Goal: Information Seeking & Learning: Learn about a topic

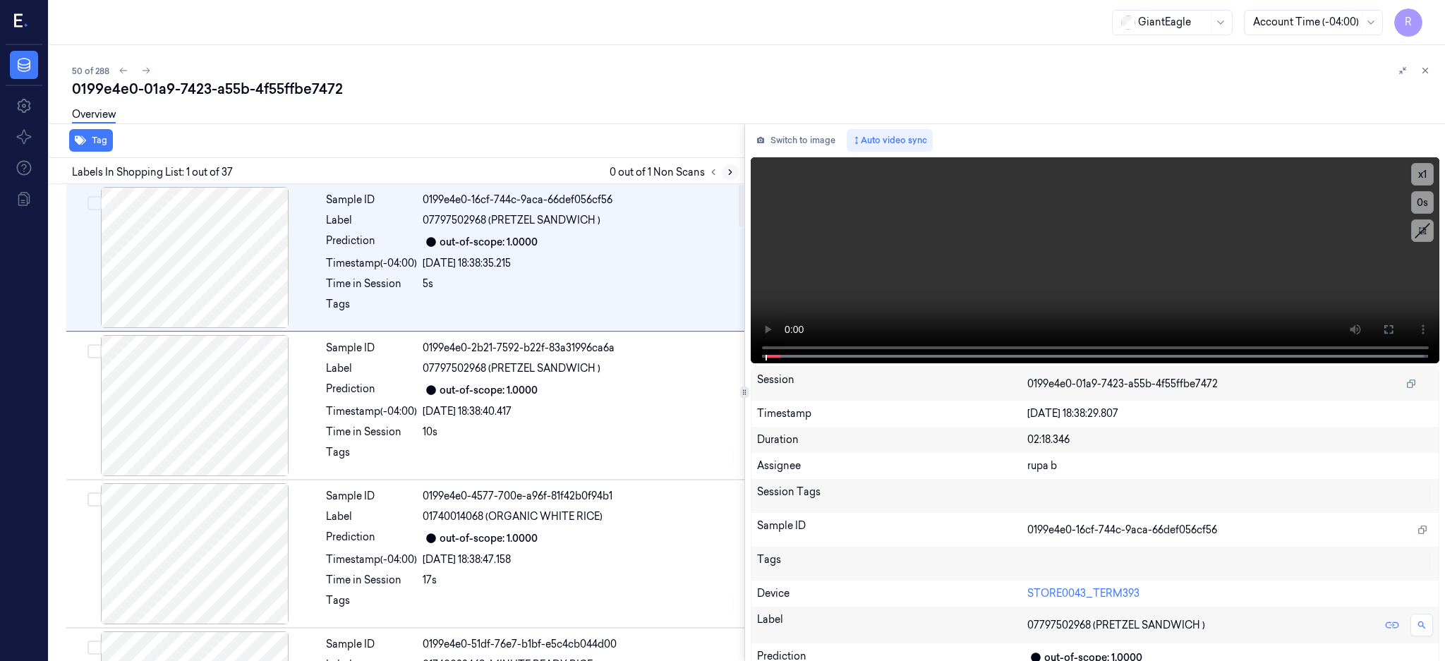
click at [739, 171] on button at bounding box center [730, 172] width 17 height 17
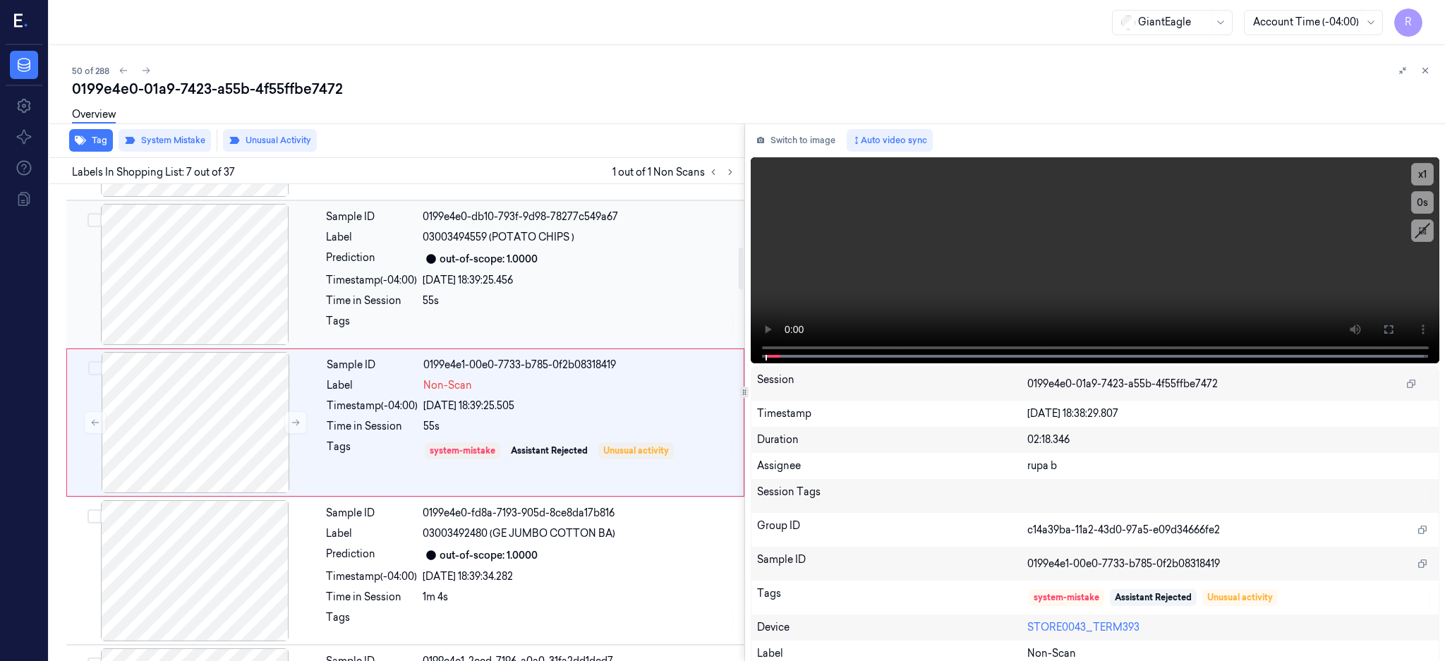
click at [209, 283] on div at bounding box center [194, 274] width 251 height 141
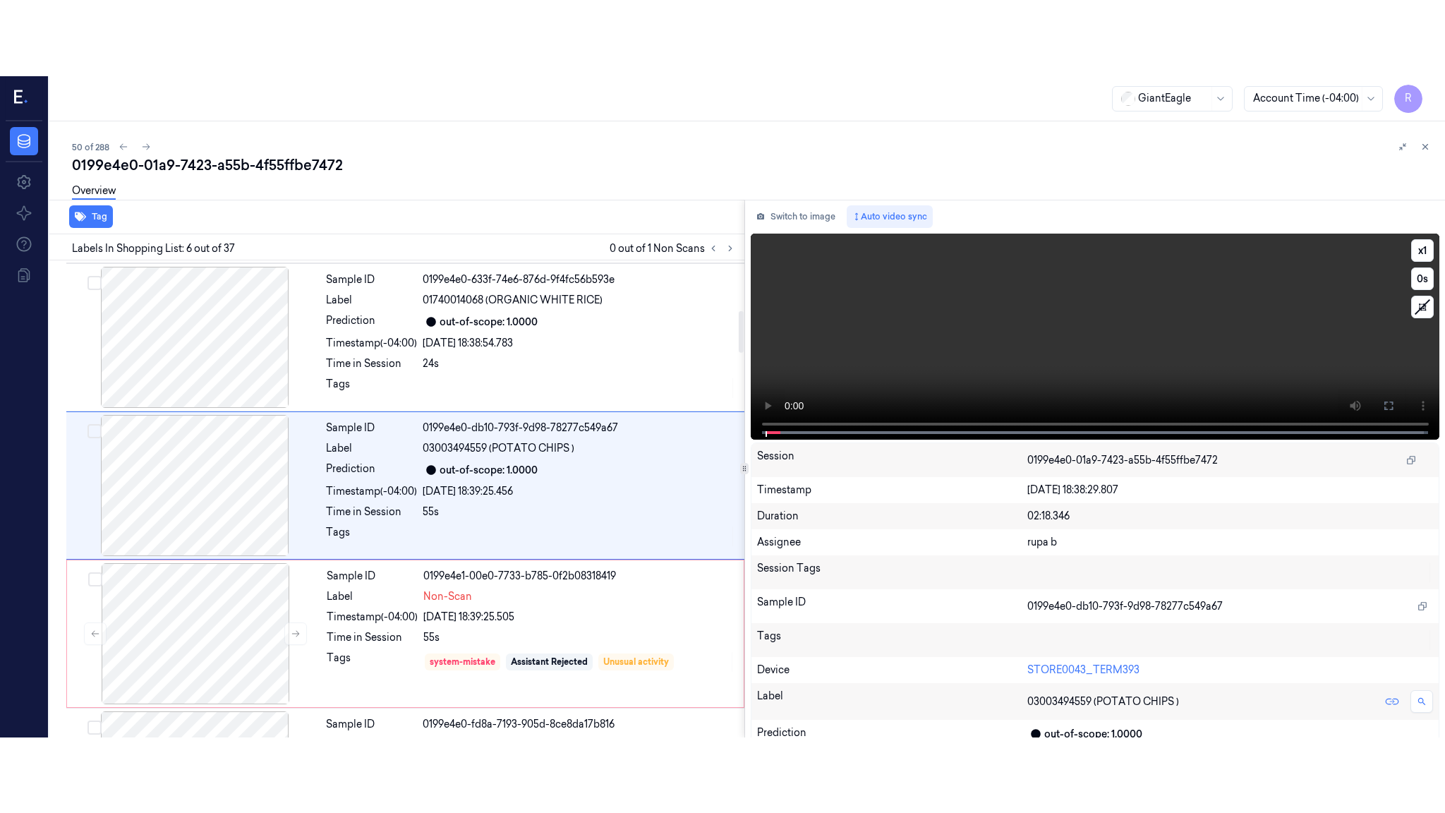
scroll to position [576, 0]
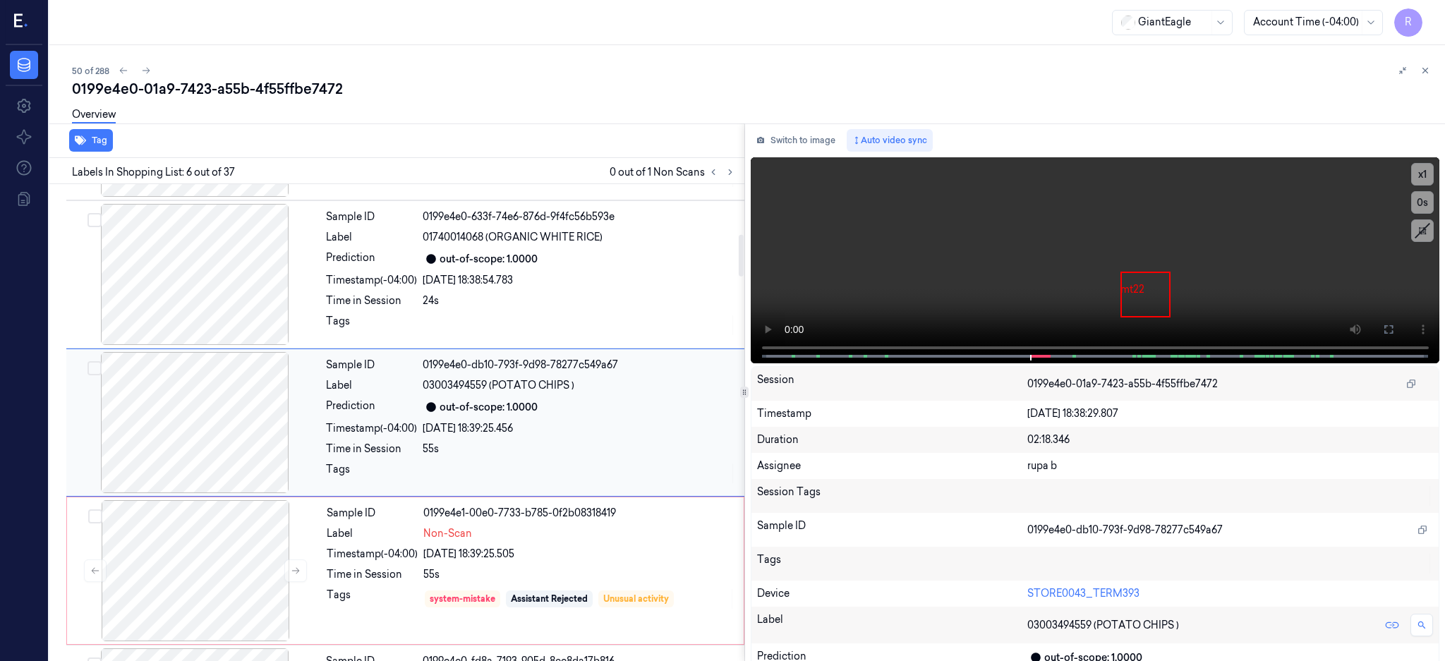
click at [223, 419] on div at bounding box center [194, 422] width 251 height 141
click at [1395, 327] on icon at bounding box center [1388, 329] width 11 height 11
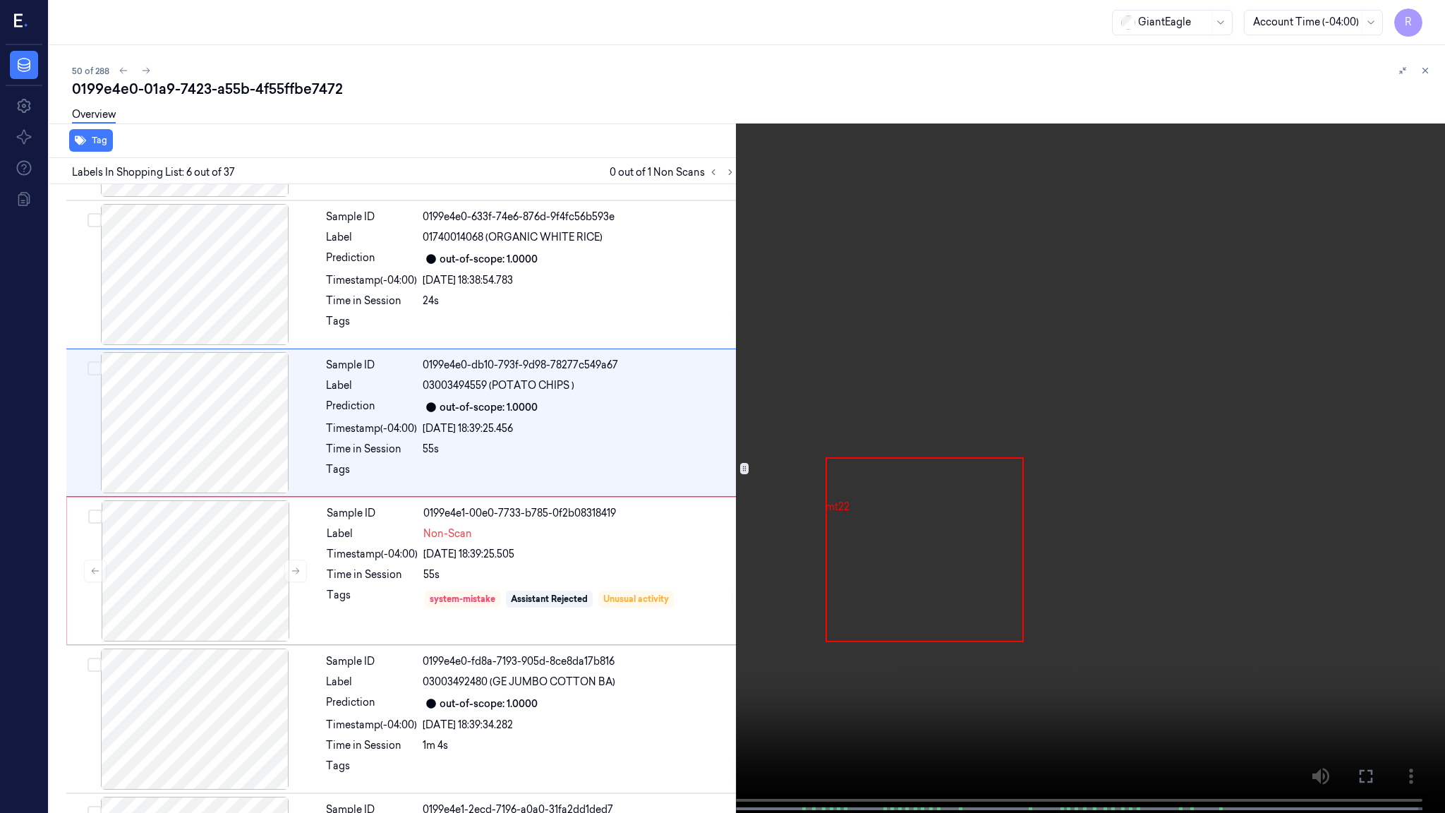
click at [802, 399] on video at bounding box center [722, 408] width 1445 height 816
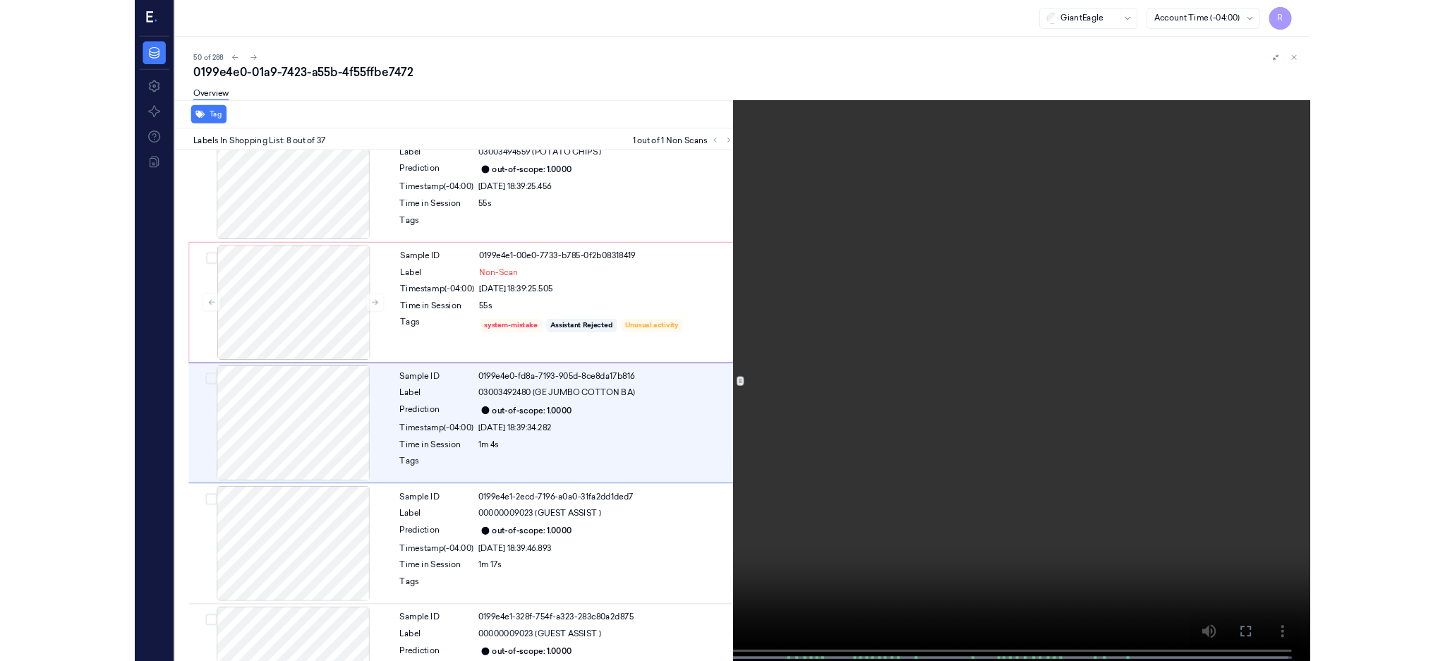
scroll to position [796, 0]
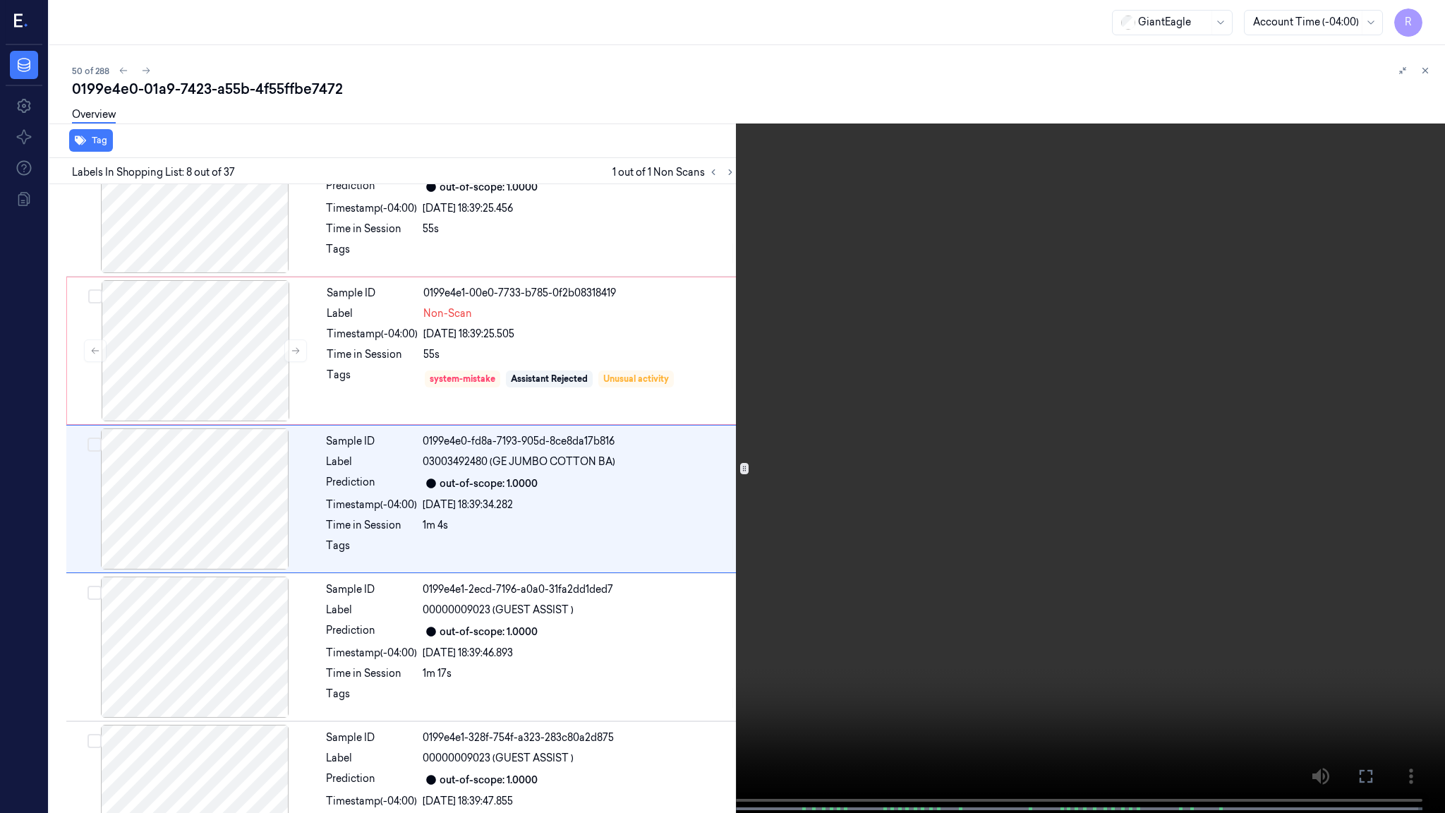
click at [802, 399] on video at bounding box center [722, 408] width 1445 height 816
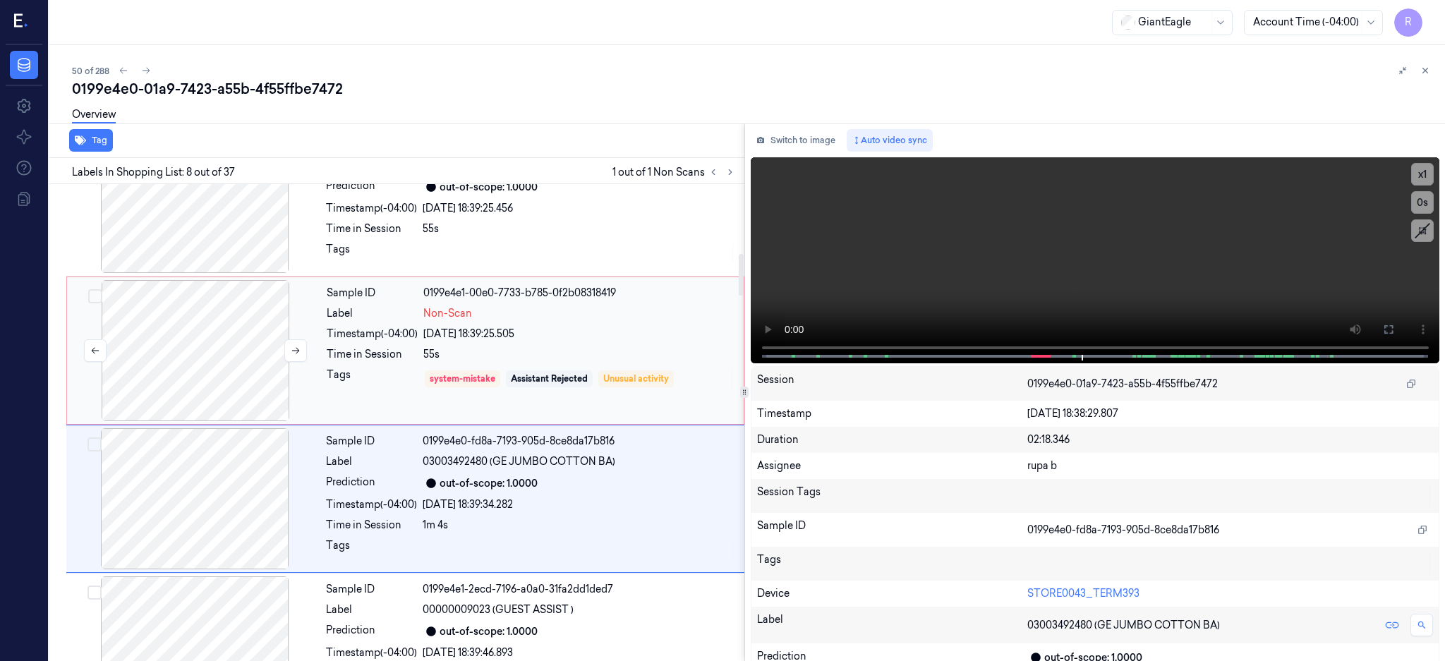
click at [221, 378] on div at bounding box center [195, 350] width 251 height 141
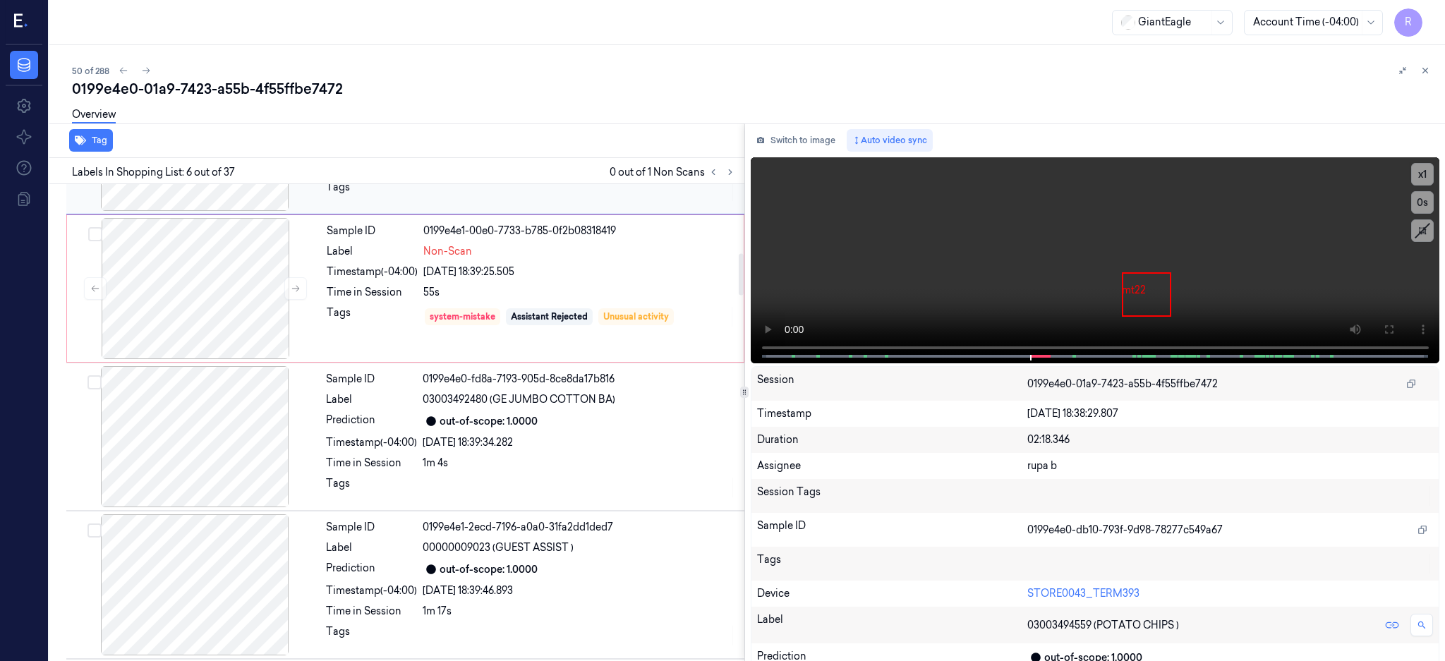
scroll to position [670, 0]
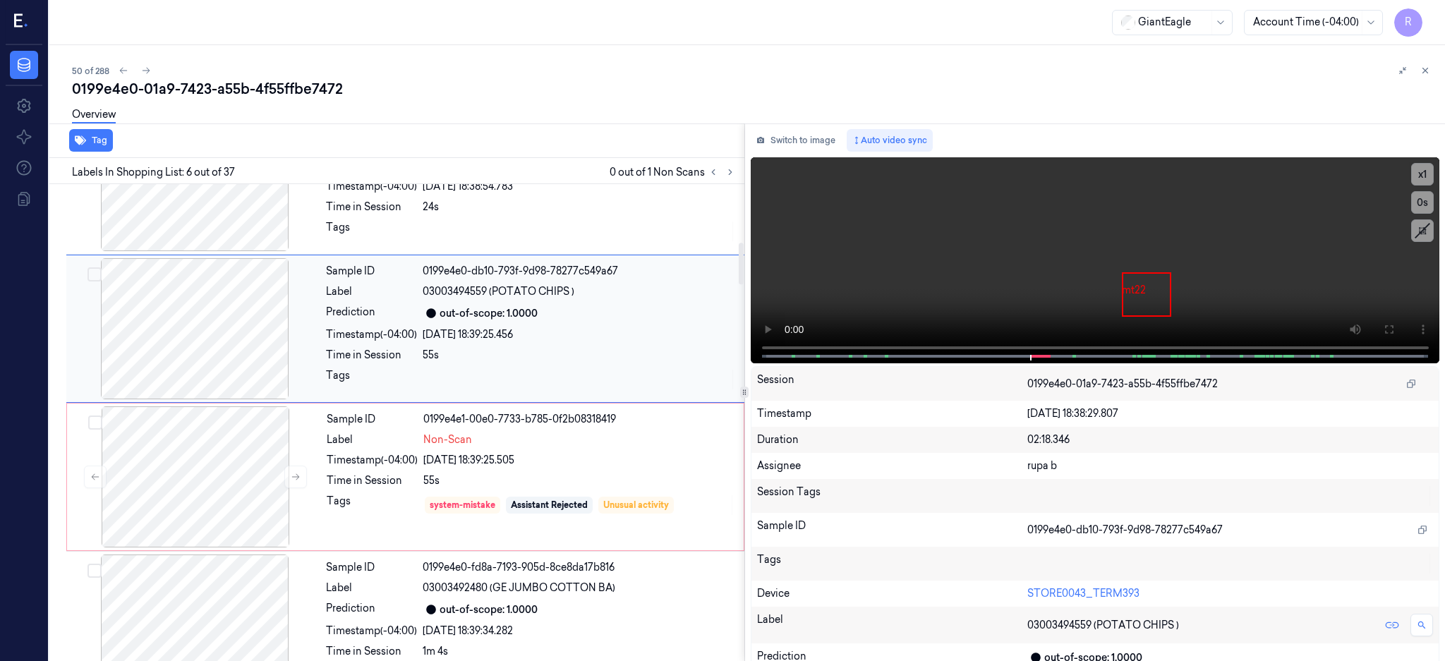
click at [251, 345] on div at bounding box center [194, 328] width 251 height 141
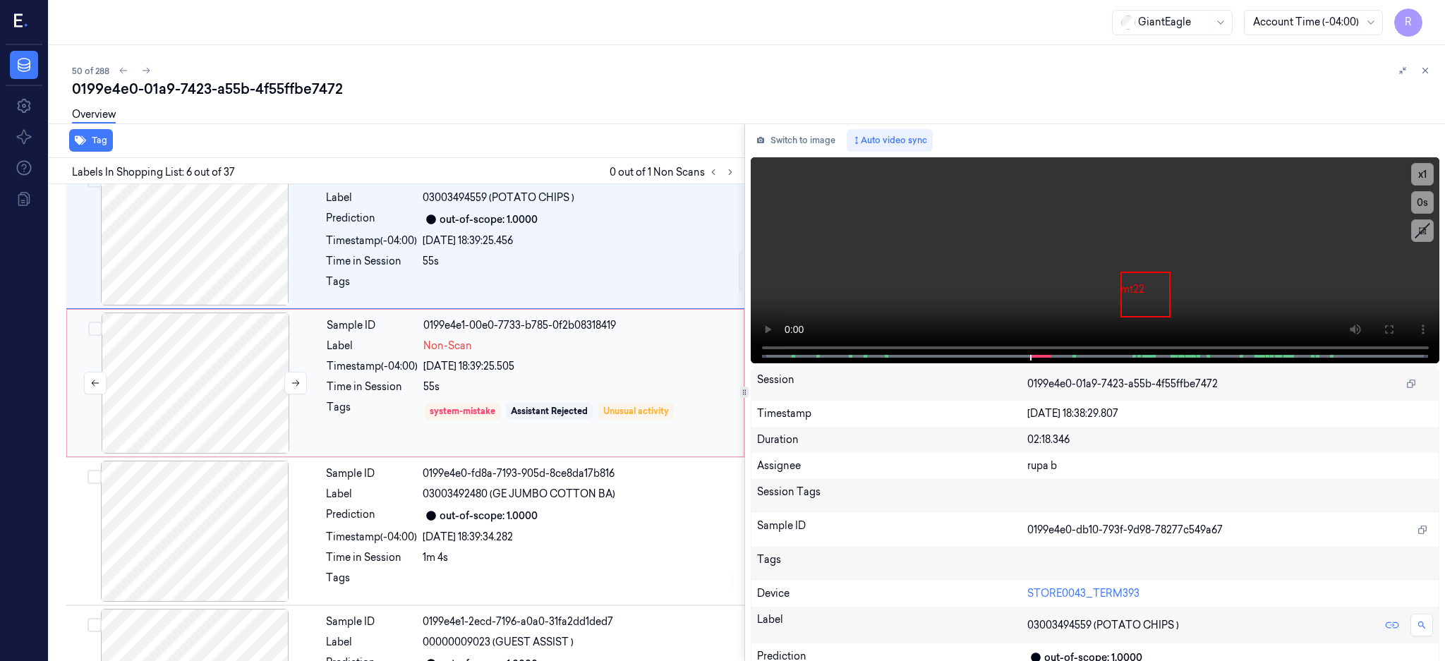
click at [218, 437] on div at bounding box center [195, 383] width 251 height 141
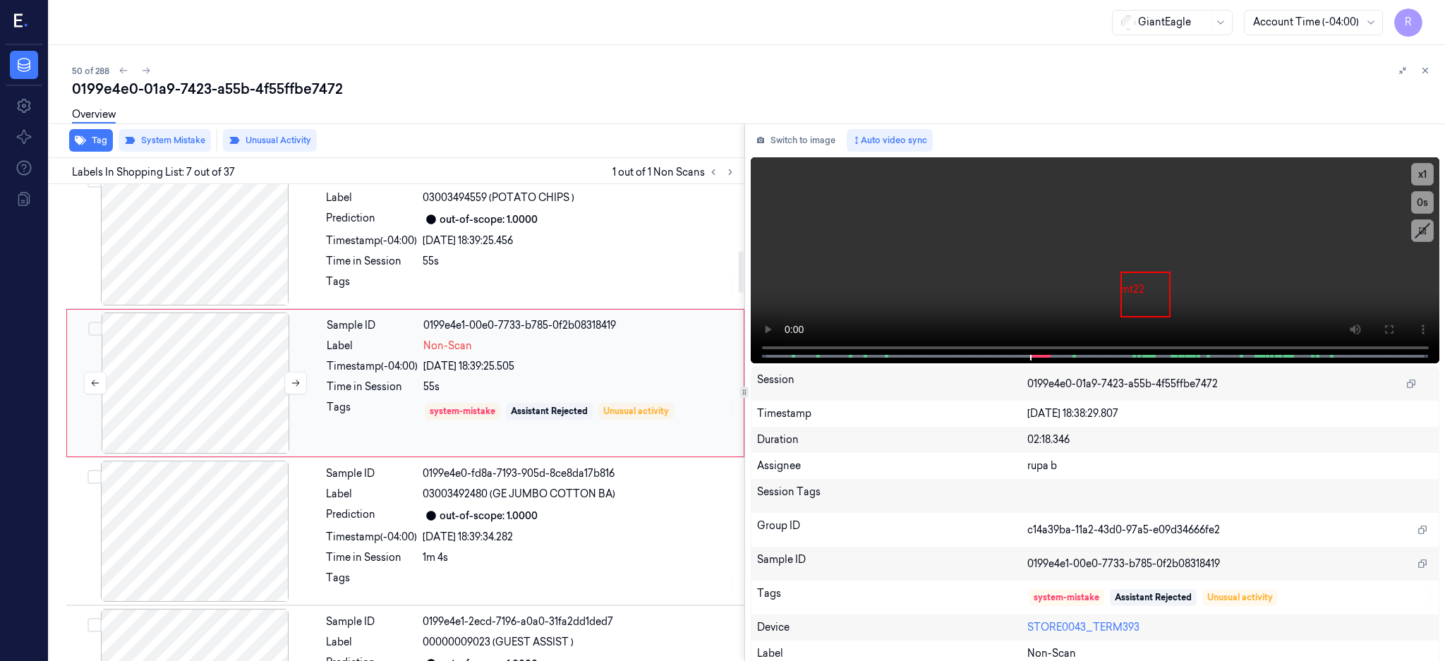
scroll to position [724, 0]
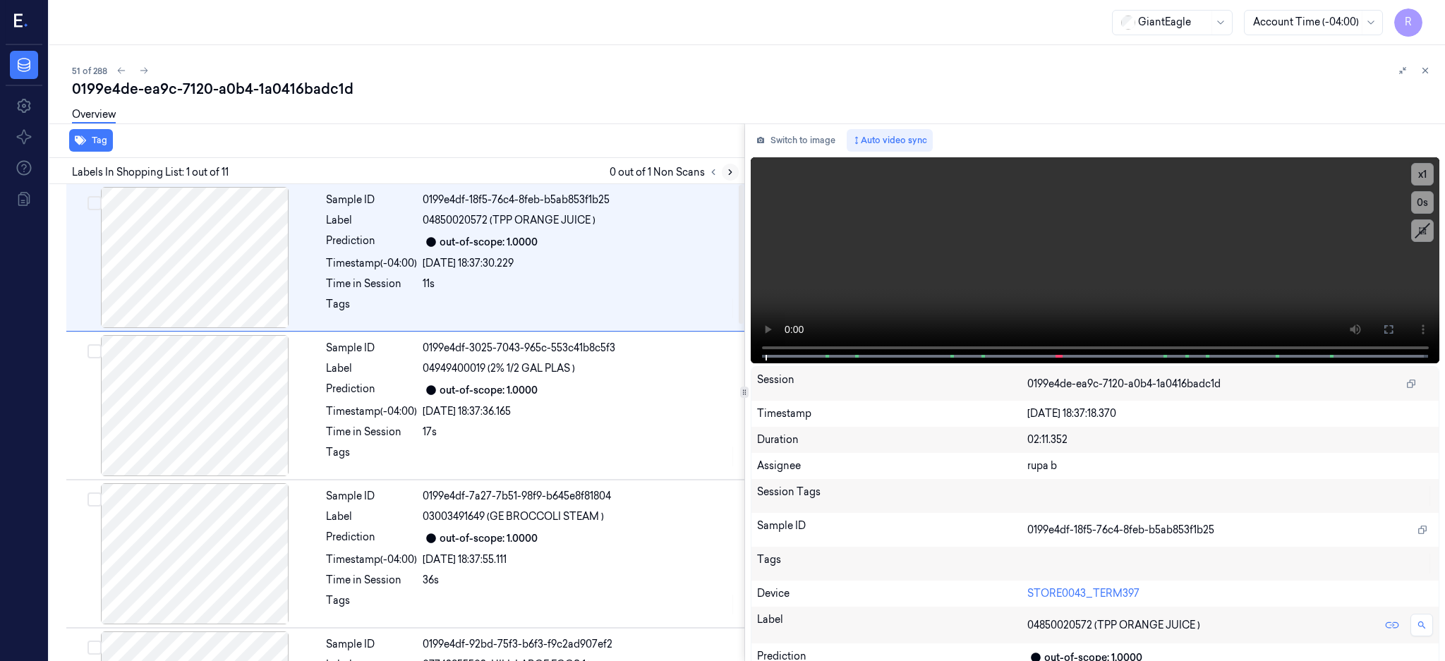
click at [732, 170] on icon at bounding box center [730, 172] width 3 height 5
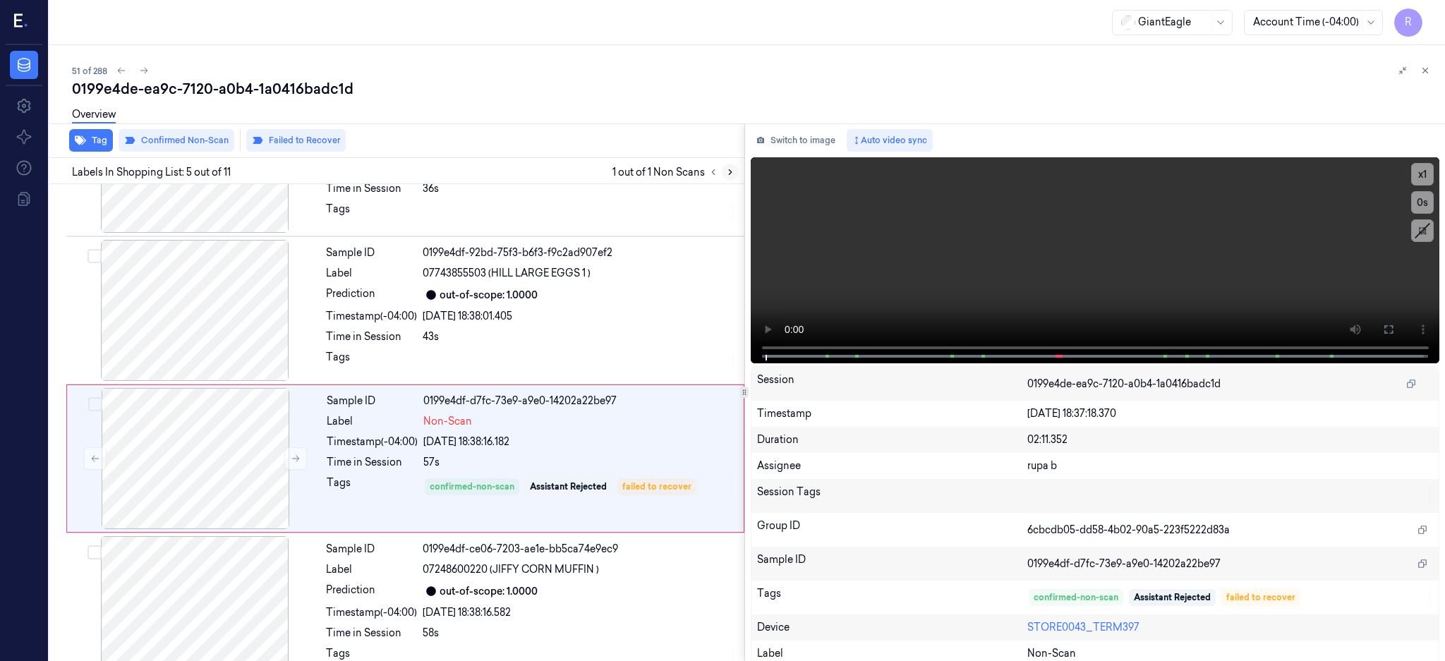
scroll to position [427, 0]
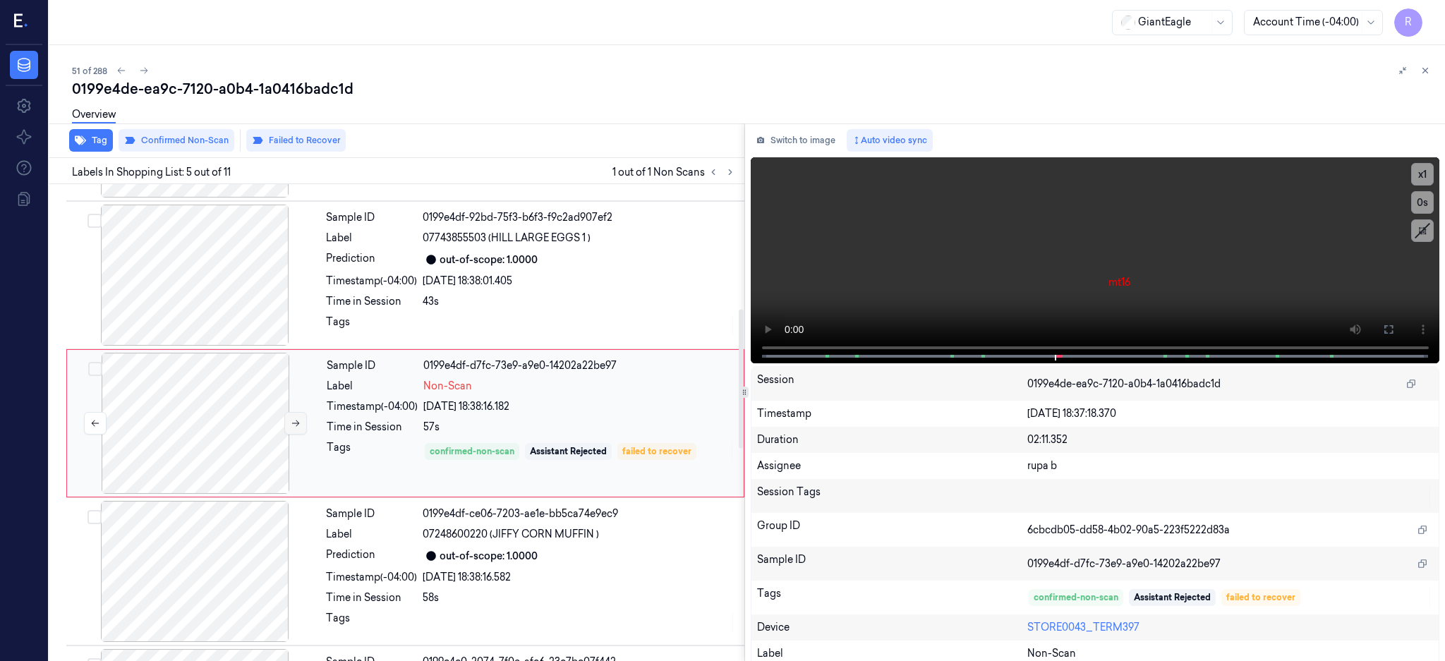
click at [294, 422] on icon at bounding box center [296, 424] width 10 height 10
click at [222, 301] on div at bounding box center [194, 275] width 251 height 141
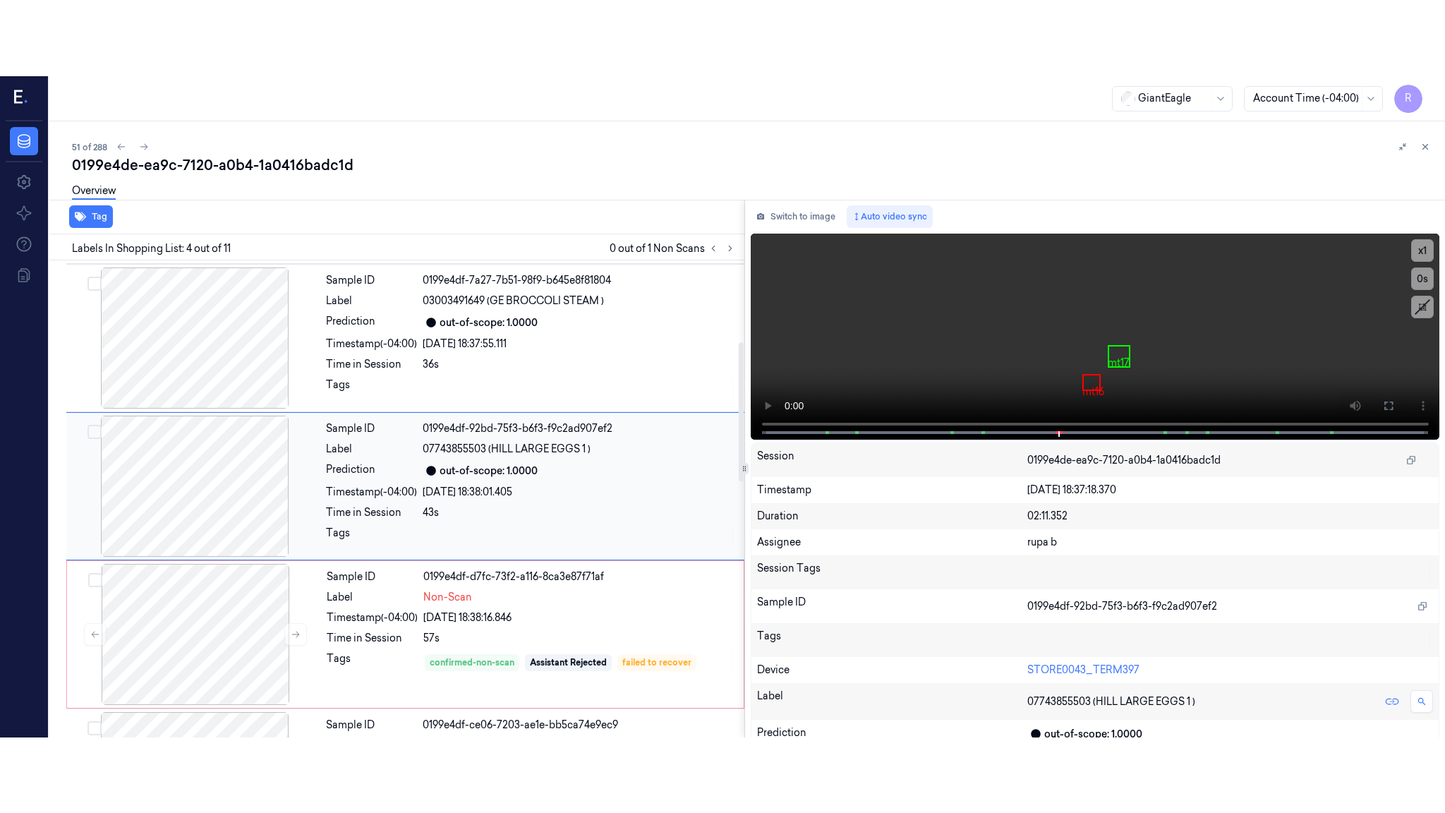
scroll to position [279, 0]
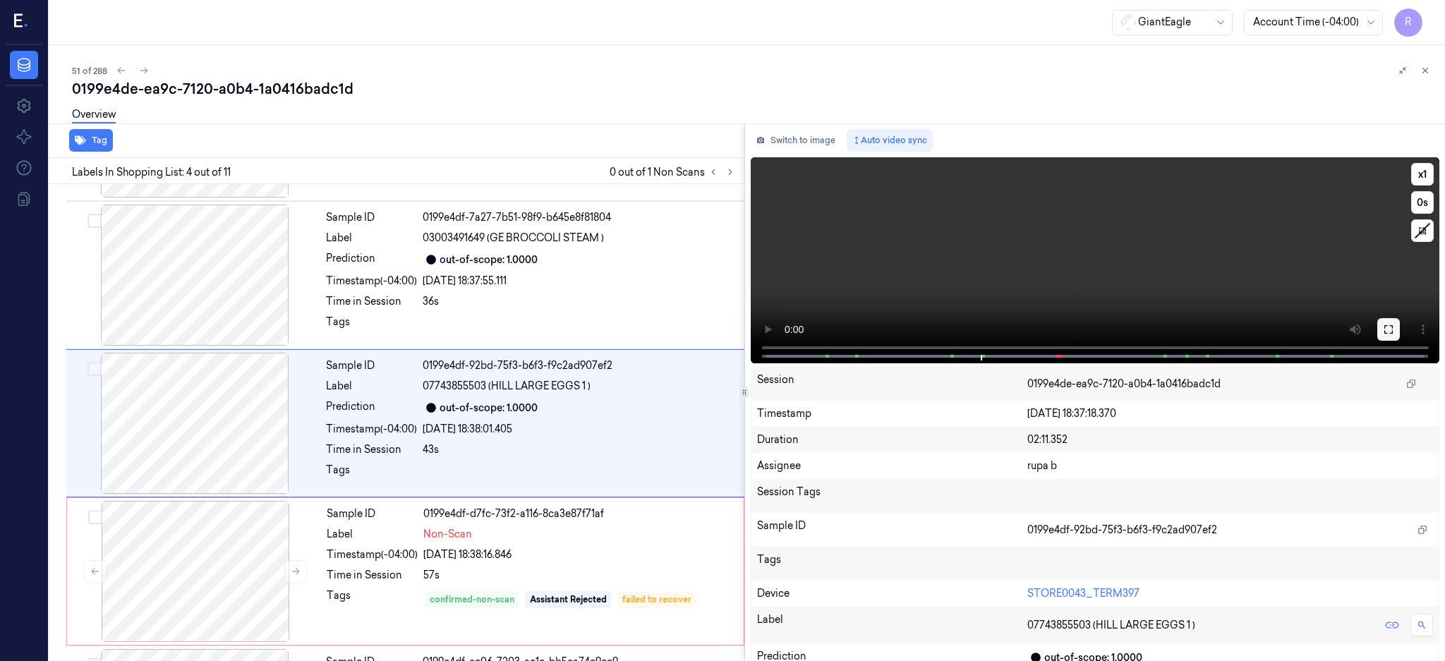
click at [1400, 325] on button at bounding box center [1389, 329] width 23 height 23
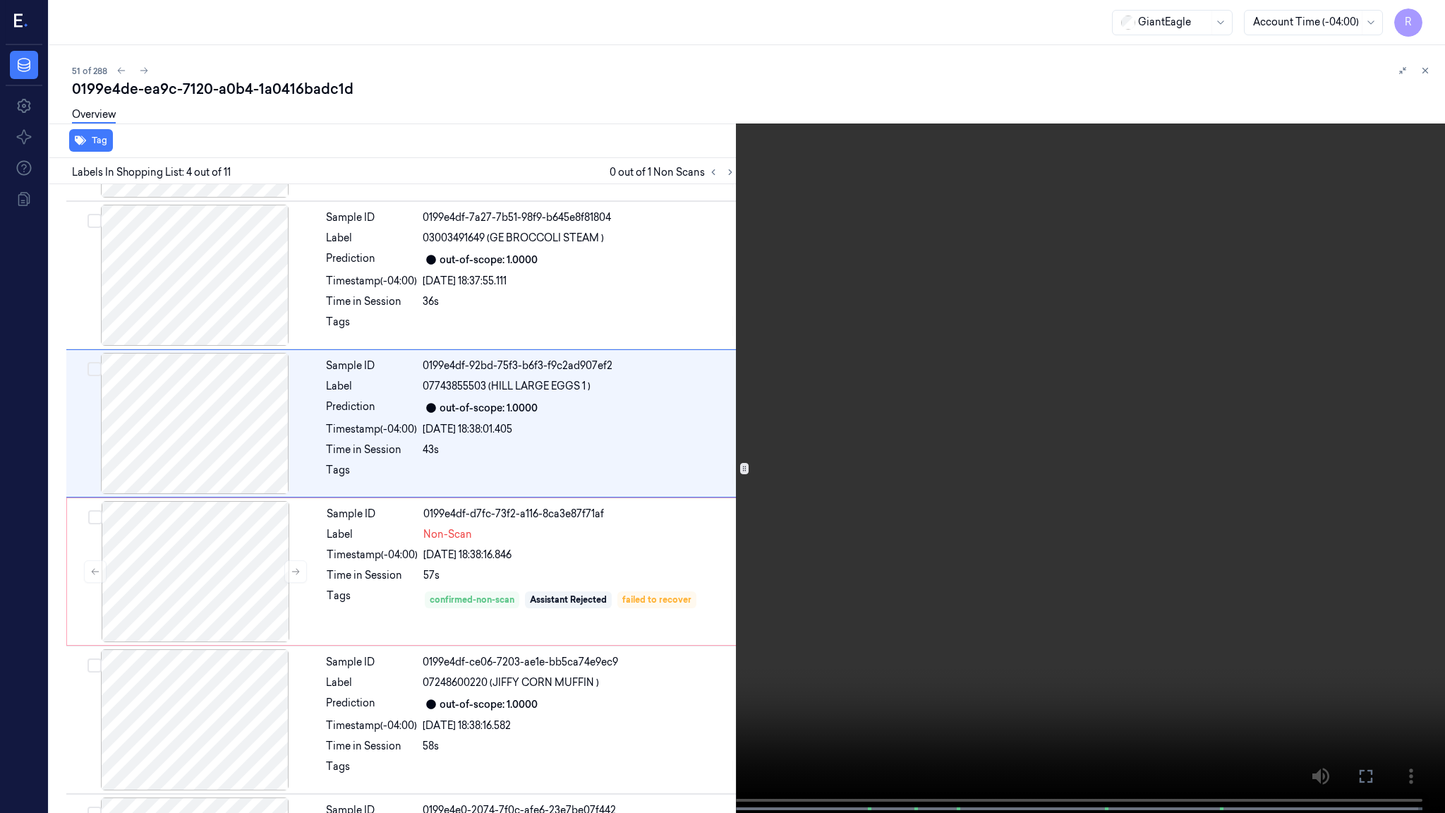
click at [995, 416] on video at bounding box center [722, 408] width 1445 height 816
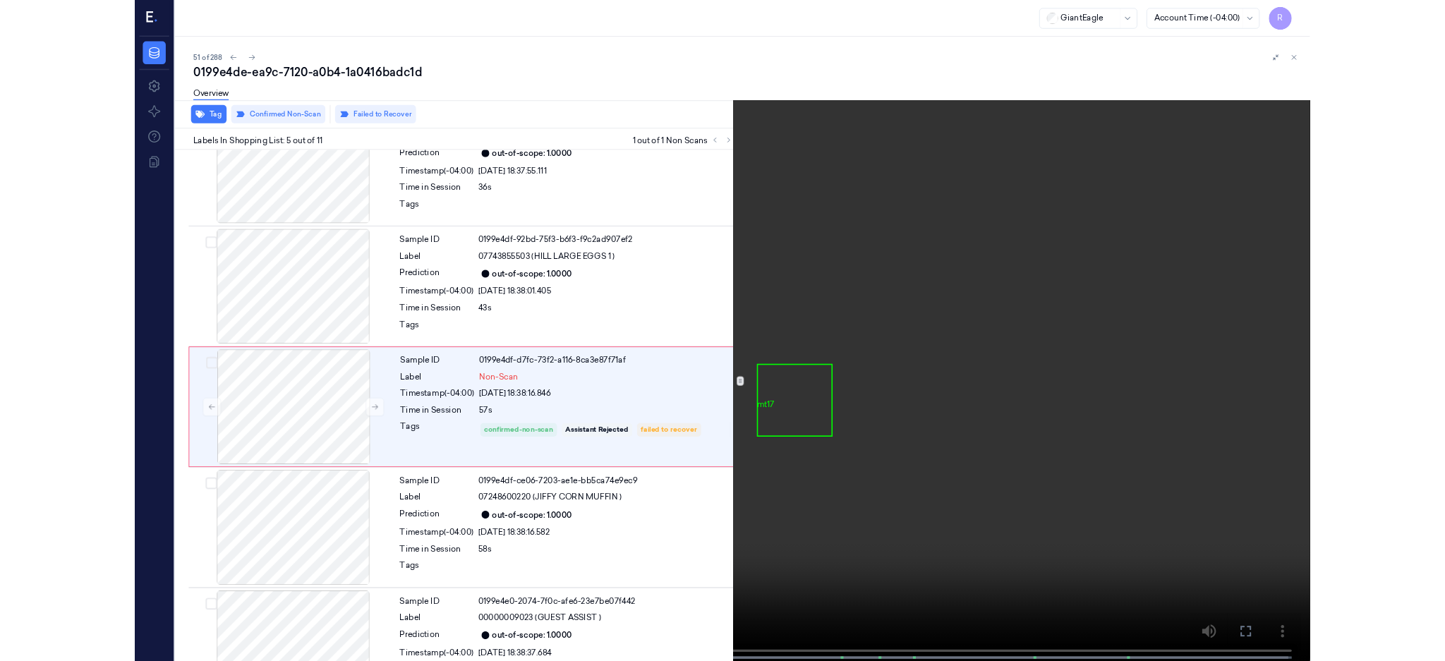
scroll to position [351, 0]
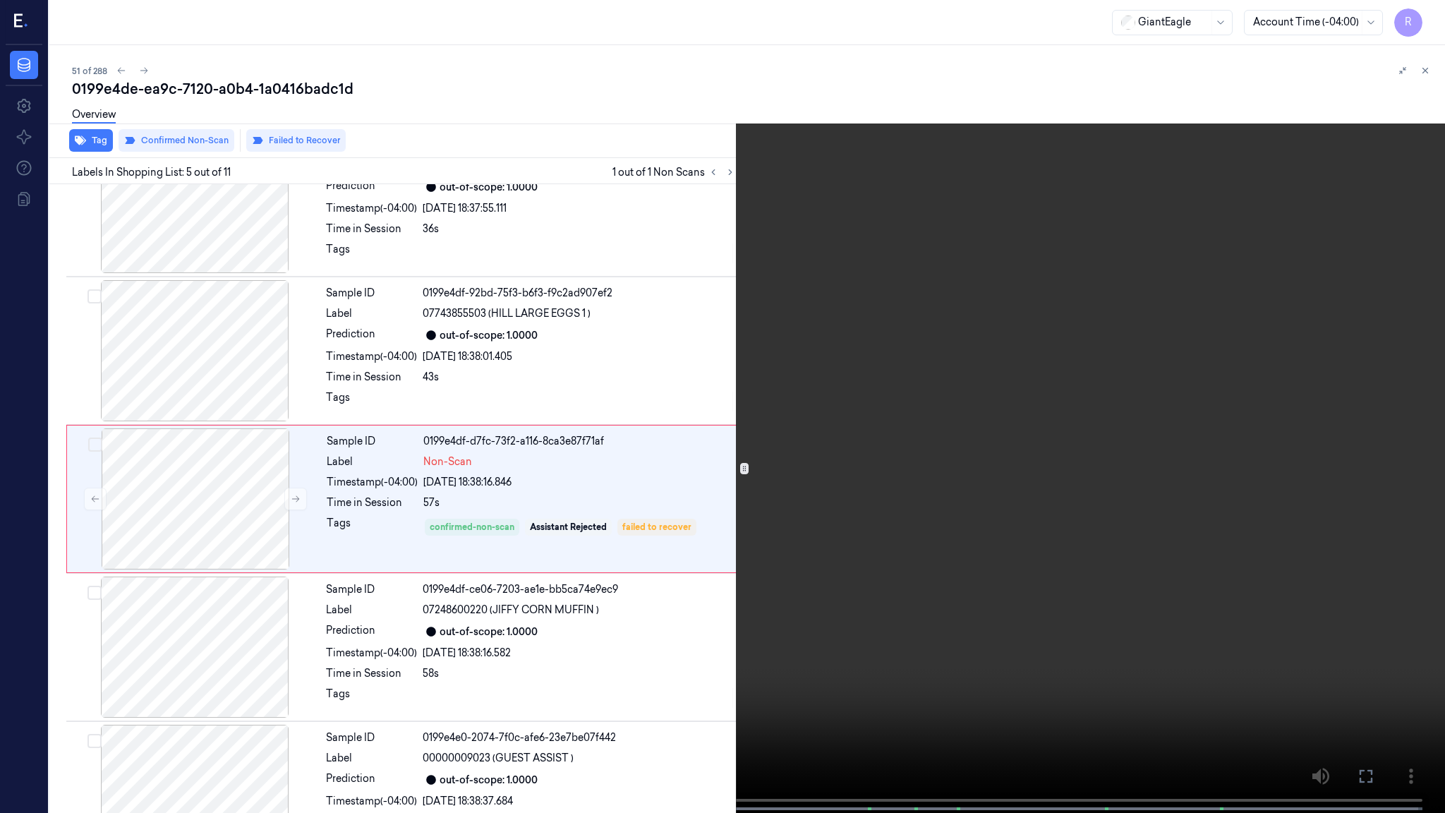
click at [676, 574] on video at bounding box center [722, 408] width 1445 height 816
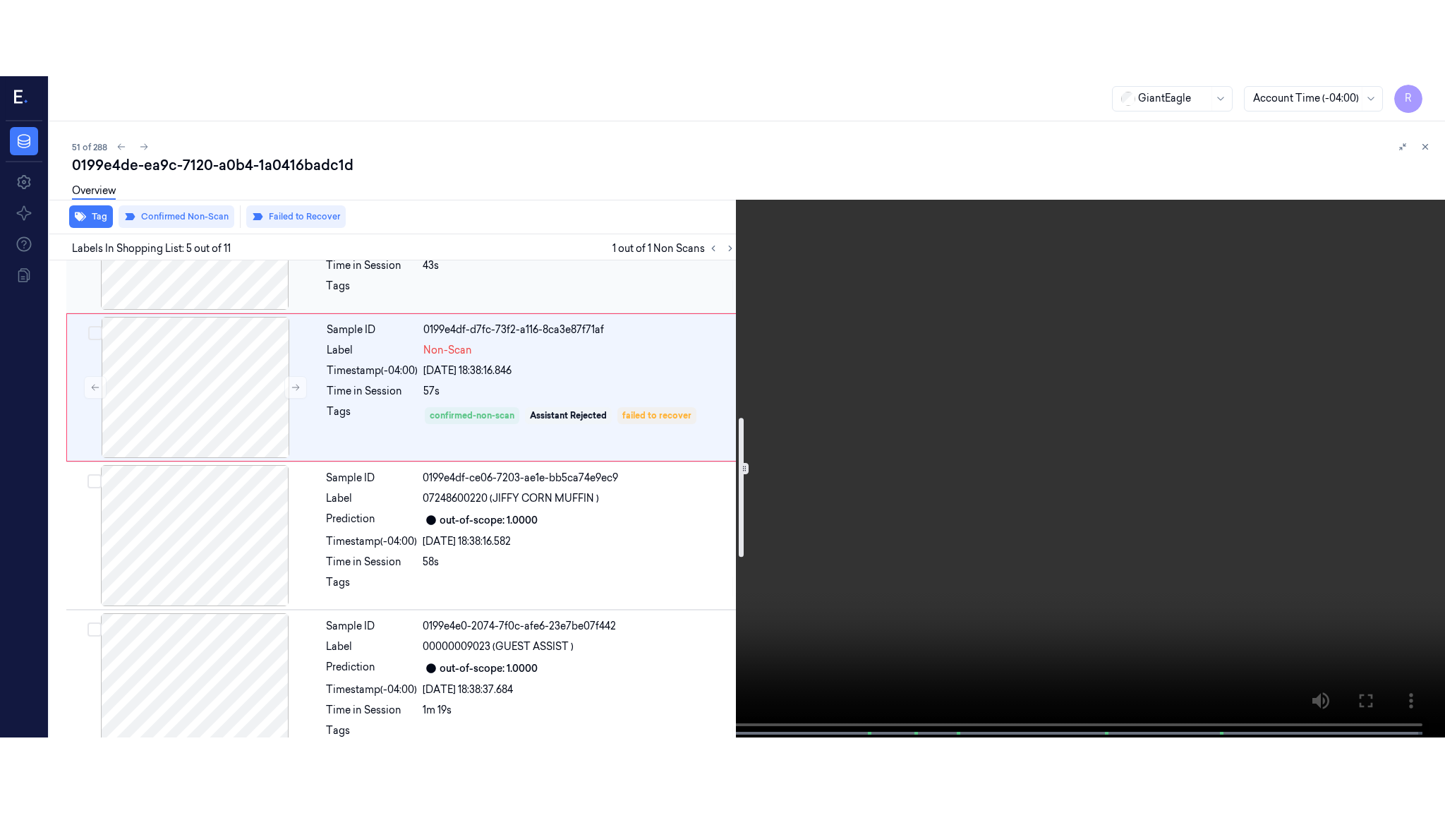
scroll to position [445, 0]
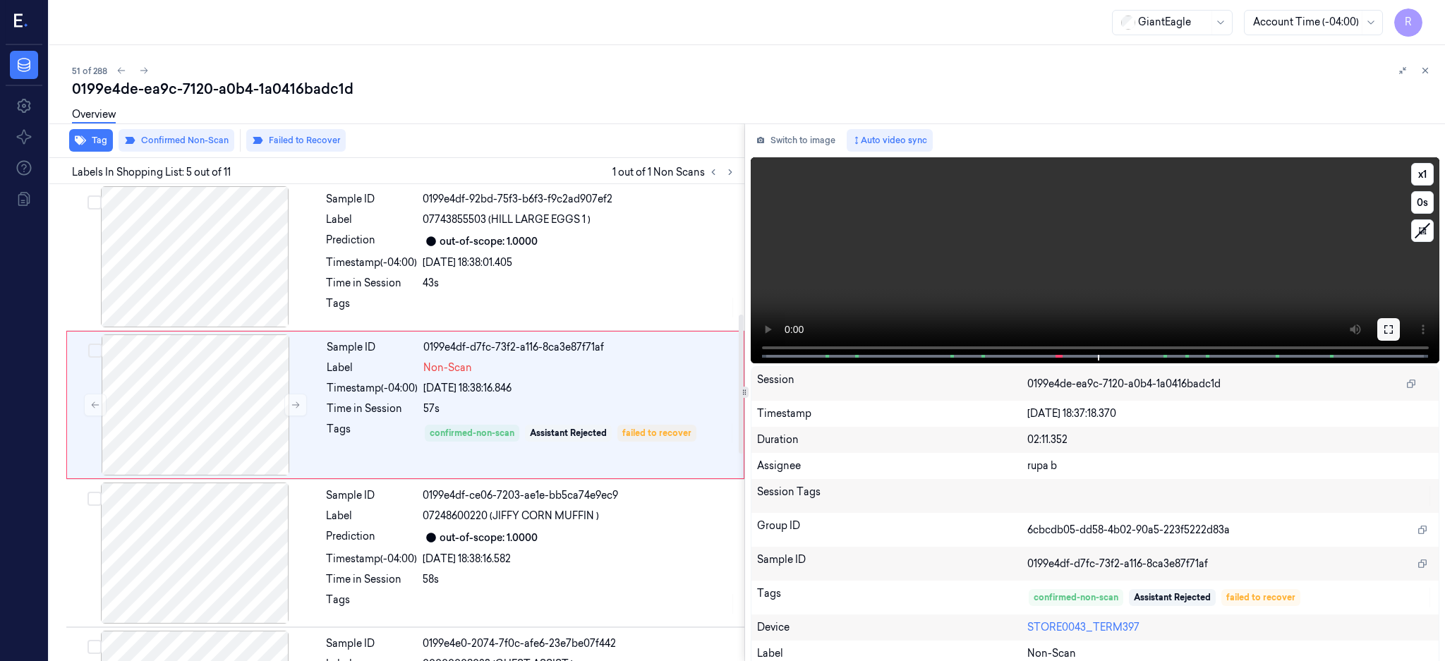
click at [1395, 324] on icon at bounding box center [1388, 329] width 11 height 11
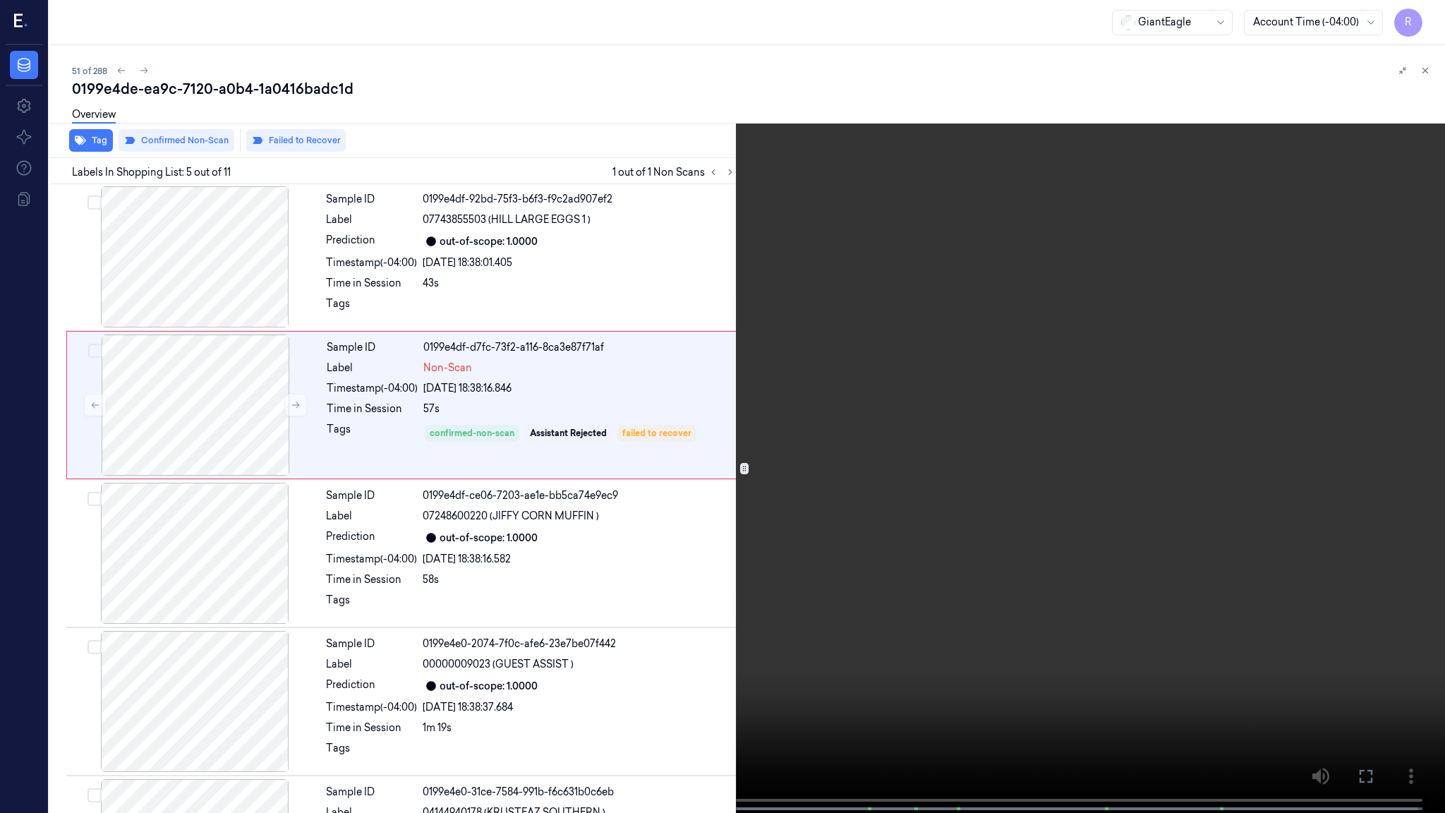
click at [1030, 445] on video at bounding box center [722, 408] width 1445 height 816
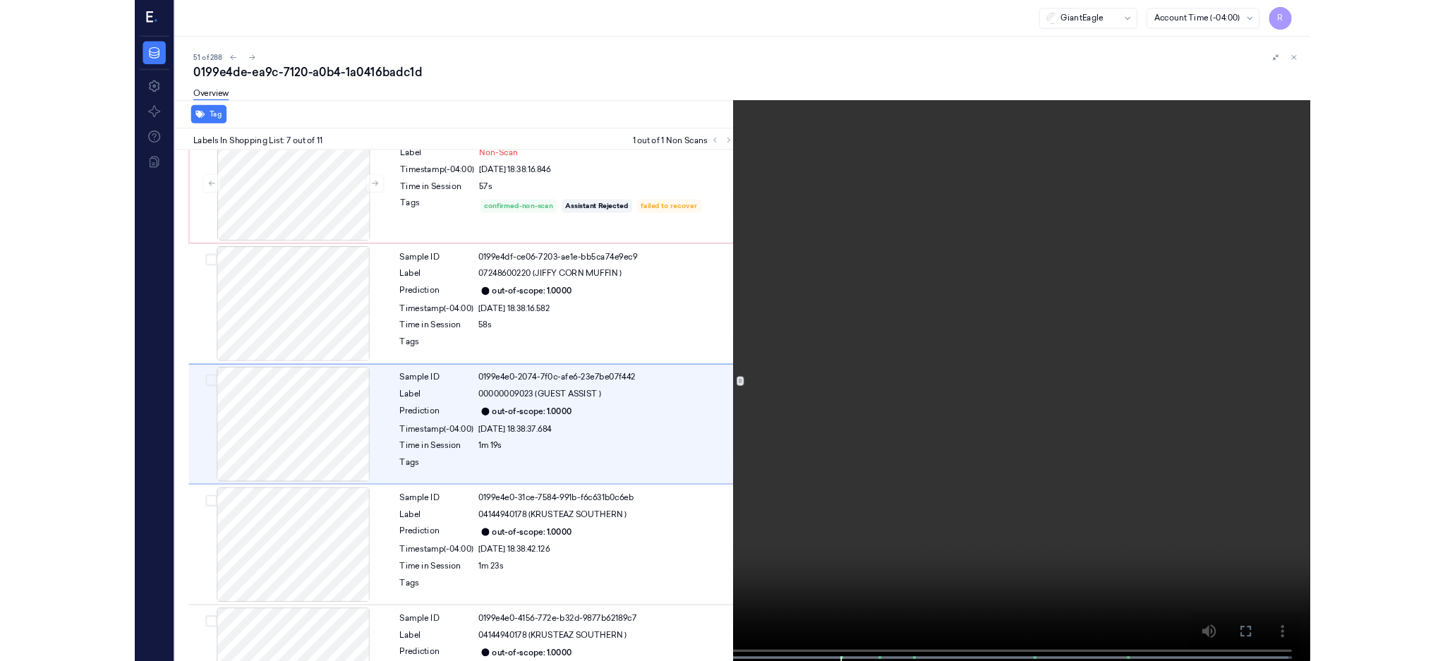
scroll to position [648, 0]
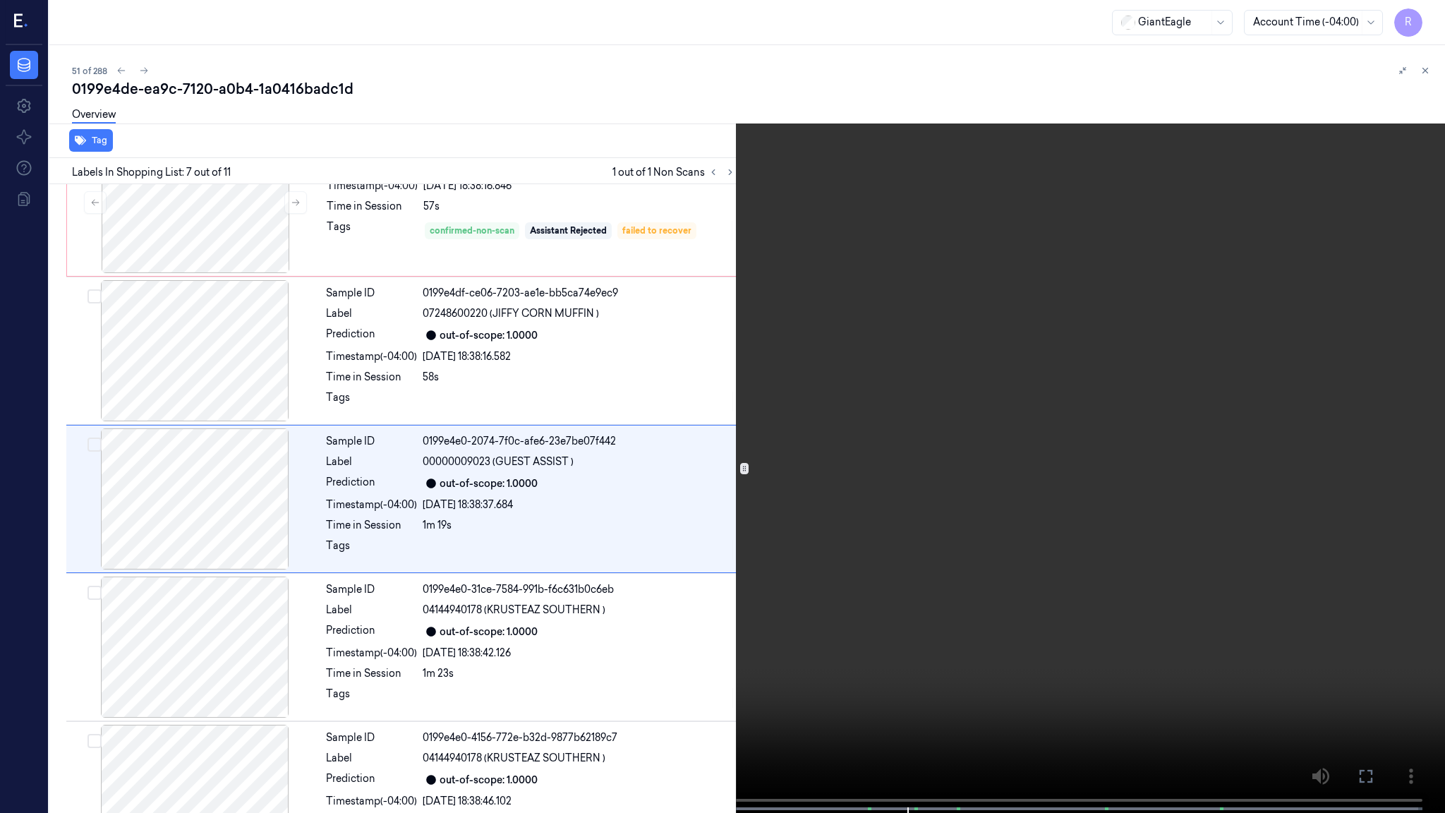
click at [656, 337] on video at bounding box center [722, 408] width 1445 height 816
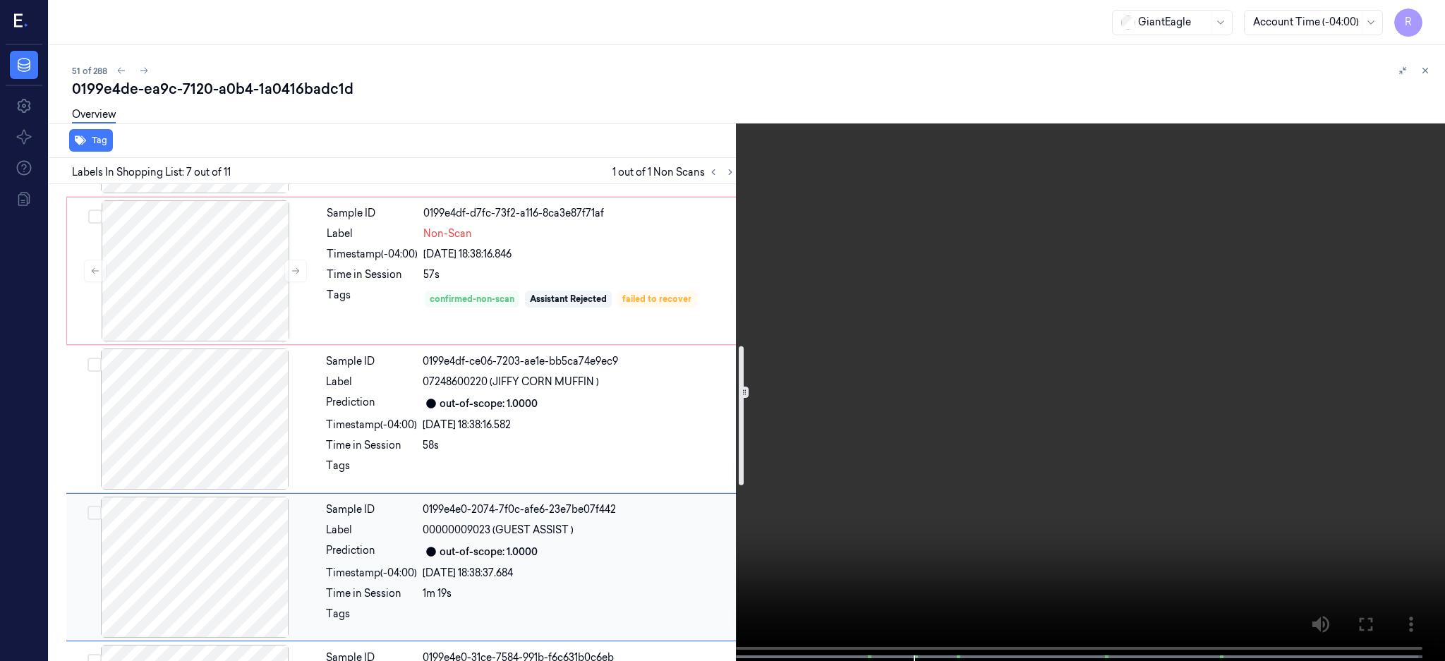
scroll to position [554, 0]
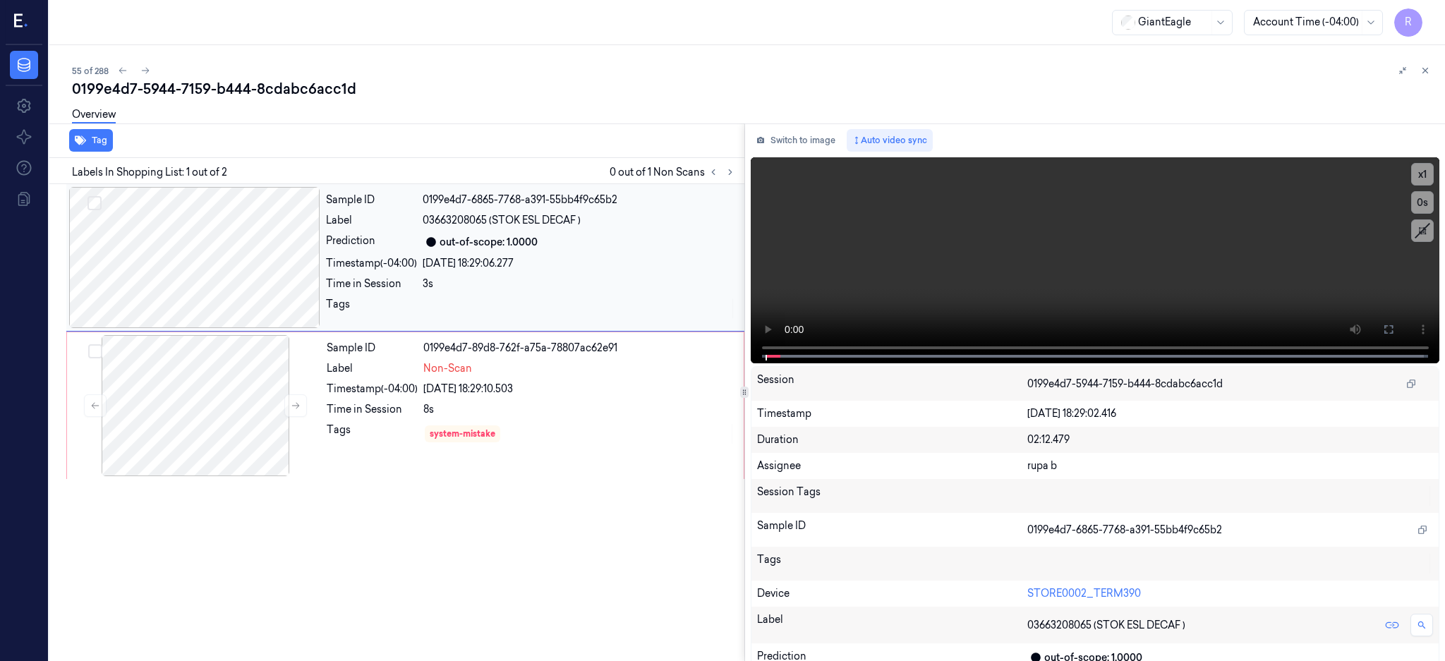
click at [207, 270] on div at bounding box center [194, 257] width 251 height 141
click at [229, 253] on div at bounding box center [194, 257] width 251 height 141
click at [1400, 322] on button at bounding box center [1389, 329] width 23 height 23
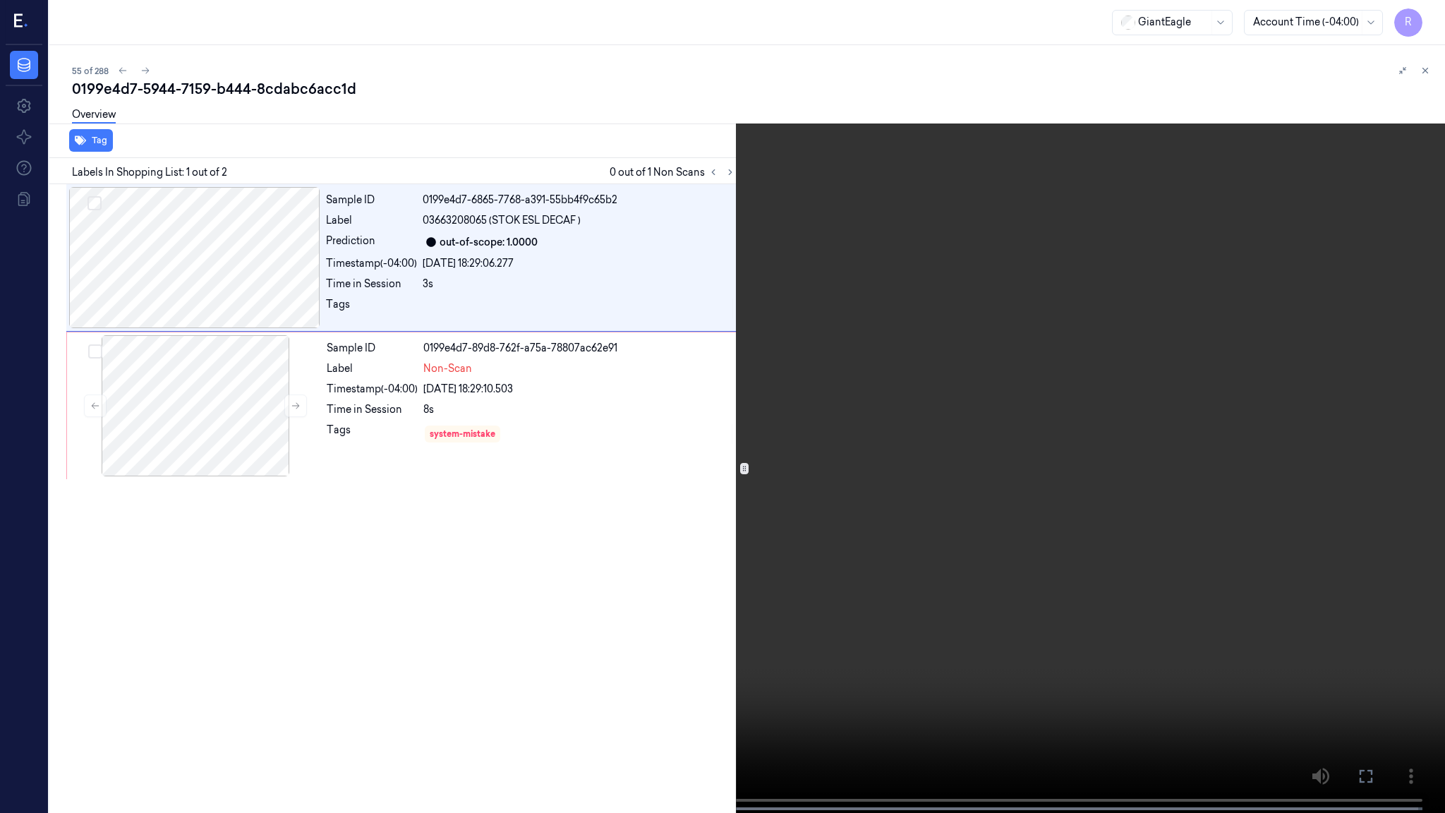
click at [939, 411] on video at bounding box center [722, 408] width 1445 height 816
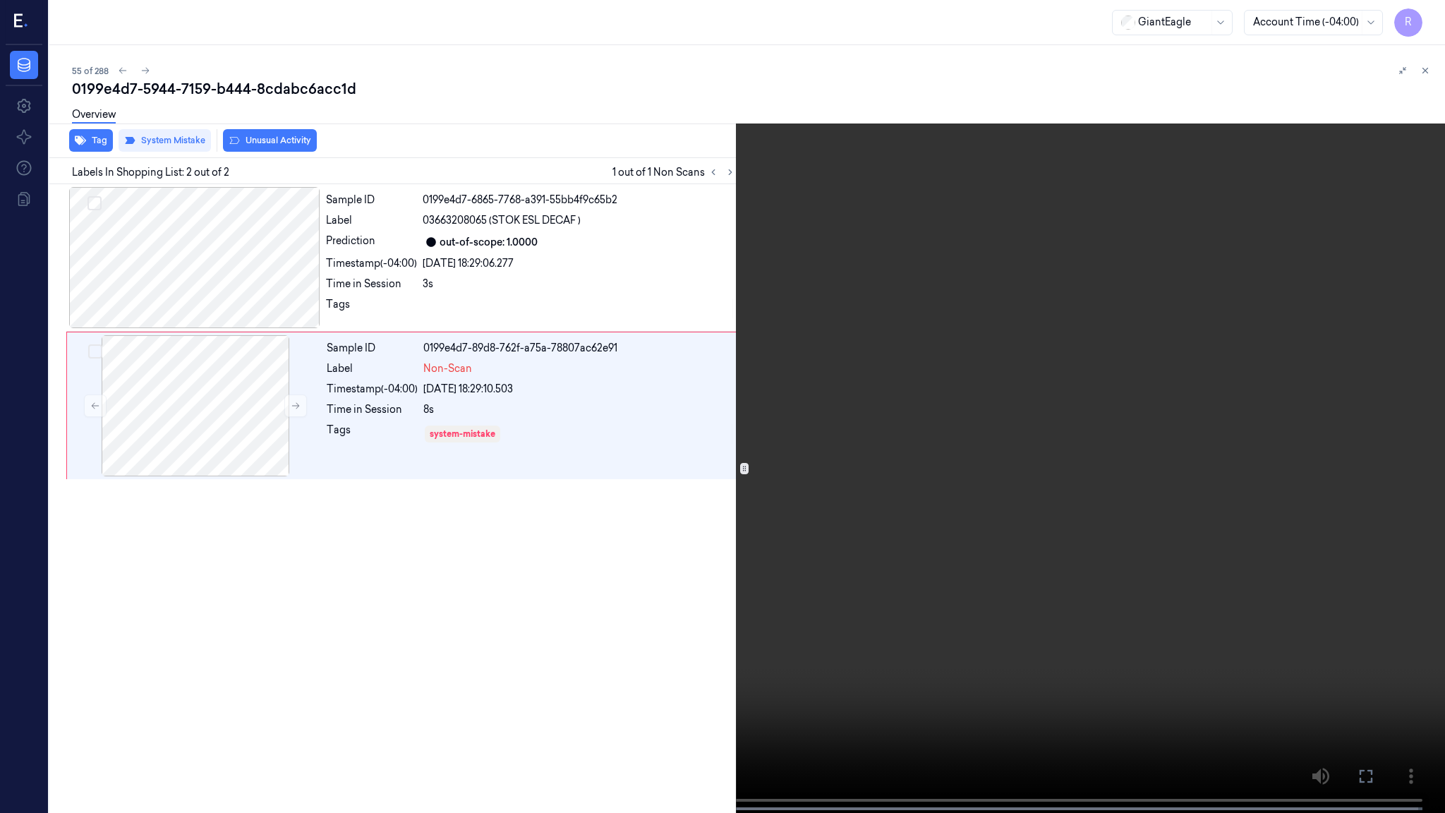
click at [512, 478] on video at bounding box center [722, 408] width 1445 height 816
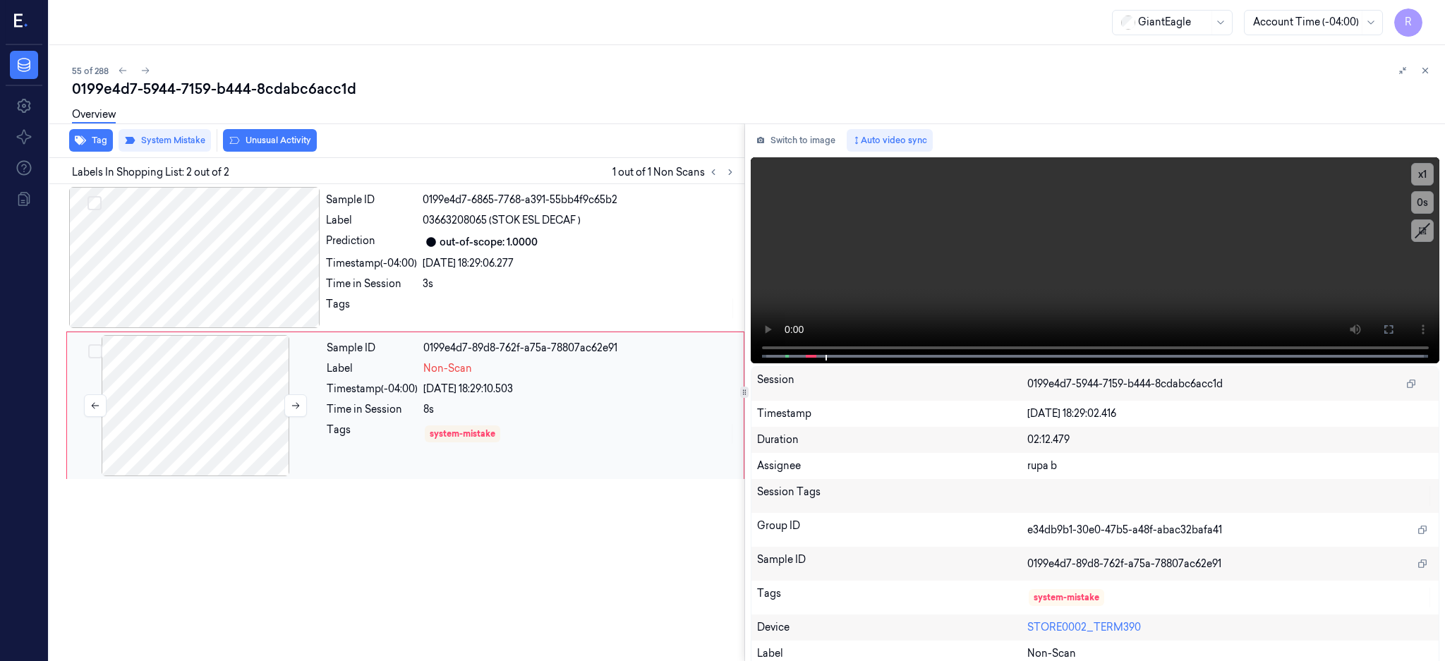
click at [193, 432] on div at bounding box center [195, 405] width 251 height 141
click at [300, 405] on icon at bounding box center [296, 406] width 10 height 10
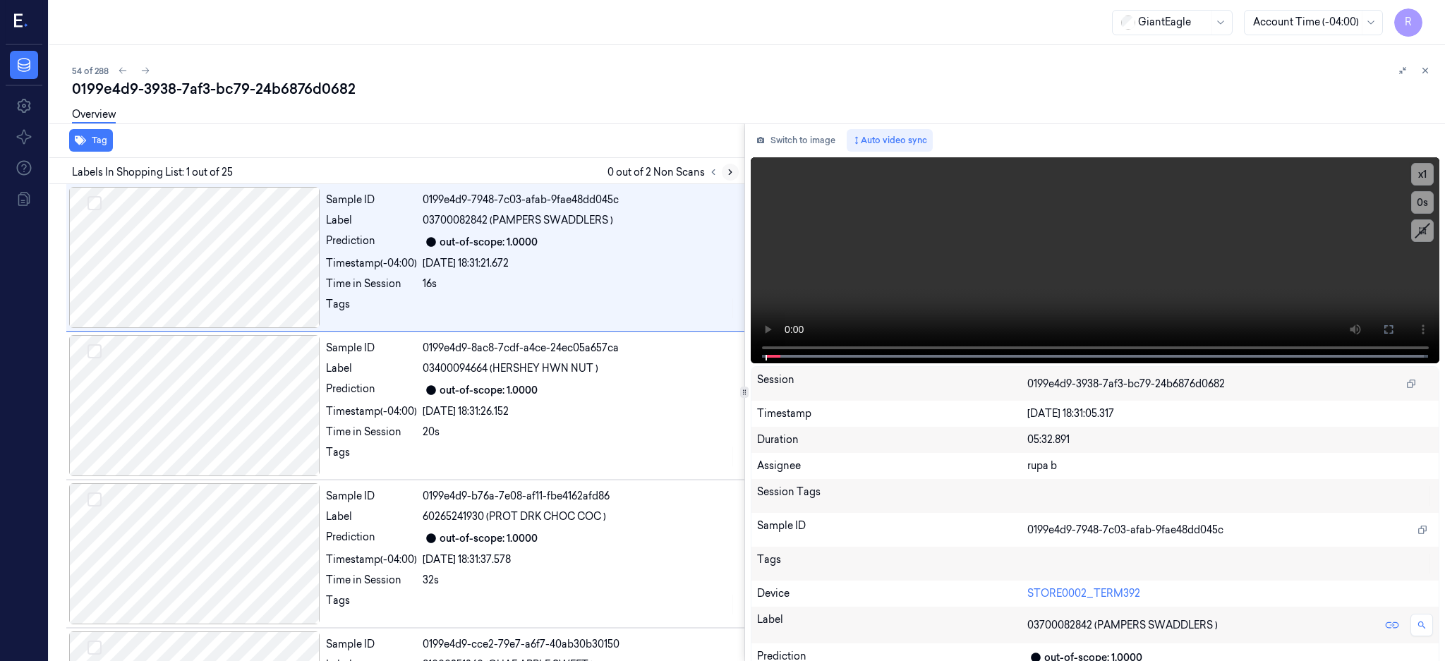
click at [735, 176] on icon at bounding box center [731, 172] width 10 height 10
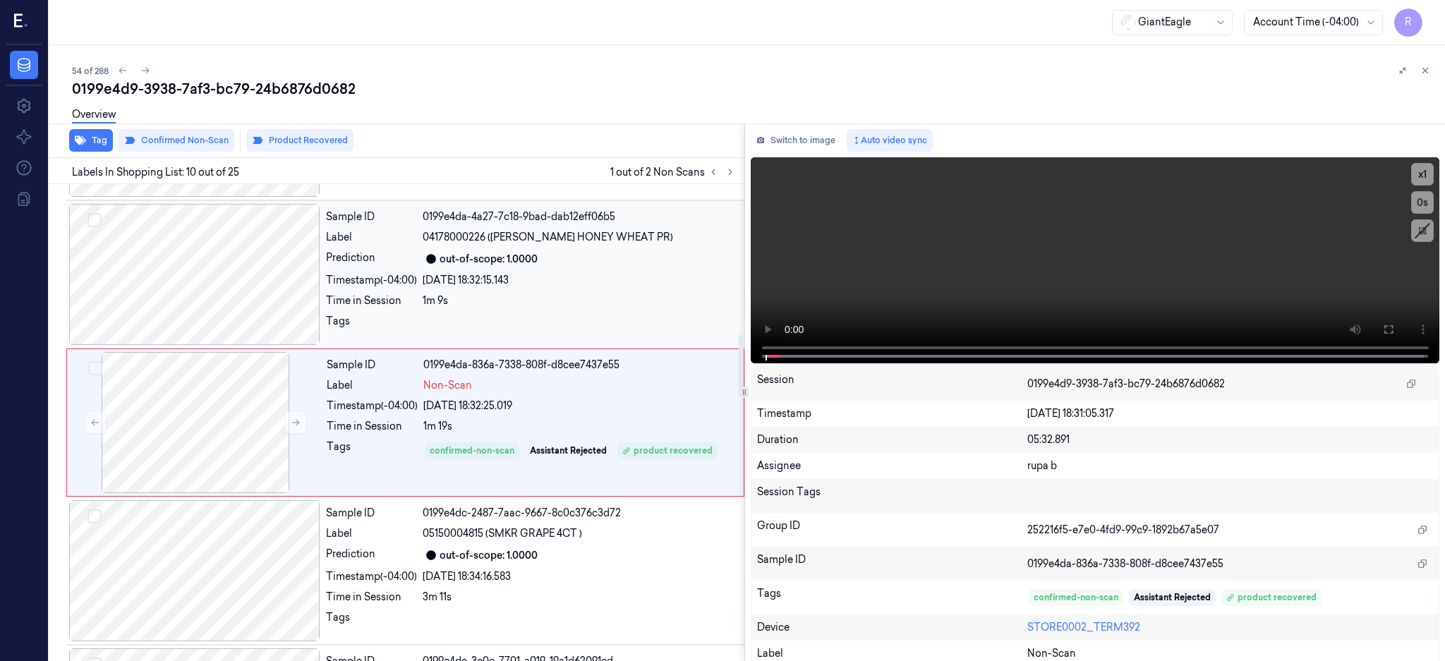
click at [230, 299] on div at bounding box center [194, 274] width 251 height 141
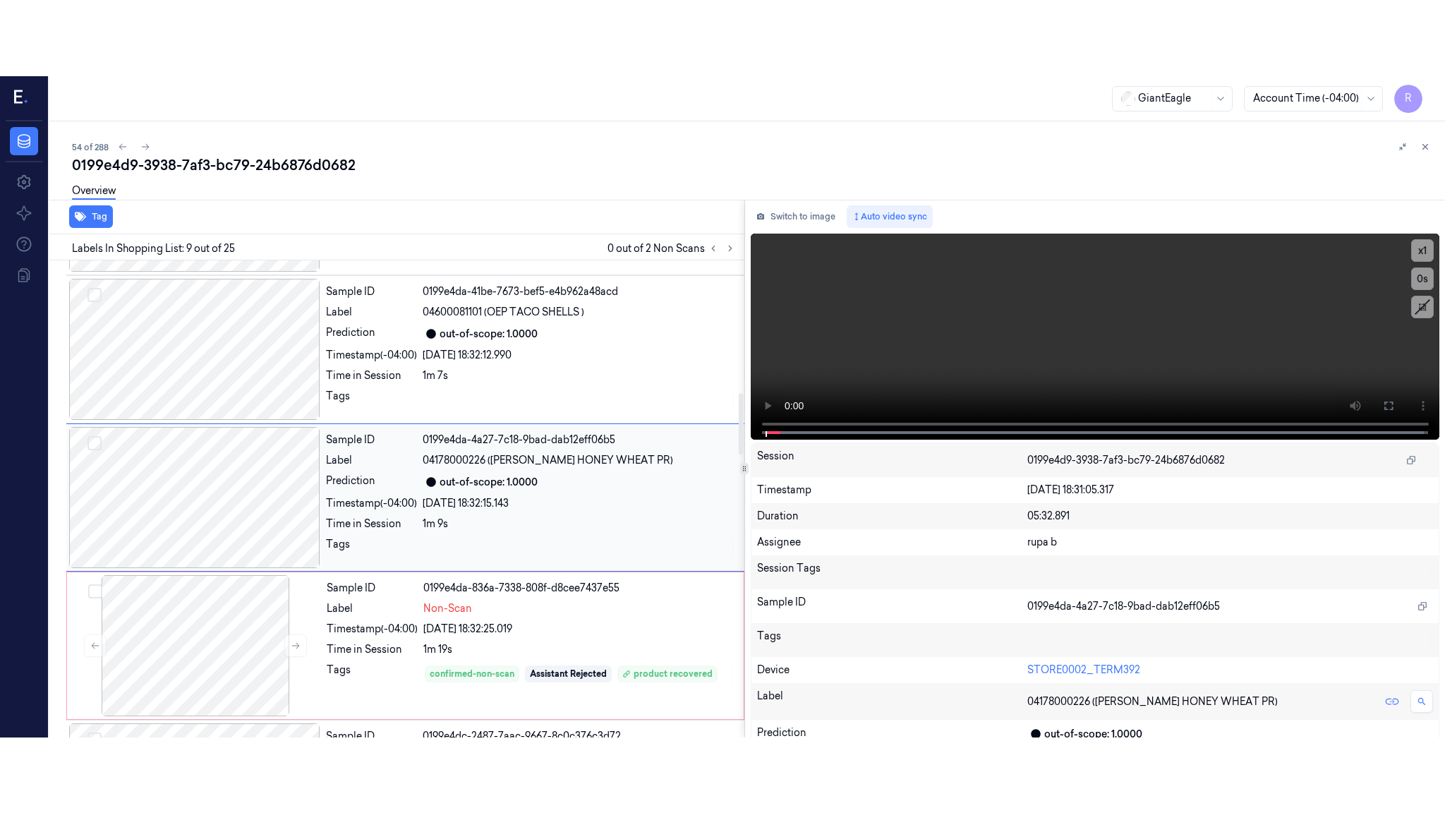
scroll to position [1021, 0]
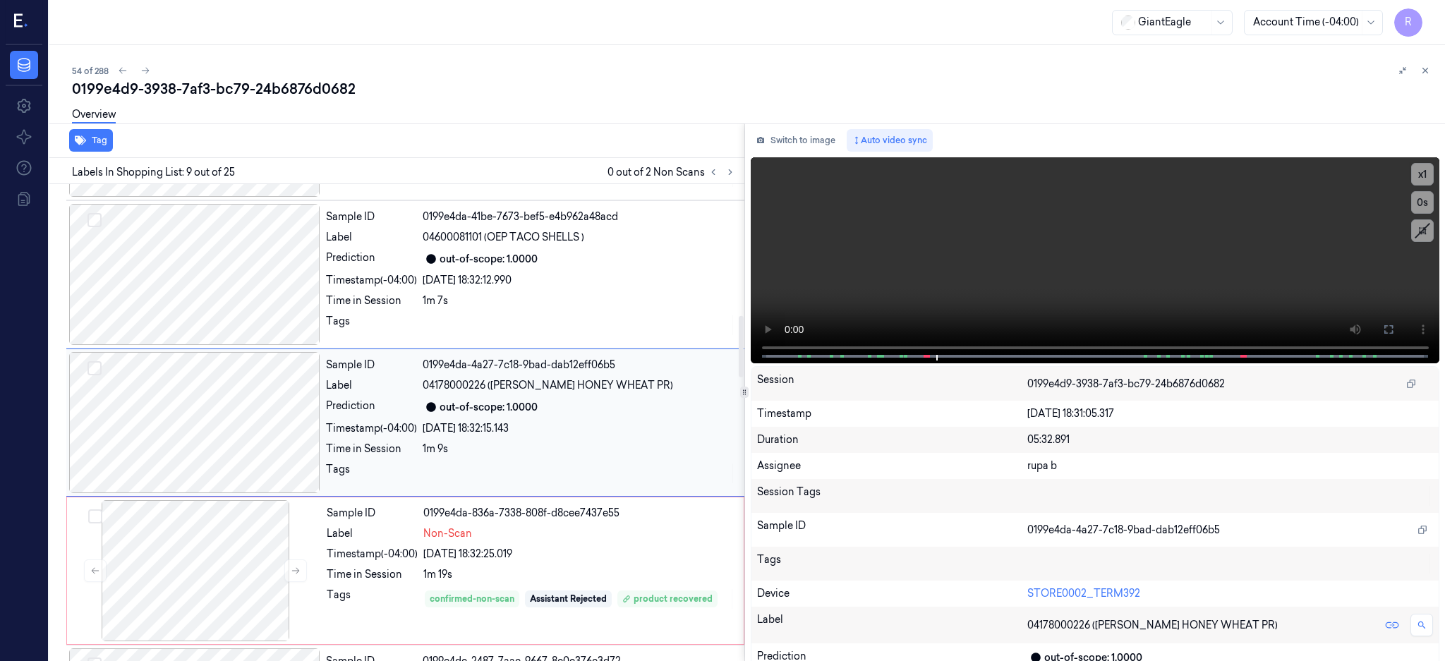
click at [148, 435] on div at bounding box center [194, 422] width 251 height 141
click at [1400, 321] on button at bounding box center [1389, 329] width 23 height 23
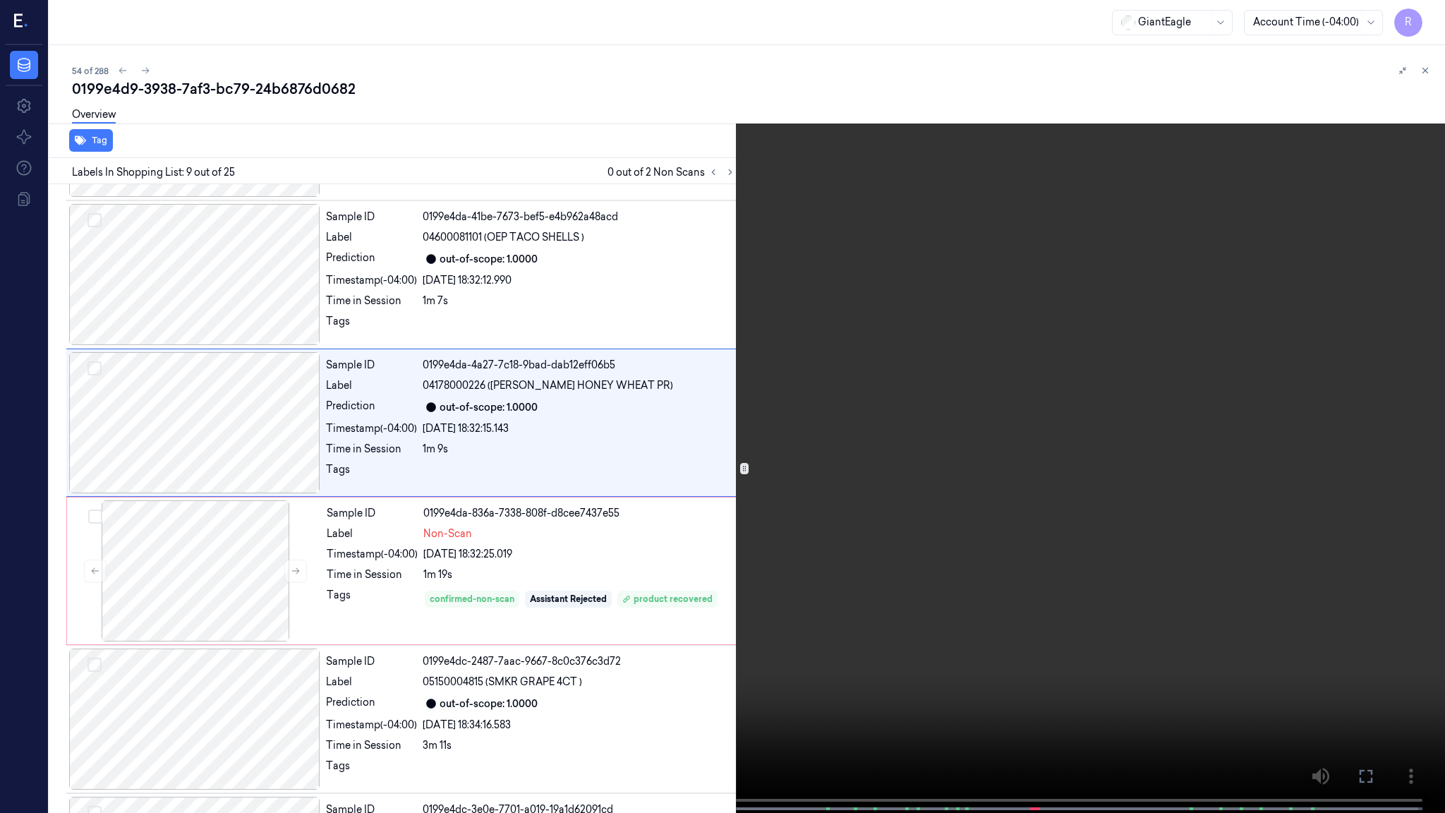
click at [918, 419] on video at bounding box center [722, 408] width 1445 height 816
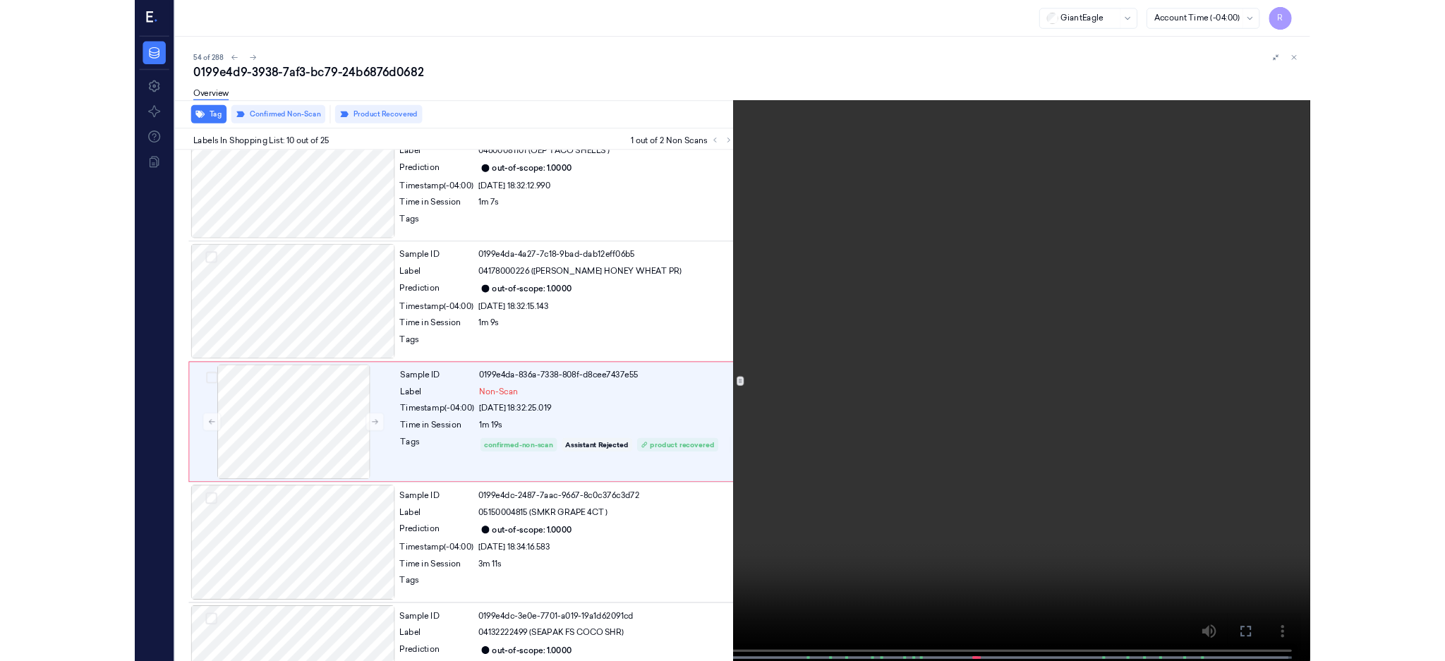
scroll to position [1093, 0]
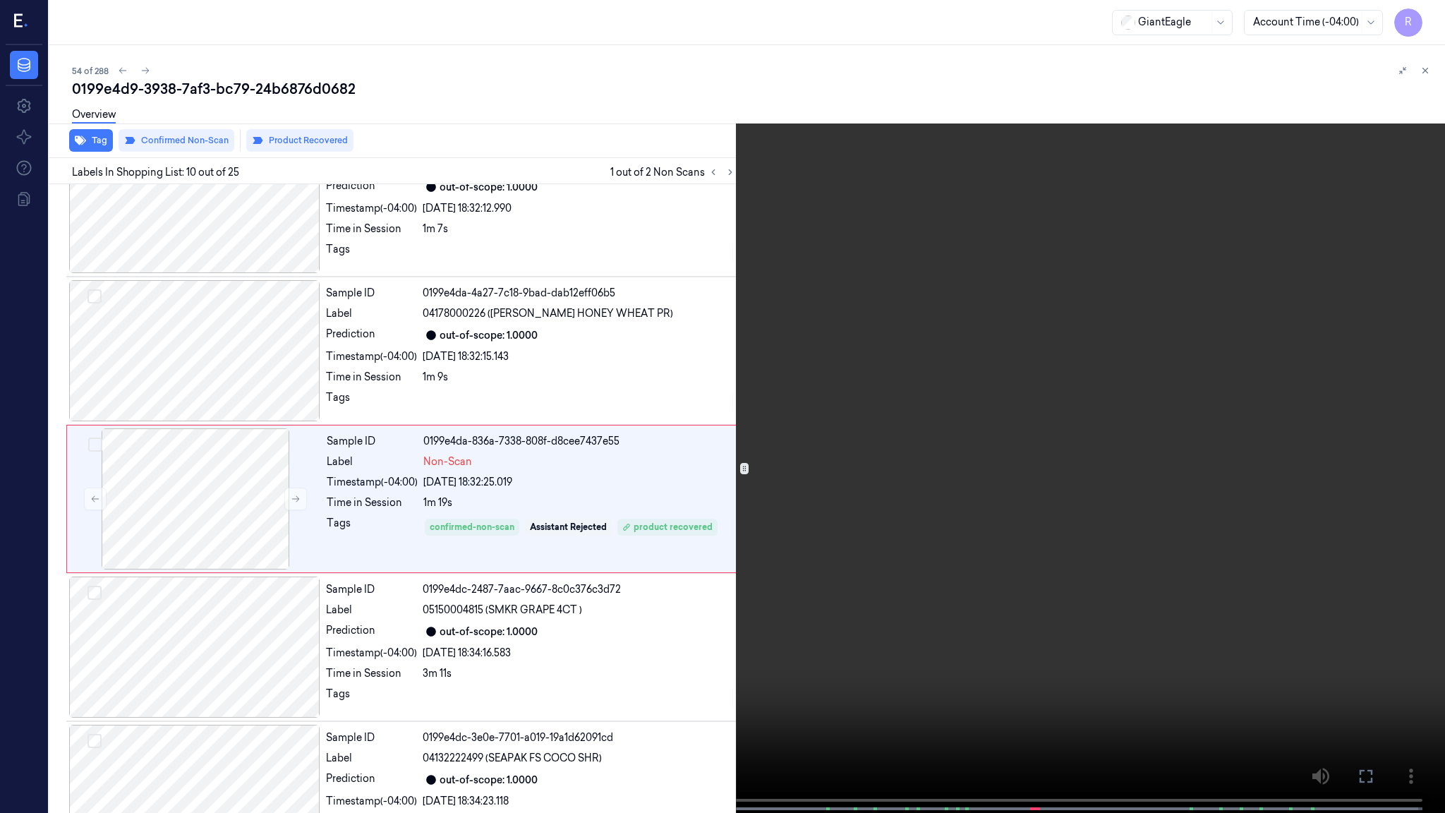
click at [682, 598] on video at bounding box center [722, 408] width 1445 height 816
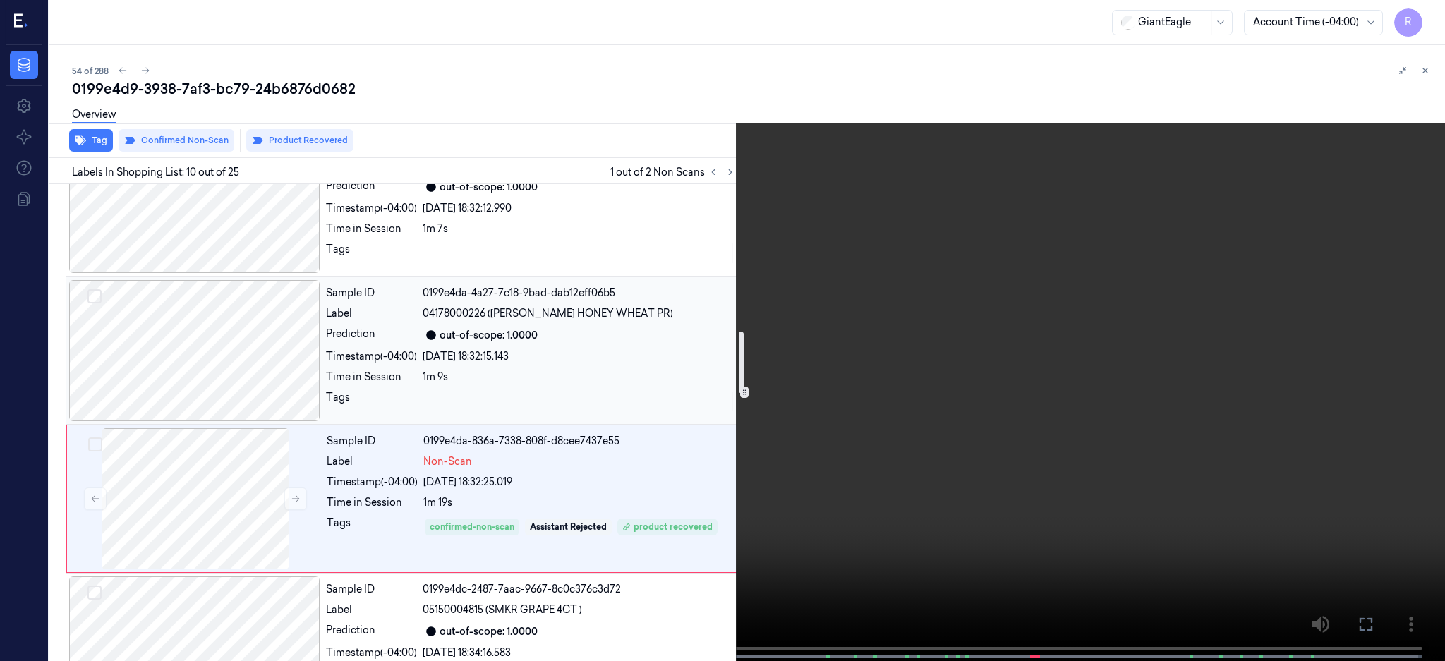
scroll to position [1187, 0]
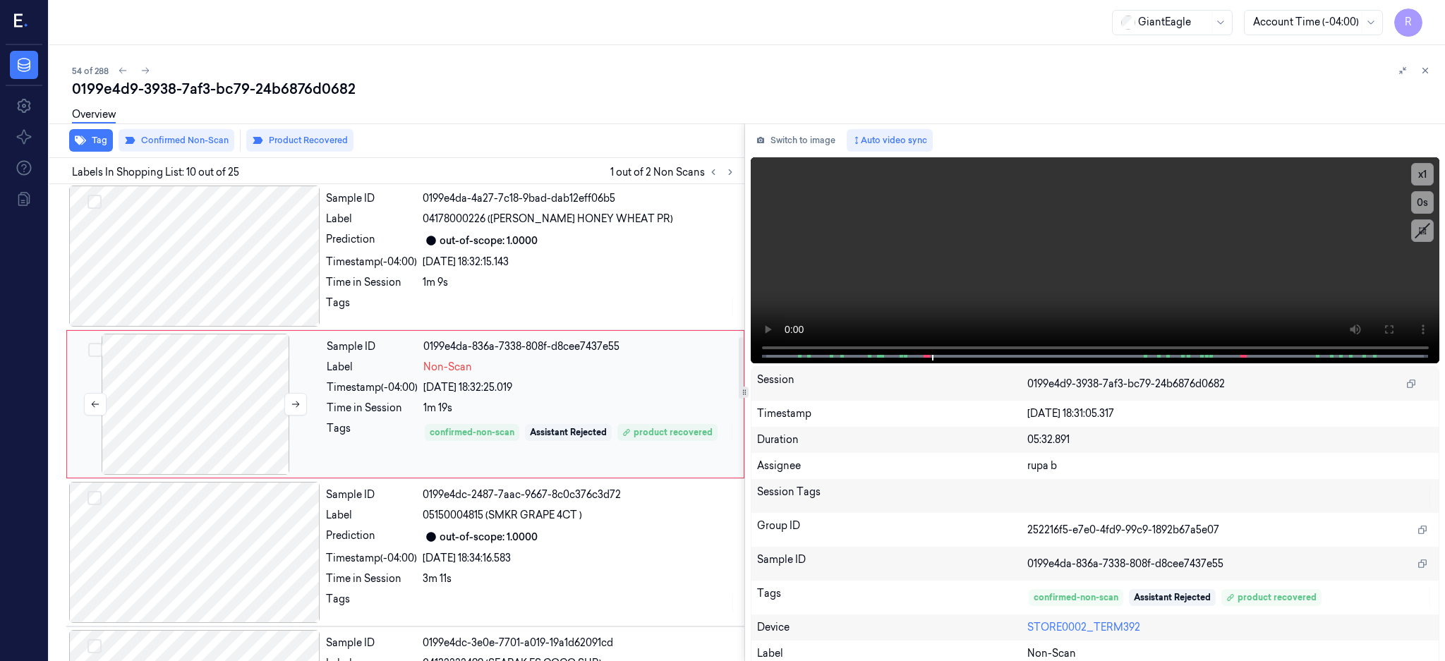
click at [213, 423] on div at bounding box center [195, 404] width 251 height 141
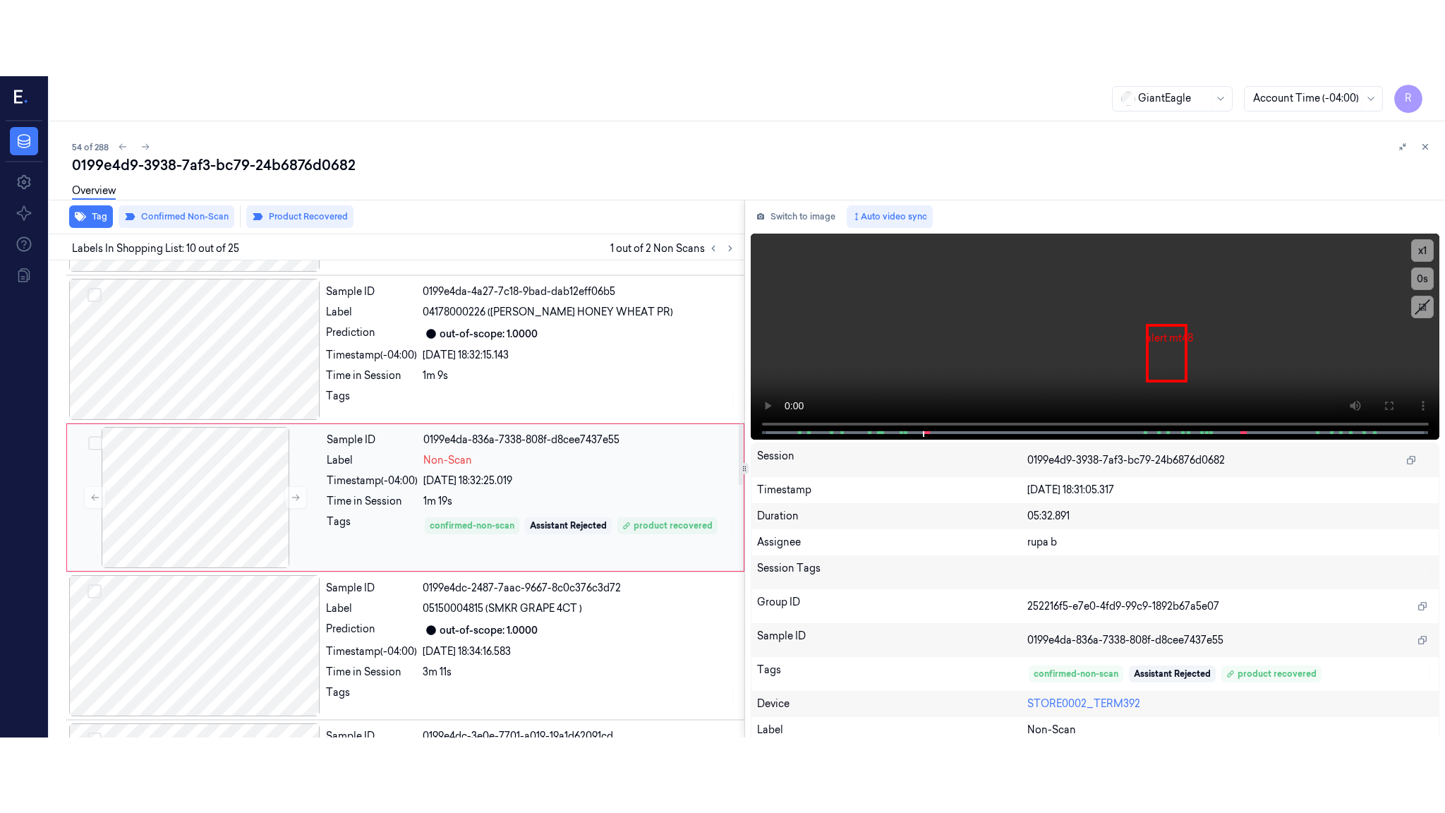
scroll to position [1169, 0]
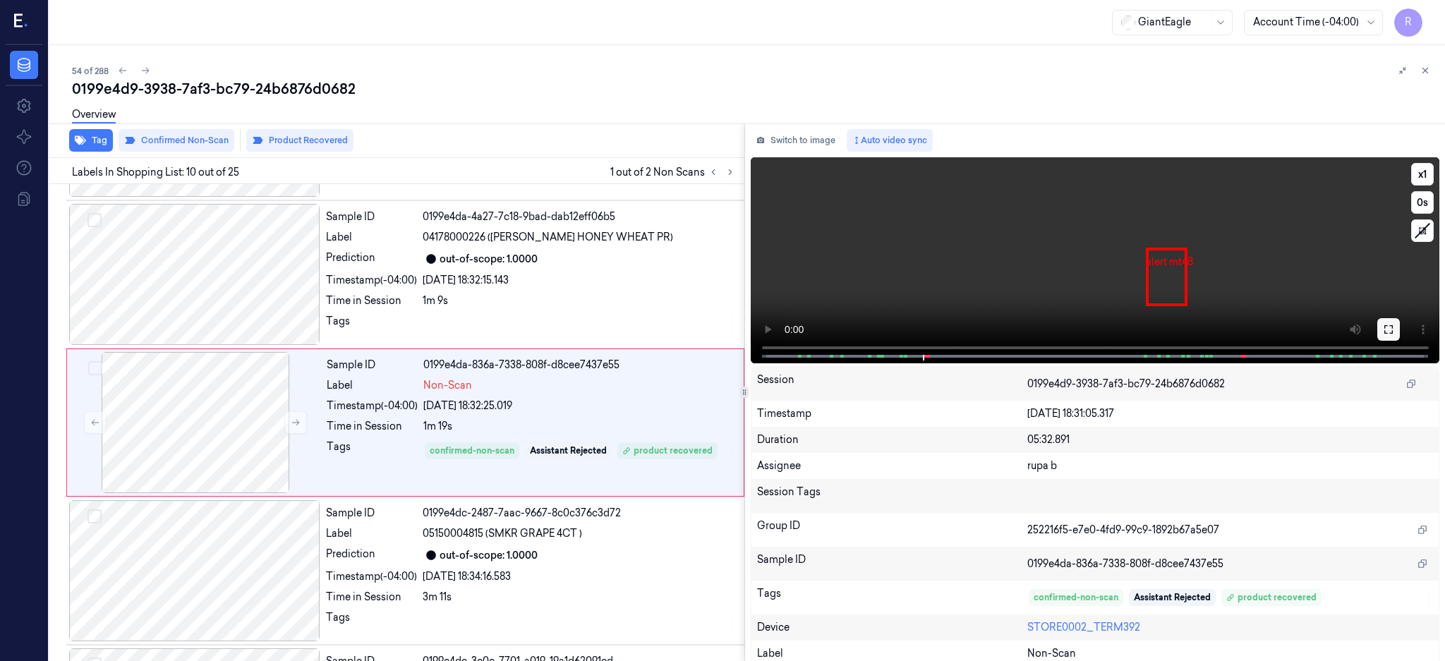
click at [1395, 328] on icon at bounding box center [1388, 329] width 11 height 11
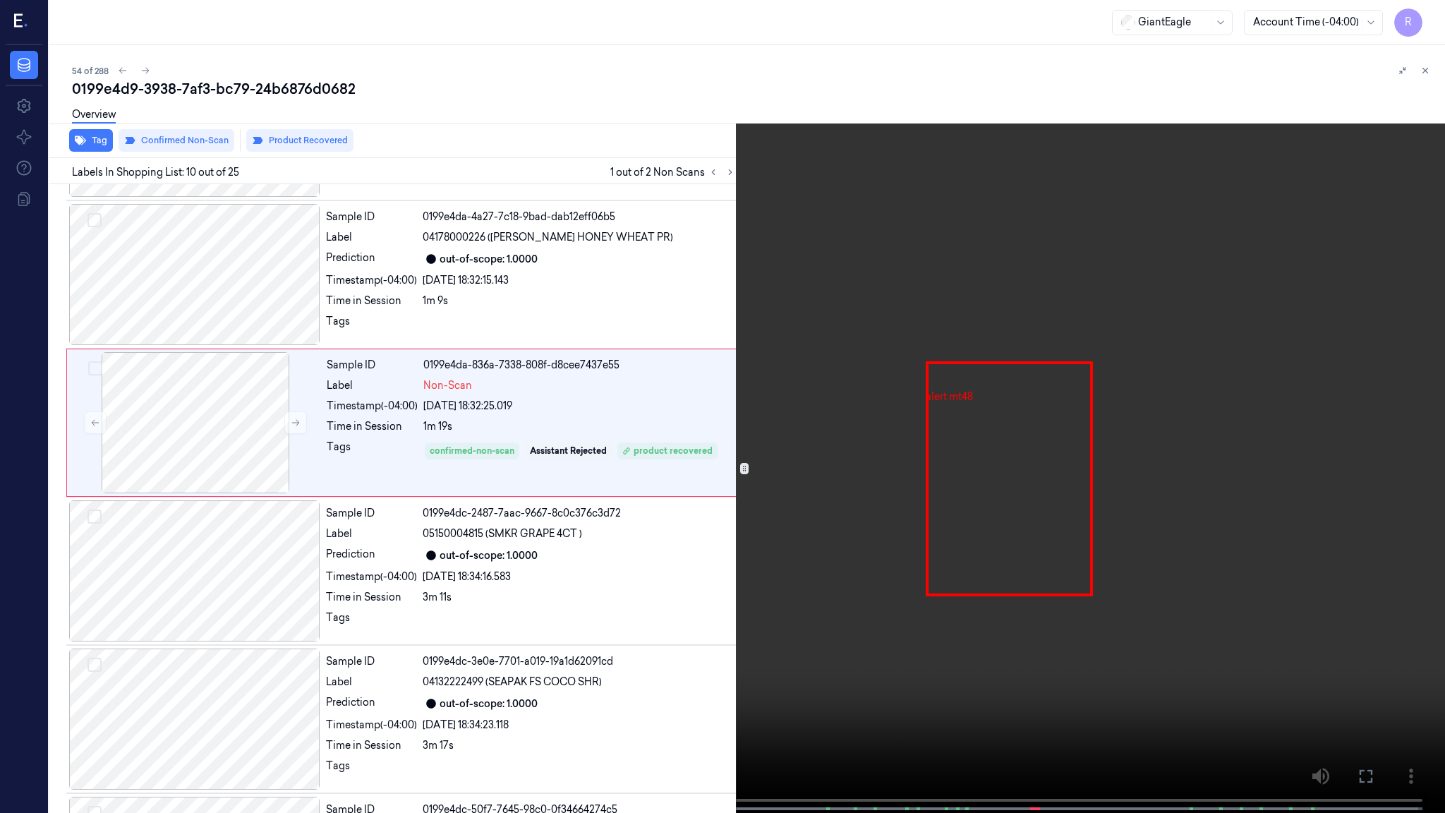
click at [864, 445] on video at bounding box center [722, 408] width 1445 height 816
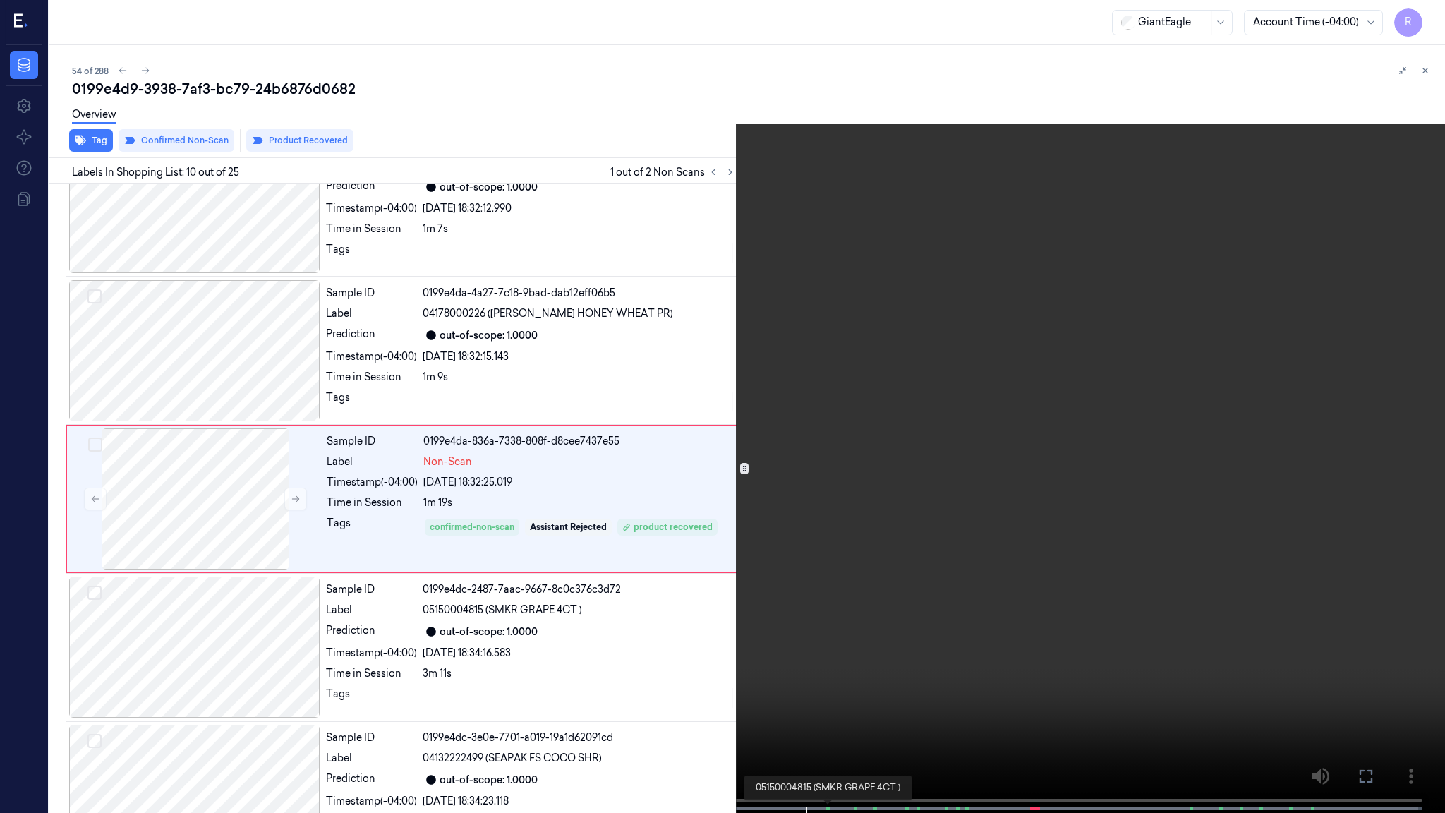
click at [826, 661] on span at bounding box center [827, 808] width 2 height 7
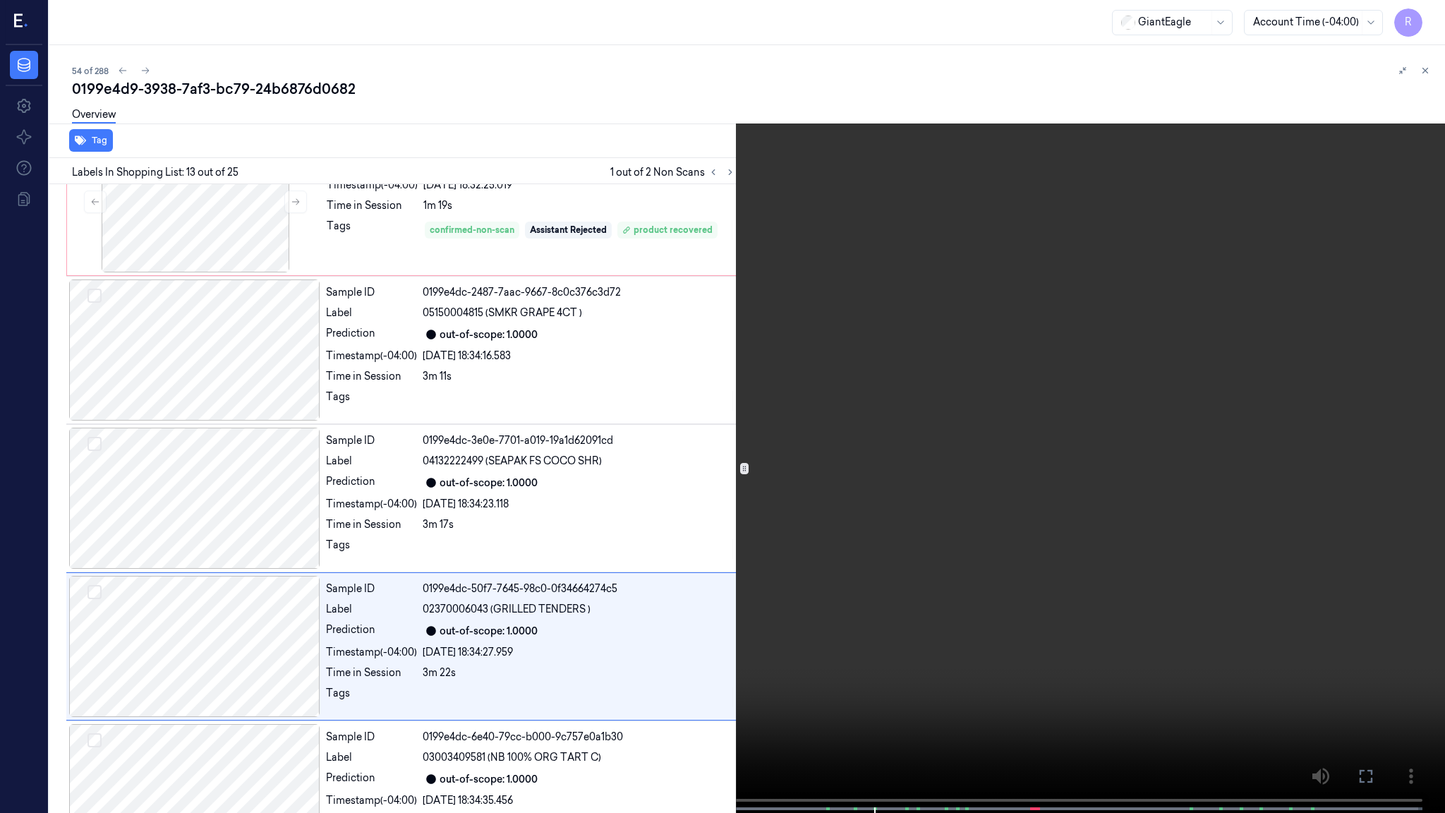
scroll to position [1538, 0]
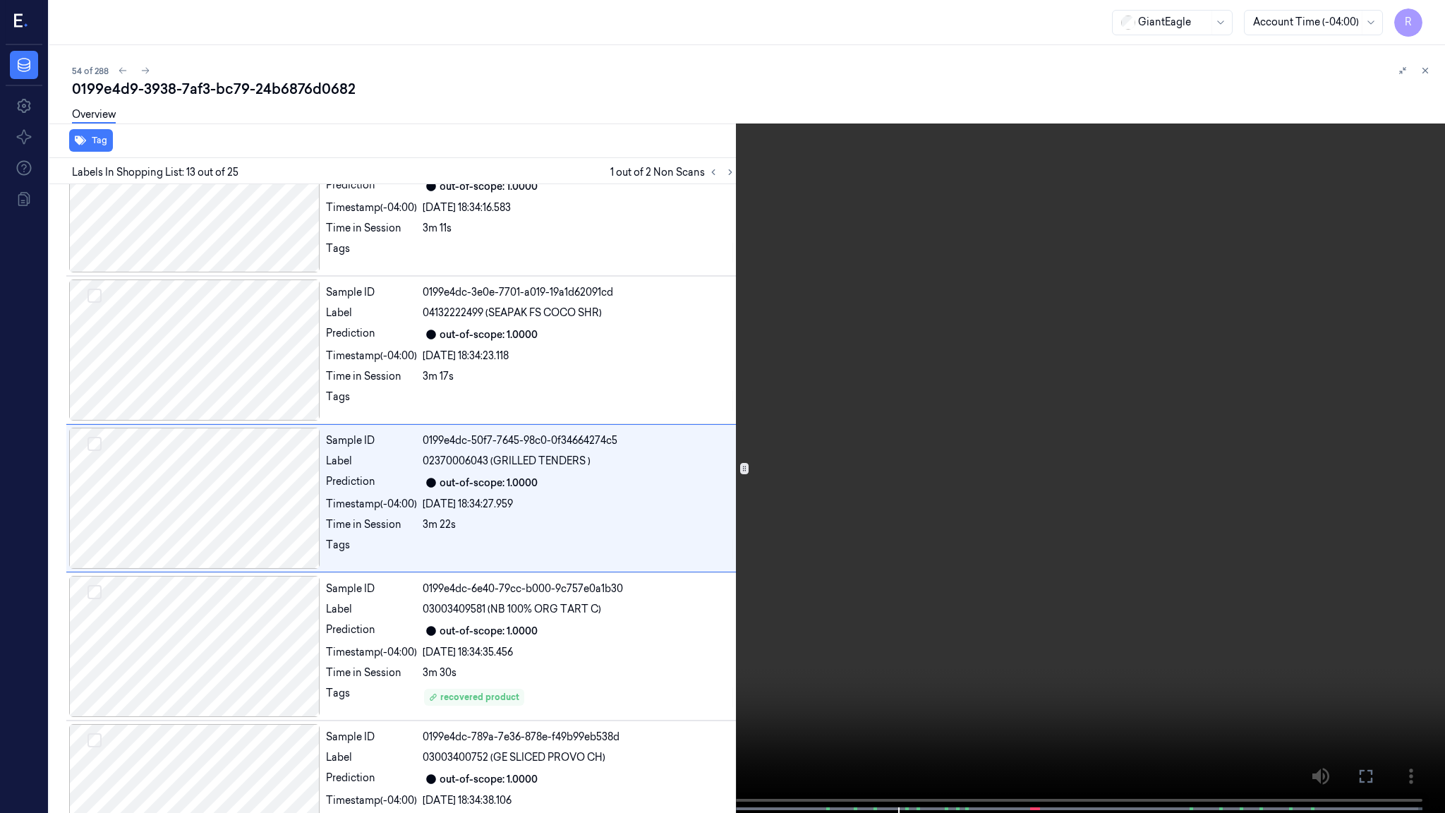
click at [816, 443] on video at bounding box center [722, 408] width 1445 height 816
click at [714, 40] on video at bounding box center [722, 408] width 1445 height 816
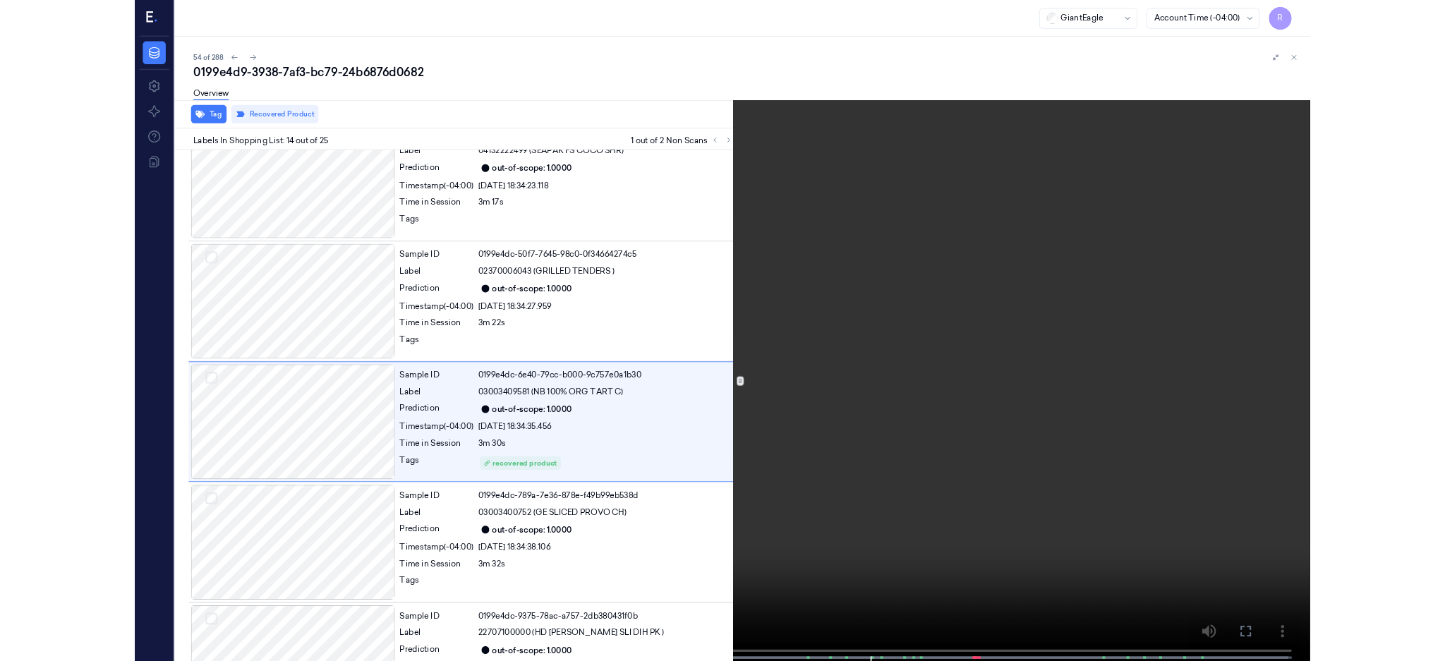
scroll to position [1686, 0]
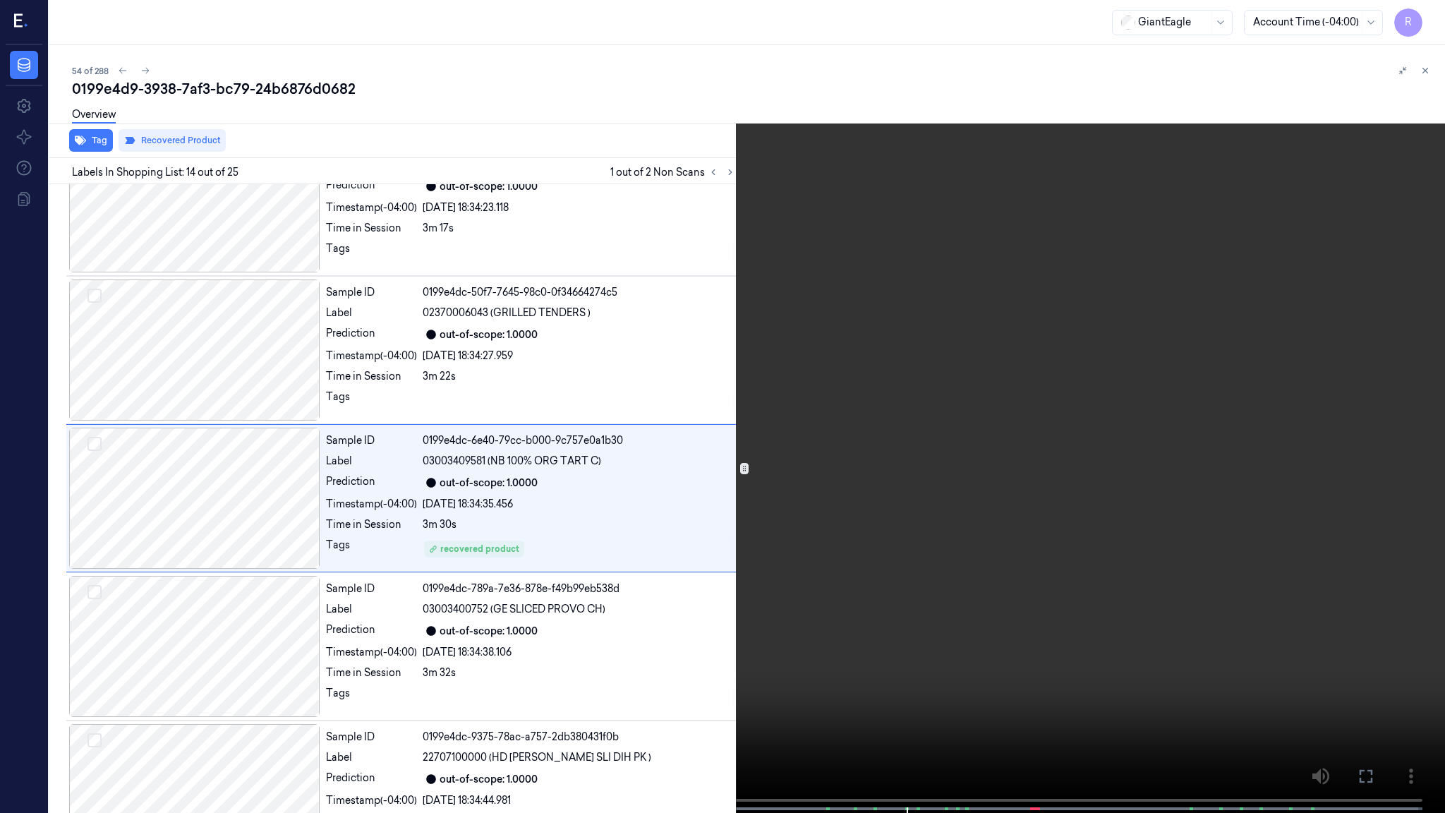
click at [797, 344] on video at bounding box center [722, 408] width 1445 height 816
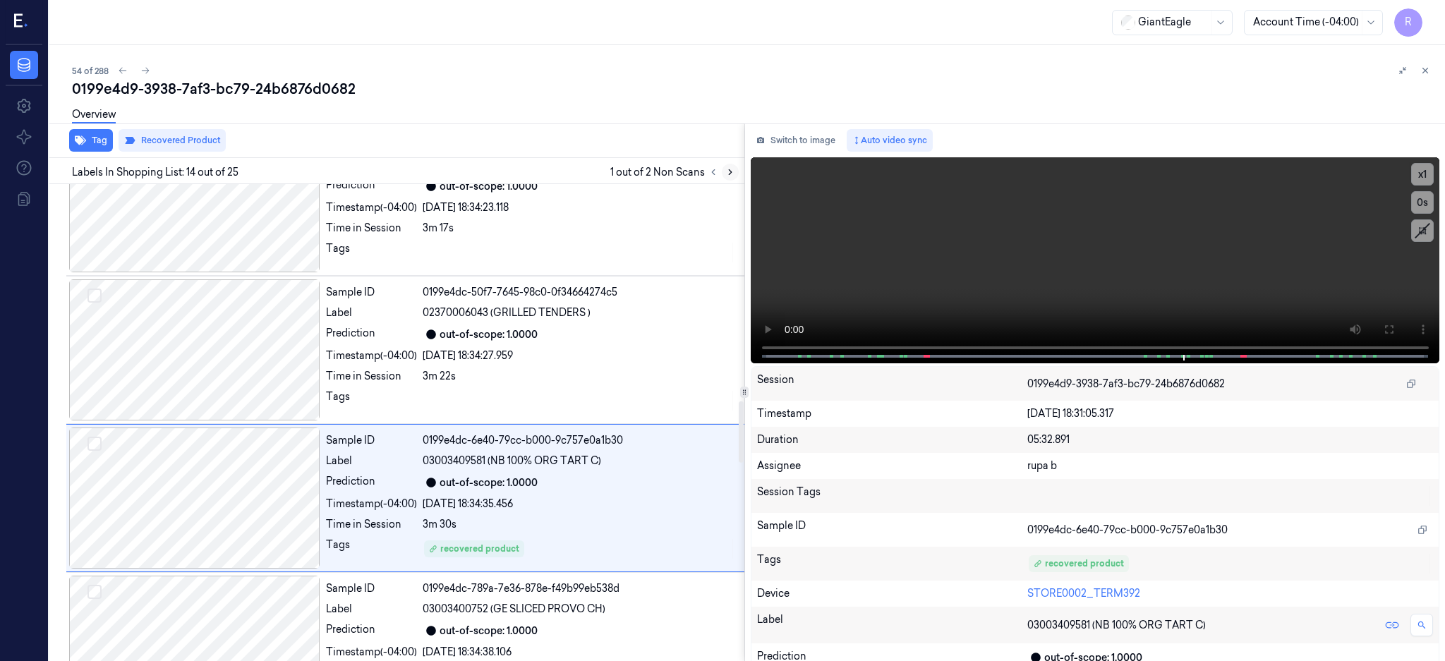
click at [735, 171] on icon at bounding box center [731, 172] width 10 height 10
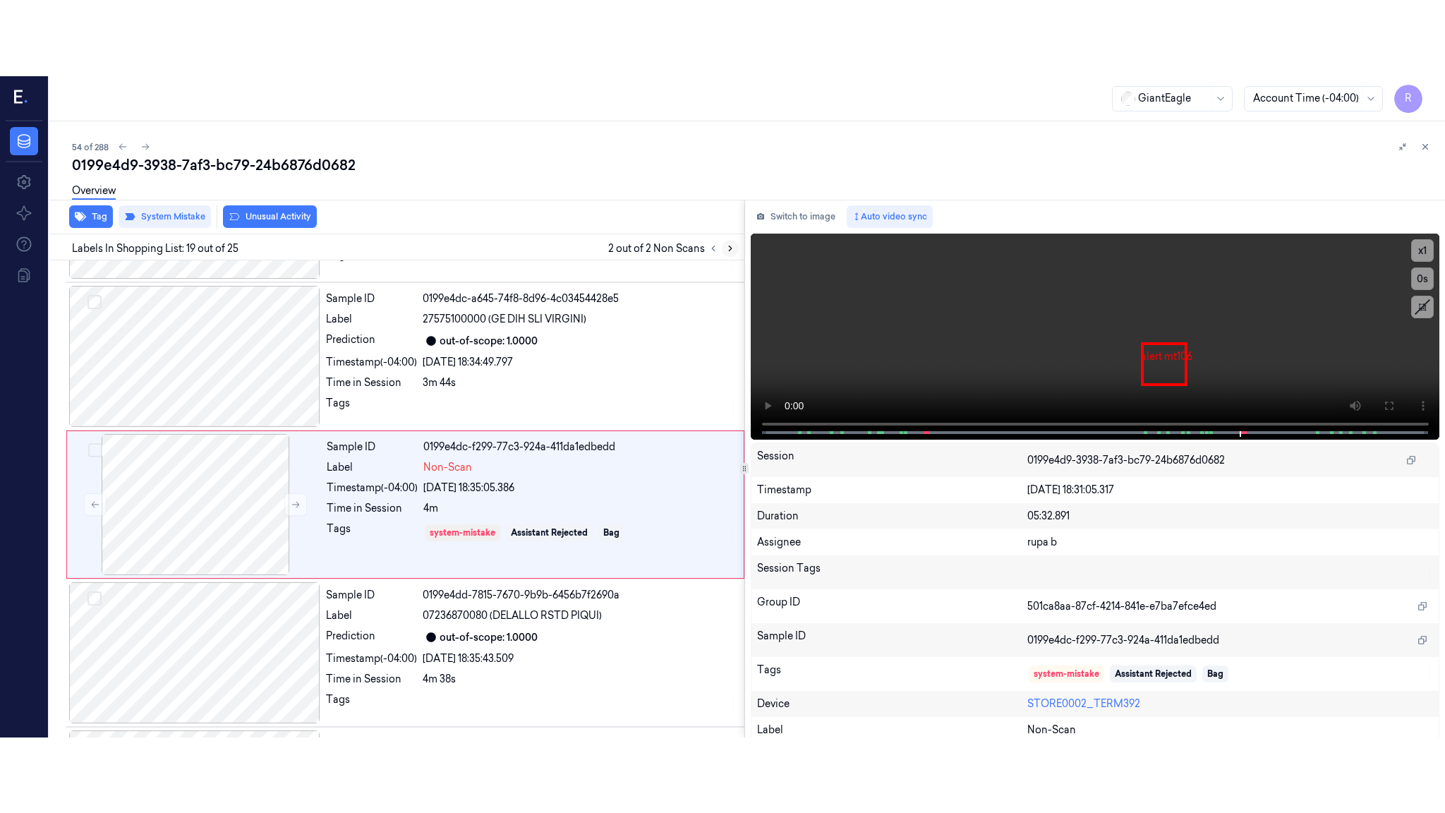
scroll to position [2503, 0]
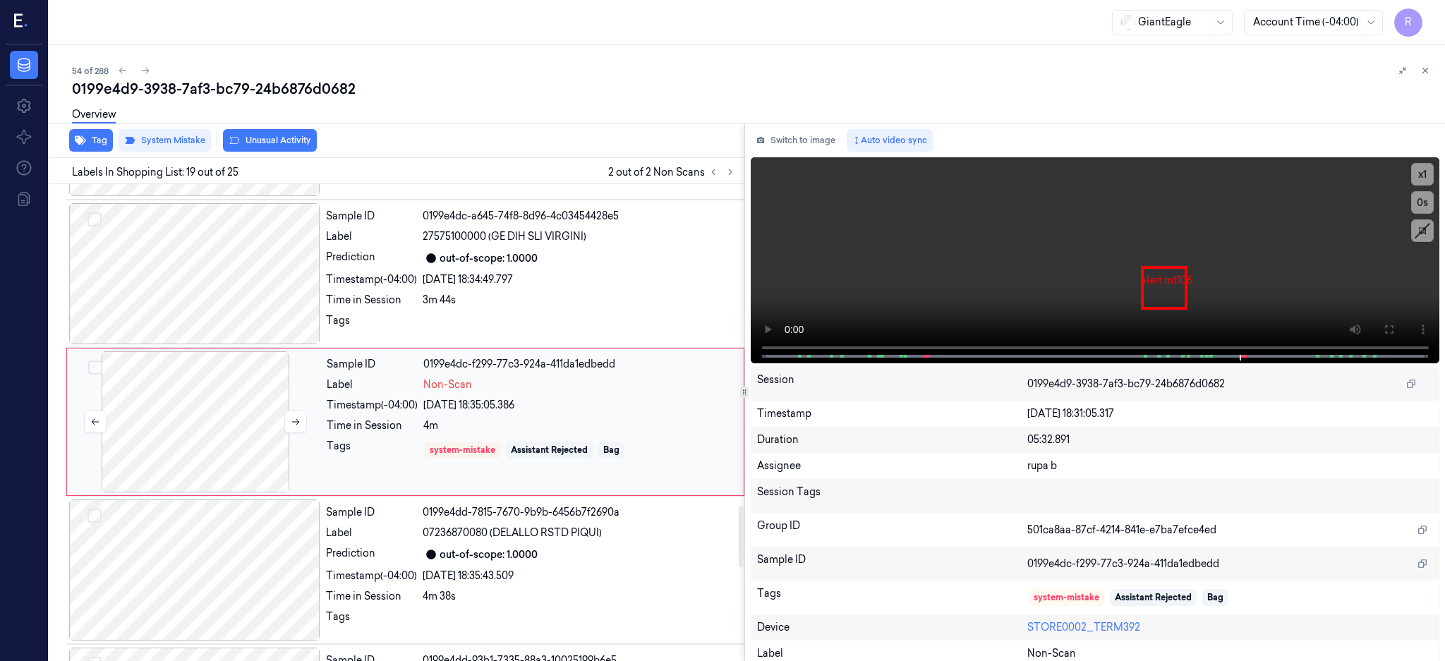
click at [199, 449] on div at bounding box center [195, 421] width 251 height 141
drag, startPoint x: 1439, startPoint y: 337, endPoint x: 1440, endPoint y: 450, distance: 113.6
click at [1400, 337] on button at bounding box center [1389, 329] width 23 height 23
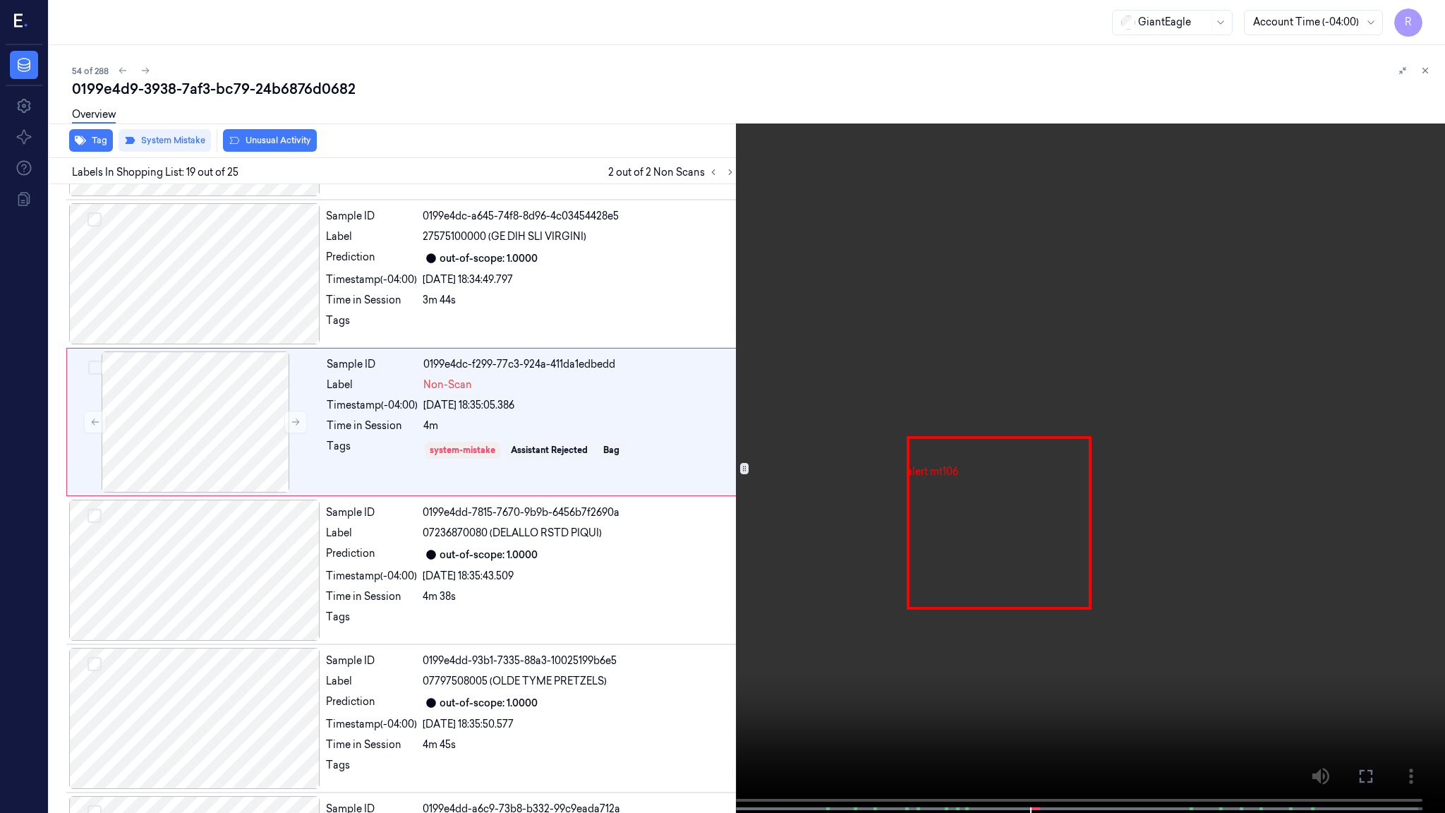
click at [905, 405] on video at bounding box center [722, 408] width 1445 height 816
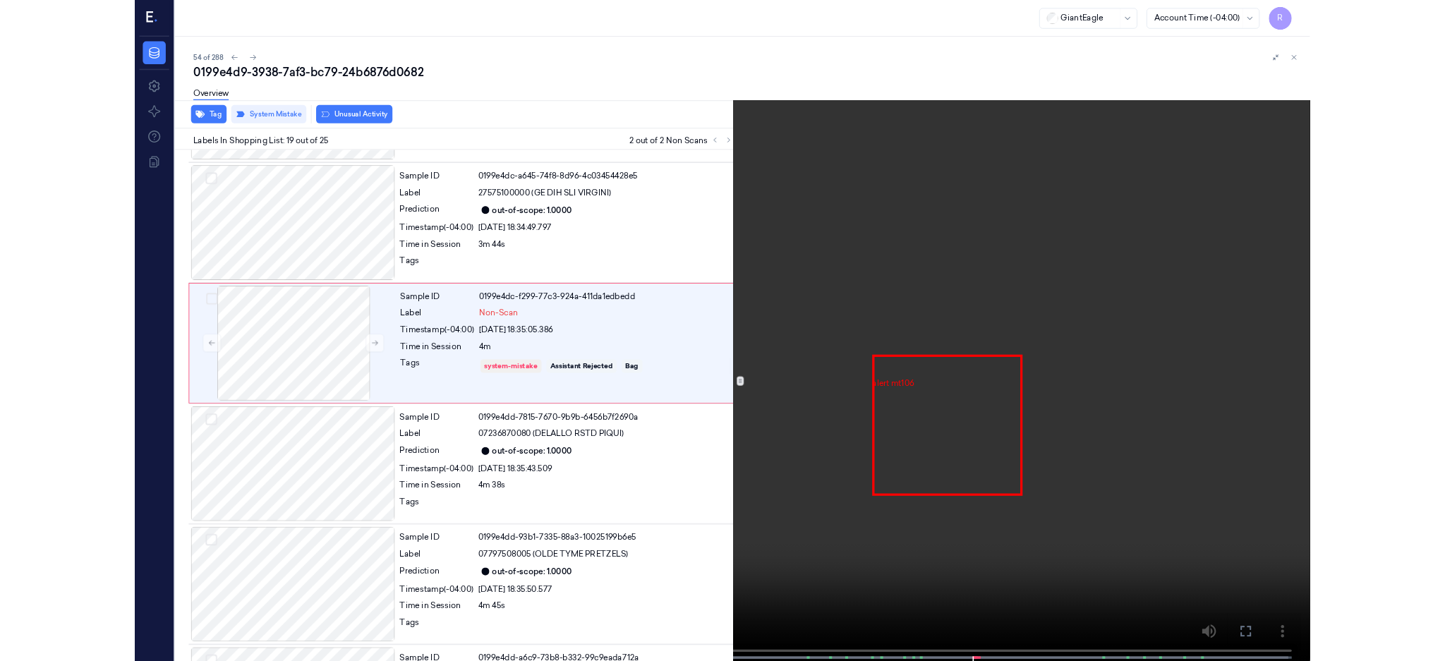
scroll to position [2428, 0]
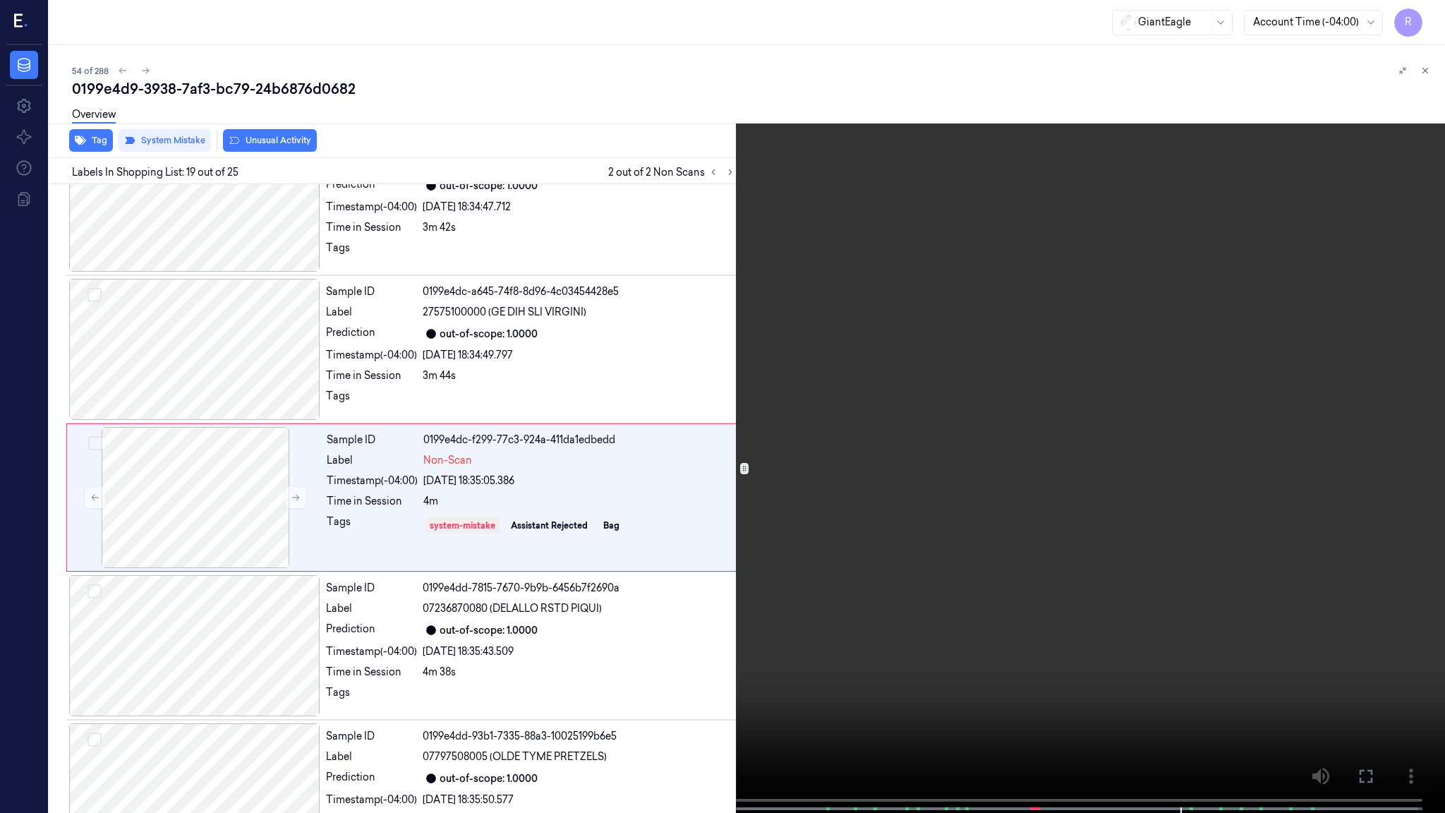
click at [1113, 529] on video at bounding box center [722, 408] width 1445 height 816
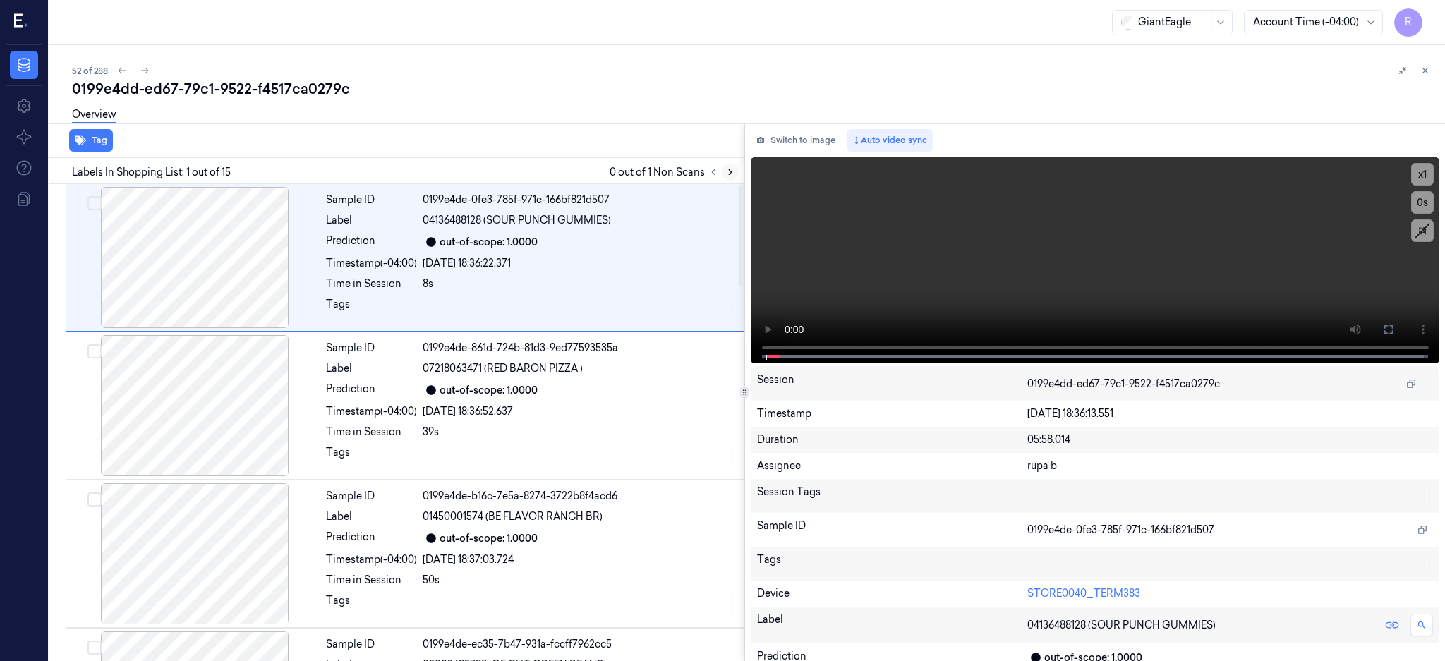
click at [732, 171] on icon at bounding box center [730, 172] width 3 height 5
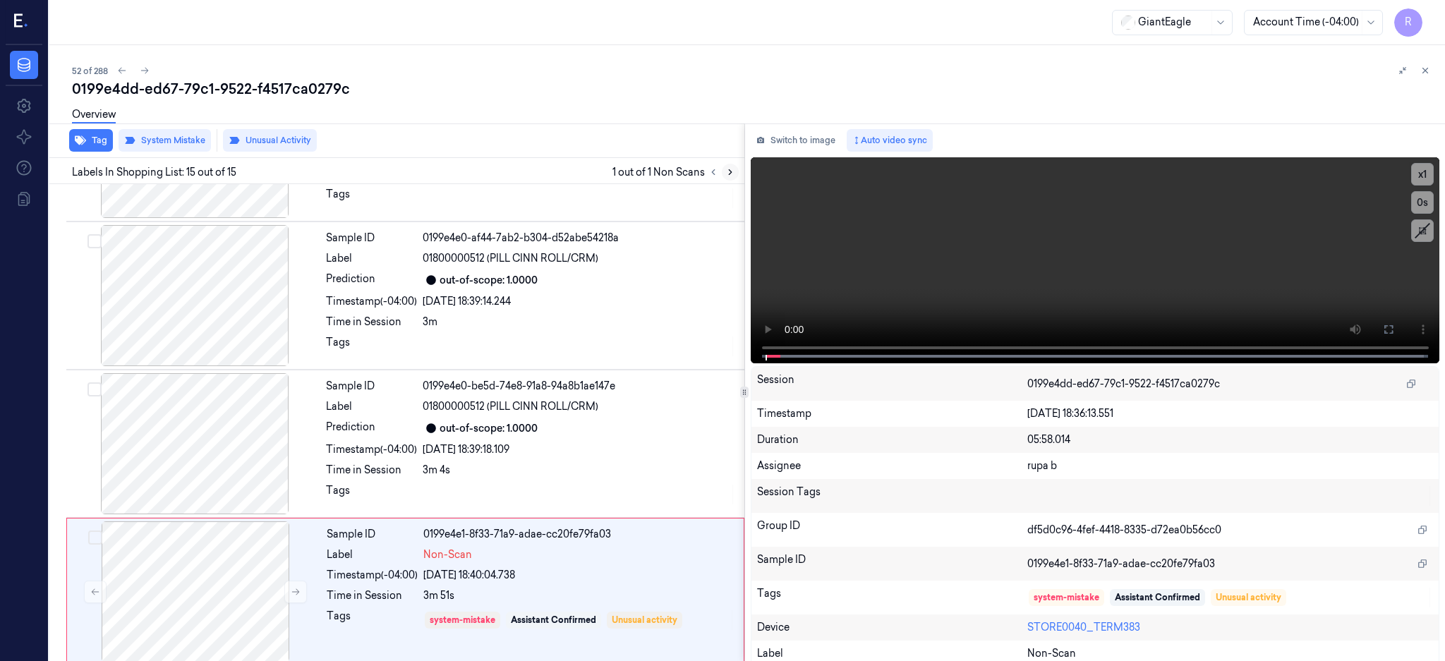
scroll to position [1750, 0]
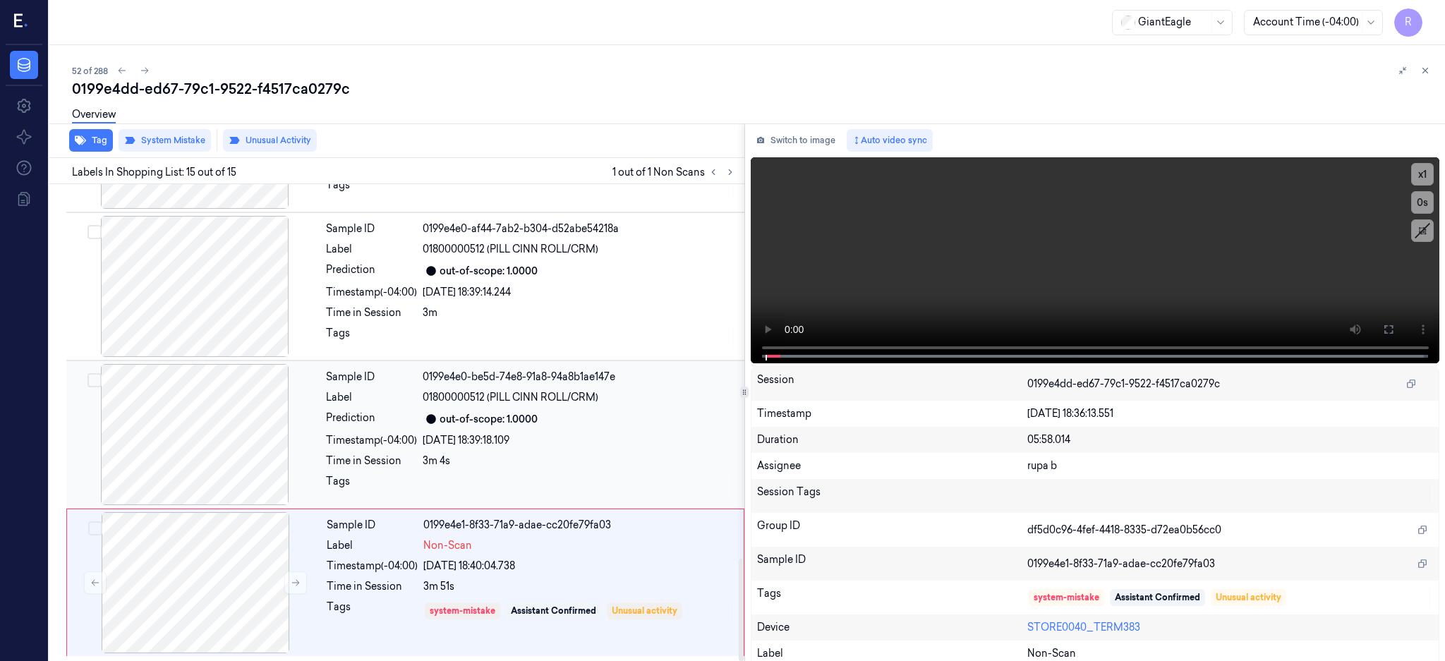
click at [136, 399] on div at bounding box center [194, 434] width 251 height 141
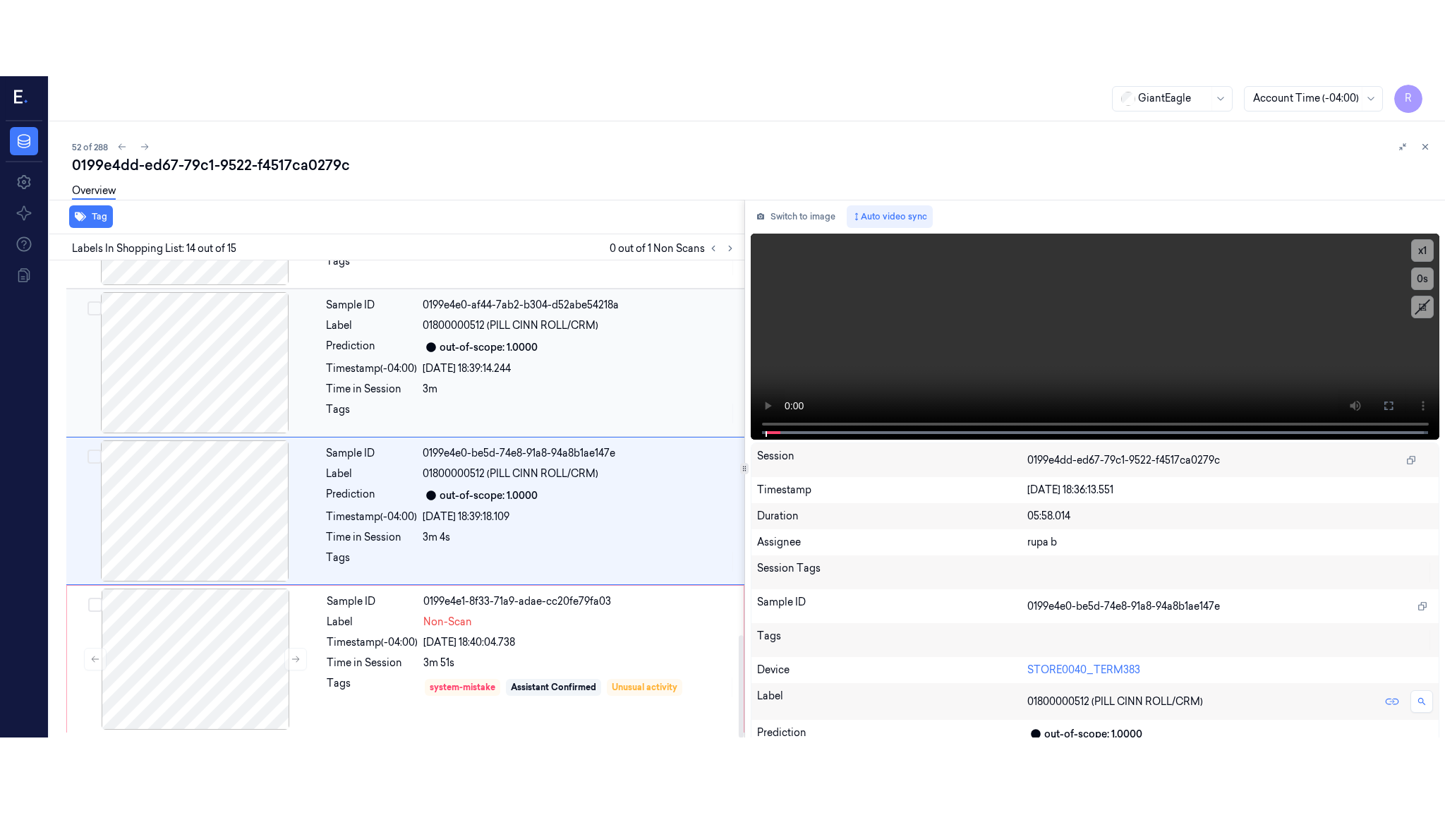
scroll to position [1751, 0]
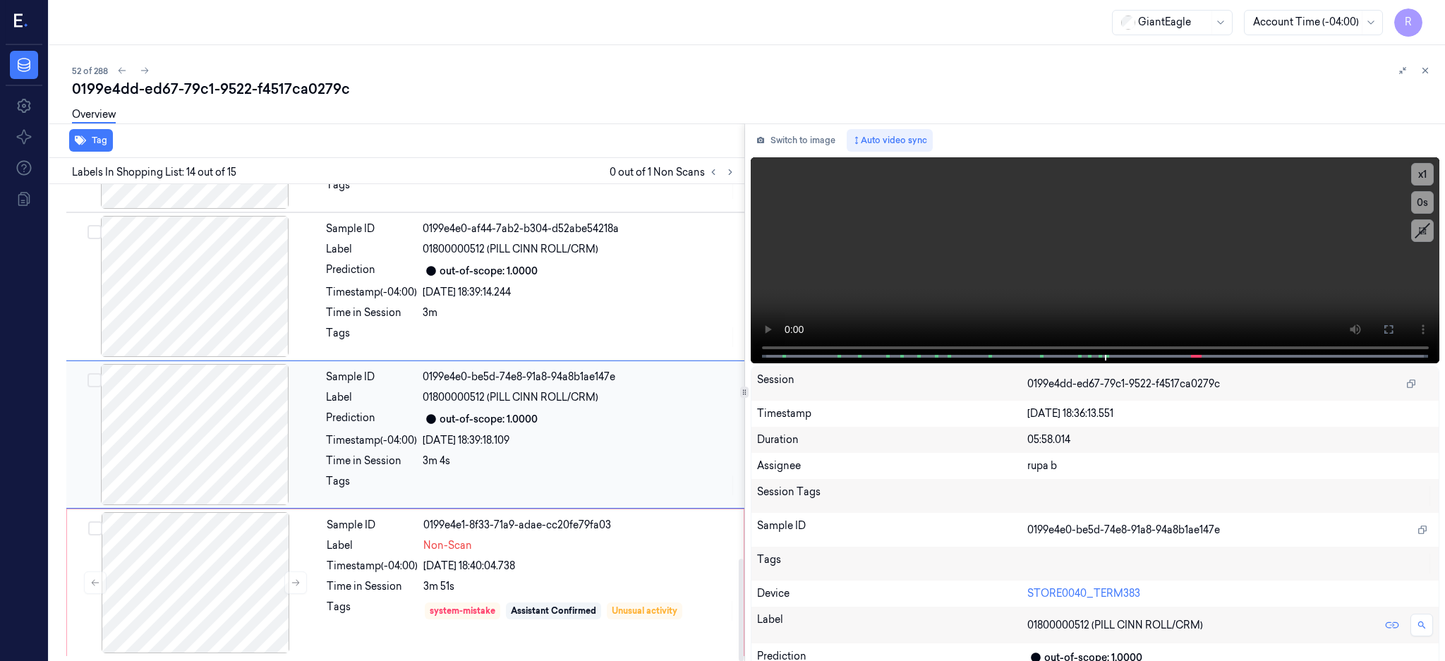
click at [232, 440] on div at bounding box center [194, 434] width 251 height 141
click at [1400, 325] on button at bounding box center [1389, 329] width 23 height 23
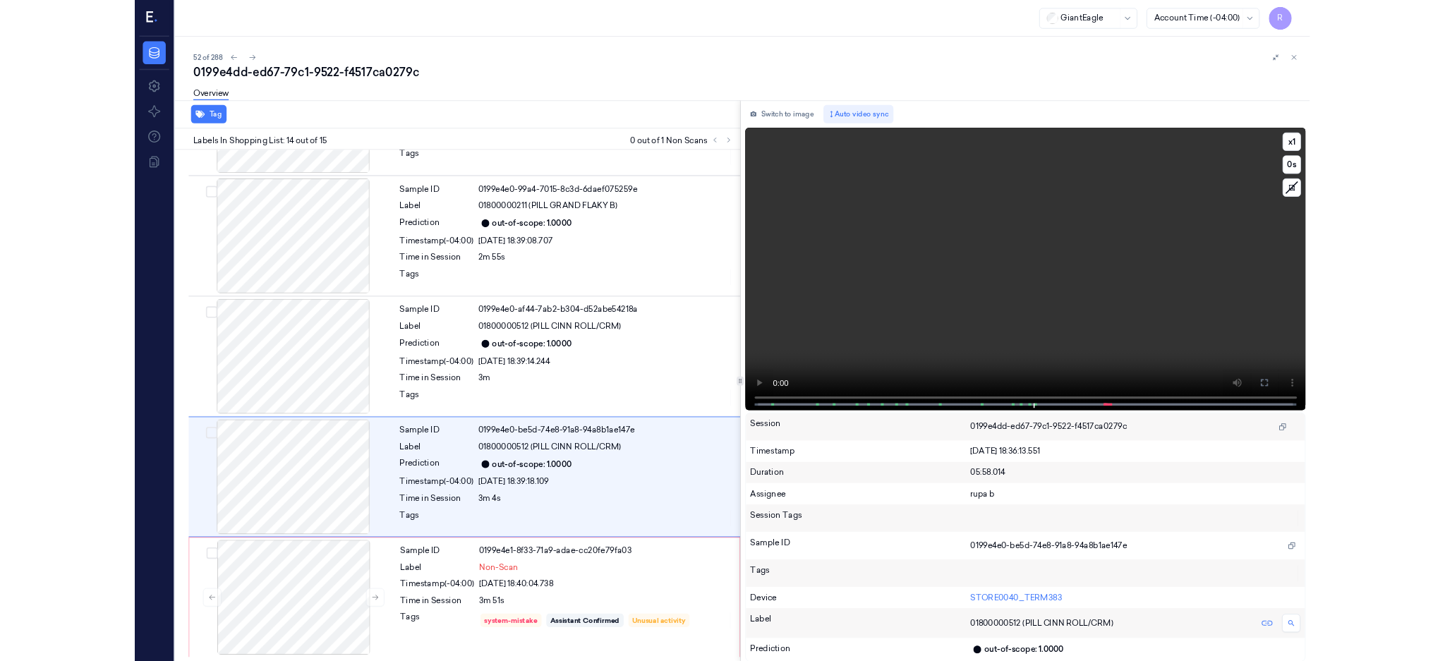
scroll to position [1599, 0]
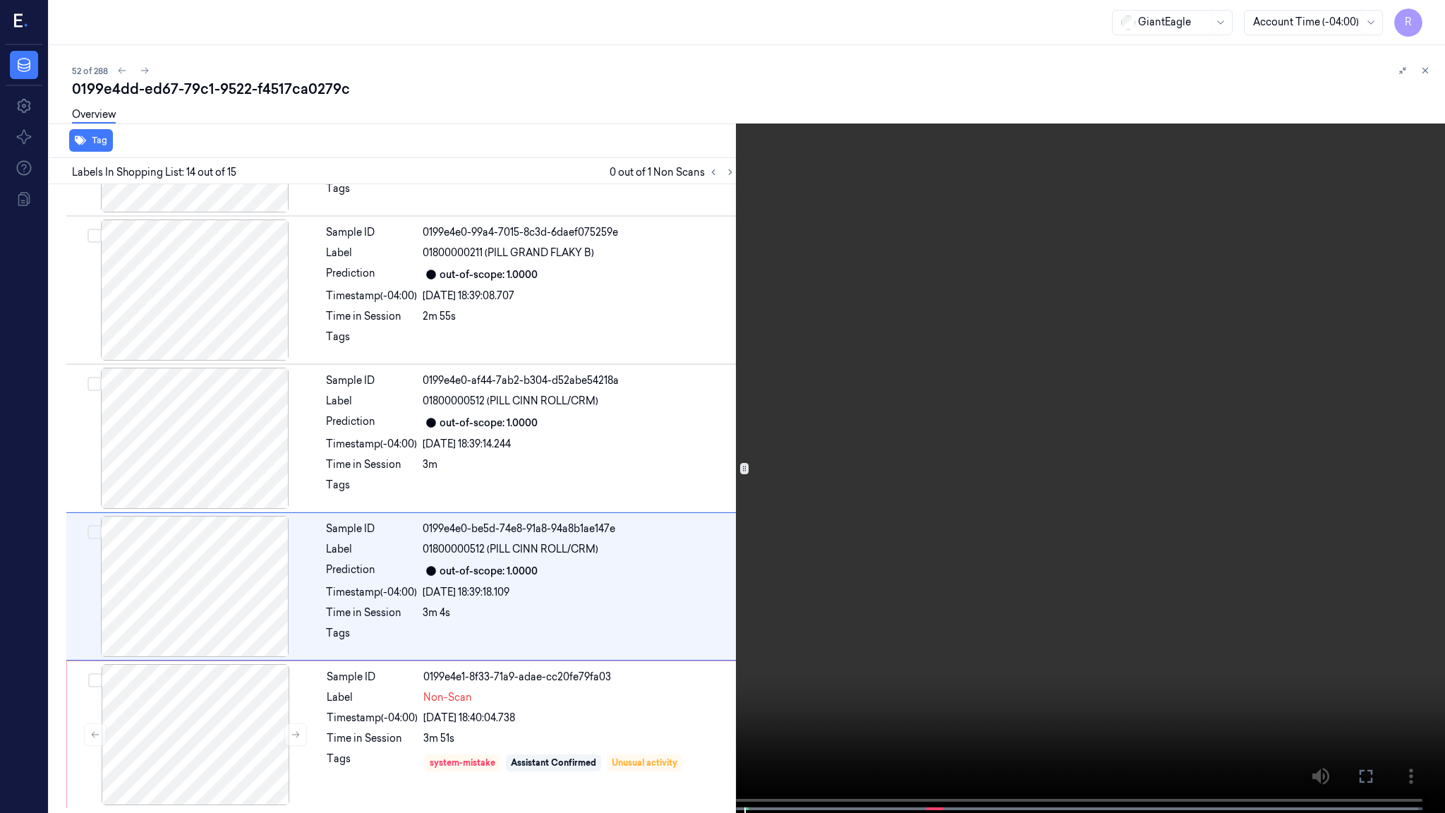
click at [928, 430] on video at bounding box center [722, 408] width 1445 height 816
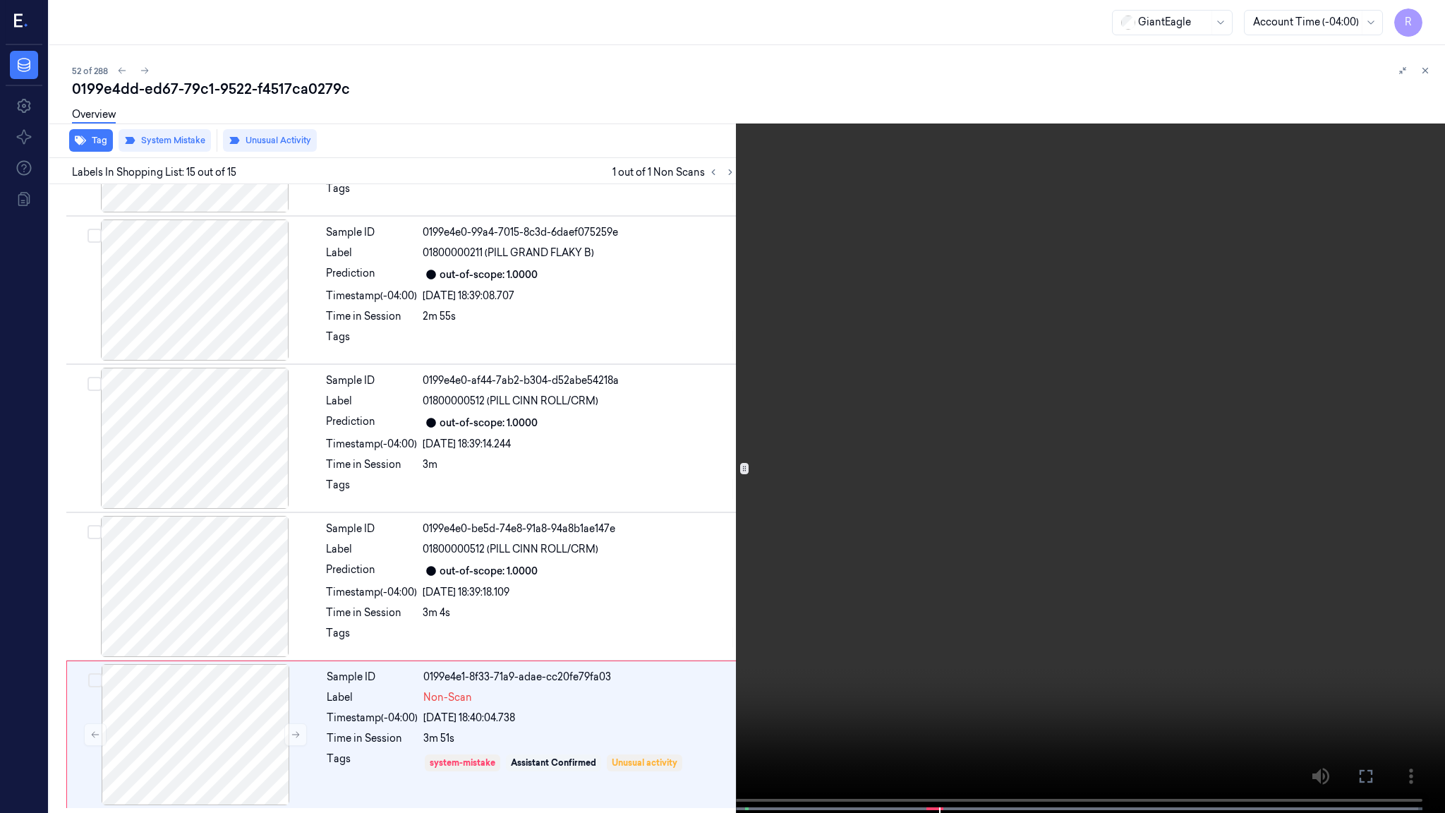
click at [951, 479] on video at bounding box center [722, 408] width 1445 height 816
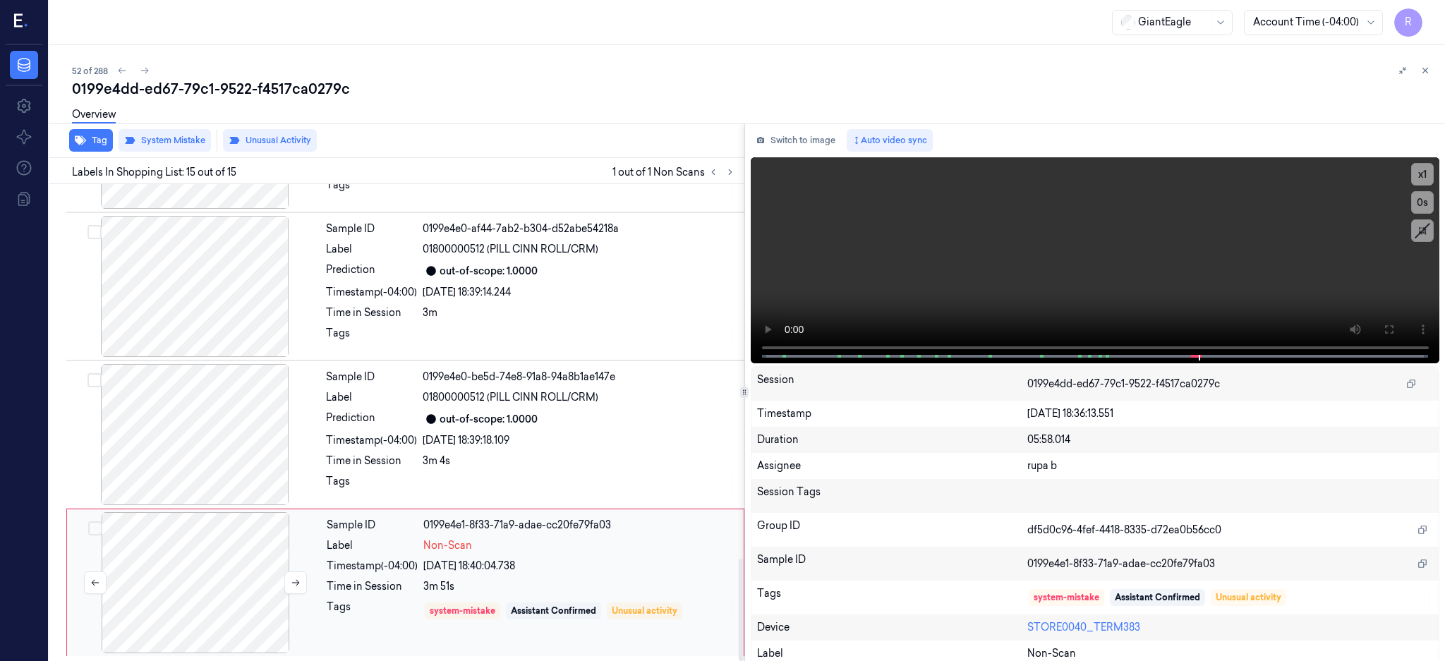
click at [215, 574] on div at bounding box center [195, 582] width 251 height 141
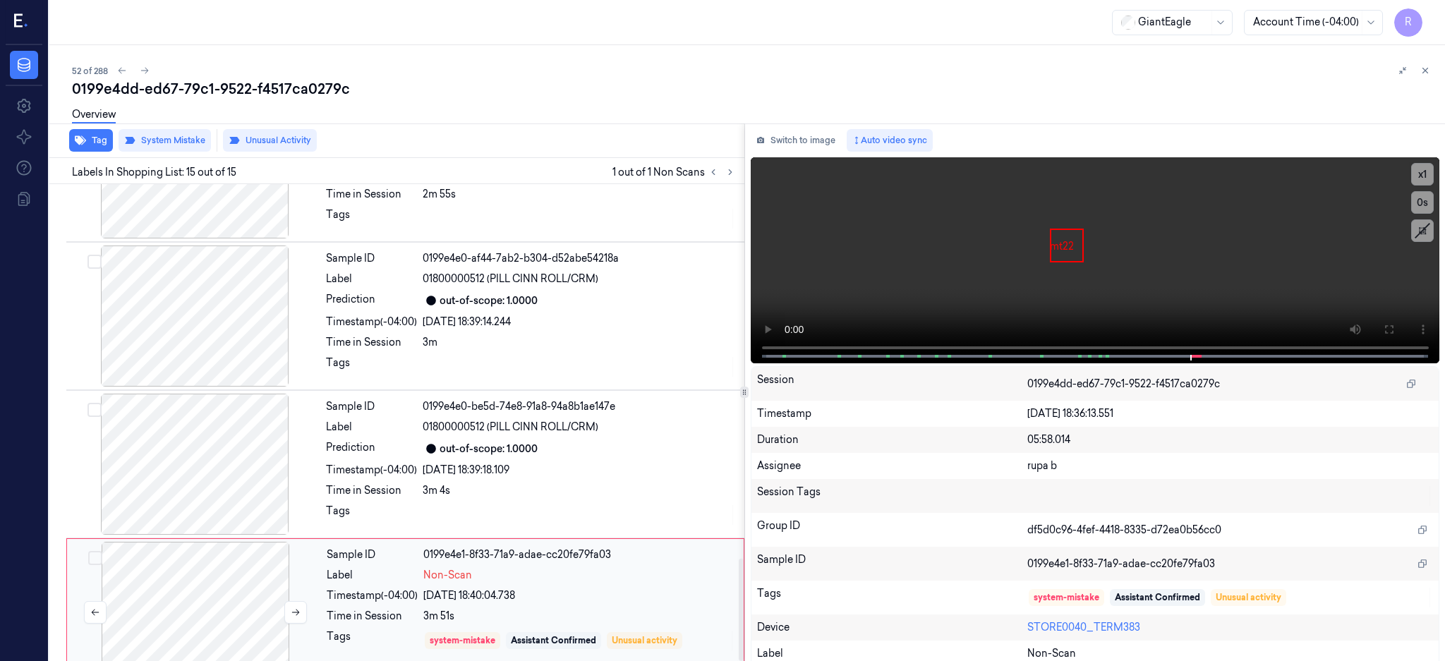
scroll to position [1750, 0]
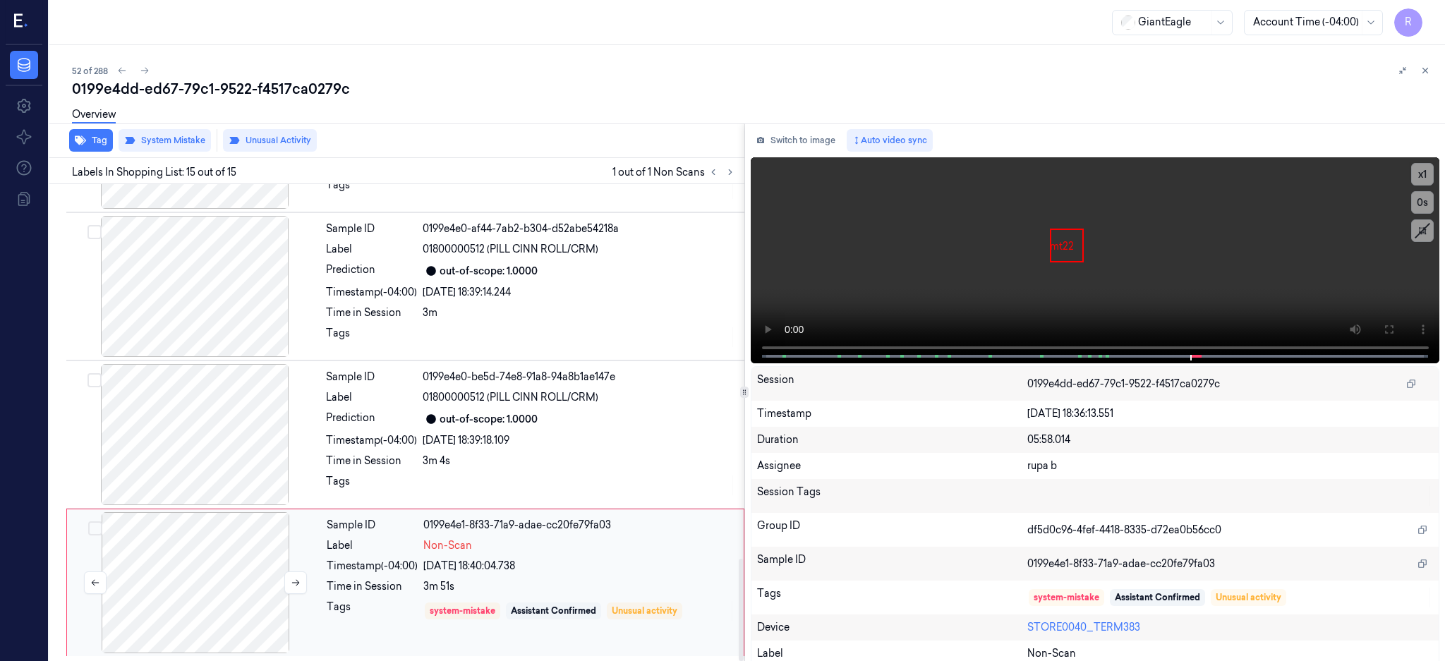
click at [215, 574] on div at bounding box center [195, 582] width 251 height 141
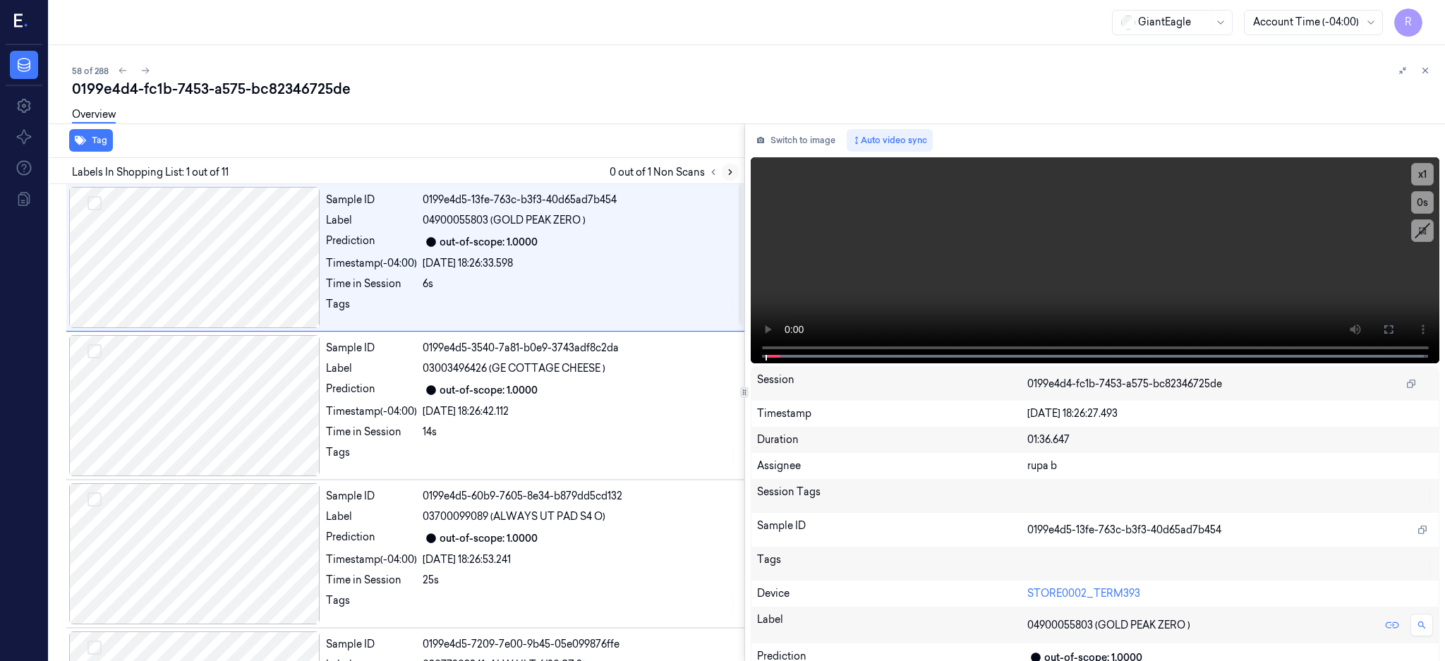
click at [735, 170] on icon at bounding box center [731, 172] width 10 height 10
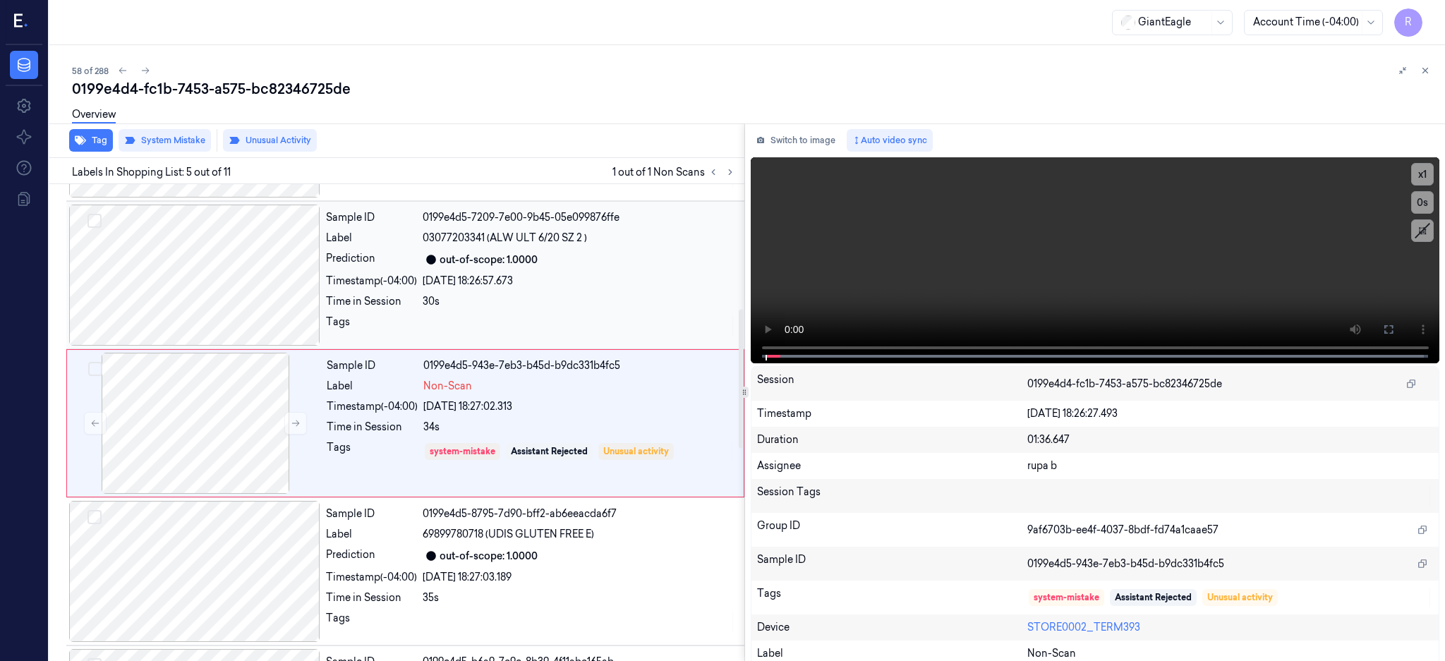
click at [174, 271] on div at bounding box center [194, 275] width 251 height 141
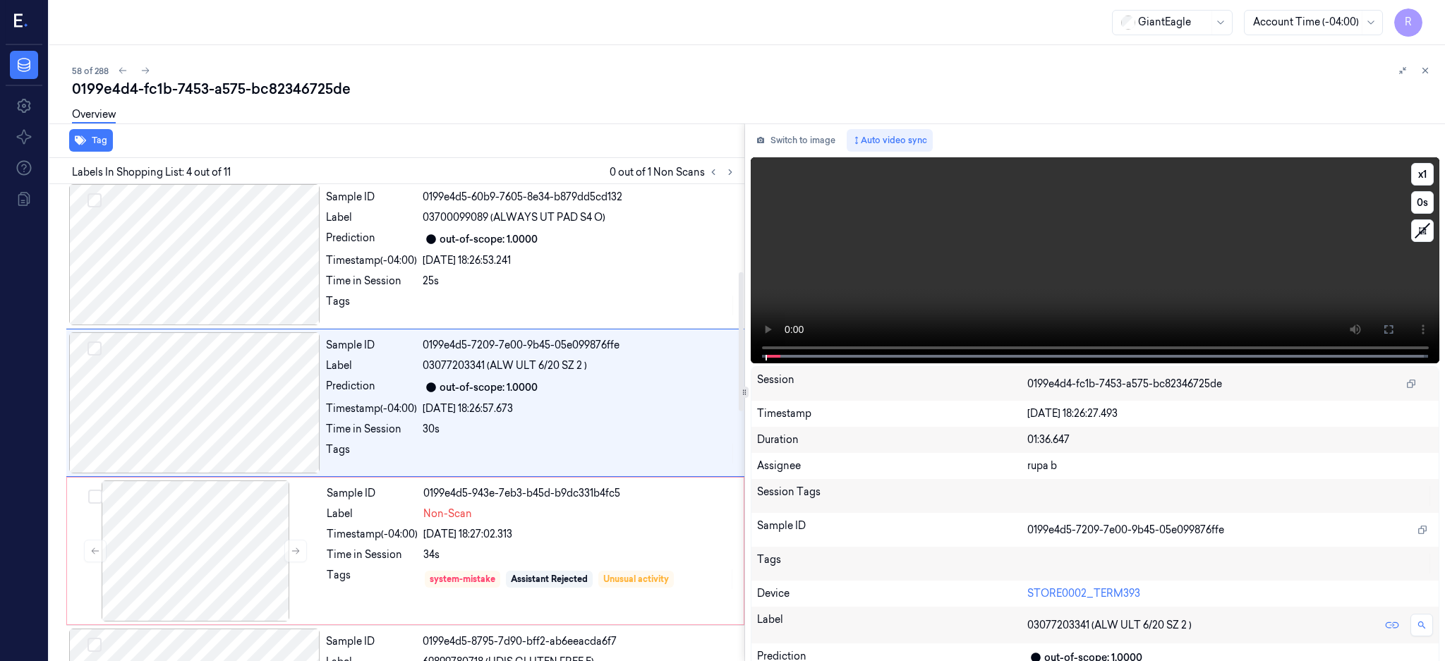
scroll to position [279, 0]
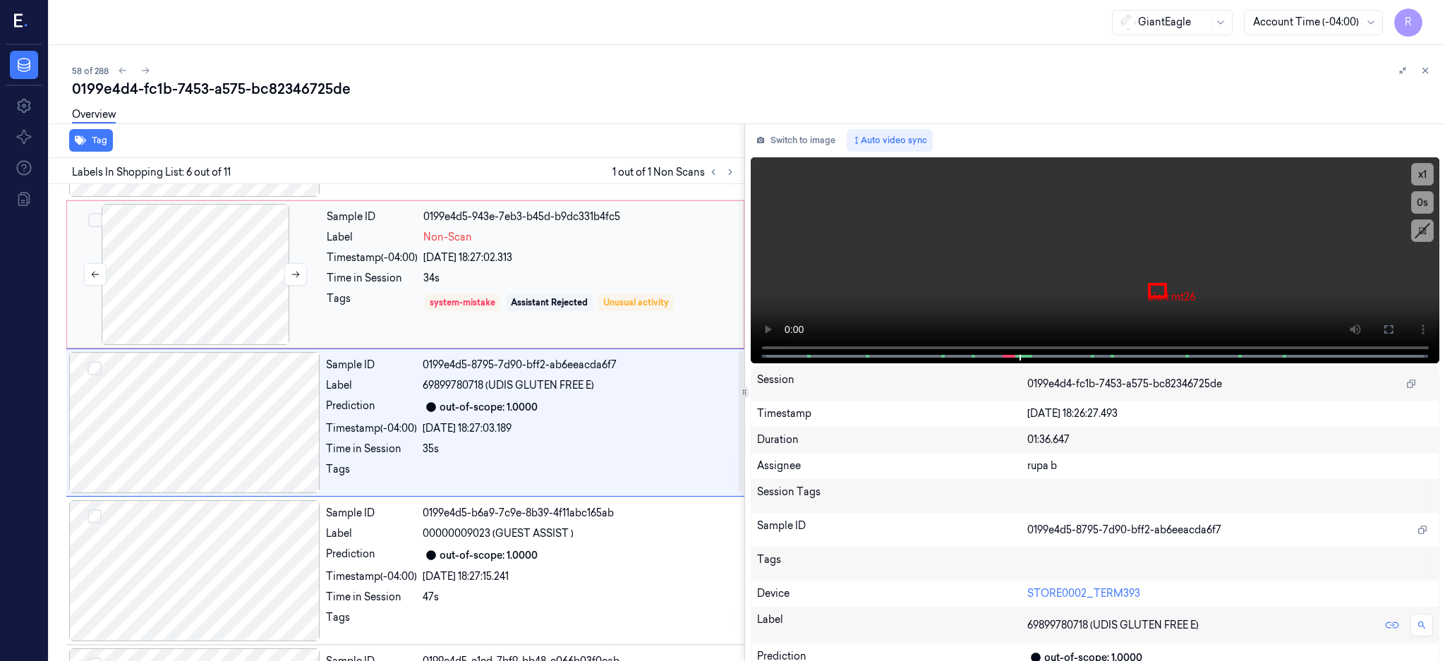
click at [181, 294] on div at bounding box center [195, 274] width 251 height 141
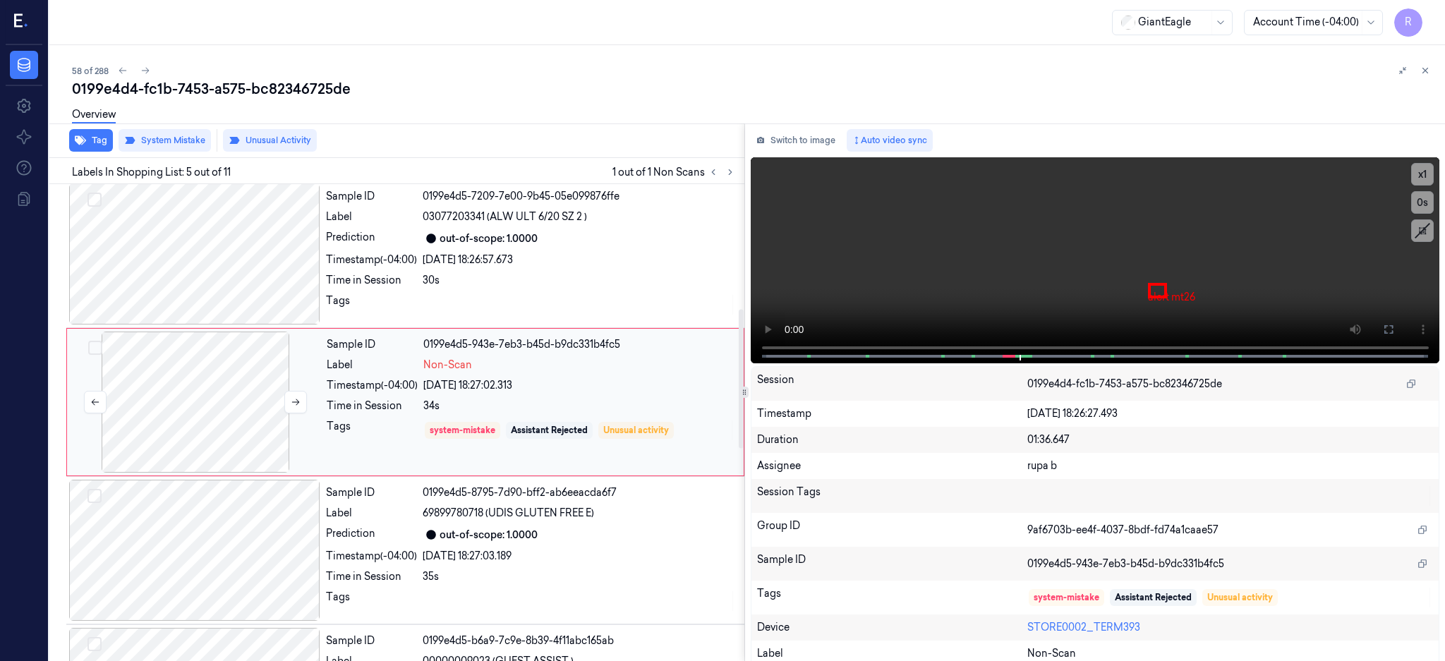
scroll to position [427, 0]
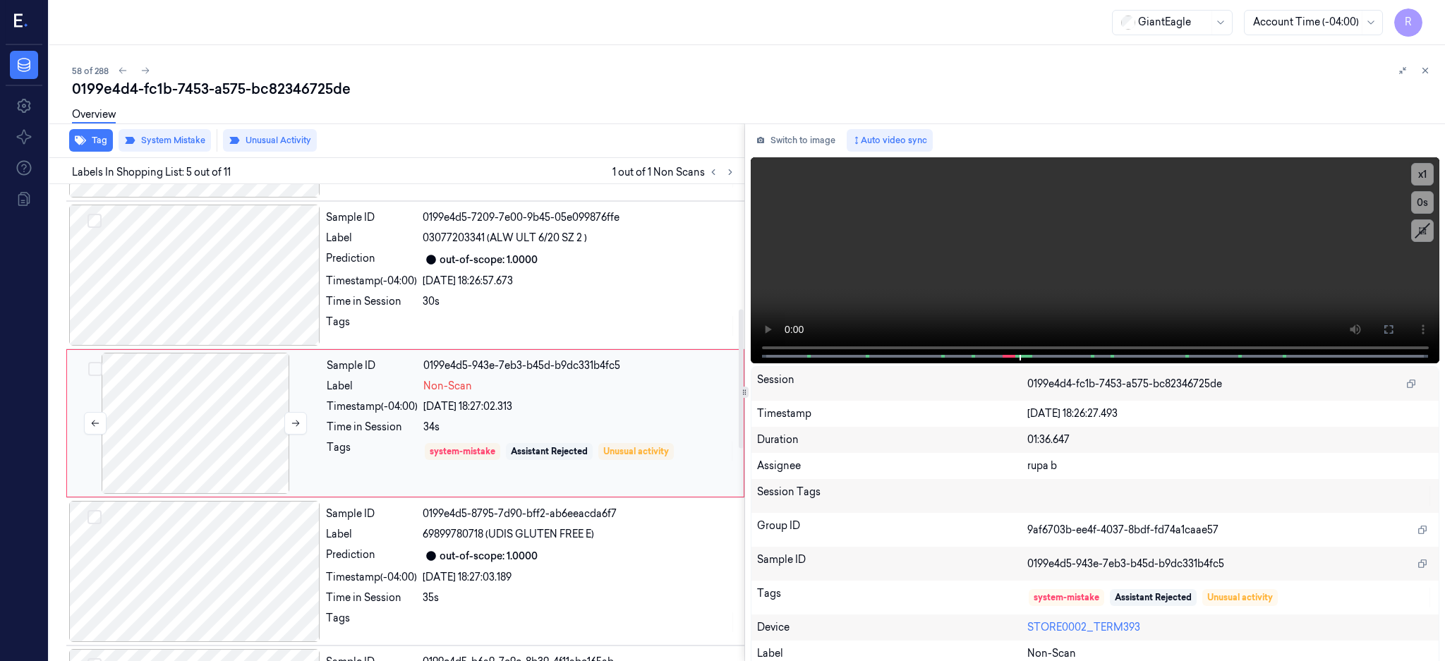
click at [205, 407] on div at bounding box center [195, 423] width 251 height 141
click at [210, 277] on div at bounding box center [194, 275] width 251 height 141
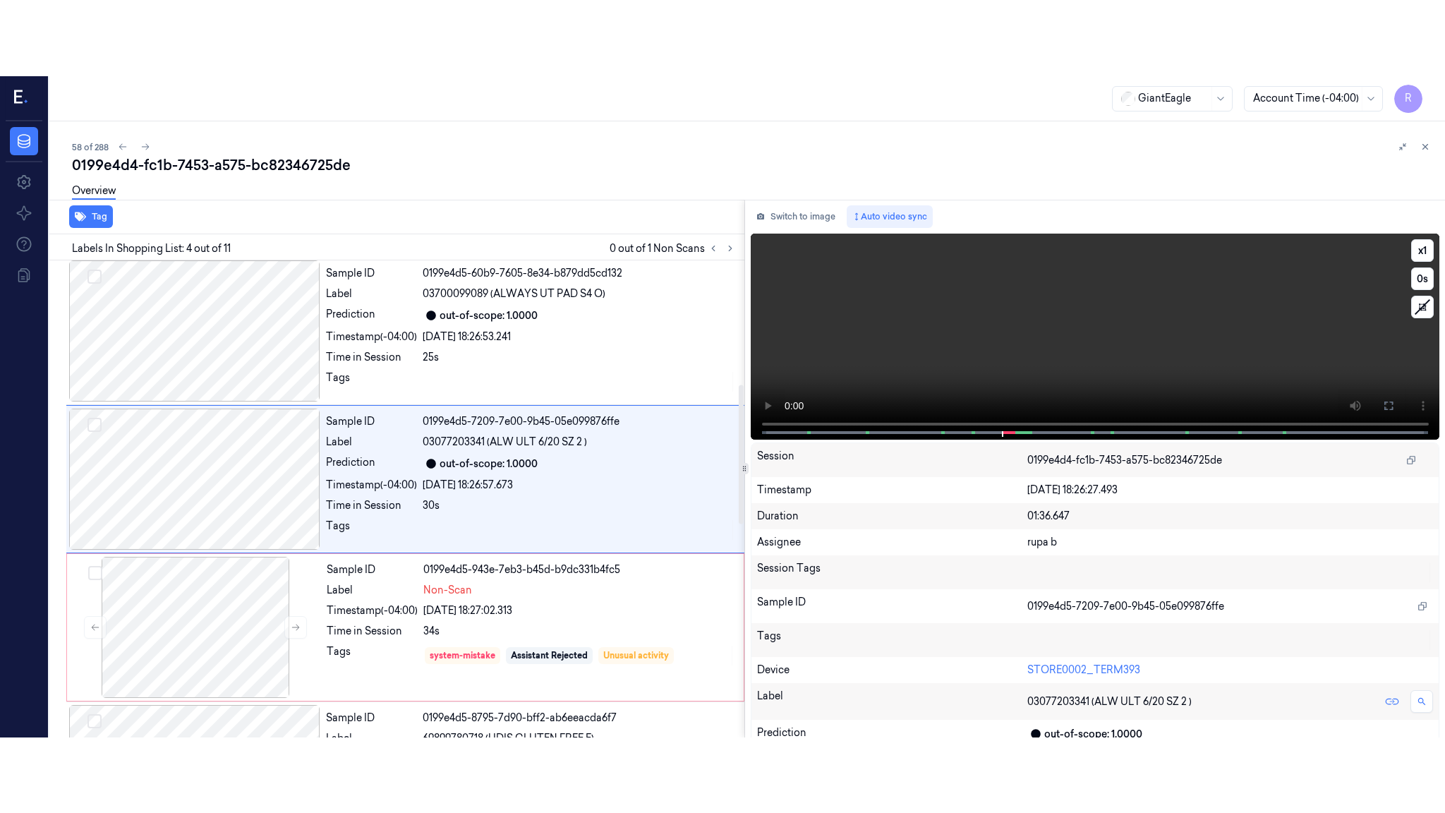
scroll to position [279, 0]
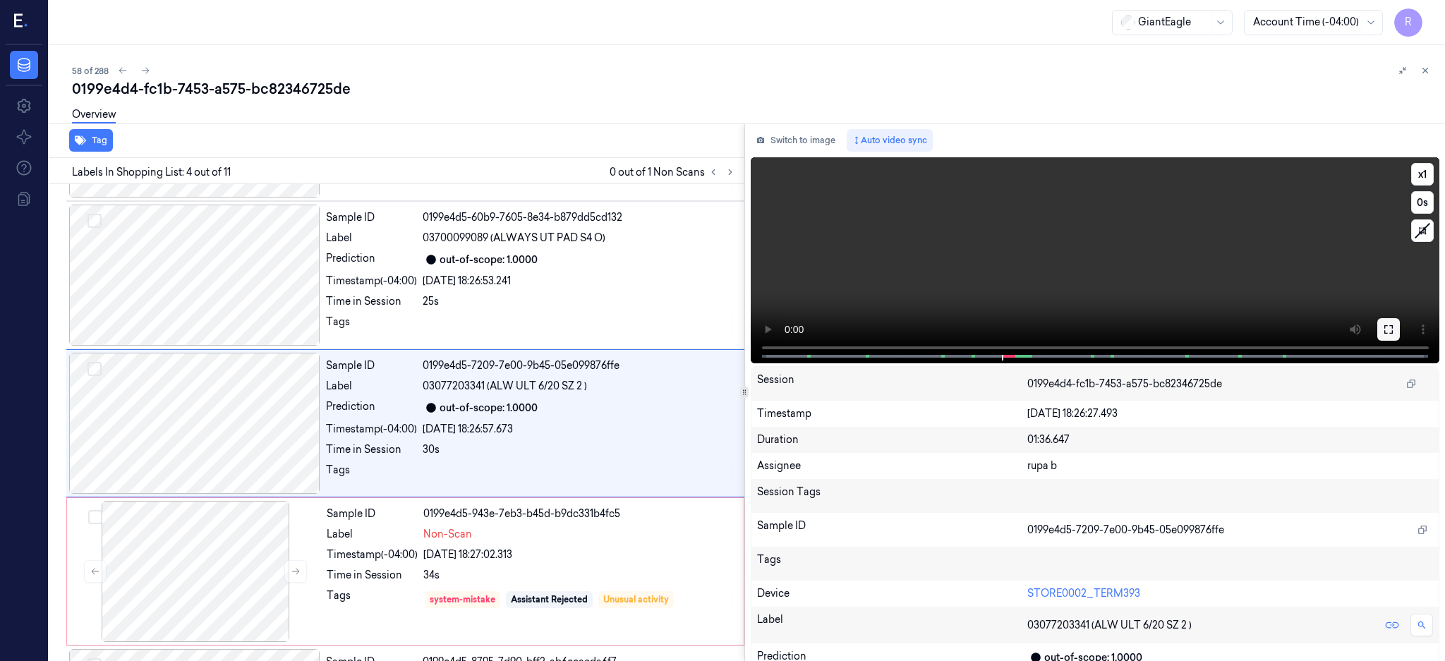
click at [1400, 330] on button at bounding box center [1389, 329] width 23 height 23
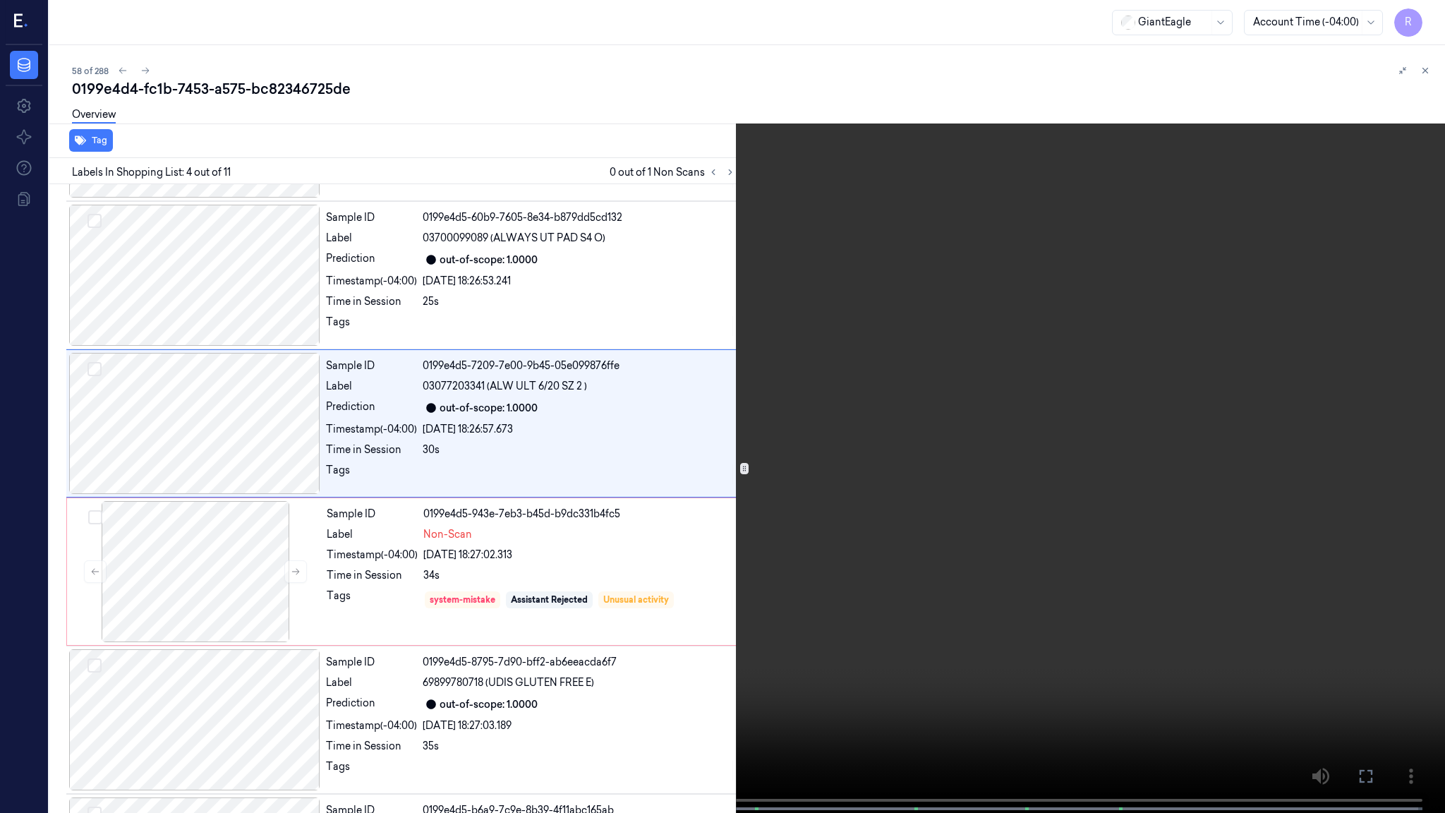
click at [887, 433] on video at bounding box center [722, 408] width 1445 height 816
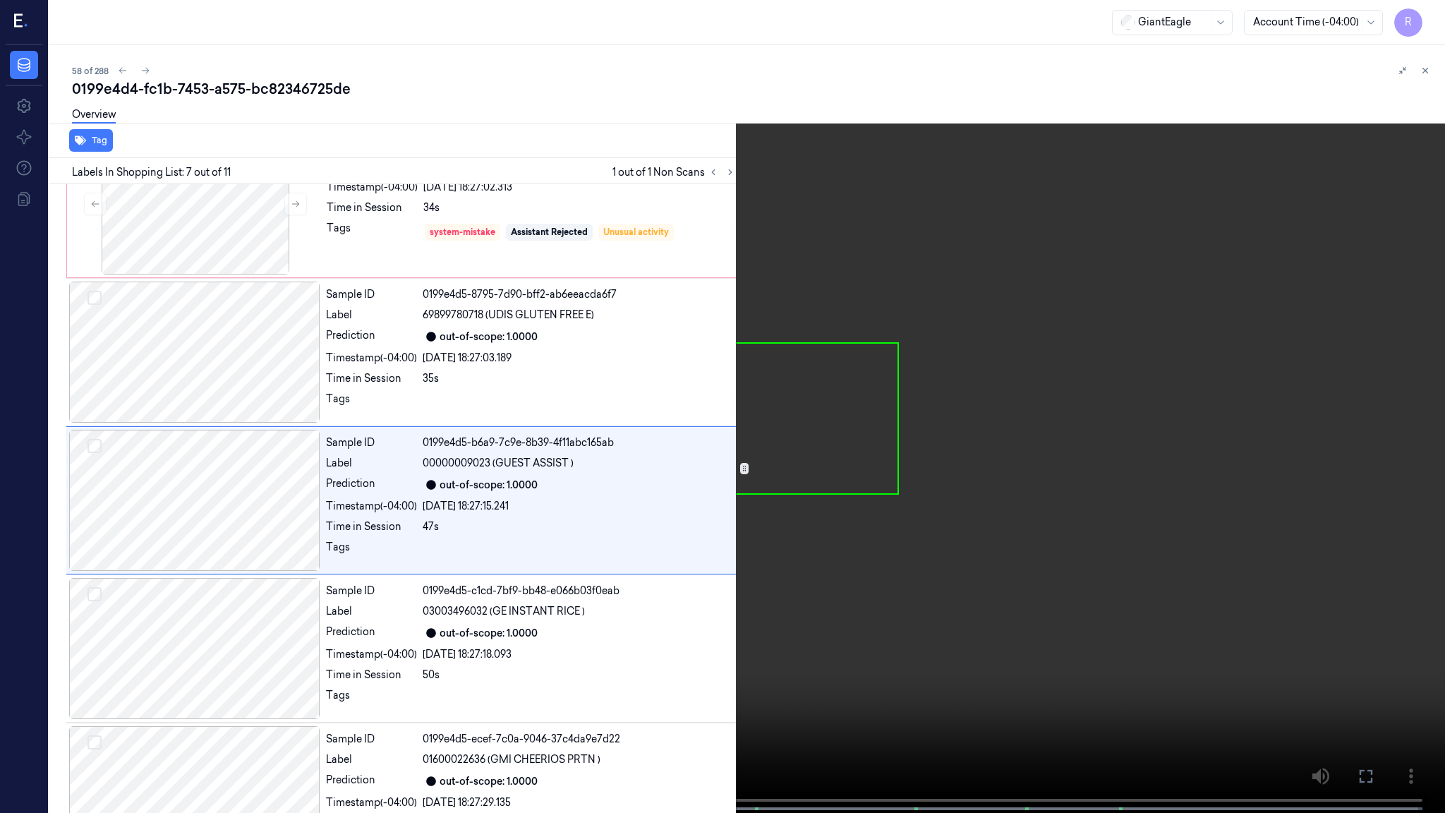
scroll to position [648, 0]
click at [766, 378] on video at bounding box center [722, 408] width 1445 height 816
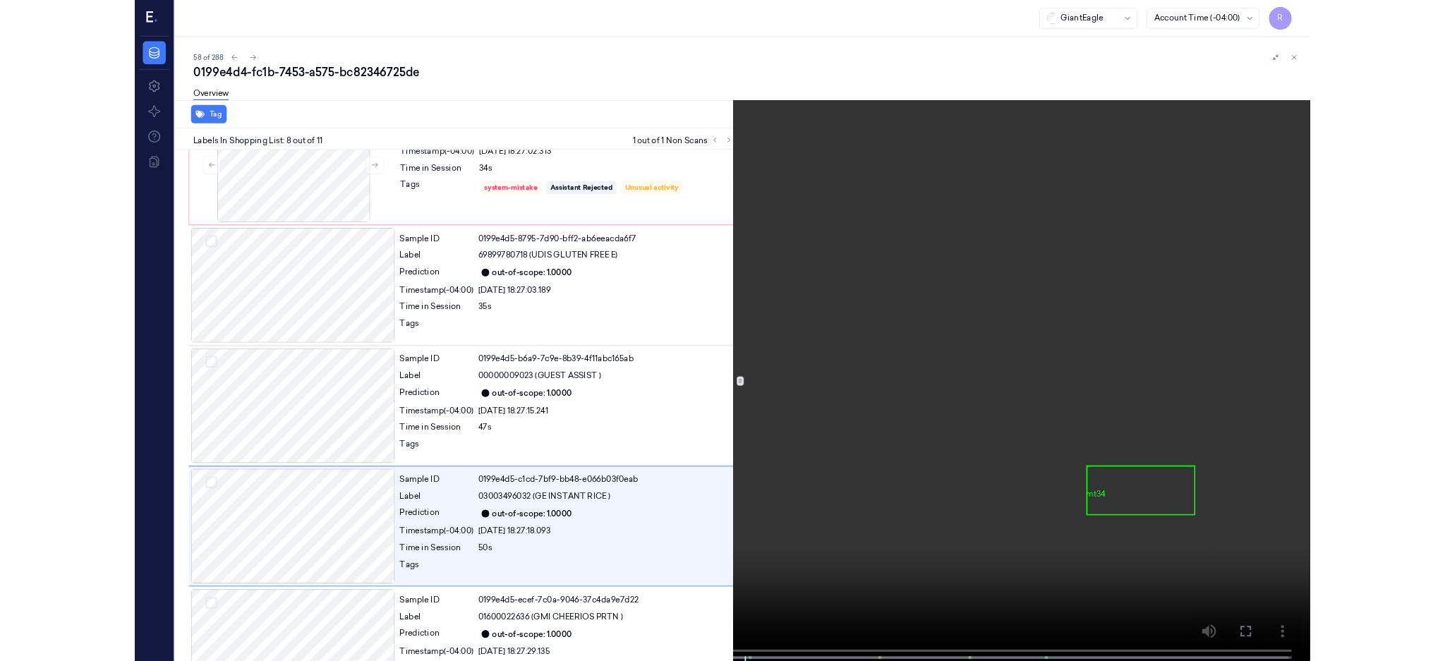
scroll to position [796, 0]
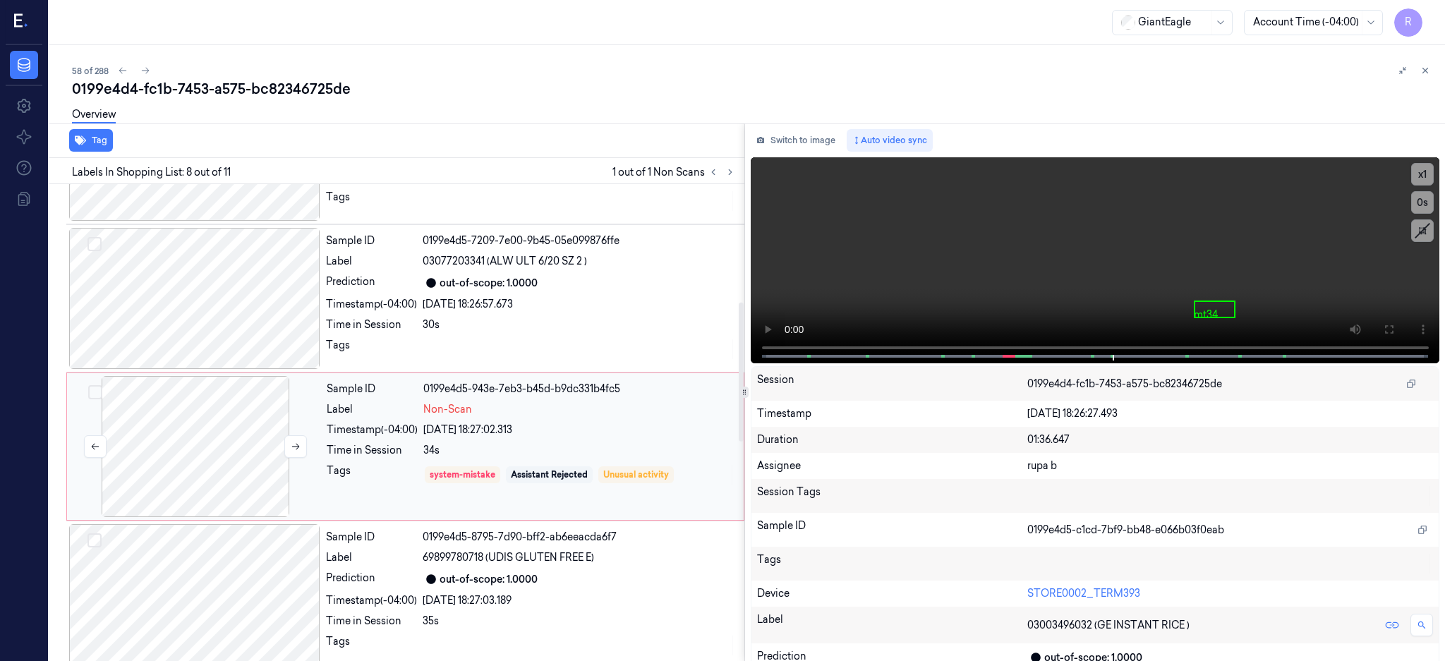
click at [170, 448] on div at bounding box center [195, 446] width 251 height 141
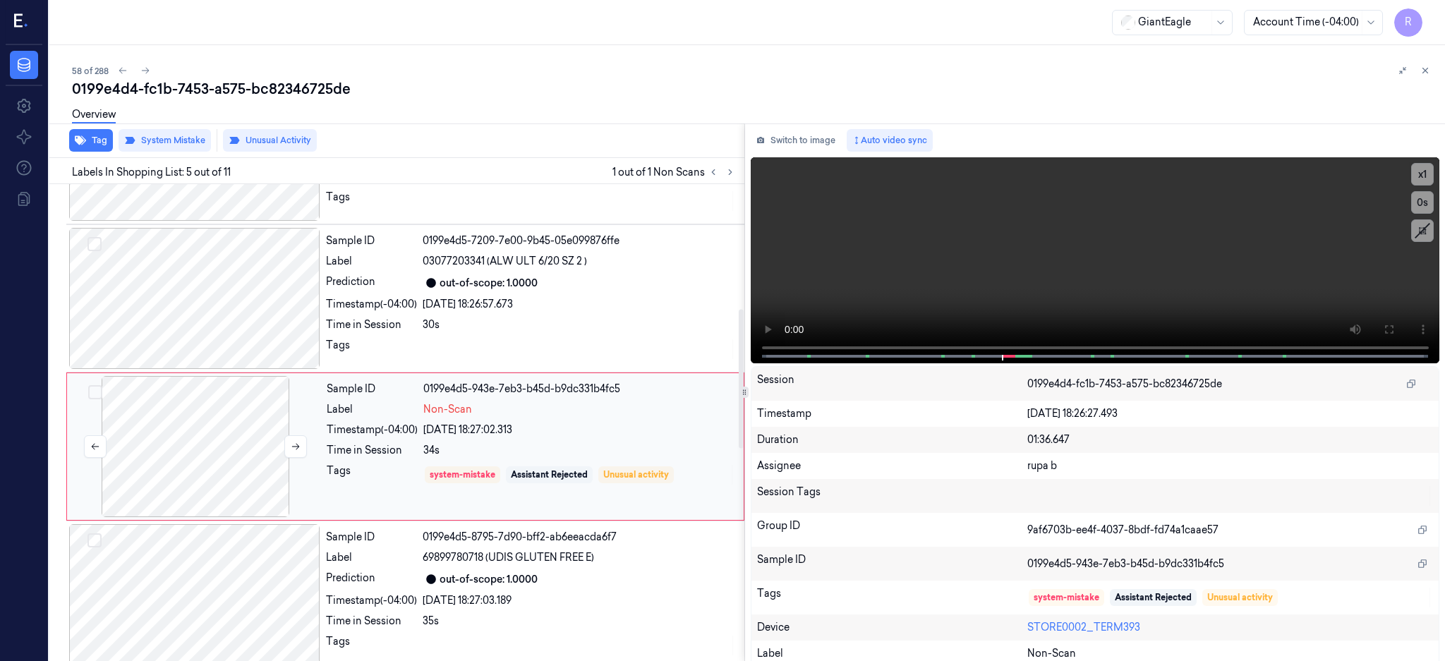
scroll to position [427, 0]
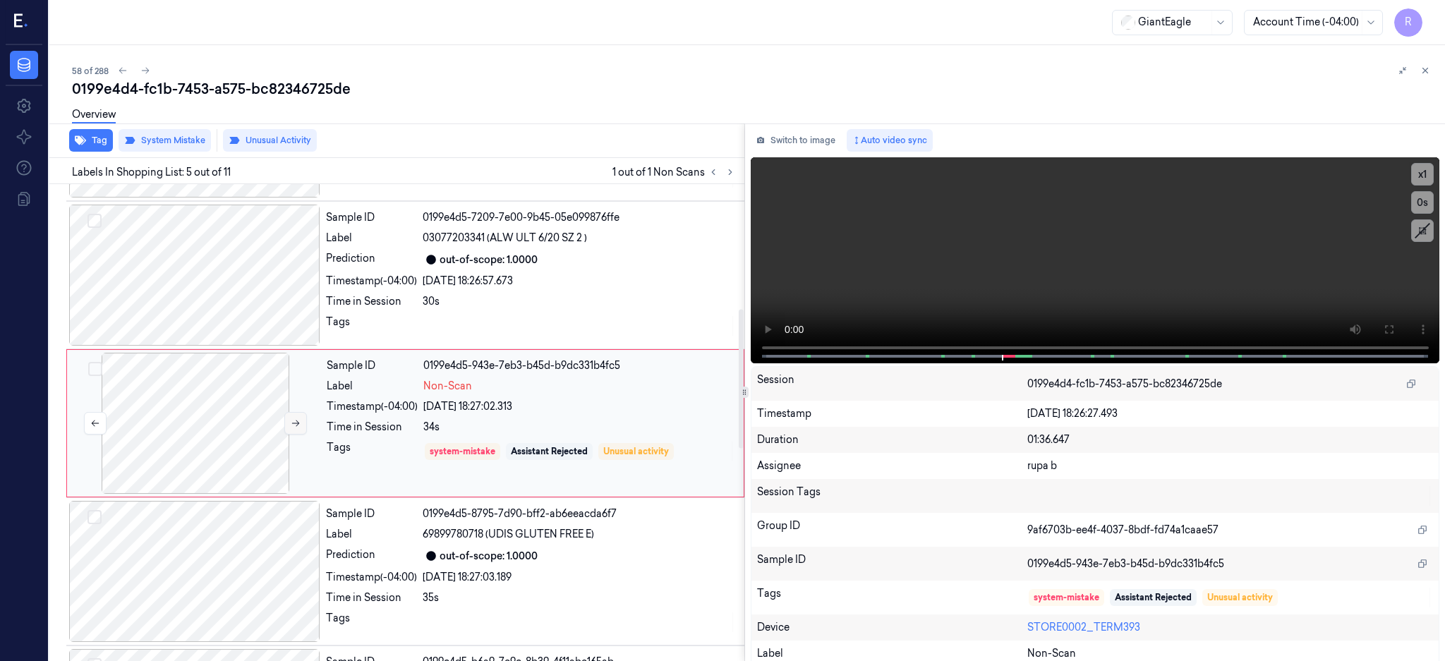
click at [300, 424] on icon at bounding box center [296, 424] width 10 height 10
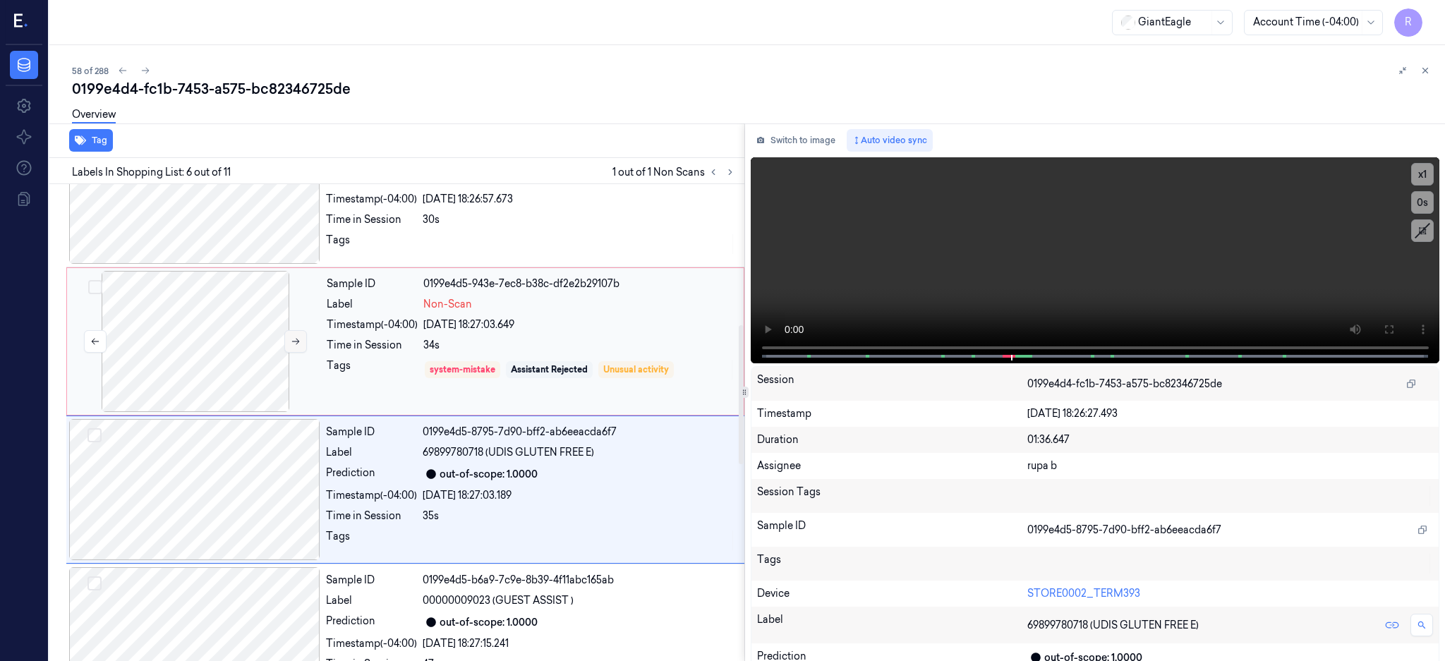
scroll to position [481, 0]
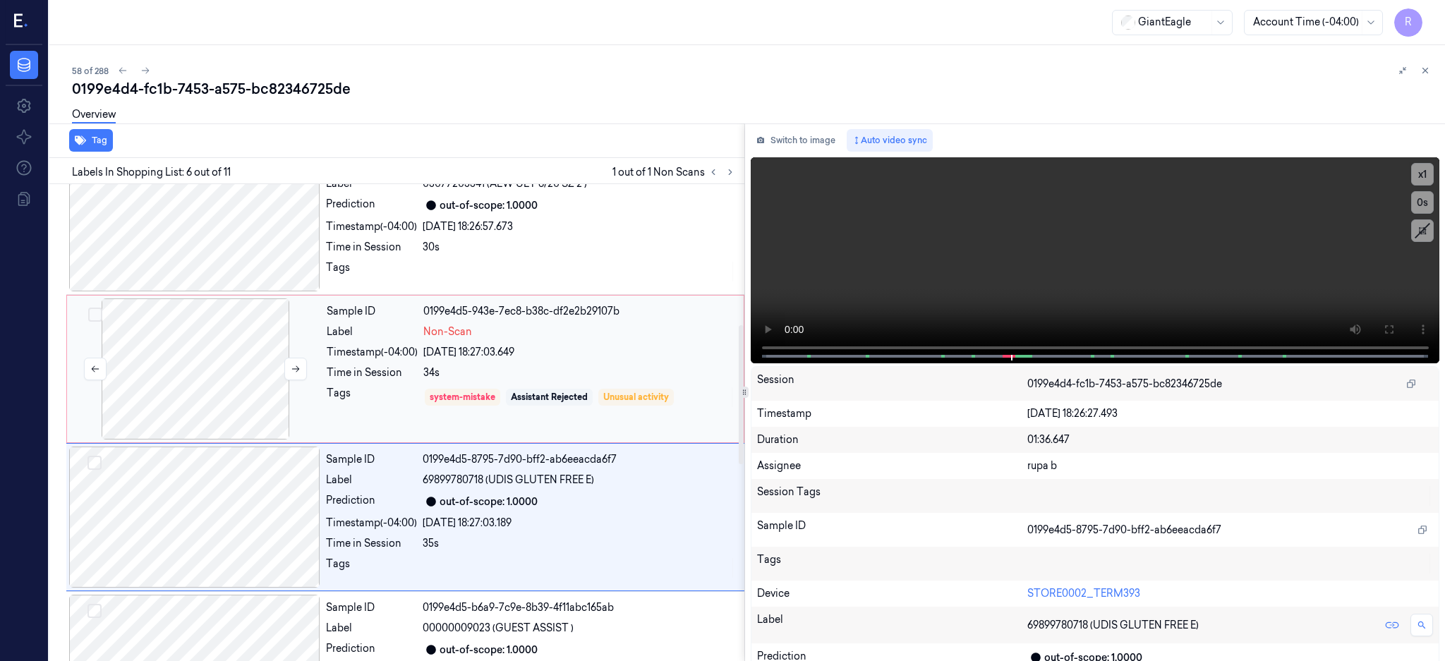
click at [195, 371] on div at bounding box center [195, 369] width 251 height 141
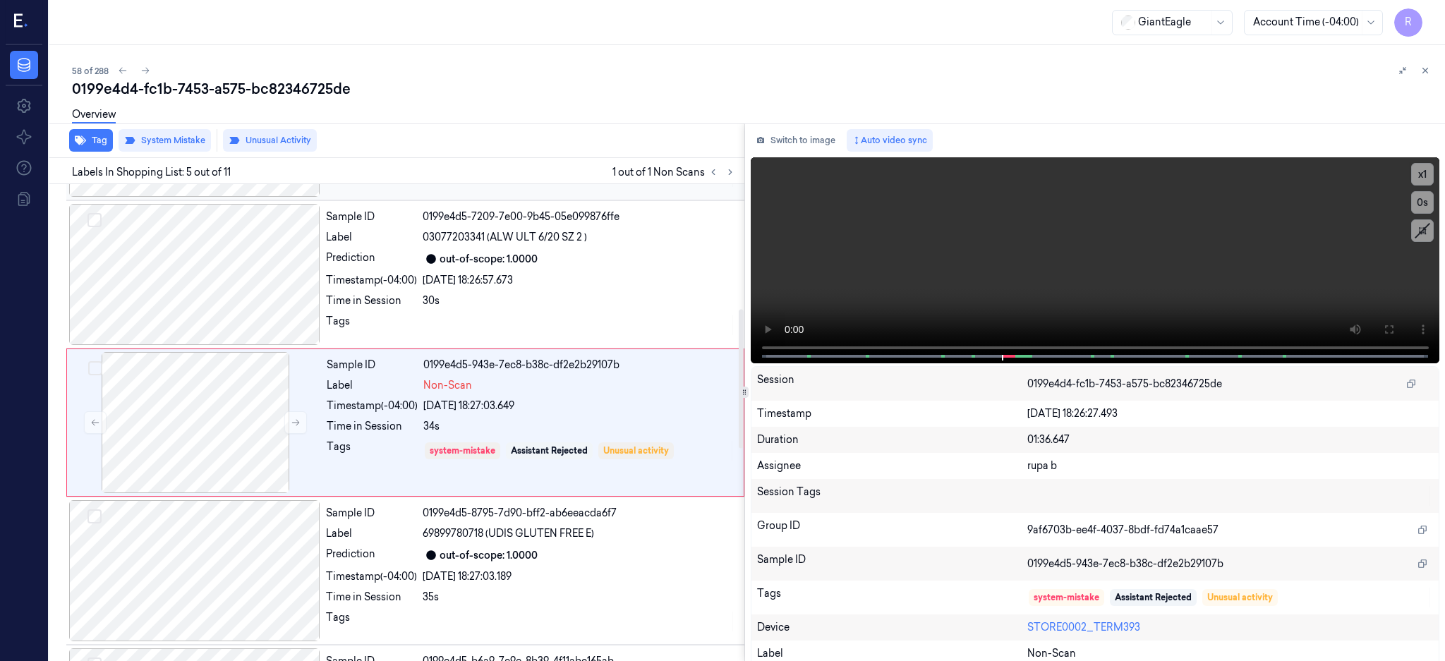
scroll to position [427, 0]
click at [263, 135] on button "Unusual Activity" at bounding box center [270, 140] width 94 height 23
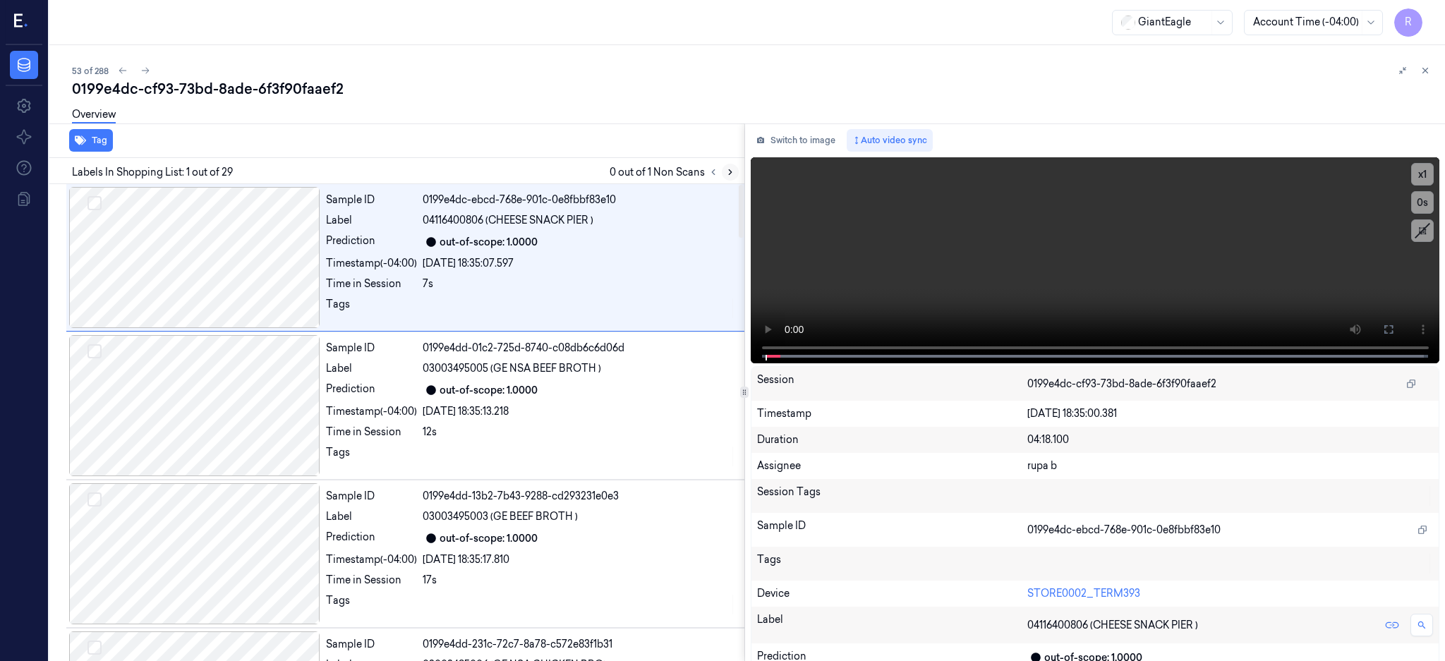
click at [735, 169] on icon at bounding box center [731, 172] width 10 height 10
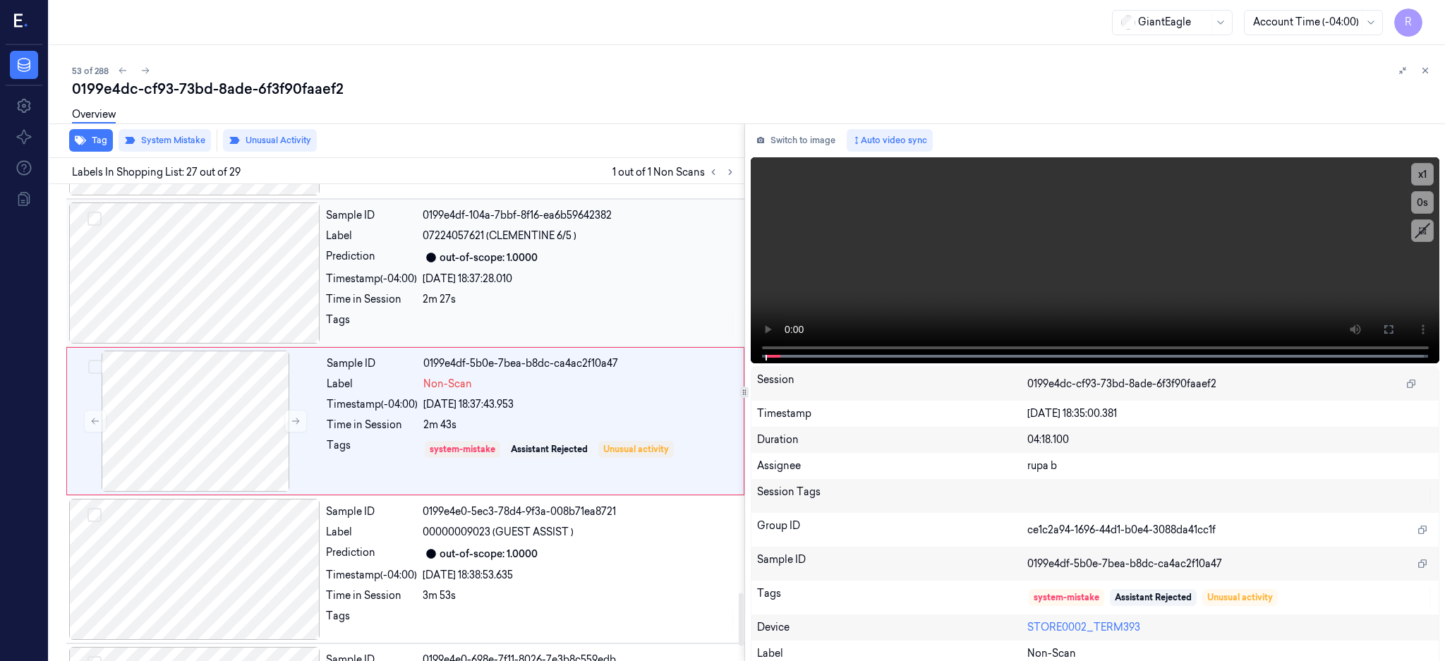
click at [227, 255] on div at bounding box center [194, 273] width 251 height 141
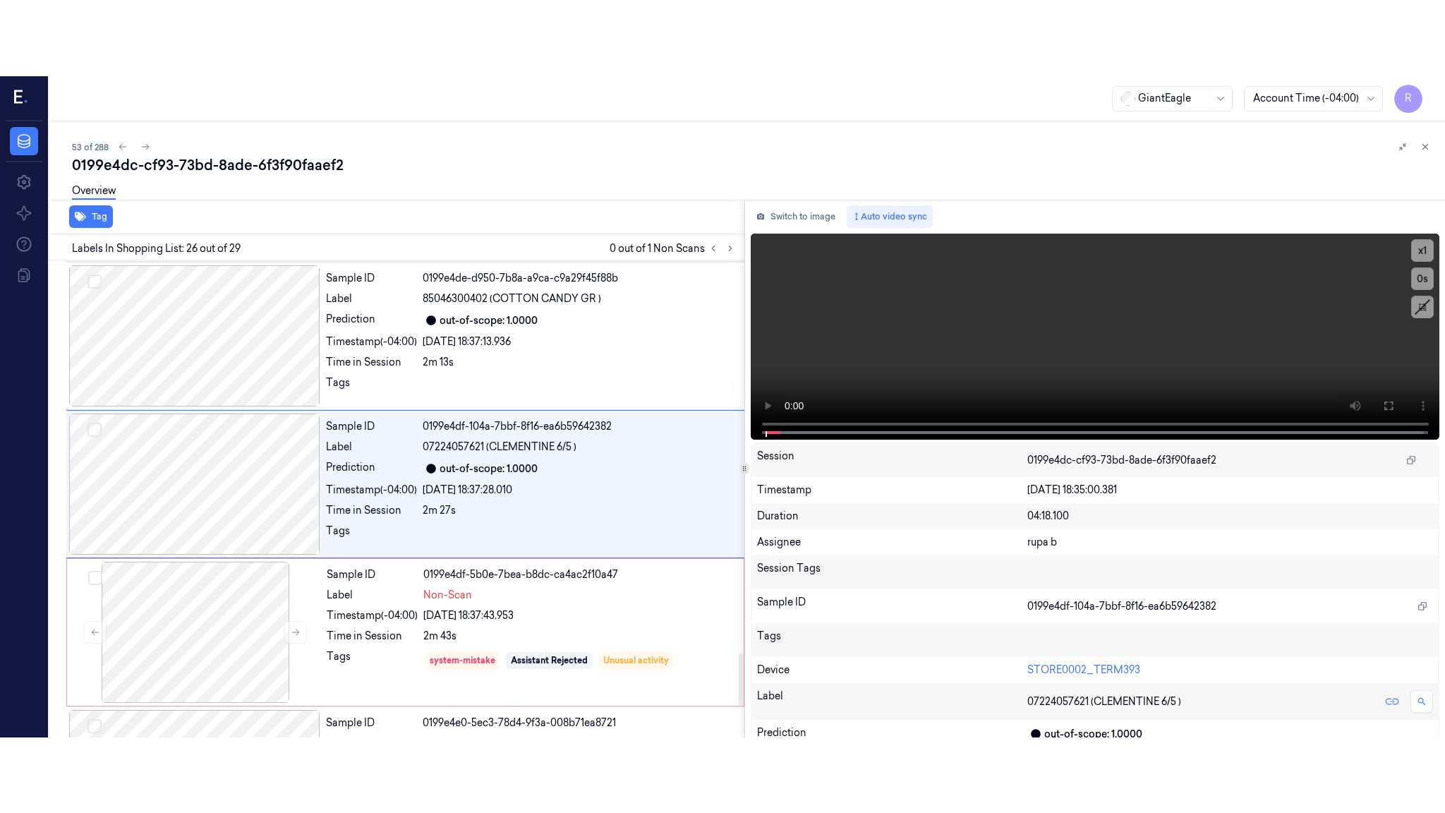
scroll to position [3541, 0]
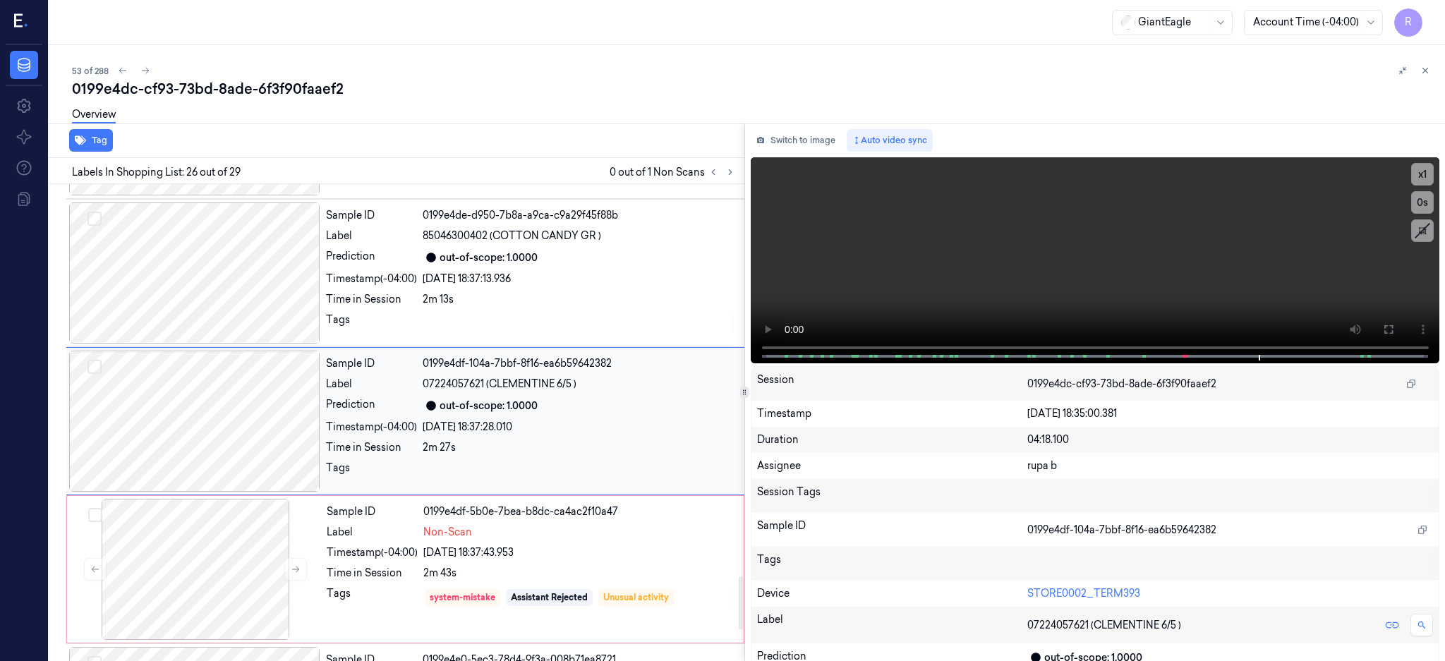
click at [233, 387] on div at bounding box center [194, 421] width 251 height 141
click at [1400, 332] on button at bounding box center [1389, 329] width 23 height 23
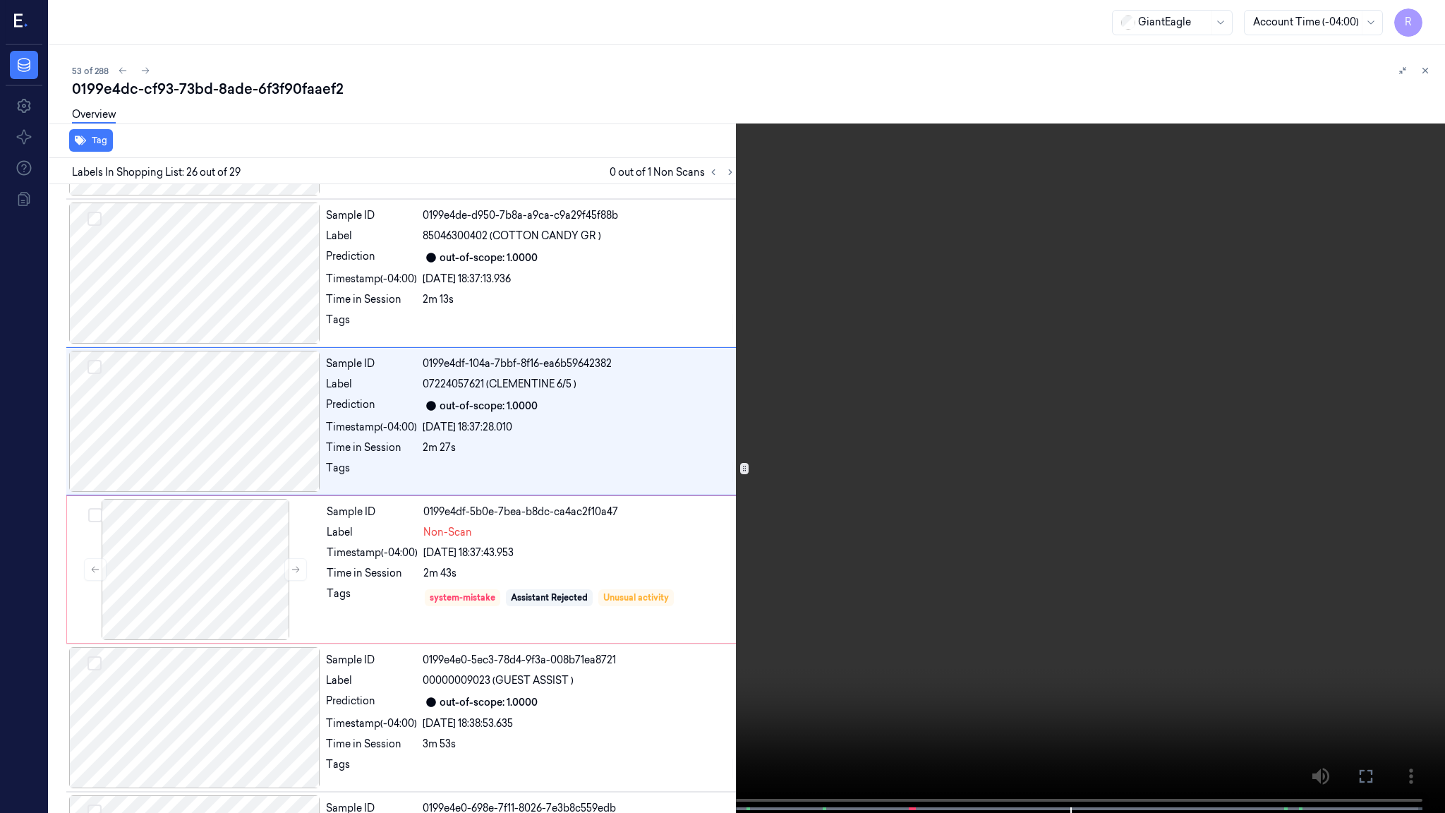
click at [1028, 434] on video at bounding box center [722, 408] width 1445 height 816
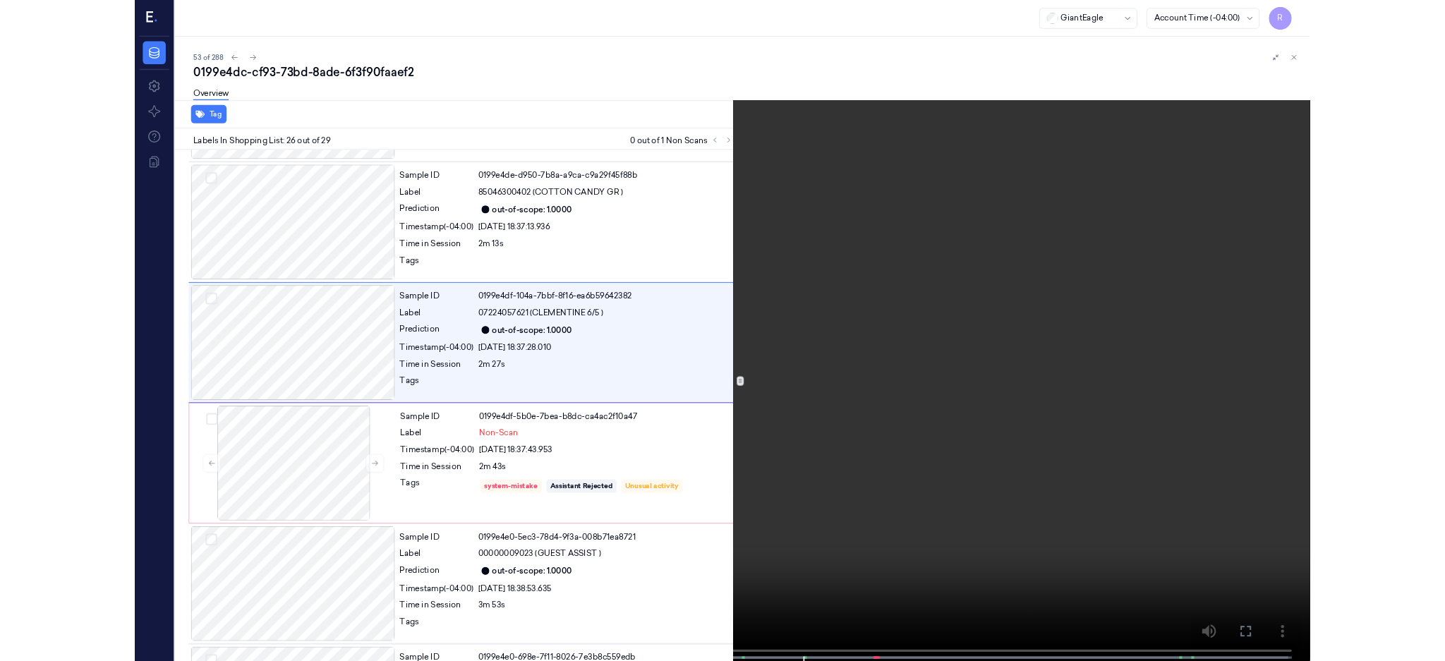
scroll to position [3465, 0]
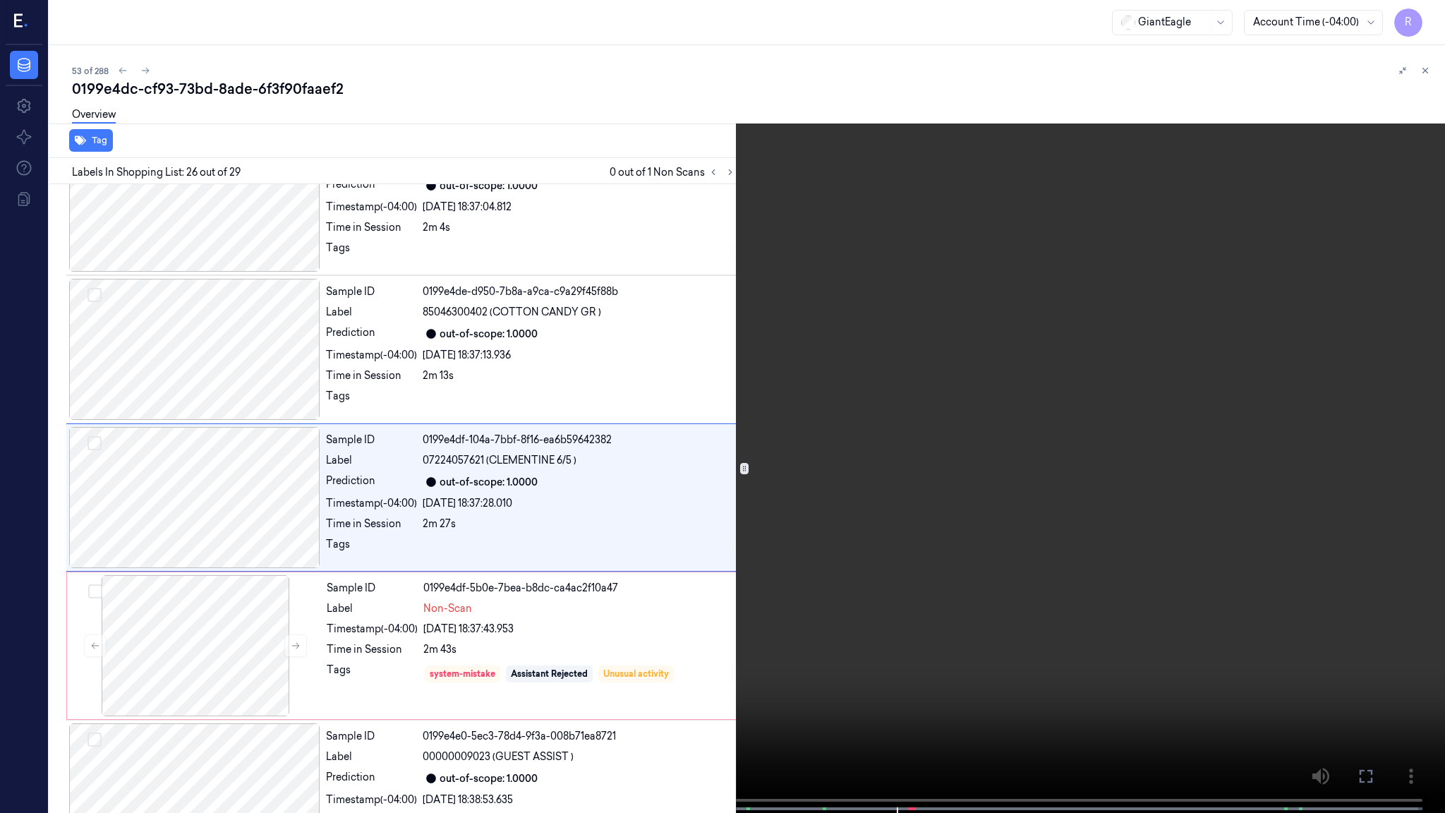
click at [1154, 570] on video at bounding box center [722, 408] width 1445 height 816
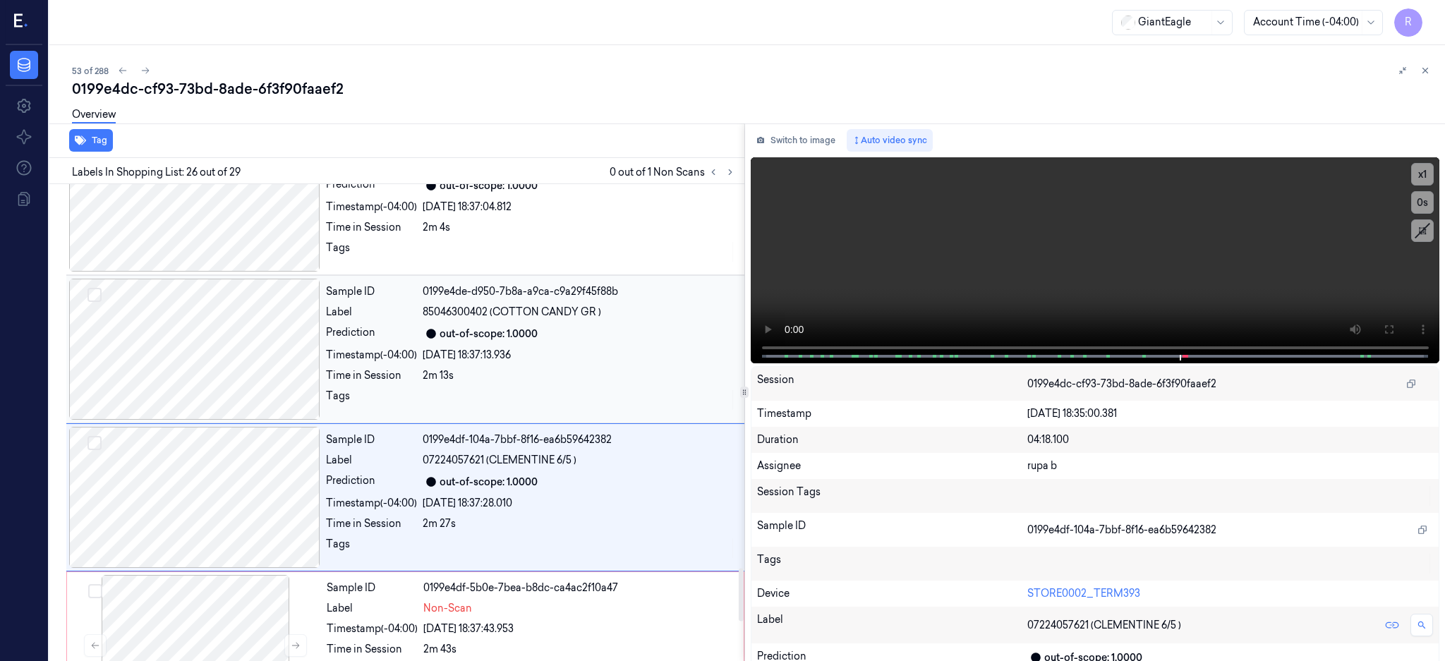
click at [260, 324] on div at bounding box center [194, 349] width 251 height 141
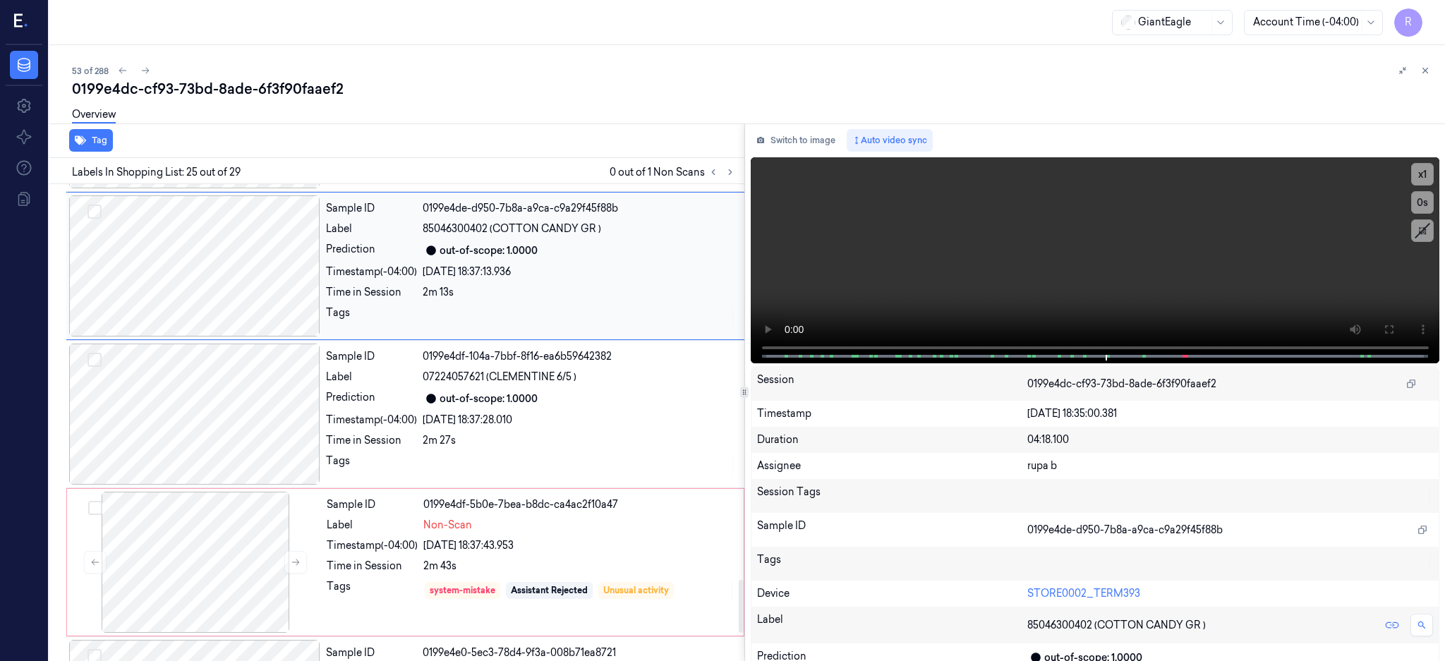
scroll to position [3582, 0]
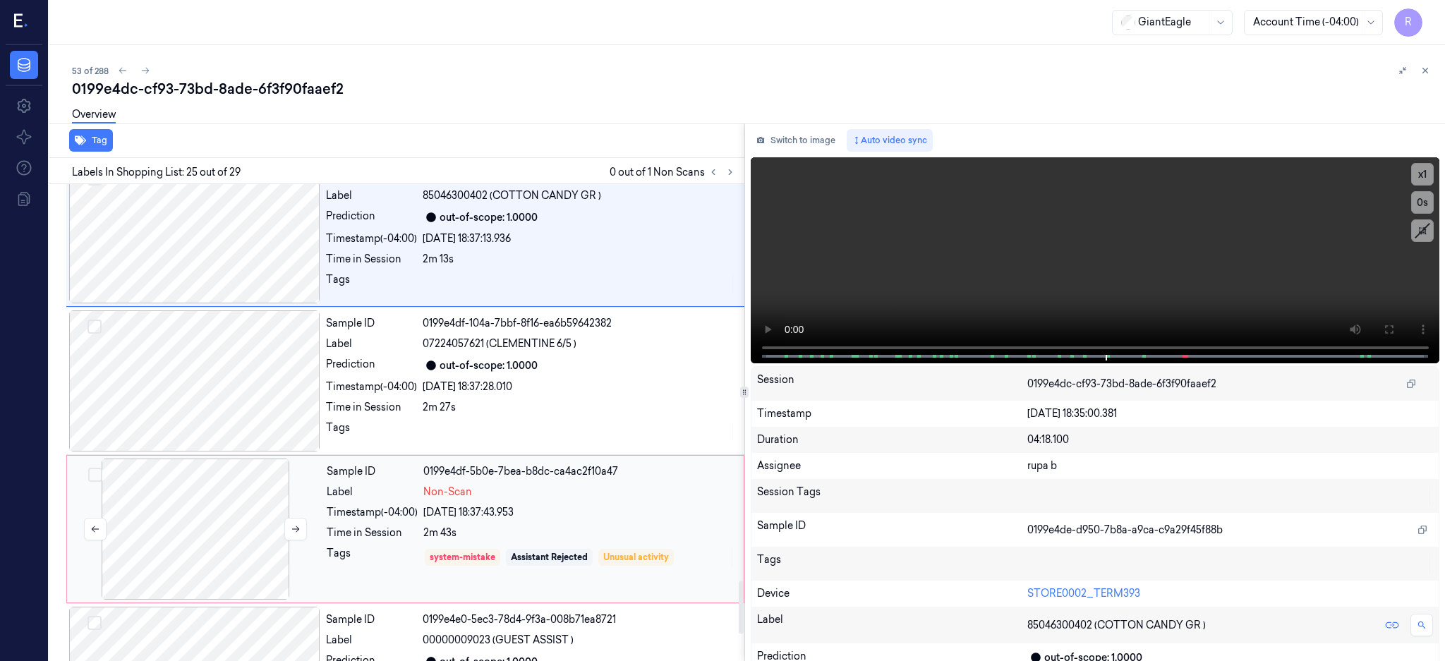
click at [193, 511] on div at bounding box center [195, 529] width 251 height 141
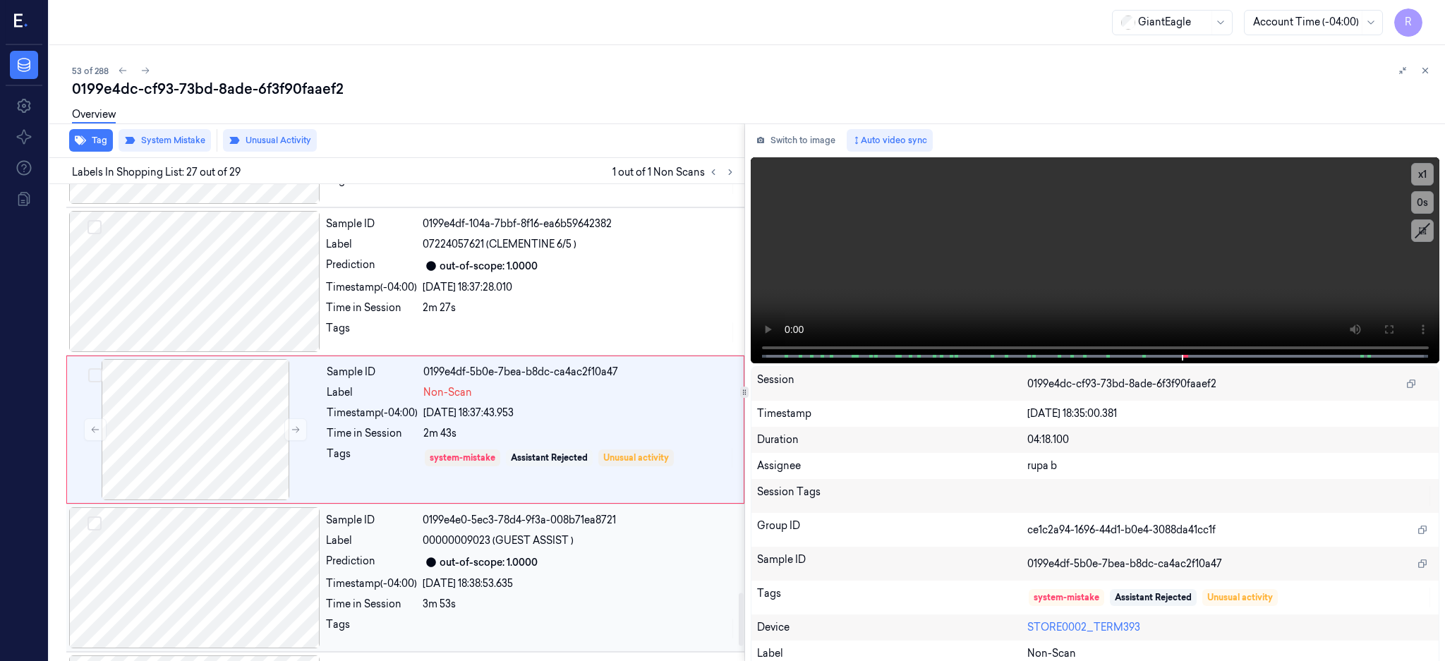
scroll to position [3690, 0]
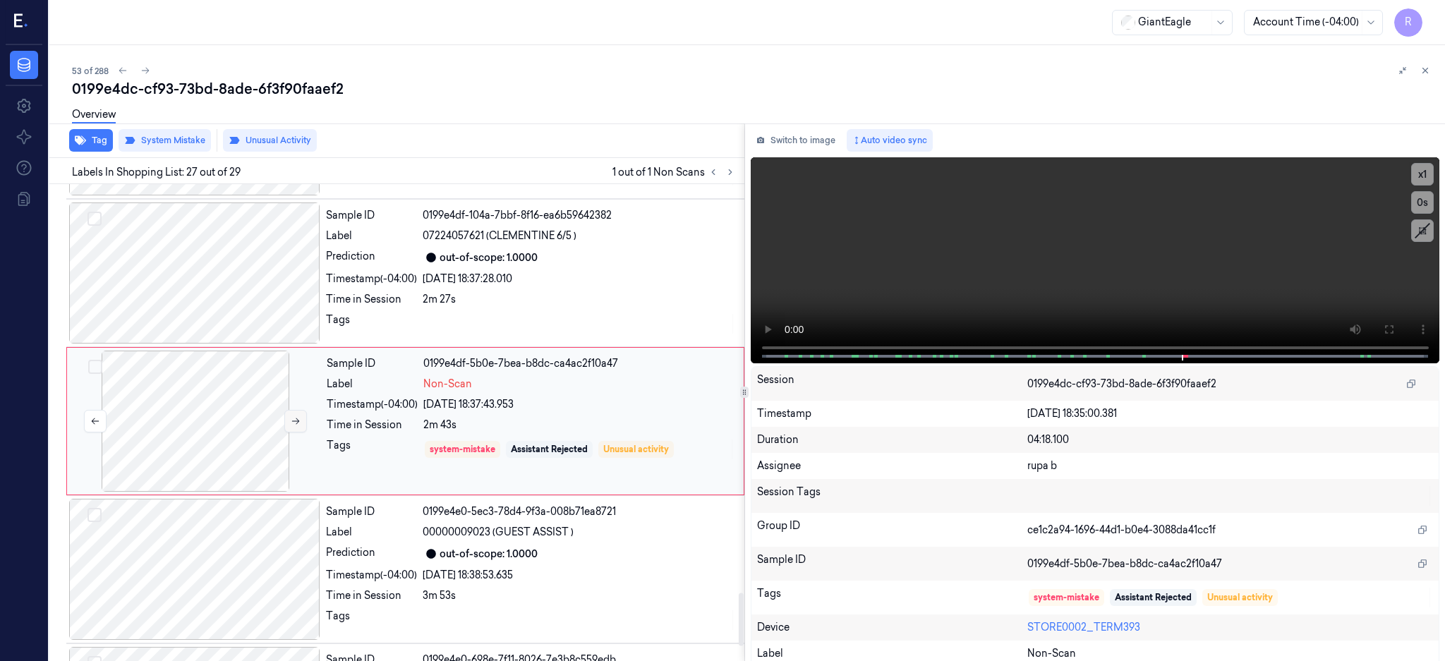
click at [289, 424] on button at bounding box center [295, 421] width 23 height 23
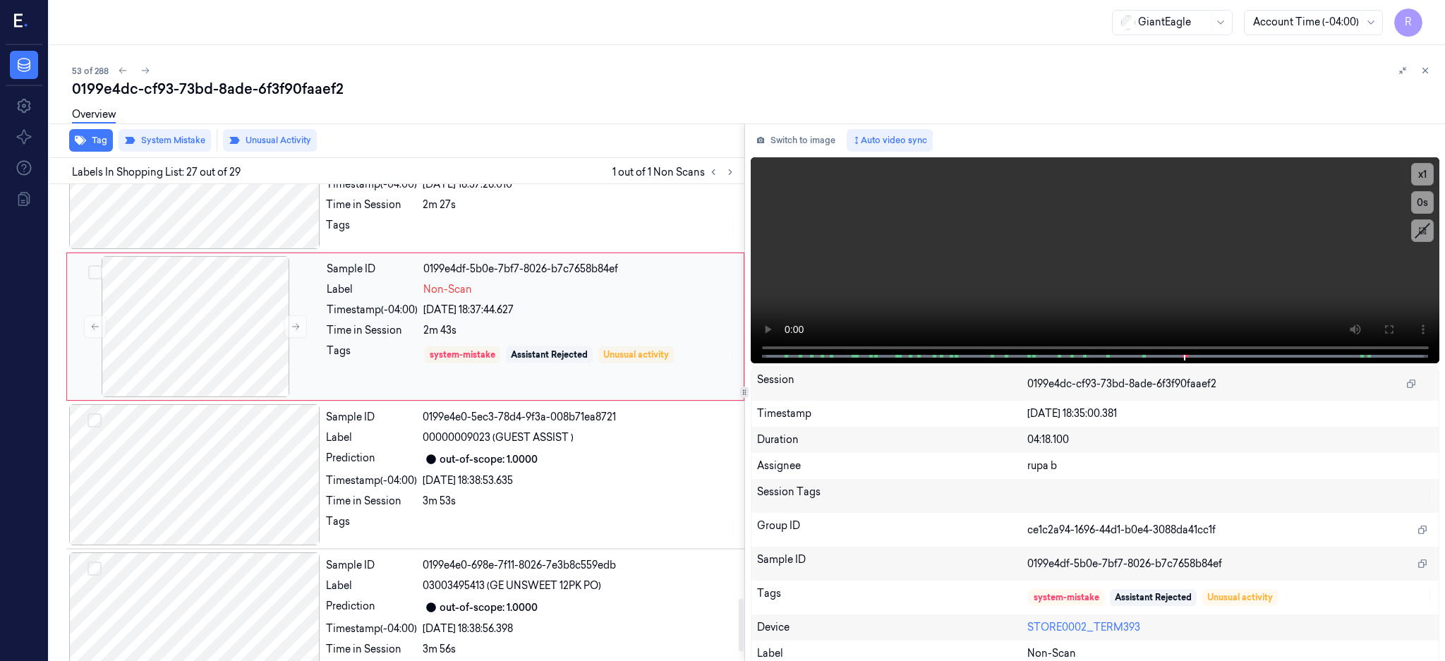
scroll to position [3826, 0]
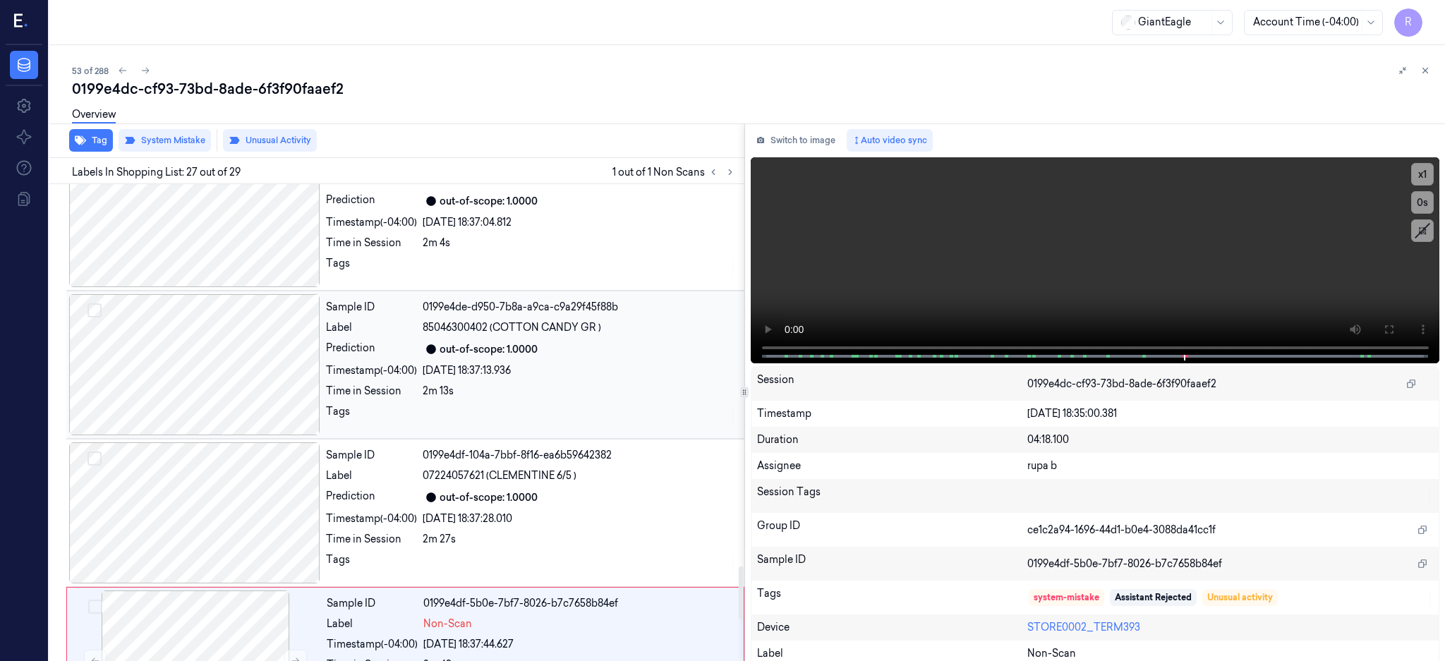
click at [238, 379] on div at bounding box center [194, 364] width 251 height 141
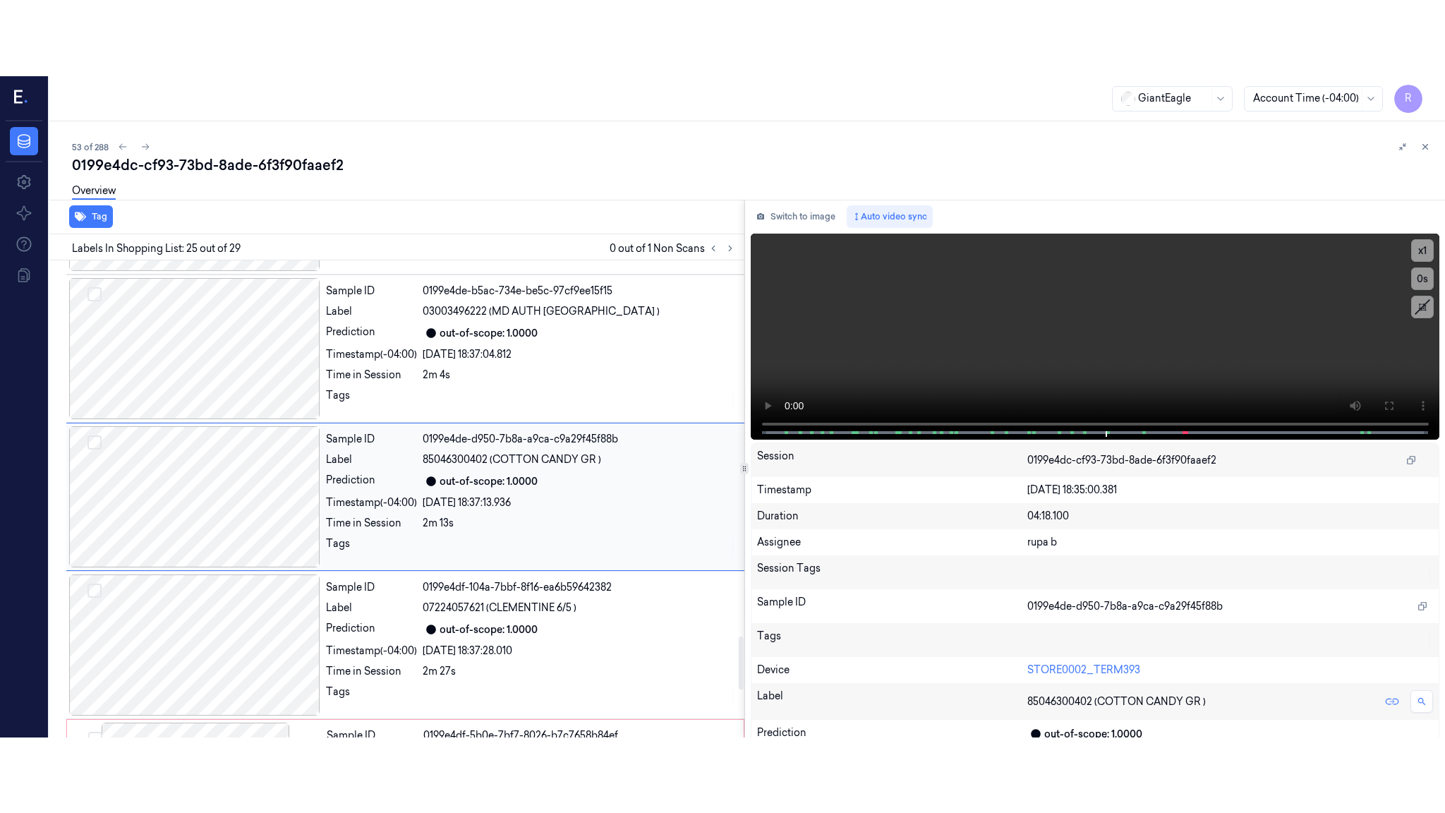
scroll to position [3393, 0]
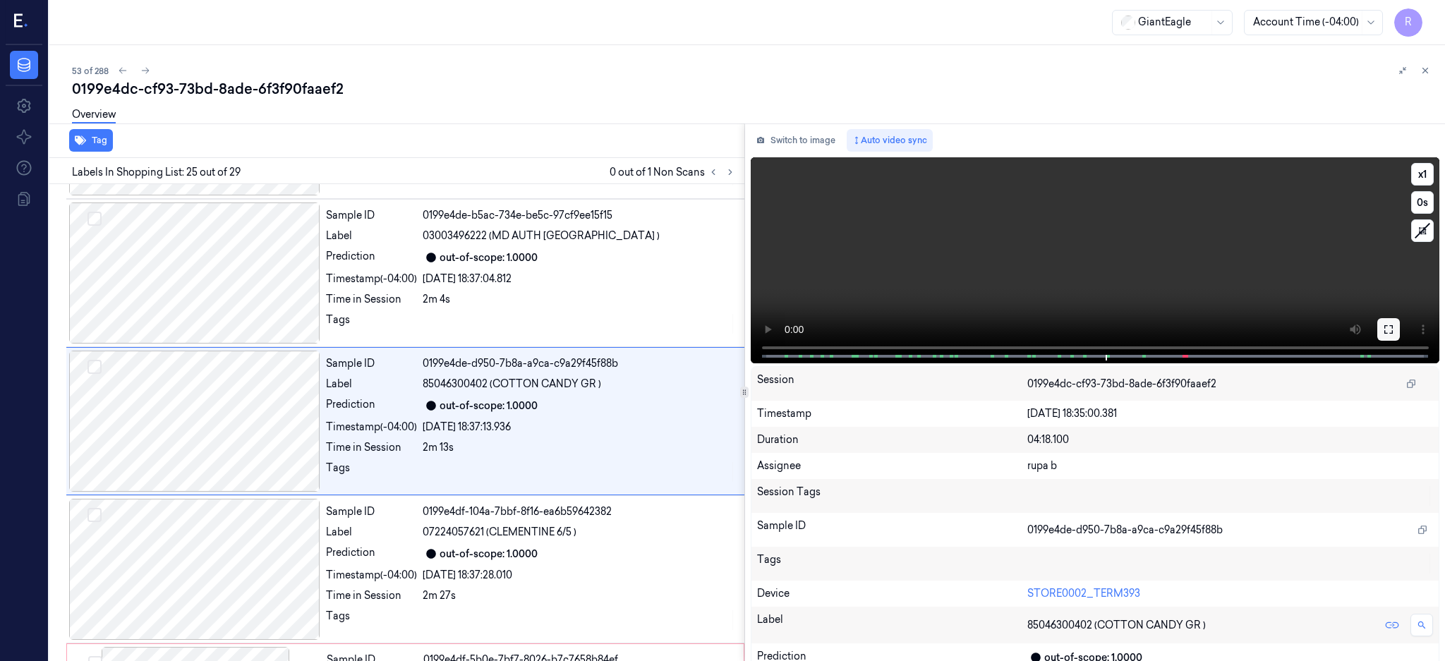
click at [1400, 319] on button at bounding box center [1389, 329] width 23 height 23
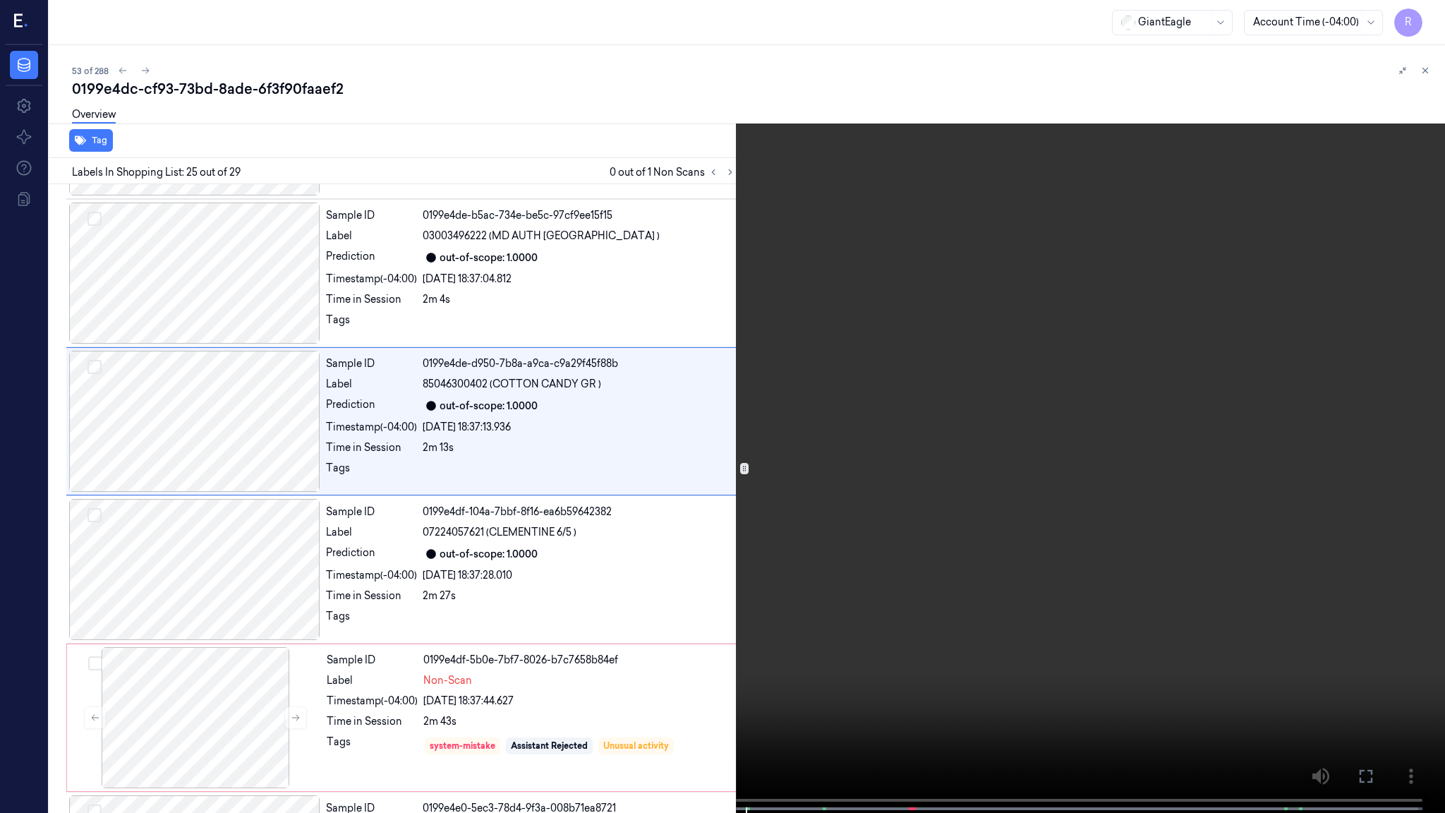
click at [951, 394] on video at bounding box center [722, 408] width 1445 height 816
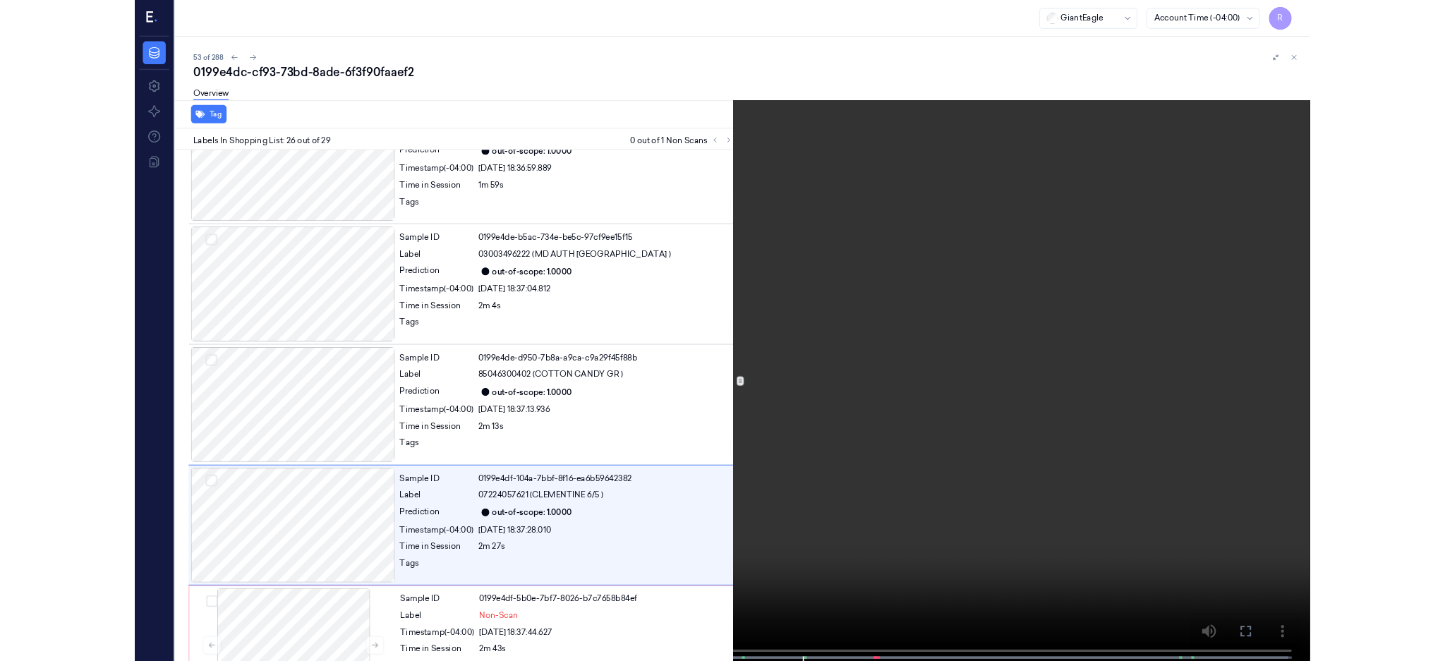
scroll to position [3465, 0]
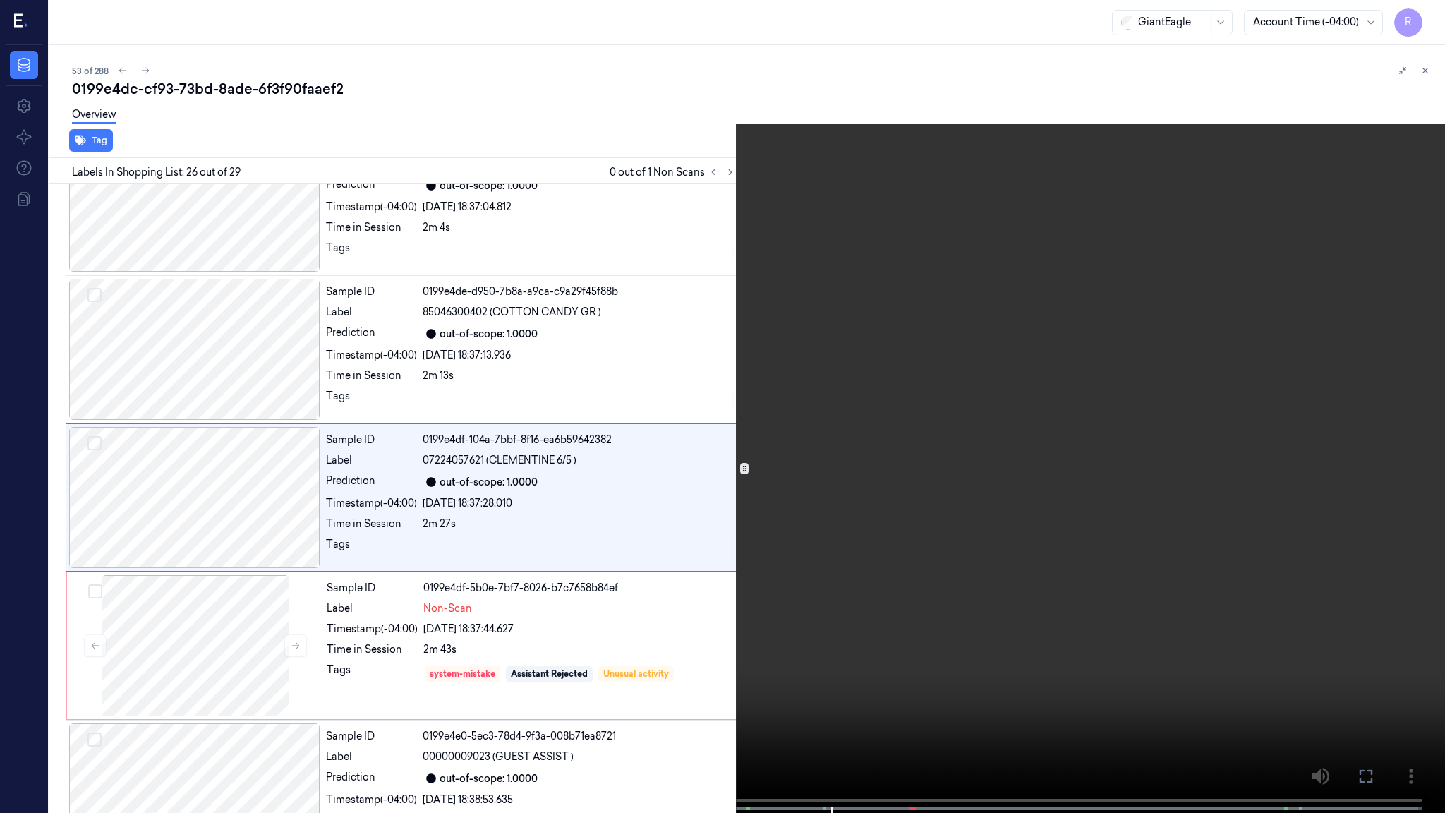
click at [717, 402] on video at bounding box center [722, 408] width 1445 height 816
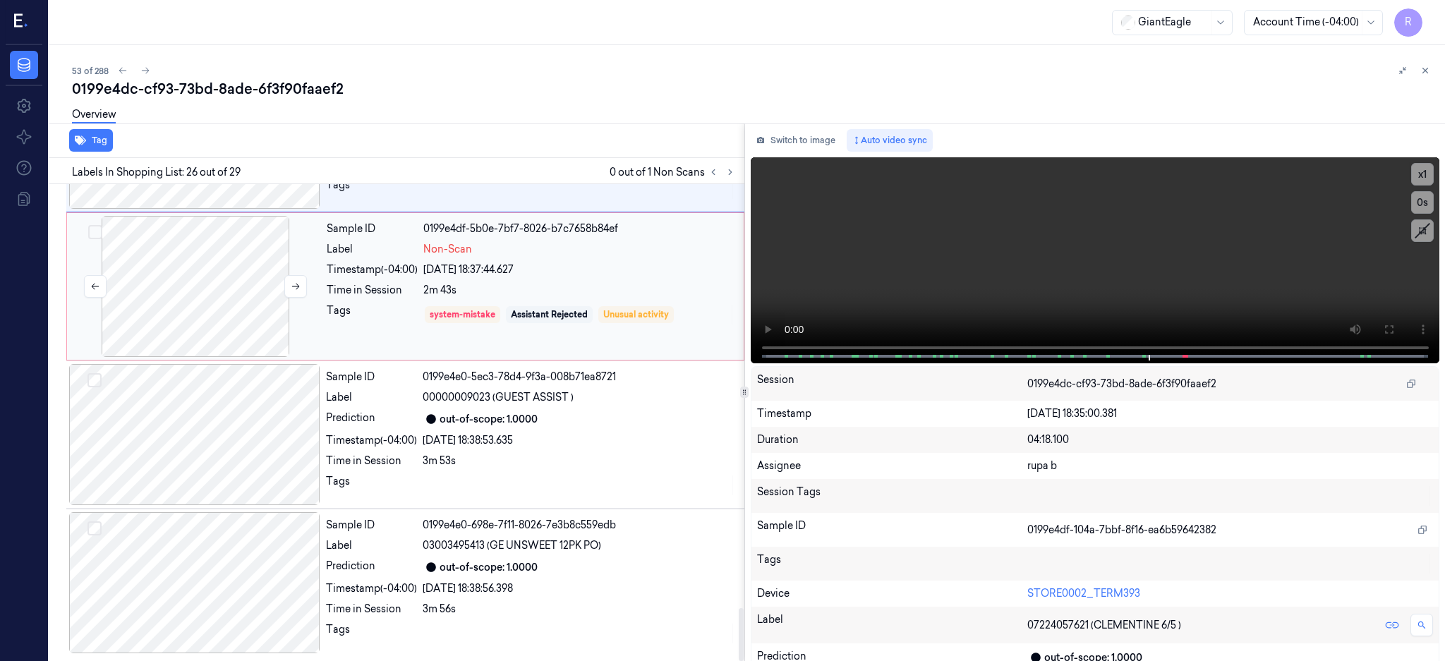
click at [241, 300] on div at bounding box center [195, 286] width 251 height 141
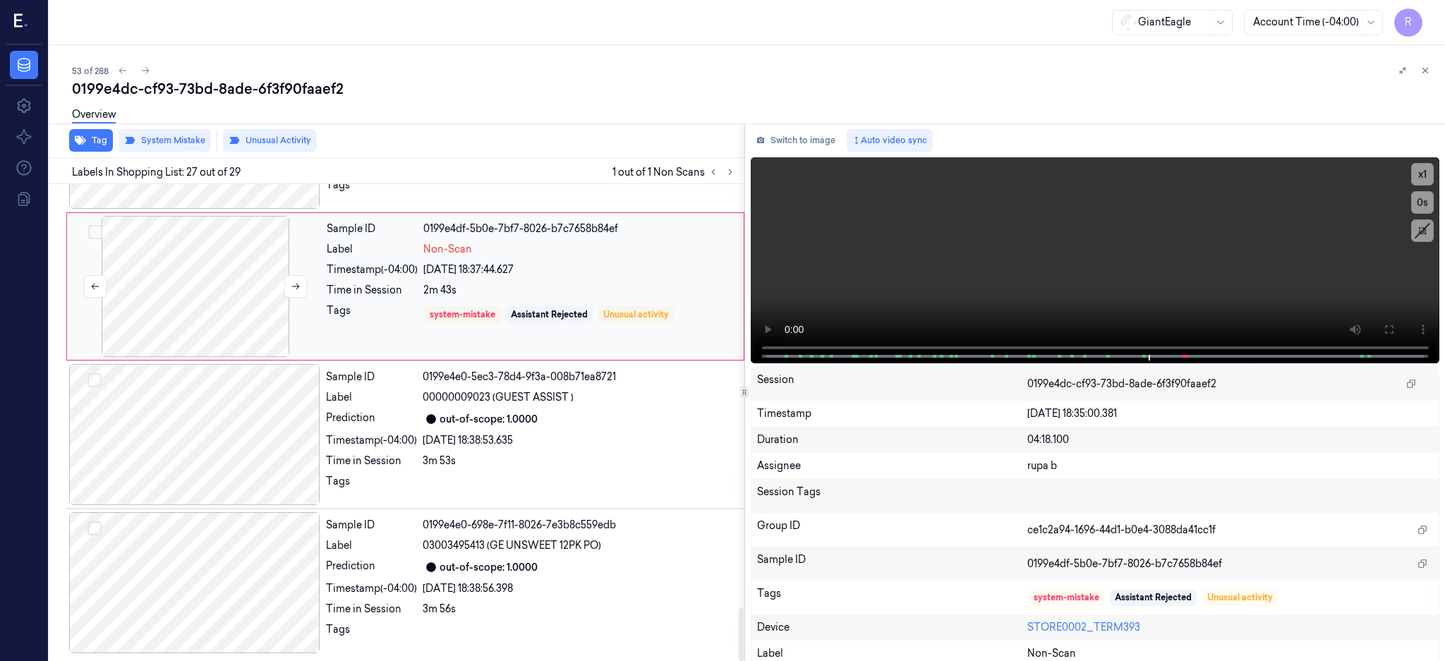
scroll to position [3690, 0]
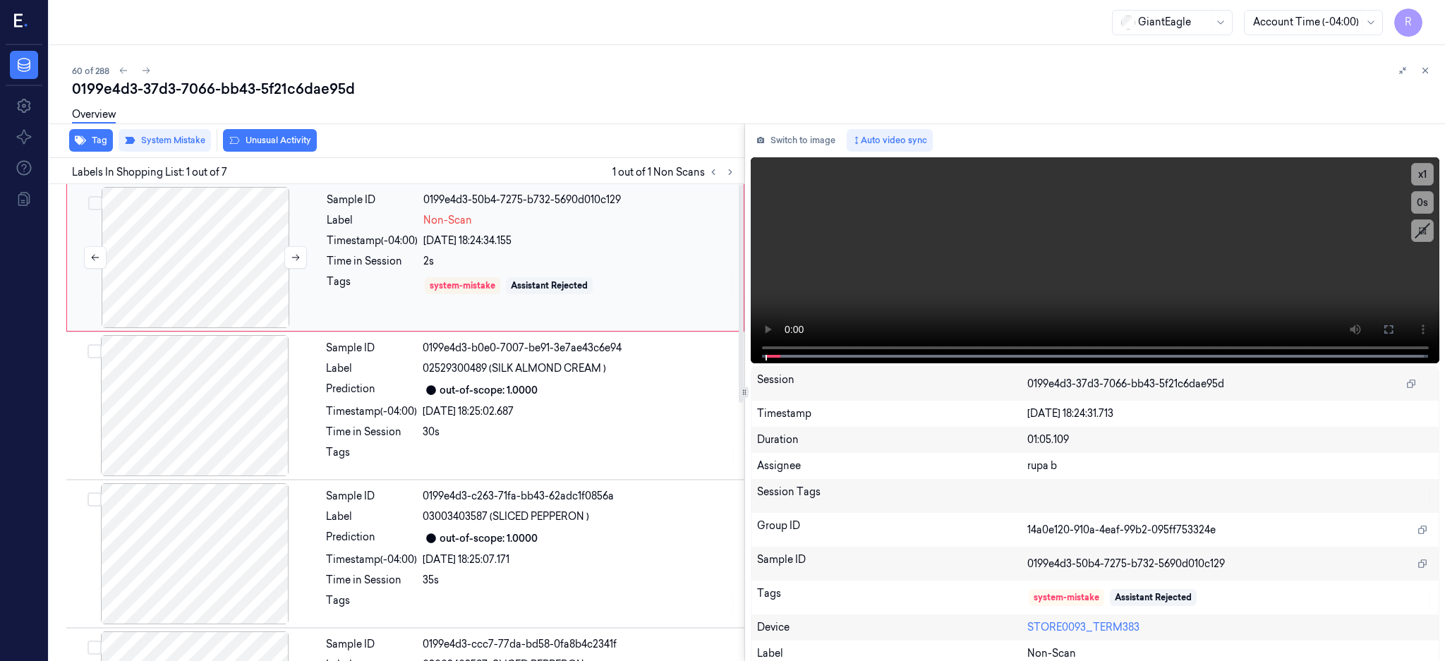
click at [204, 251] on div at bounding box center [195, 257] width 251 height 141
click at [185, 260] on div at bounding box center [195, 257] width 251 height 141
click at [1400, 325] on button at bounding box center [1389, 329] width 23 height 23
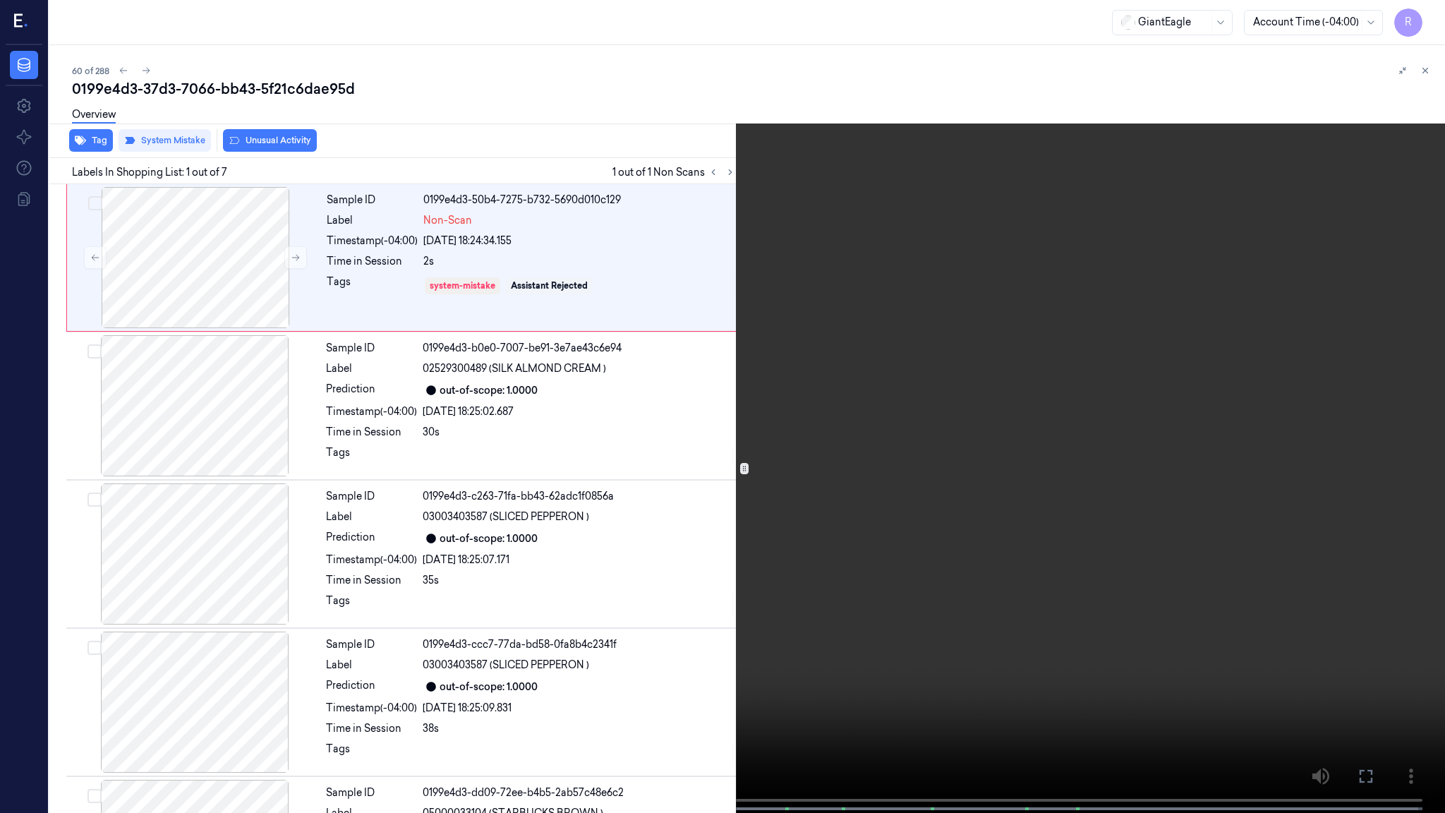
click at [884, 396] on video at bounding box center [722, 408] width 1445 height 816
click at [855, 505] on video at bounding box center [722, 408] width 1445 height 816
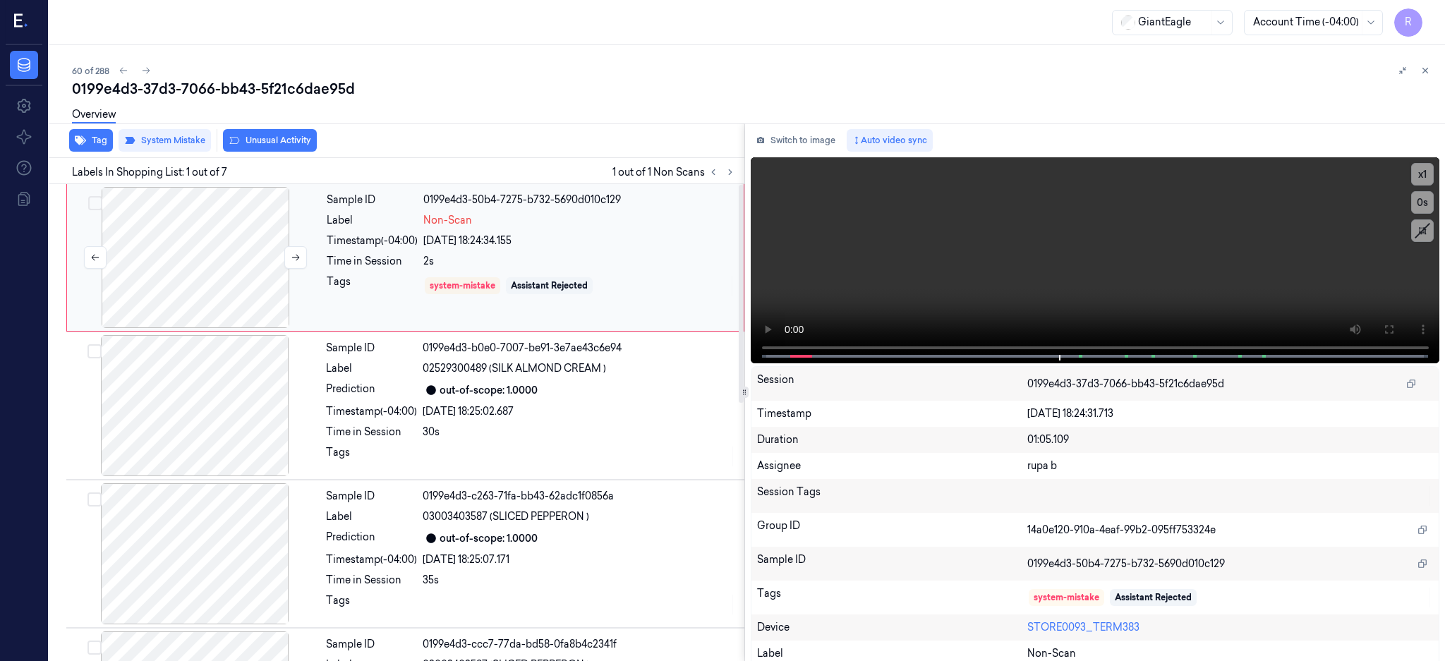
click at [201, 268] on div at bounding box center [195, 257] width 251 height 141
click at [292, 258] on icon at bounding box center [296, 258] width 10 height 10
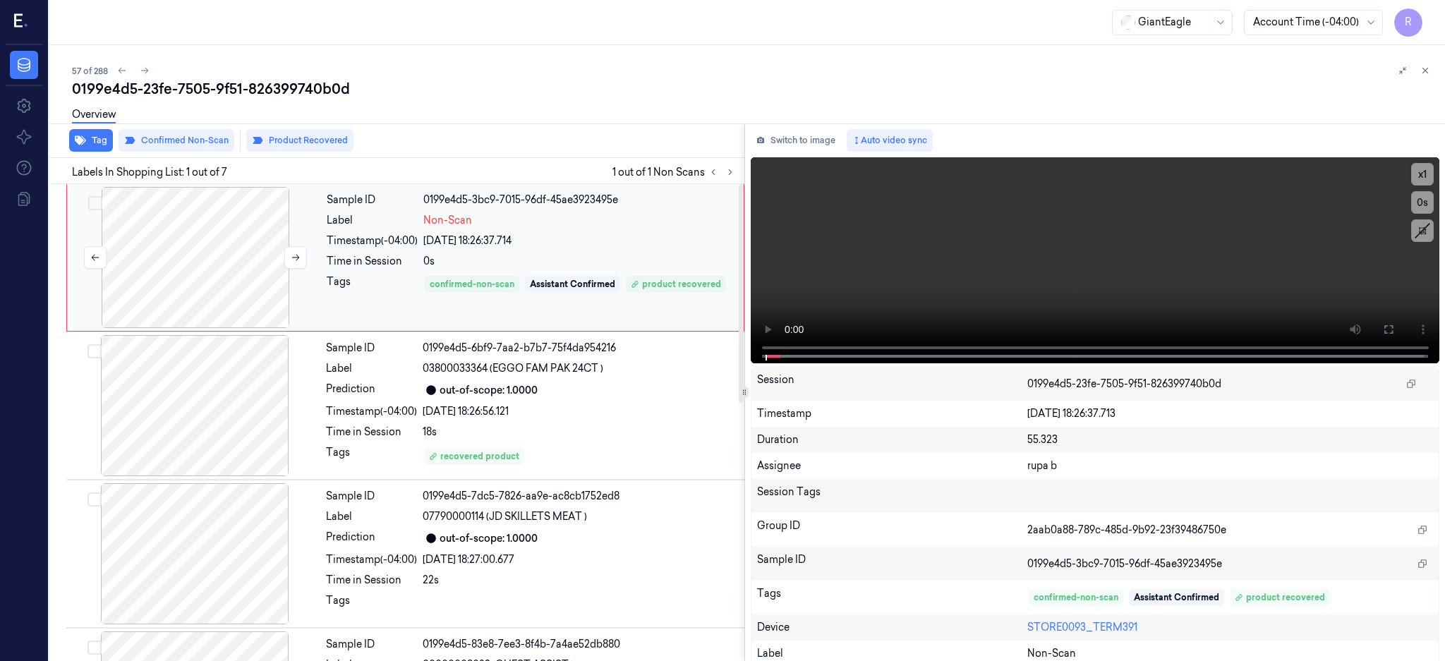
click at [237, 258] on div at bounding box center [195, 257] width 251 height 141
click at [239, 294] on div at bounding box center [195, 257] width 251 height 141
click at [1400, 335] on button at bounding box center [1389, 329] width 23 height 23
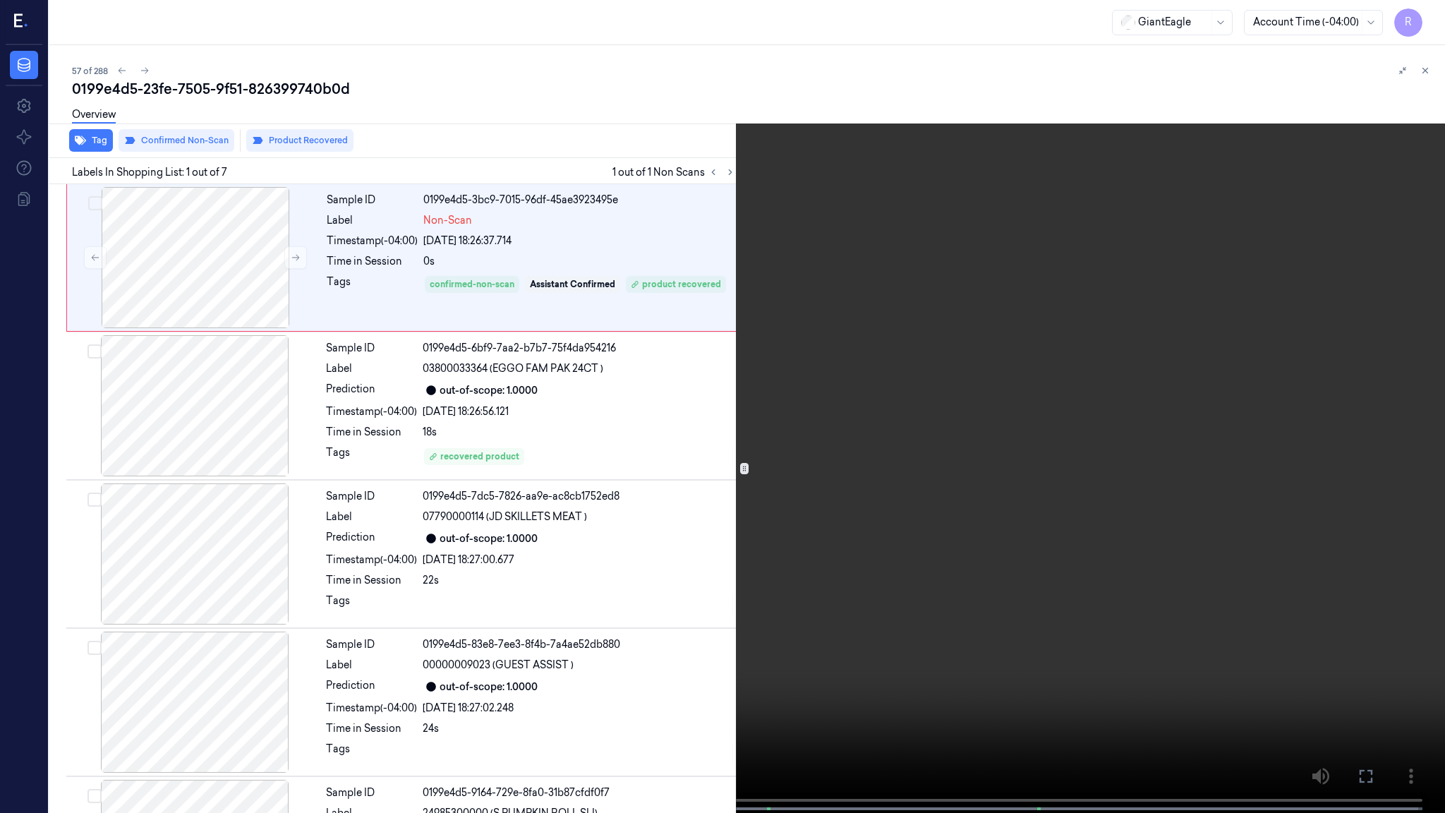
click at [695, 497] on video at bounding box center [722, 408] width 1445 height 816
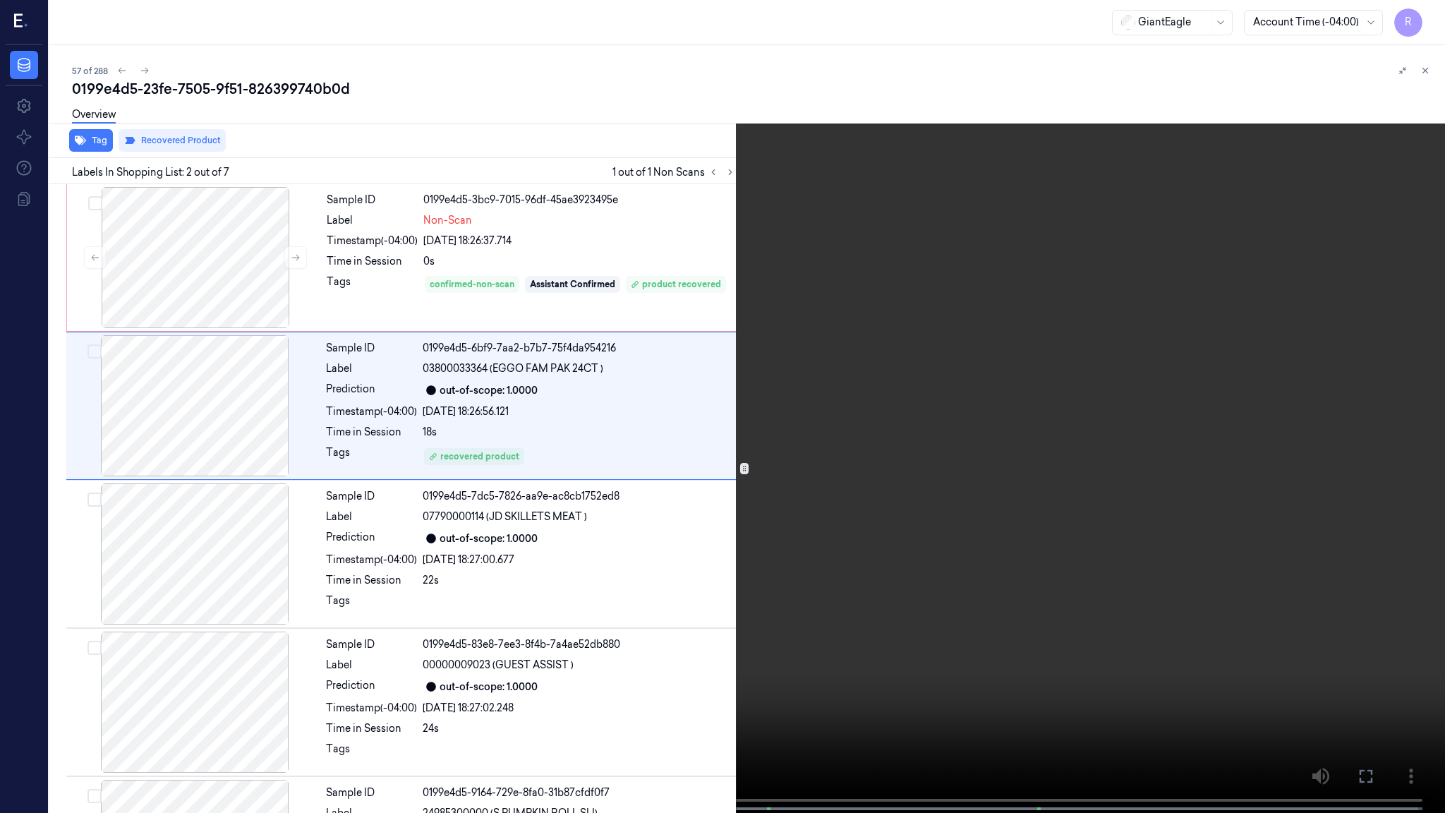
click at [625, 519] on video at bounding box center [722, 408] width 1445 height 816
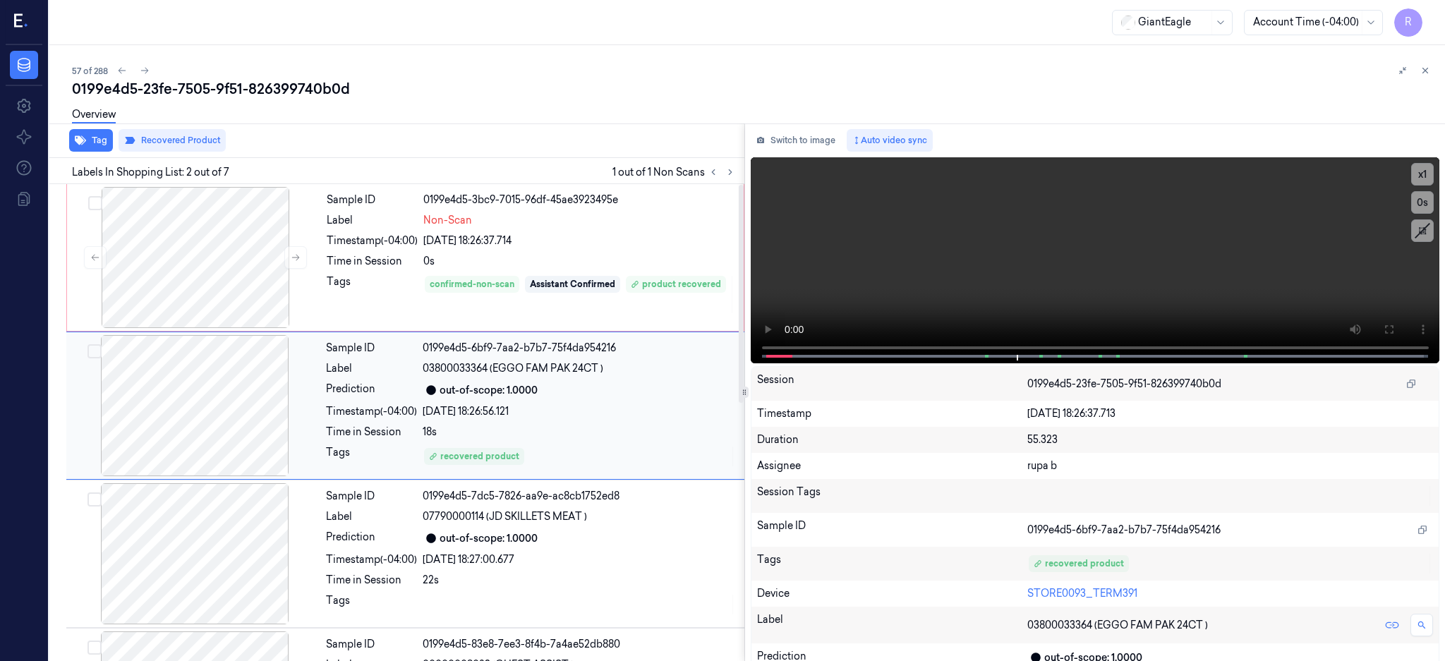
click at [264, 413] on div at bounding box center [194, 405] width 251 height 141
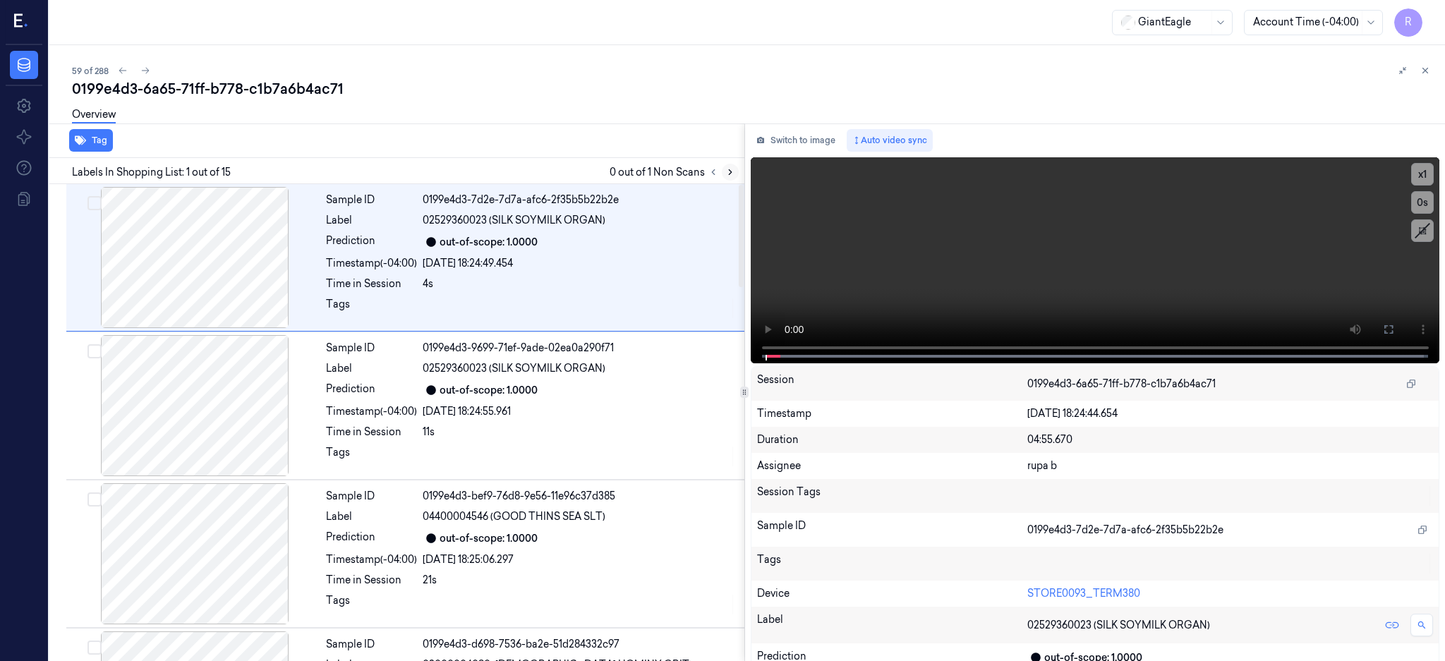
click at [739, 170] on button at bounding box center [730, 172] width 17 height 17
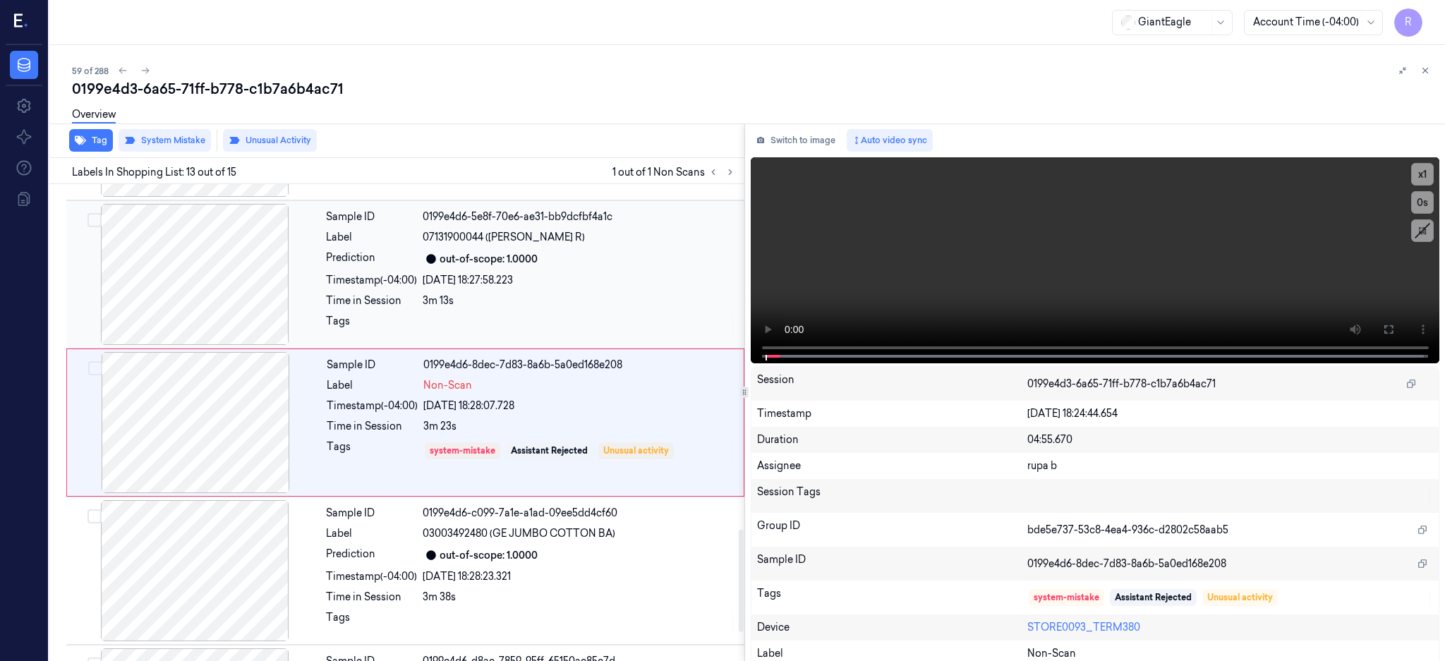
click at [253, 234] on div at bounding box center [194, 274] width 251 height 141
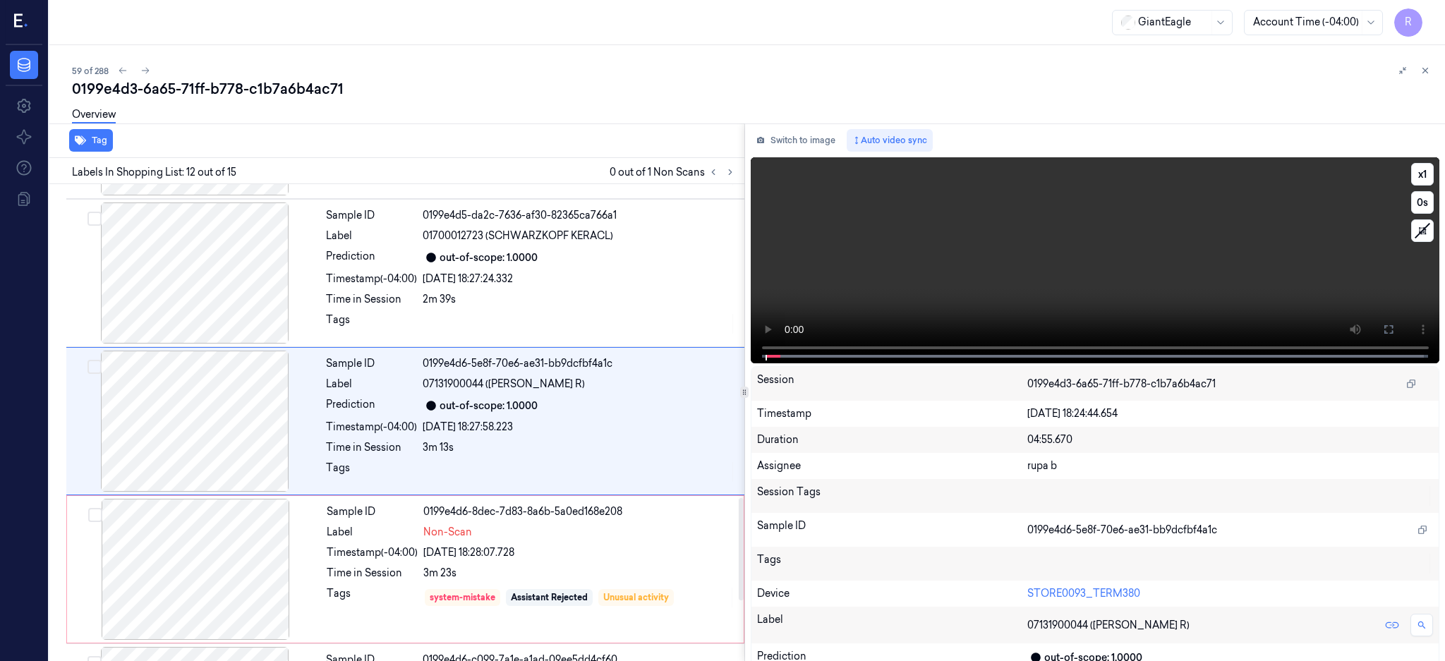
scroll to position [1465, 0]
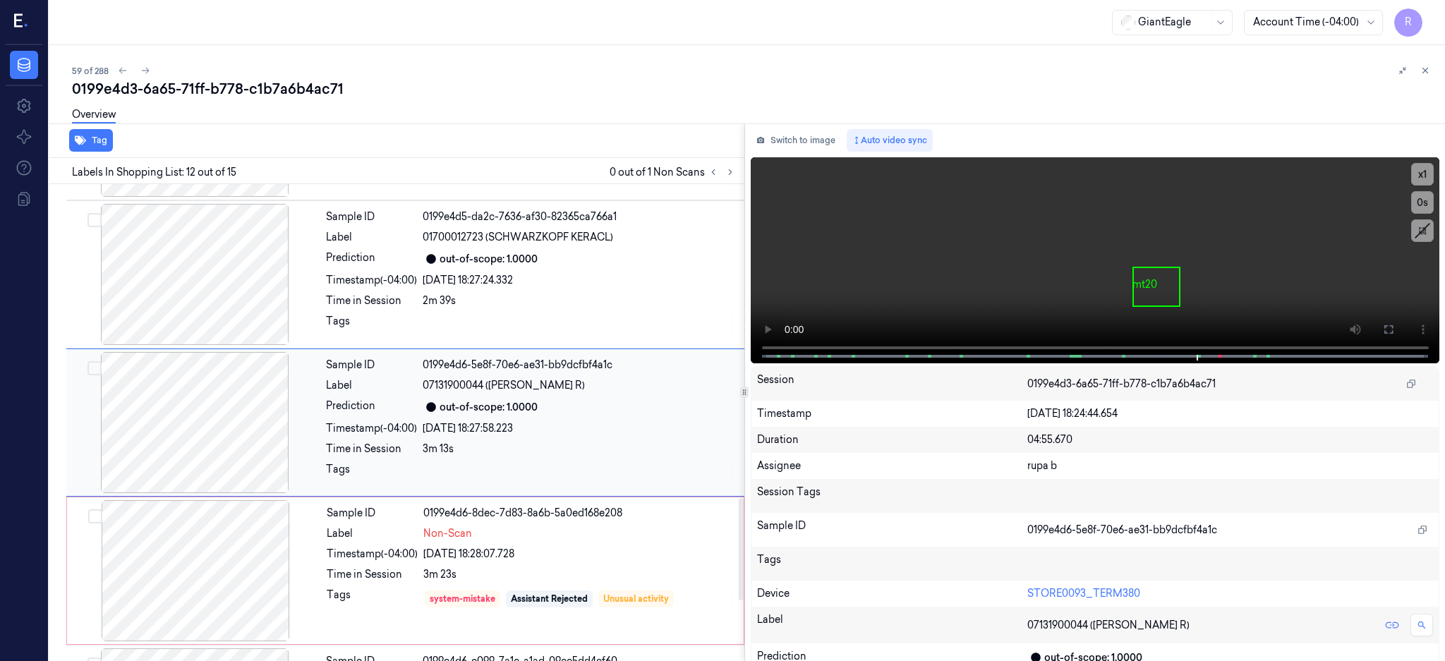
click at [177, 409] on div at bounding box center [194, 422] width 251 height 141
click at [261, 560] on div at bounding box center [195, 570] width 251 height 141
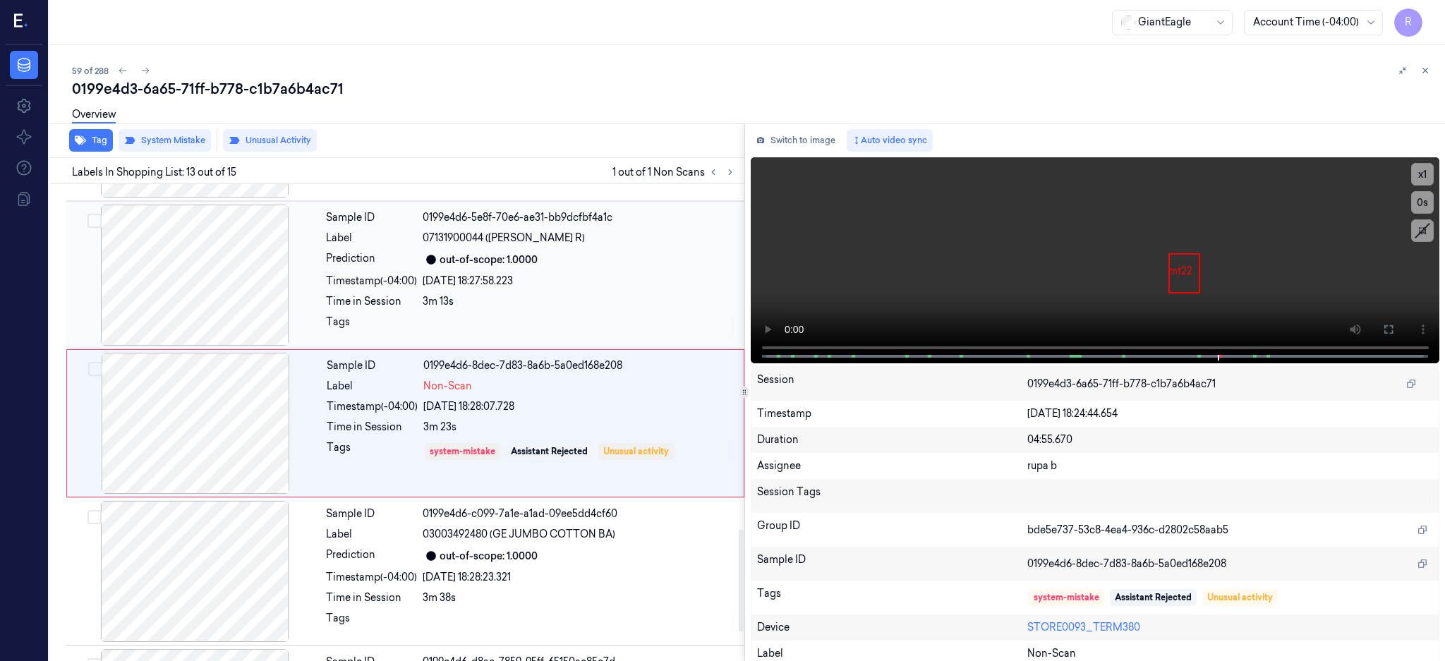
scroll to position [1426, 0]
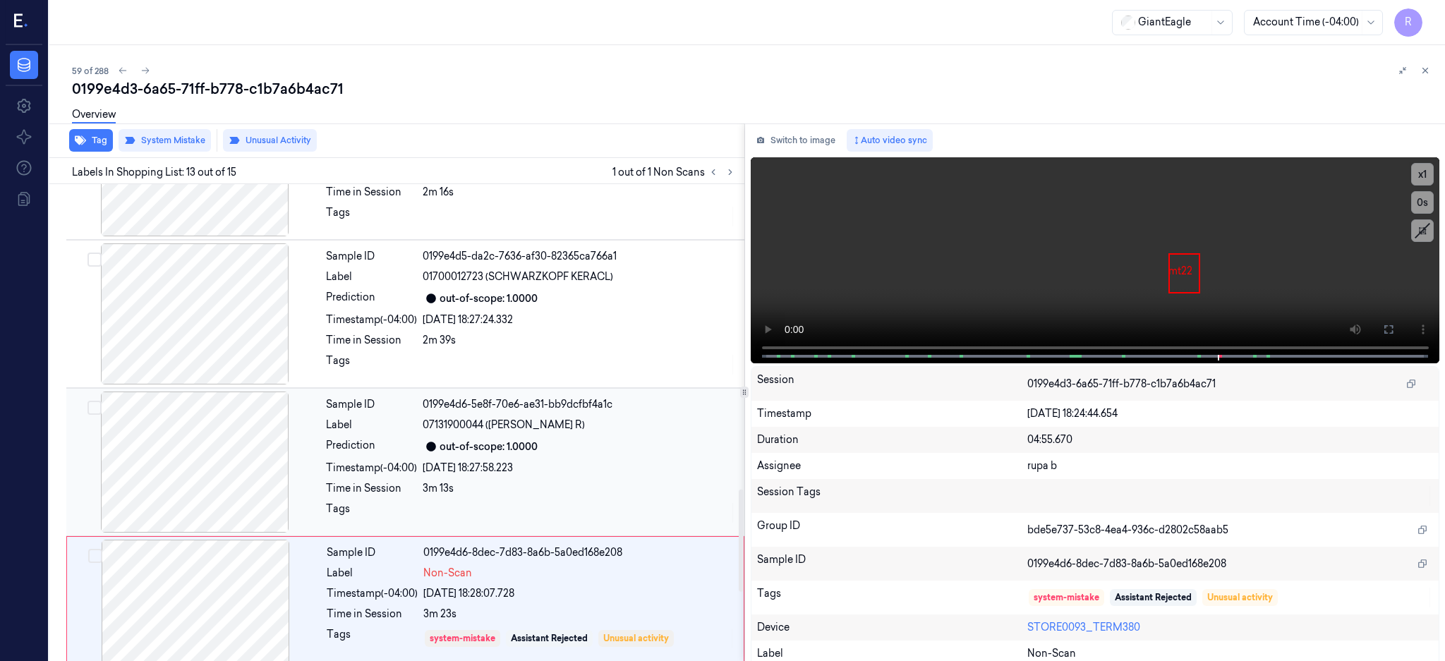
click at [231, 473] on div at bounding box center [194, 462] width 251 height 141
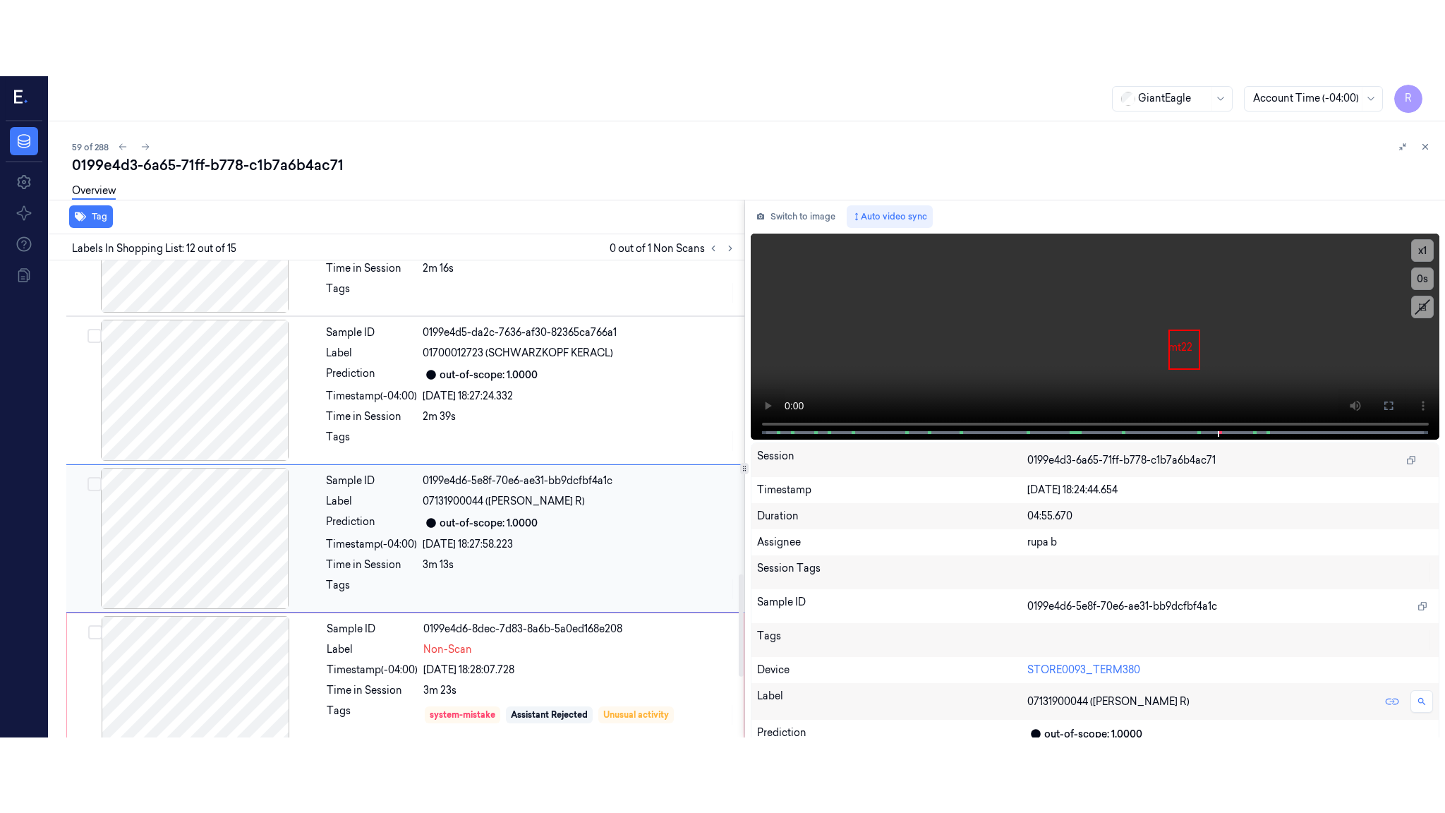
scroll to position [1465, 0]
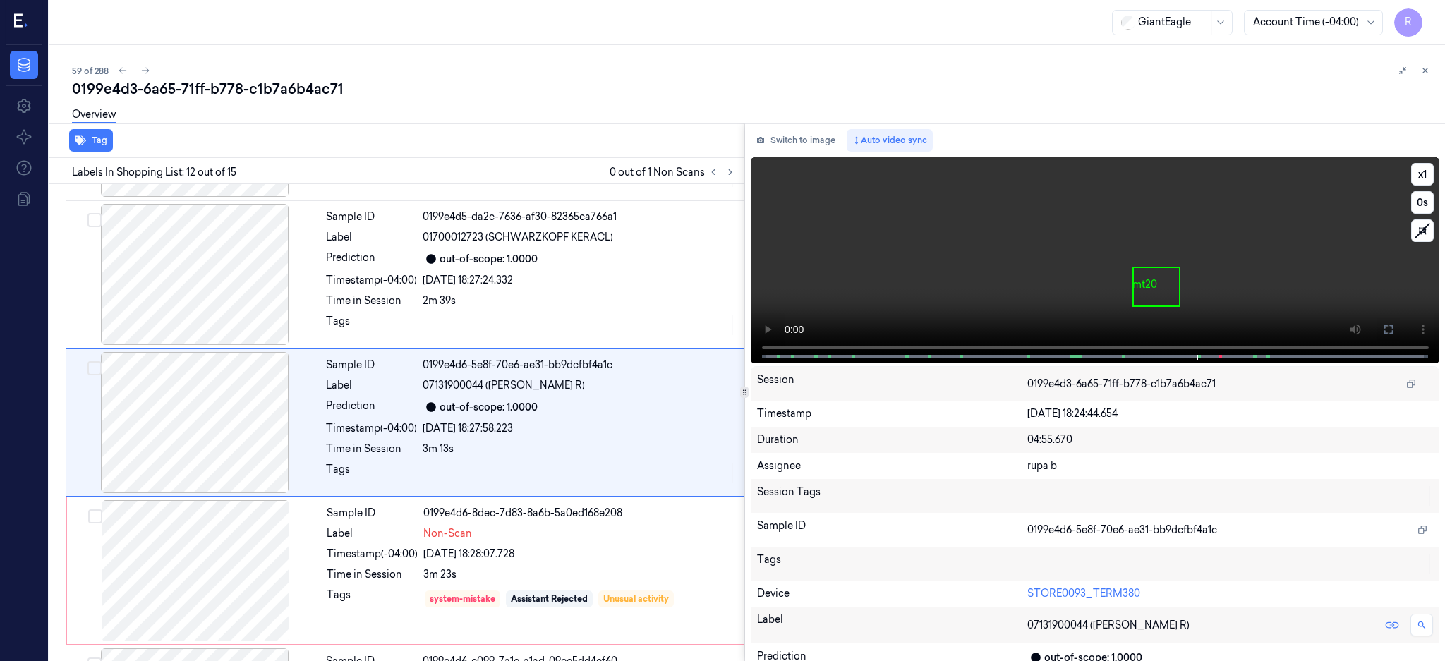
drag, startPoint x: 1443, startPoint y: 328, endPoint x: 1432, endPoint y: 457, distance: 128.9
click at [1400, 328] on button at bounding box center [1389, 329] width 23 height 23
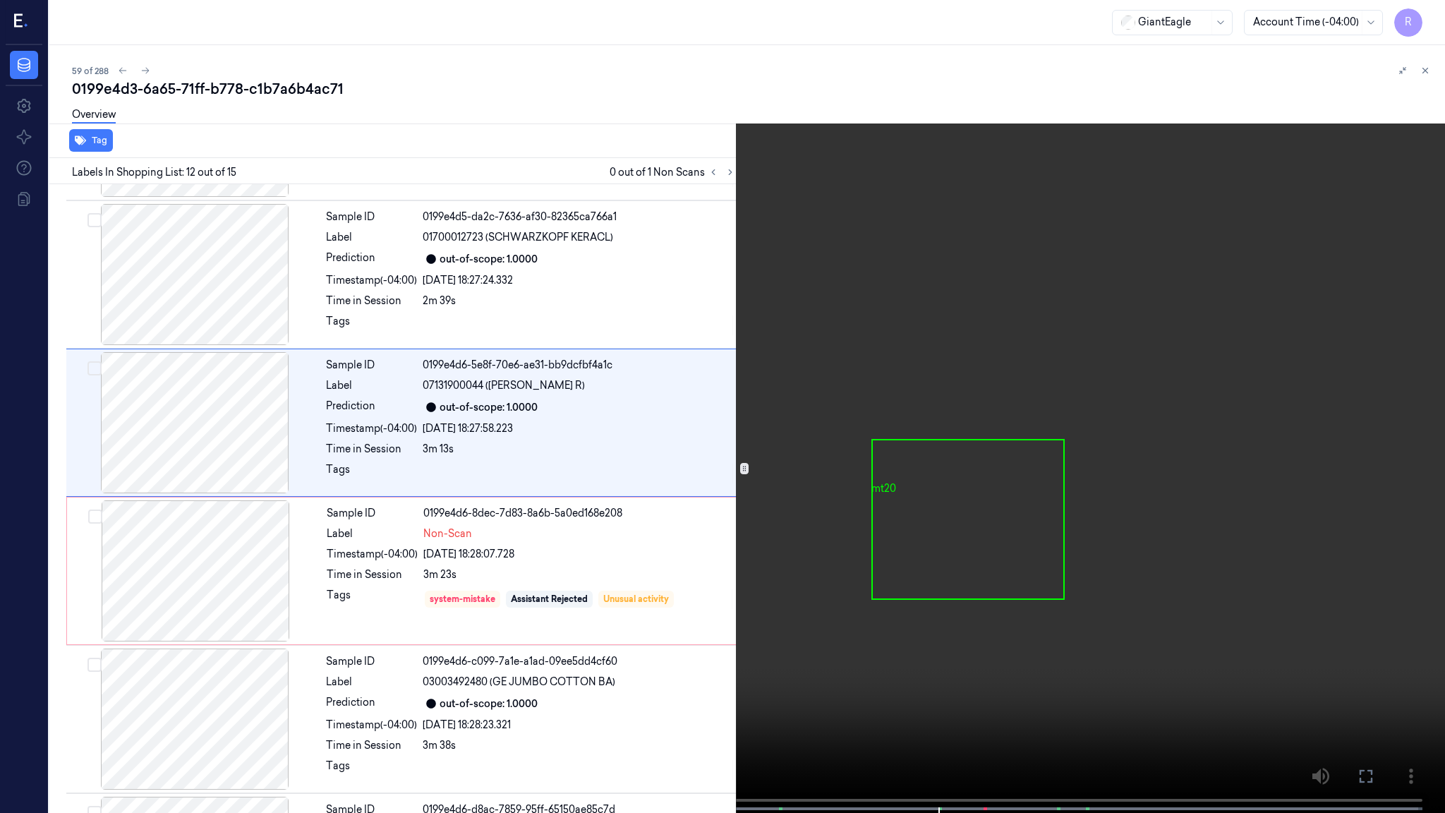
click at [980, 435] on video at bounding box center [722, 408] width 1445 height 816
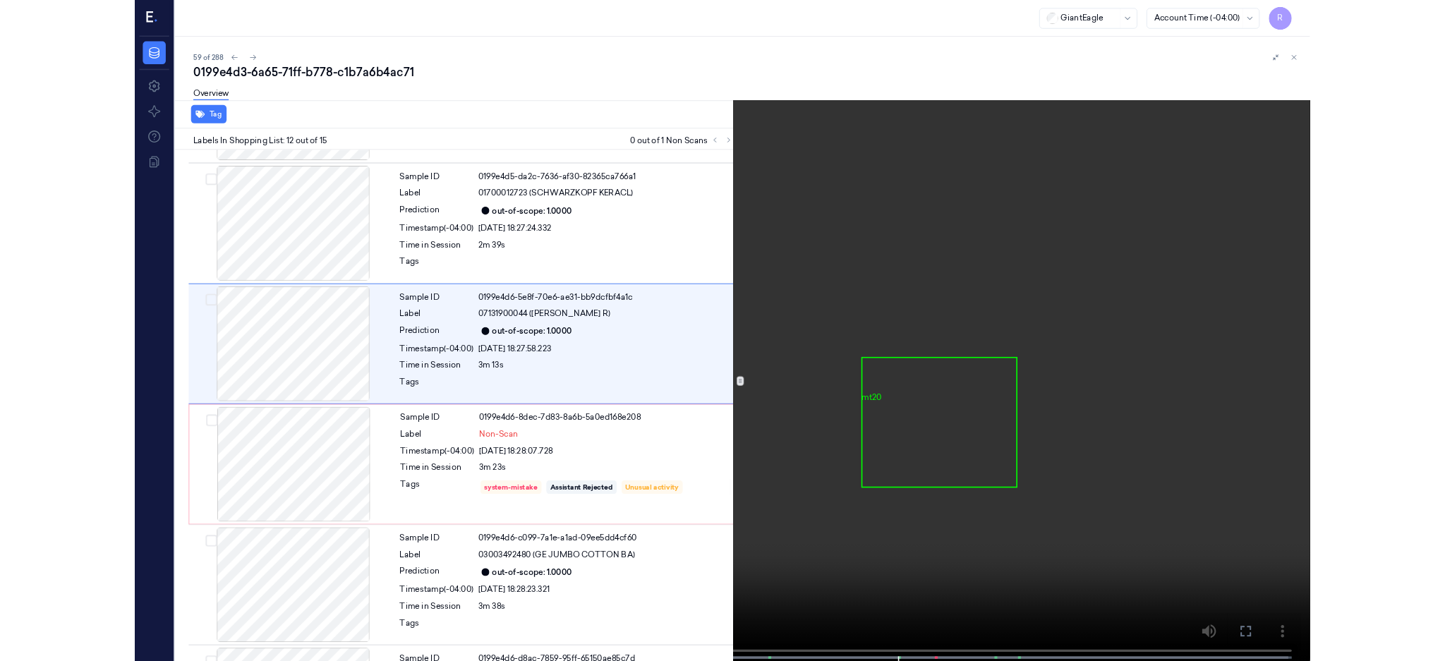
scroll to position [1390, 0]
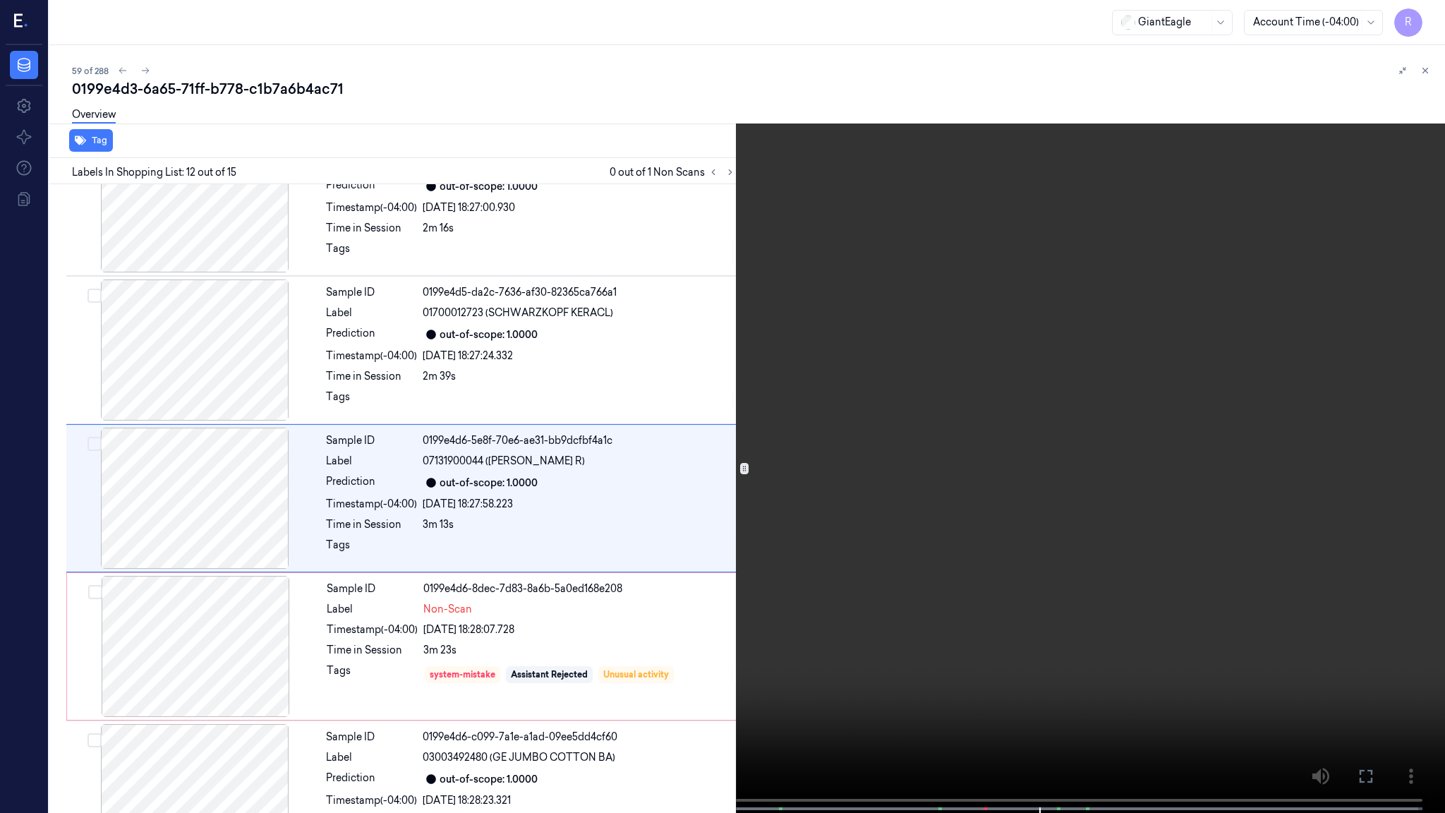
click at [904, 392] on video at bounding box center [722, 408] width 1445 height 816
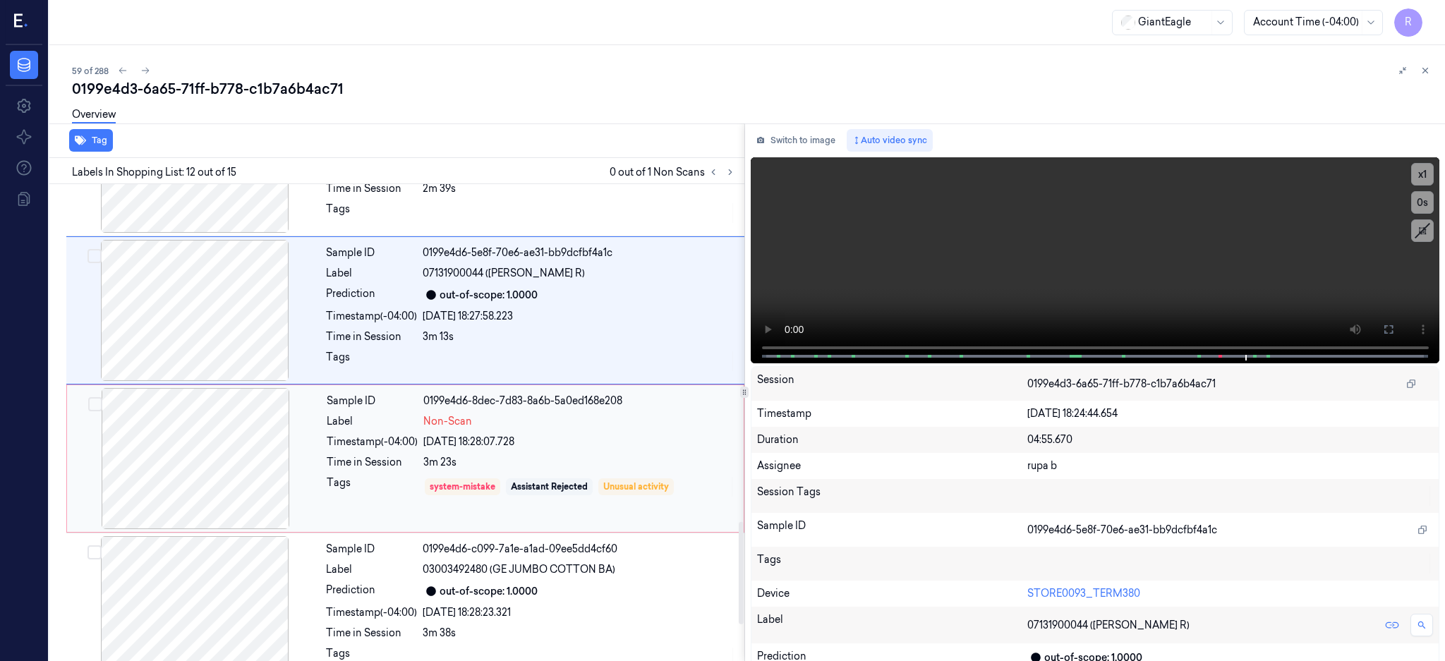
click at [201, 446] on div at bounding box center [195, 458] width 251 height 141
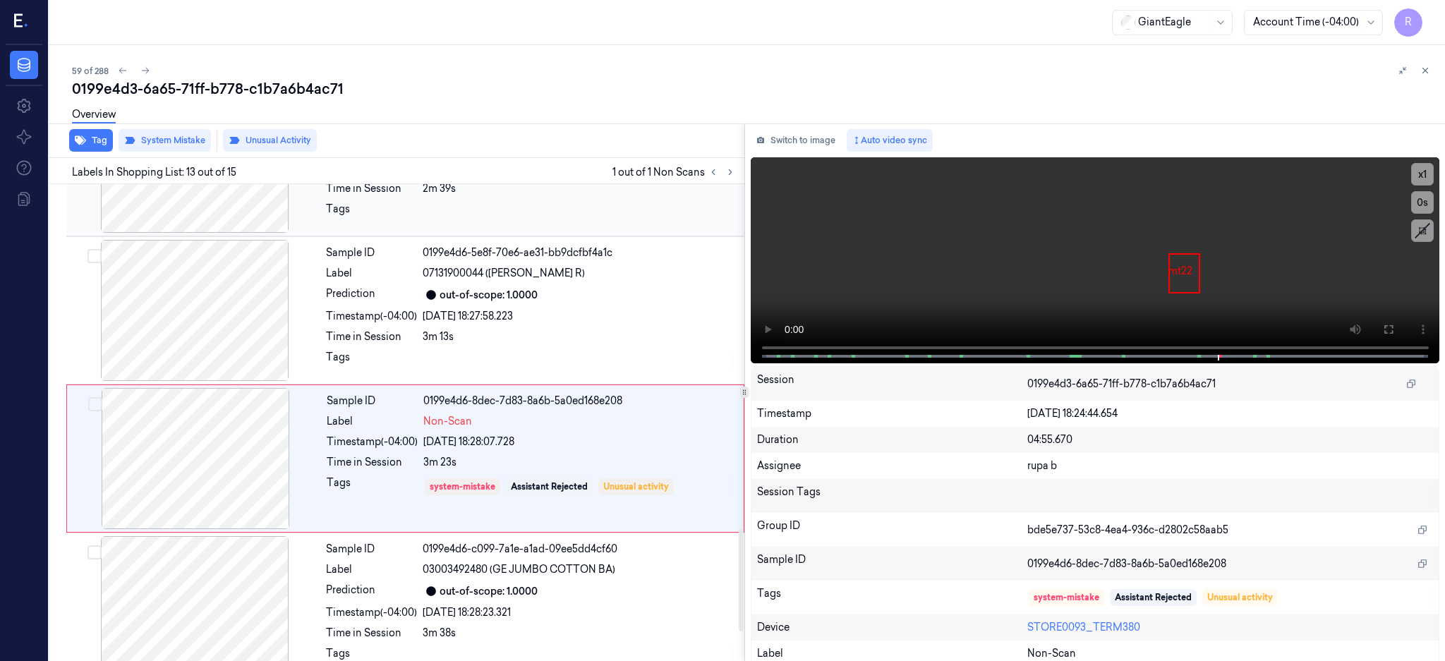
scroll to position [1613, 0]
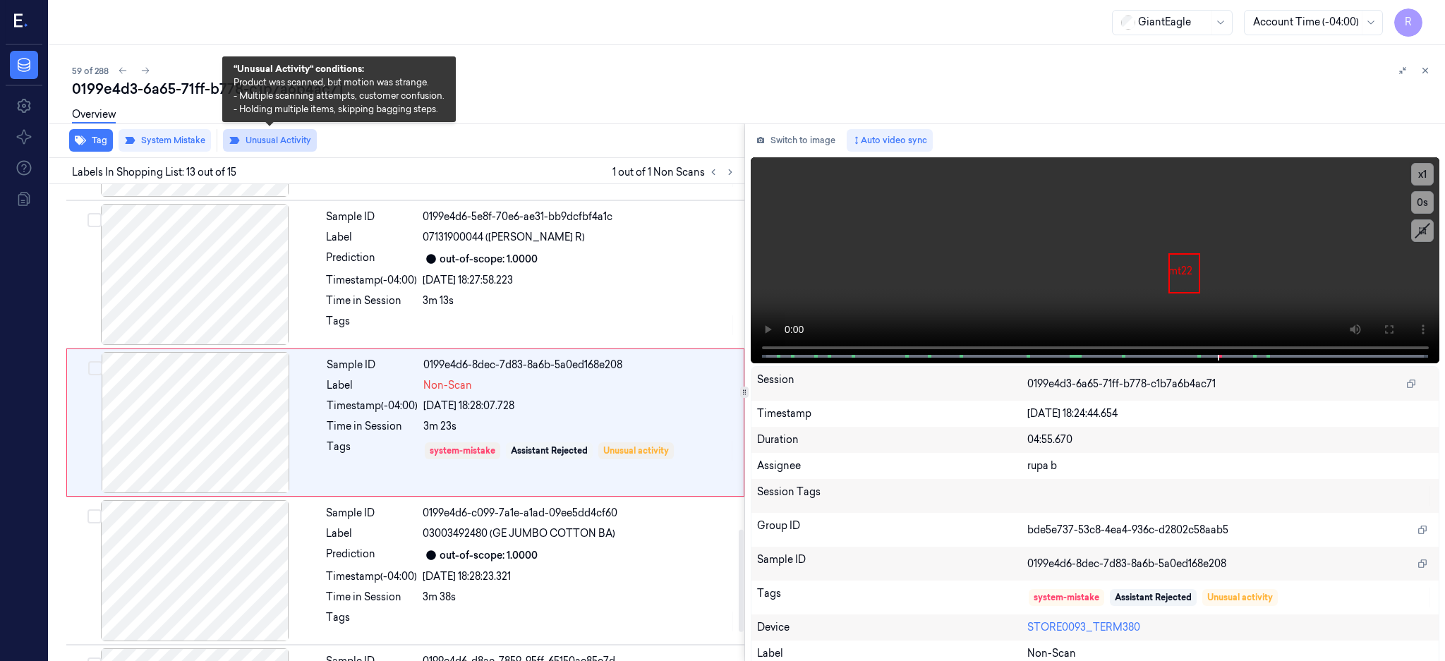
click at [294, 145] on button "Unusual Activity" at bounding box center [270, 140] width 94 height 23
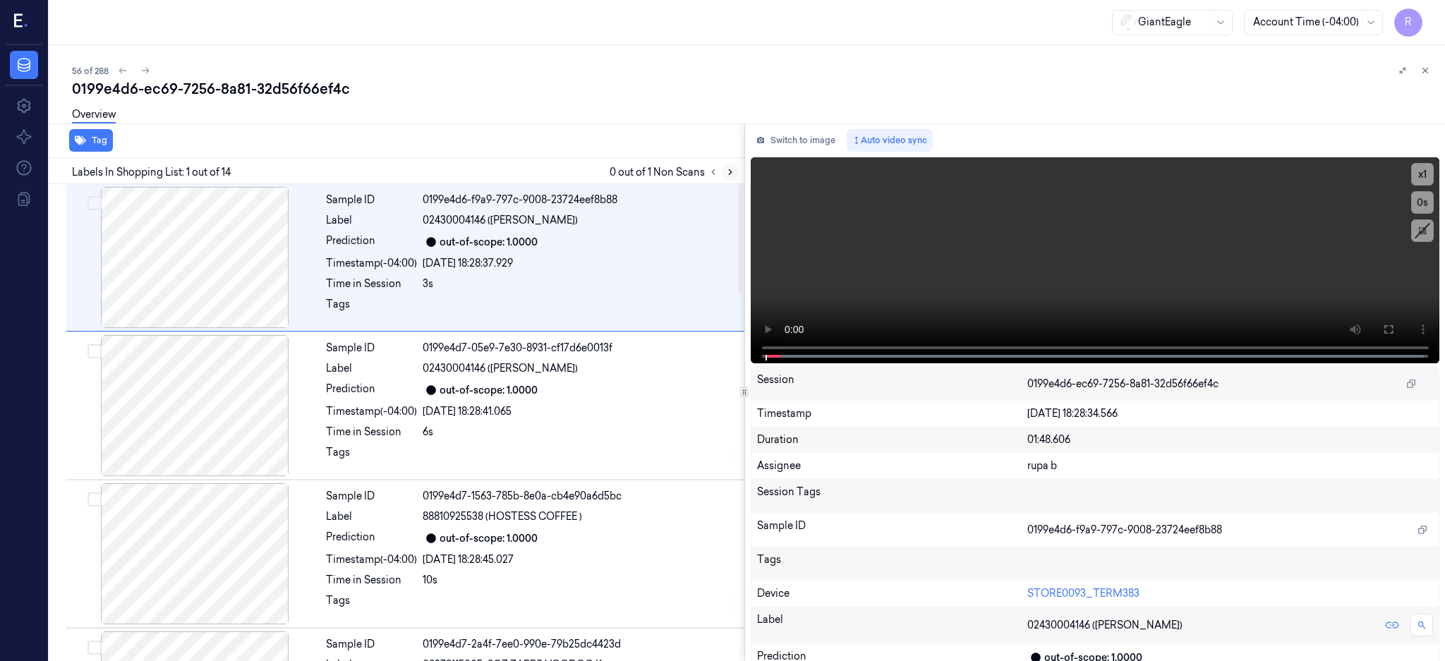
click at [732, 171] on icon at bounding box center [730, 172] width 3 height 5
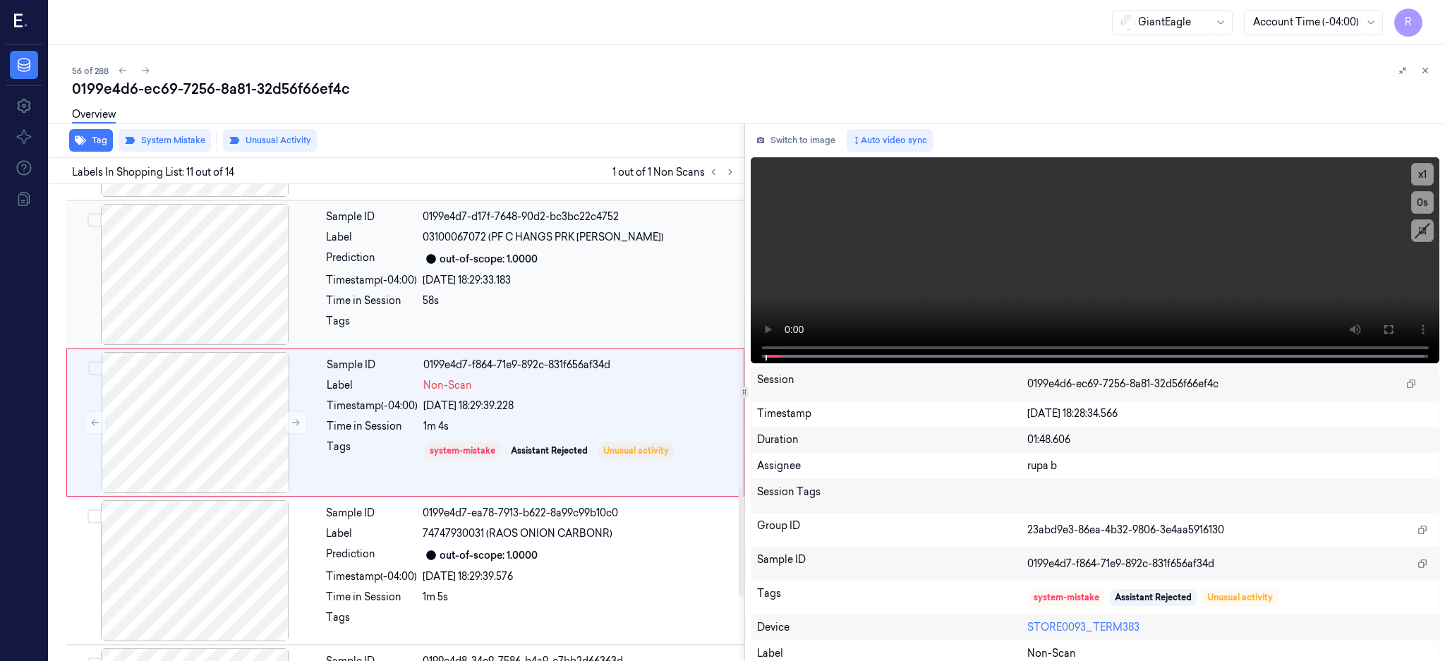
click at [249, 281] on div at bounding box center [194, 274] width 251 height 141
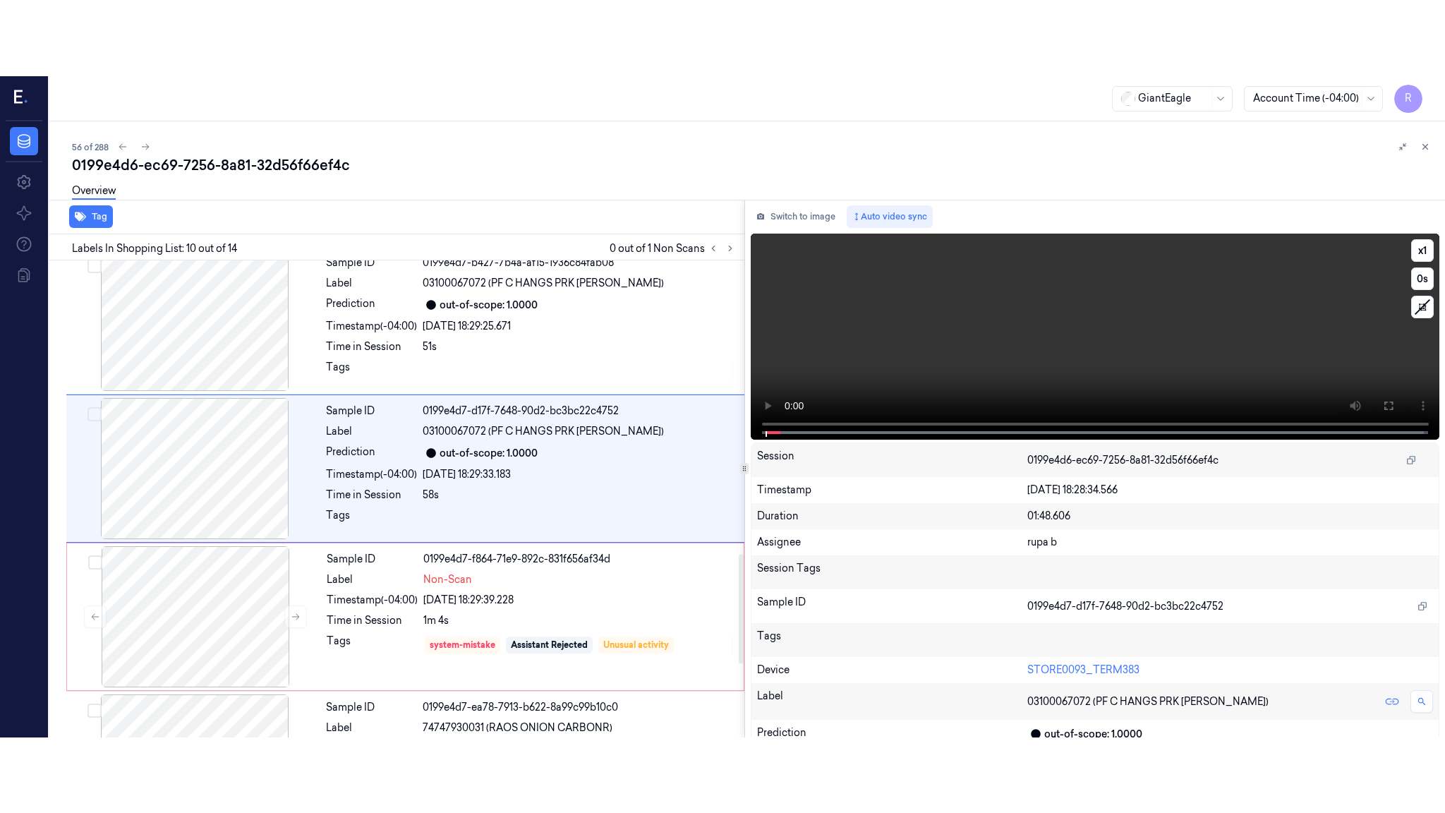
scroll to position [1169, 0]
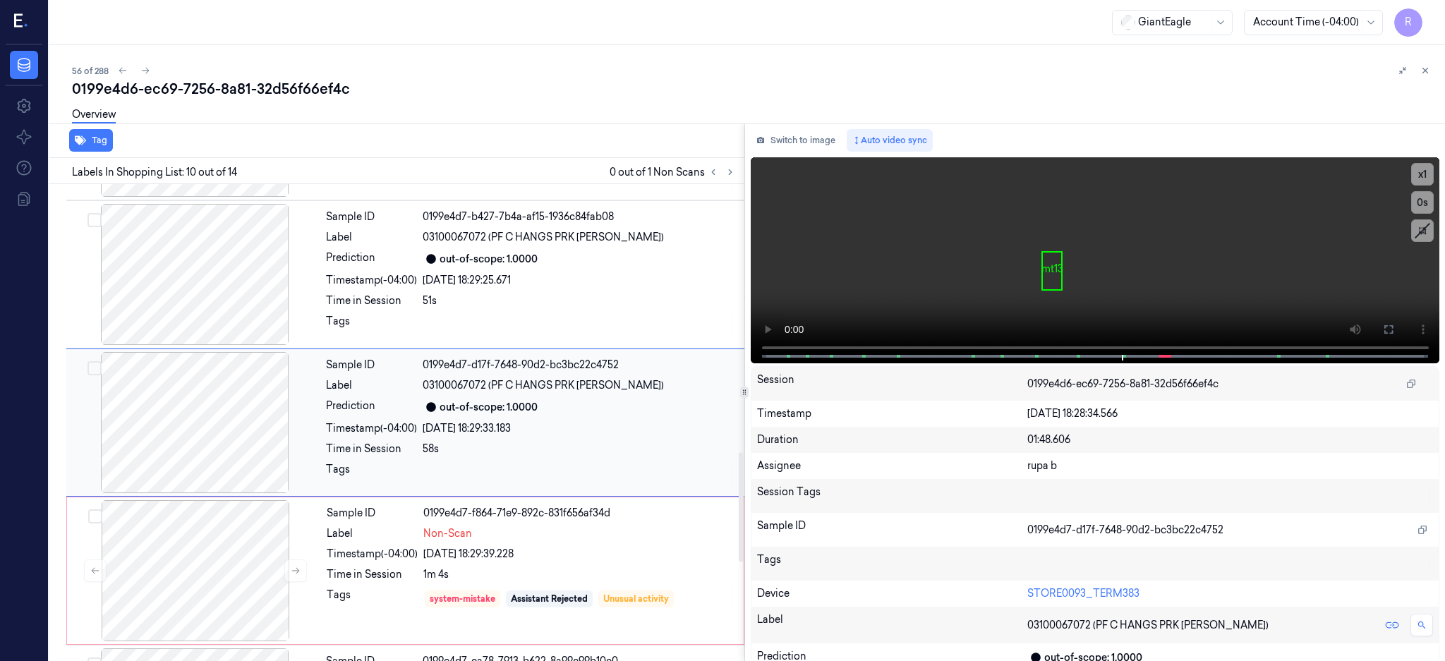
click at [145, 433] on div at bounding box center [194, 422] width 251 height 141
click at [1395, 332] on icon at bounding box center [1388, 329] width 11 height 11
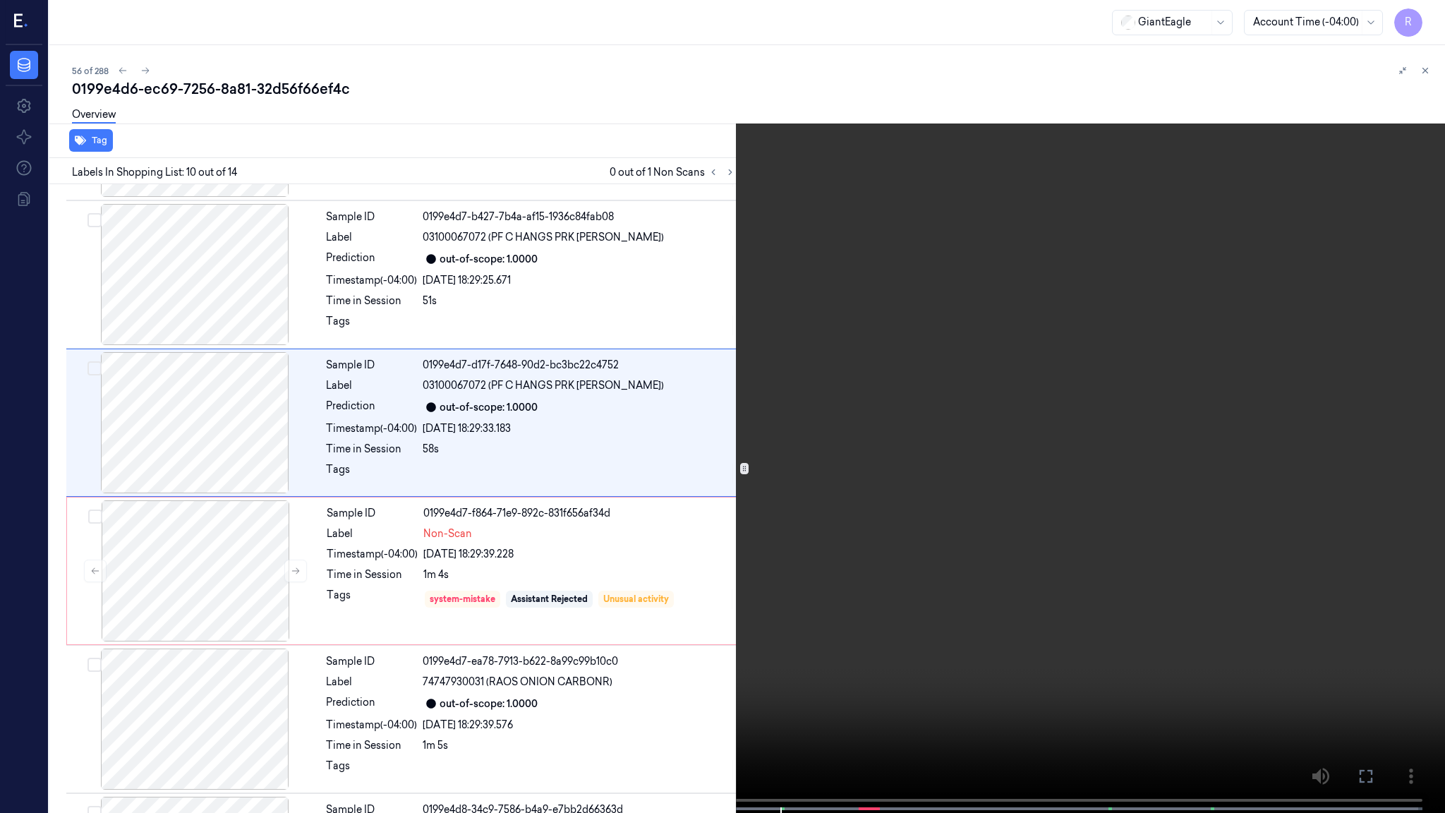
click at [919, 402] on video at bounding box center [722, 408] width 1445 height 816
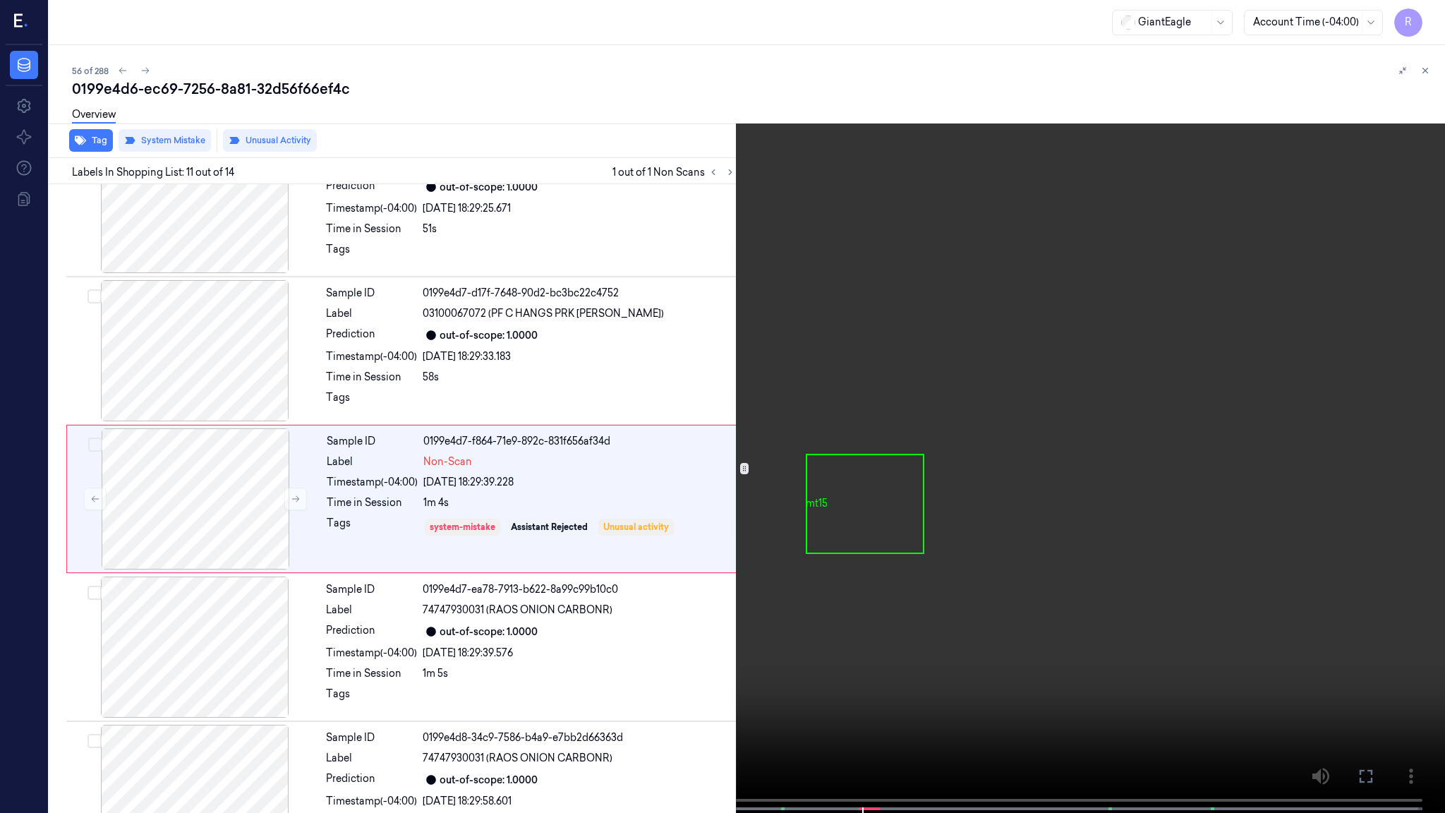
scroll to position [1279, 0]
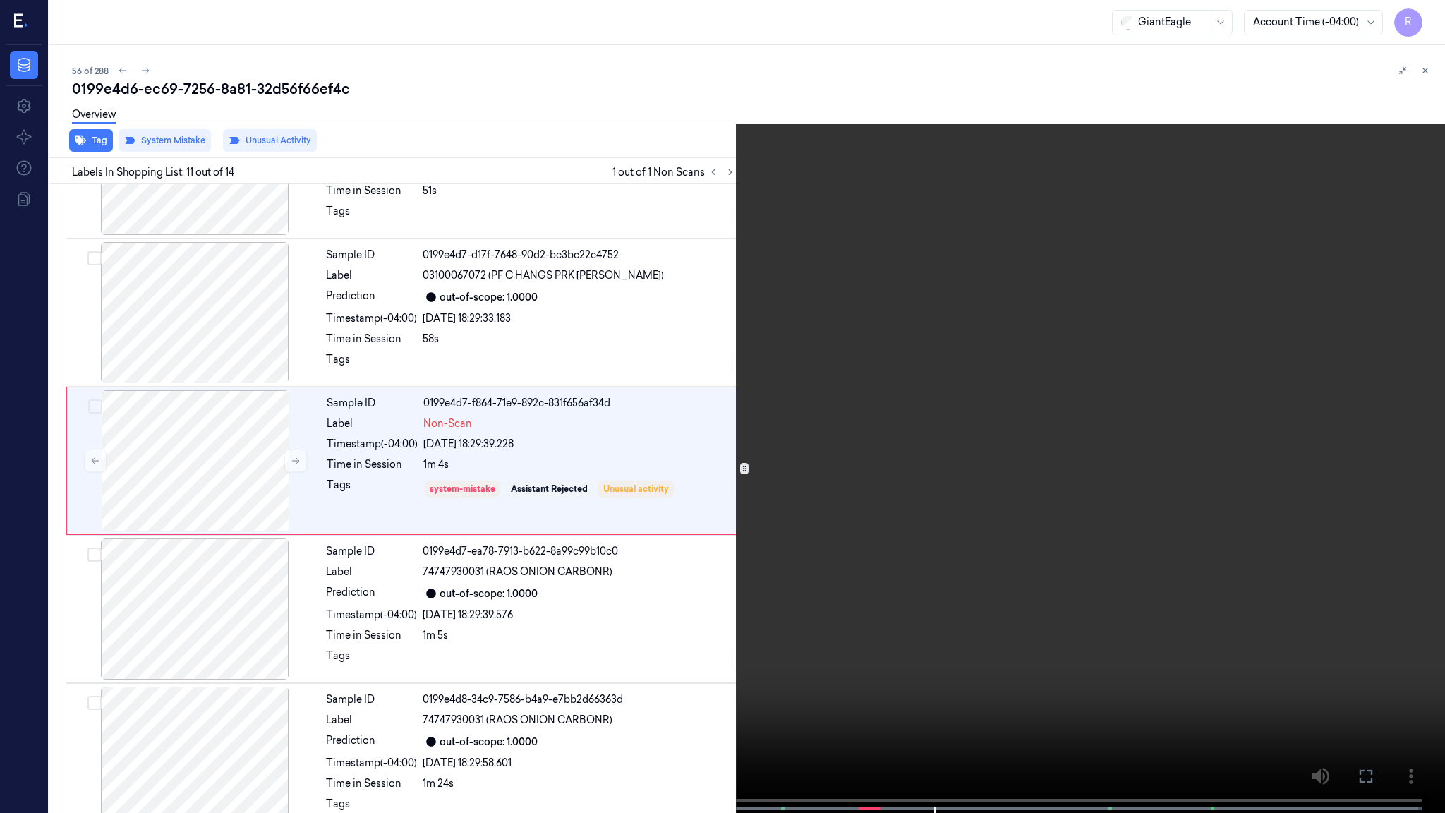
click at [871, 308] on video at bounding box center [722, 408] width 1445 height 816
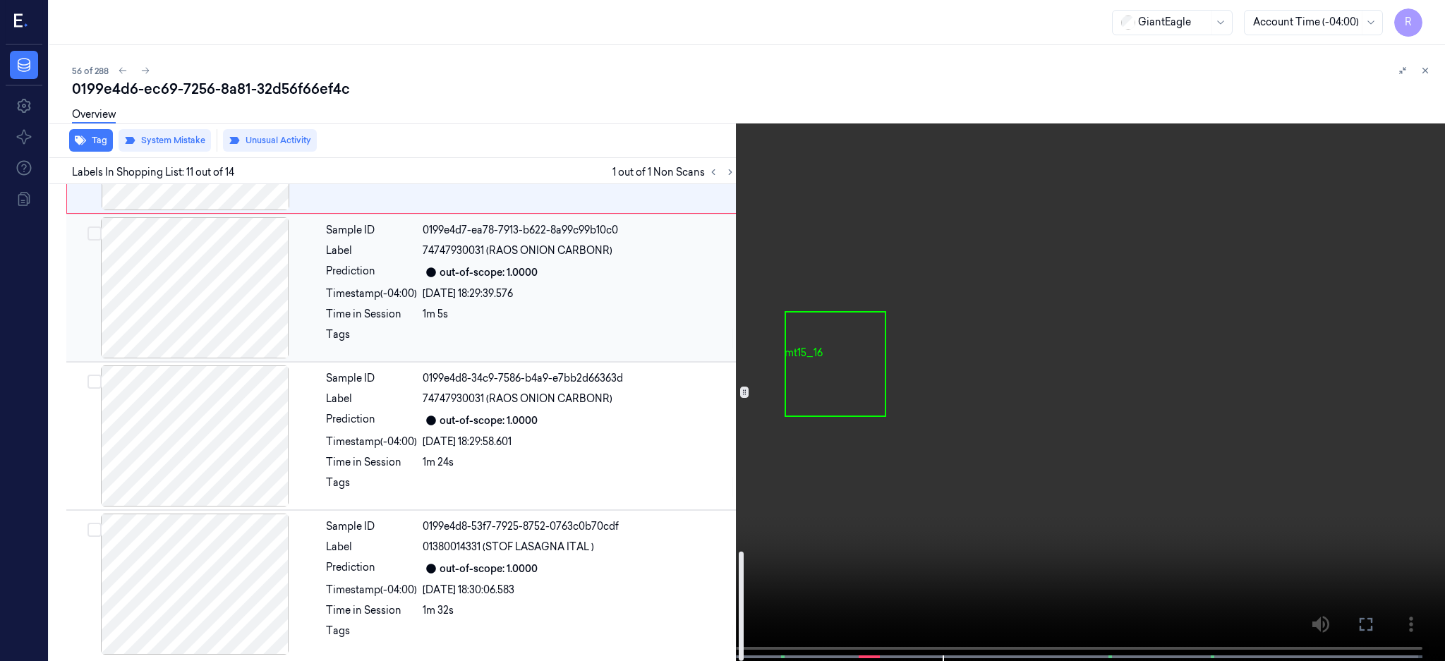
scroll to position [1601, 0]
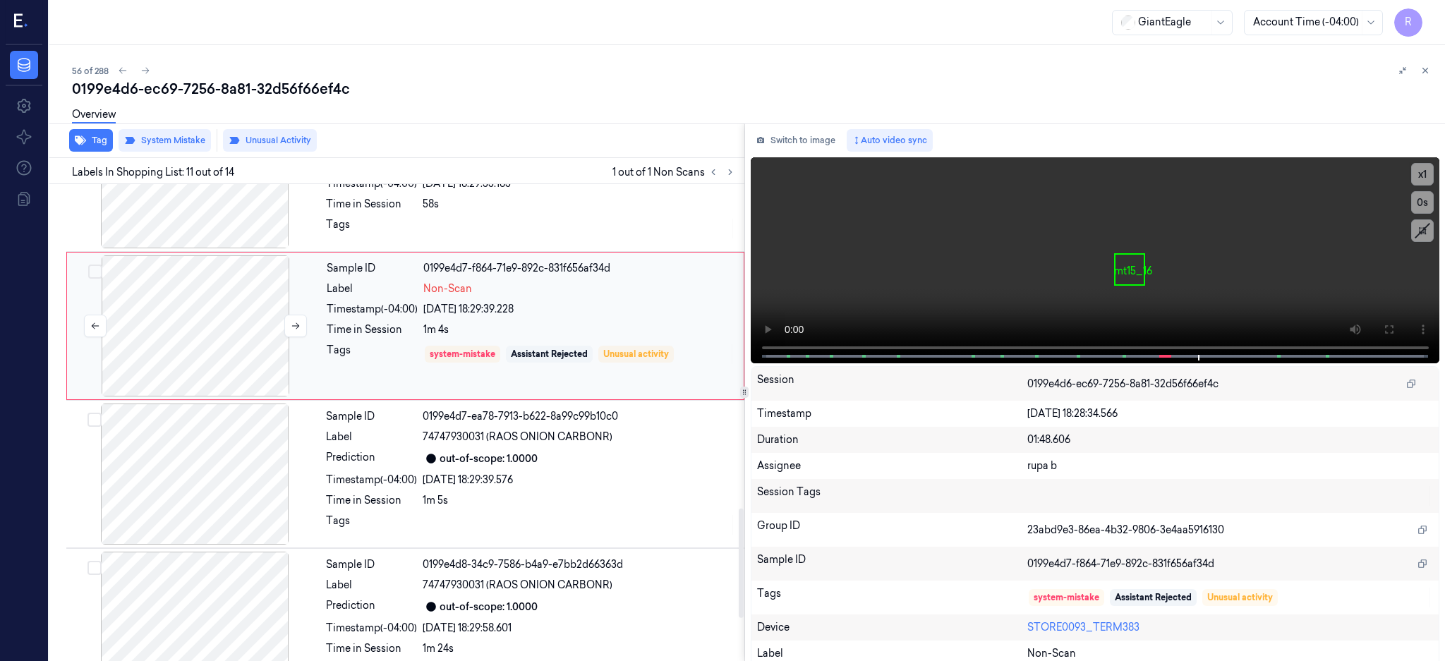
click at [269, 375] on div at bounding box center [195, 325] width 251 height 141
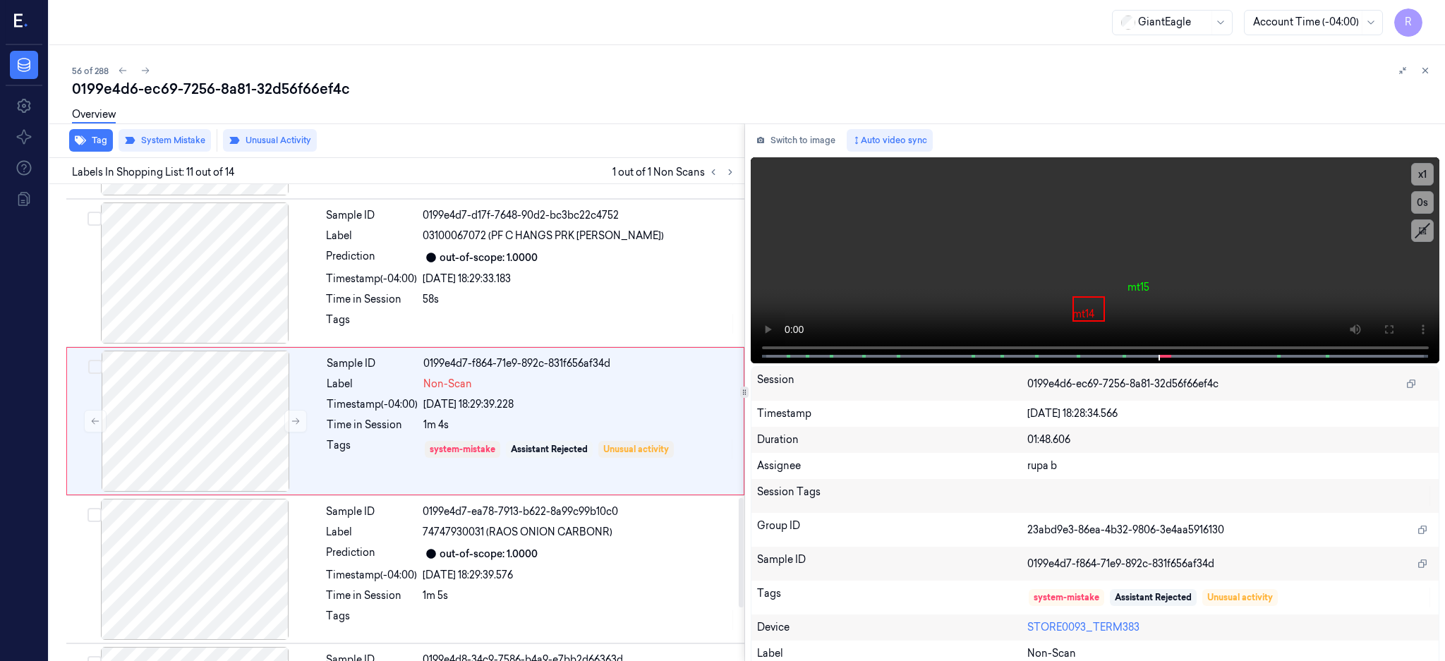
scroll to position [1317, 0]
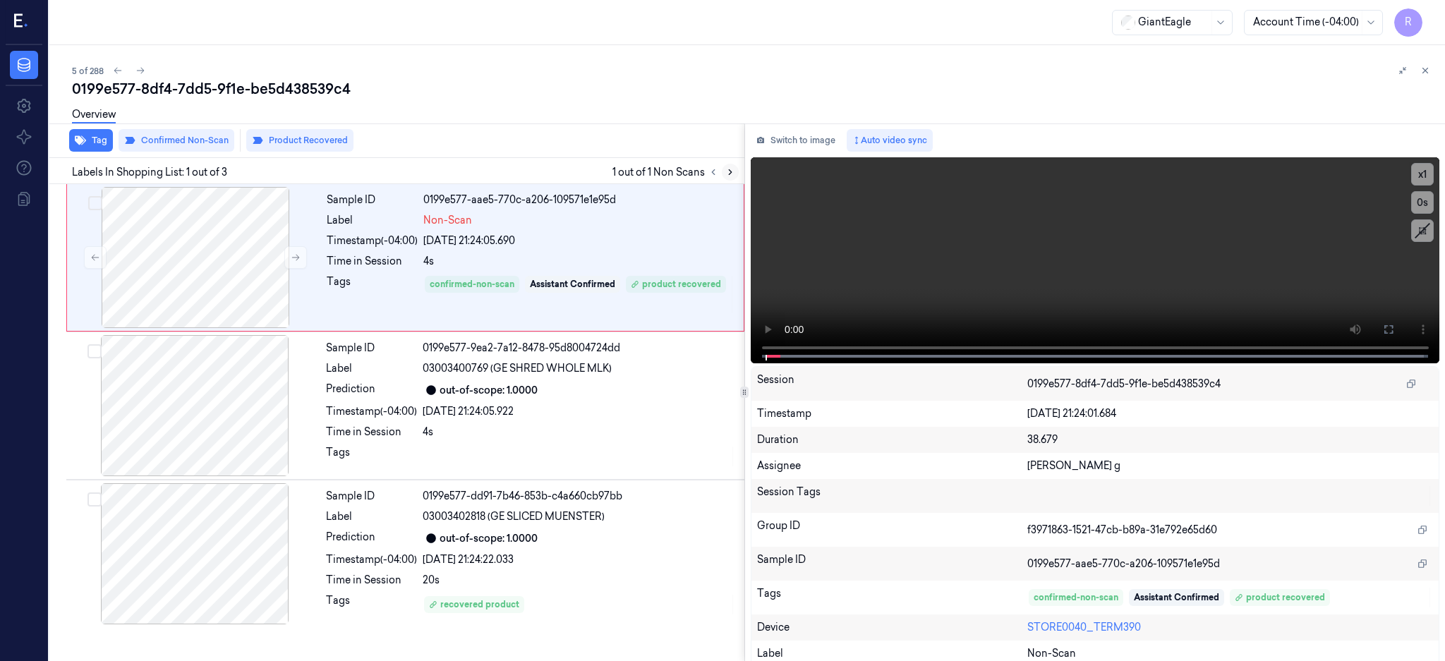
click at [735, 174] on icon at bounding box center [731, 172] width 10 height 10
click at [207, 278] on div at bounding box center [195, 257] width 251 height 141
drag, startPoint x: 201, startPoint y: 276, endPoint x: 215, endPoint y: 320, distance: 46.0
click at [202, 276] on div at bounding box center [195, 257] width 251 height 141
click at [1395, 333] on icon at bounding box center [1388, 329] width 11 height 11
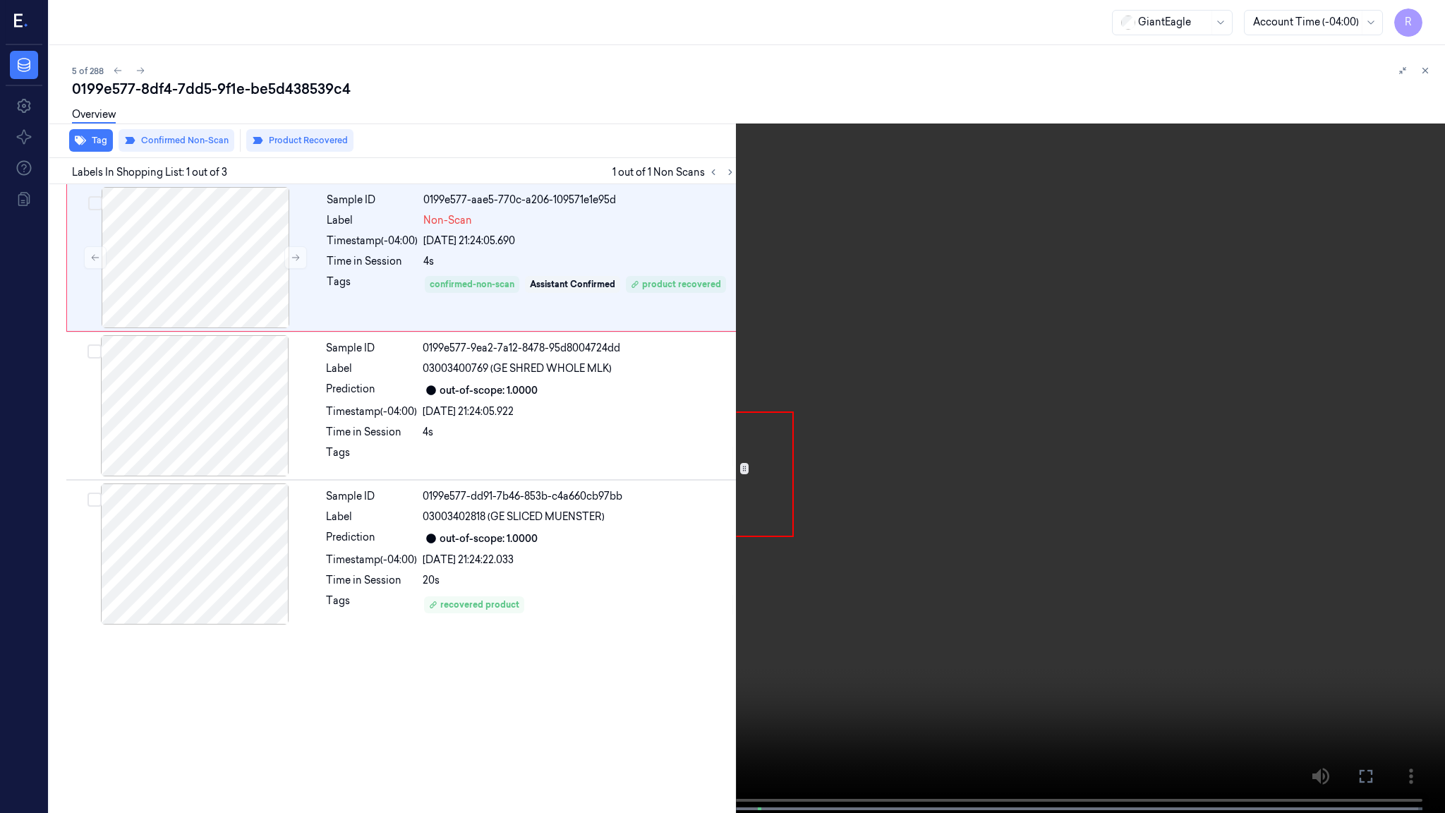
click at [734, 426] on video at bounding box center [722, 408] width 1445 height 816
click at [661, 464] on video at bounding box center [722, 408] width 1445 height 816
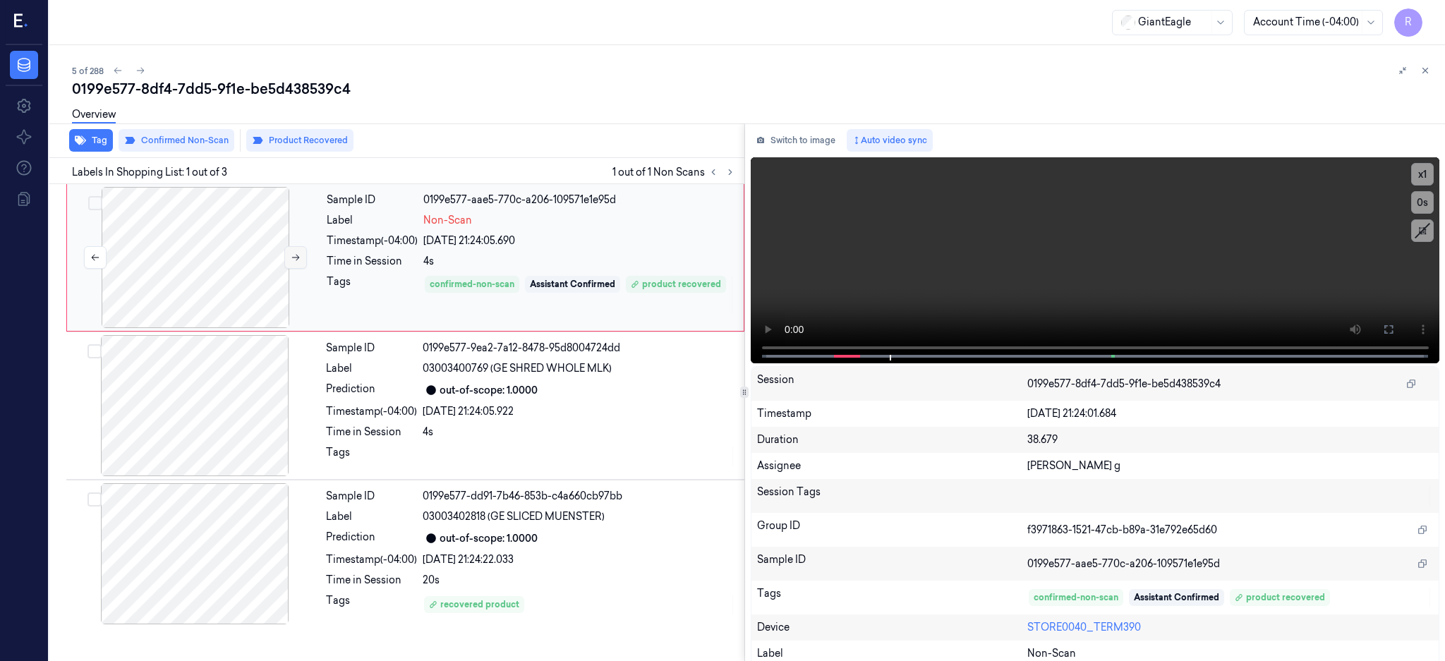
click at [291, 258] on icon at bounding box center [296, 258] width 10 height 10
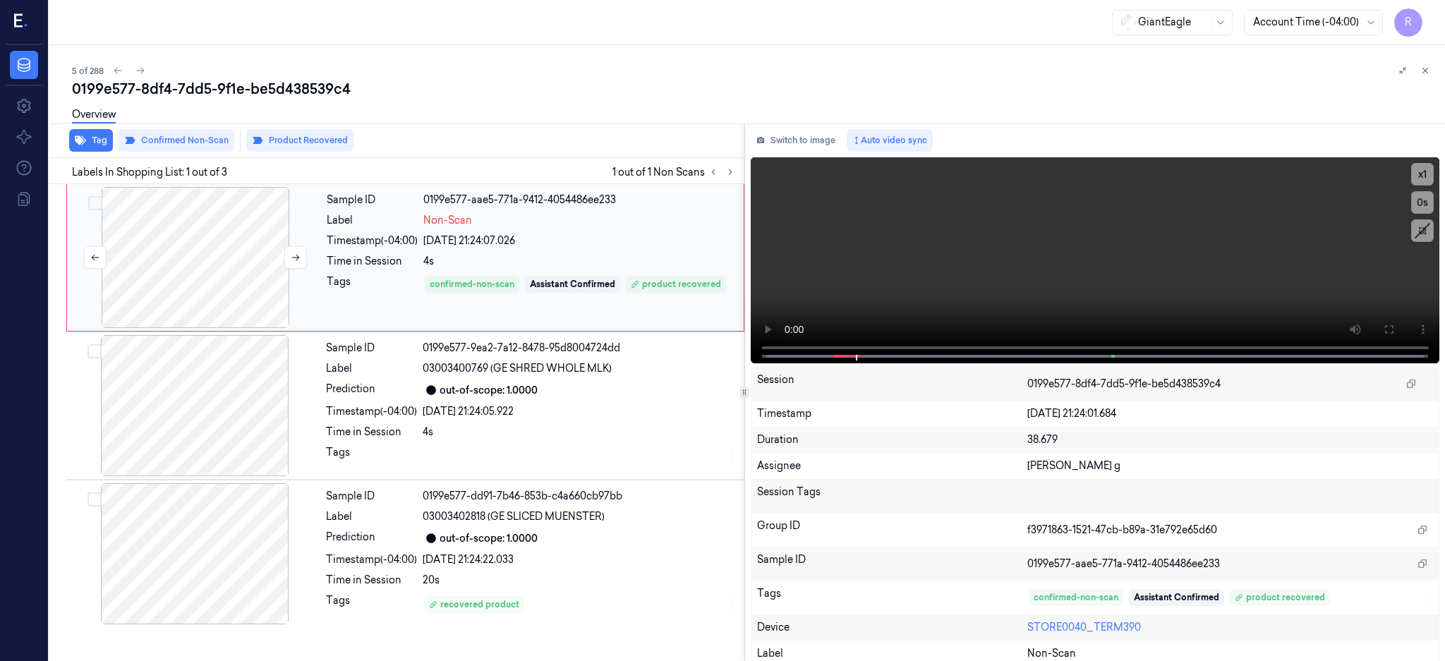
click at [212, 247] on div at bounding box center [195, 257] width 251 height 141
click at [1141, 278] on video at bounding box center [1096, 260] width 690 height 206
click at [220, 266] on div at bounding box center [195, 257] width 251 height 141
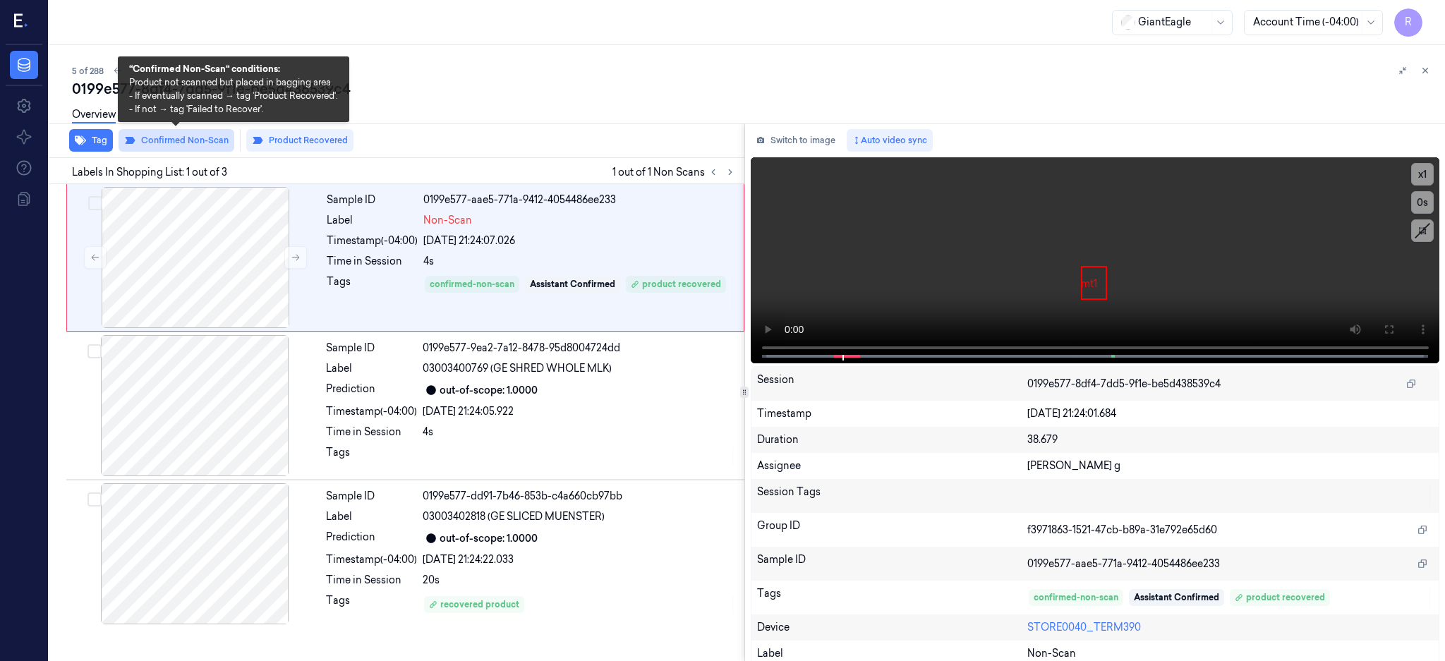
click at [184, 134] on button "Confirmed Non-Scan" at bounding box center [177, 140] width 116 height 23
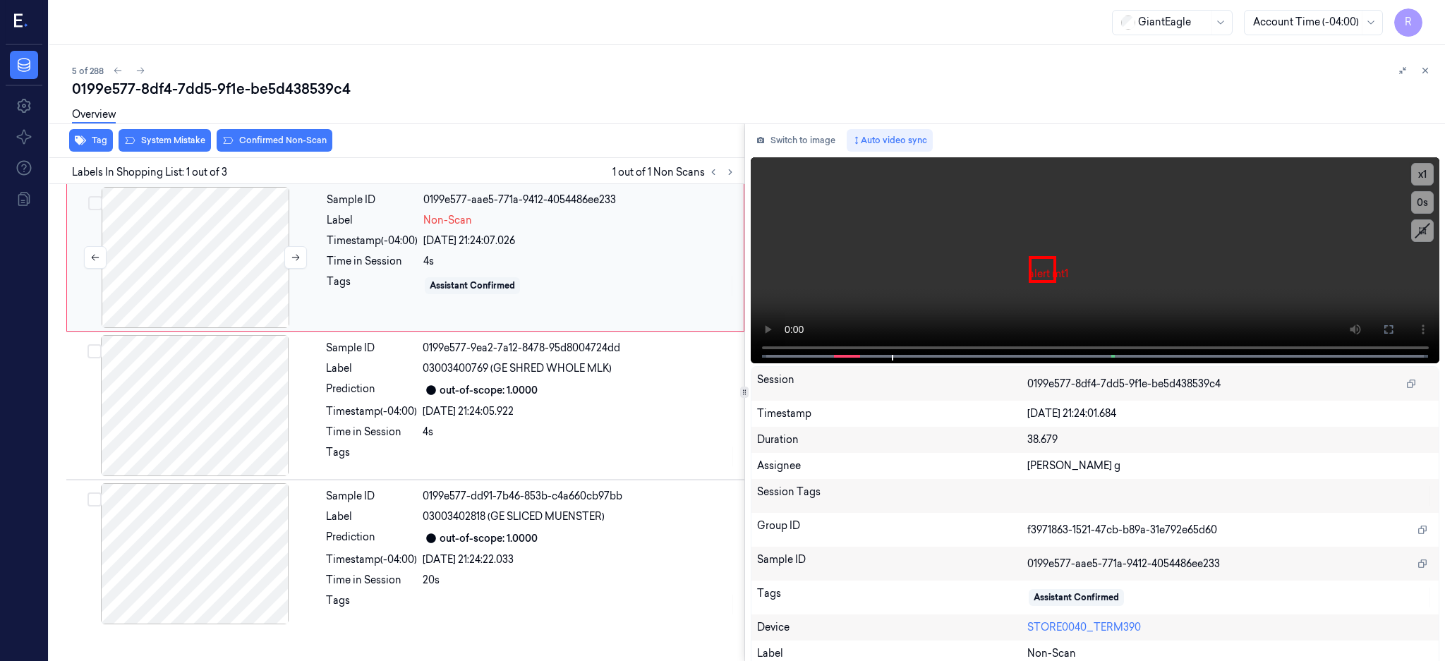
click at [165, 276] on div at bounding box center [195, 257] width 251 height 141
click at [296, 258] on icon at bounding box center [296, 258] width 10 height 10
click at [306, 265] on button at bounding box center [295, 257] width 23 height 23
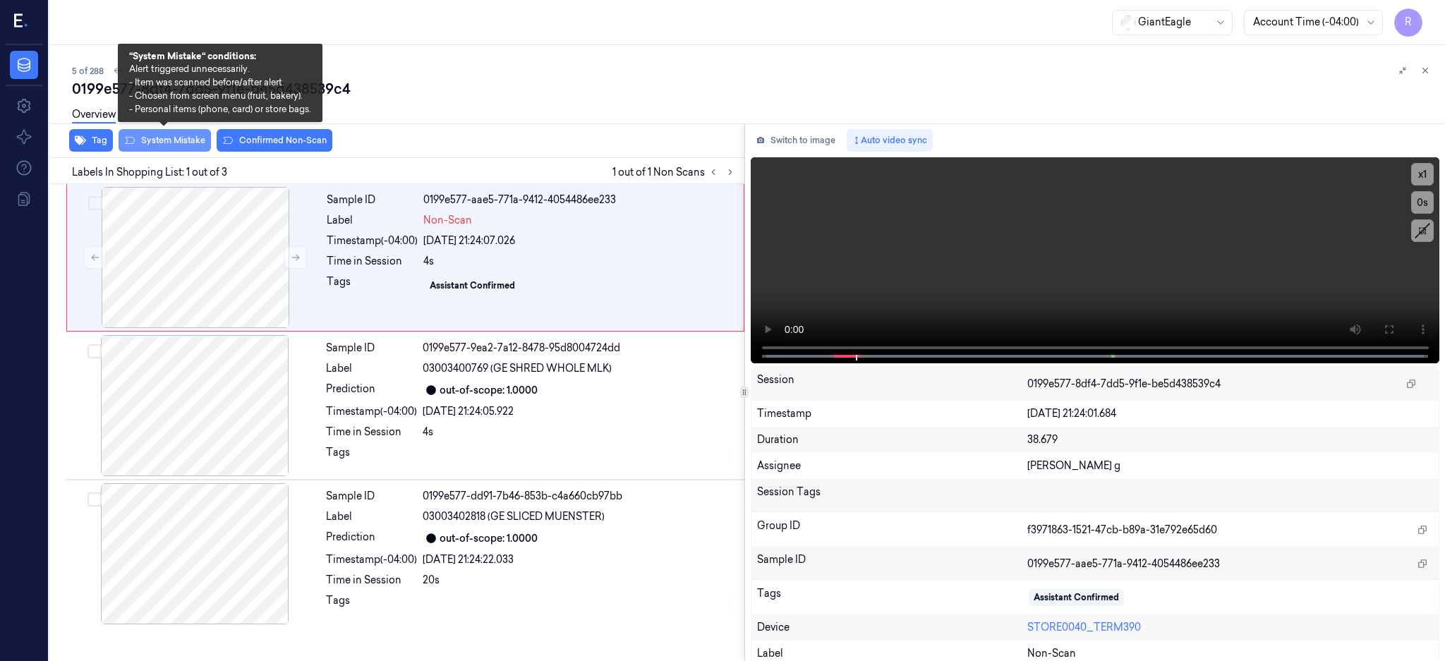
click at [186, 145] on button "System Mistake" at bounding box center [165, 140] width 92 height 23
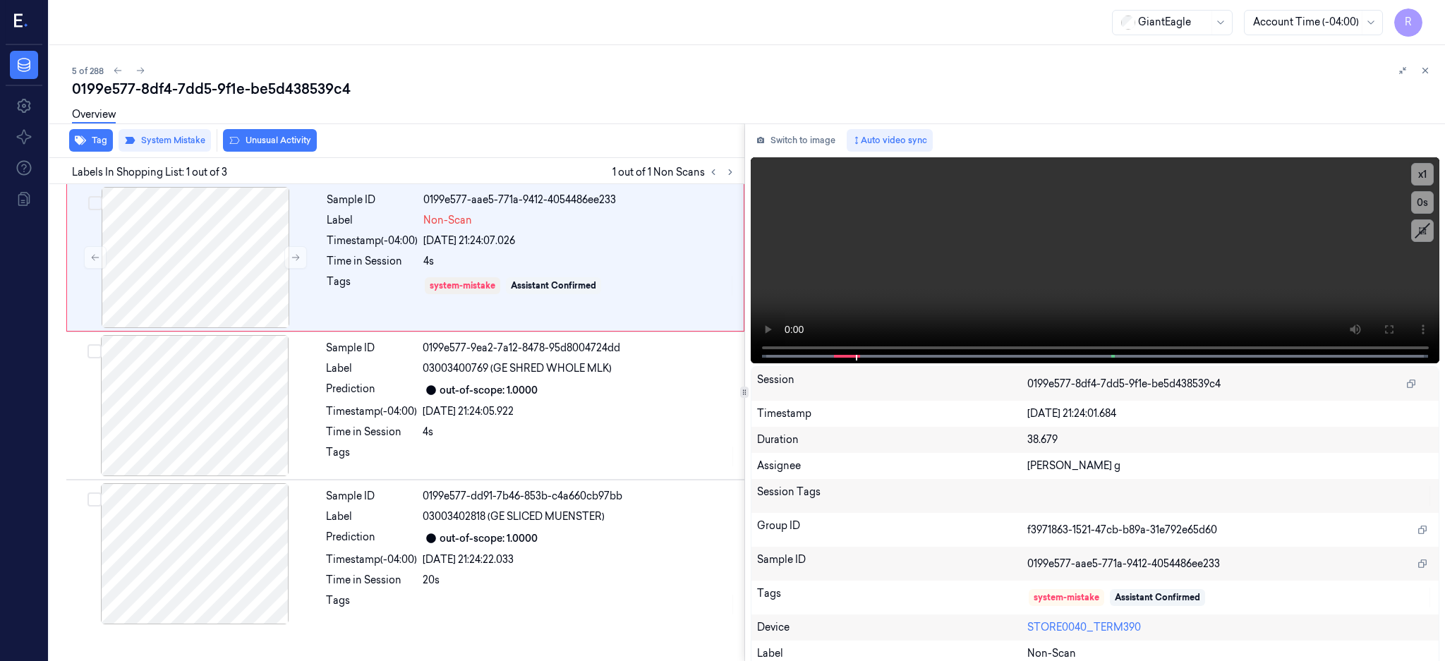
click at [296, 83] on div "0199e577-8df4-7dd5-9f1e-be5d438539c4" at bounding box center [753, 89] width 1362 height 20
copy div "be5d438539c4"
click at [226, 258] on div at bounding box center [195, 257] width 251 height 141
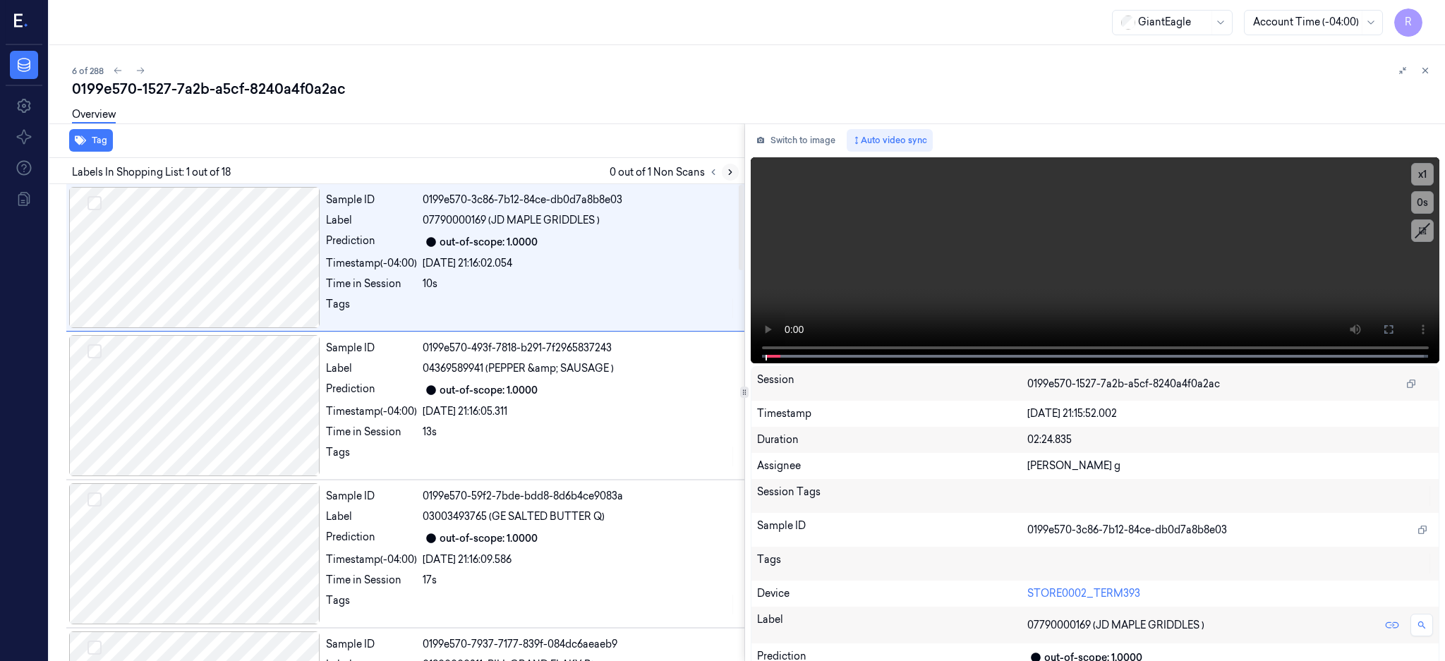
click at [735, 171] on icon at bounding box center [731, 172] width 10 height 10
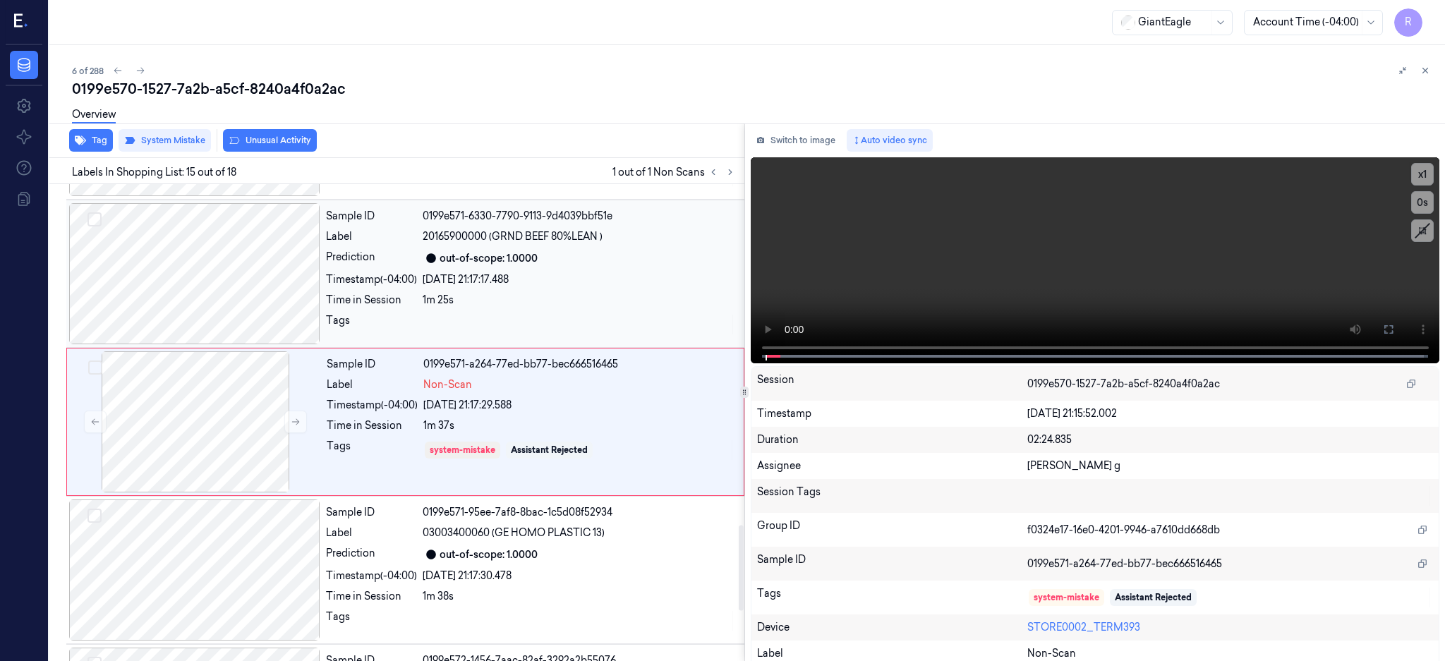
click at [185, 275] on div at bounding box center [194, 273] width 251 height 141
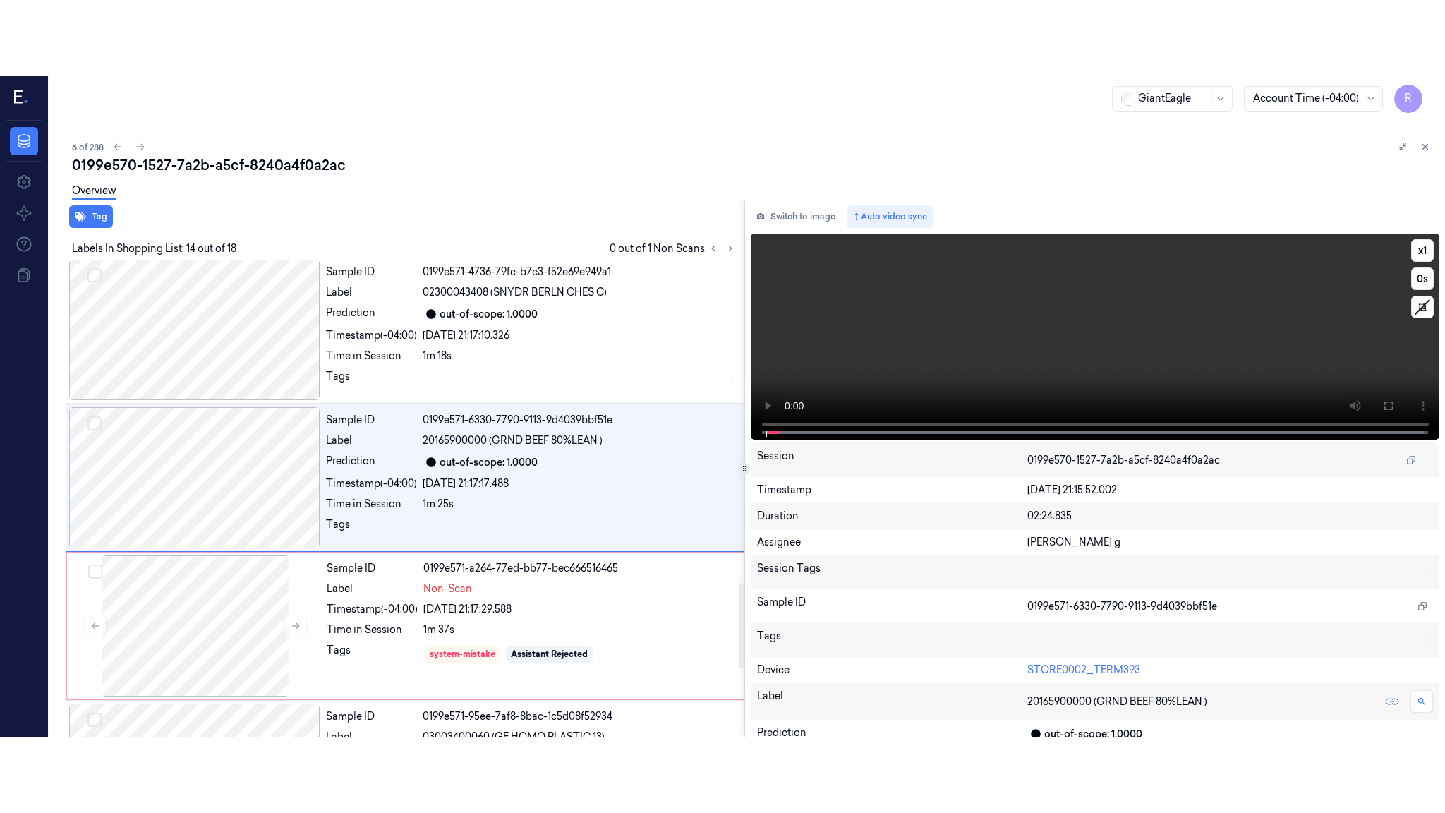
scroll to position [1762, 0]
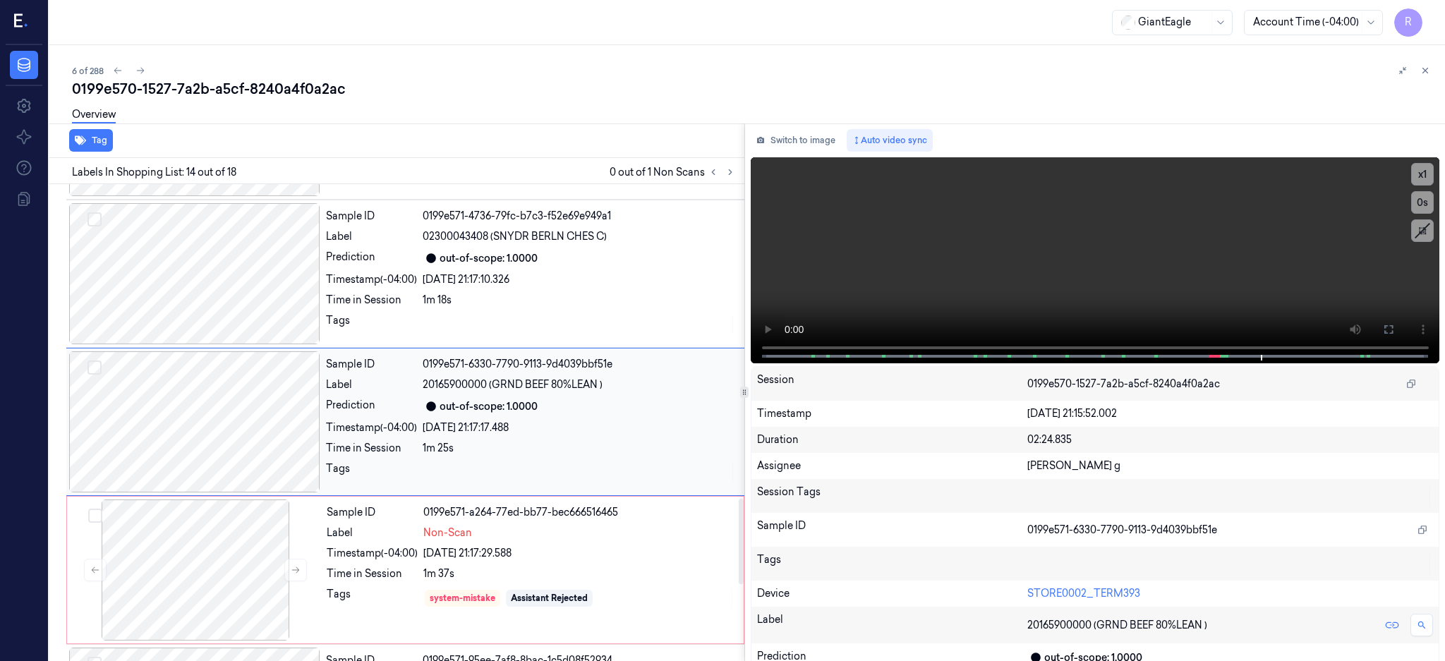
click at [218, 399] on div at bounding box center [194, 421] width 251 height 141
click at [1395, 334] on icon at bounding box center [1388, 329] width 11 height 11
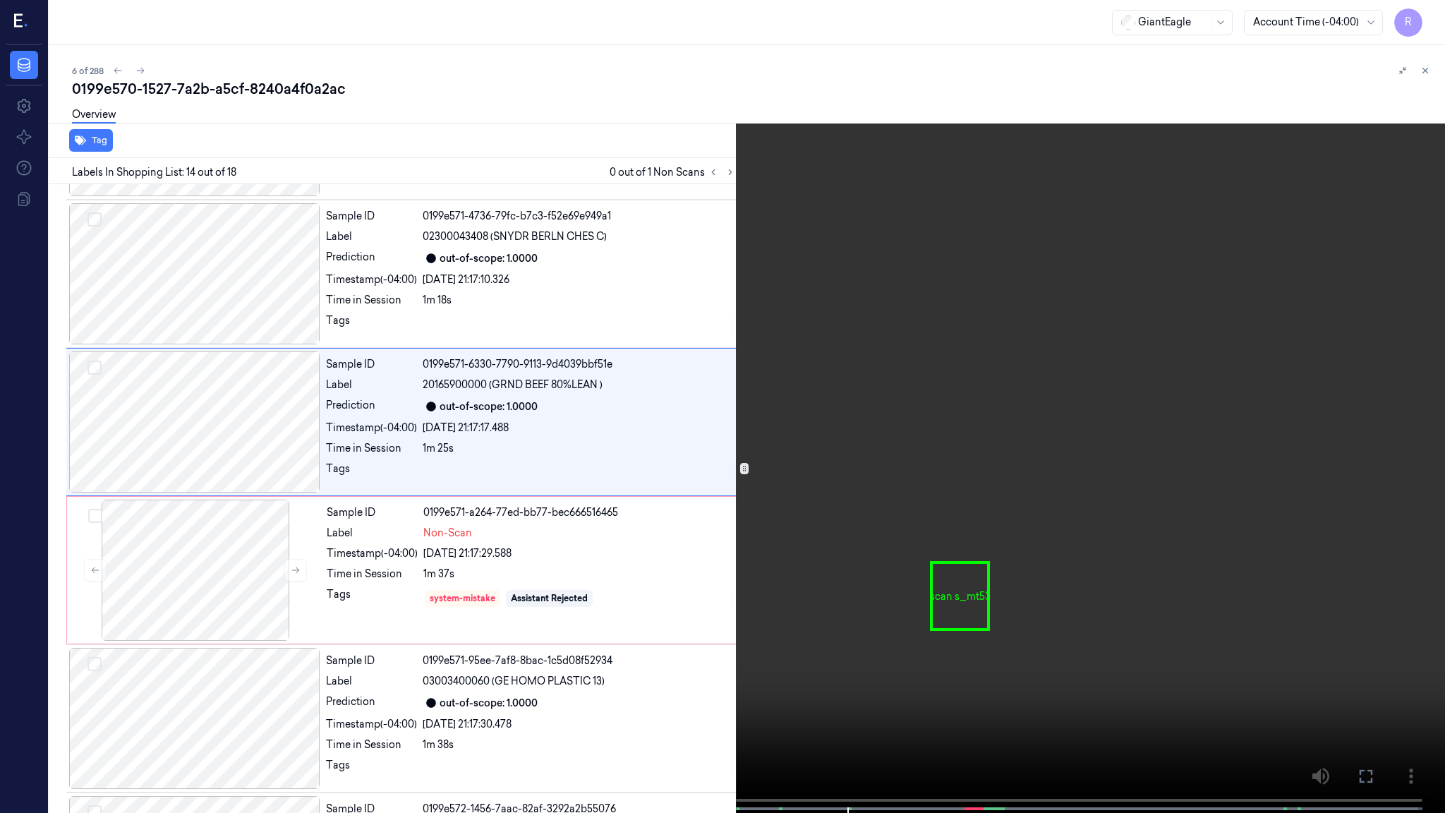
click at [915, 450] on video at bounding box center [722, 408] width 1445 height 816
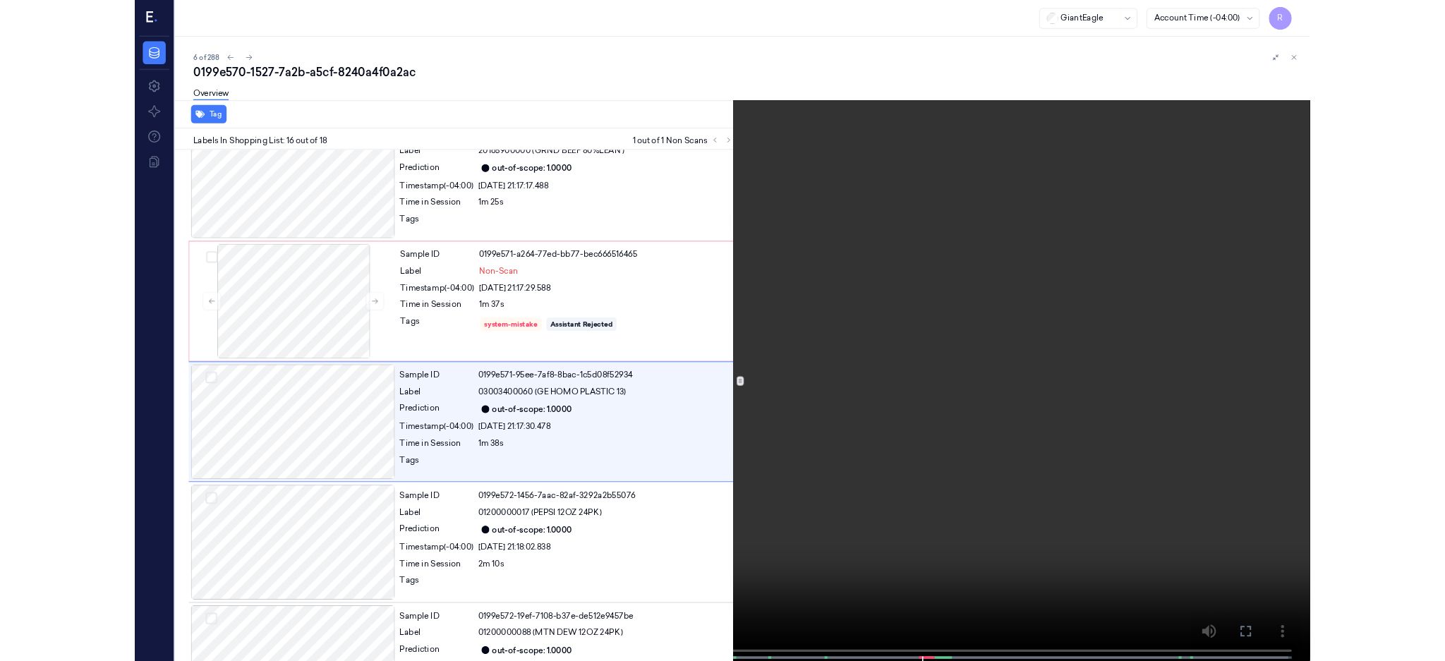
scroll to position [1982, 0]
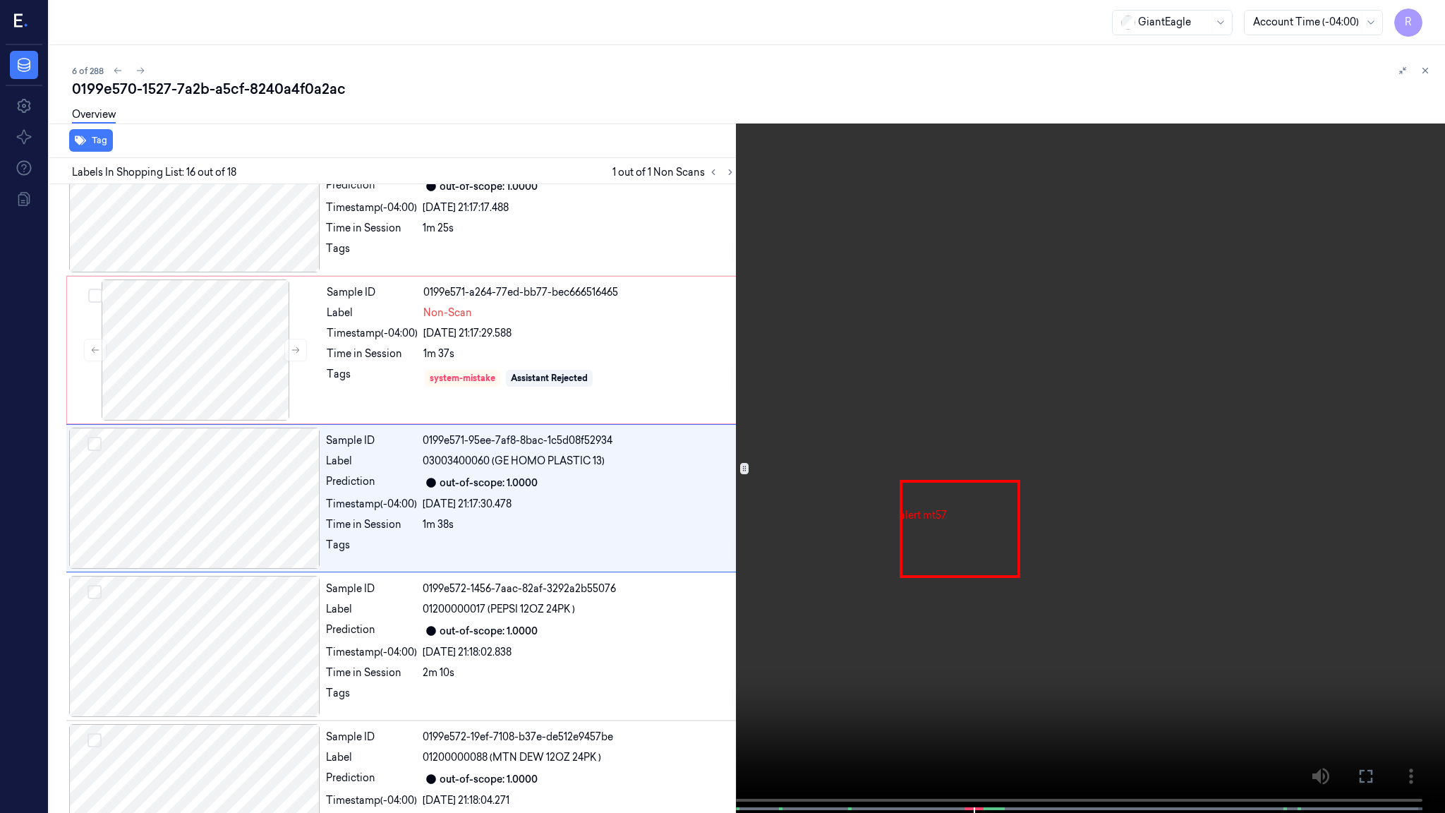
click at [836, 509] on video at bounding box center [722, 408] width 1445 height 816
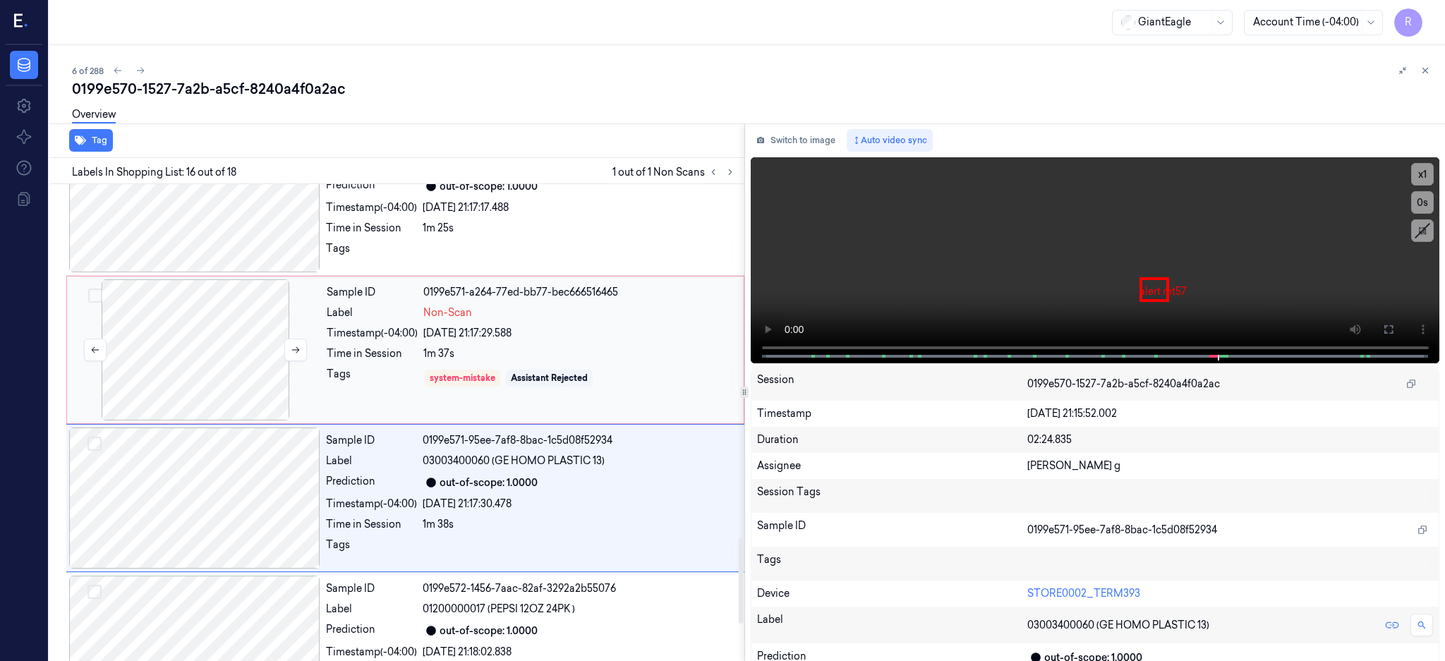
drag, startPoint x: 204, startPoint y: 373, endPoint x: 209, endPoint y: 365, distance: 9.2
click at [208, 369] on div at bounding box center [195, 349] width 251 height 141
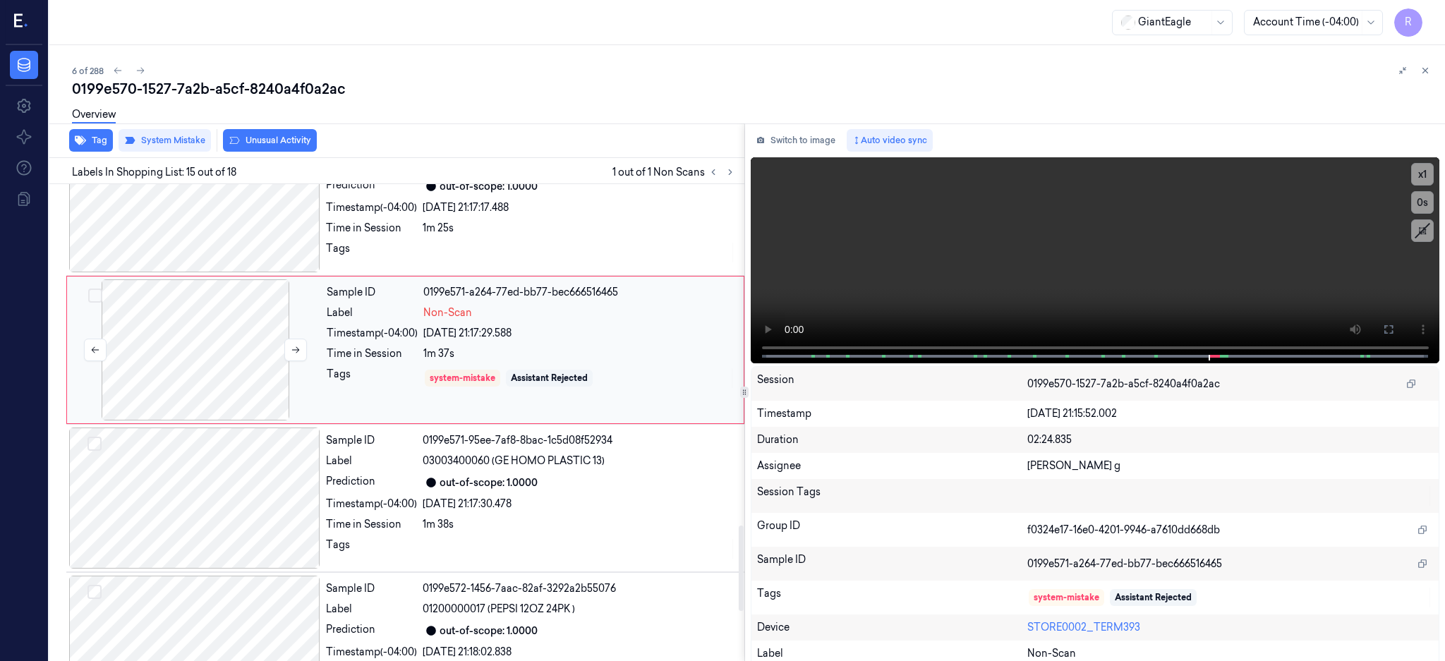
scroll to position [1910, 0]
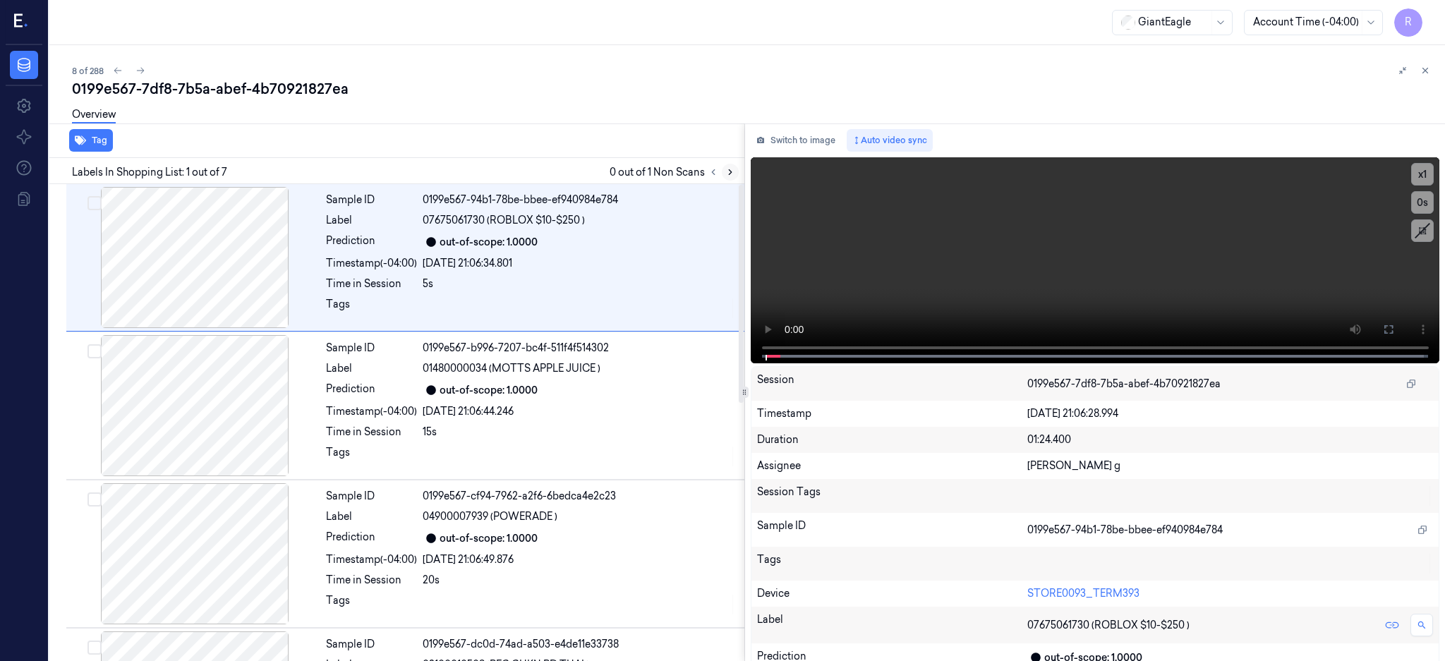
click at [735, 174] on icon at bounding box center [731, 172] width 10 height 10
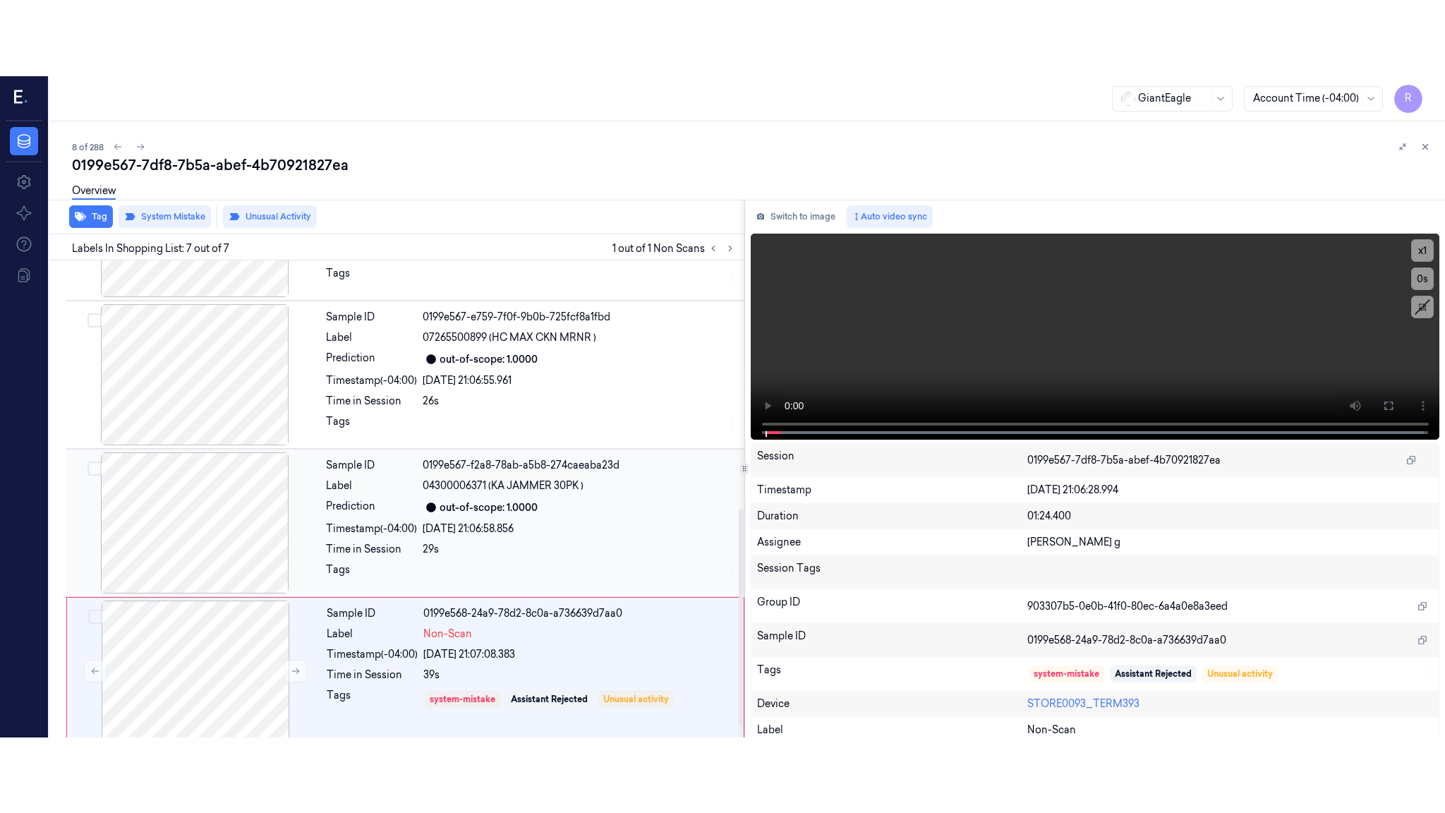
scroll to position [565, 0]
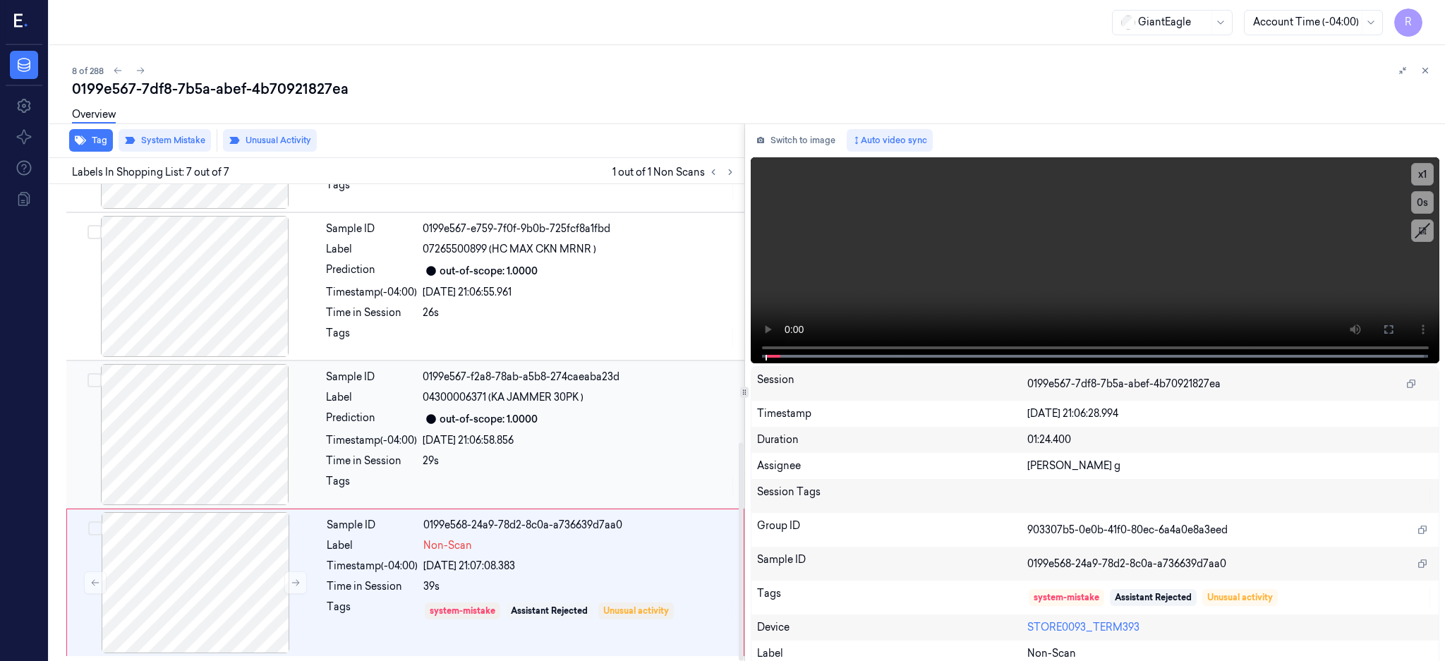
click at [201, 419] on div at bounding box center [194, 434] width 251 height 141
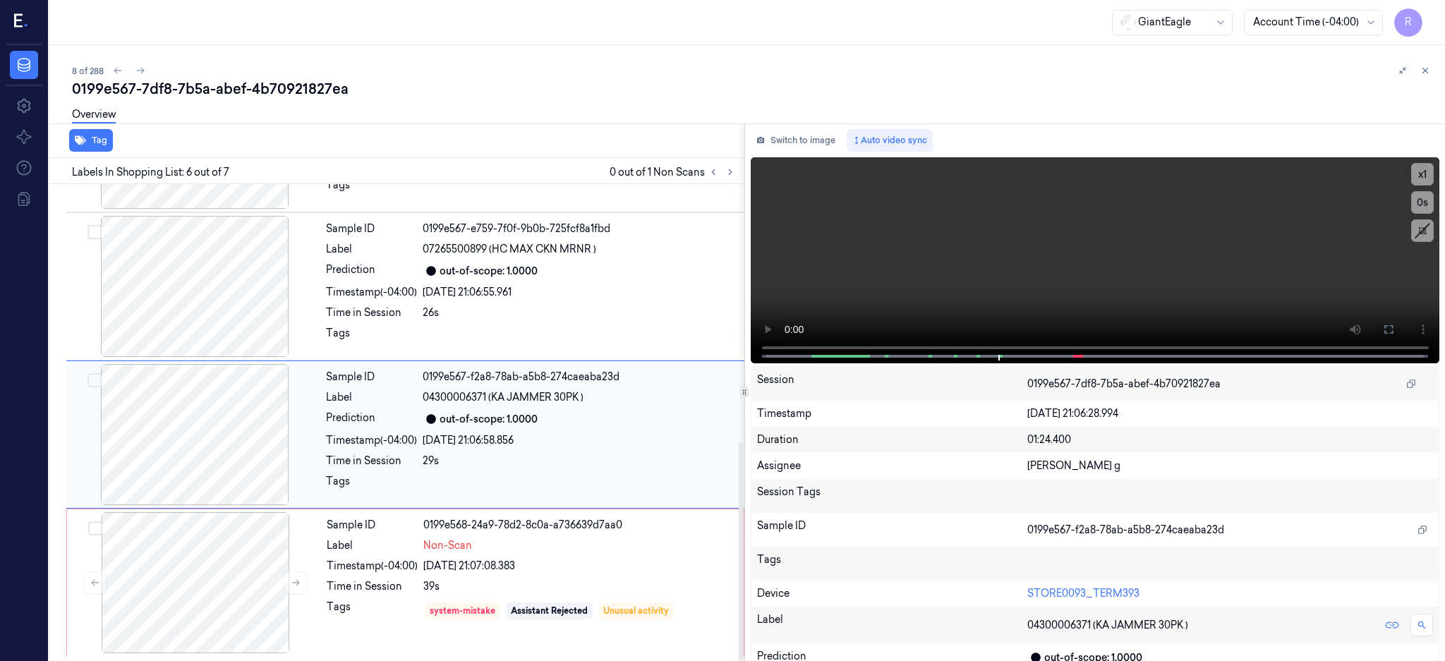
click at [198, 478] on div at bounding box center [194, 434] width 251 height 141
click at [1400, 320] on button at bounding box center [1389, 329] width 23 height 23
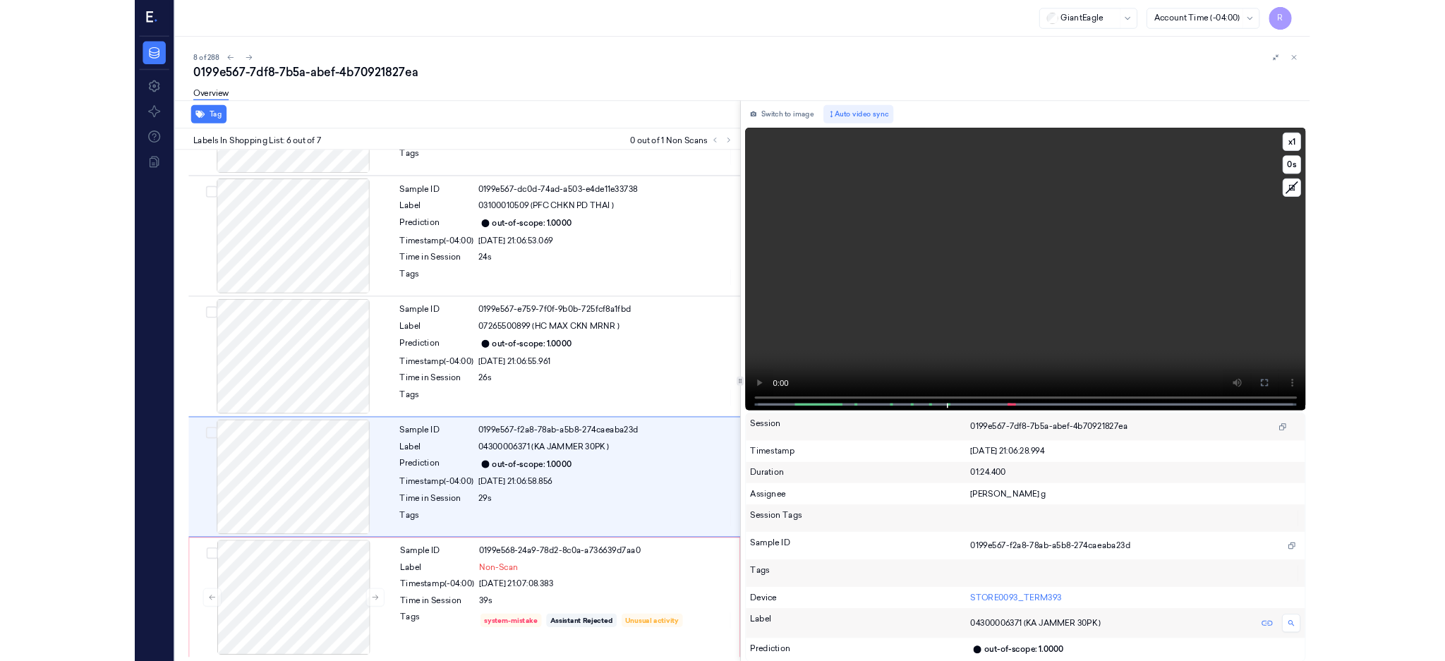
scroll to position [413, 0]
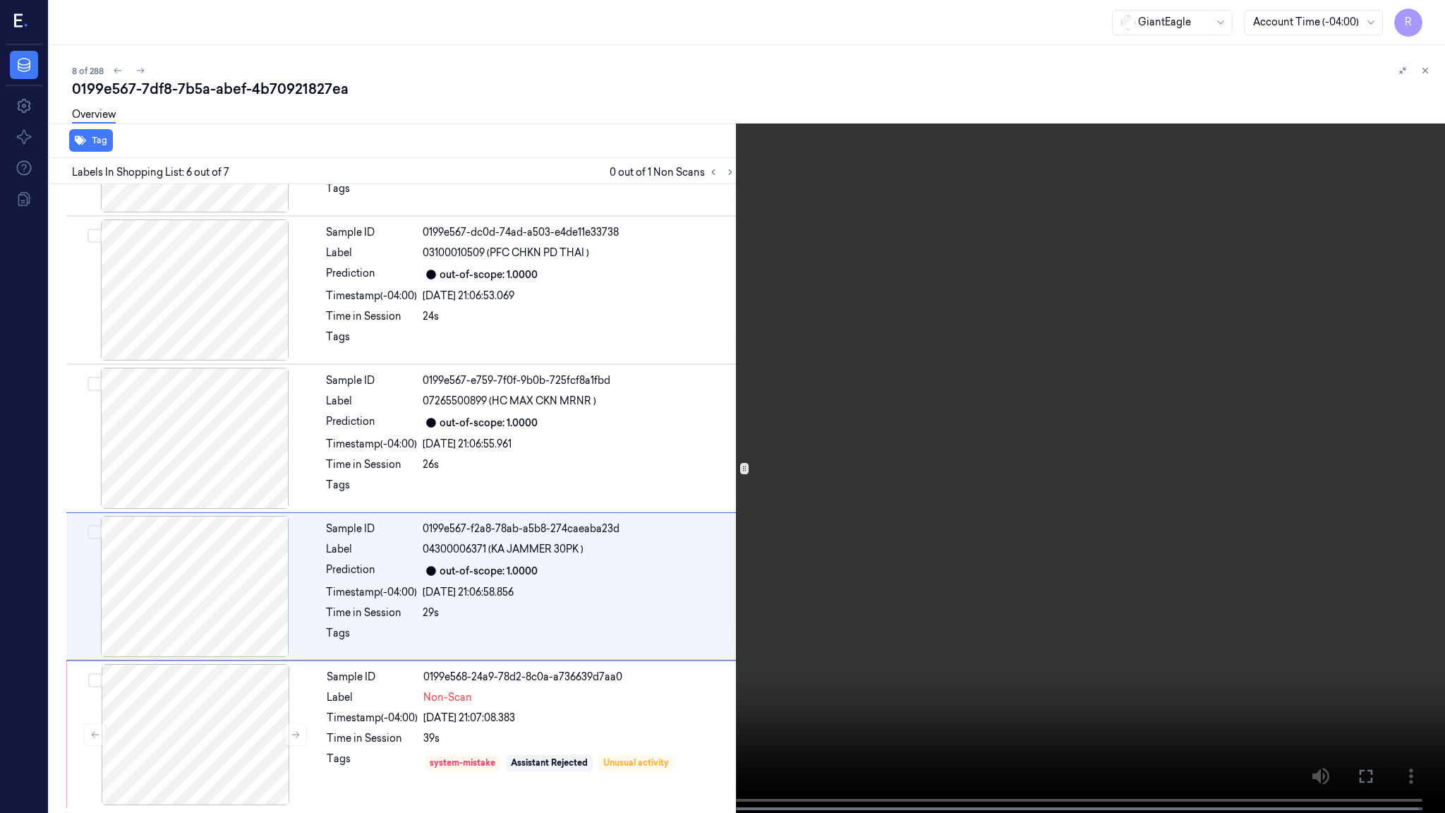
click at [1052, 410] on video at bounding box center [722, 408] width 1445 height 816
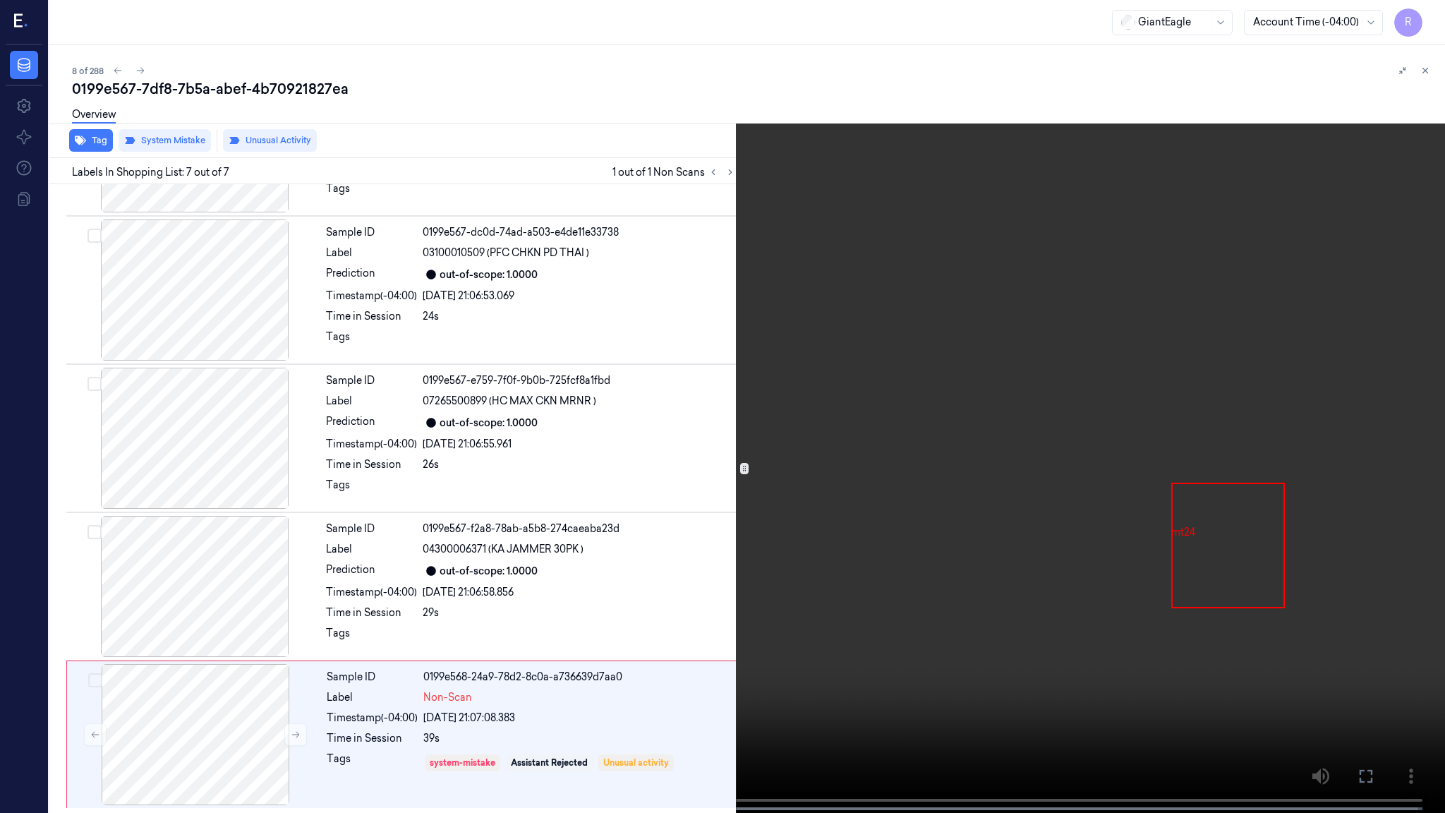
click at [642, 347] on video at bounding box center [722, 408] width 1445 height 816
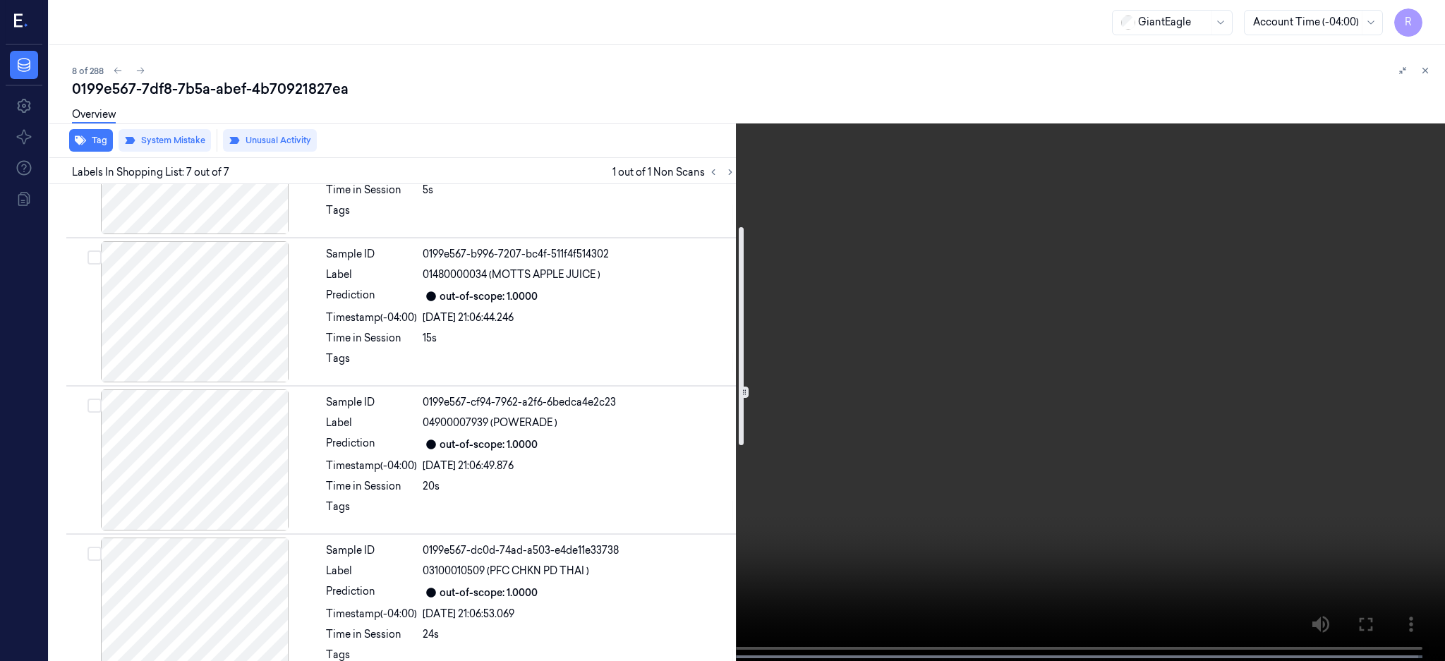
scroll to position [0, 0]
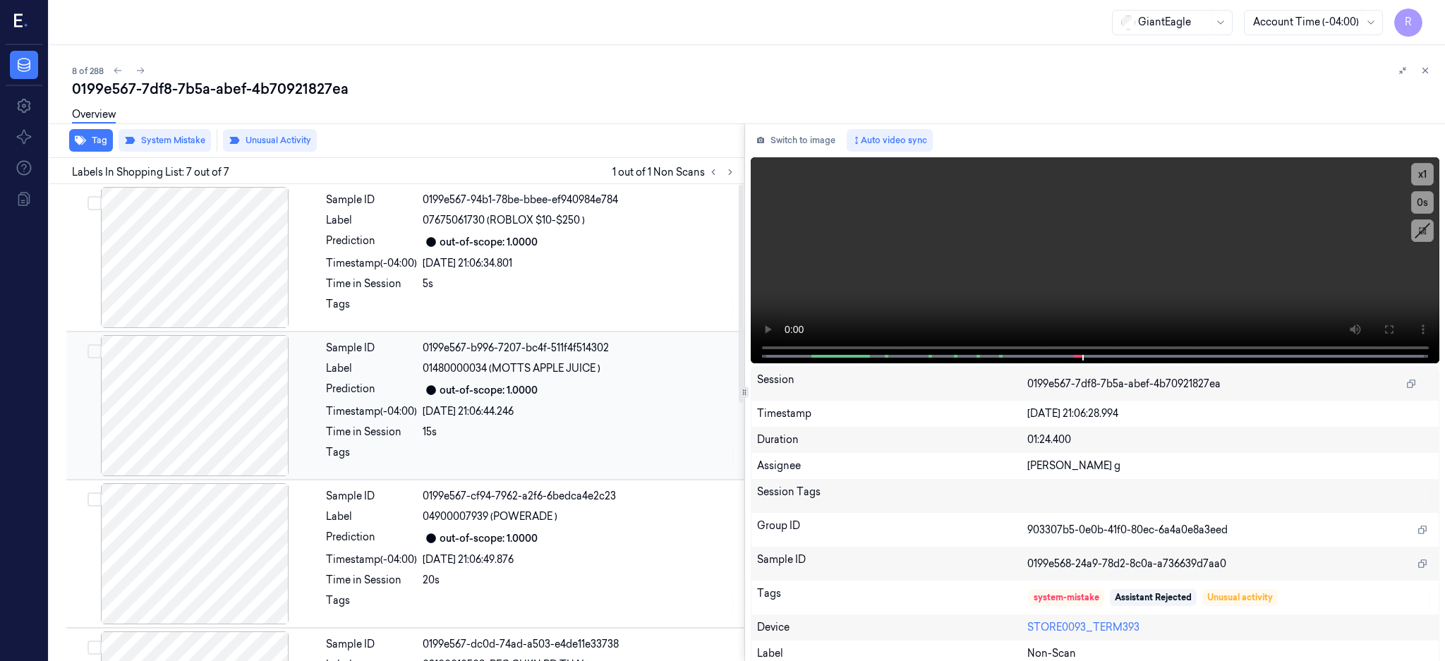
click at [565, 404] on div "14/10/2025 21:06:44.246" at bounding box center [579, 411] width 313 height 15
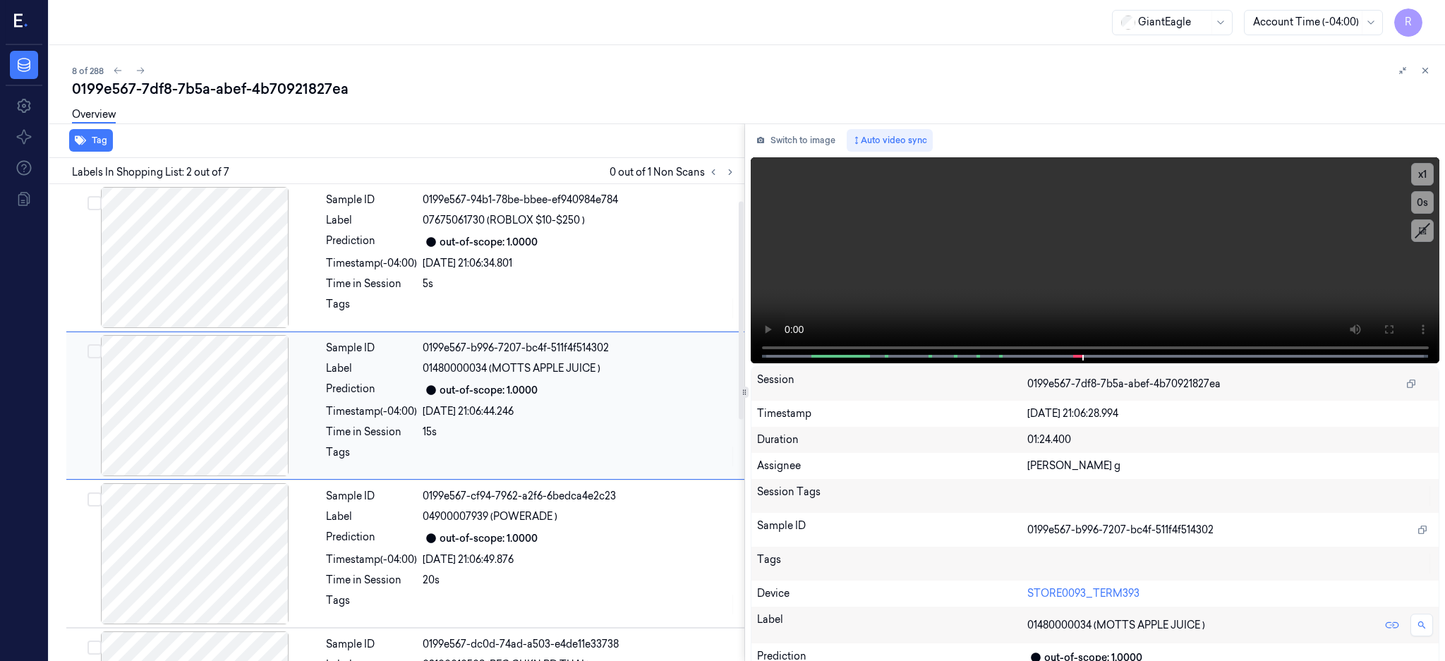
scroll to position [94, 0]
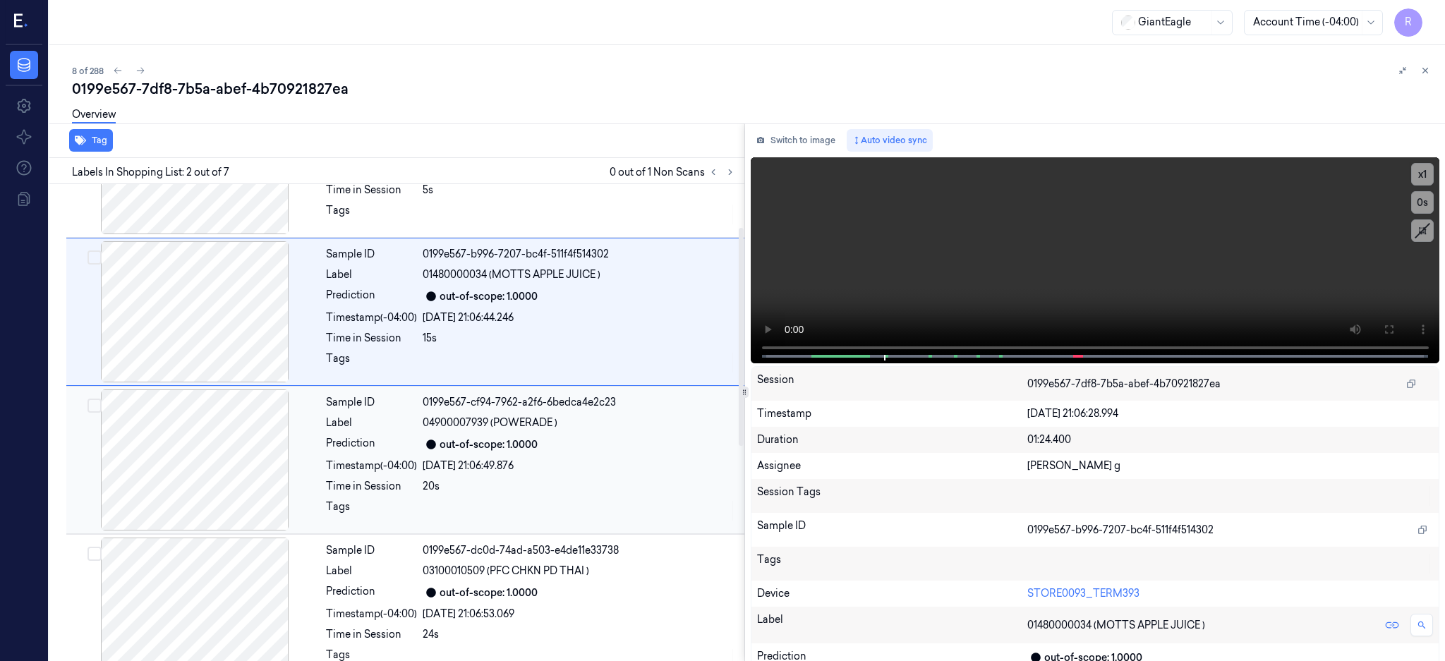
click at [579, 429] on div "04900007939 (POWERADE )" at bounding box center [579, 423] width 313 height 15
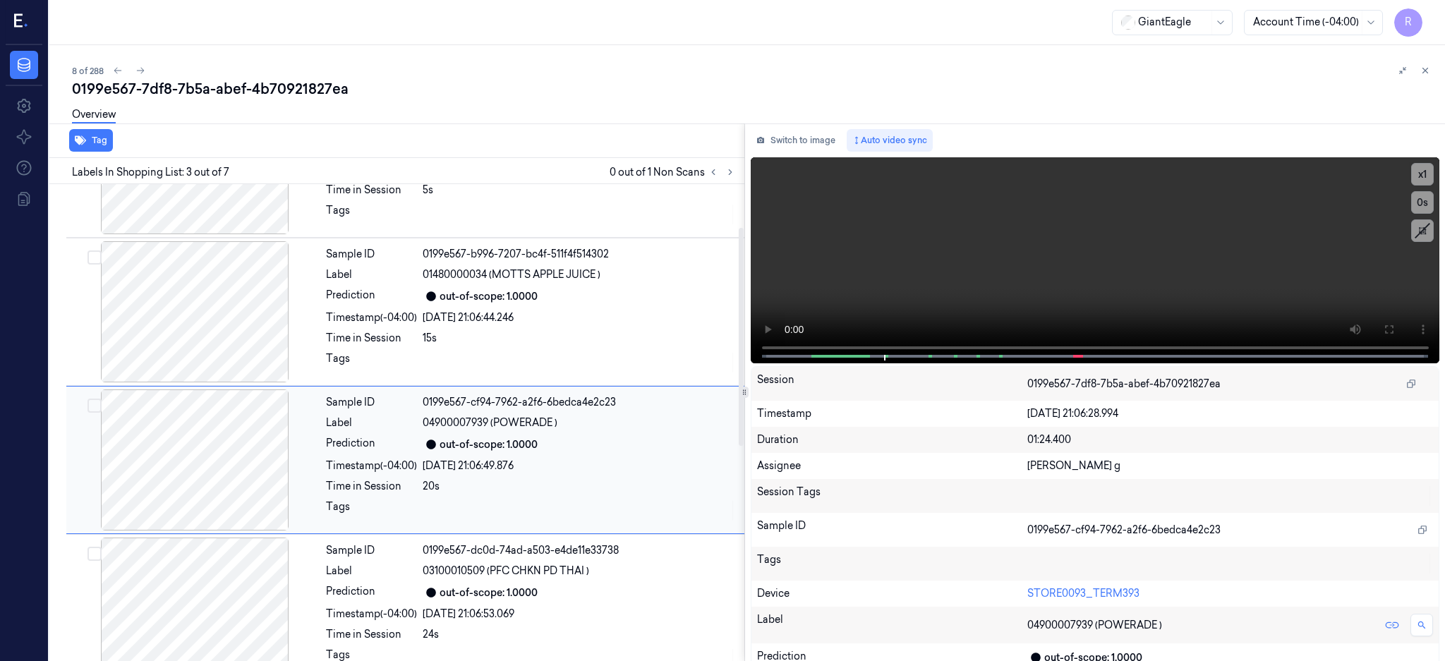
scroll to position [131, 0]
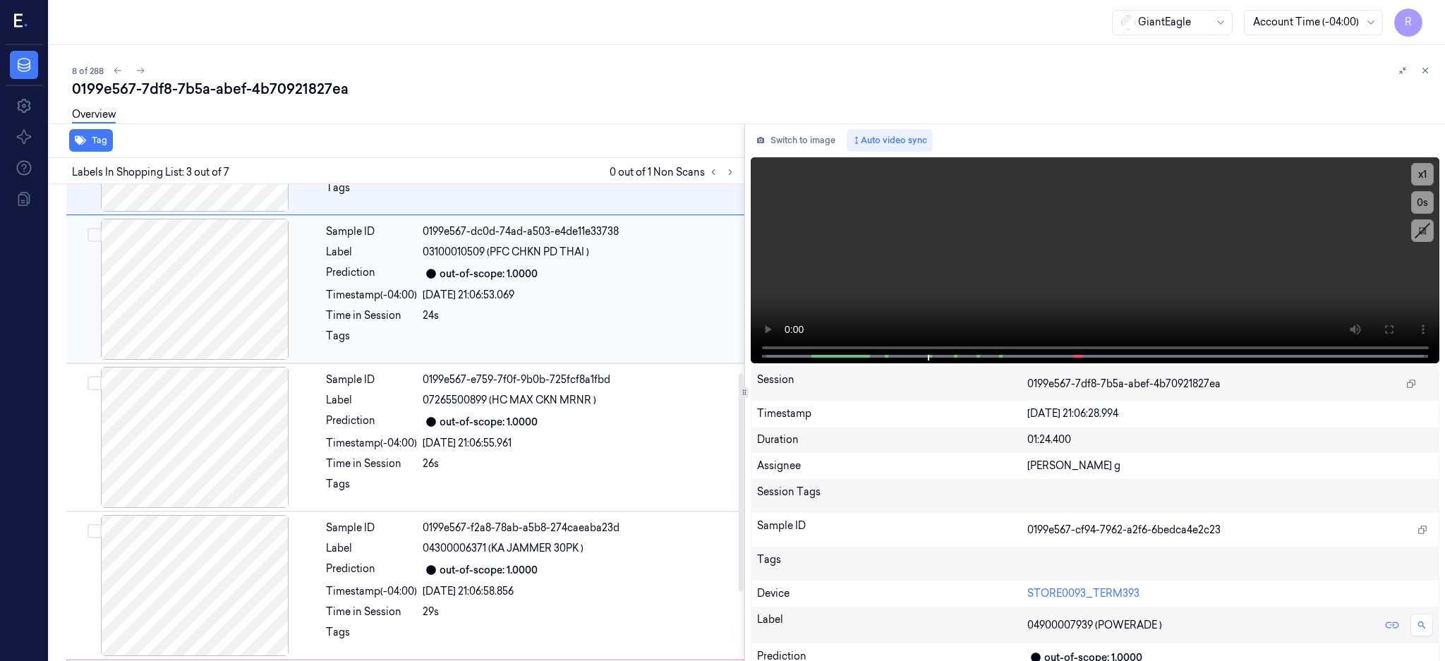
click at [589, 300] on div "14/10/2025 21:06:53.069" at bounding box center [579, 295] width 313 height 15
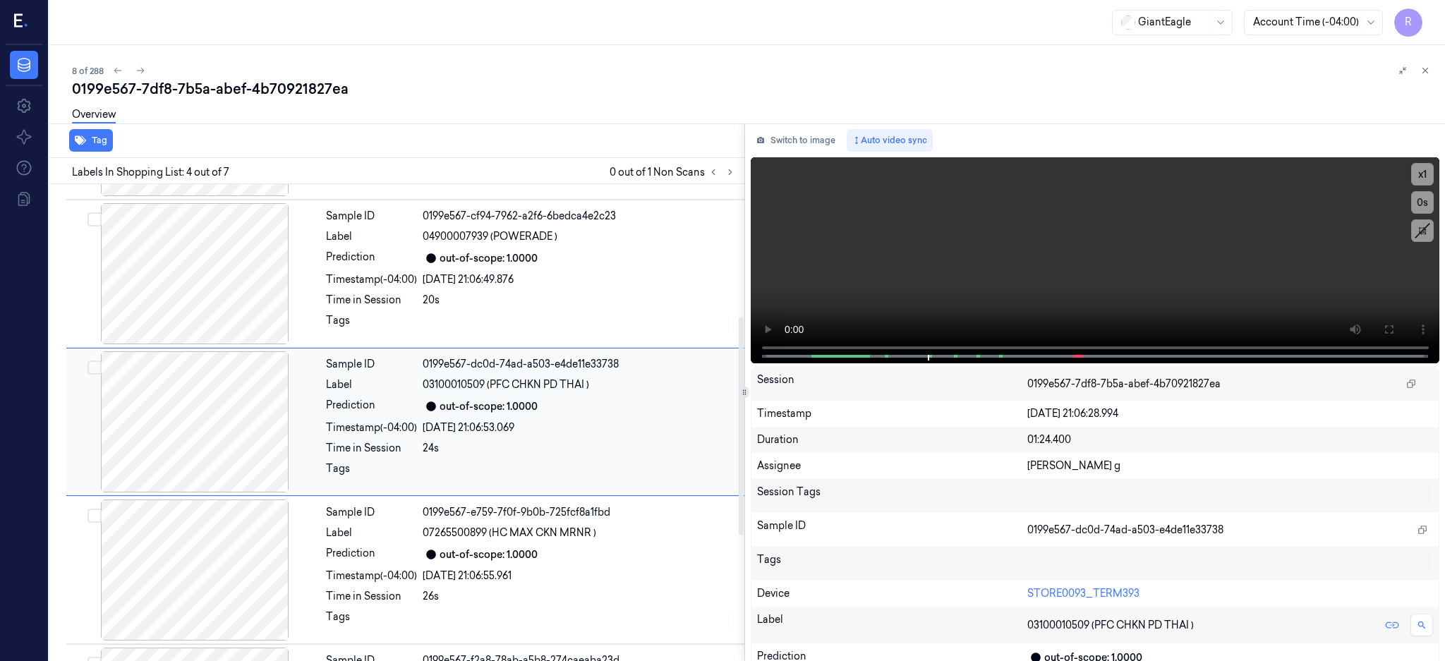
scroll to position [279, 0]
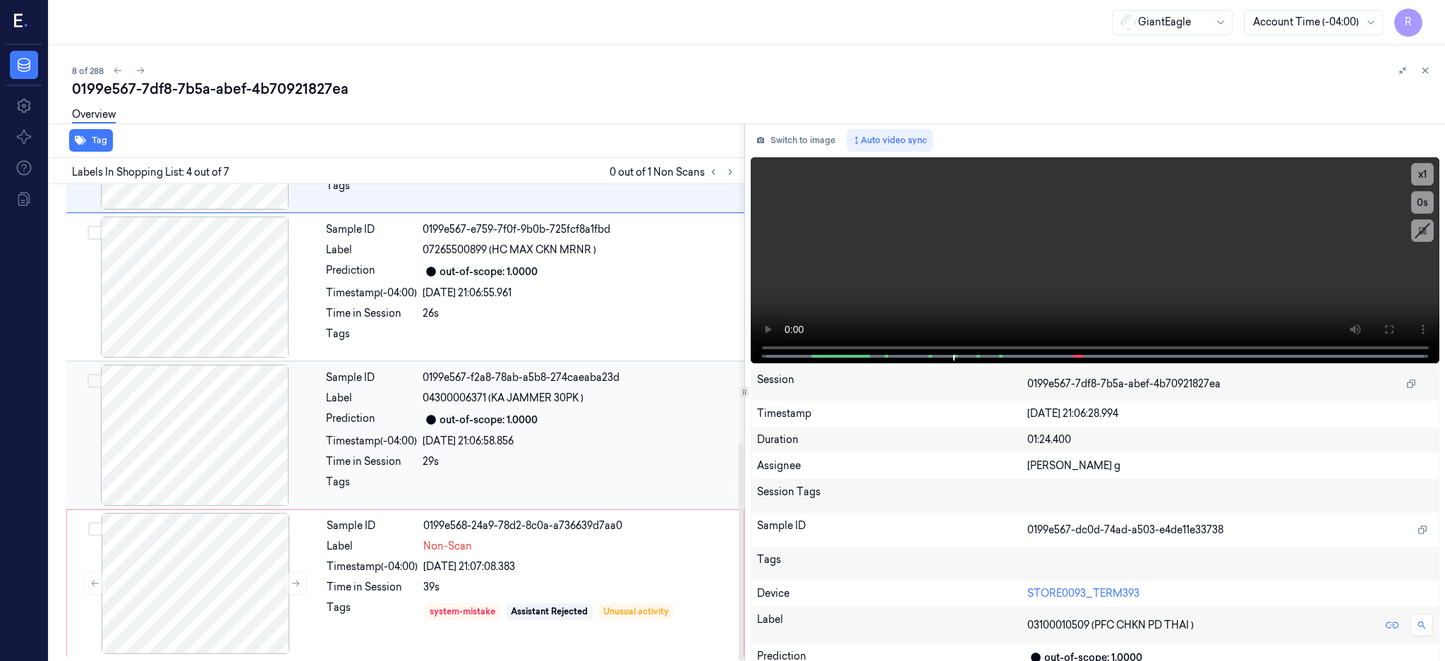
click at [610, 507] on div "Sample ID 0199e567-f2a8-78ab-a5b8-274caeaba23d Label 04300006371 (KA JAMMER 30P…" at bounding box center [405, 435] width 678 height 148
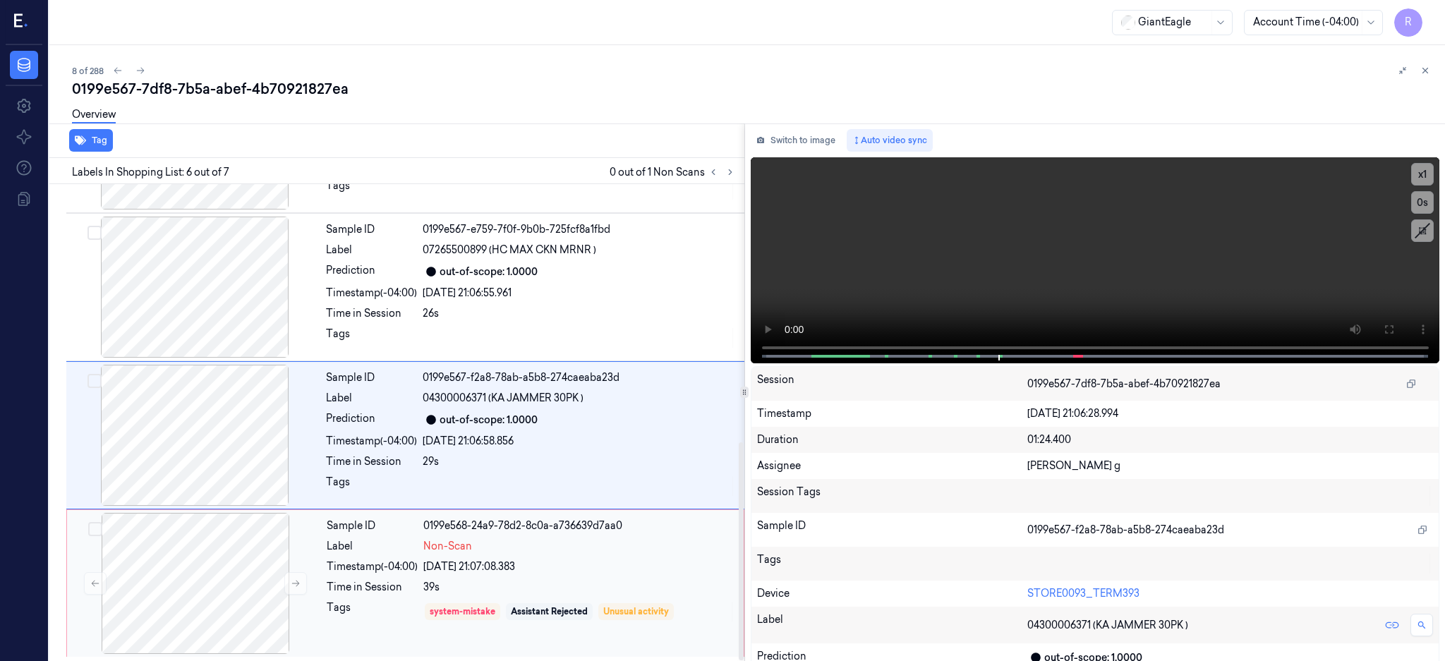
scroll to position [565, 0]
click at [591, 579] on div "39s" at bounding box center [579, 586] width 312 height 15
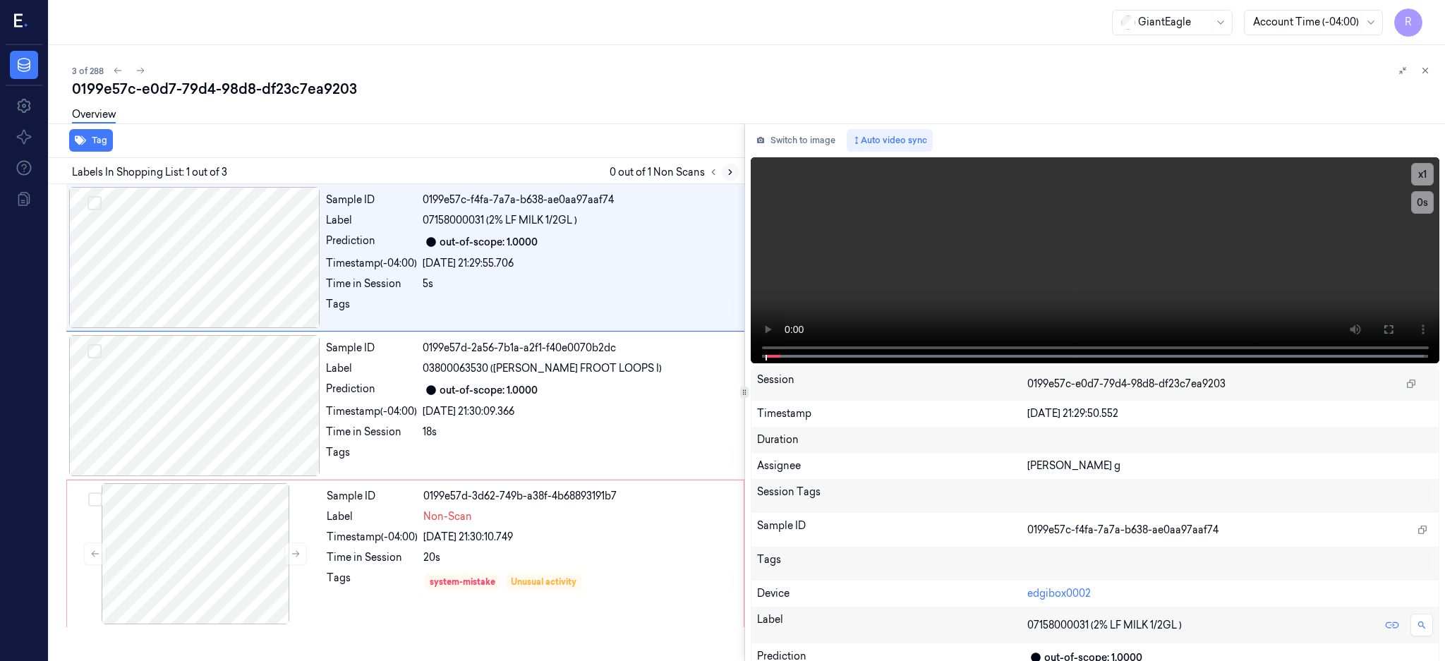
click at [735, 175] on icon at bounding box center [731, 172] width 10 height 10
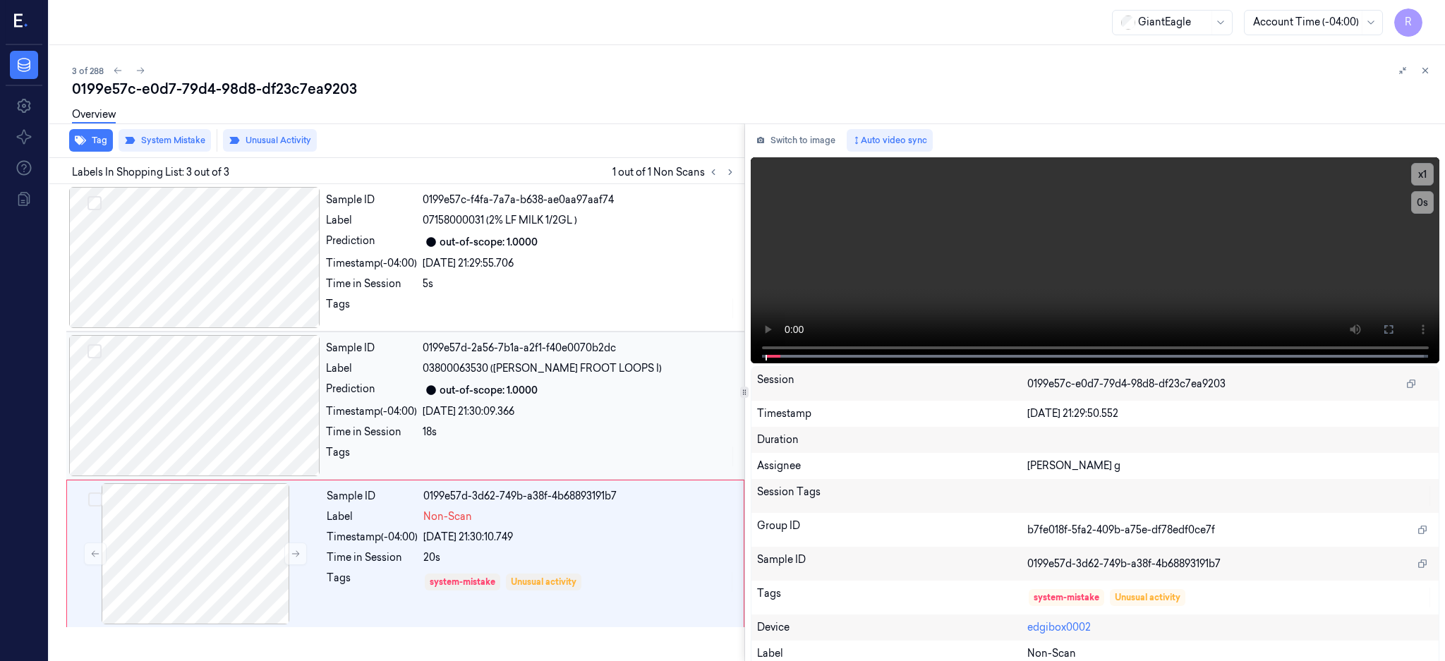
click at [179, 421] on div at bounding box center [194, 405] width 251 height 141
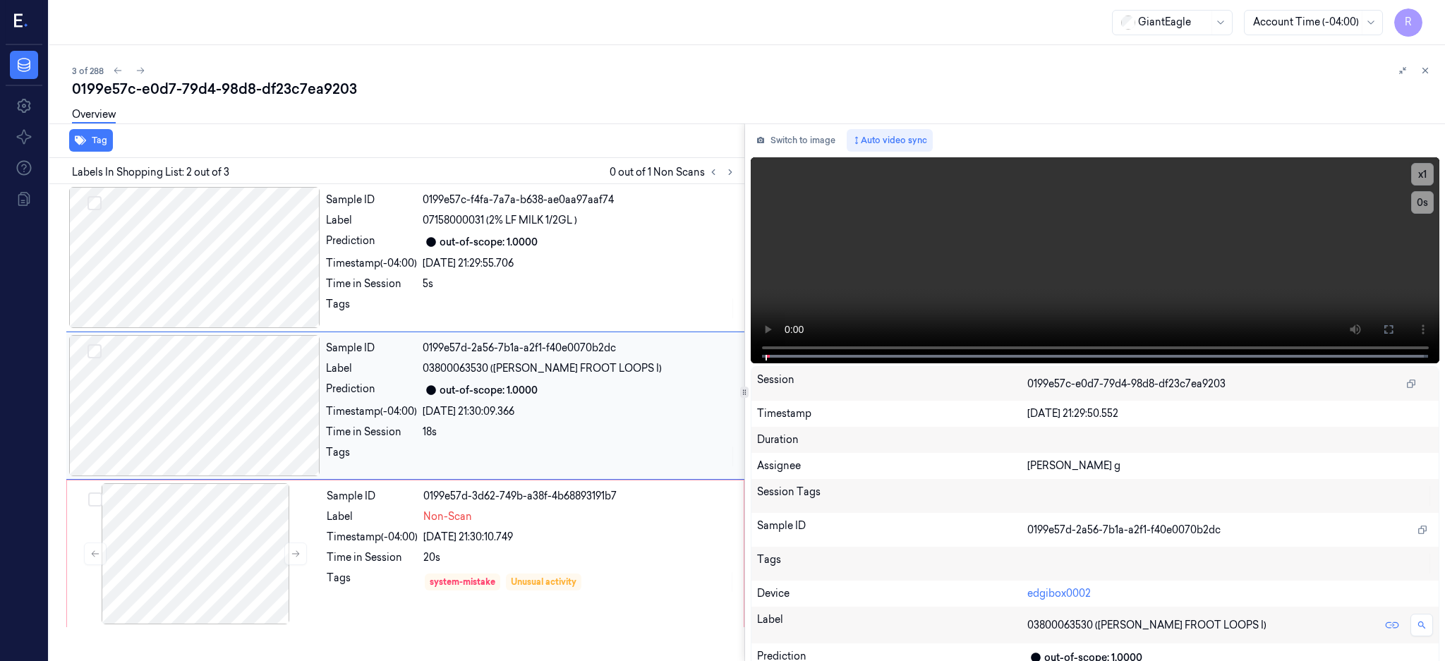
click at [215, 370] on div at bounding box center [194, 405] width 251 height 141
click at [212, 286] on div at bounding box center [194, 257] width 251 height 141
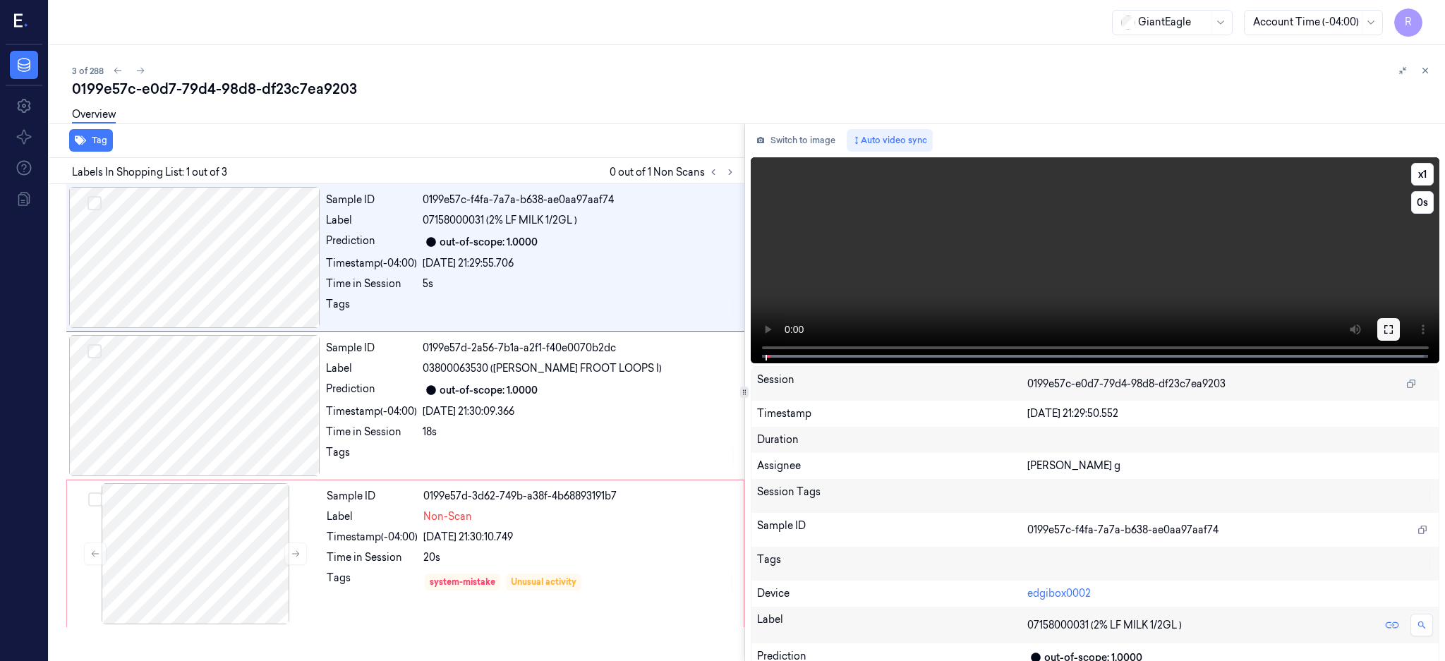
click at [1400, 325] on button at bounding box center [1389, 329] width 23 height 23
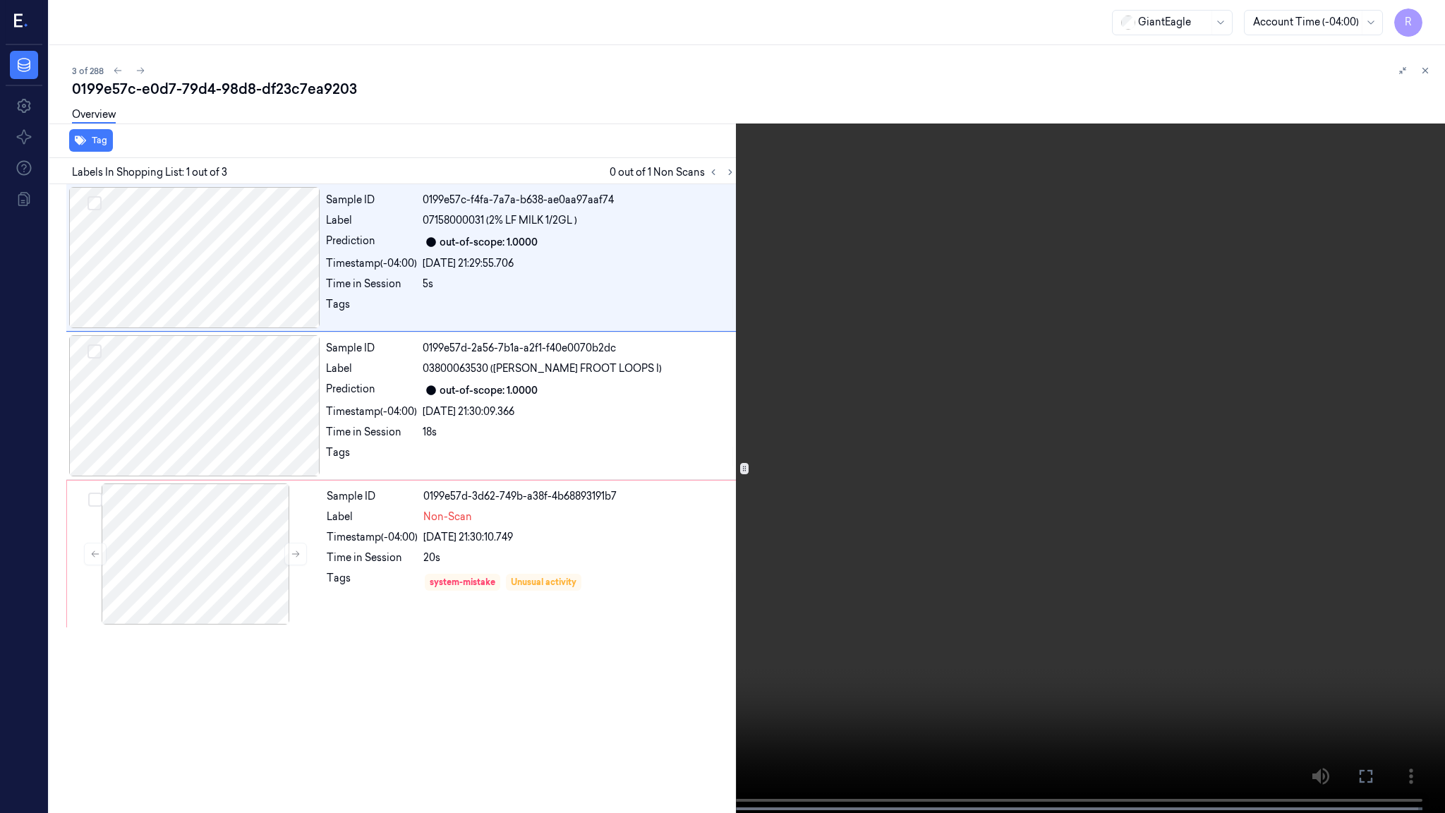
click at [1428, 27] on button "x 1" at bounding box center [1428, 17] width 23 height 23
click at [1428, 27] on button "x 2" at bounding box center [1428, 17] width 23 height 23
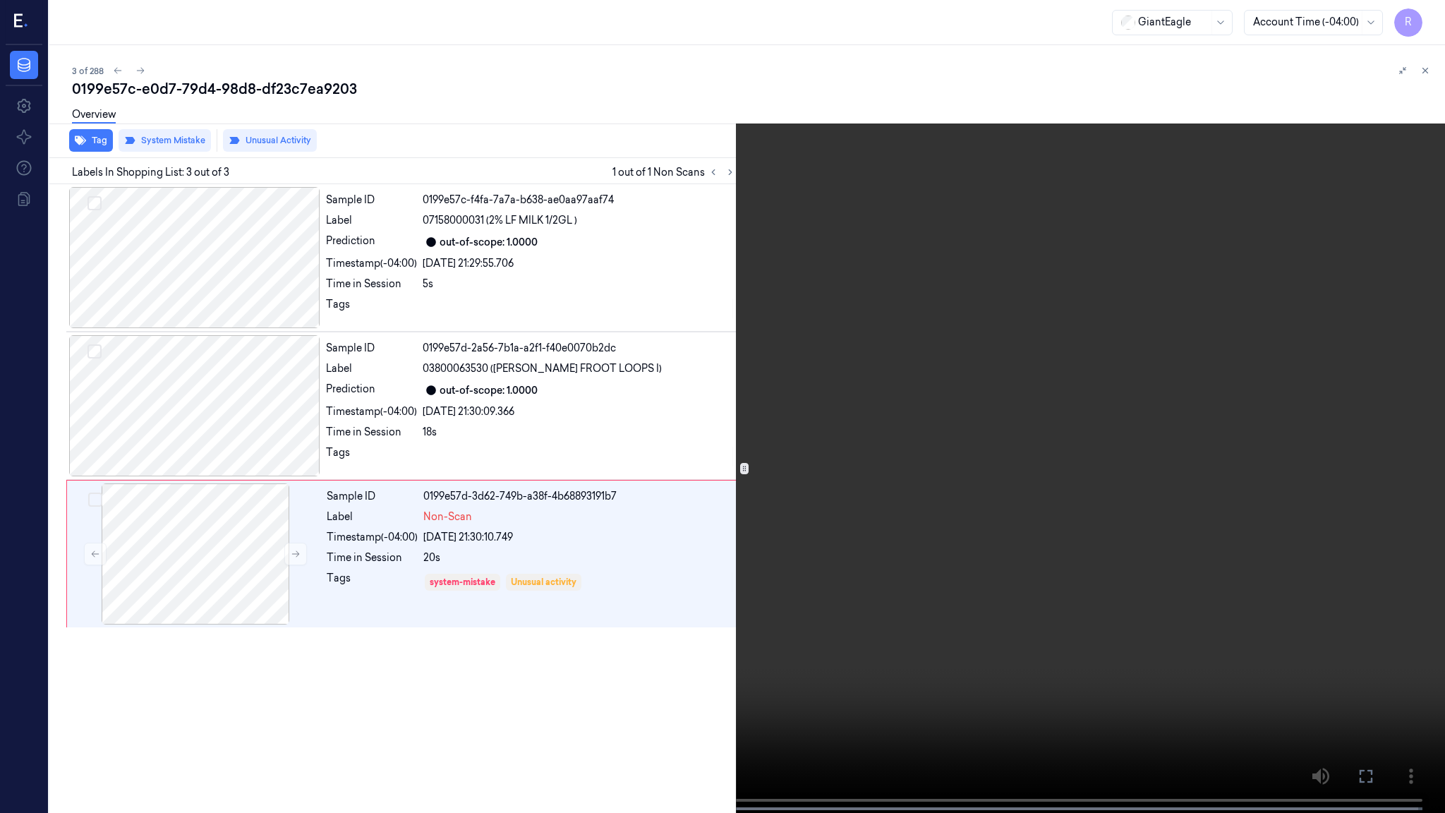
click at [301, 591] on video at bounding box center [722, 408] width 1445 height 816
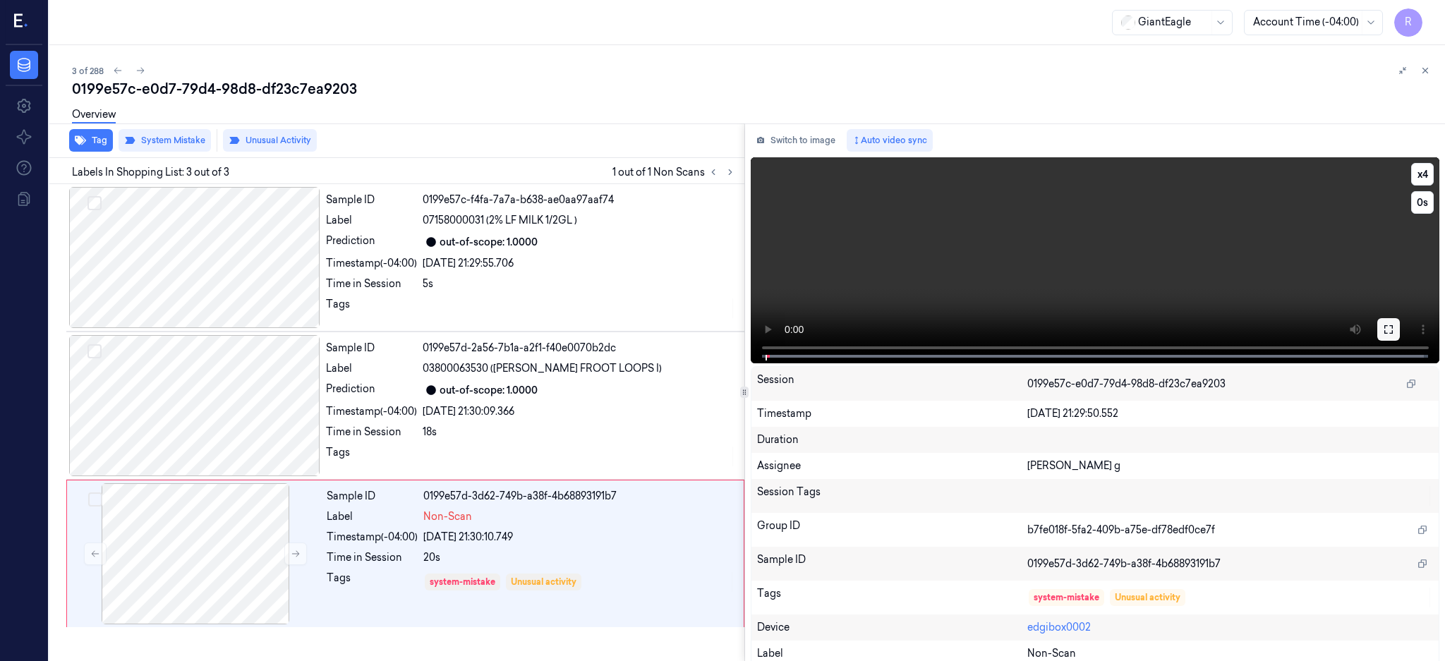
click at [1395, 334] on icon at bounding box center [1388, 329] width 11 height 11
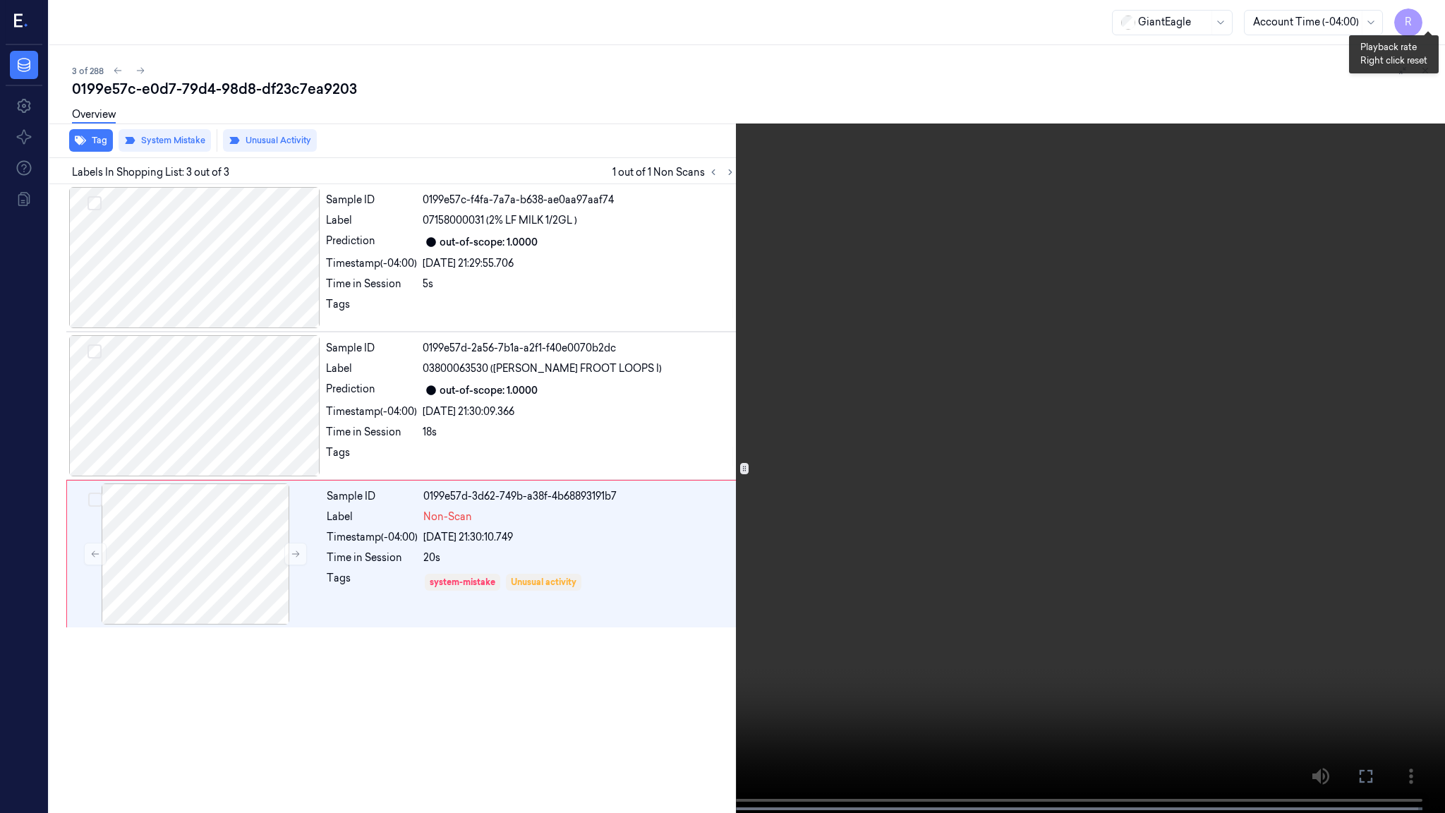
click at [1425, 25] on button "x 4" at bounding box center [1428, 17] width 23 height 23
click at [1081, 210] on video at bounding box center [722, 408] width 1445 height 816
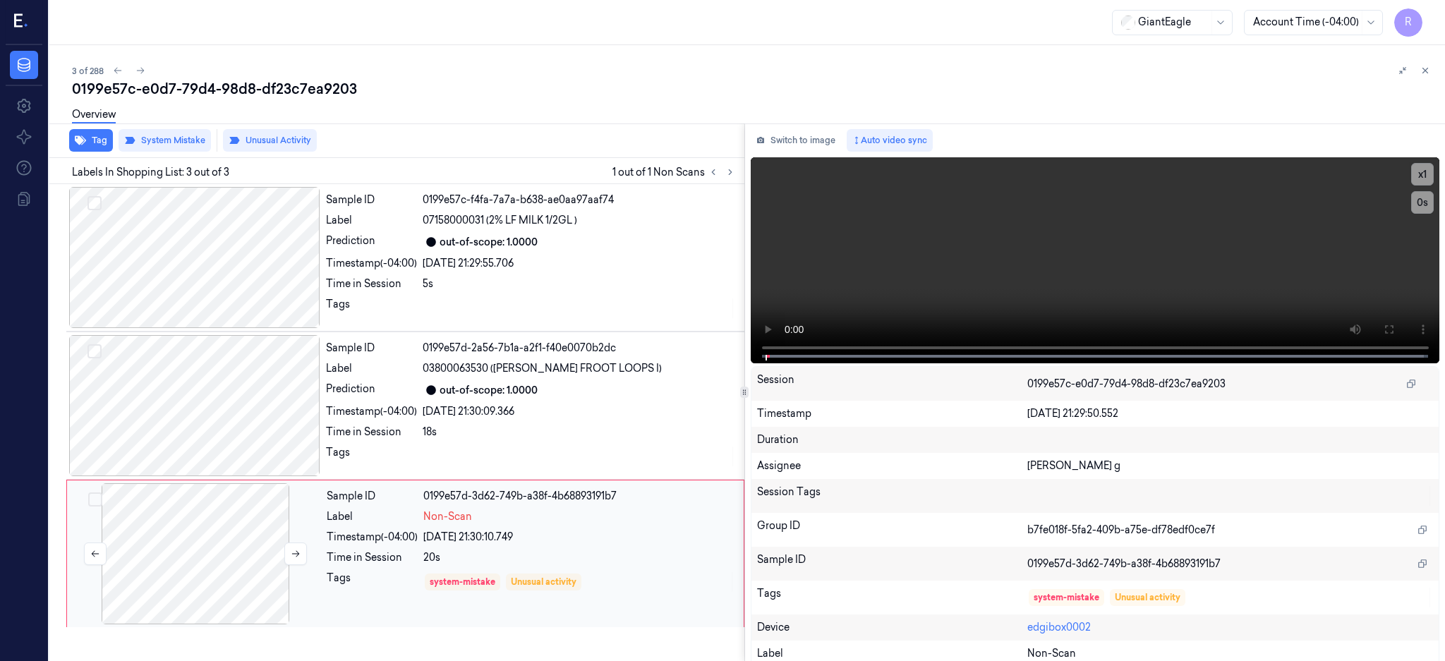
click at [210, 514] on div at bounding box center [195, 553] width 251 height 141
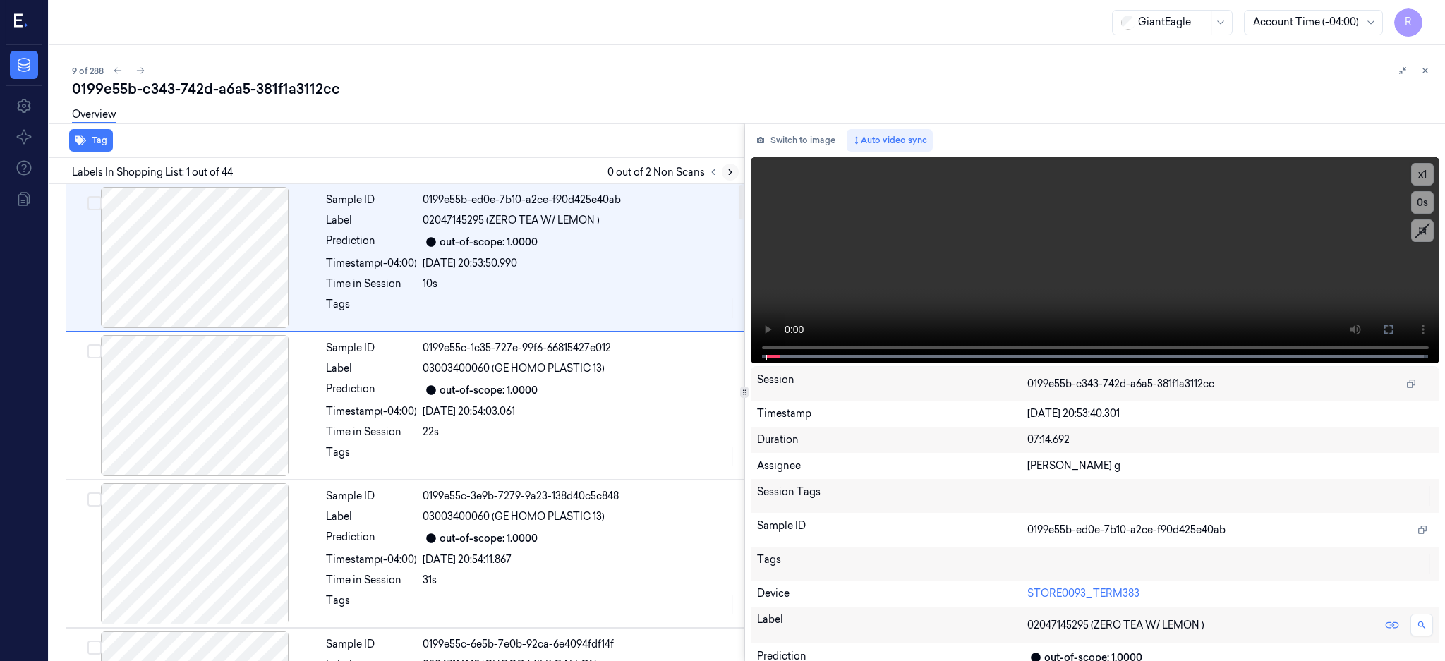
click at [735, 168] on icon at bounding box center [731, 172] width 10 height 10
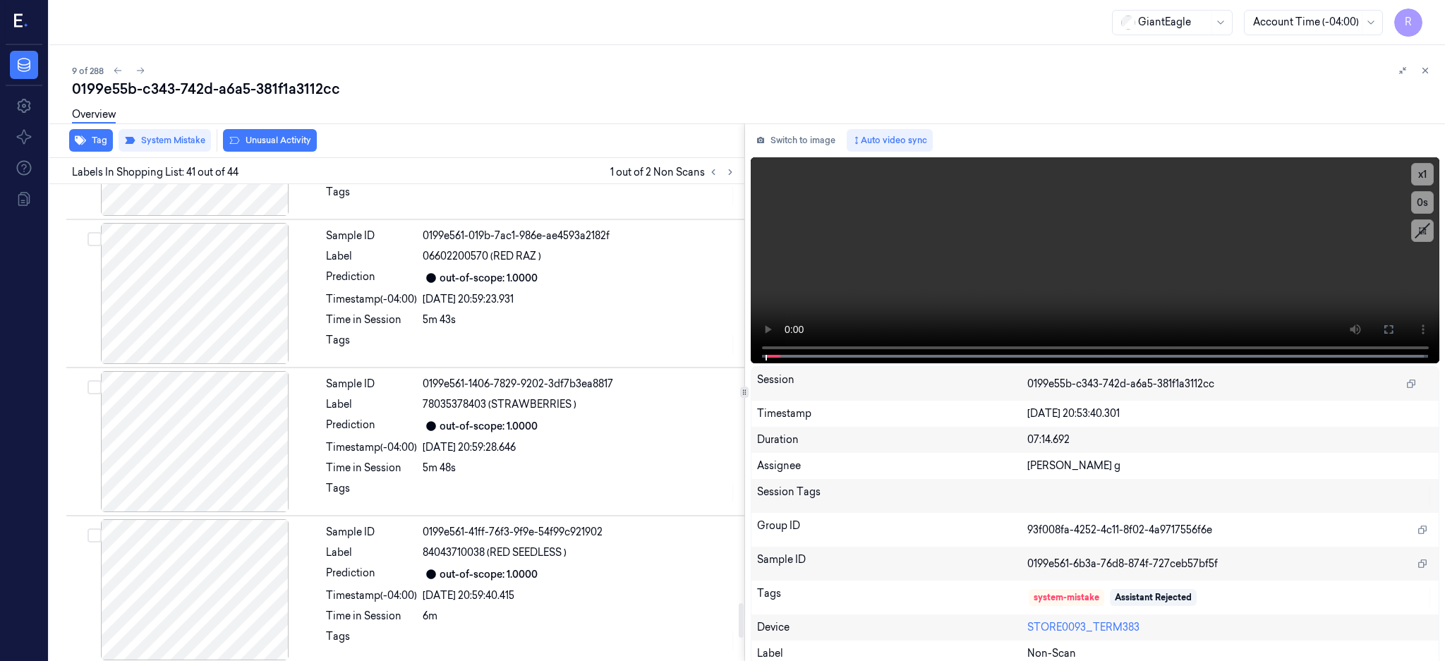
scroll to position [5766, 0]
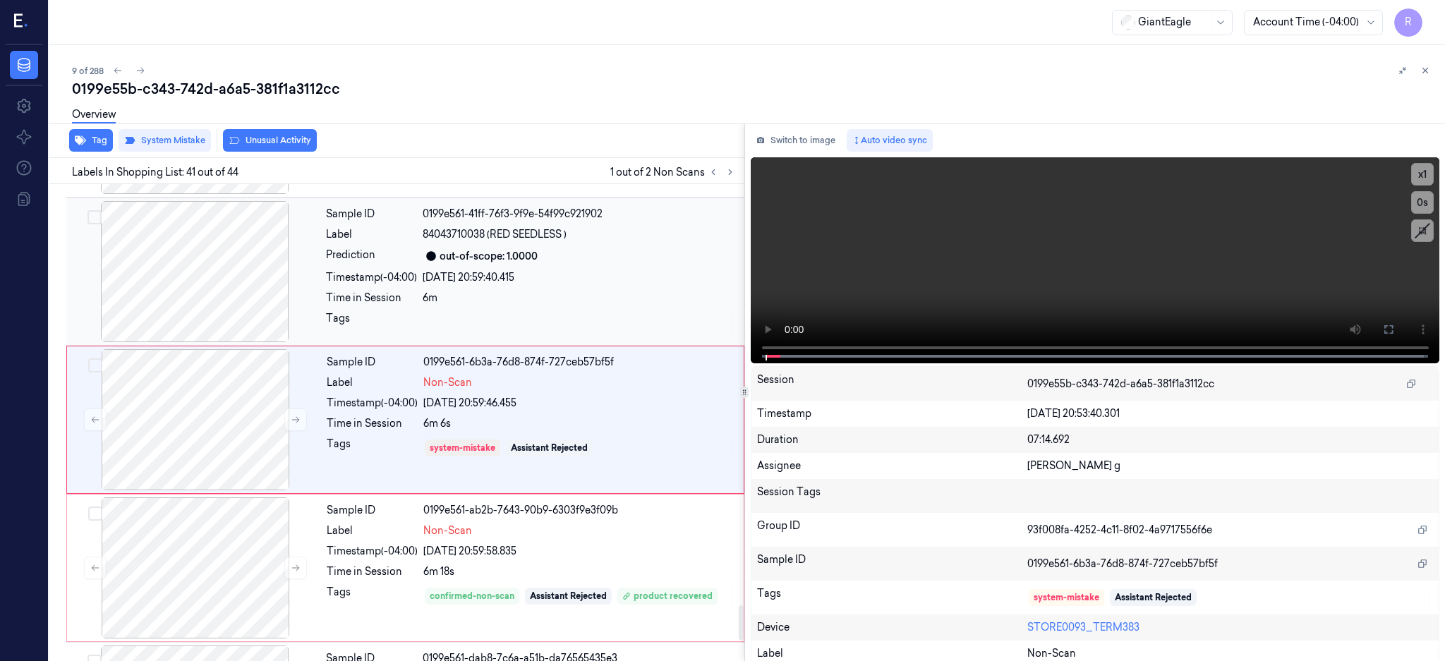
click at [207, 306] on div at bounding box center [194, 271] width 251 height 141
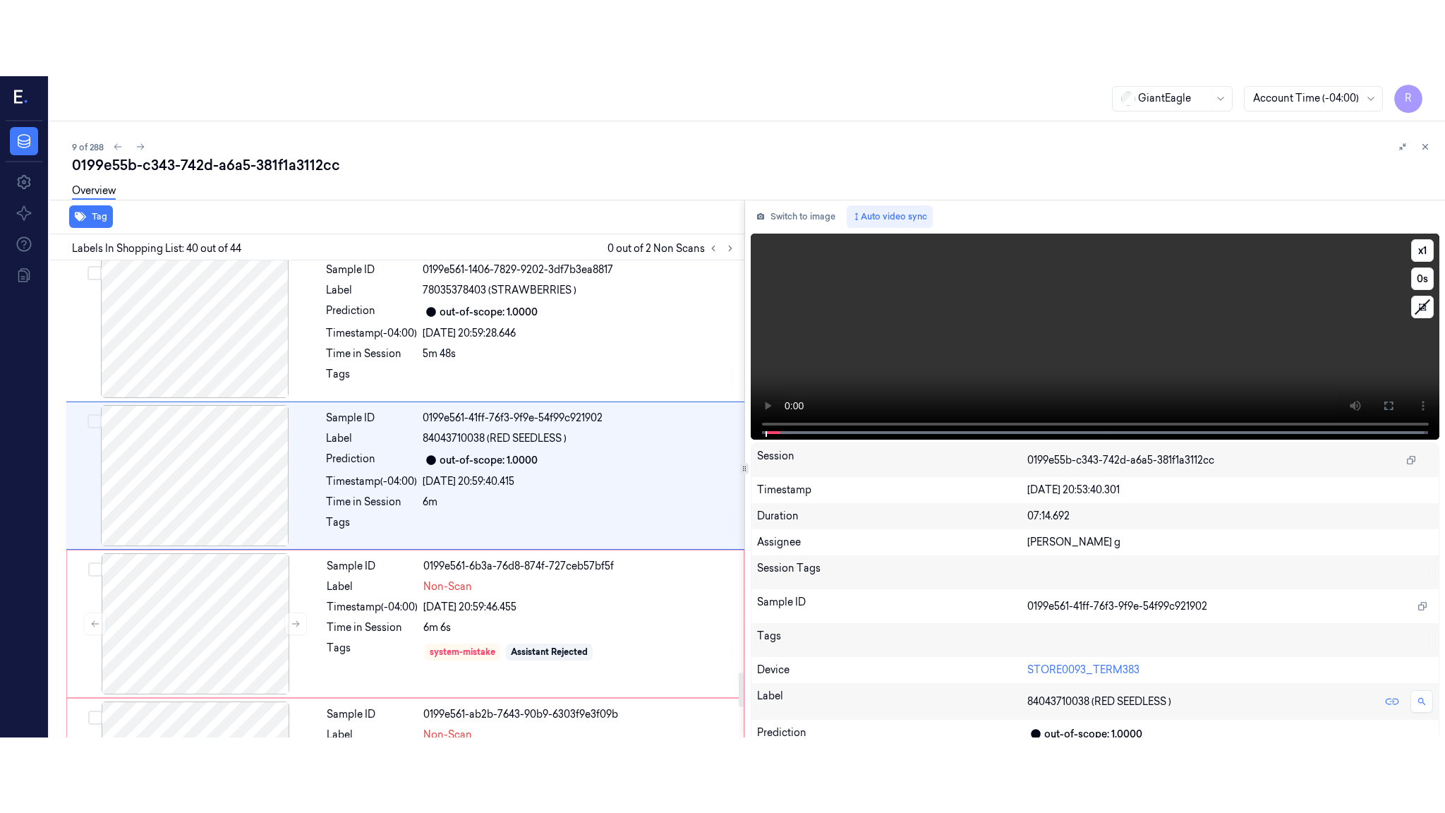
scroll to position [5618, 0]
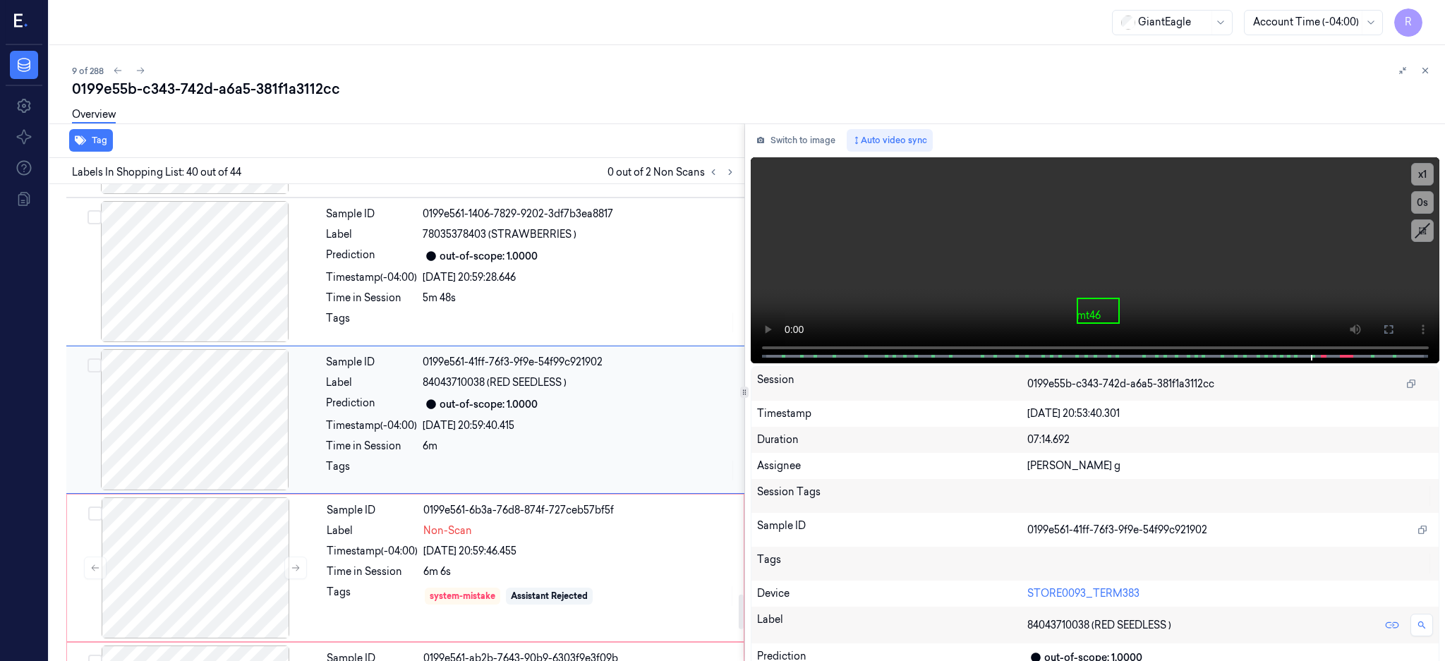
click at [195, 459] on div at bounding box center [194, 419] width 251 height 141
click at [1400, 332] on button at bounding box center [1389, 329] width 23 height 23
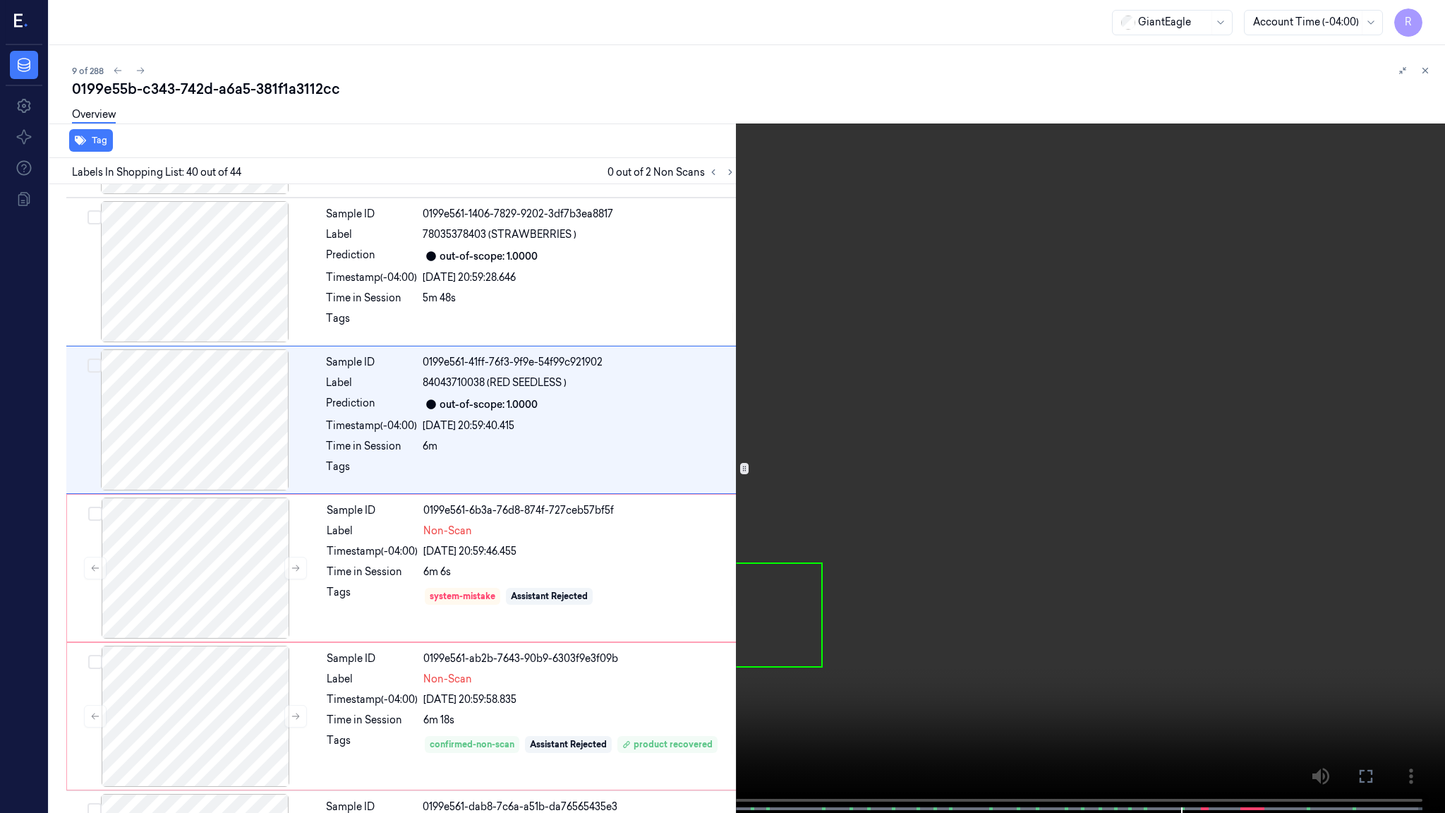
click at [893, 514] on video at bounding box center [722, 408] width 1445 height 816
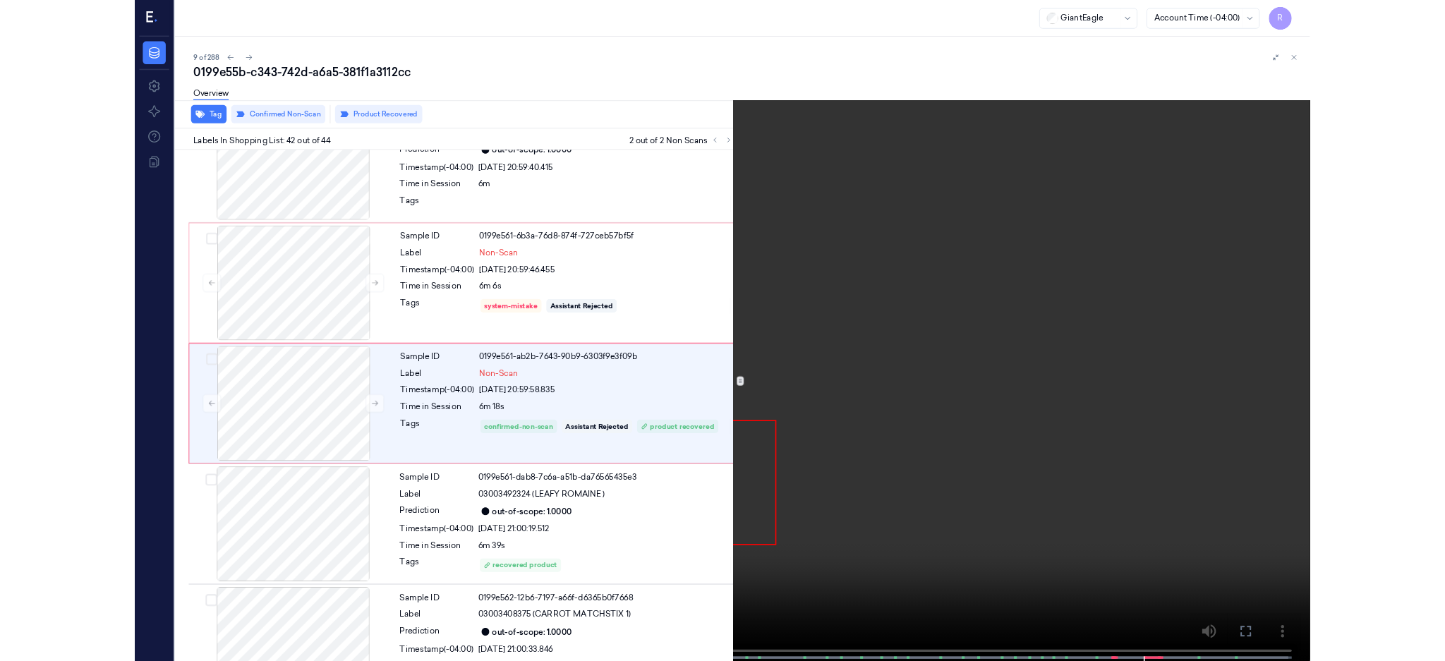
scroll to position [5839, 0]
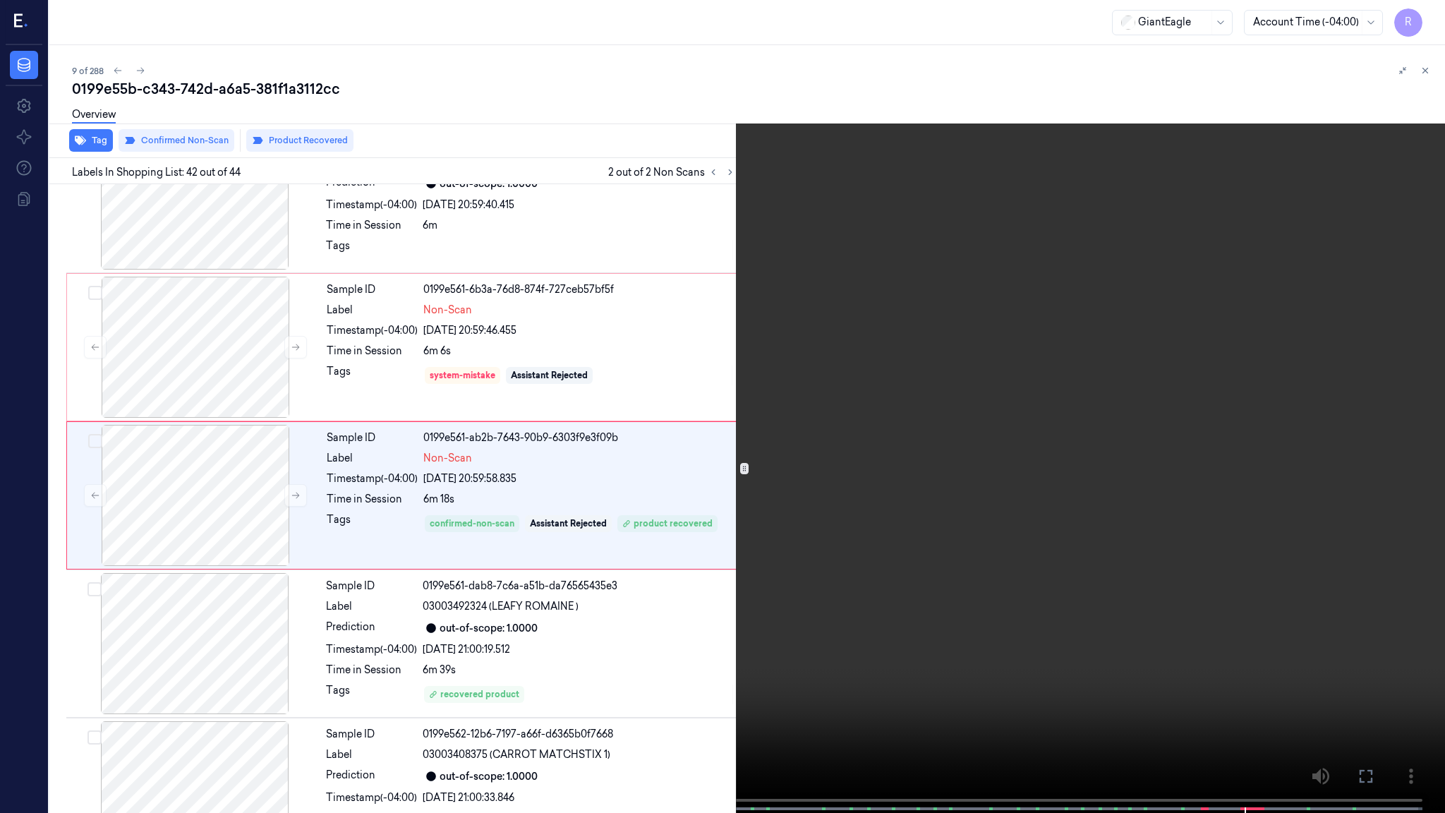
click at [685, 505] on video at bounding box center [722, 408] width 1445 height 816
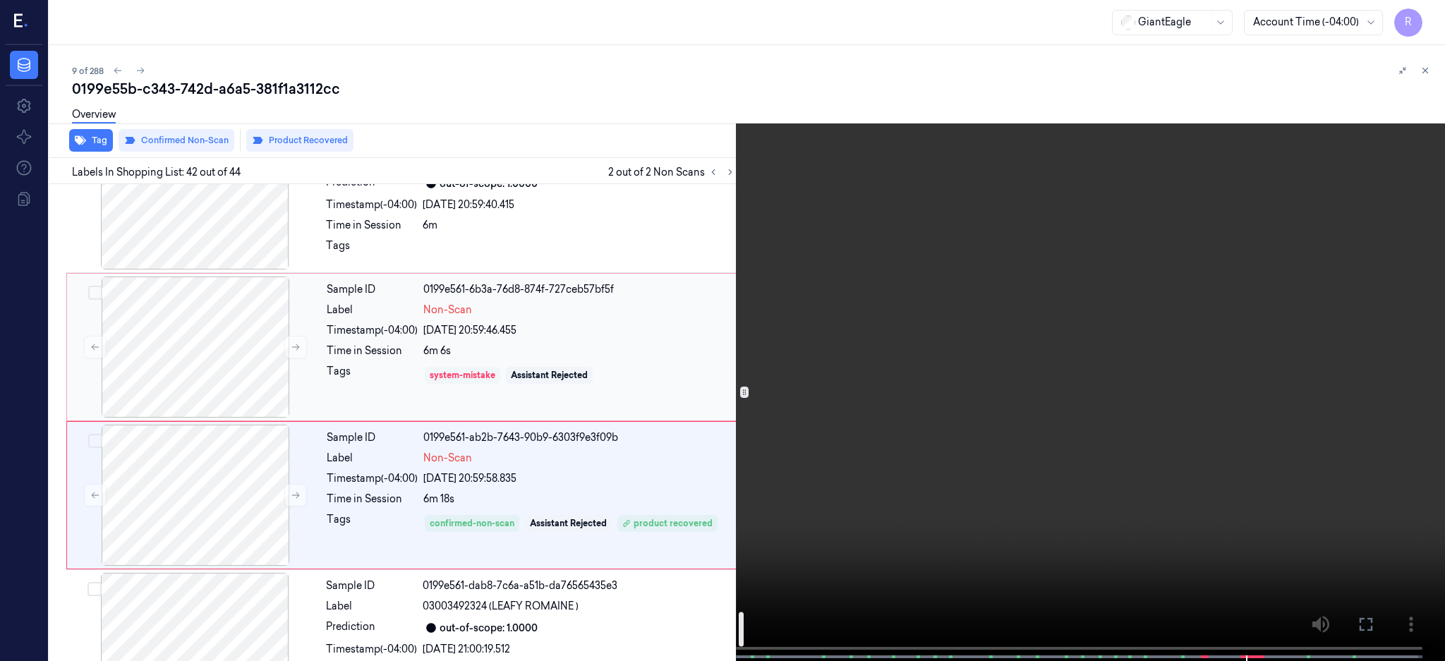
scroll to position [6050, 0]
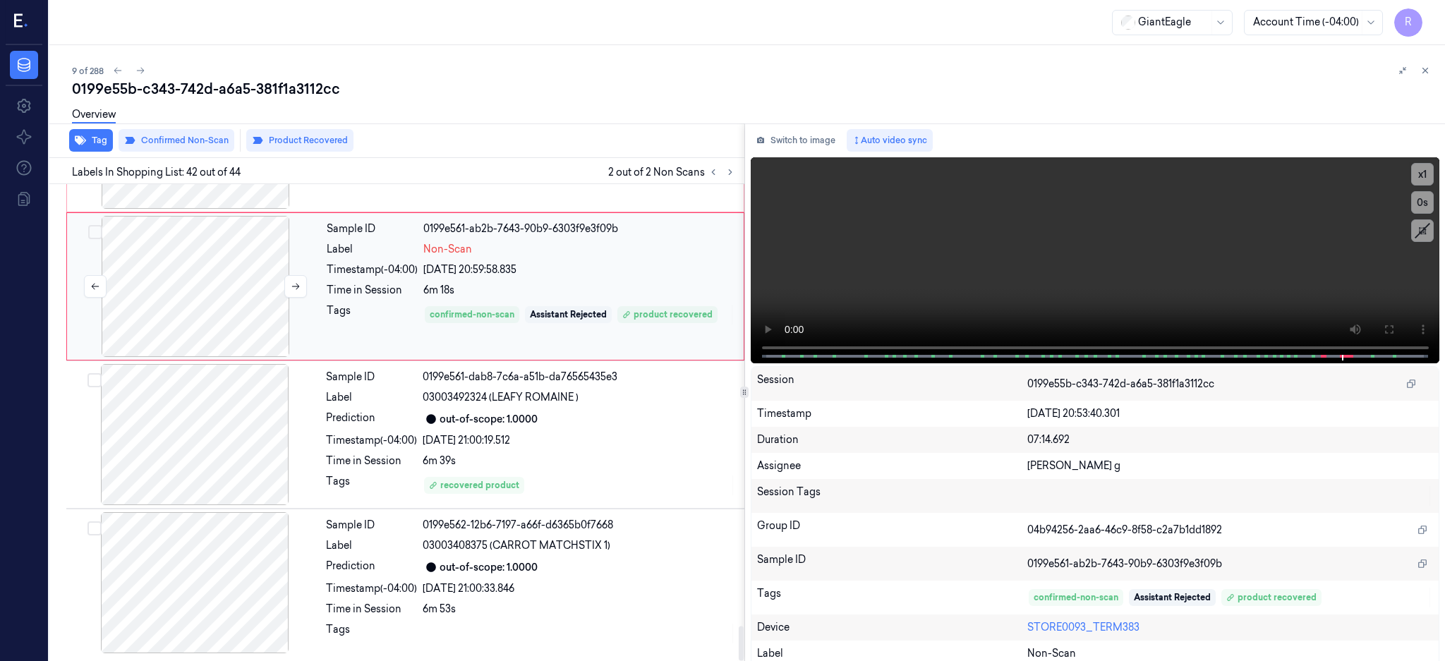
click at [218, 310] on div at bounding box center [195, 286] width 251 height 141
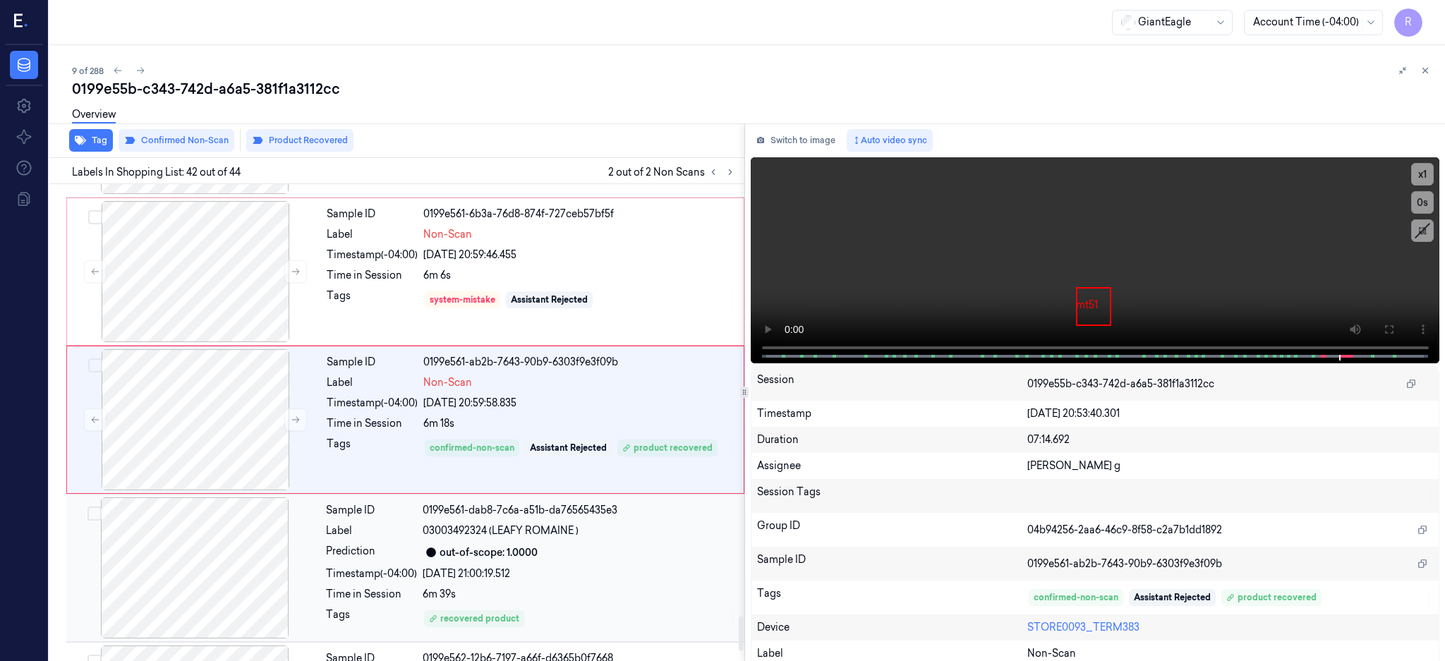
click at [224, 534] on div at bounding box center [194, 568] width 251 height 141
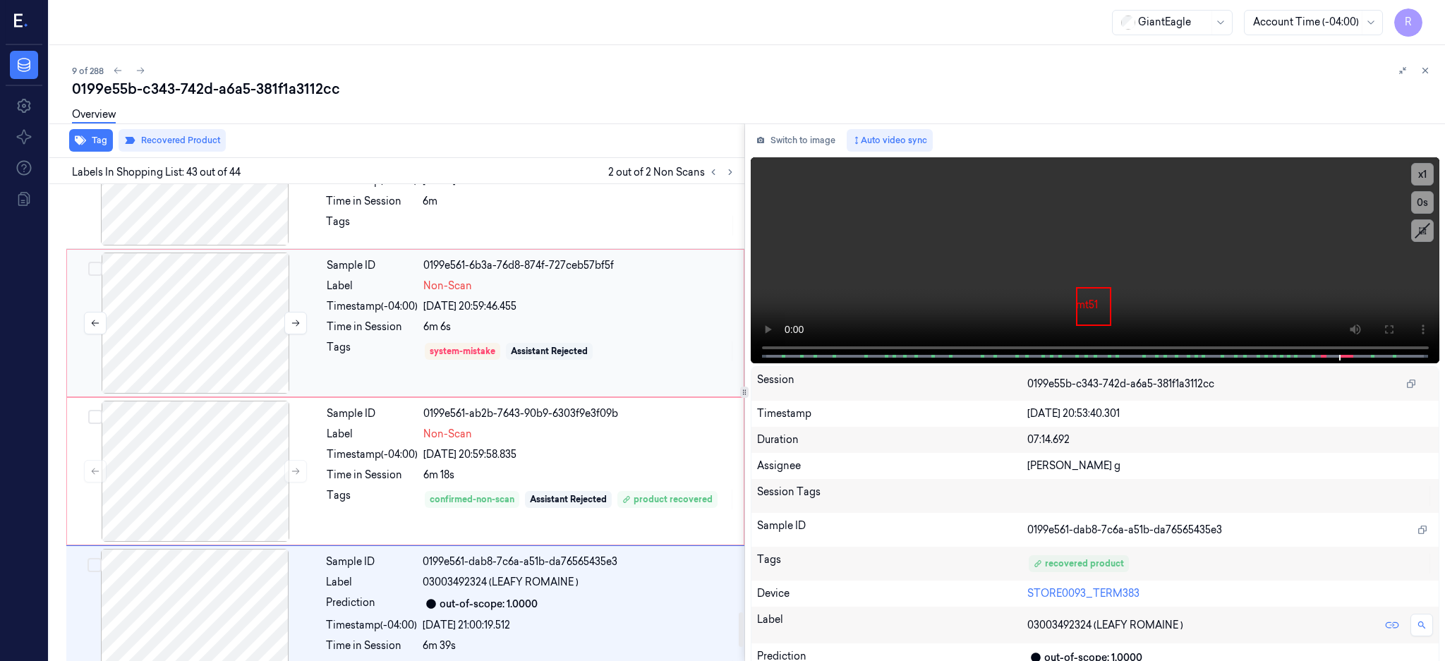
click at [229, 342] on div at bounding box center [195, 323] width 251 height 141
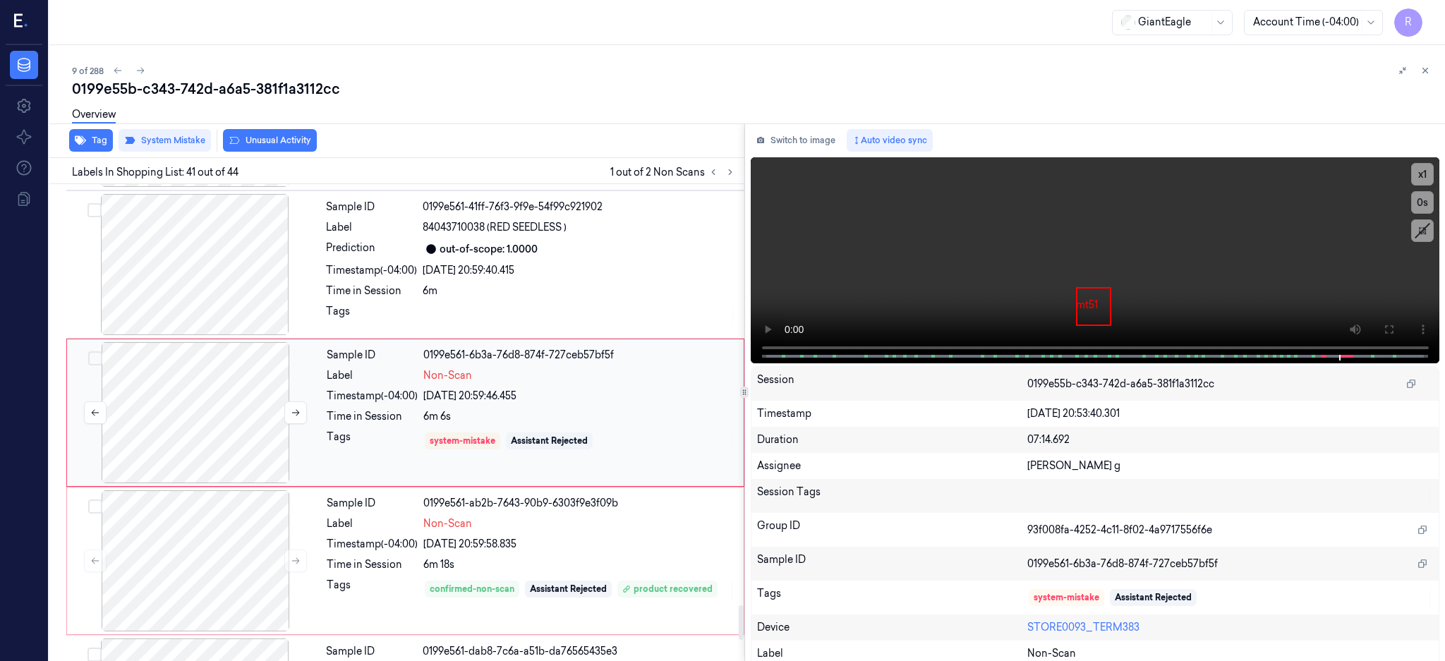
scroll to position [5766, 0]
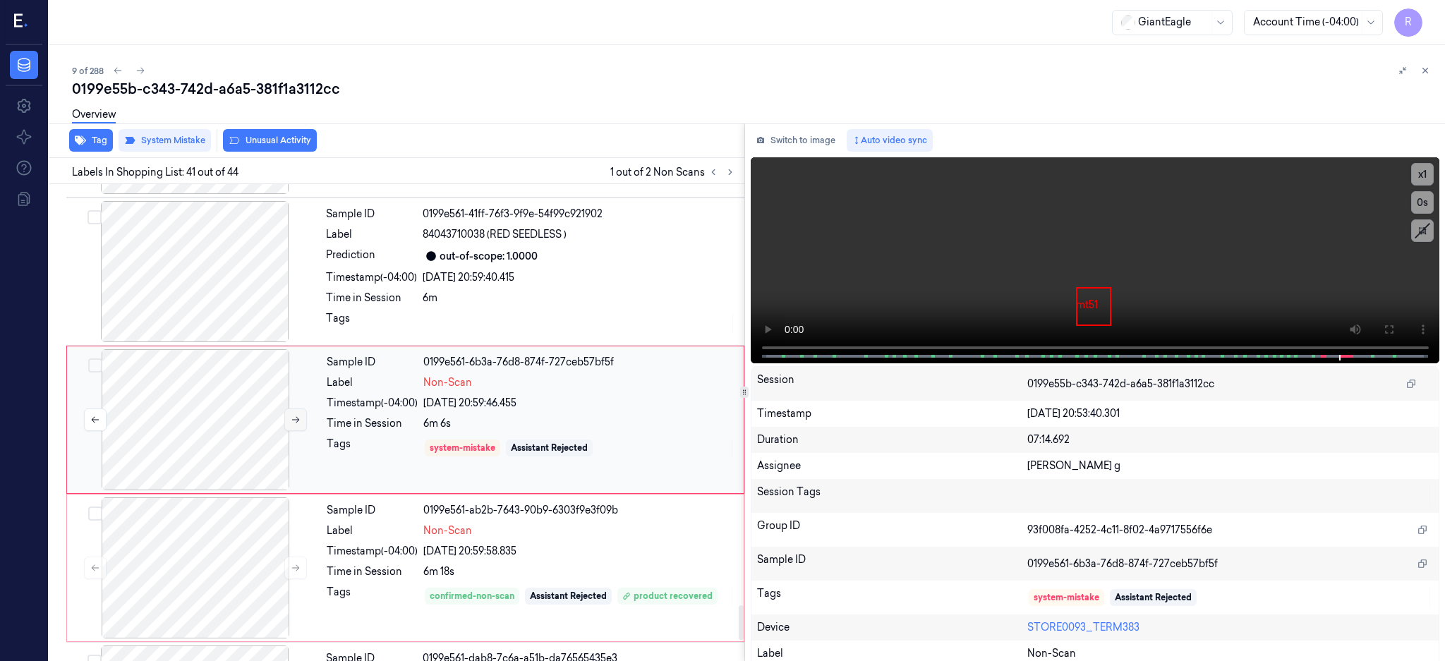
click at [305, 421] on button at bounding box center [295, 420] width 23 height 23
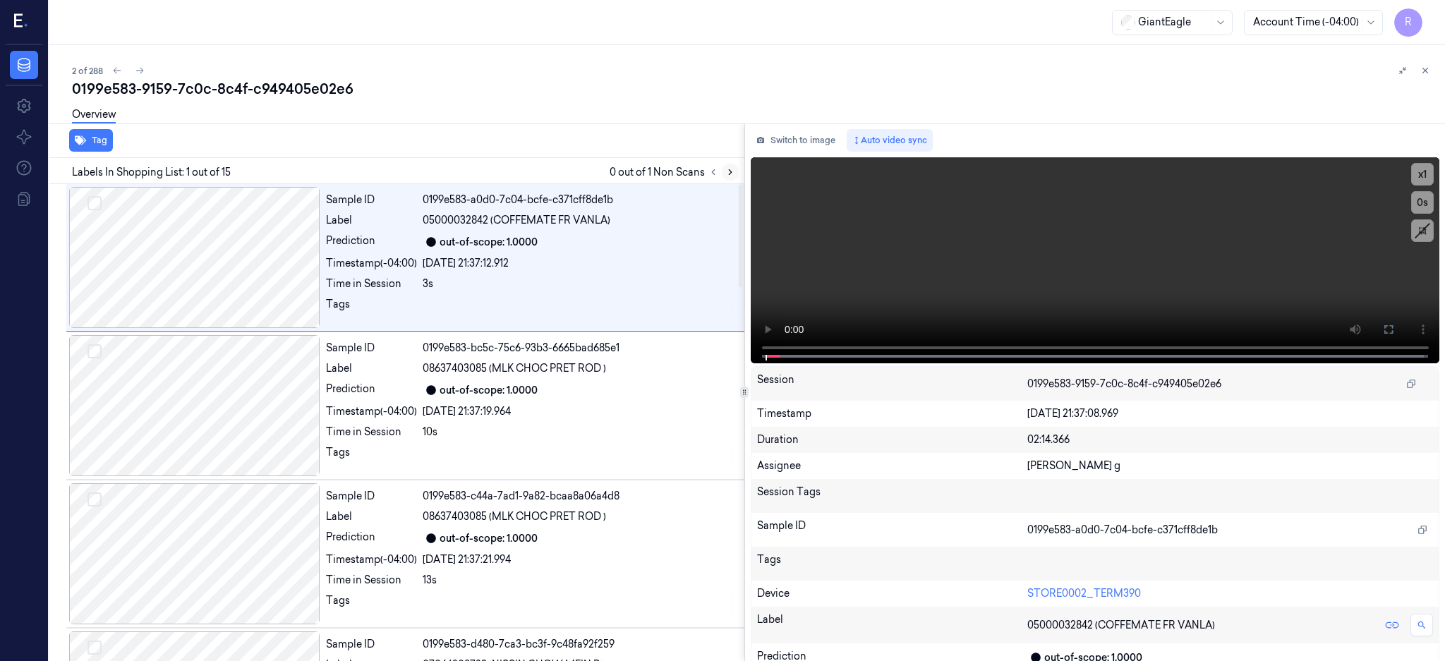
click at [735, 167] on icon at bounding box center [731, 172] width 10 height 10
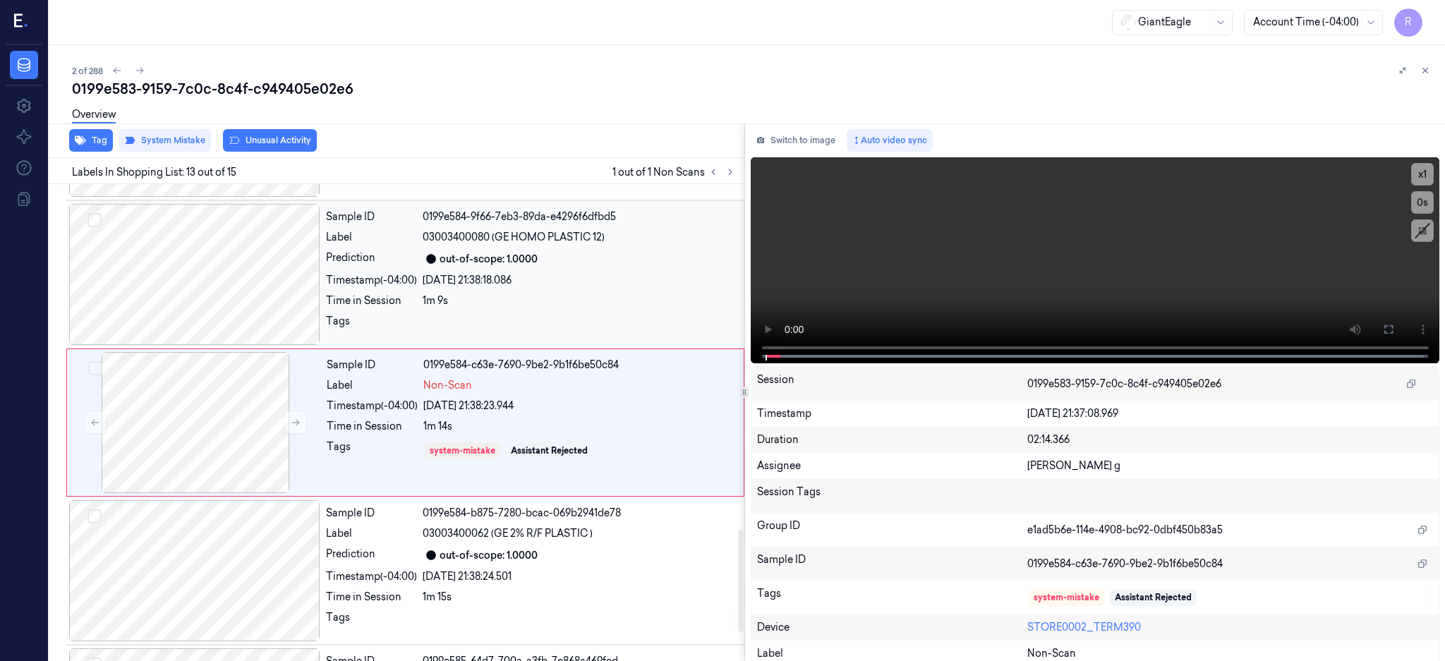
click at [245, 241] on div at bounding box center [194, 274] width 251 height 141
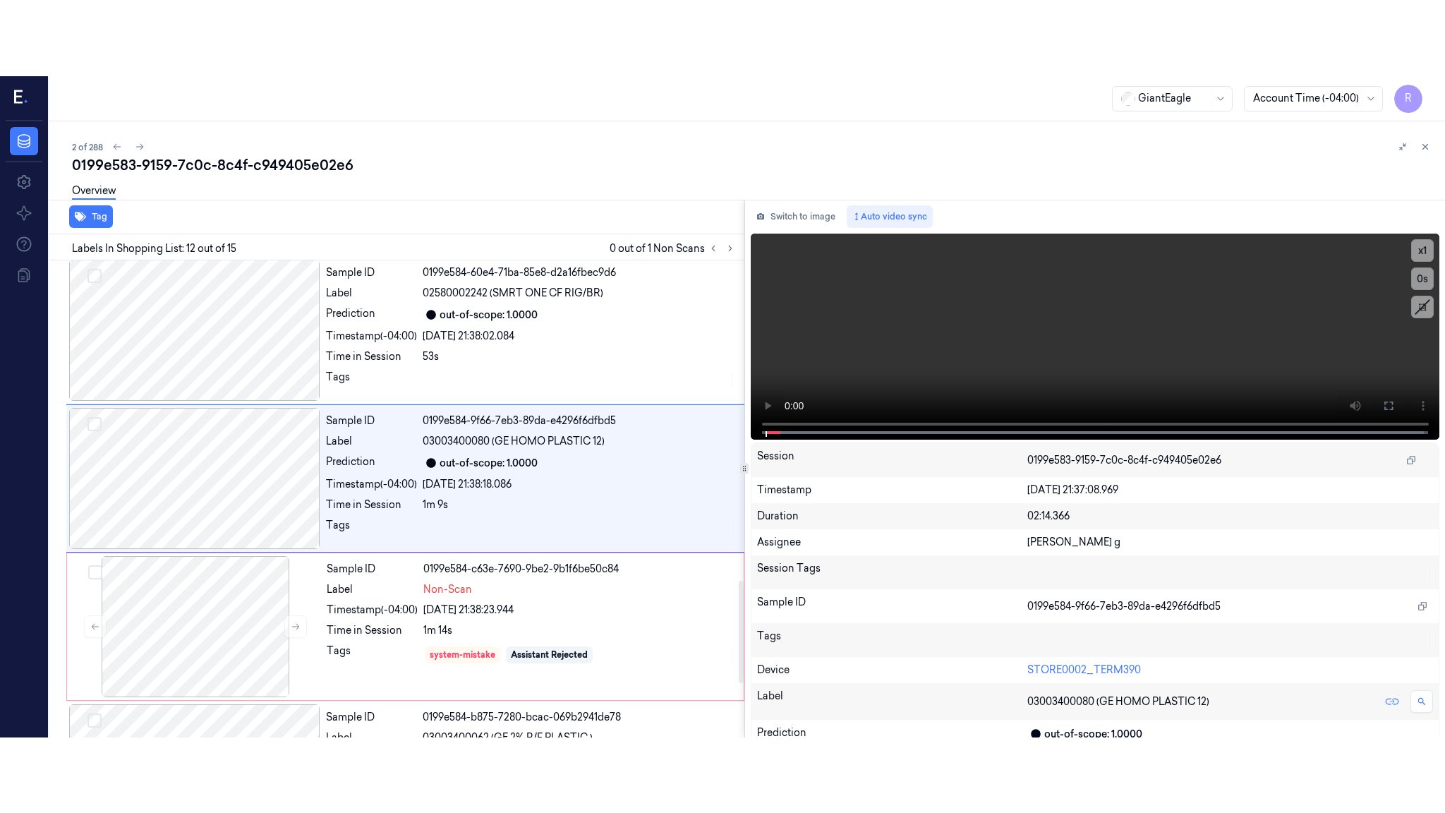
scroll to position [1465, 0]
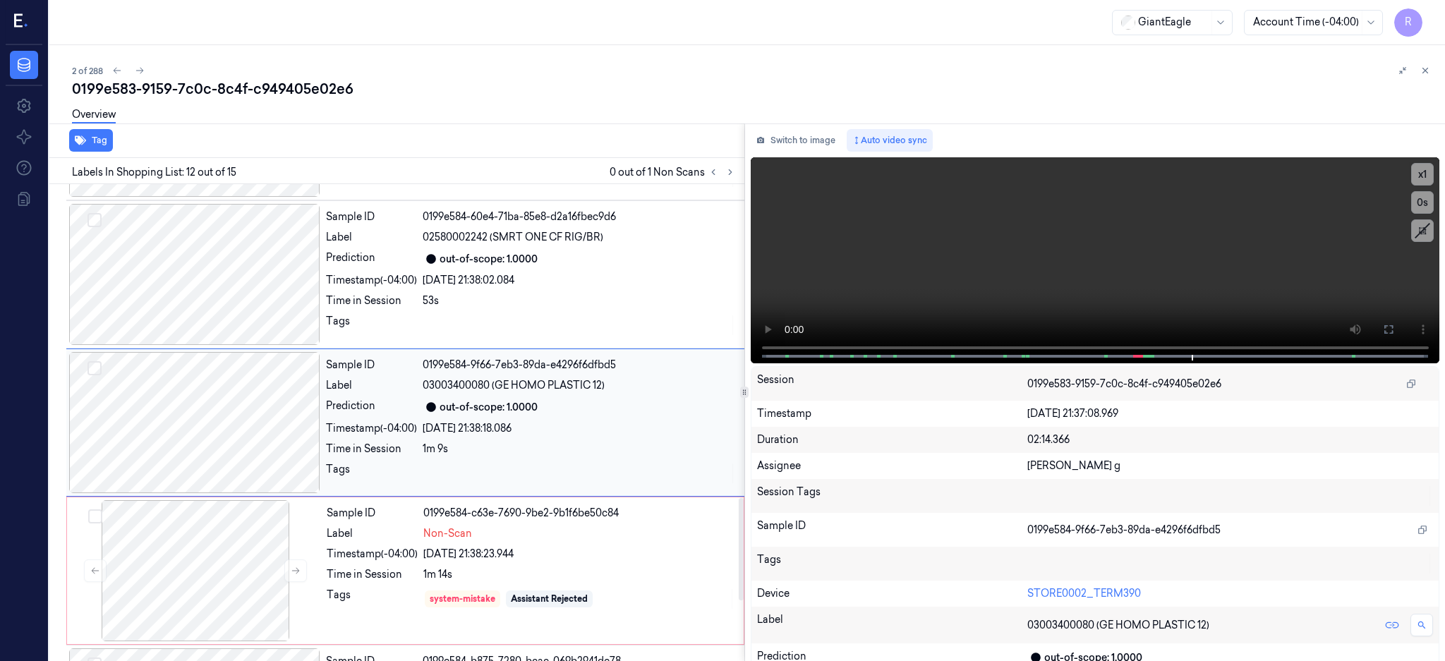
click at [224, 383] on div at bounding box center [194, 422] width 251 height 141
click at [1400, 336] on button at bounding box center [1389, 329] width 23 height 23
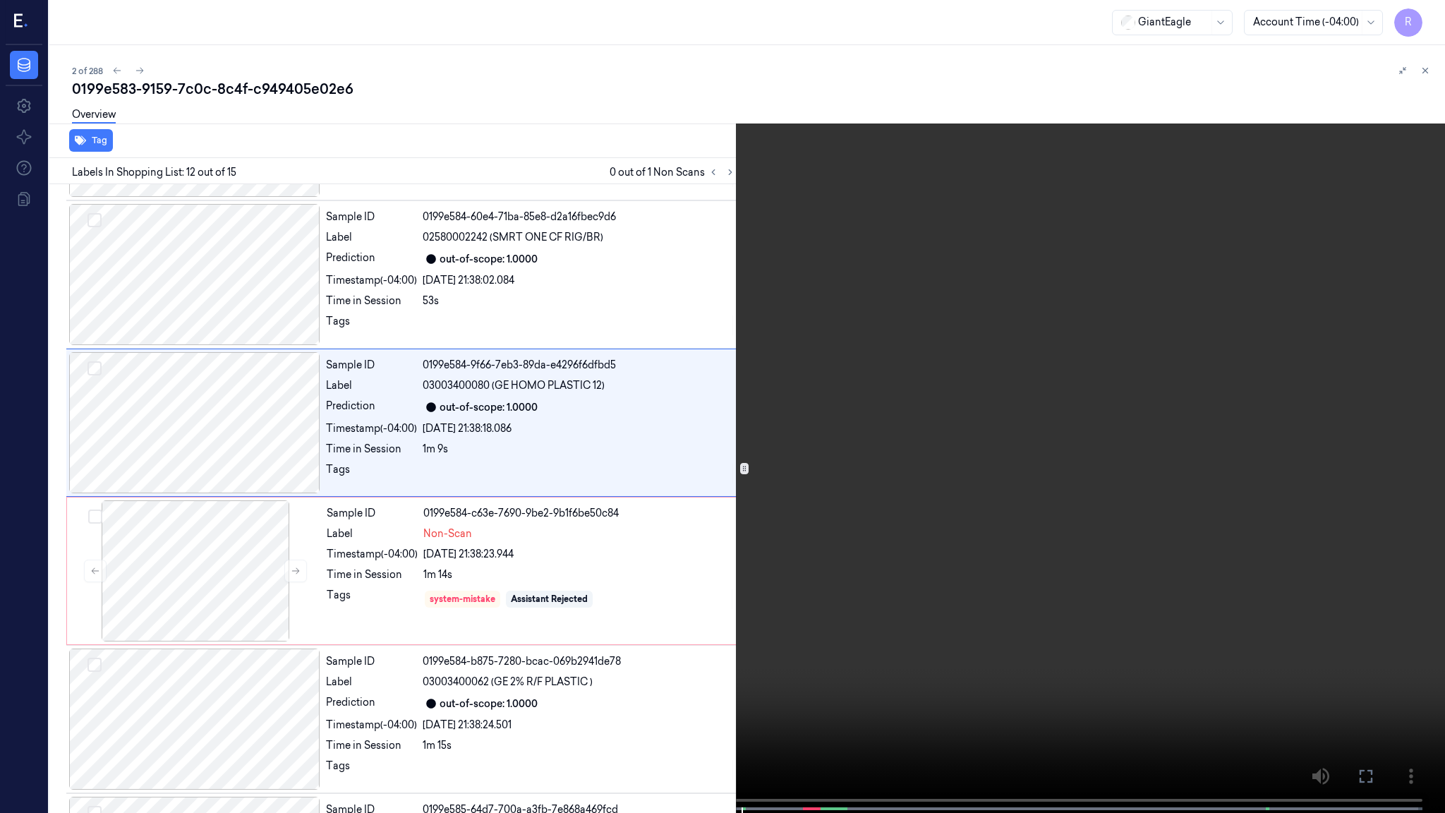
click at [895, 459] on video at bounding box center [722, 408] width 1445 height 816
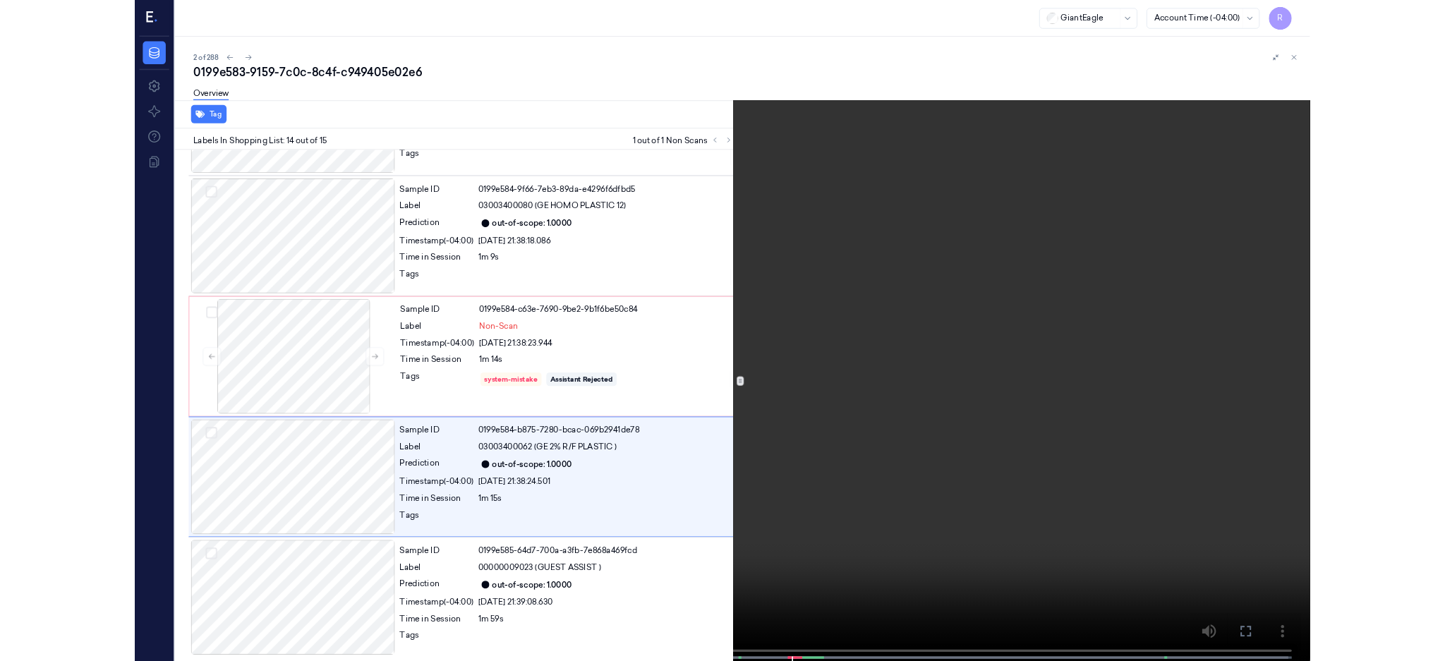
scroll to position [1599, 0]
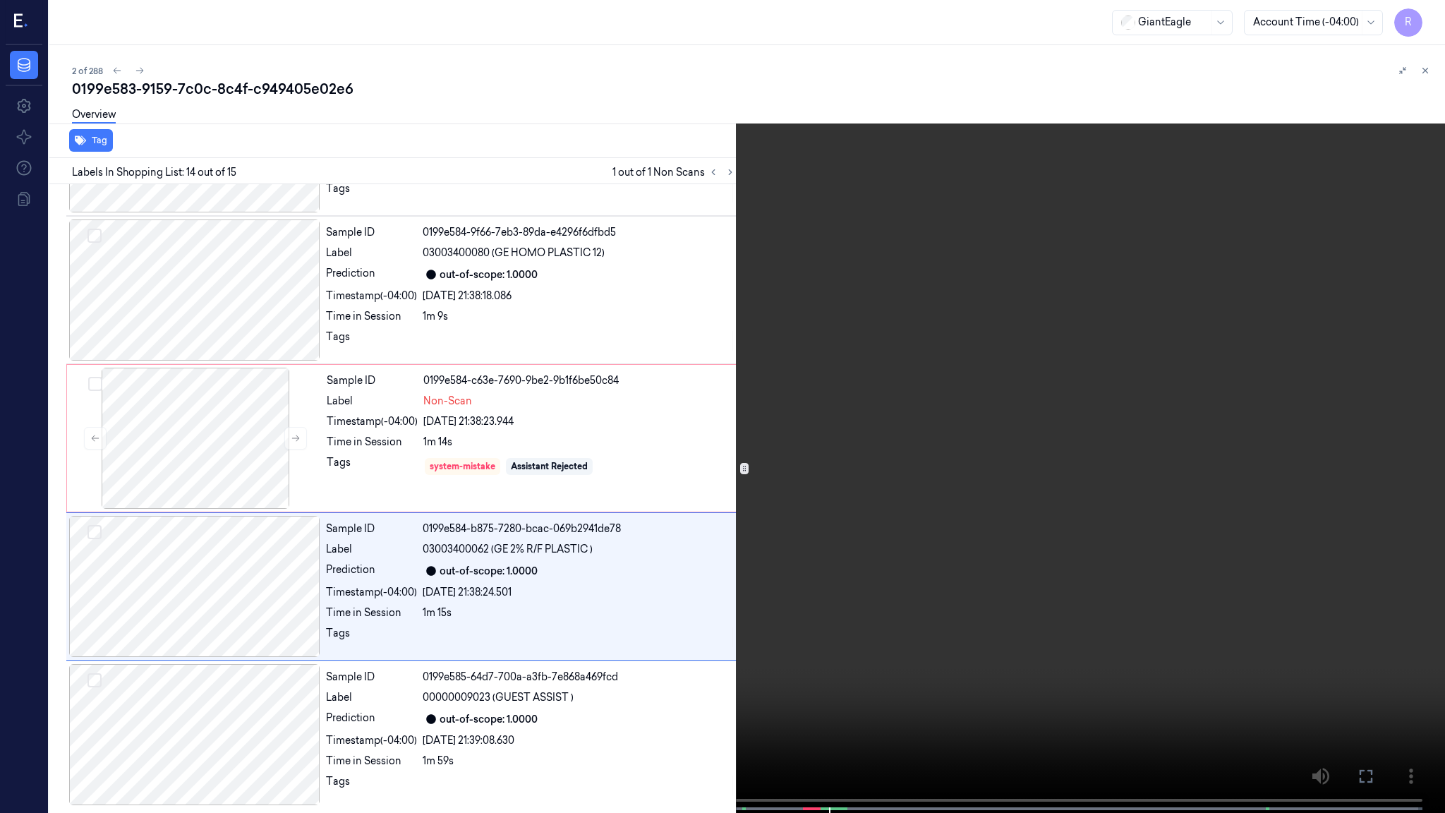
click at [784, 525] on video at bounding box center [722, 408] width 1445 height 816
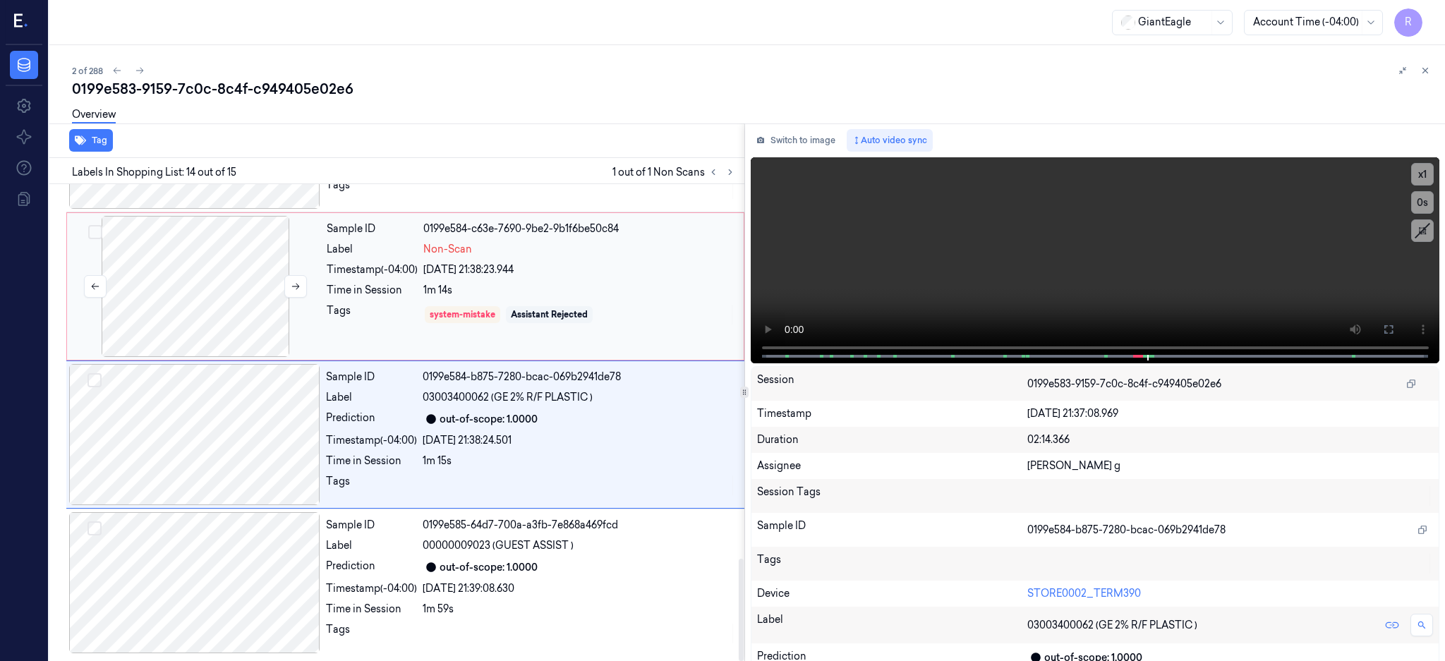
click at [207, 279] on div at bounding box center [195, 286] width 251 height 141
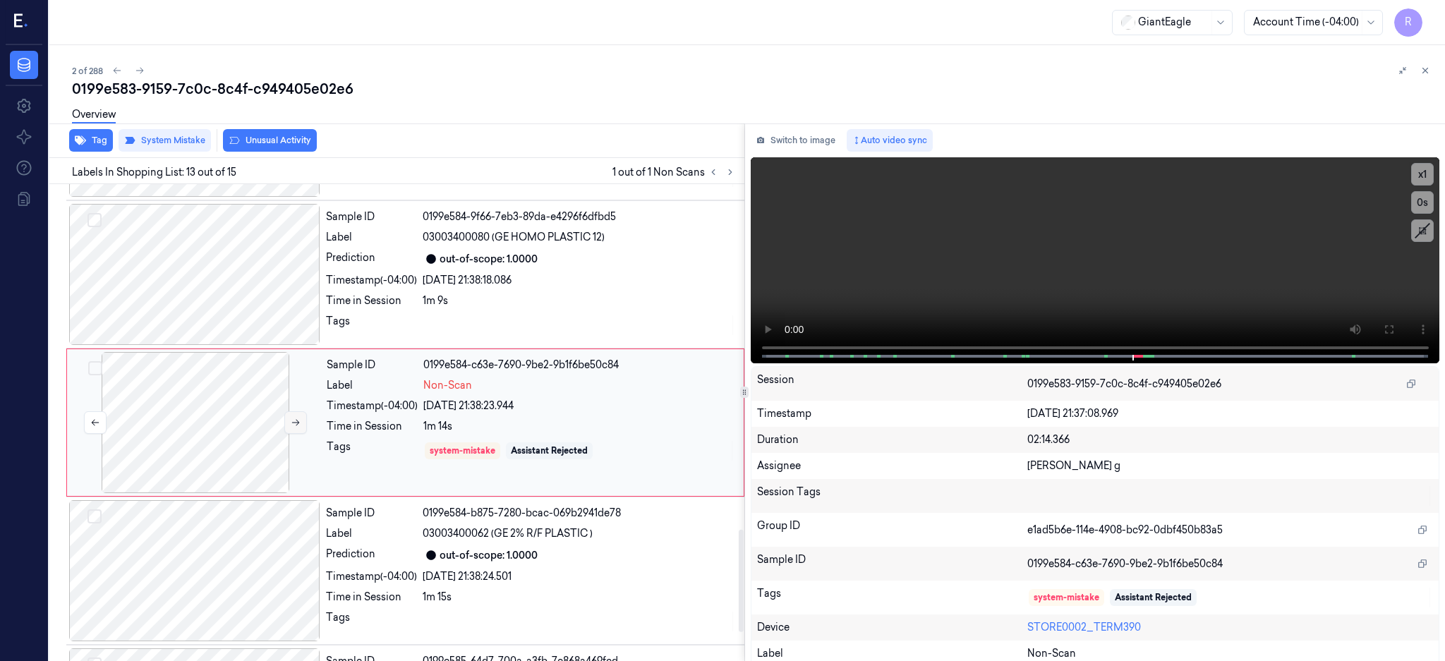
click at [297, 428] on button at bounding box center [295, 422] width 23 height 23
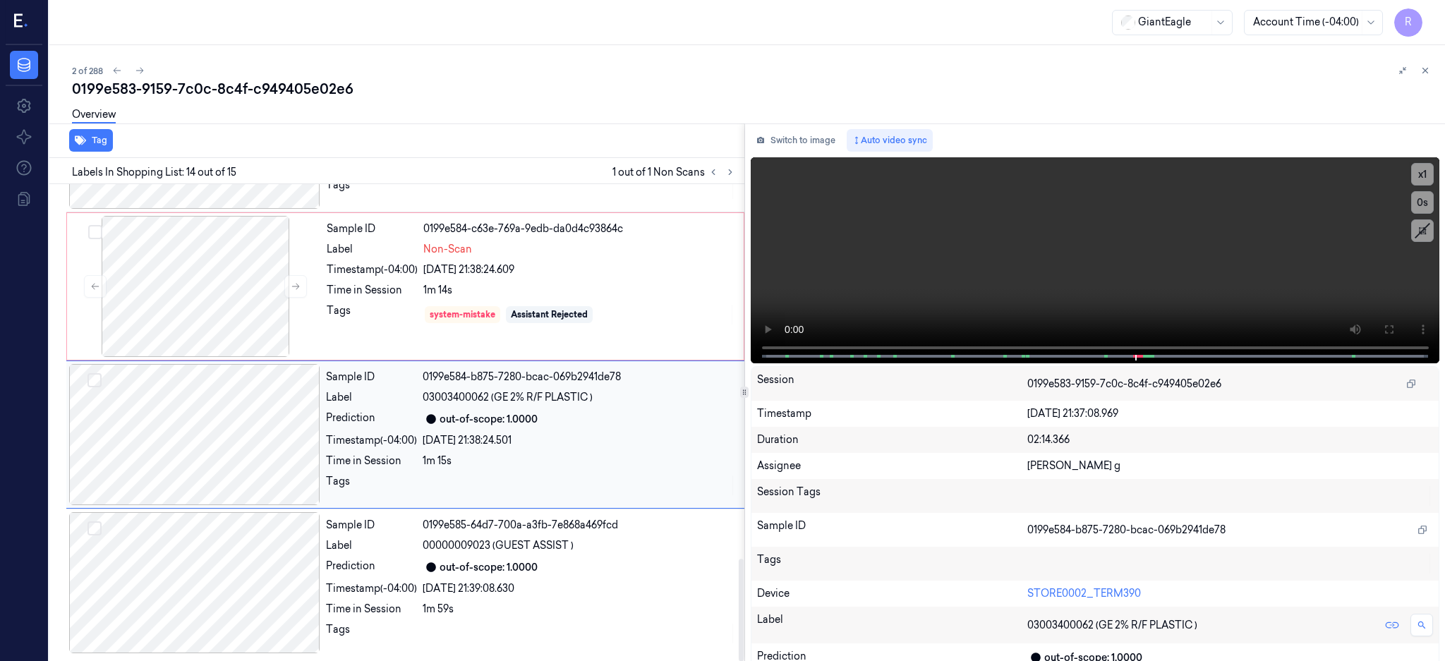
scroll to position [1563, 0]
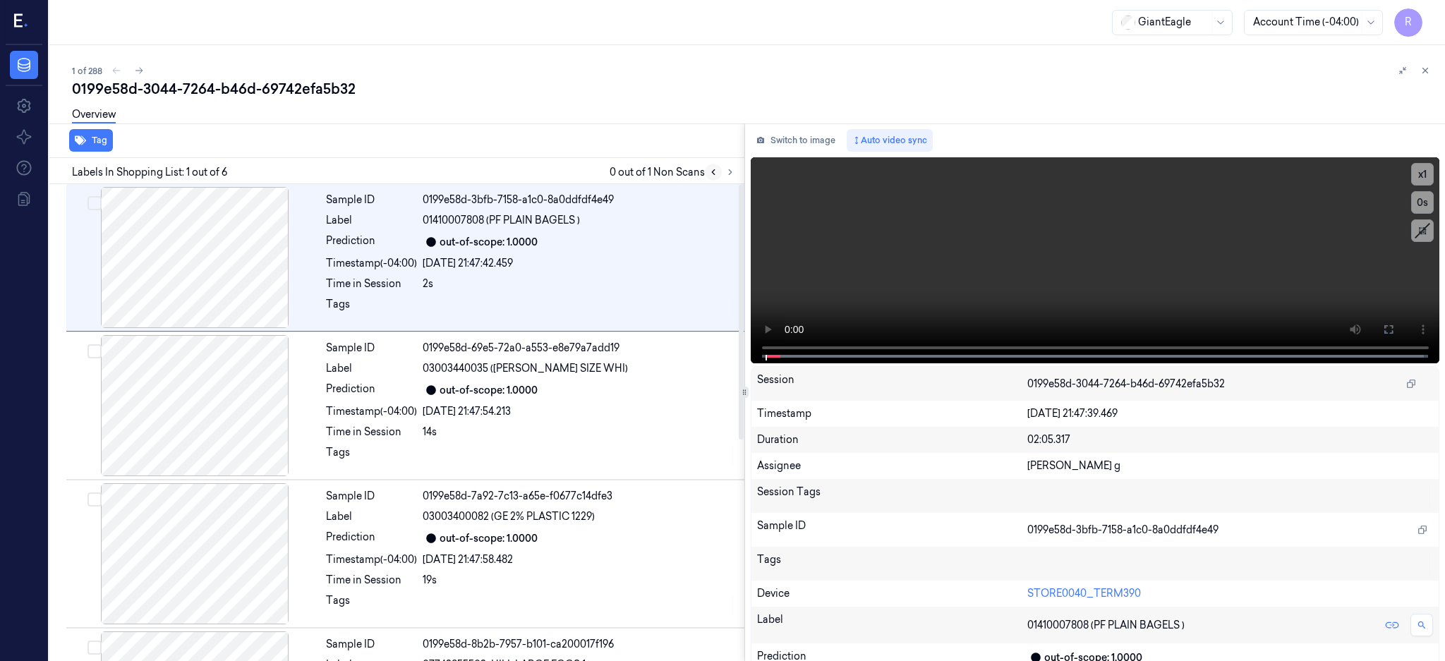
click at [722, 176] on button at bounding box center [713, 172] width 17 height 17
click at [732, 174] on icon at bounding box center [730, 172] width 3 height 5
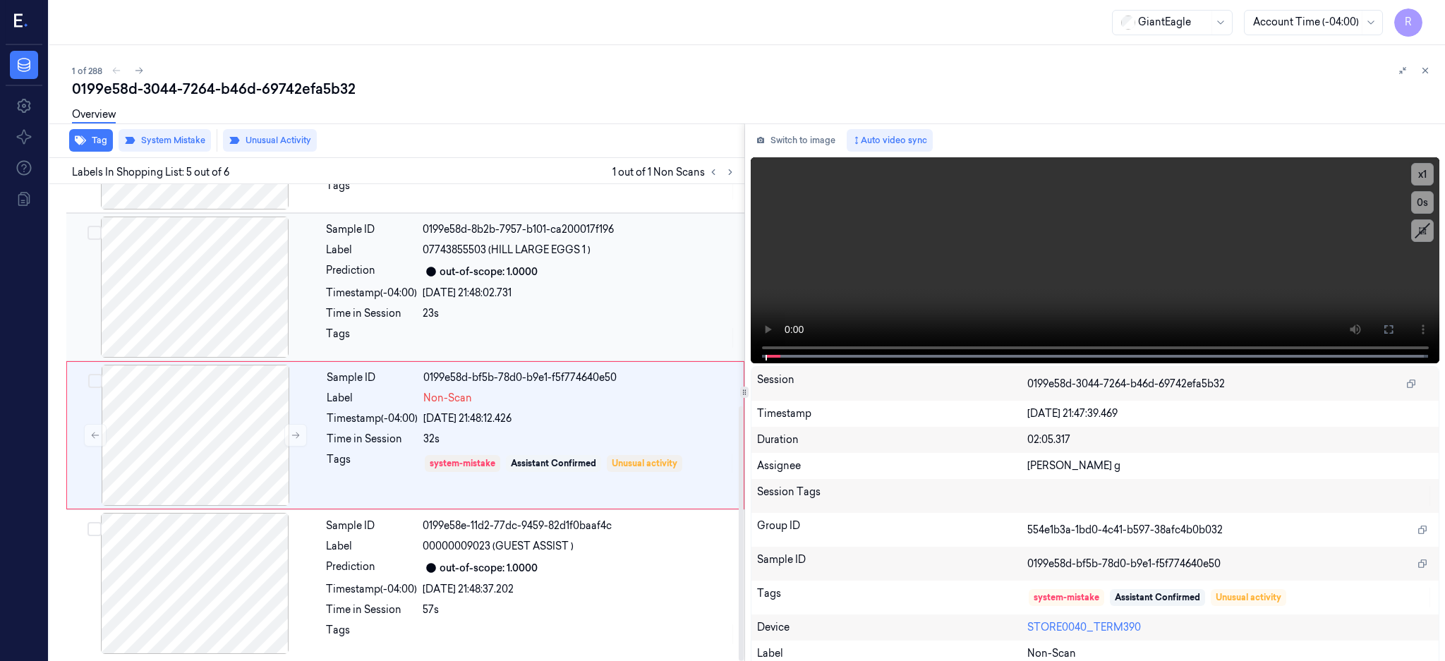
click at [150, 303] on div at bounding box center [194, 287] width 251 height 141
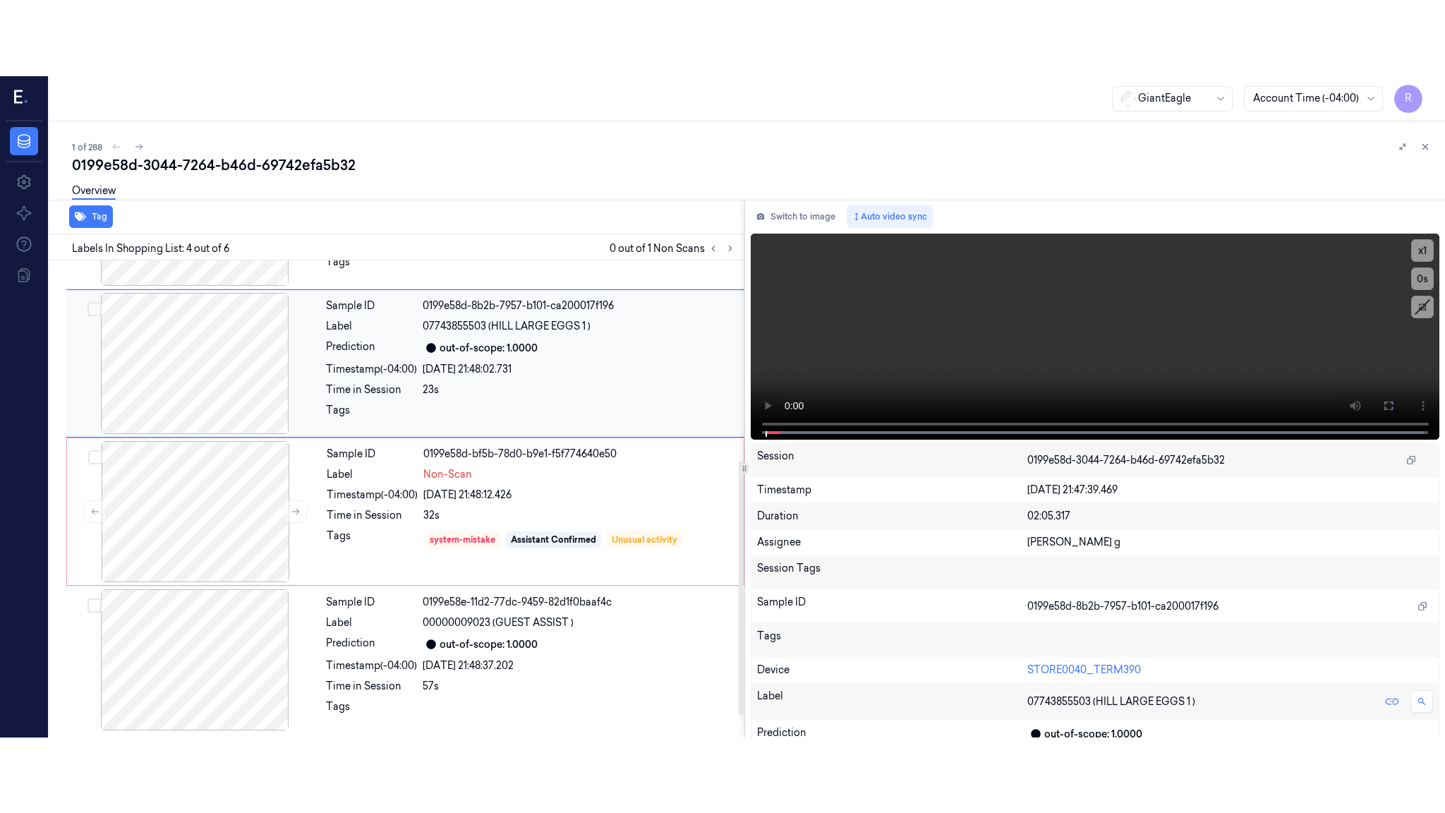
scroll to position [279, 0]
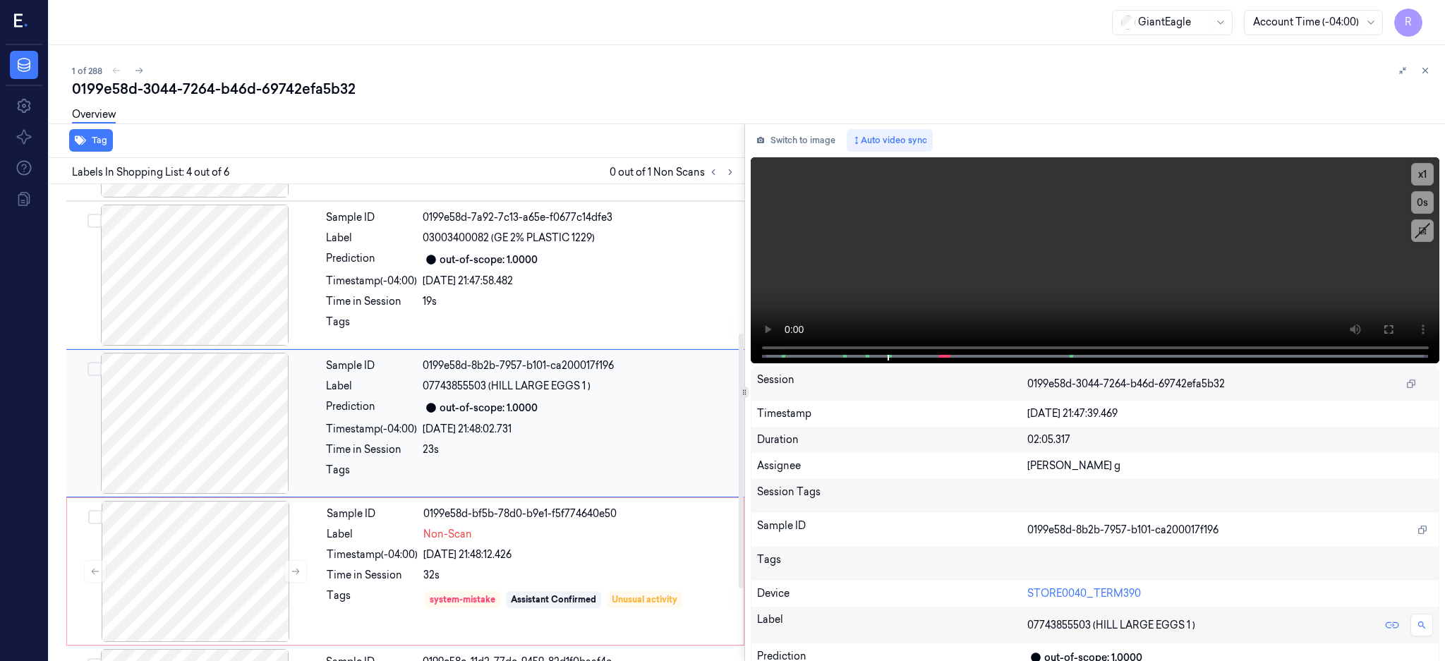
click at [207, 437] on div at bounding box center [194, 423] width 251 height 141
click at [1395, 329] on icon at bounding box center [1388, 329] width 11 height 11
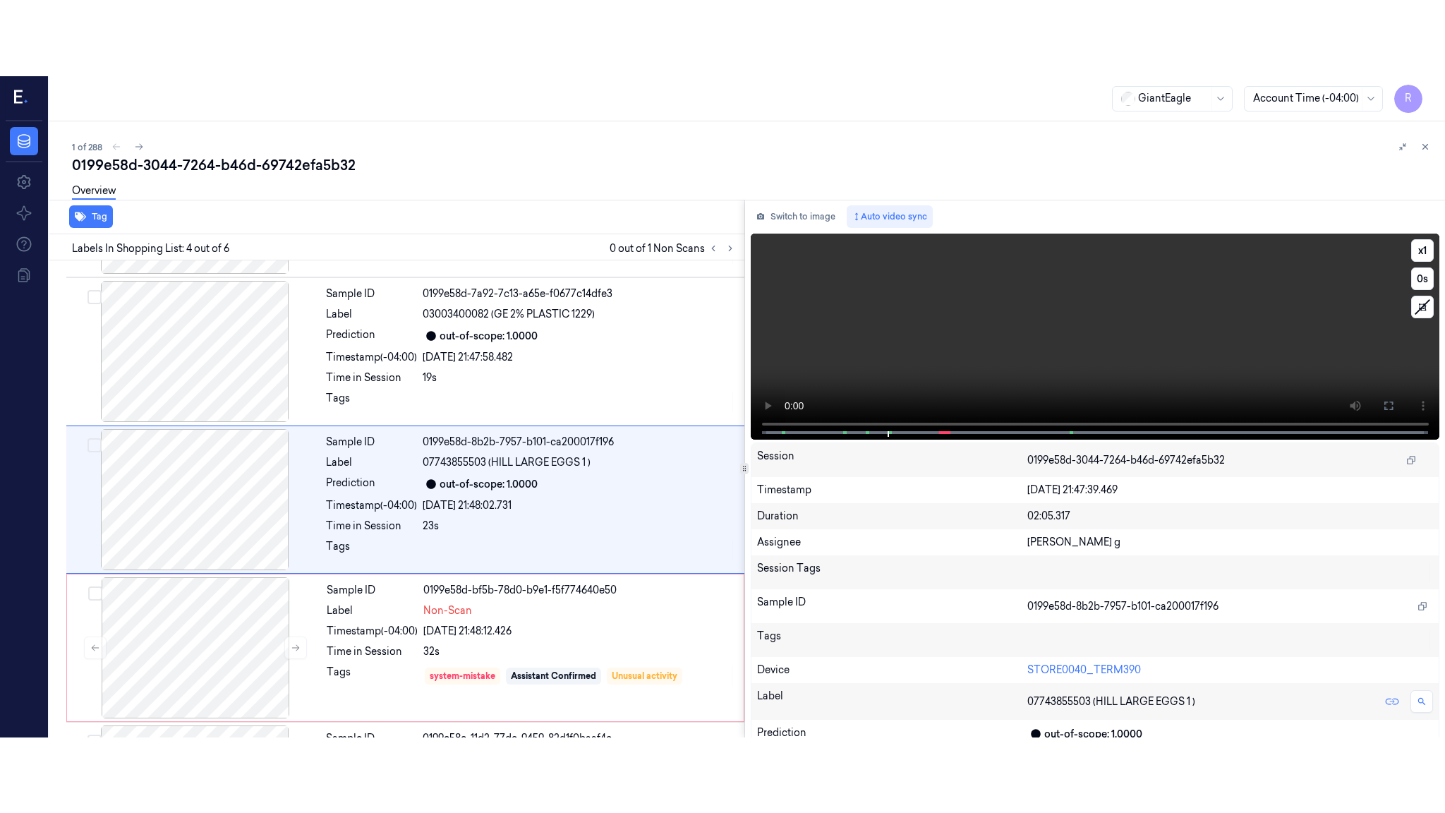
scroll to position [265, 0]
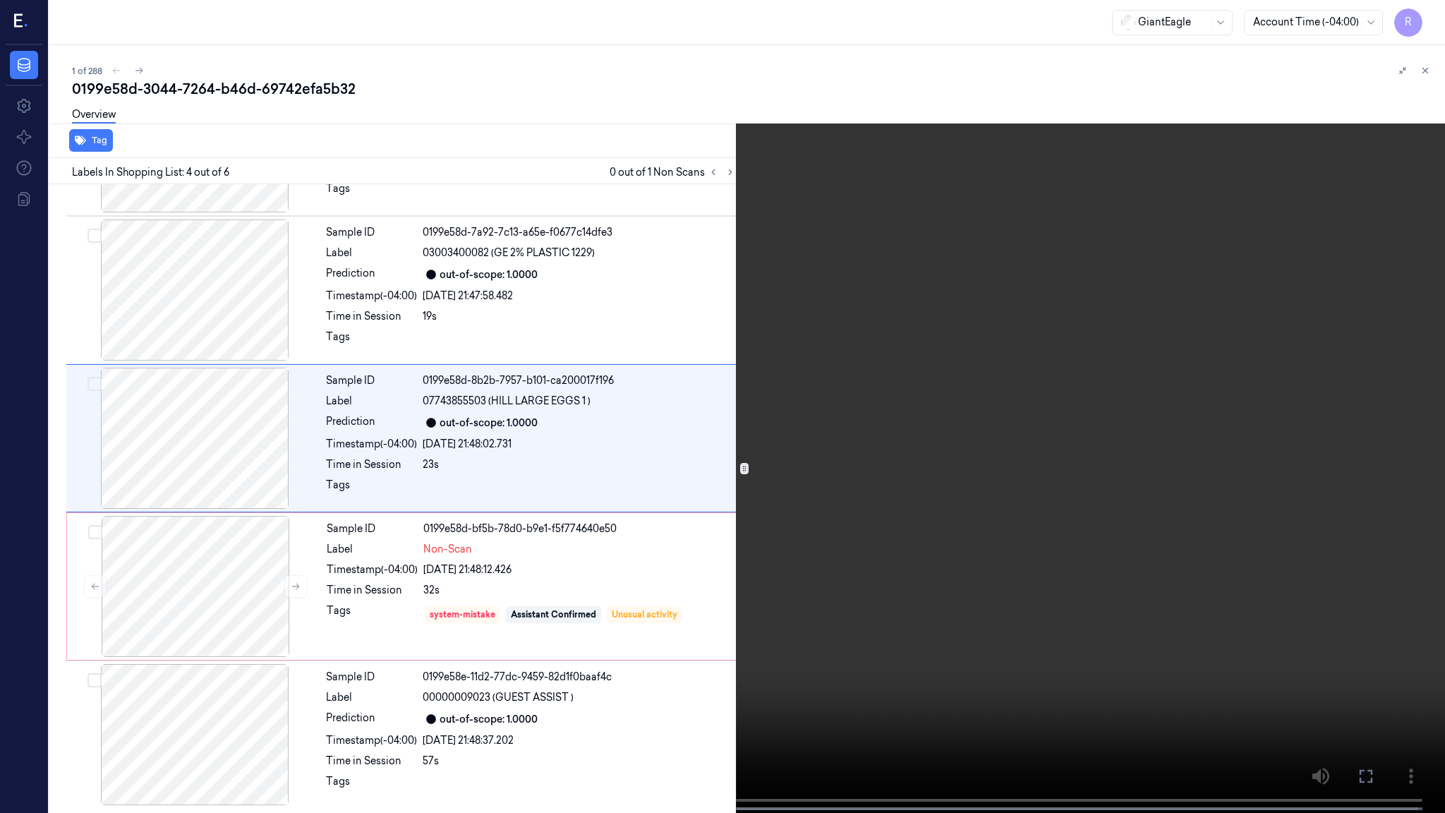
click at [850, 428] on video at bounding box center [722, 408] width 1445 height 816
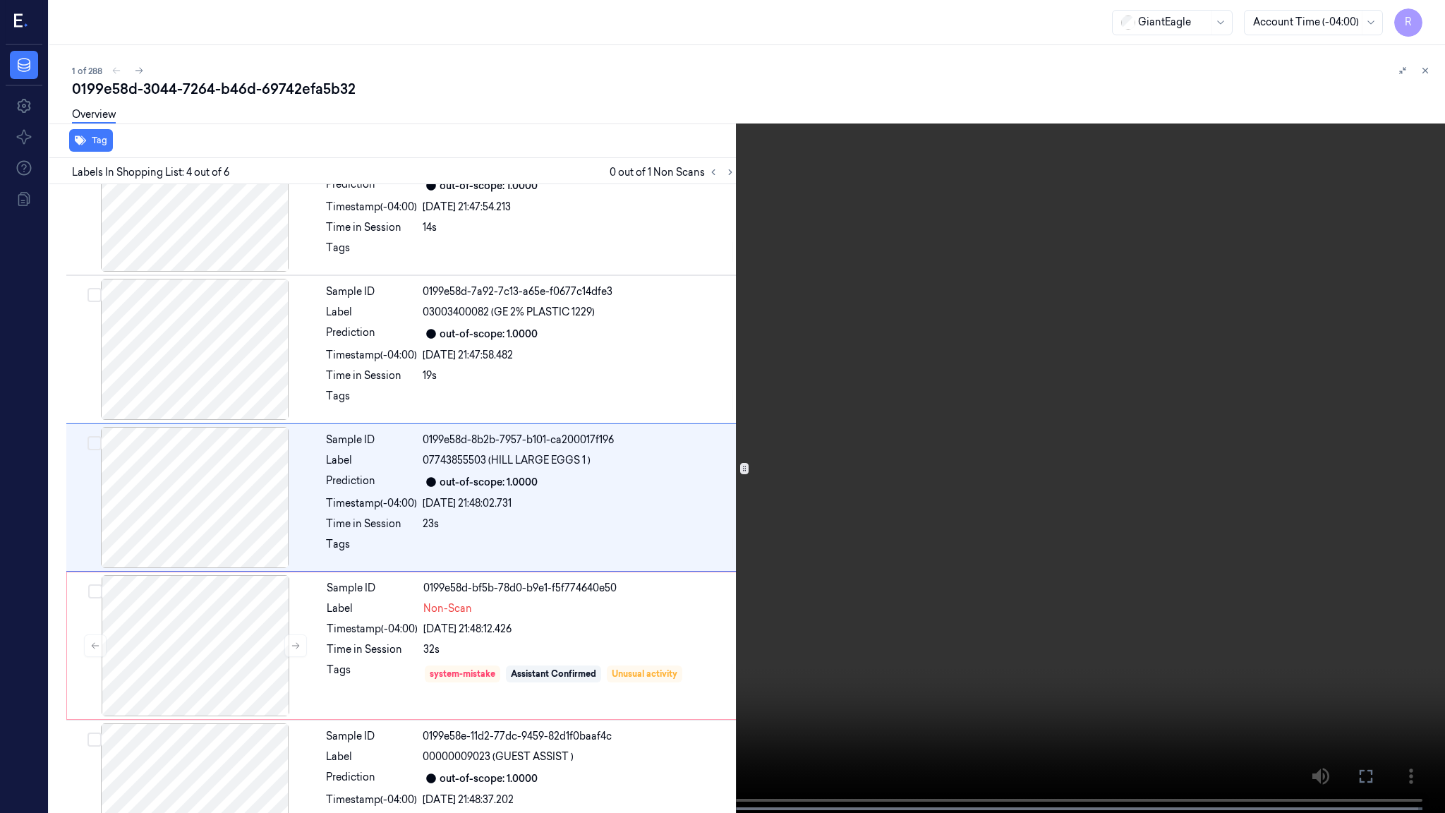
scroll to position [203, 0]
click at [845, 448] on video at bounding box center [722, 408] width 1445 height 816
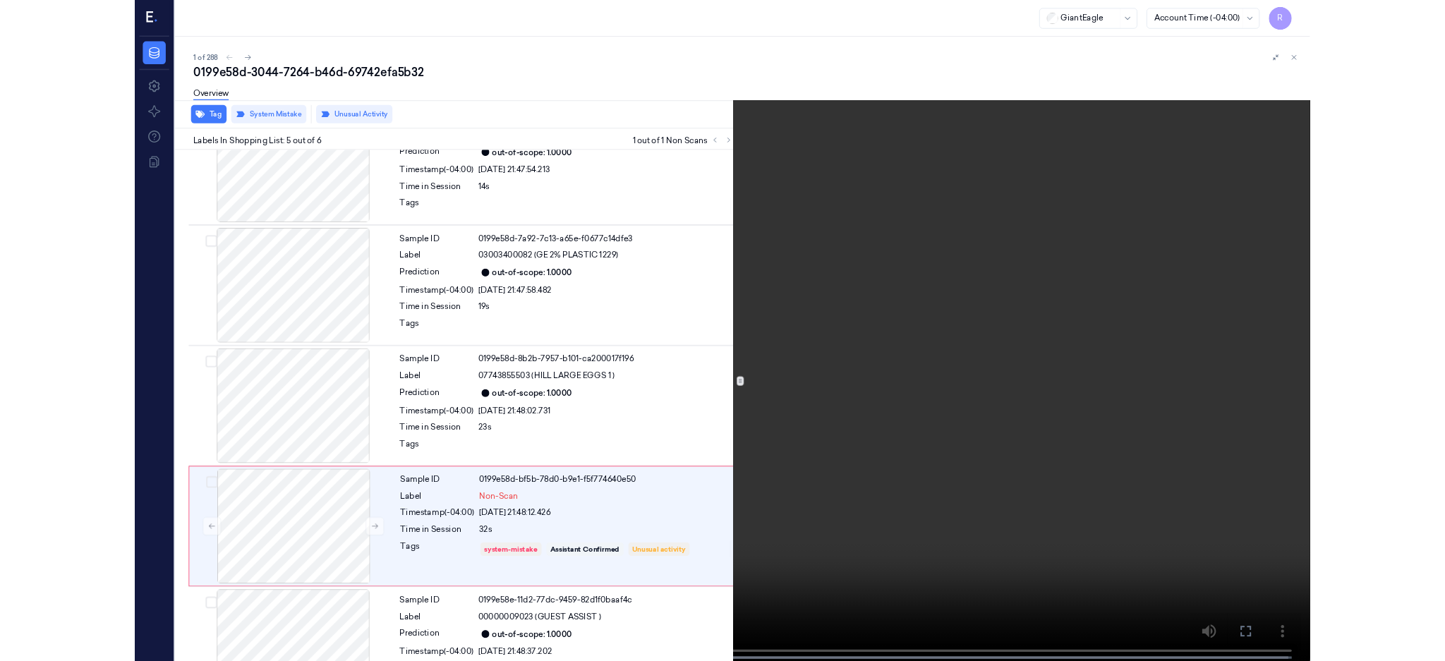
scroll to position [264, 0]
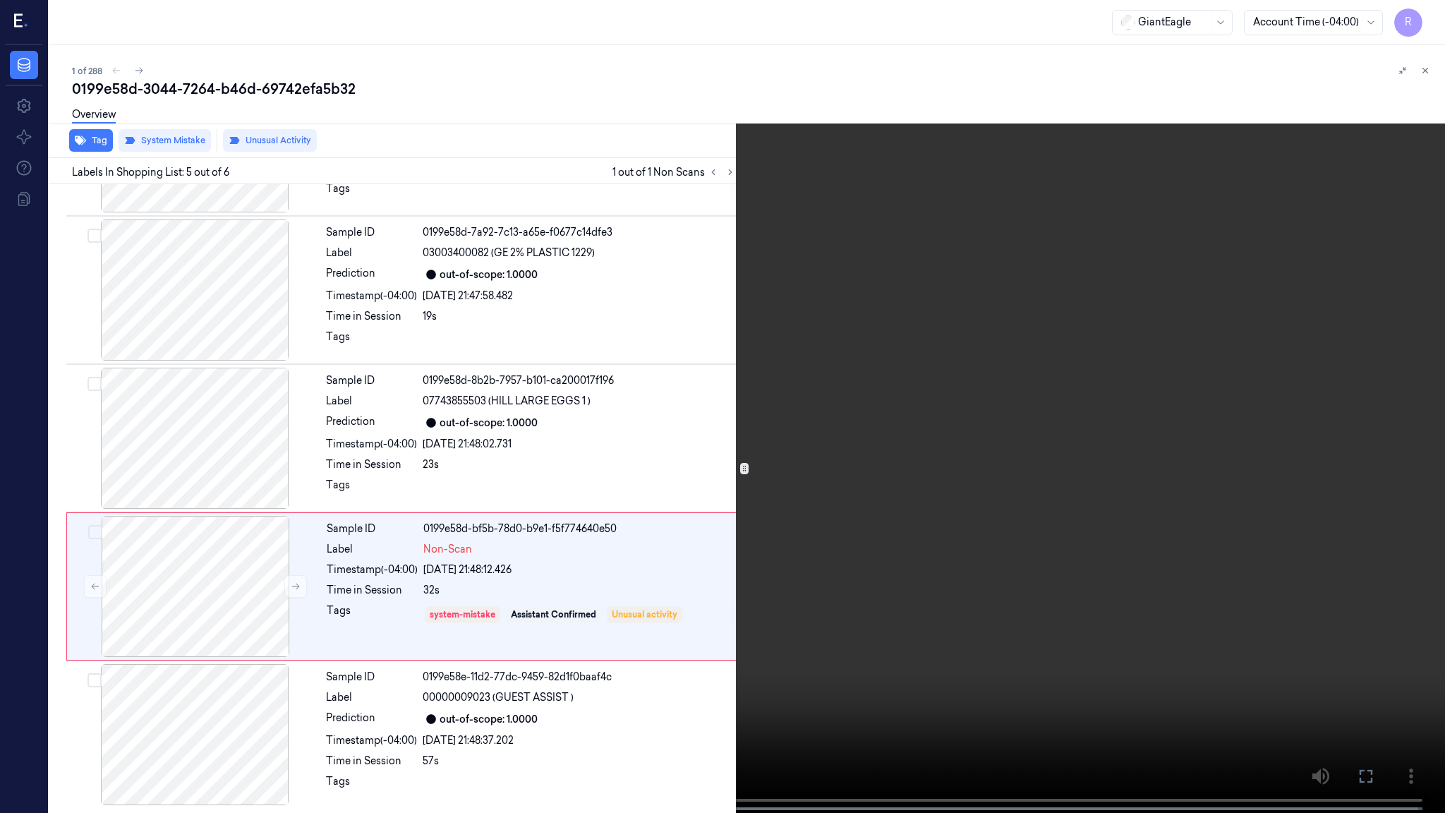
click at [622, 458] on video at bounding box center [722, 408] width 1445 height 816
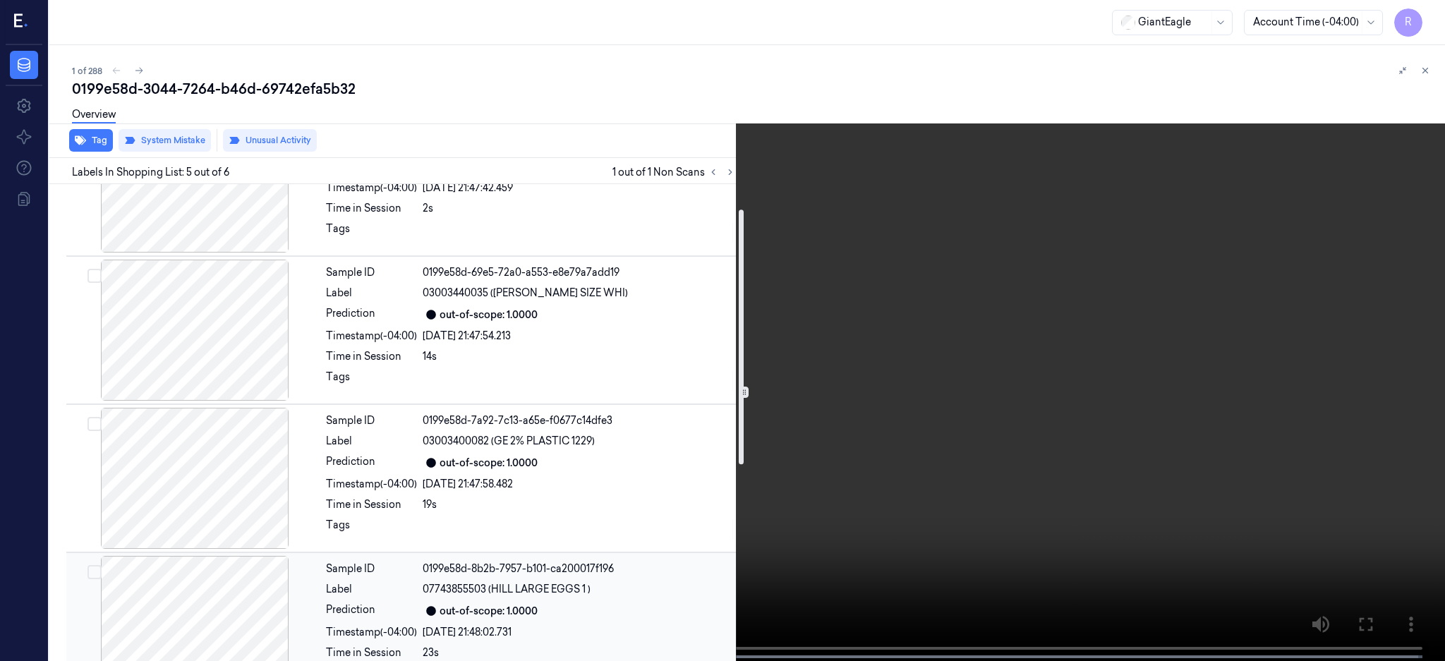
scroll to position [0, 0]
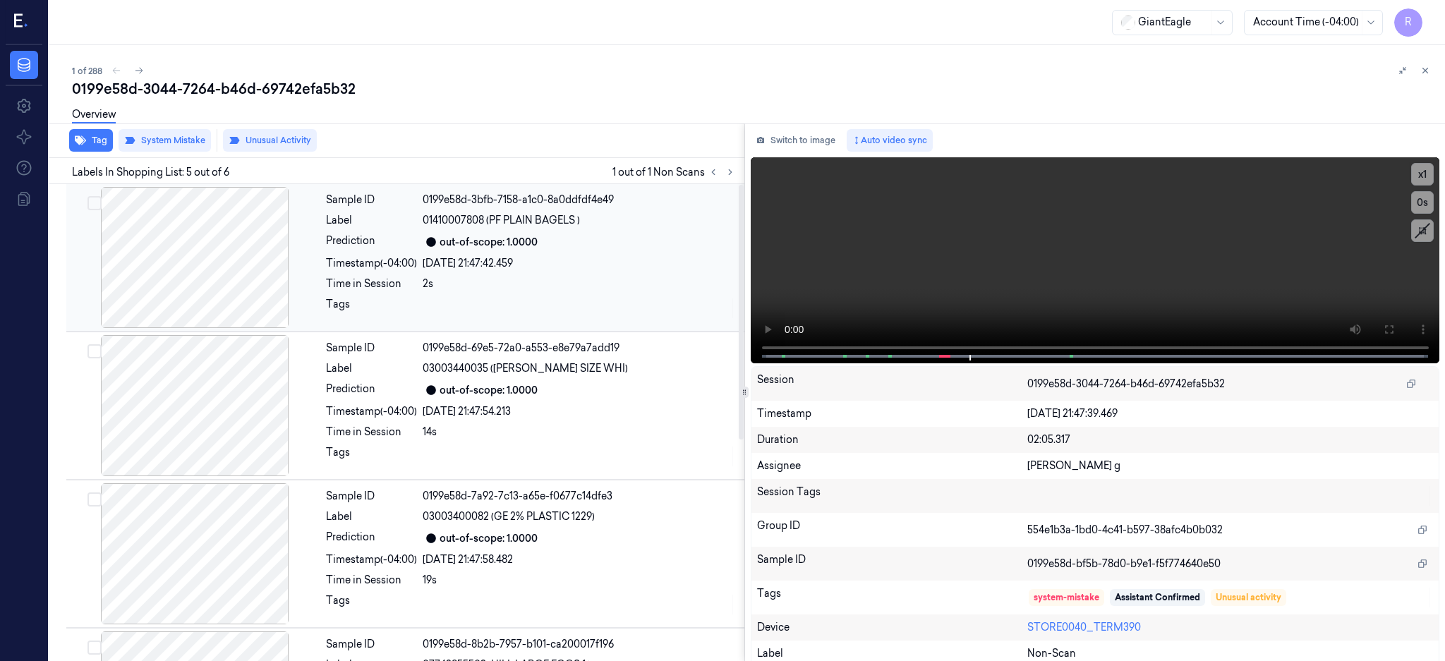
click at [245, 287] on div at bounding box center [194, 257] width 251 height 141
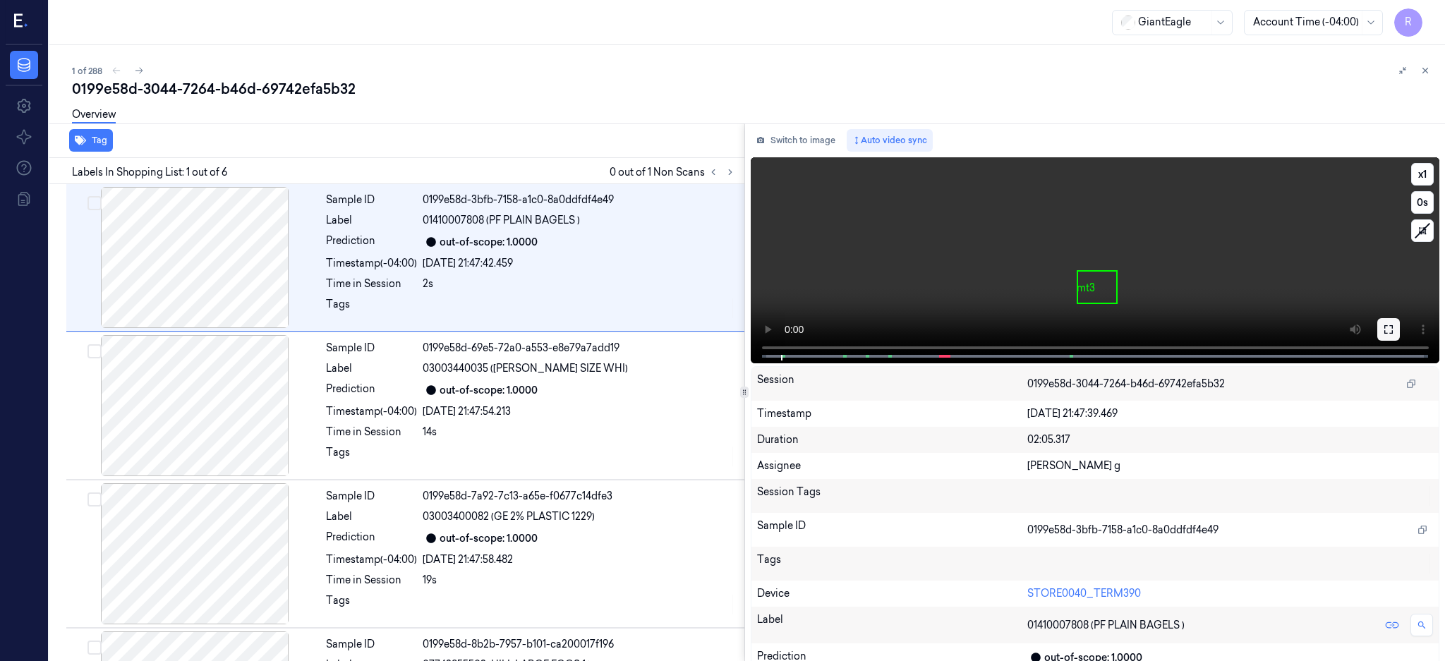
click at [1395, 327] on icon at bounding box center [1388, 329] width 11 height 11
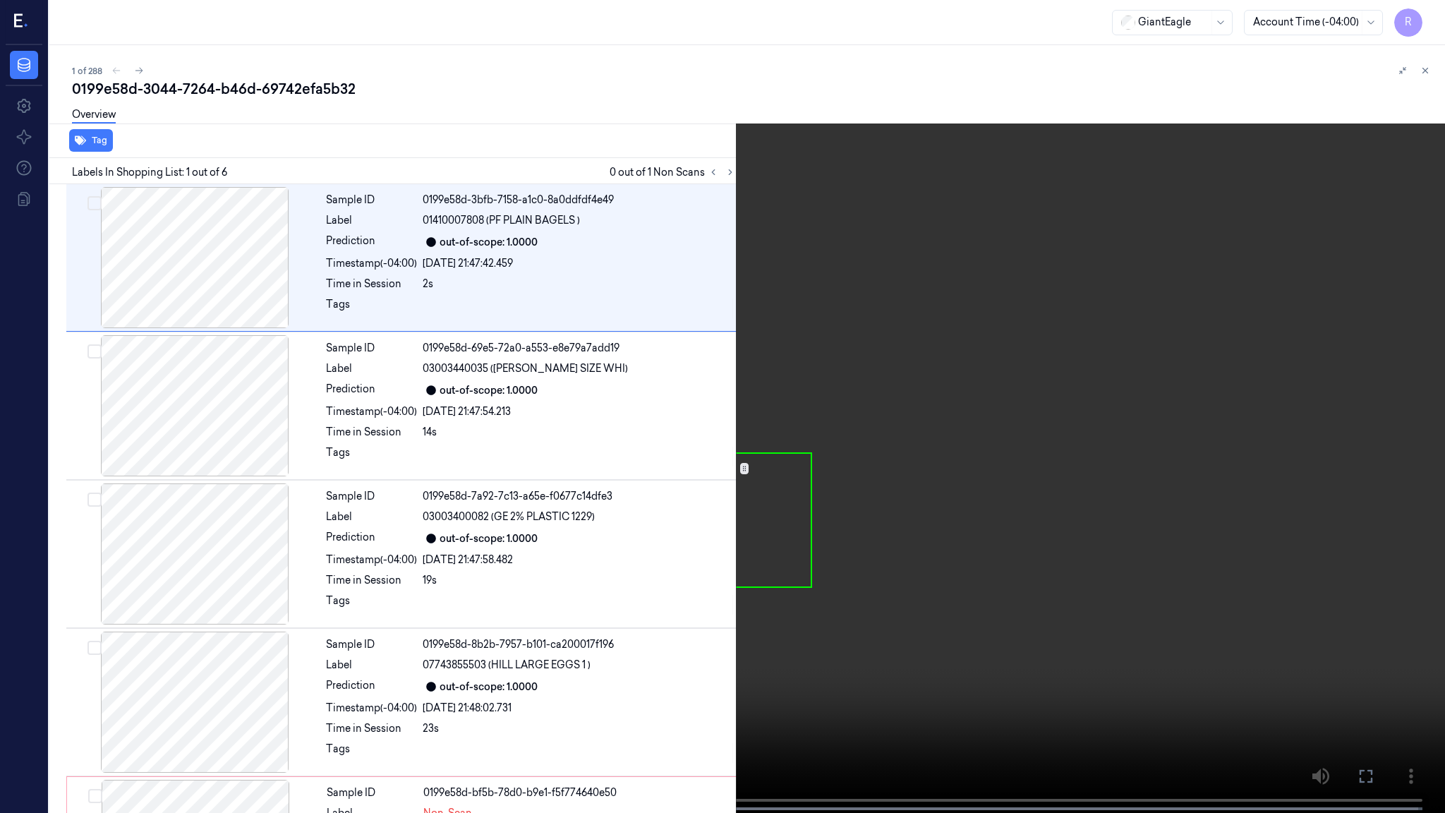
click at [803, 411] on video at bounding box center [722, 408] width 1445 height 816
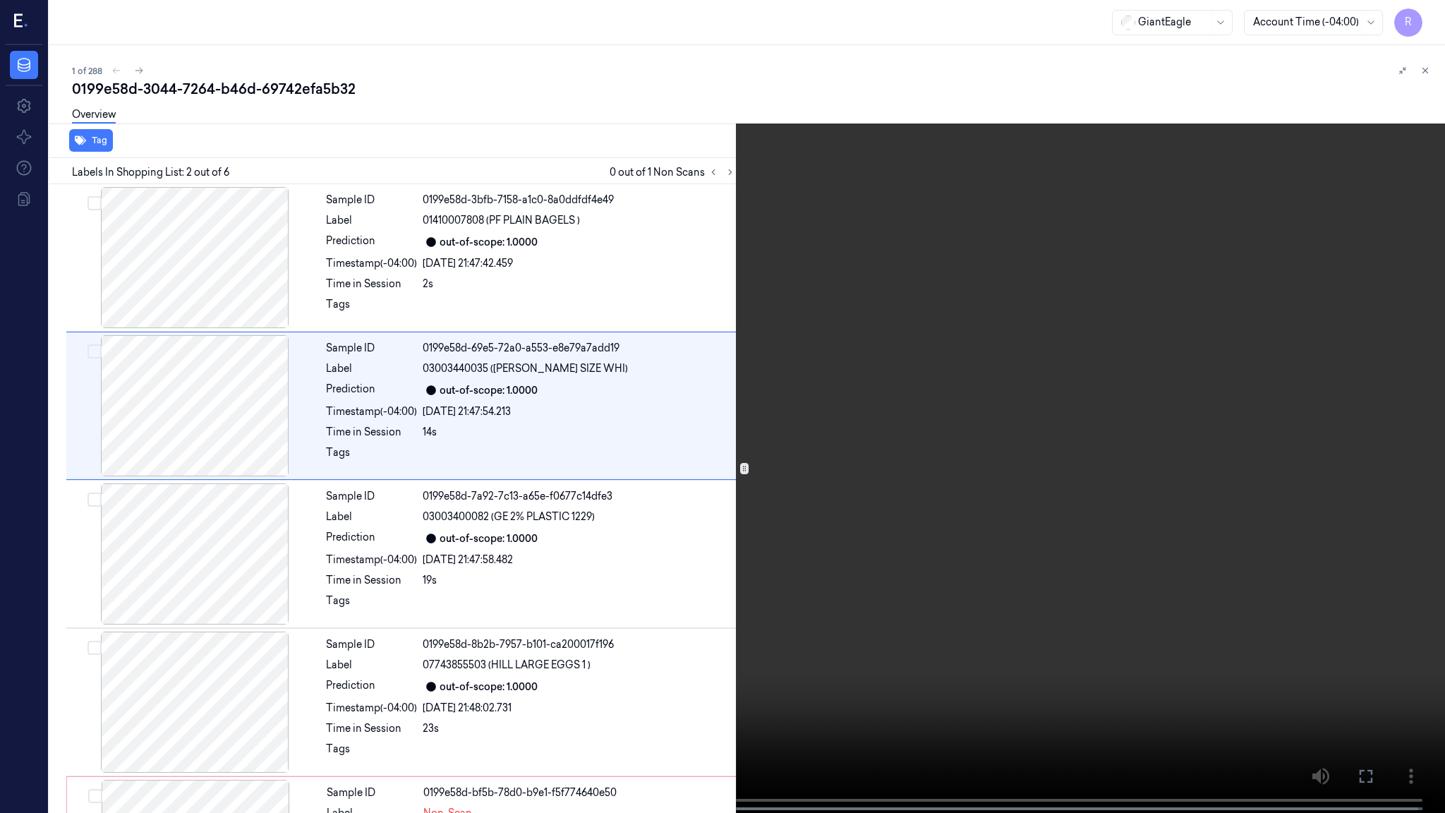
click at [620, 373] on video at bounding box center [722, 408] width 1445 height 816
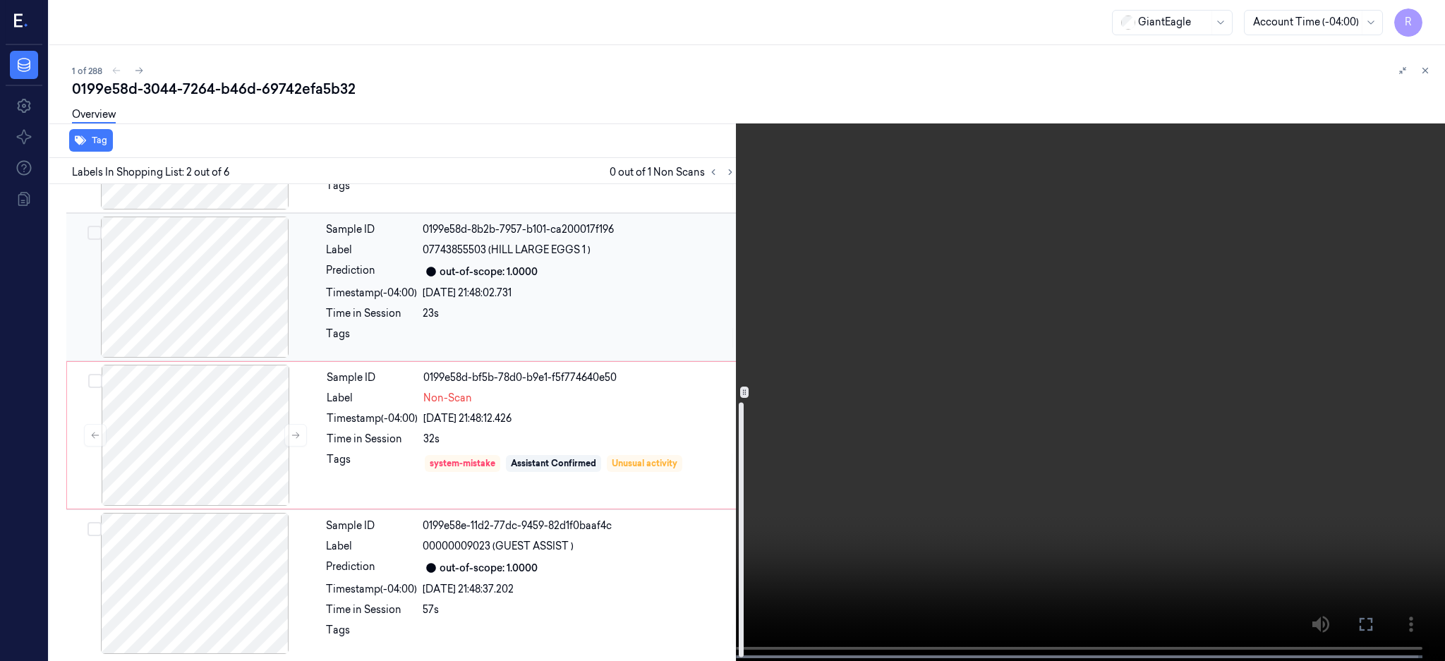
scroll to position [415, 0]
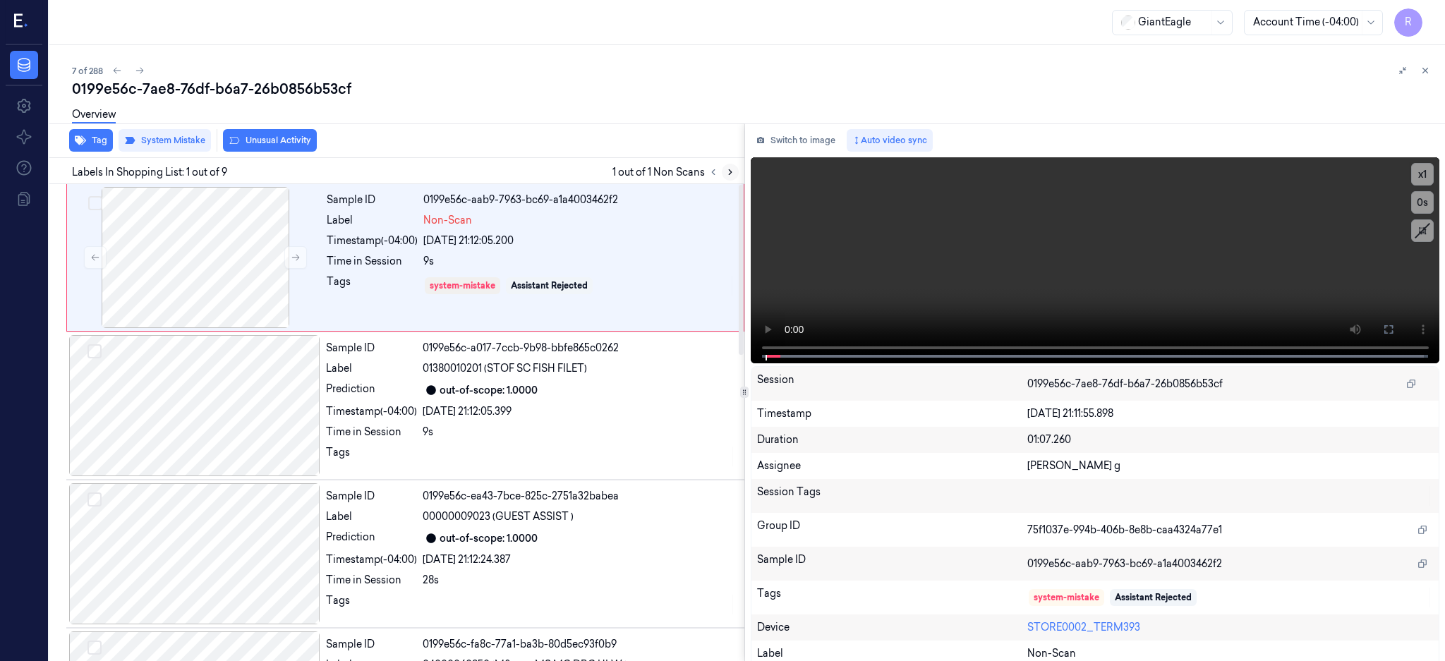
click at [735, 176] on icon at bounding box center [731, 172] width 10 height 10
click at [169, 276] on div at bounding box center [195, 257] width 251 height 141
click at [253, 277] on div at bounding box center [195, 257] width 251 height 141
click at [1400, 335] on button at bounding box center [1389, 329] width 23 height 23
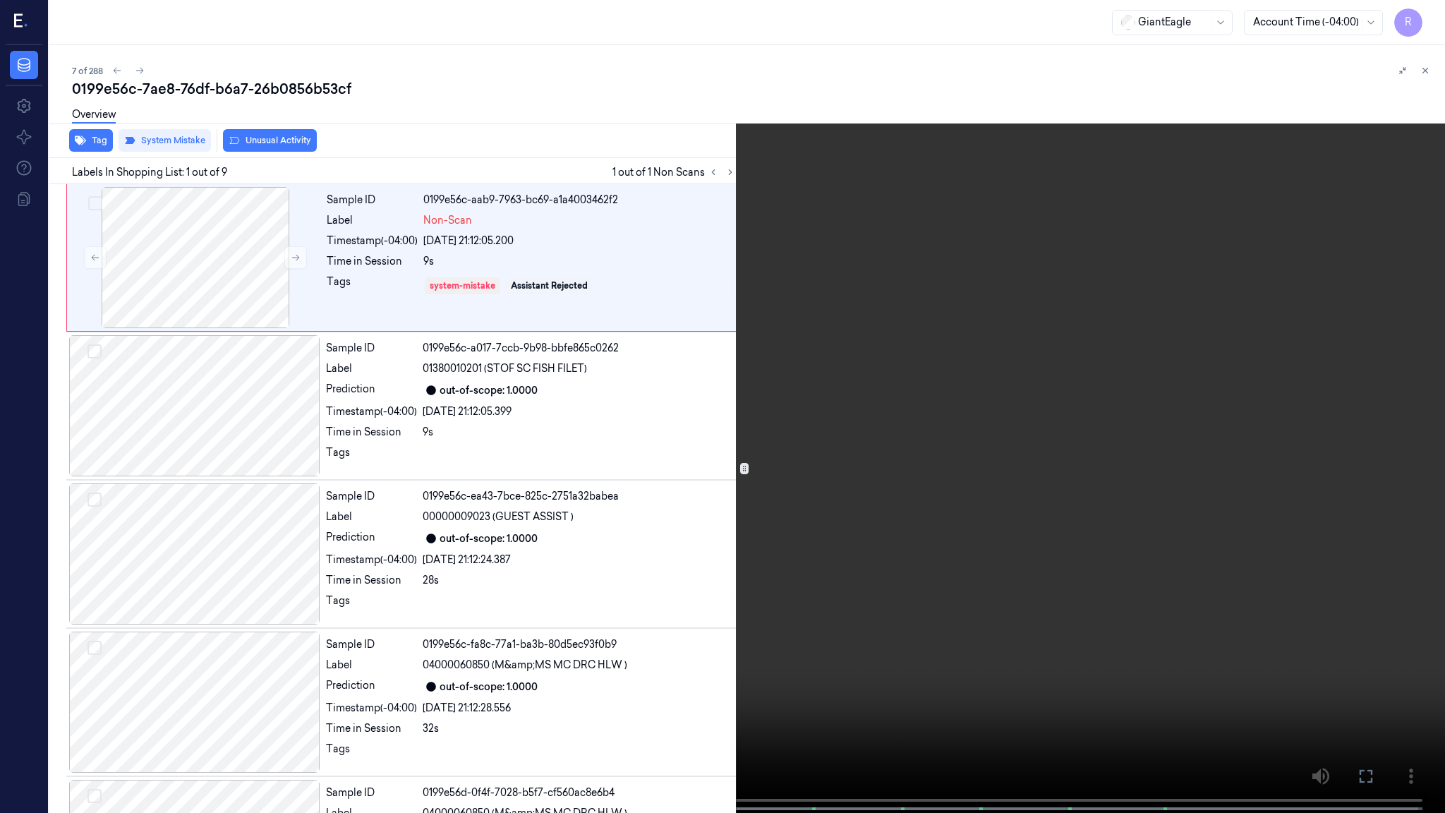
click at [924, 423] on video at bounding box center [722, 408] width 1445 height 816
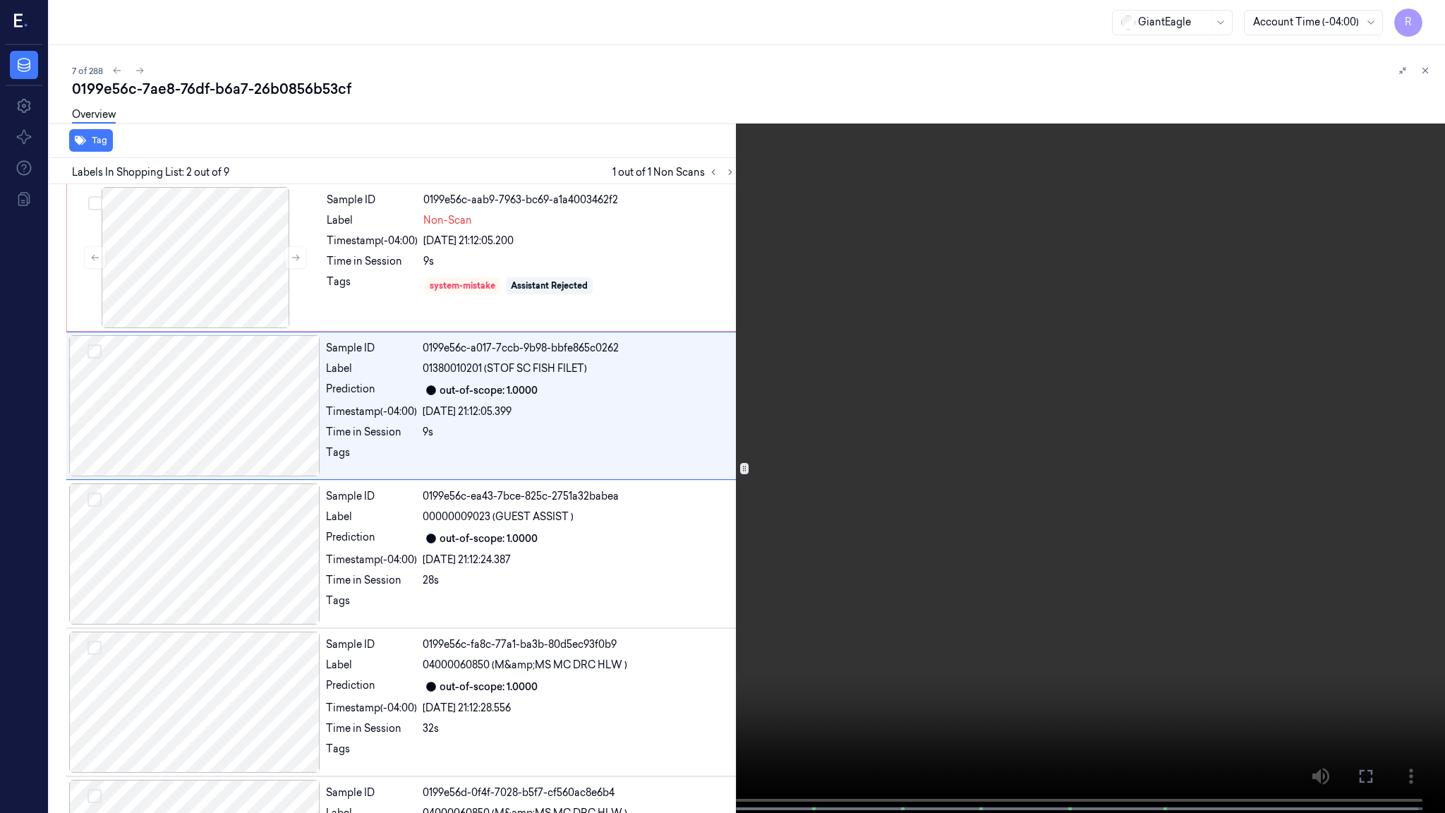
click at [735, 541] on video at bounding box center [722, 408] width 1445 height 816
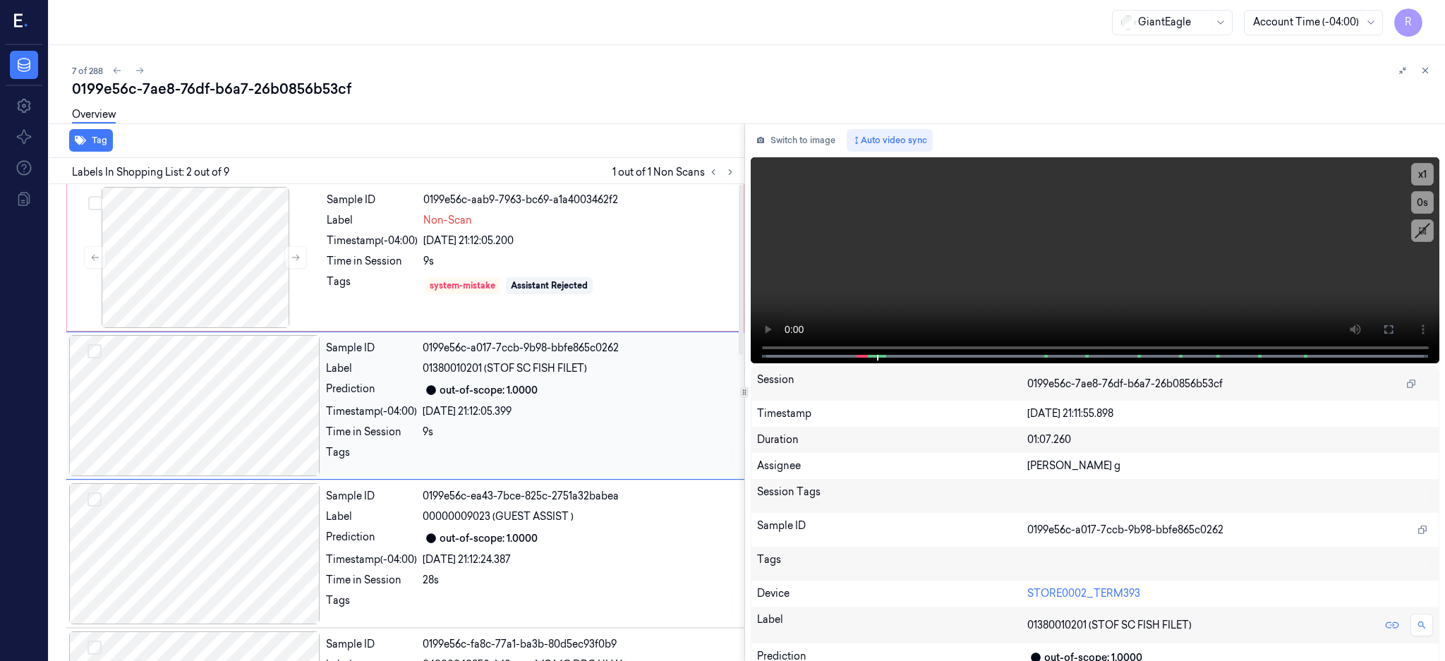
click at [170, 407] on div at bounding box center [194, 405] width 251 height 141
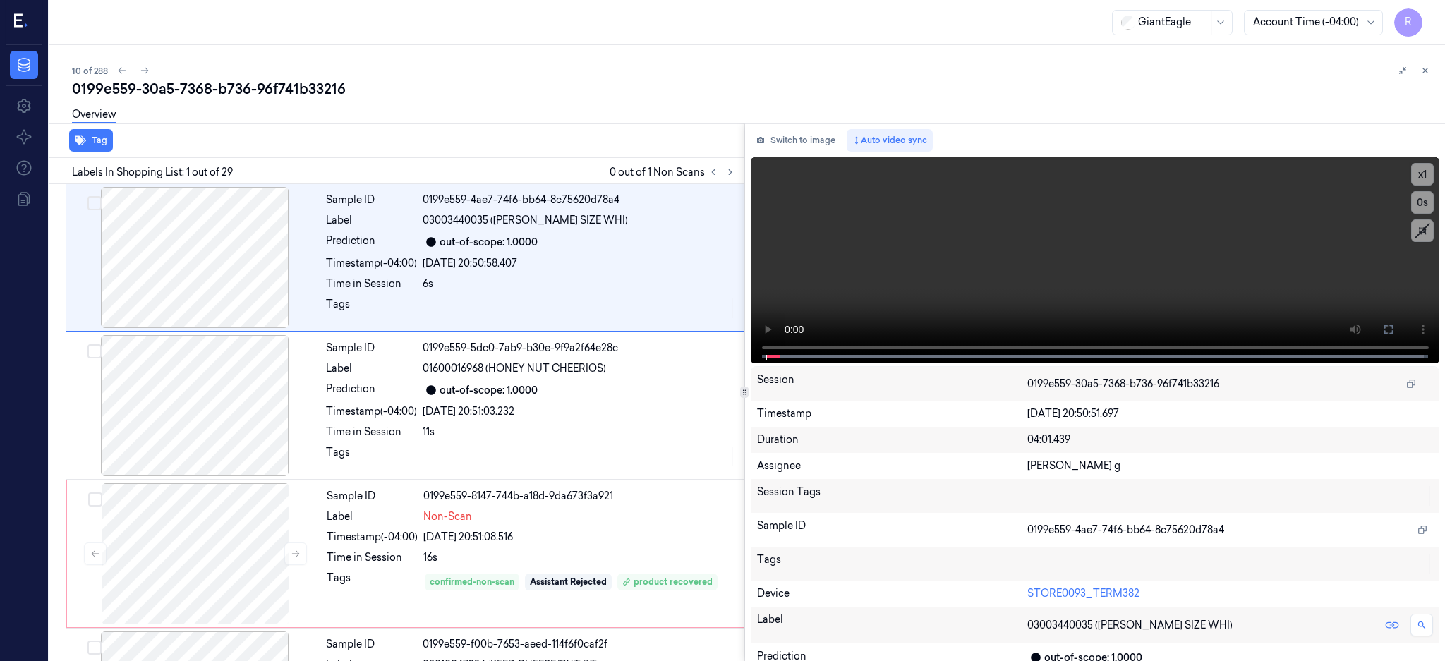
click at [739, 164] on div at bounding box center [722, 172] width 34 height 17
click at [735, 169] on icon at bounding box center [731, 172] width 10 height 10
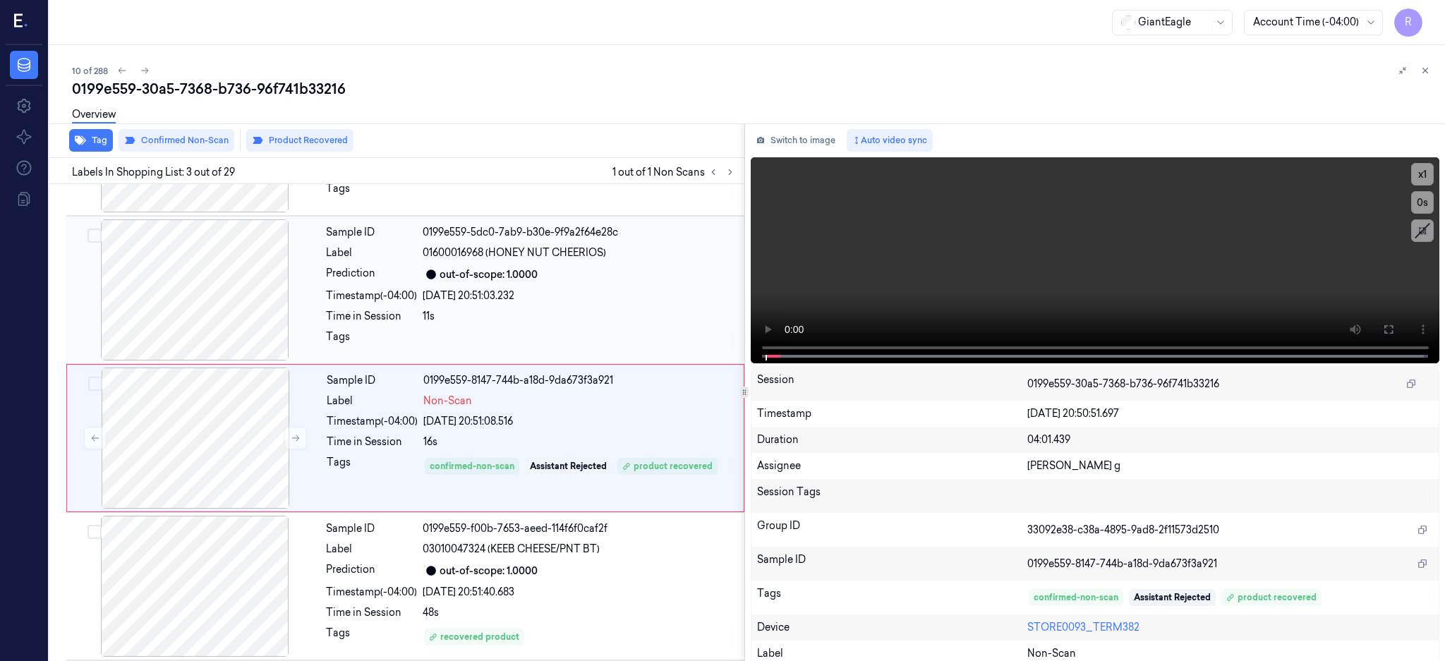
scroll to position [131, 0]
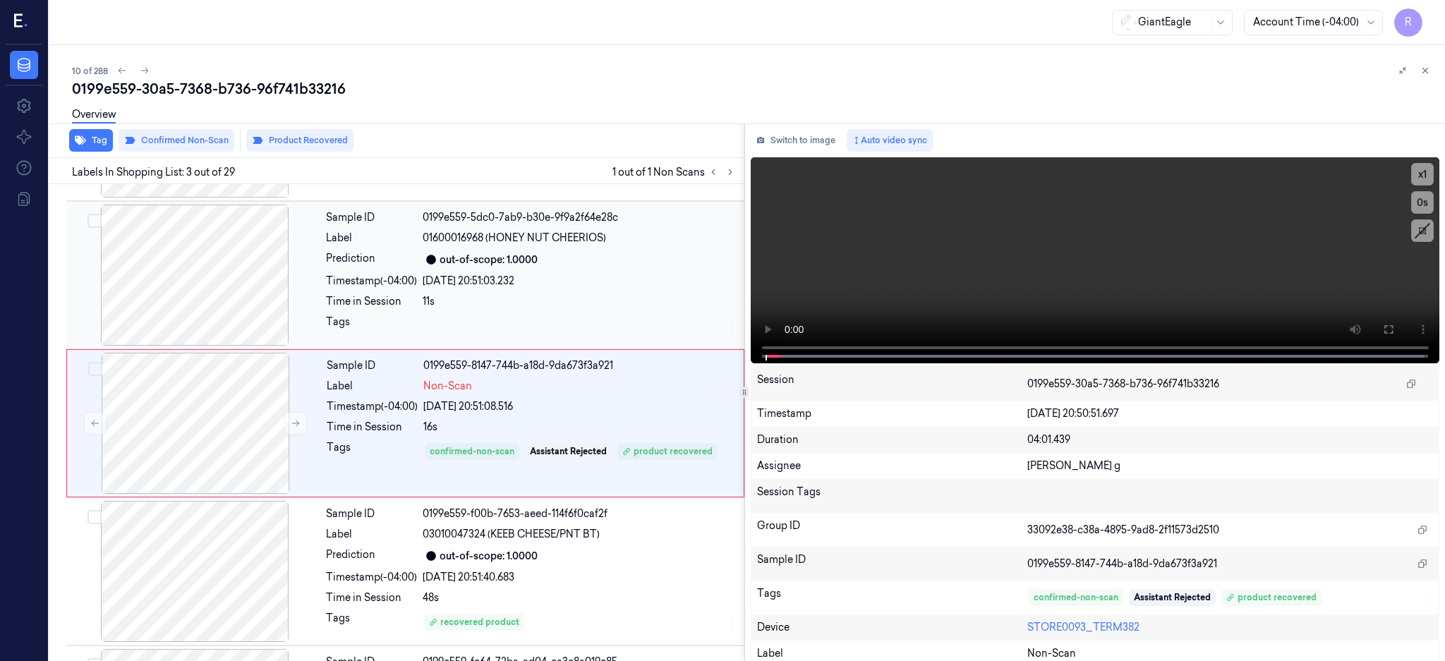
click at [199, 287] on div at bounding box center [194, 275] width 251 height 141
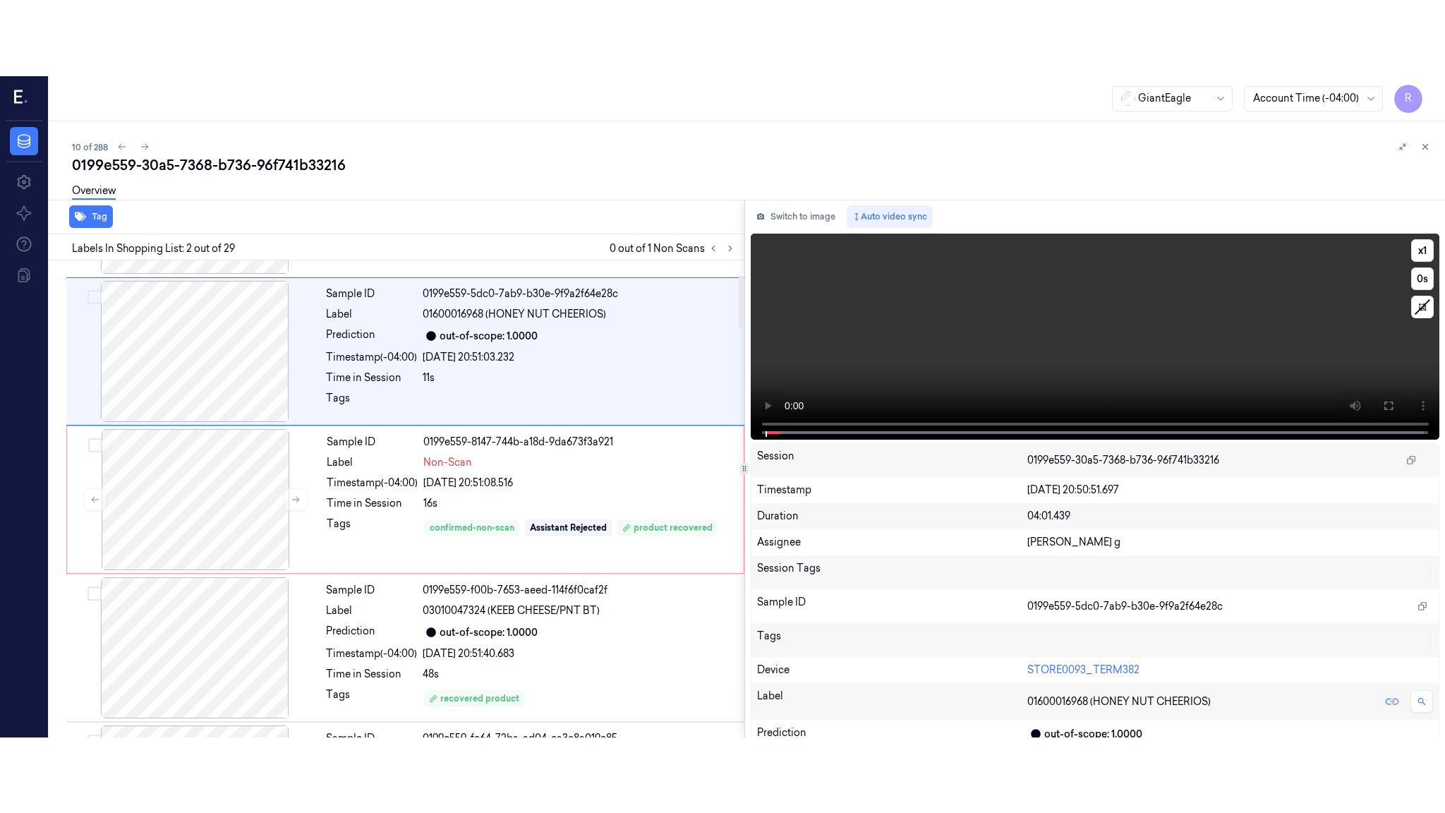
scroll to position [0, 0]
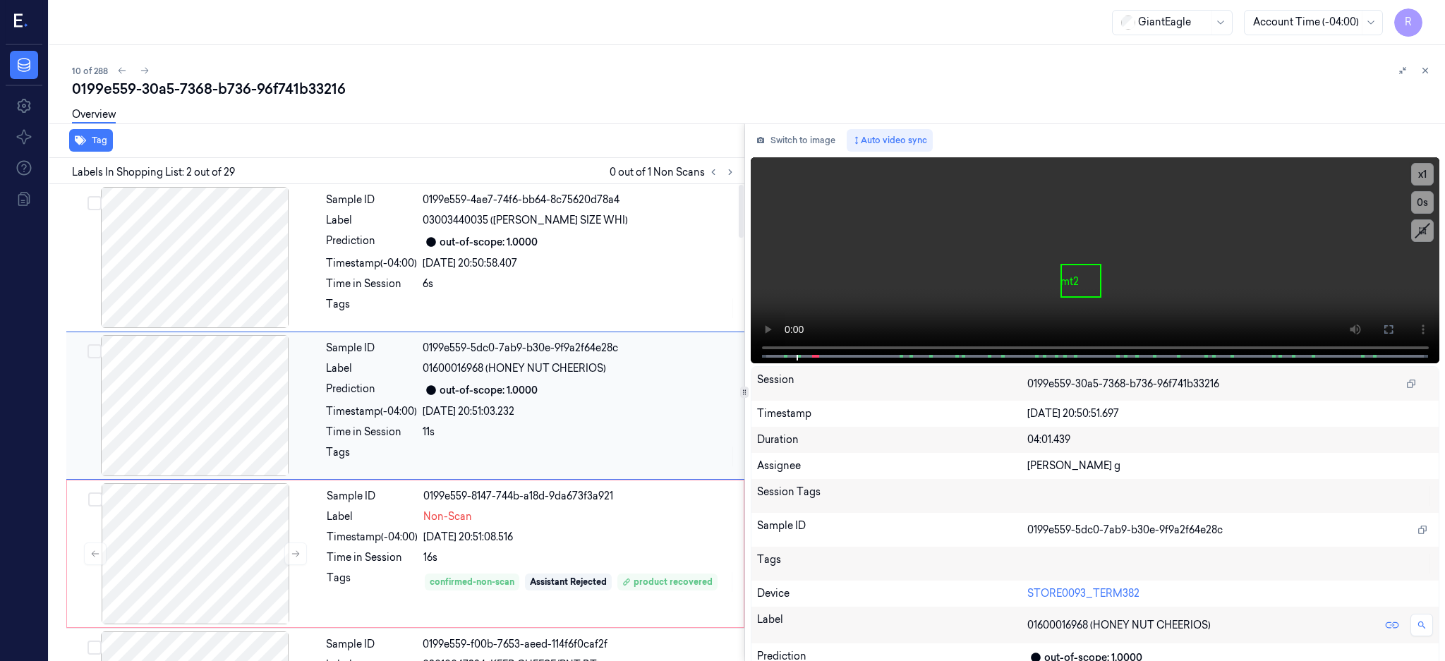
click at [232, 440] on div at bounding box center [194, 405] width 251 height 141
click at [1400, 320] on button at bounding box center [1389, 329] width 23 height 23
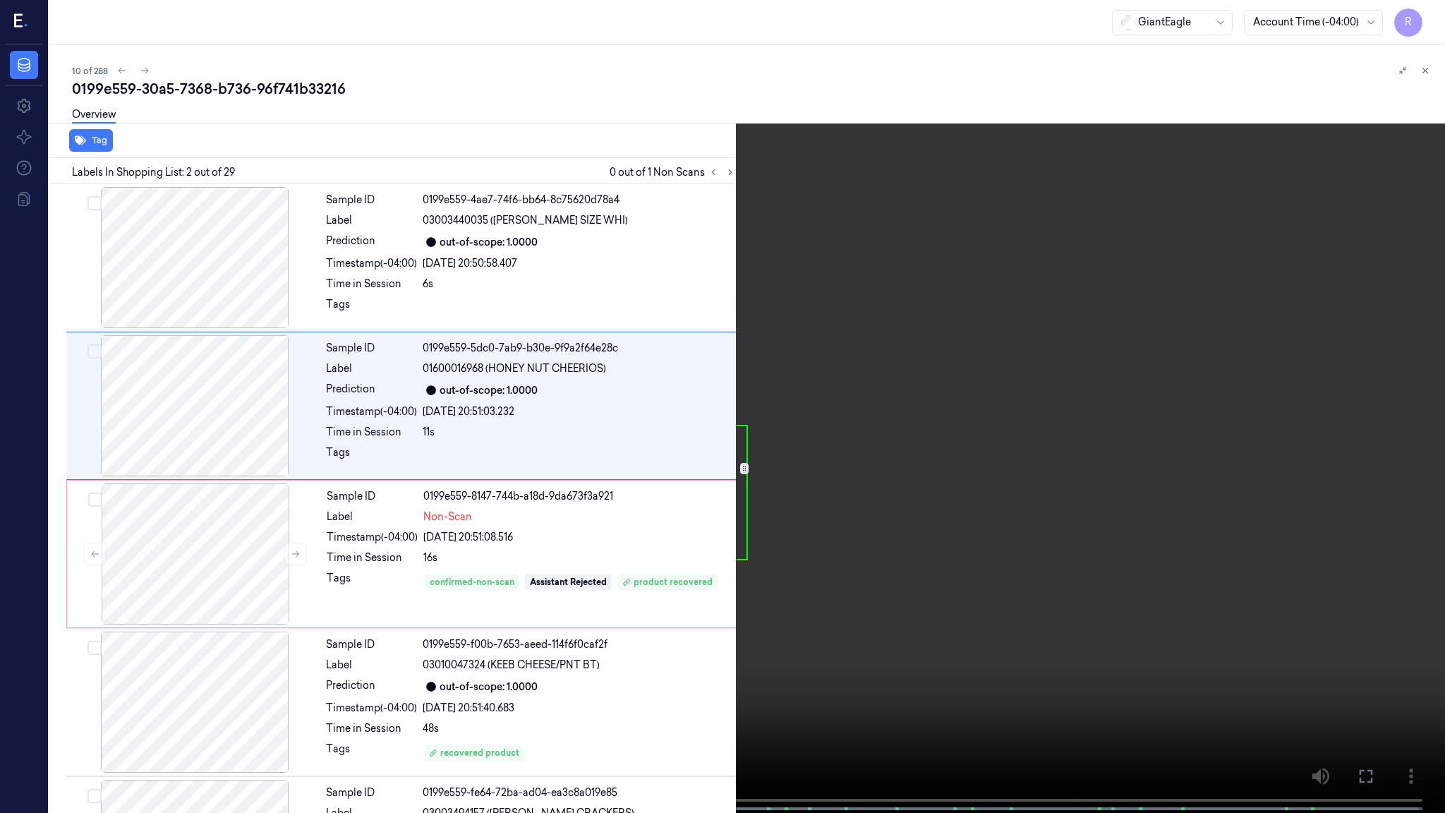
click at [916, 369] on video at bounding box center [722, 408] width 1445 height 816
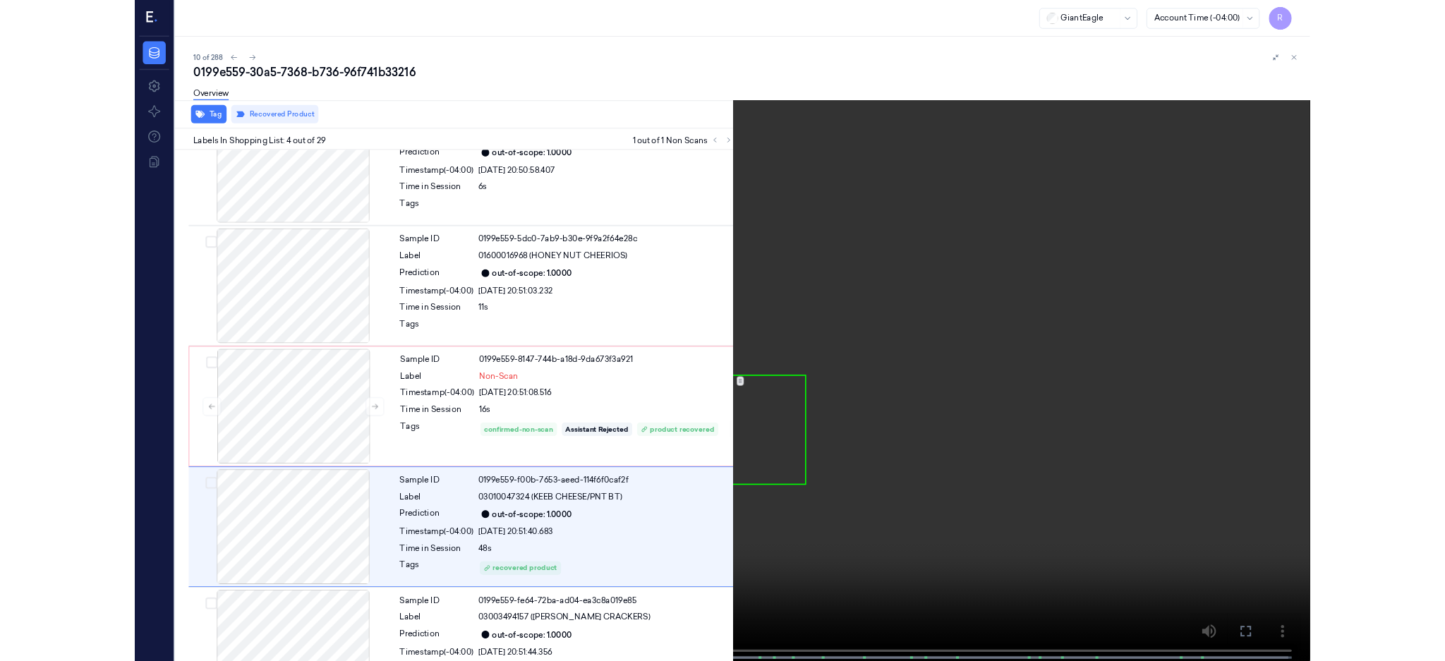
scroll to position [203, 0]
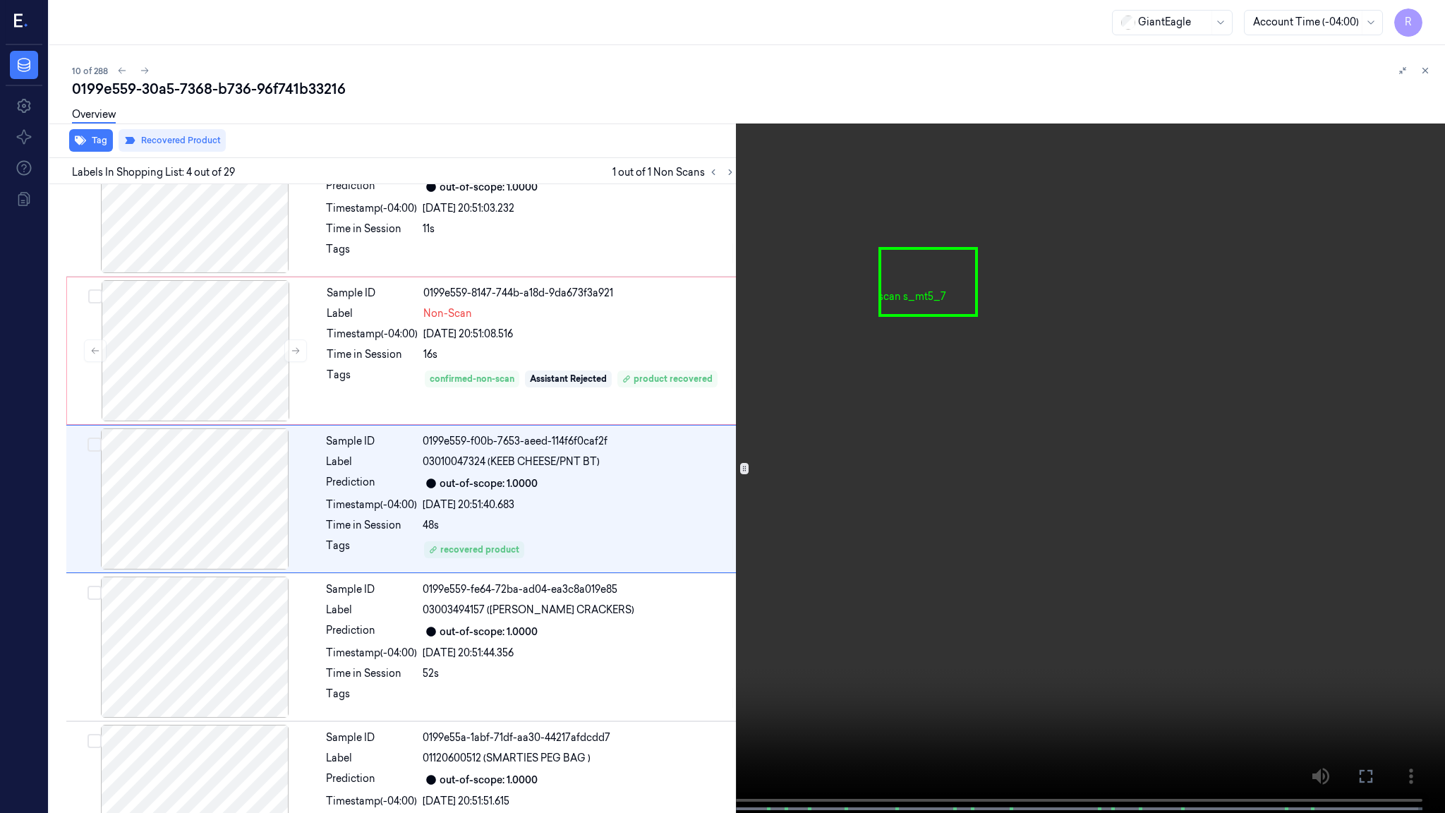
click at [754, 661] on video at bounding box center [722, 408] width 1445 height 816
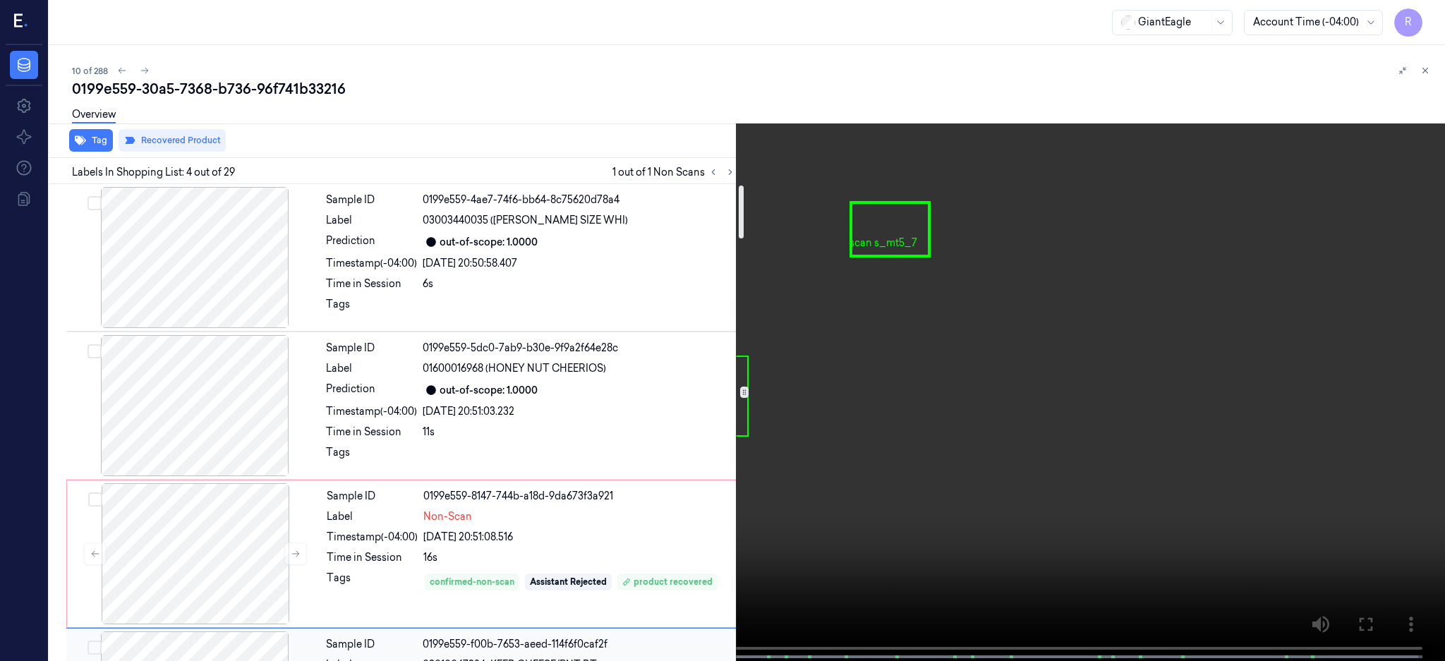
scroll to position [0, 0]
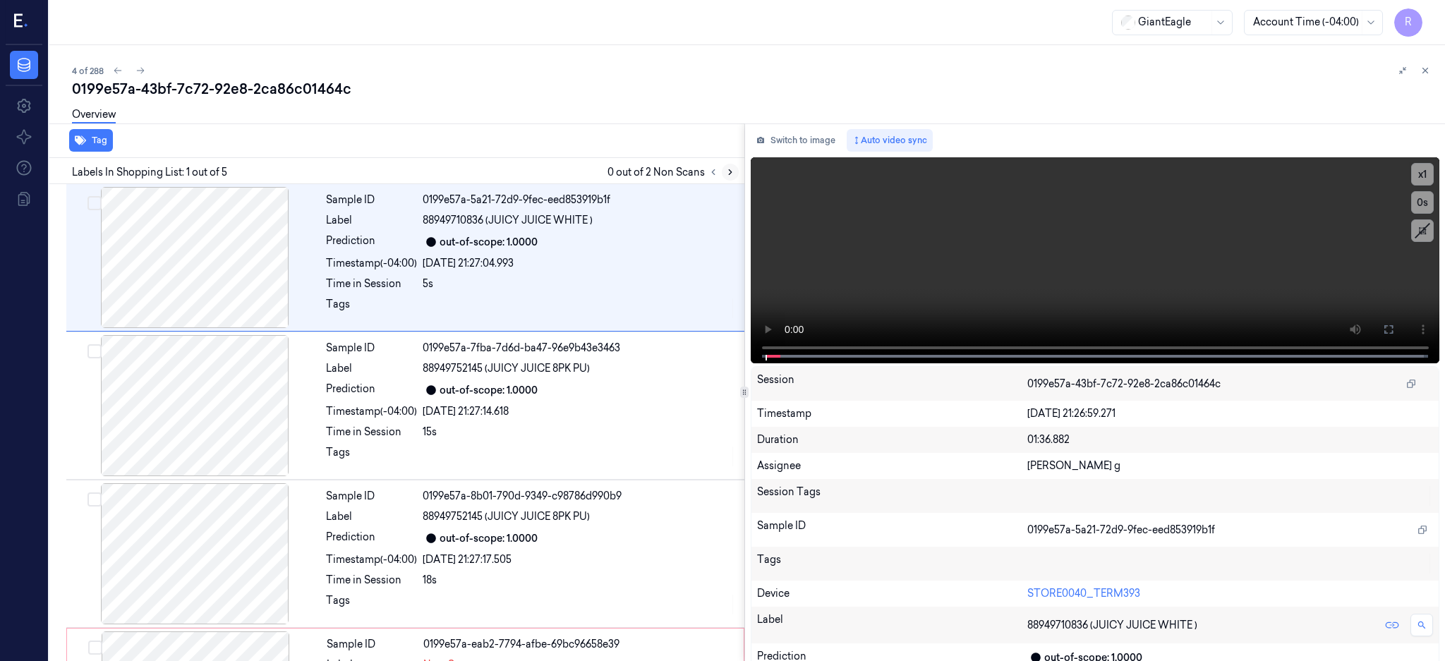
click at [735, 168] on icon at bounding box center [731, 172] width 10 height 10
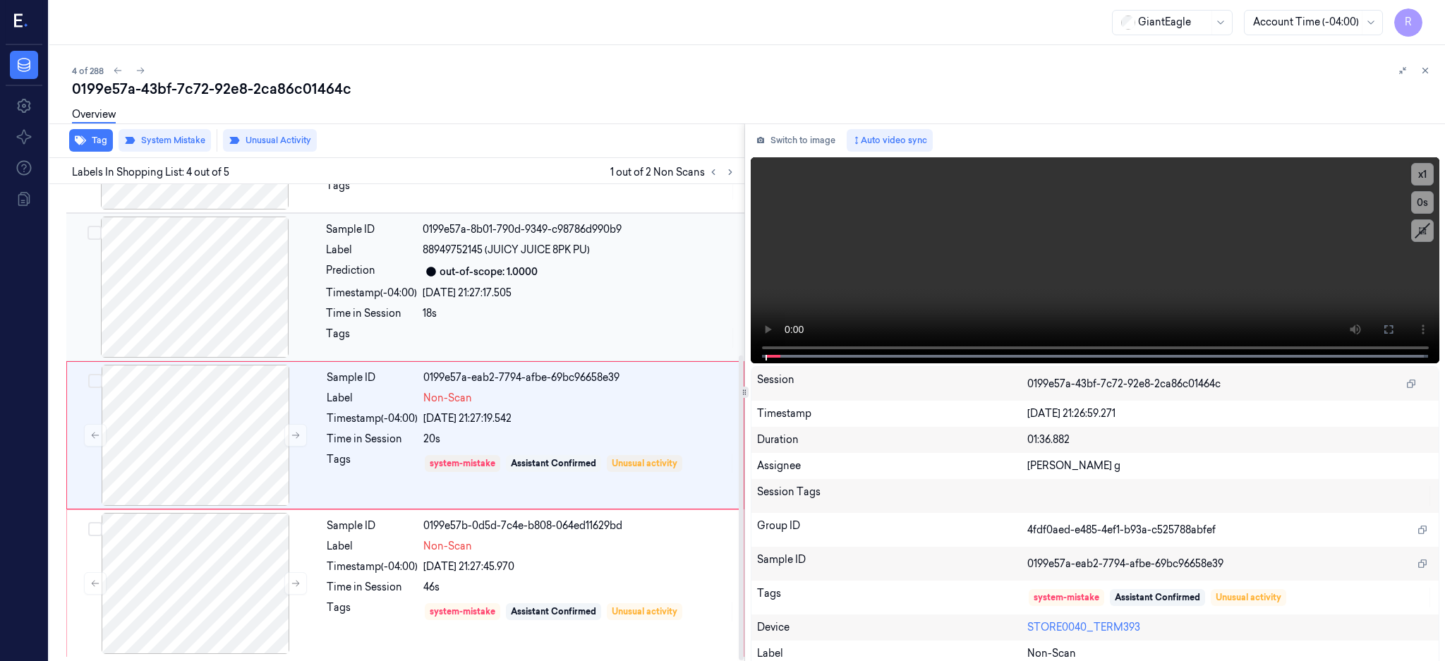
click at [236, 270] on div at bounding box center [194, 287] width 251 height 141
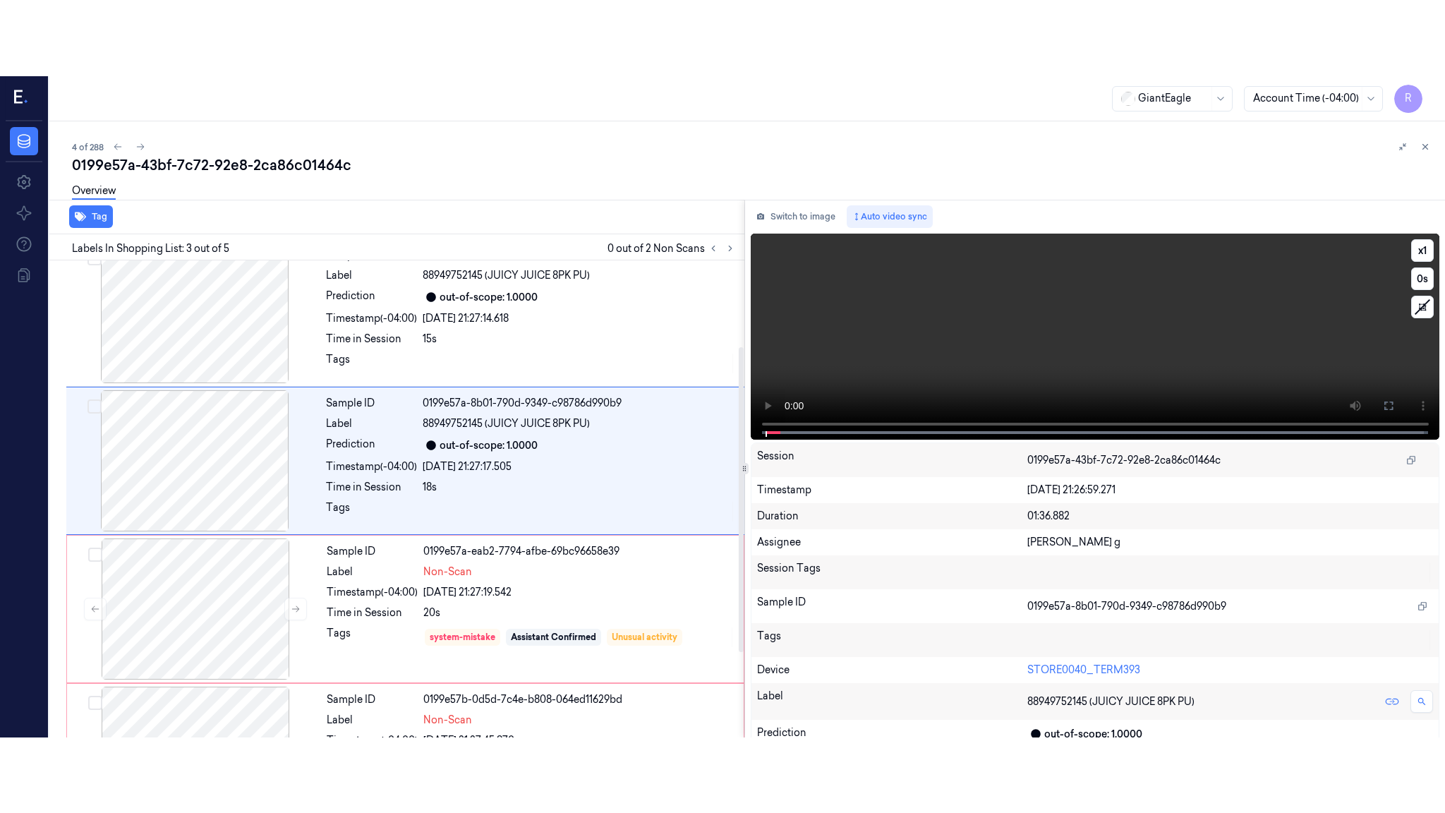
scroll to position [131, 0]
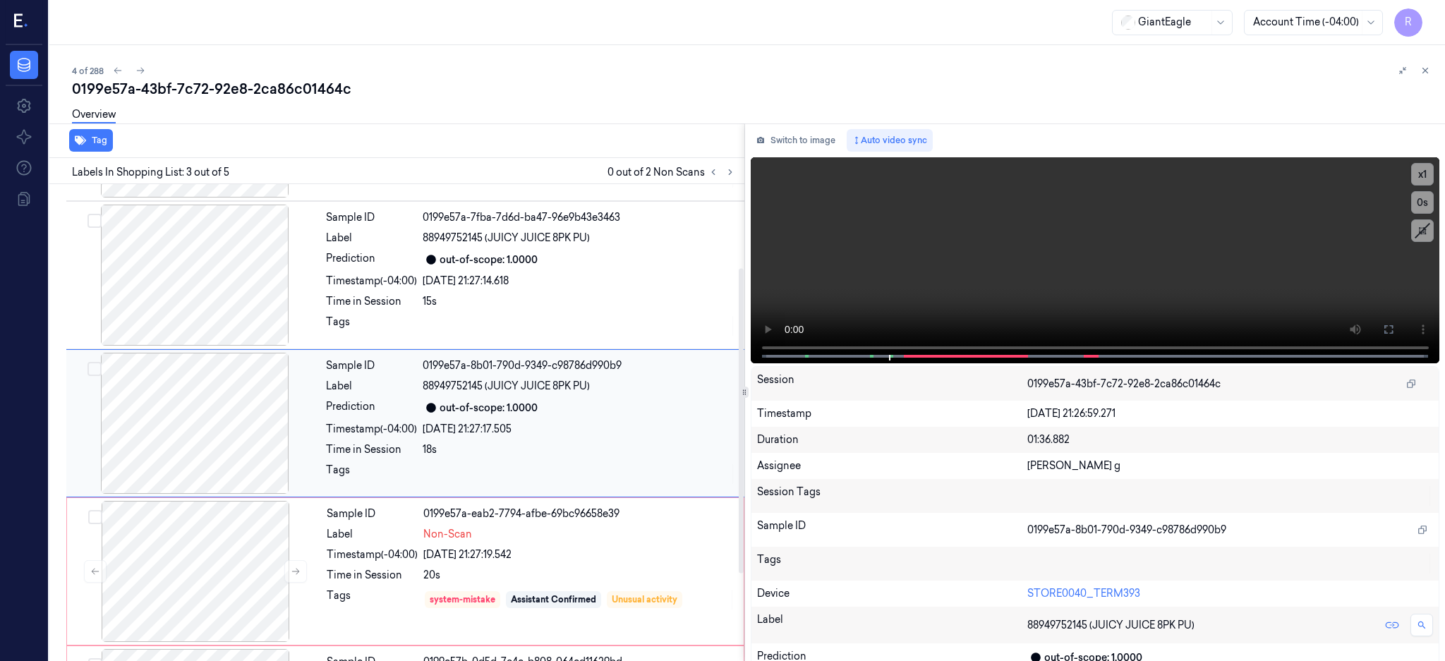
click at [188, 436] on div at bounding box center [194, 423] width 251 height 141
click at [1395, 330] on icon at bounding box center [1388, 329] width 11 height 11
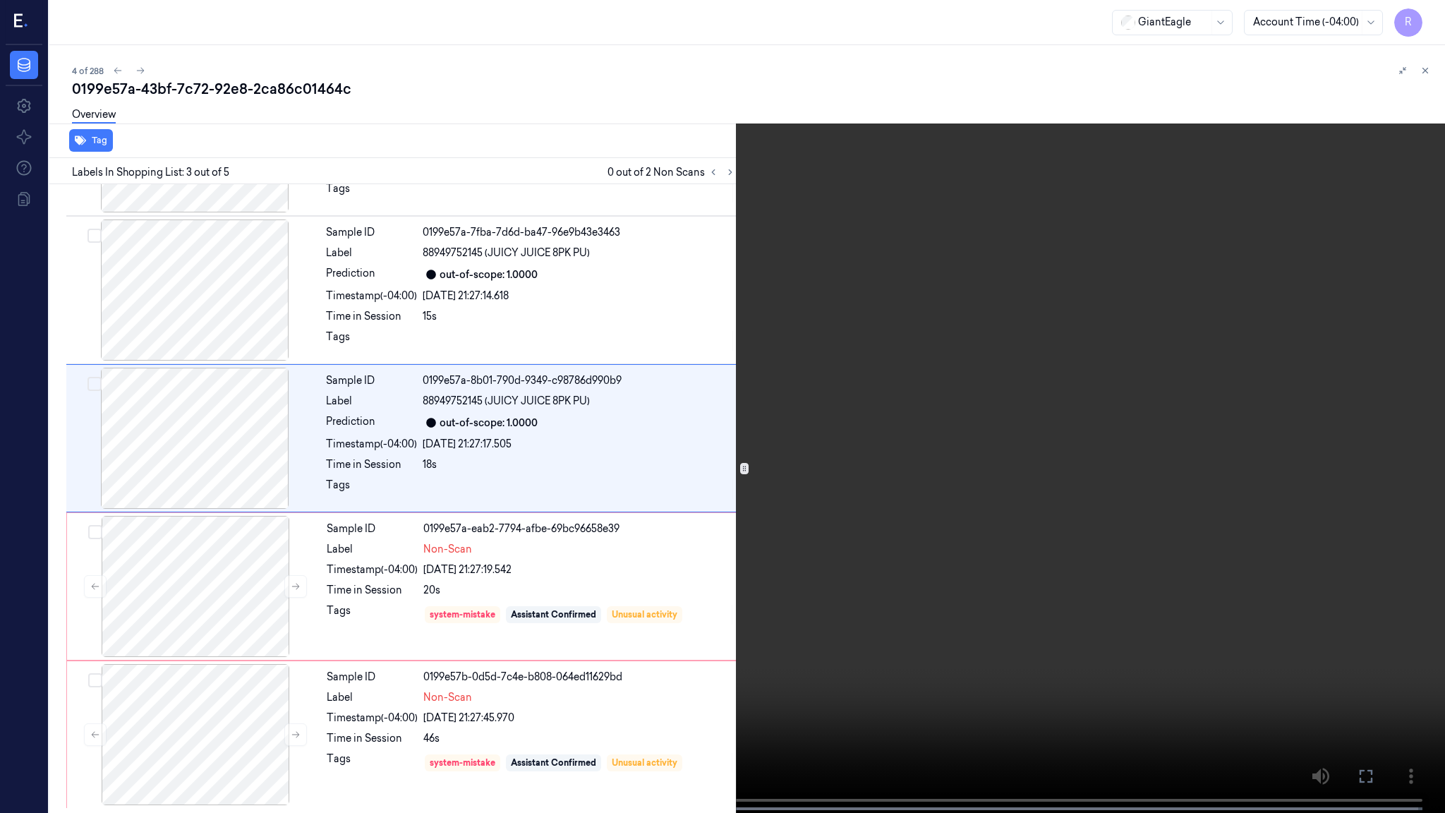
click at [877, 459] on video at bounding box center [722, 408] width 1445 height 816
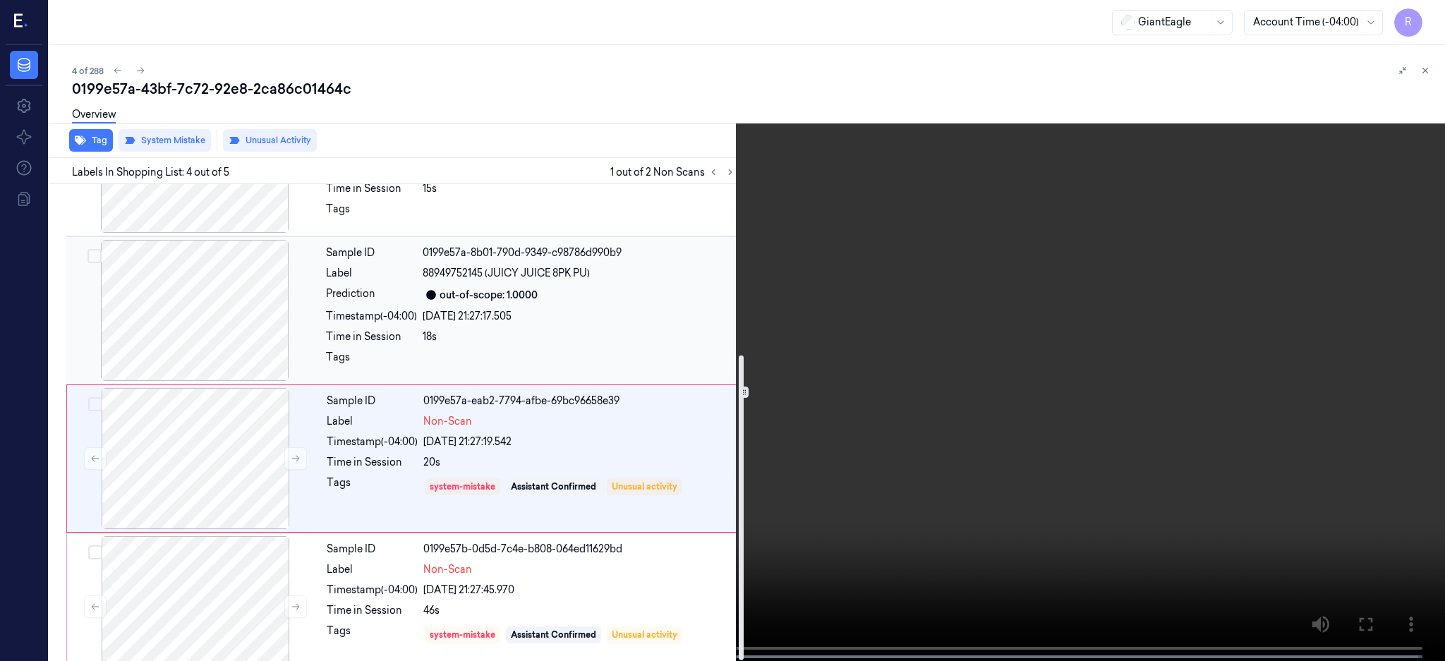
scroll to position [267, 0]
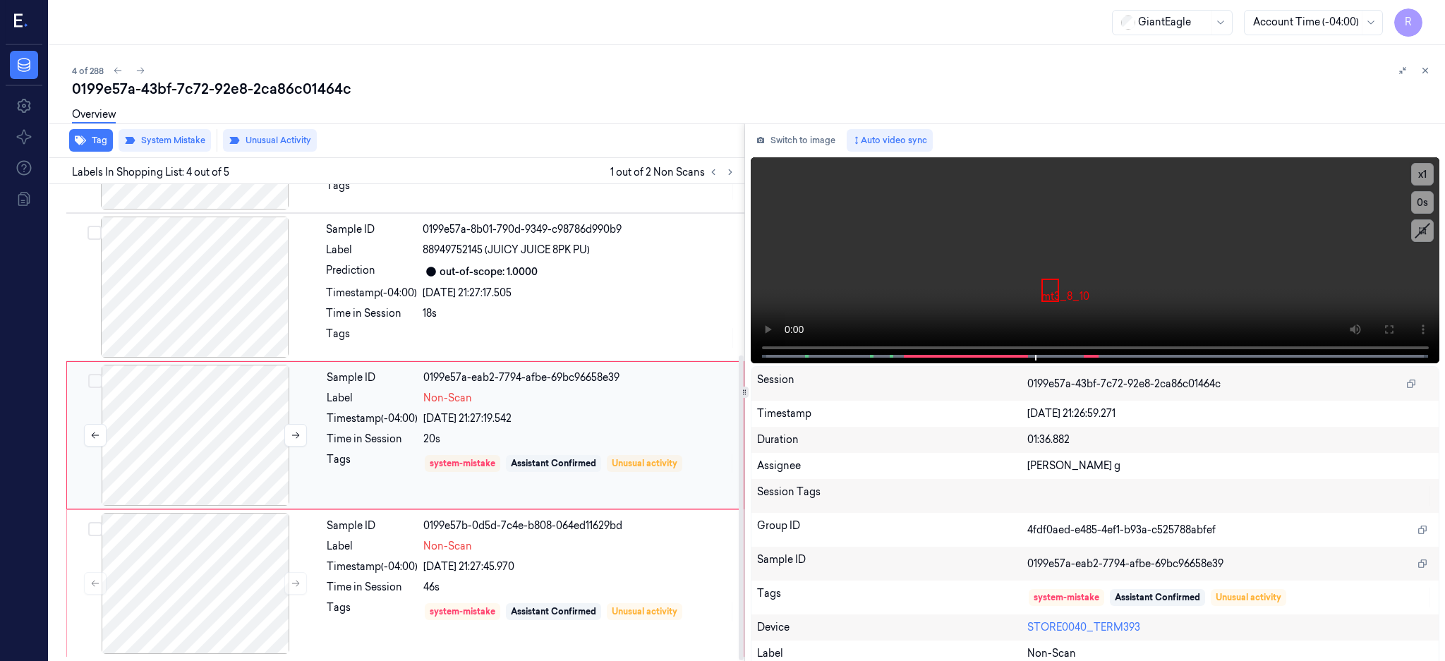
click at [235, 435] on div at bounding box center [195, 435] width 251 height 141
click at [205, 543] on div at bounding box center [195, 583] width 251 height 141
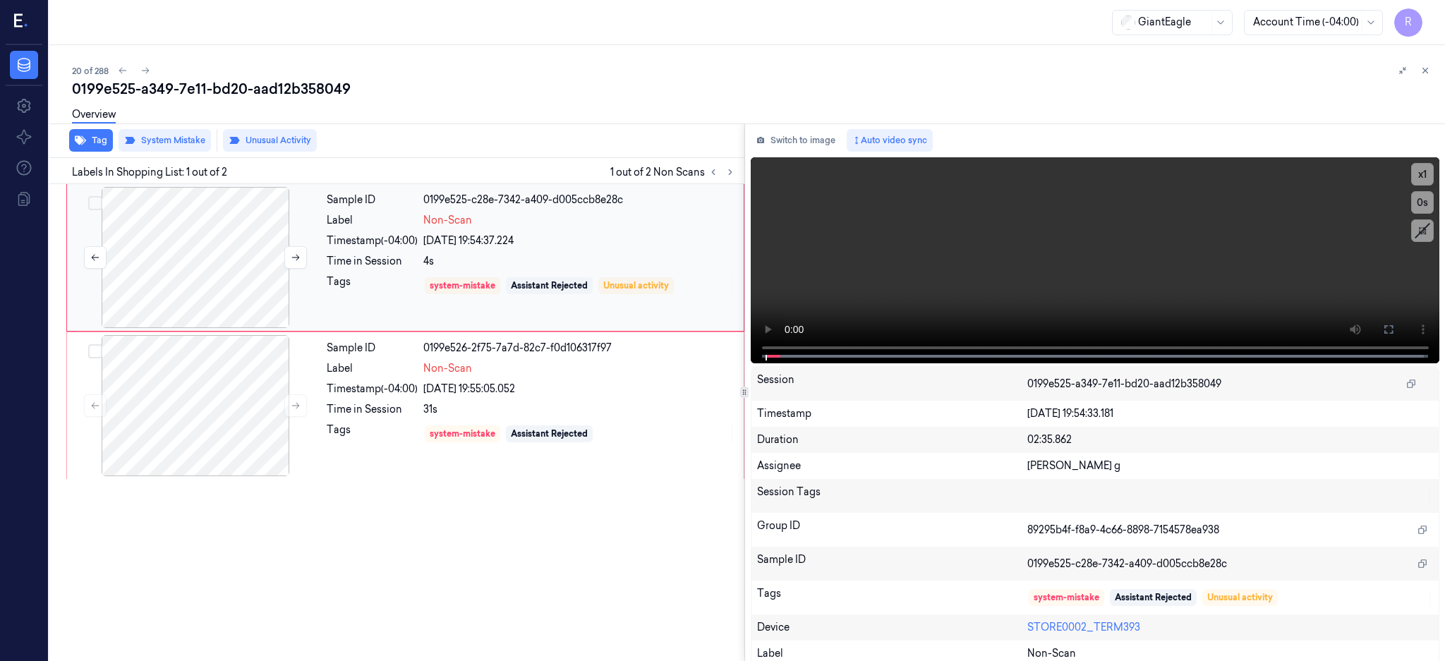
click at [210, 236] on div at bounding box center [195, 257] width 251 height 141
click at [202, 243] on div at bounding box center [195, 257] width 251 height 141
click at [1400, 318] on button at bounding box center [1389, 329] width 23 height 23
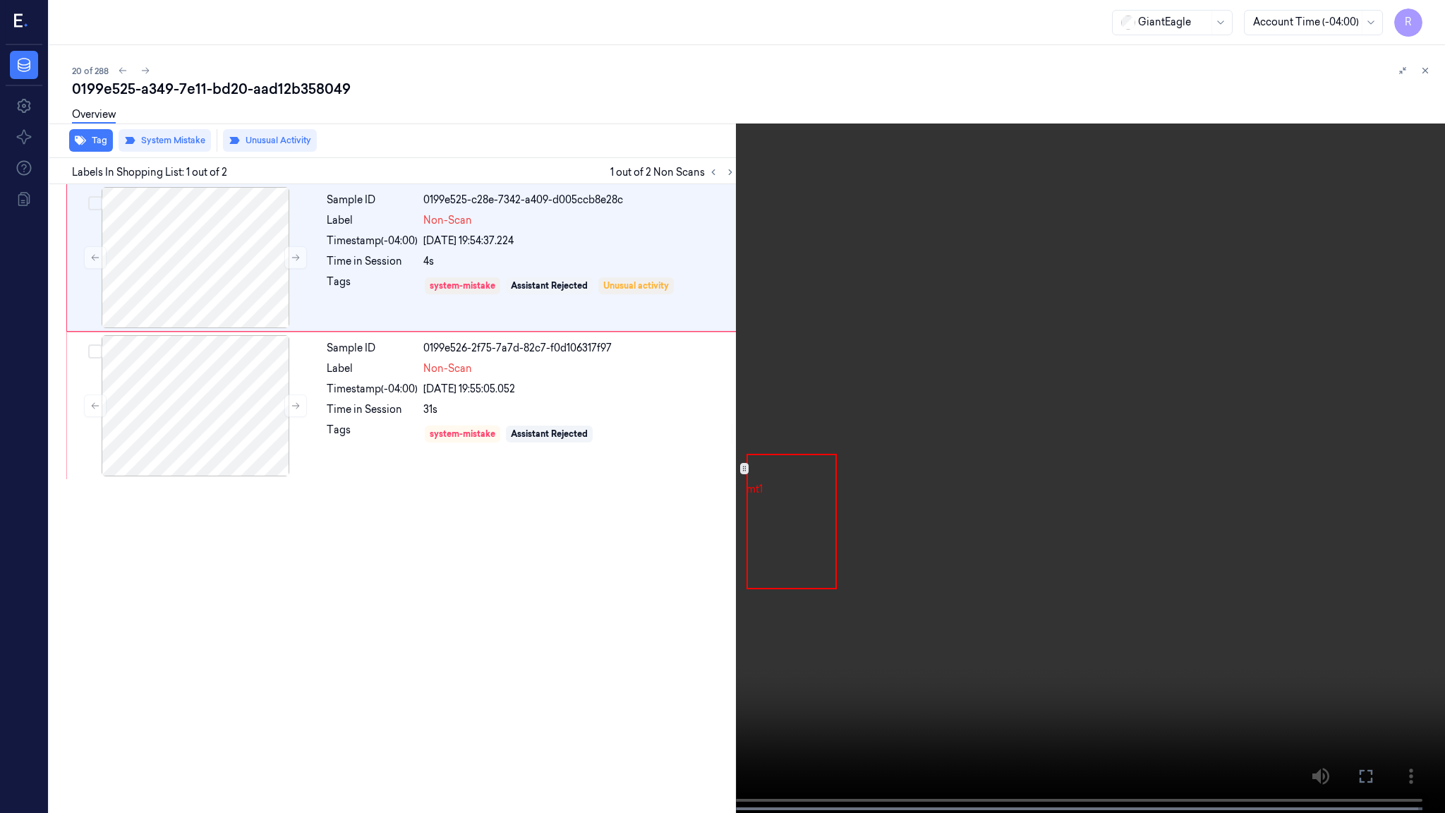
click at [680, 476] on video at bounding box center [722, 408] width 1445 height 816
drag, startPoint x: 888, startPoint y: 439, endPoint x: 881, endPoint y: 445, distance: 9.0
click at [885, 440] on video at bounding box center [722, 408] width 1445 height 816
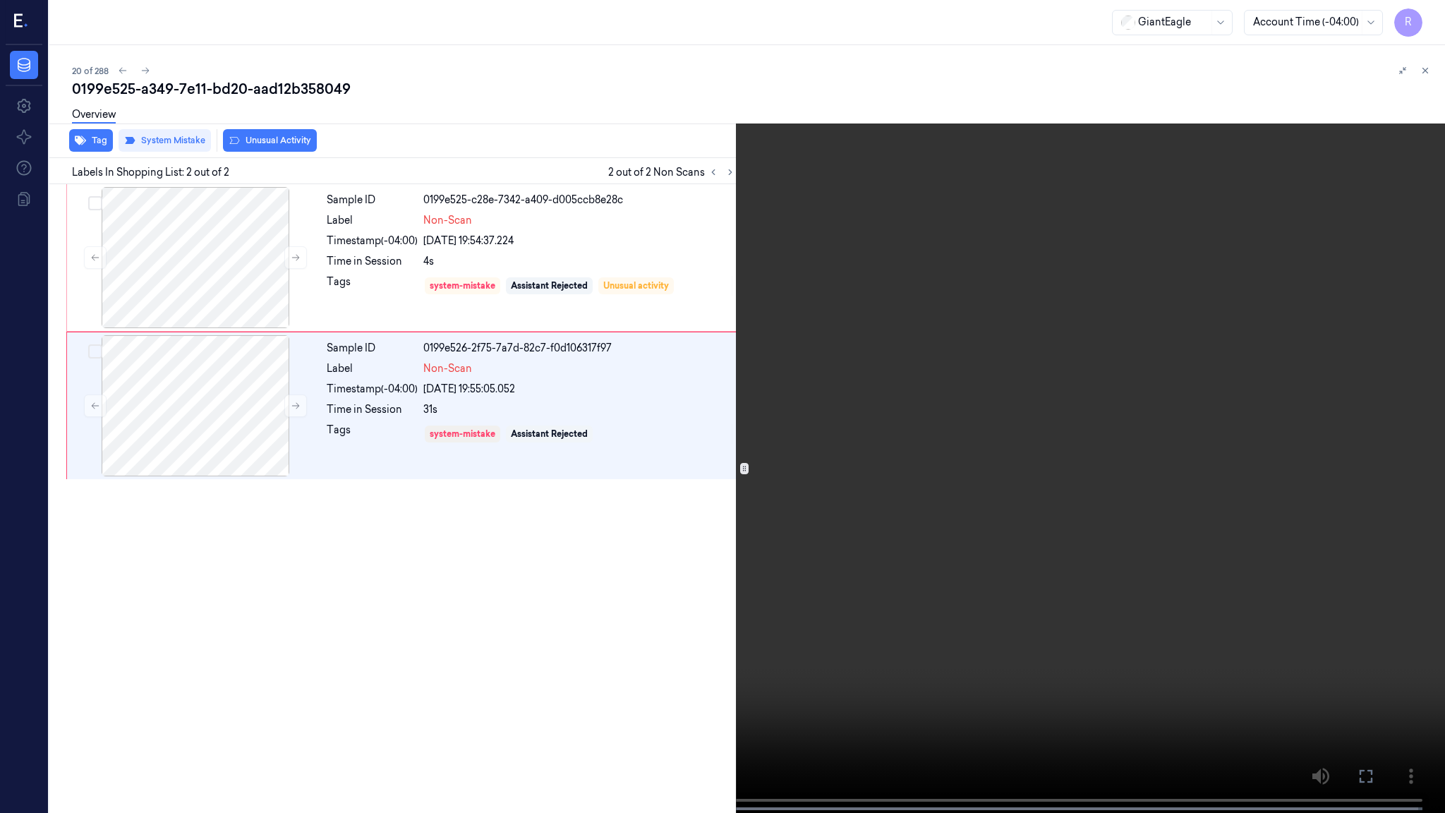
click at [726, 433] on video at bounding box center [722, 408] width 1445 height 816
click at [1155, 616] on video at bounding box center [722, 408] width 1445 height 816
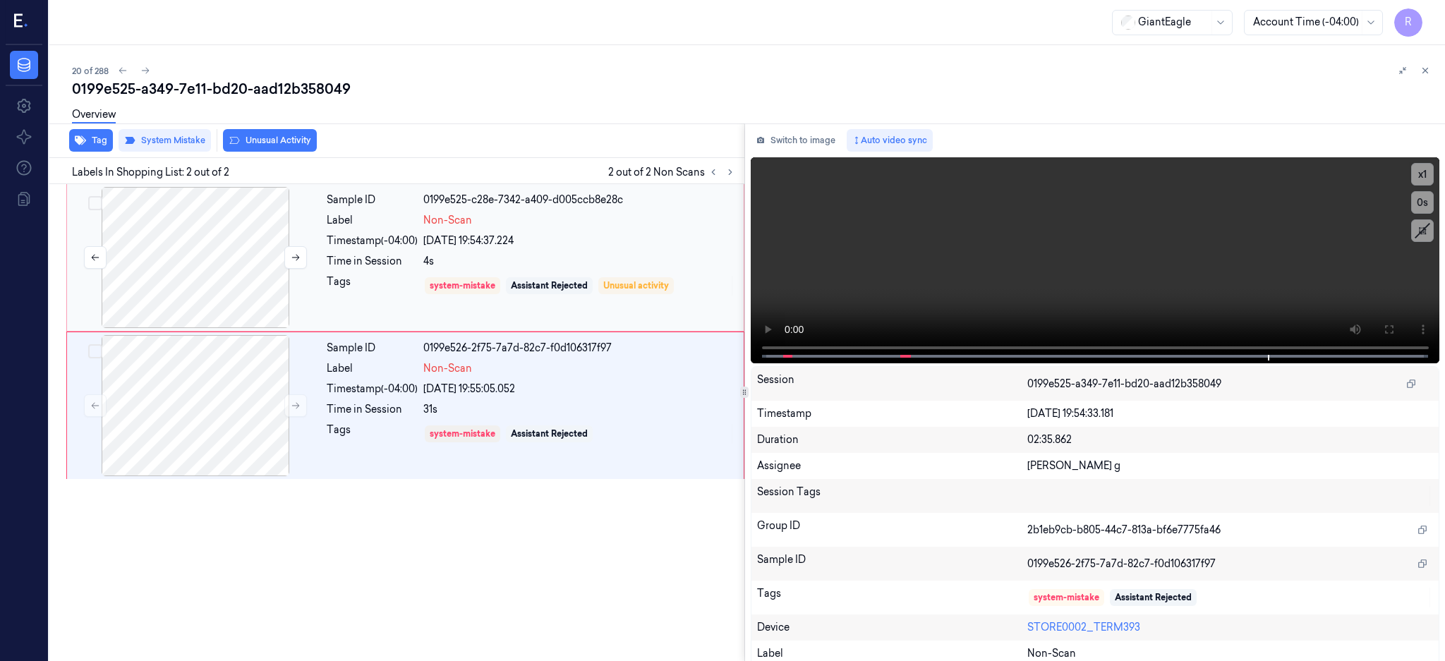
click at [260, 265] on div at bounding box center [195, 257] width 251 height 141
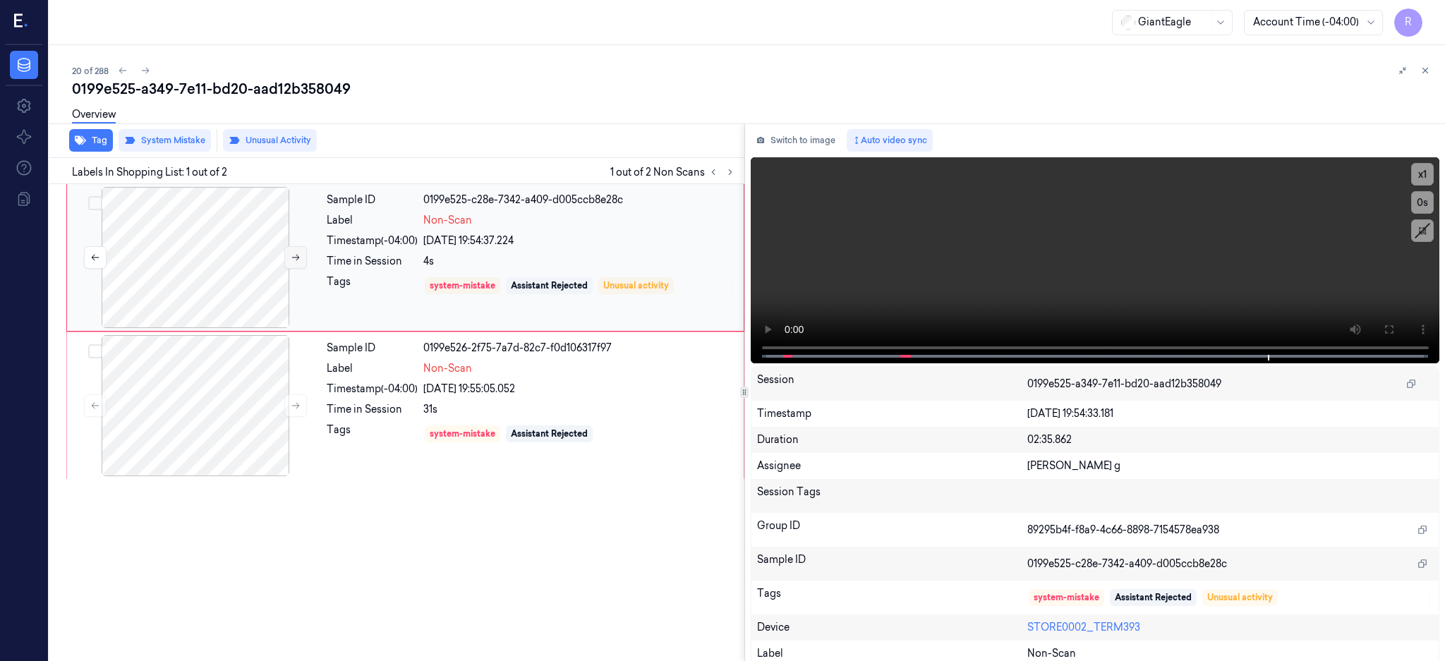
click at [306, 259] on button at bounding box center [295, 257] width 23 height 23
click at [270, 407] on div at bounding box center [195, 405] width 251 height 141
click at [295, 409] on icon at bounding box center [296, 406] width 10 height 10
click at [292, 405] on icon at bounding box center [296, 406] width 8 height 6
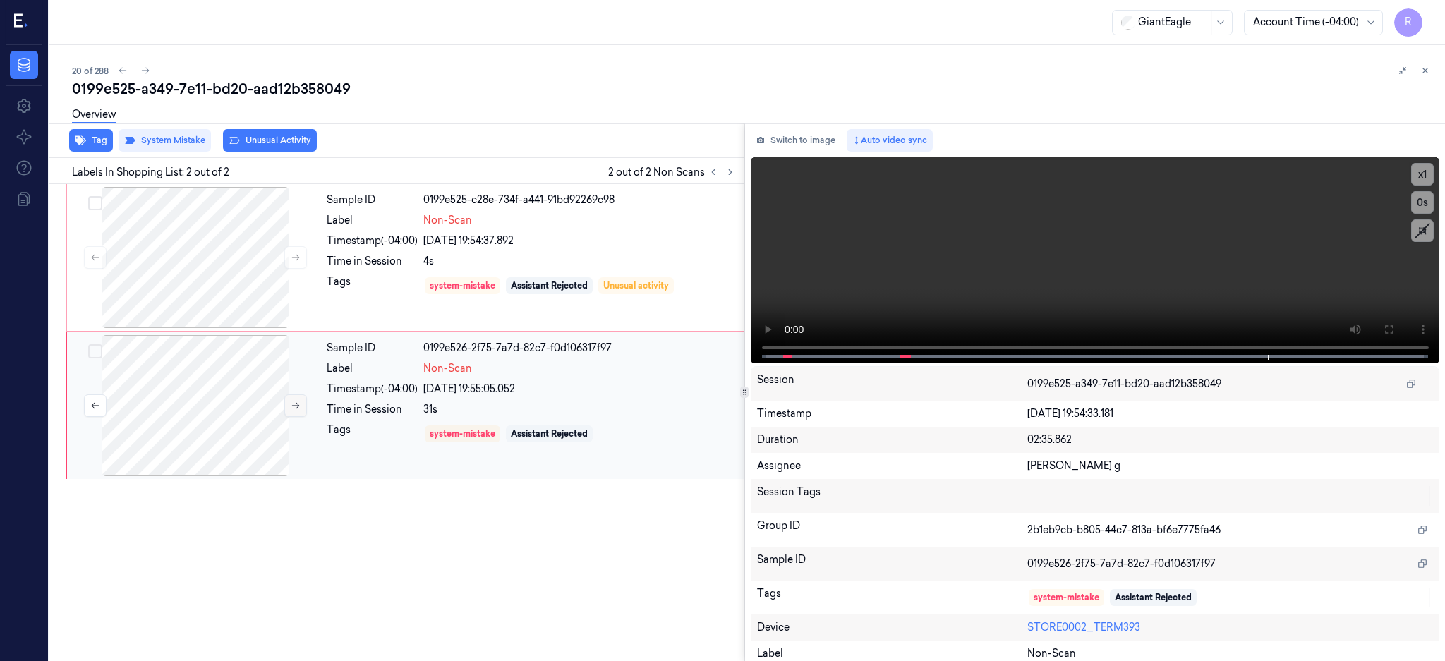
click at [292, 405] on icon at bounding box center [296, 406] width 8 height 6
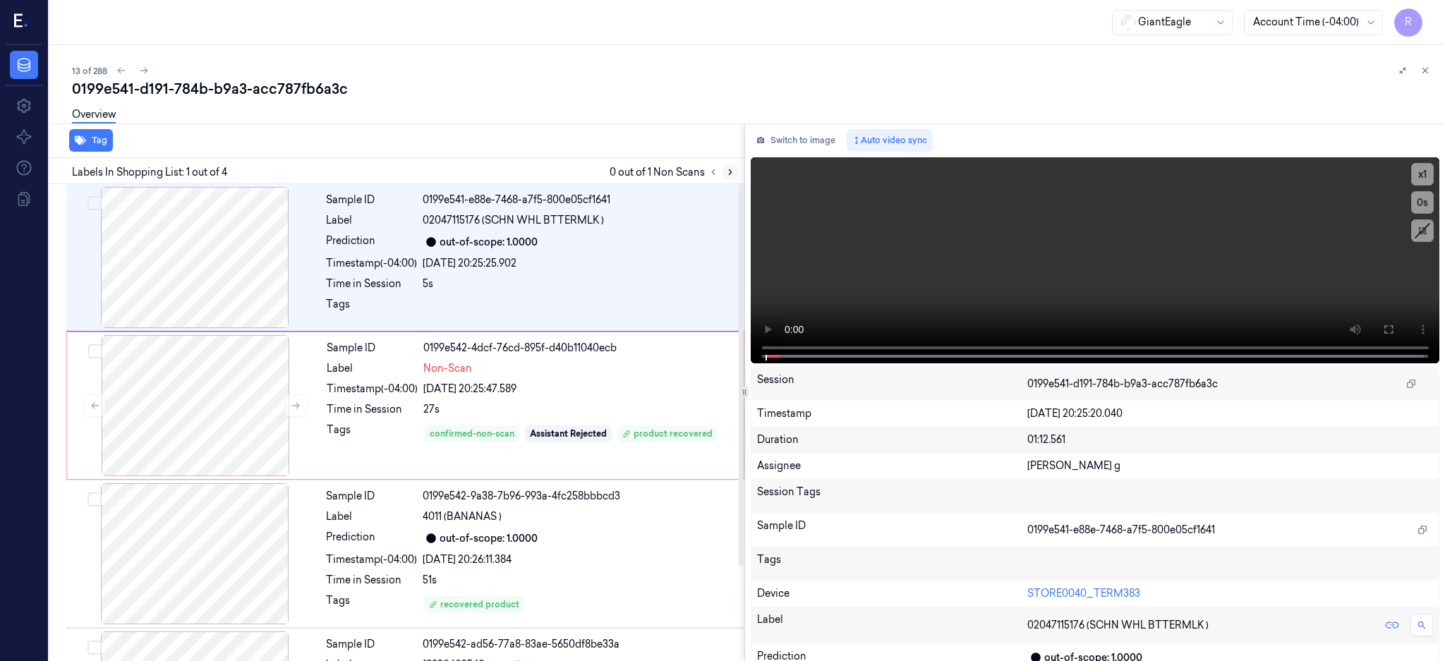
click at [739, 165] on button at bounding box center [730, 172] width 17 height 17
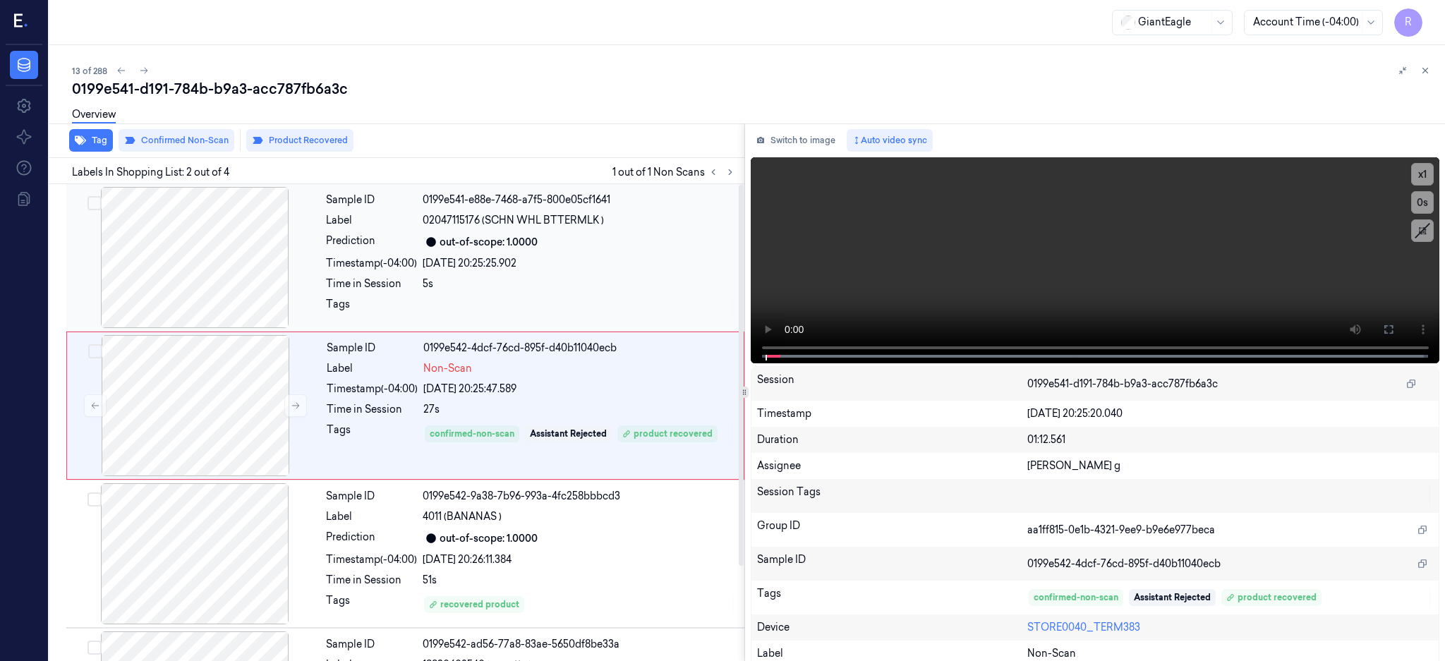
click at [164, 278] on div at bounding box center [194, 257] width 251 height 141
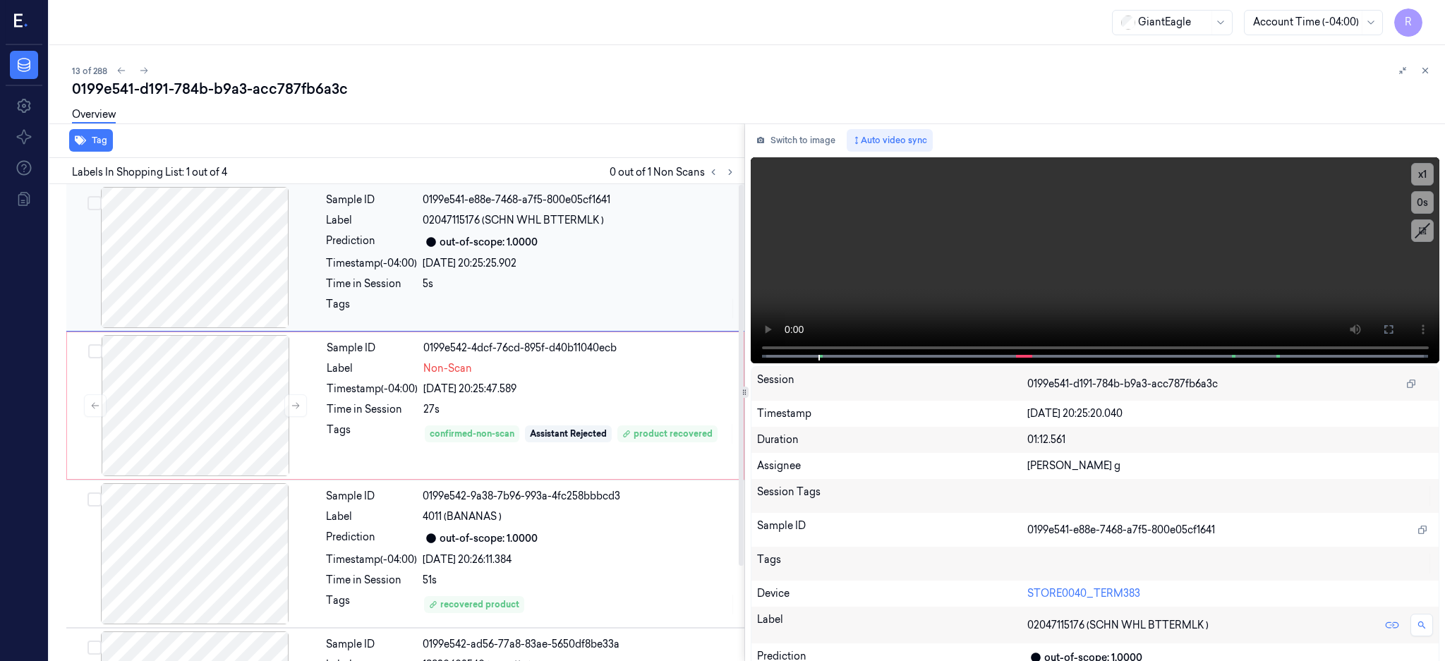
click at [209, 271] on div at bounding box center [194, 257] width 251 height 141
click at [1400, 321] on button at bounding box center [1389, 329] width 23 height 23
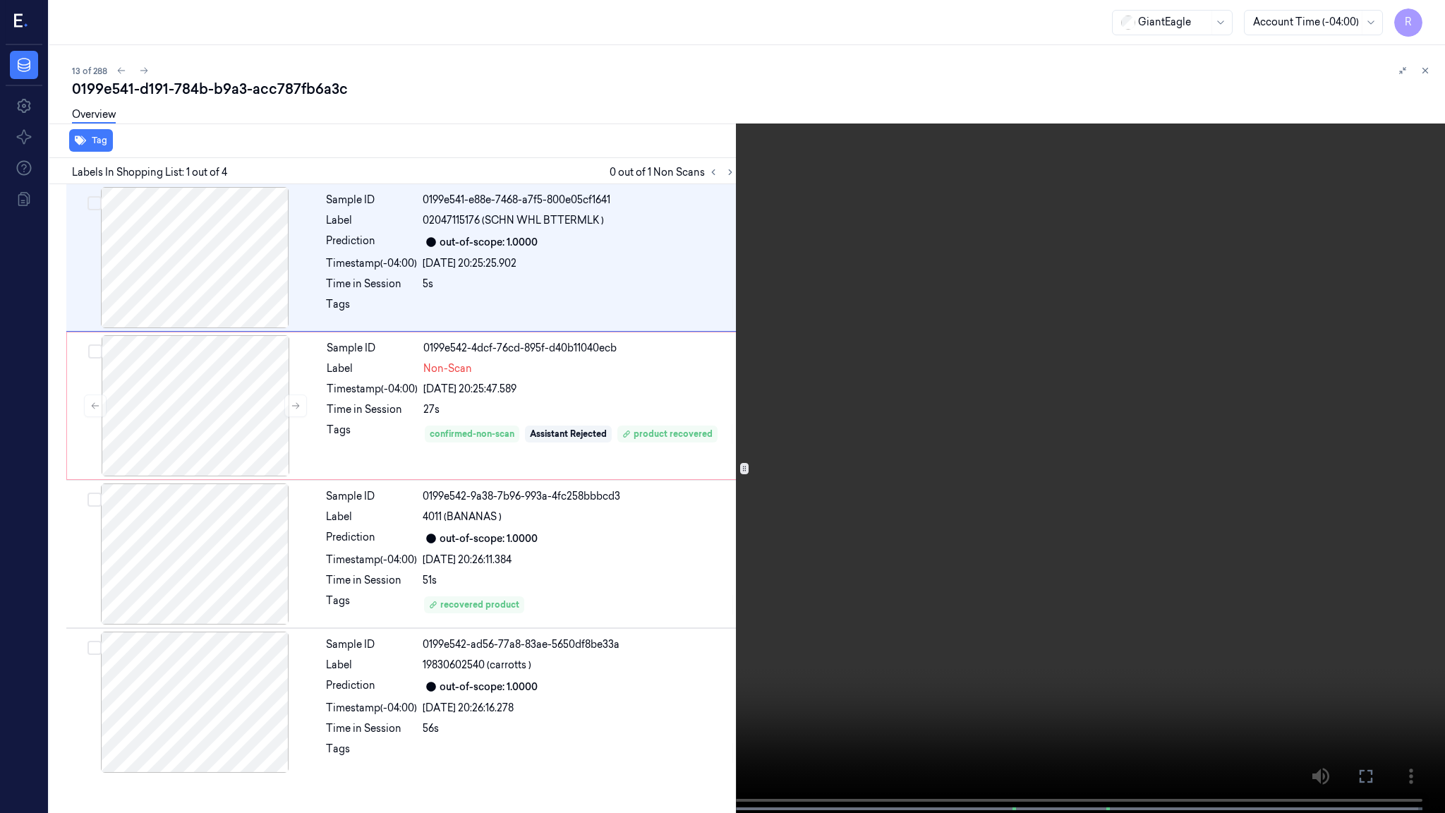
click at [923, 431] on video at bounding box center [722, 408] width 1445 height 816
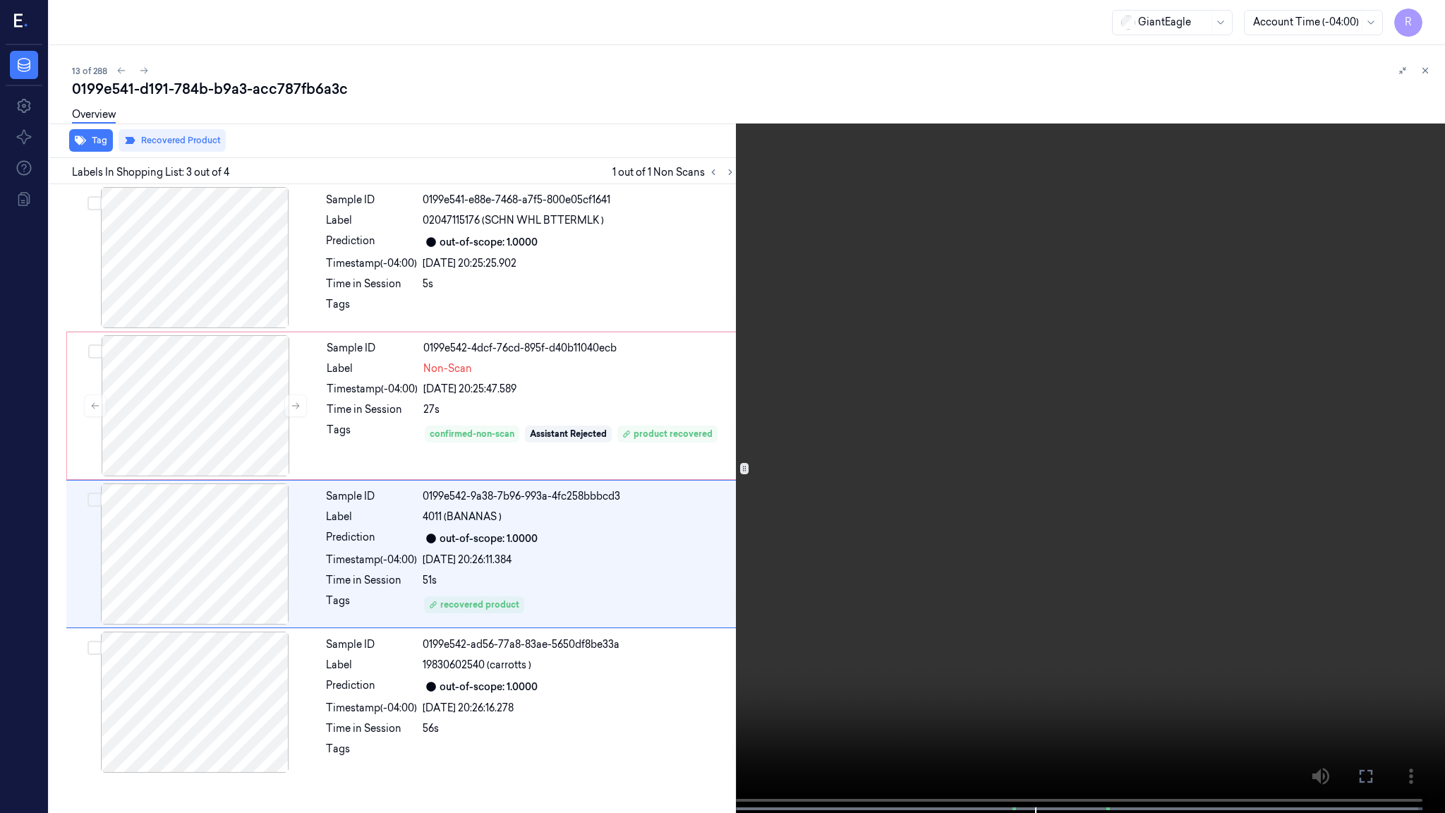
click at [806, 356] on video at bounding box center [722, 408] width 1445 height 816
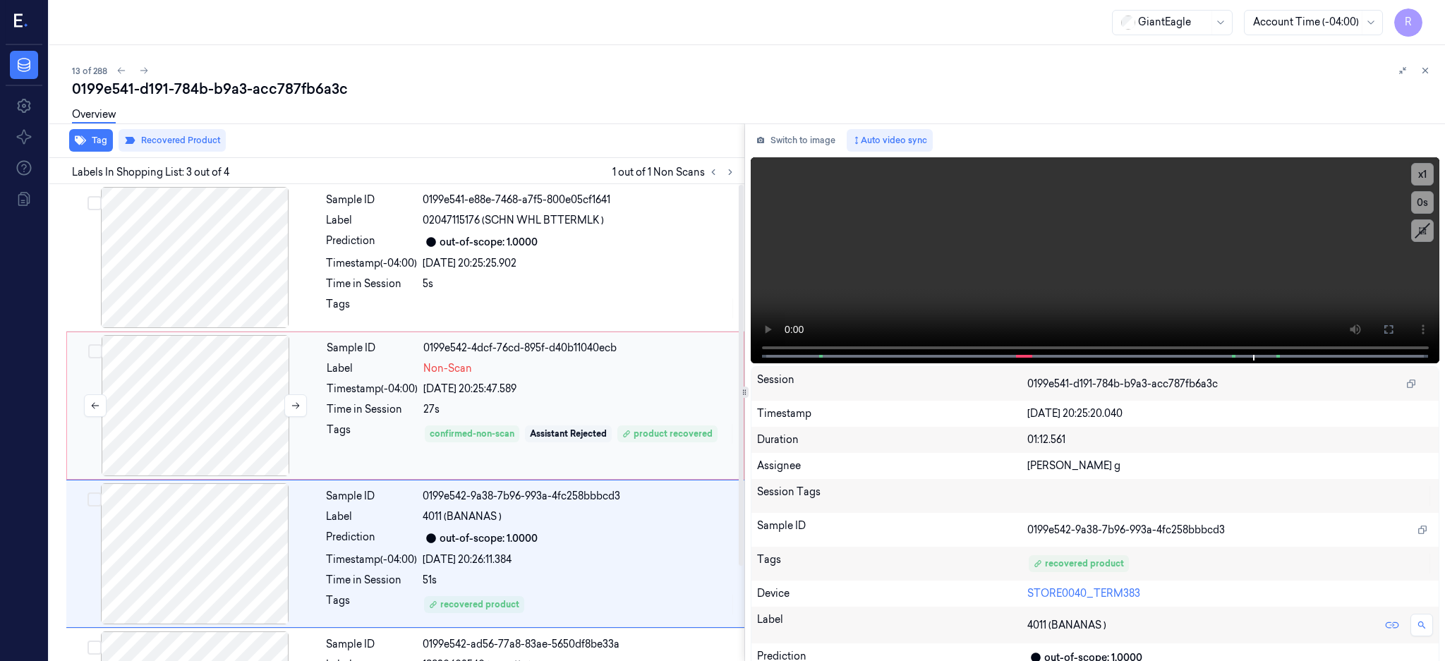
click at [182, 426] on div at bounding box center [195, 405] width 251 height 141
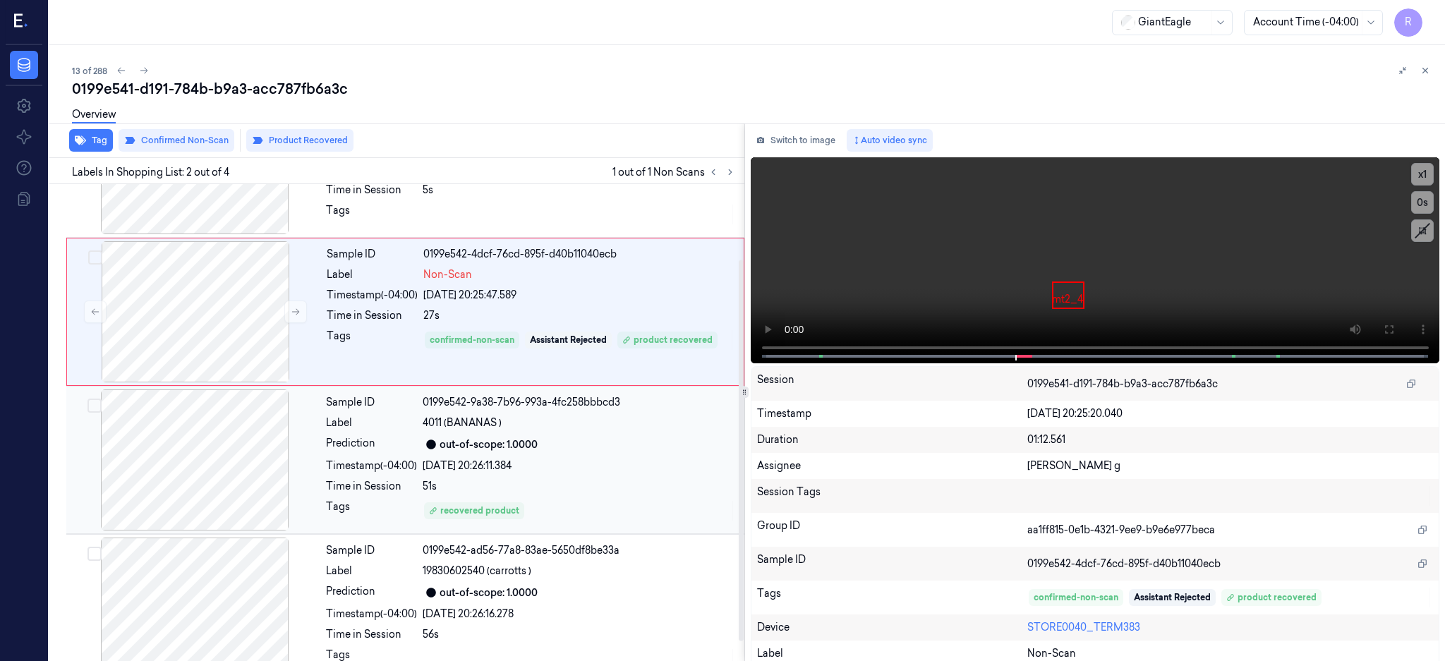
click at [181, 434] on div at bounding box center [194, 460] width 251 height 141
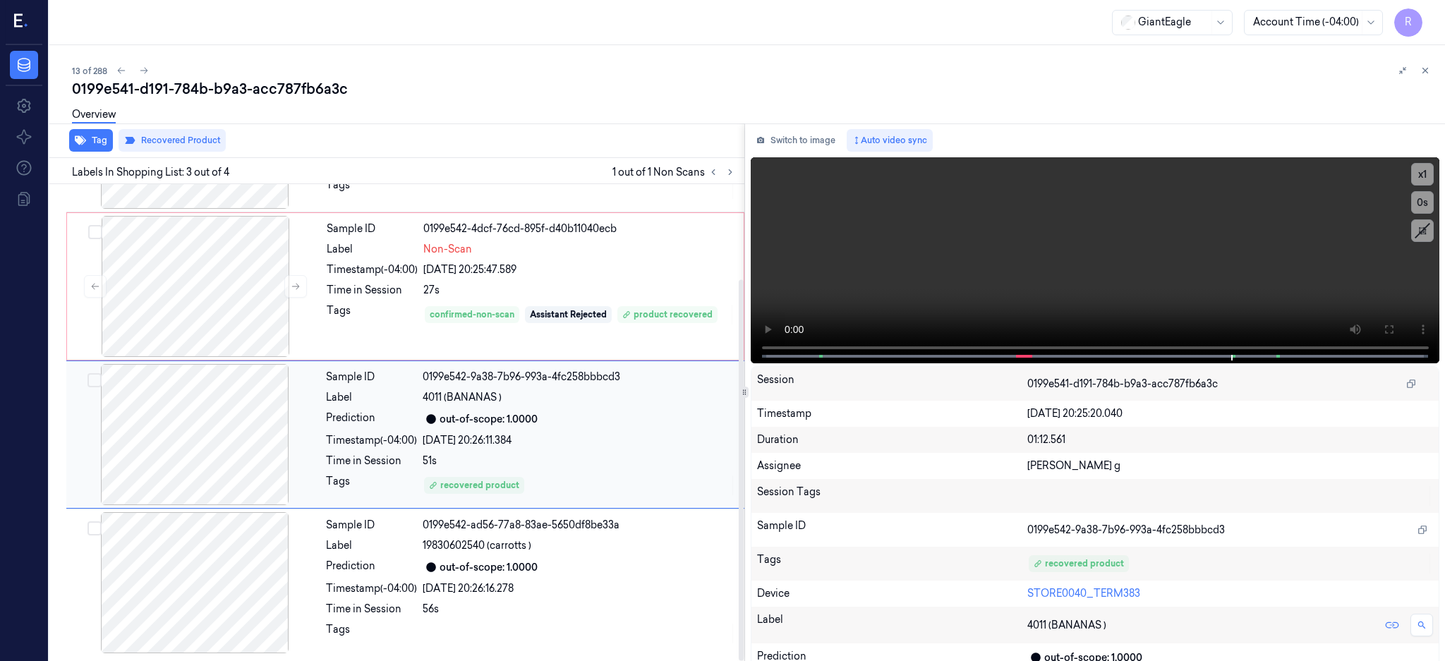
scroll to position [119, 0]
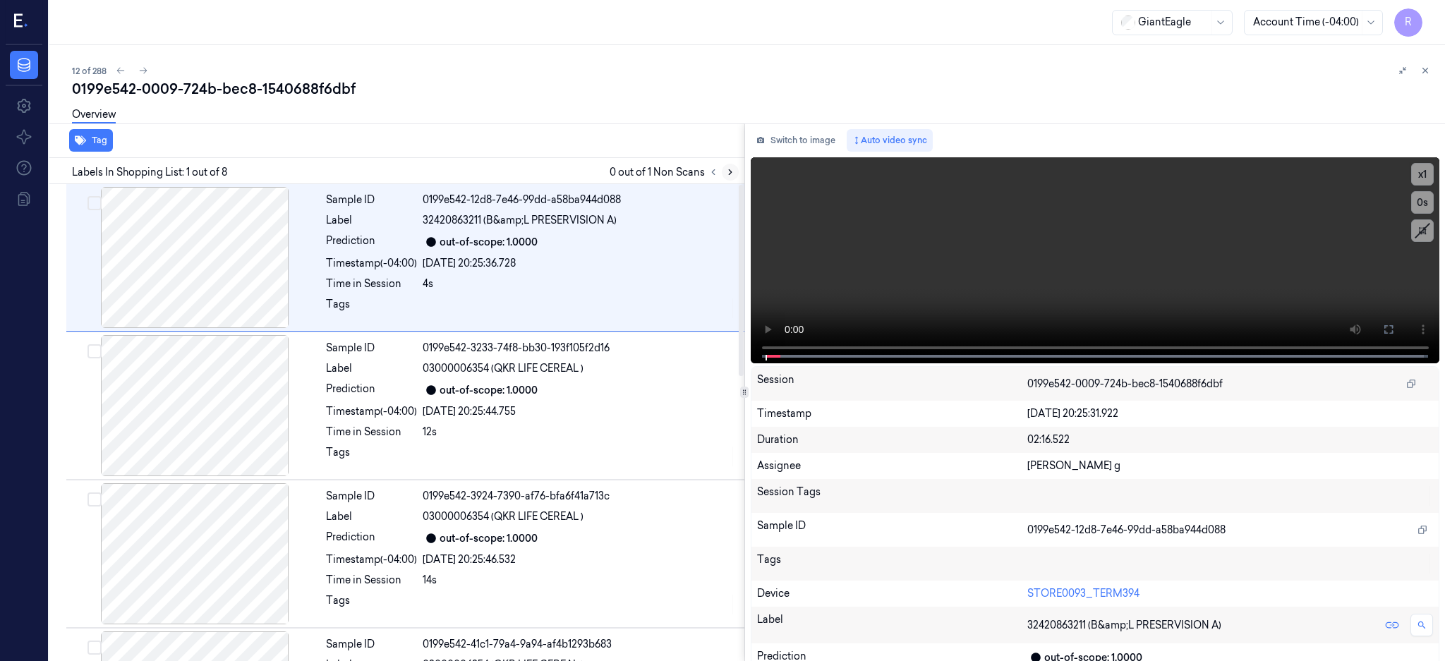
click at [739, 165] on button at bounding box center [730, 172] width 17 height 17
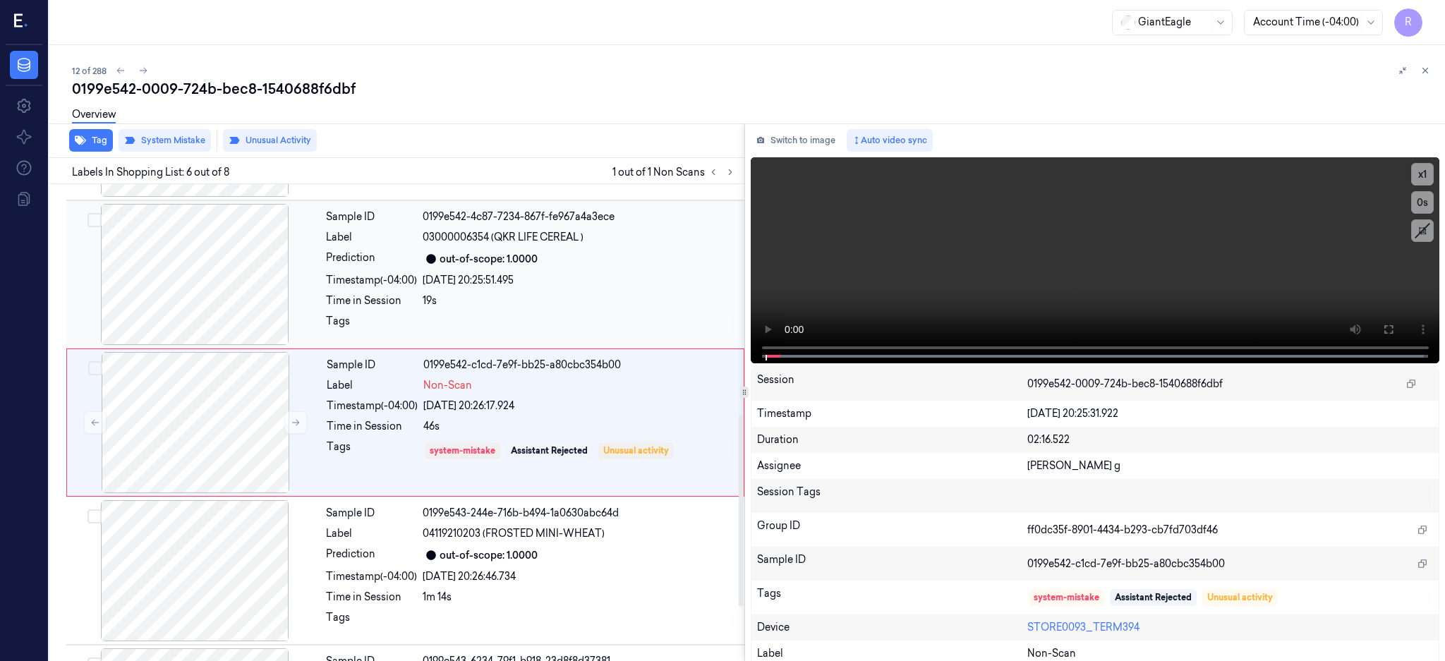
click at [167, 299] on div at bounding box center [194, 274] width 251 height 141
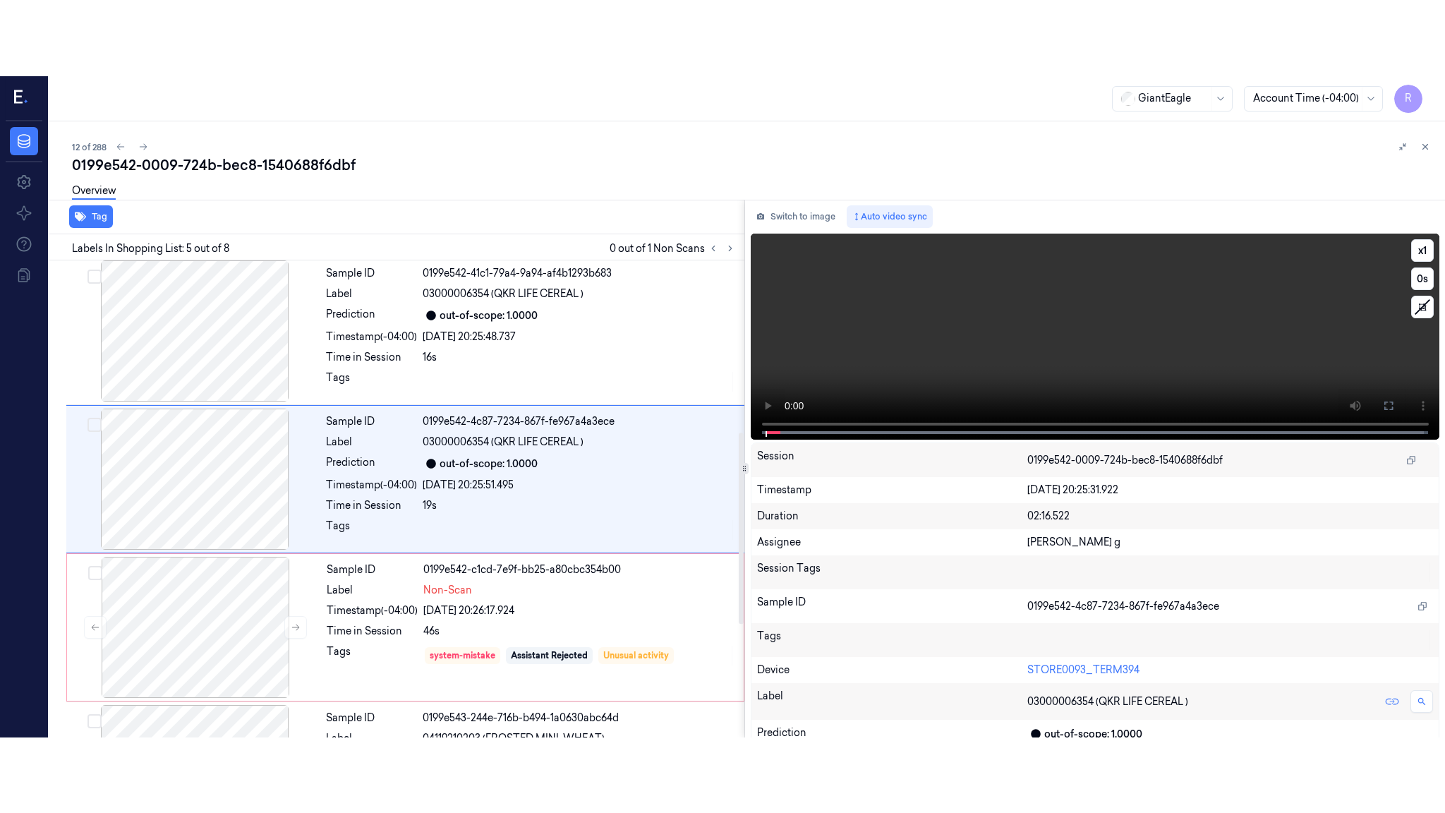
scroll to position [427, 0]
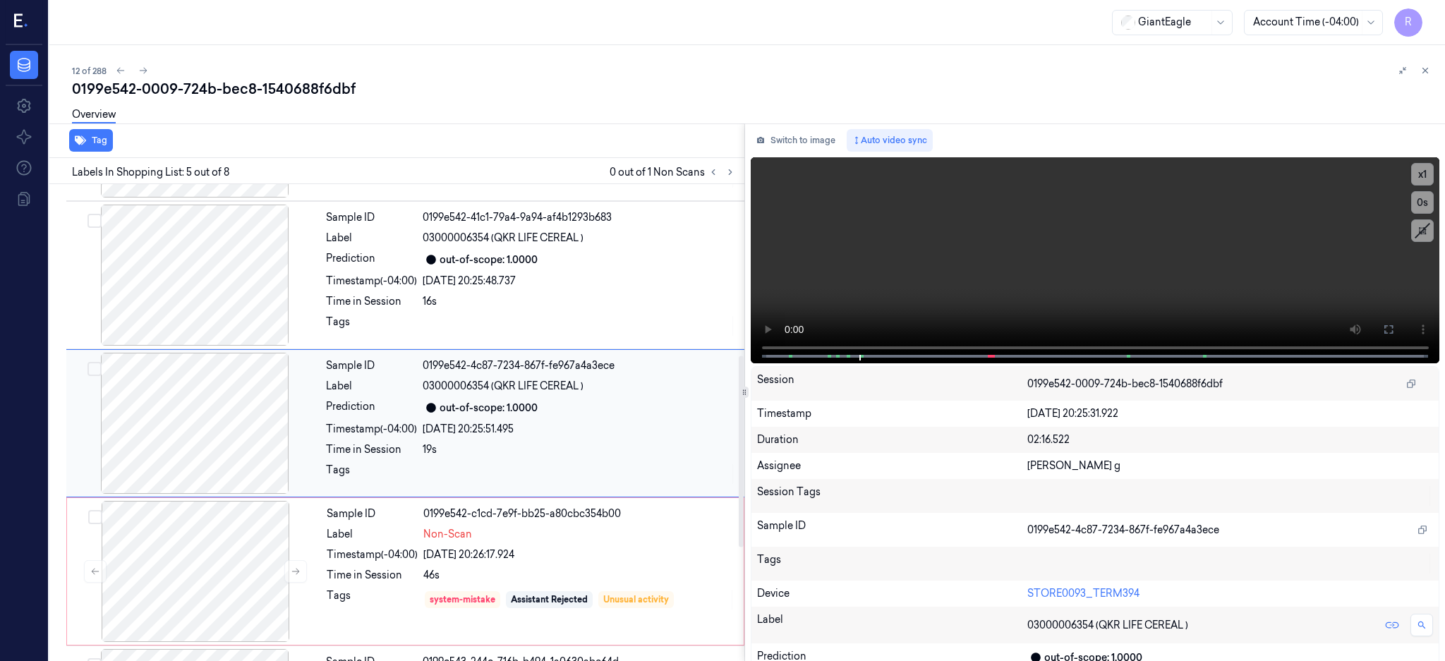
click at [184, 437] on div at bounding box center [194, 423] width 251 height 141
click at [1395, 329] on icon at bounding box center [1388, 329] width 11 height 11
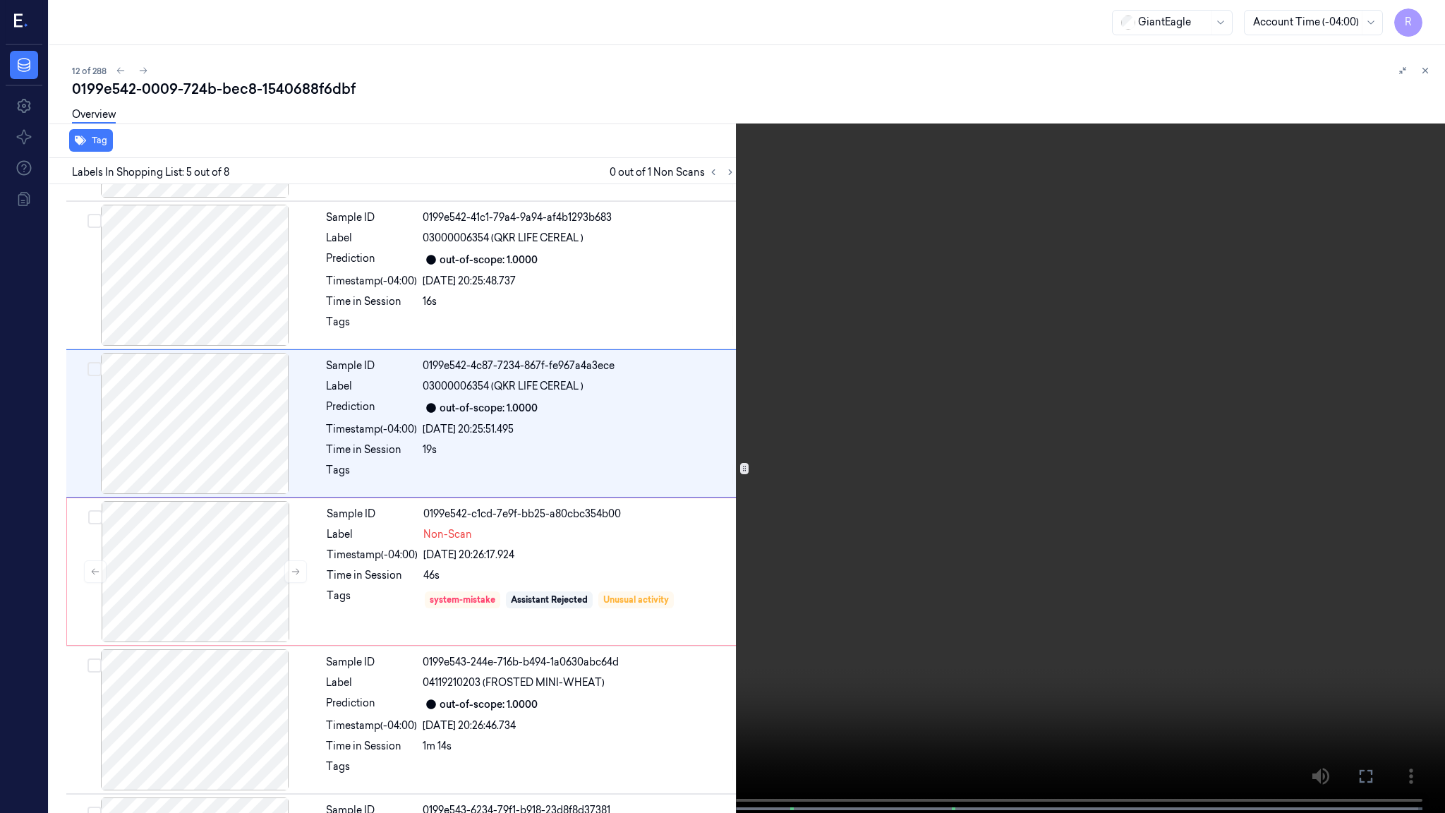
click at [800, 457] on video at bounding box center [722, 408] width 1445 height 816
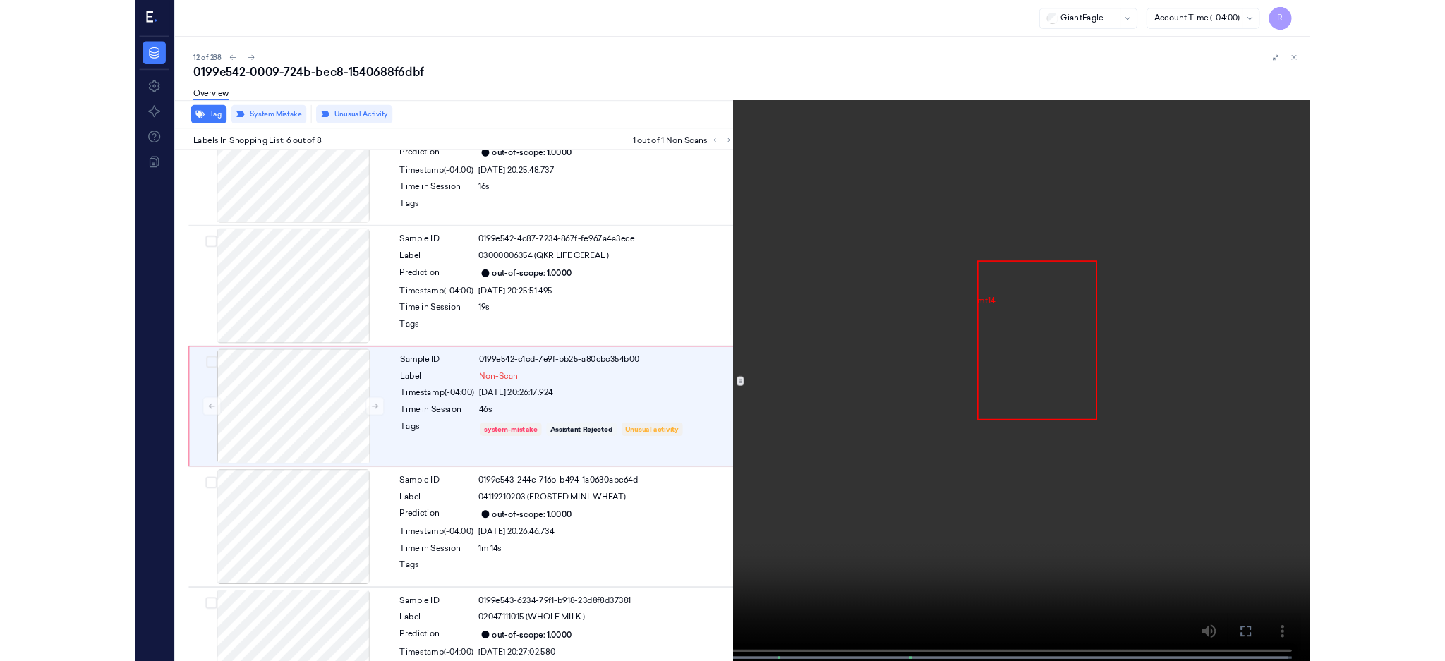
scroll to position [500, 0]
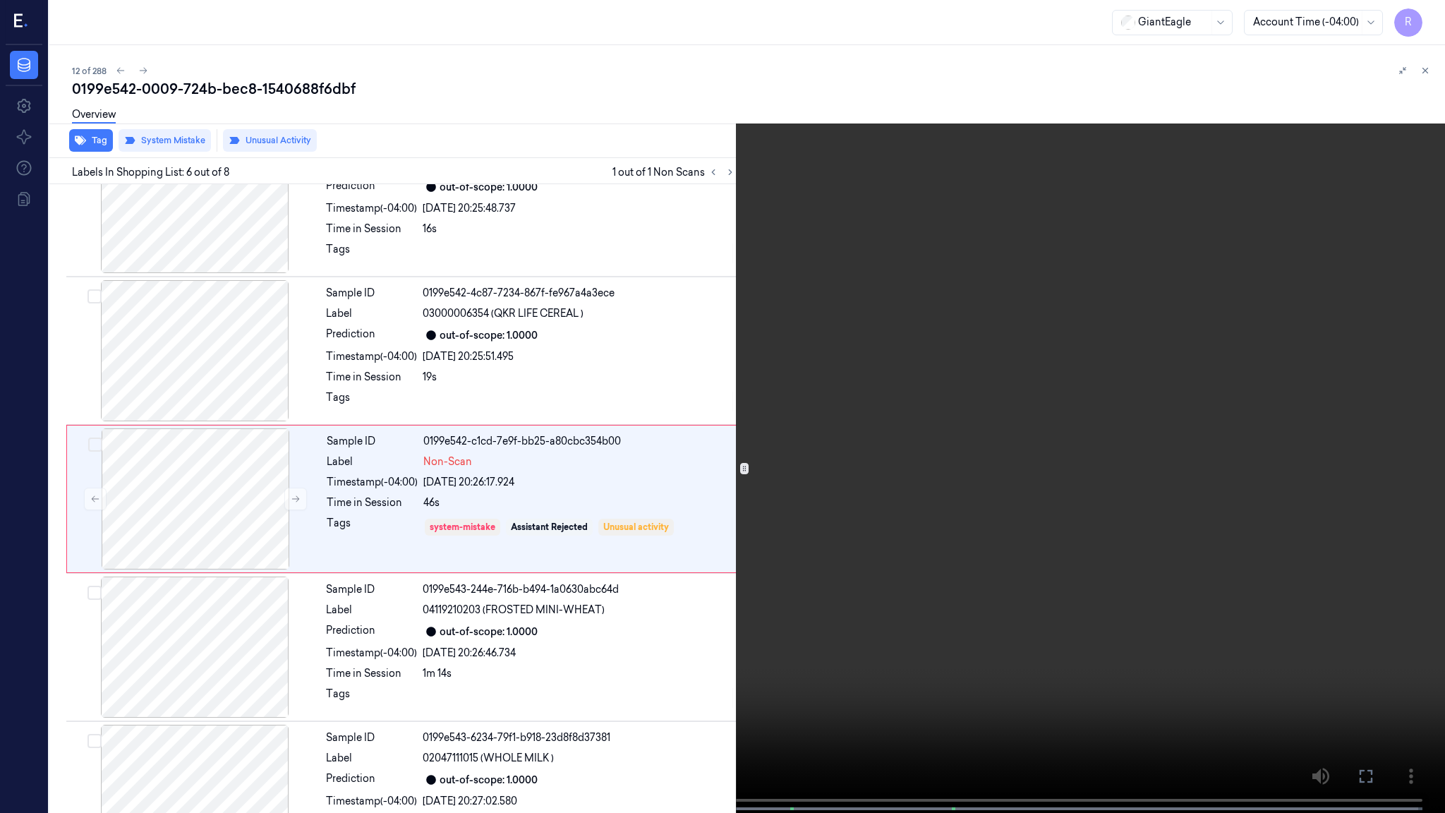
click at [865, 283] on video at bounding box center [722, 408] width 1445 height 816
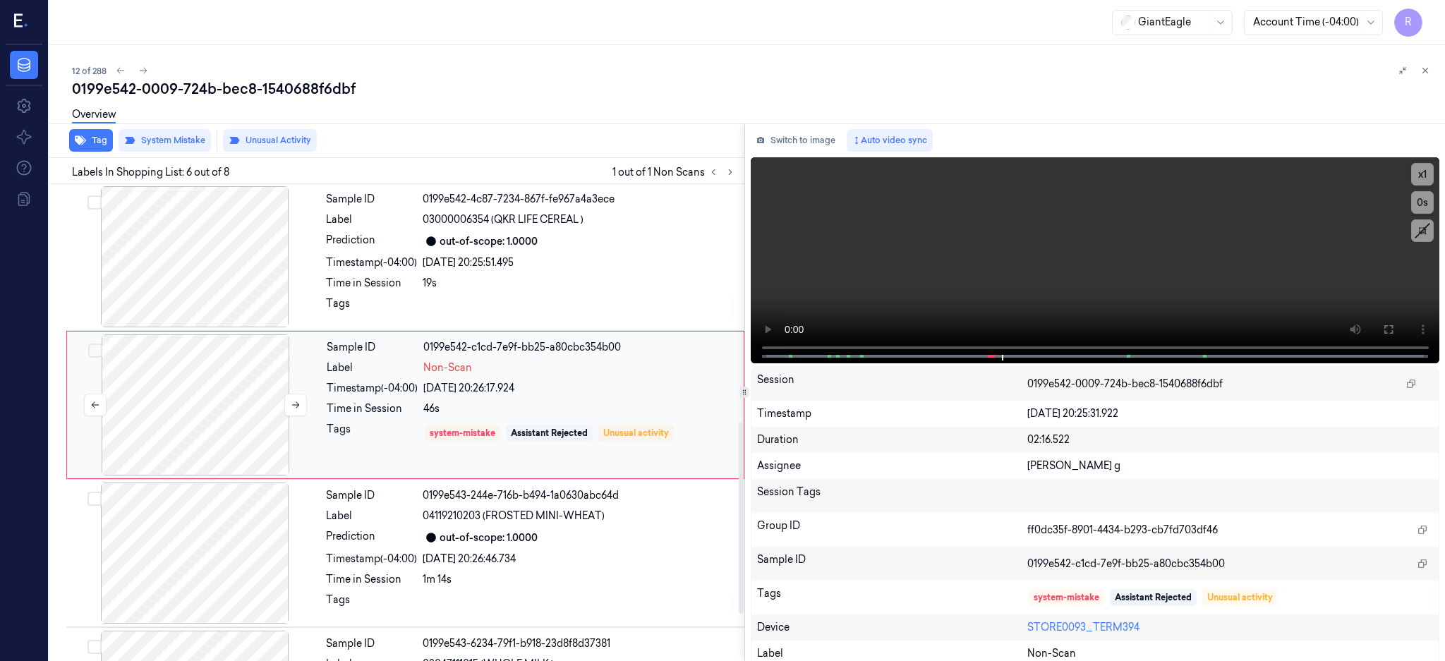
click at [231, 402] on div at bounding box center [195, 405] width 251 height 141
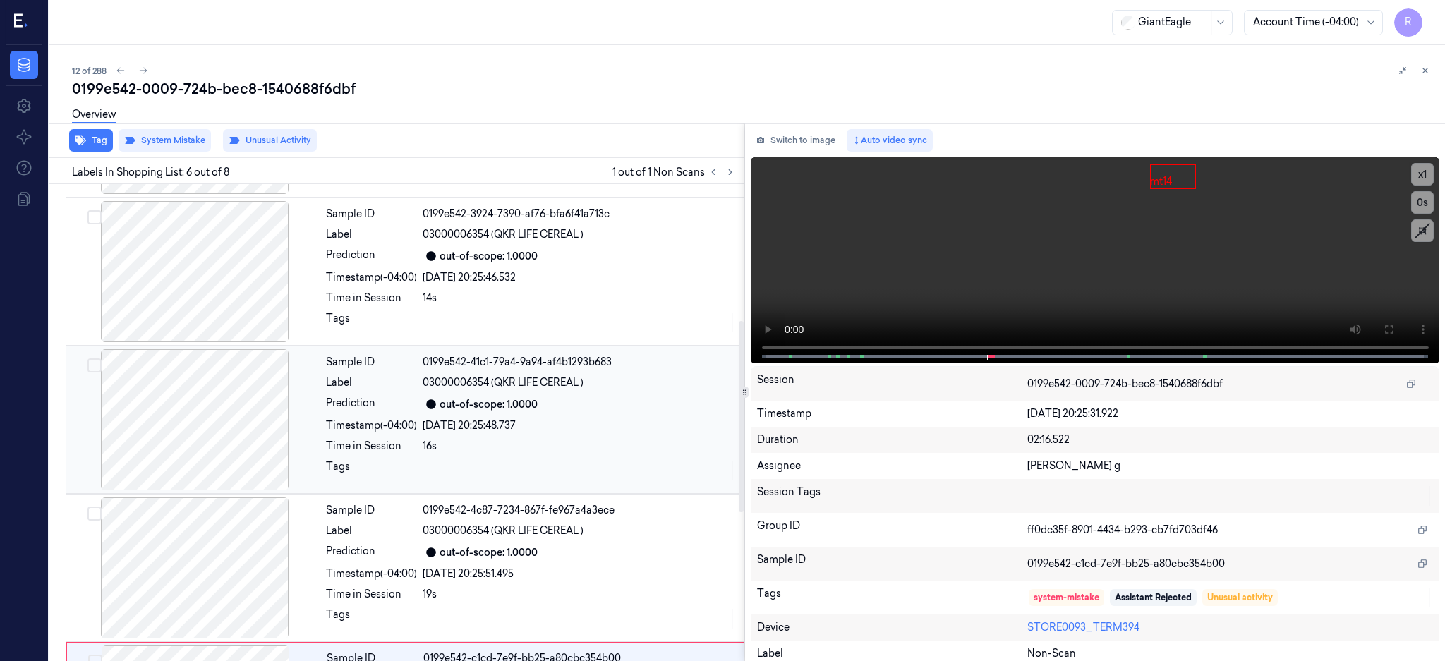
scroll to position [565, 0]
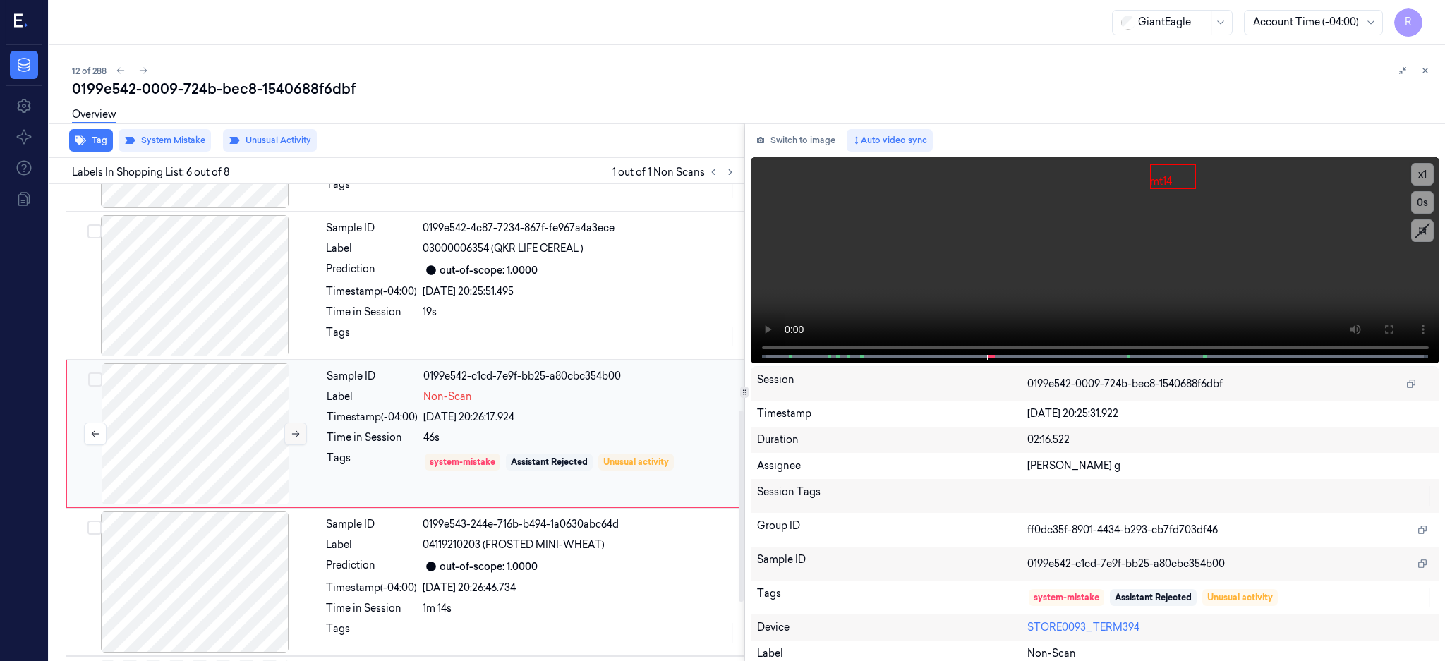
click at [289, 433] on button at bounding box center [295, 434] width 23 height 23
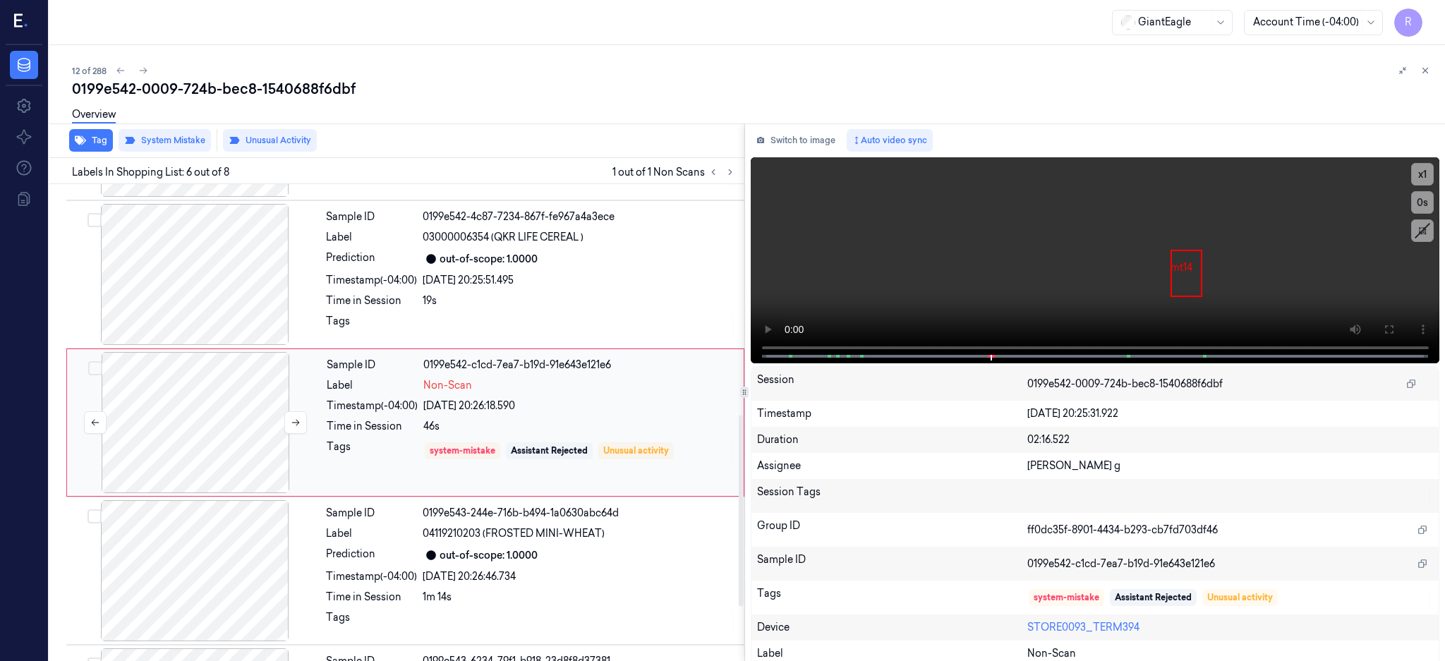
click at [226, 414] on div at bounding box center [195, 422] width 251 height 141
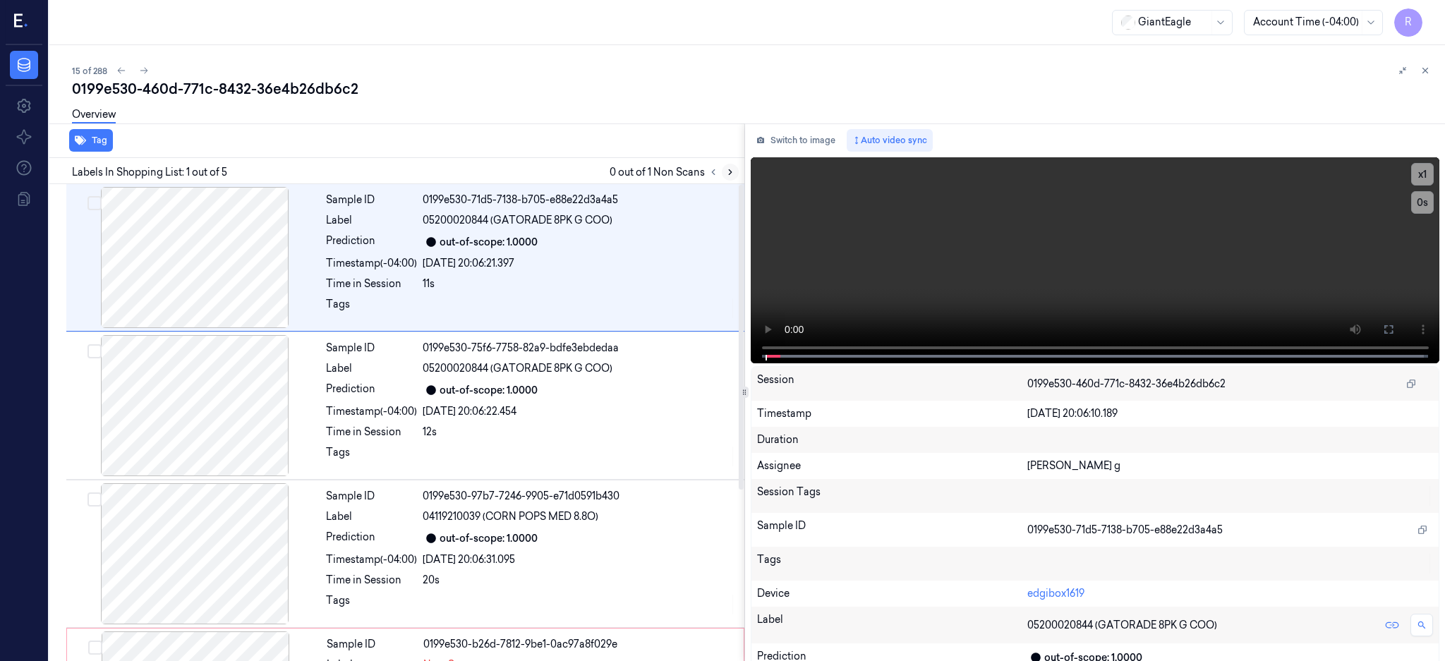
click at [735, 168] on icon at bounding box center [731, 172] width 10 height 10
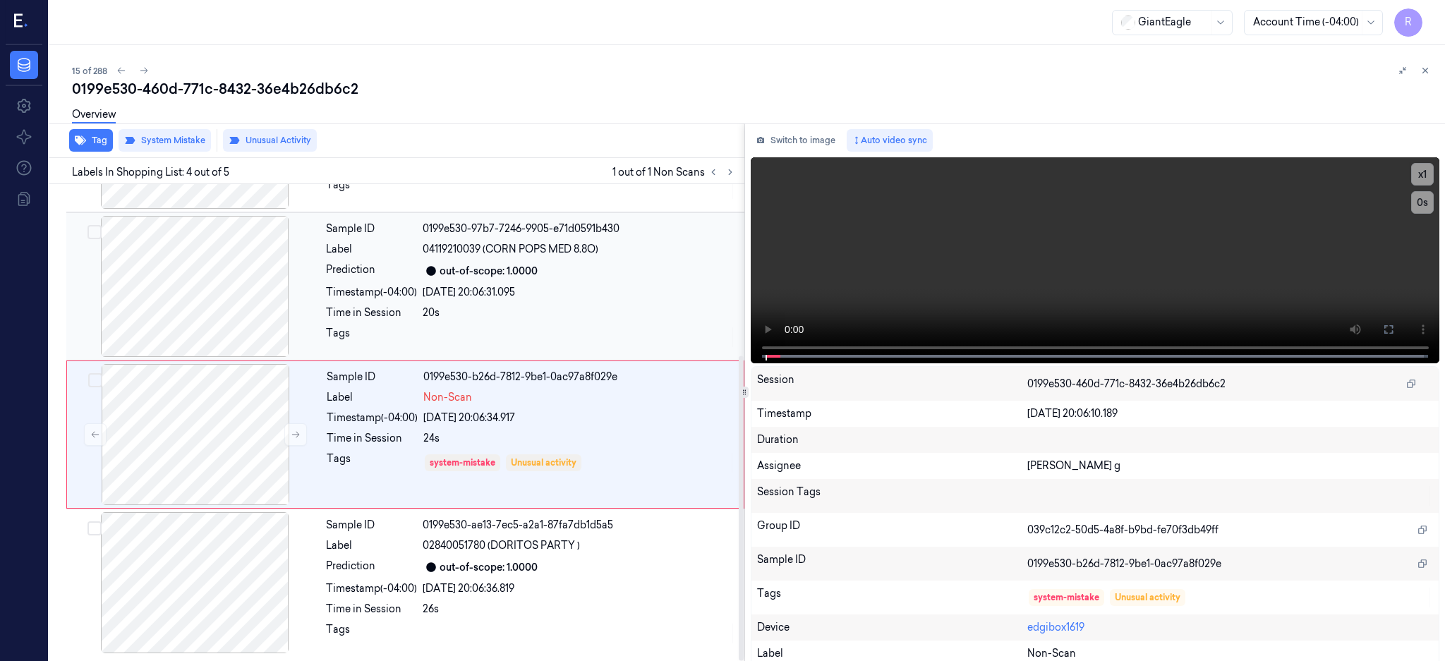
click at [217, 297] on div at bounding box center [194, 286] width 251 height 141
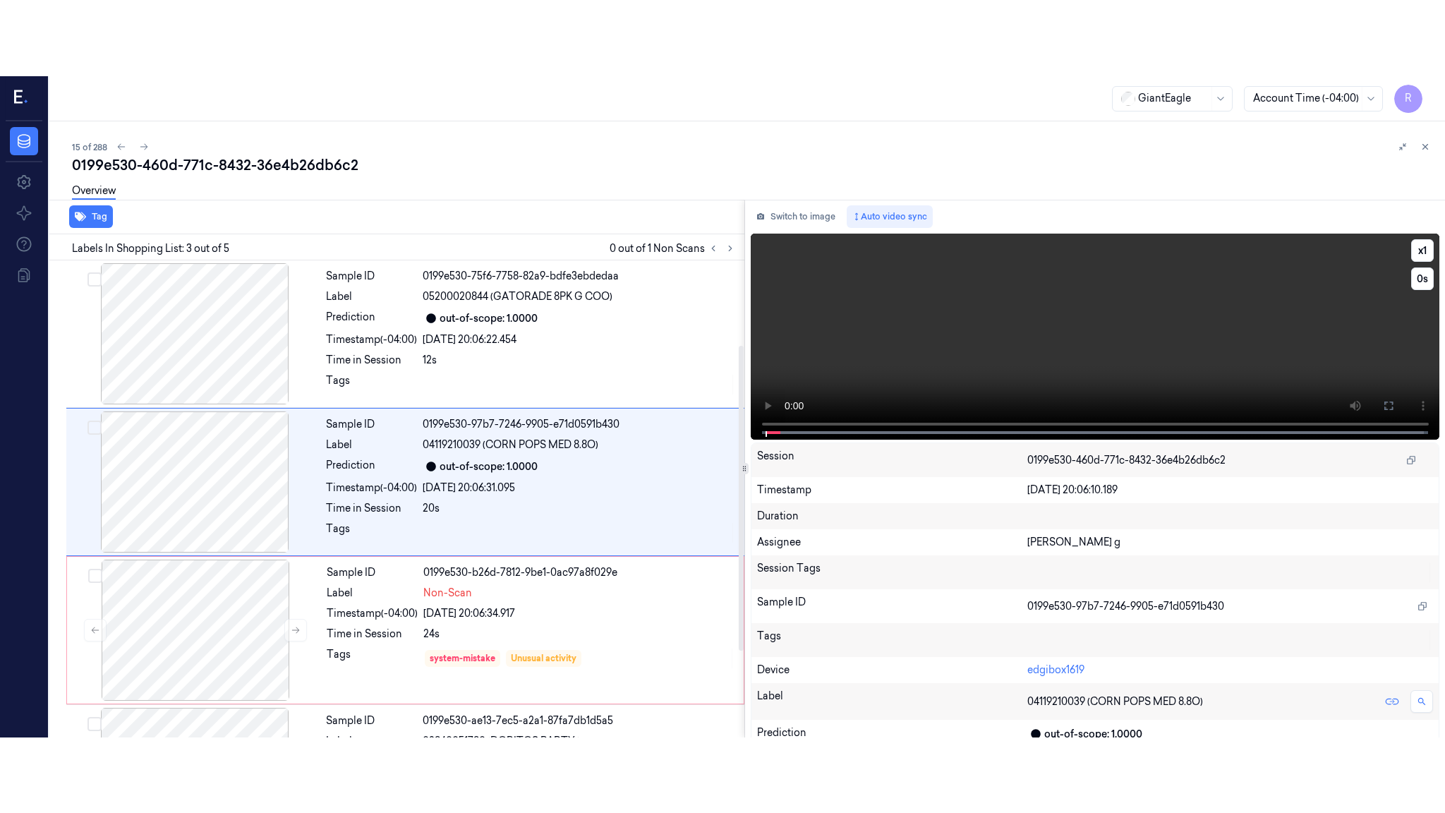
scroll to position [131, 0]
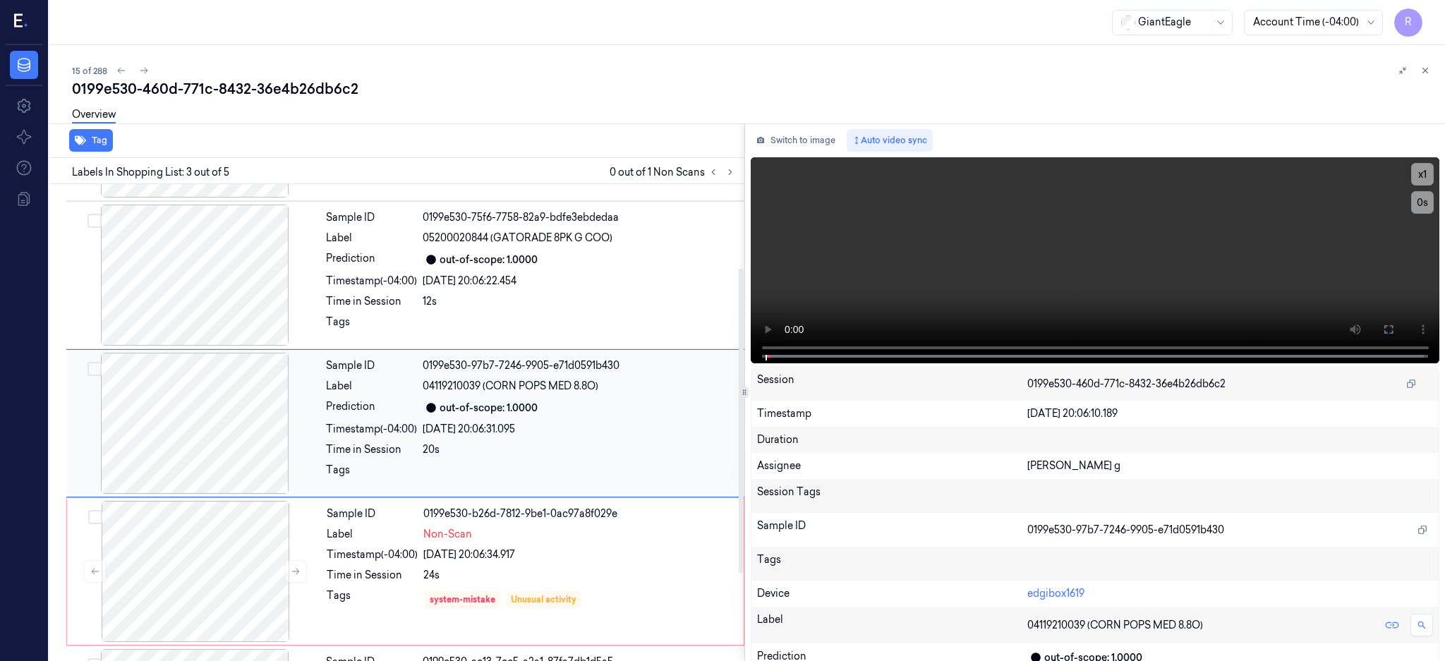
click at [217, 434] on div at bounding box center [194, 423] width 251 height 141
click at [1400, 321] on button at bounding box center [1389, 329] width 23 height 23
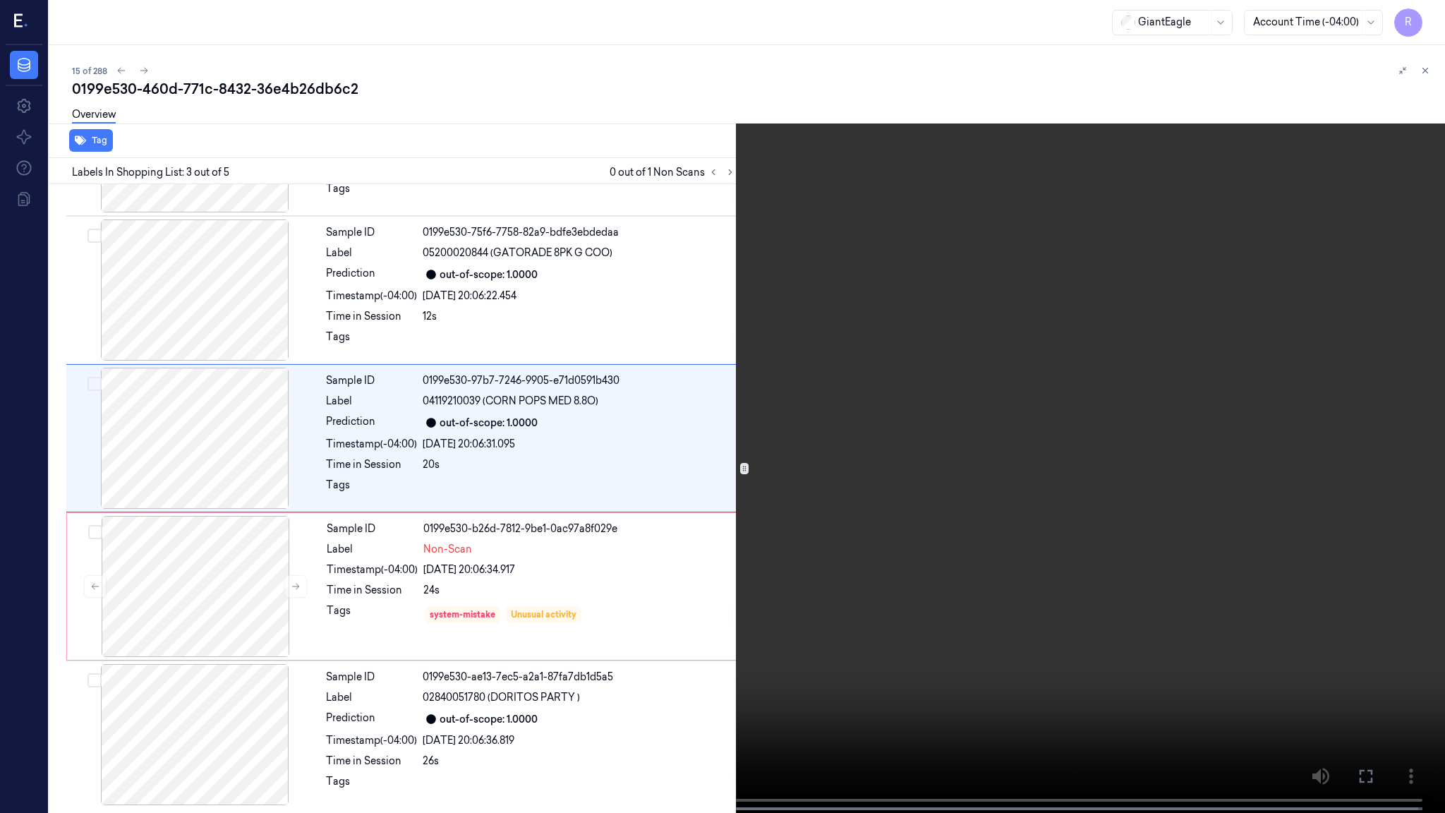
click at [915, 400] on video at bounding box center [722, 408] width 1445 height 816
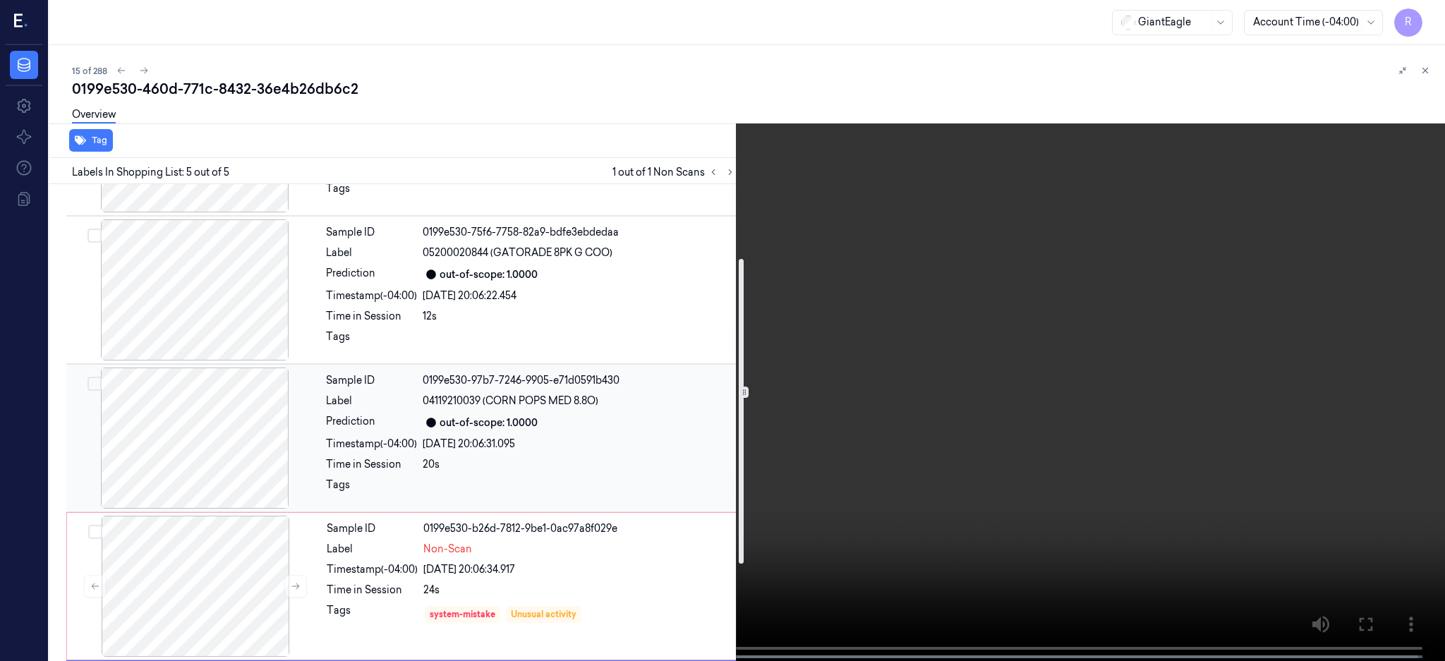
scroll to position [267, 0]
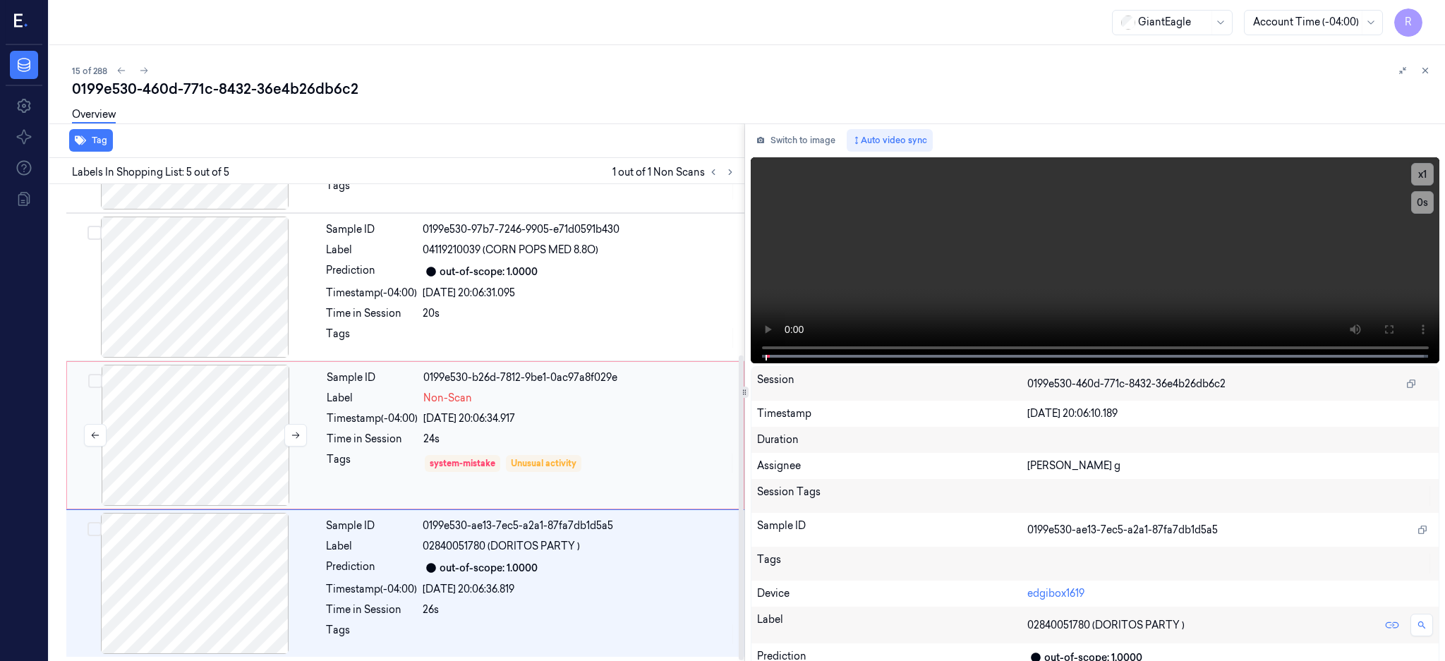
click at [224, 457] on div at bounding box center [195, 435] width 251 height 141
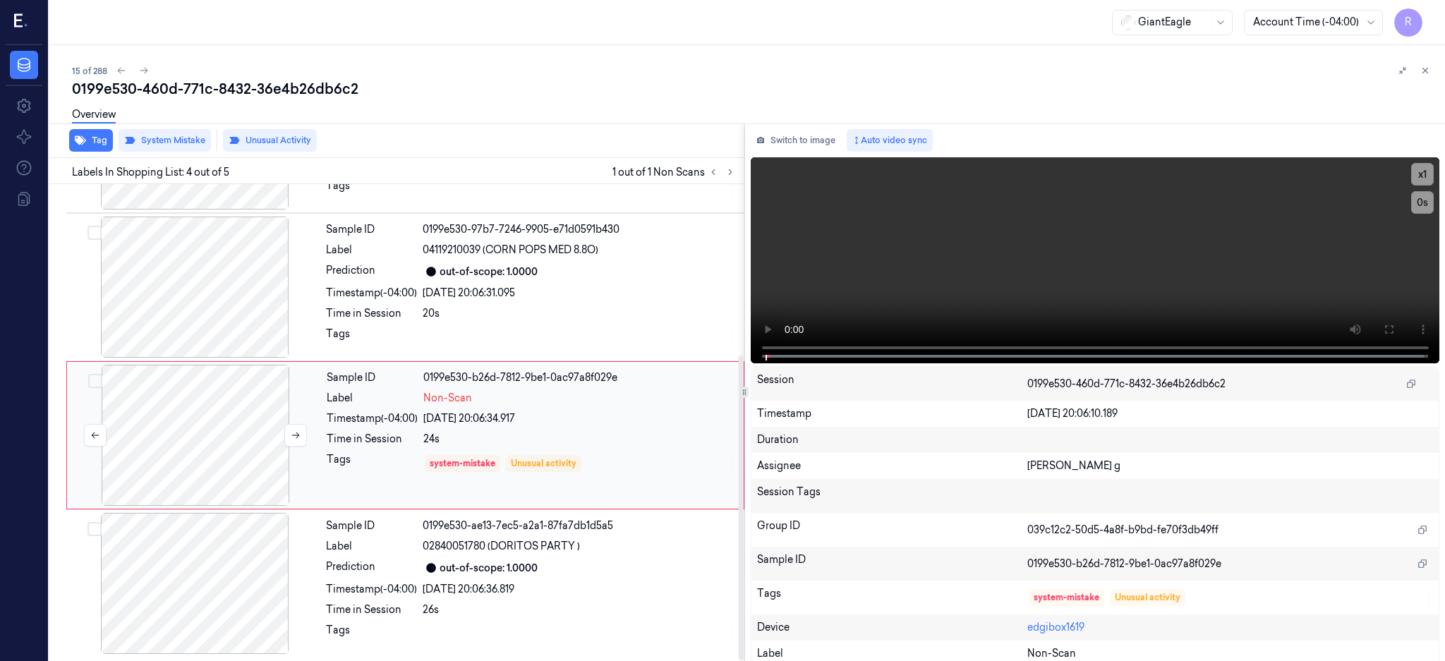
scroll to position [267, 0]
click at [295, 432] on icon at bounding box center [296, 435] width 10 height 10
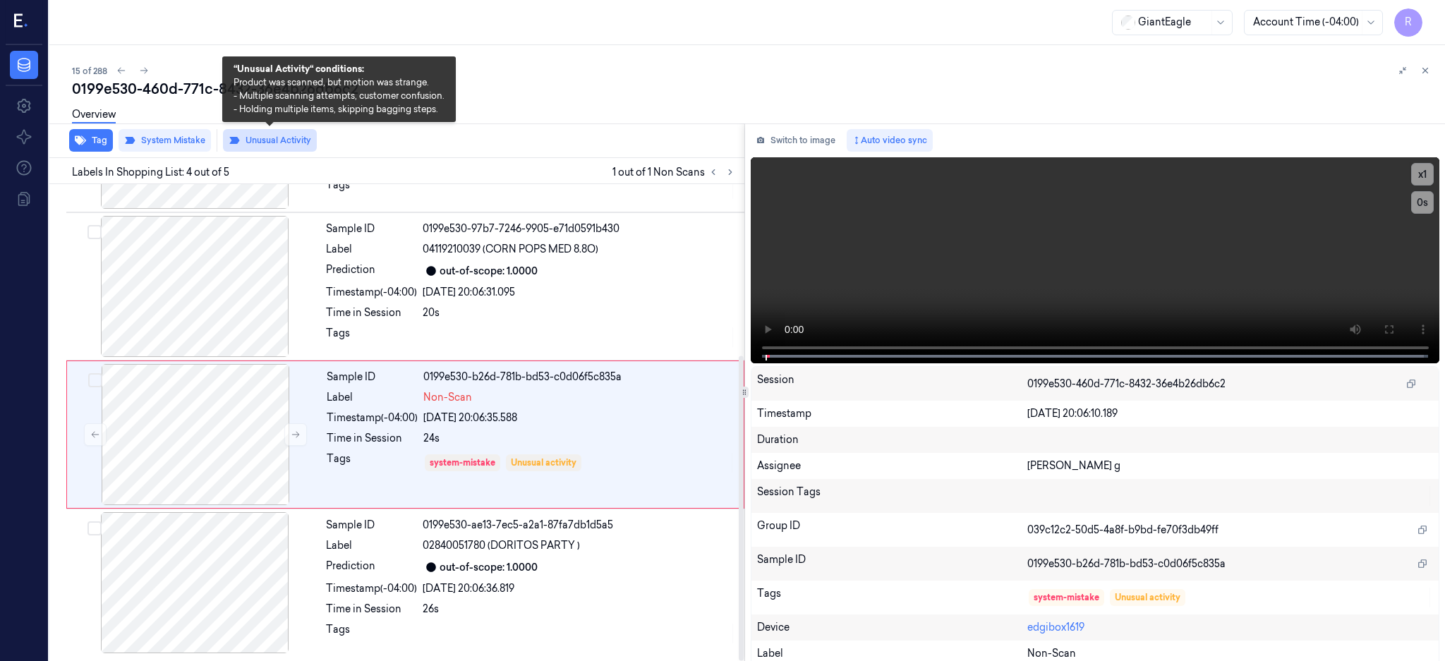
click at [277, 145] on button "Unusual Activity" at bounding box center [270, 140] width 94 height 23
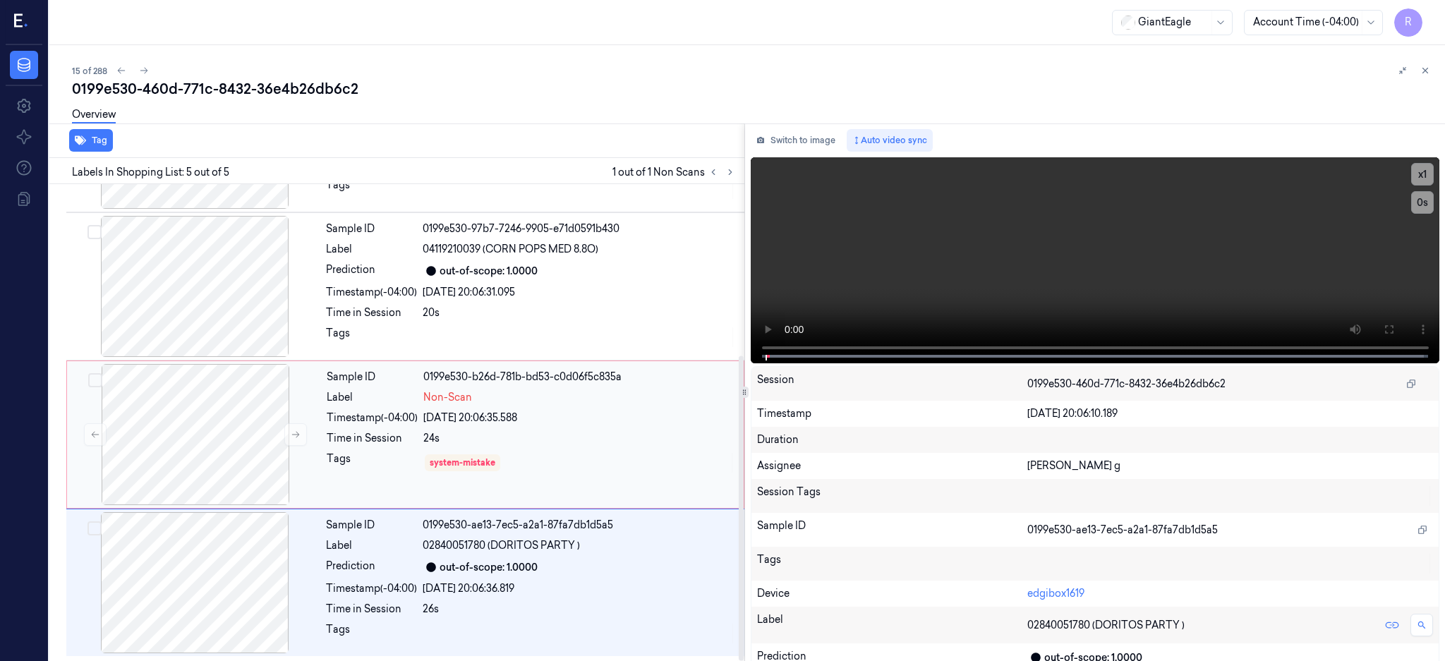
scroll to position [267, 0]
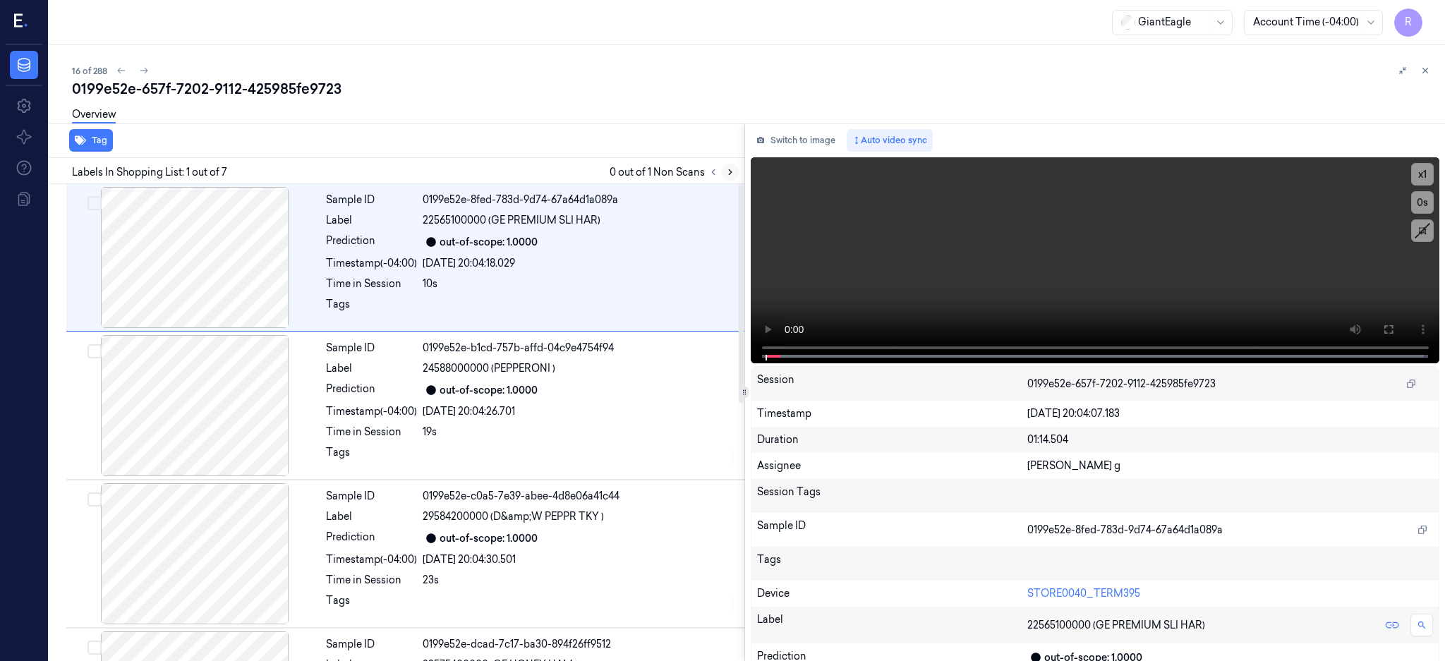
click at [735, 171] on icon at bounding box center [731, 172] width 10 height 10
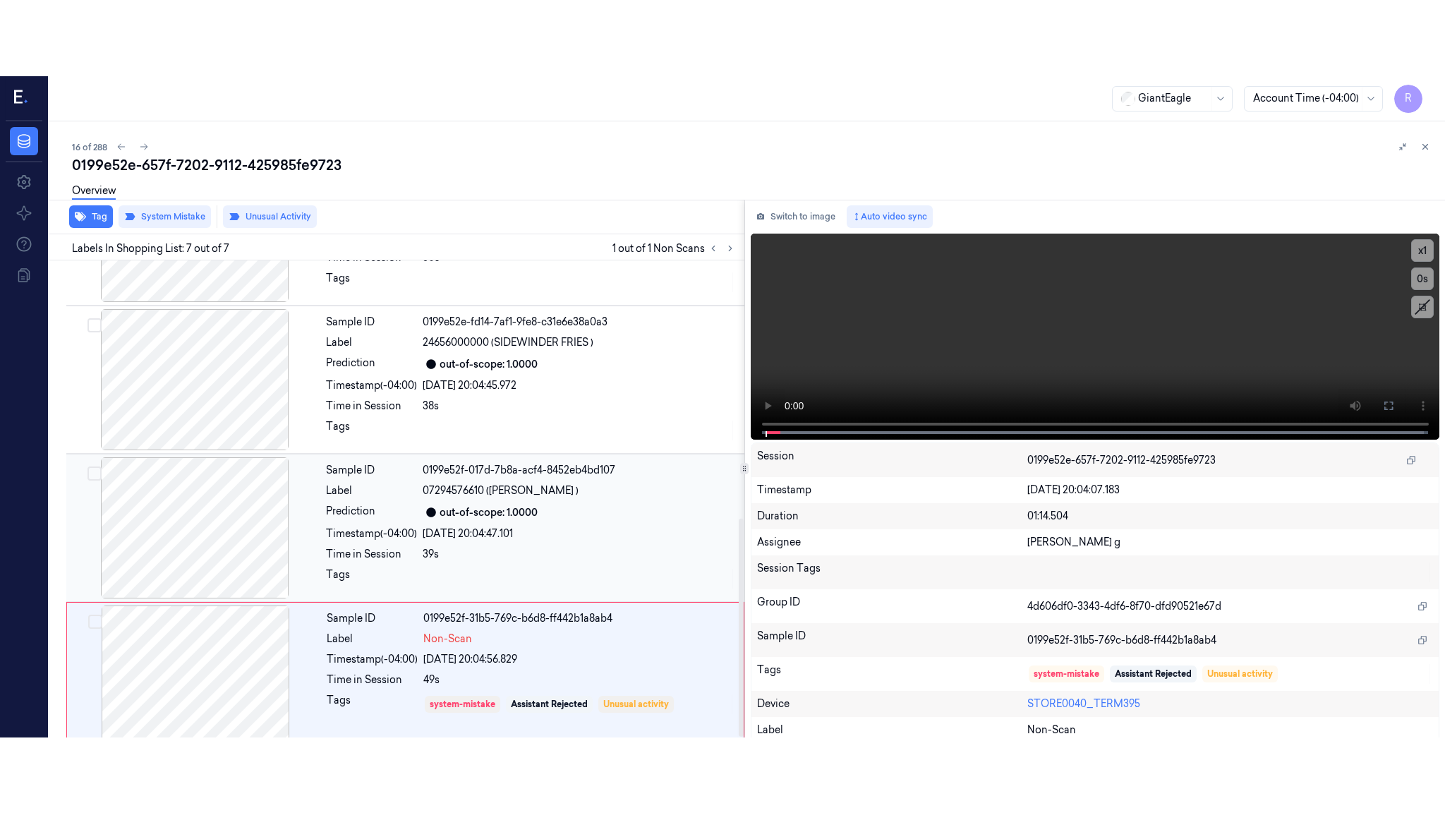
scroll to position [565, 0]
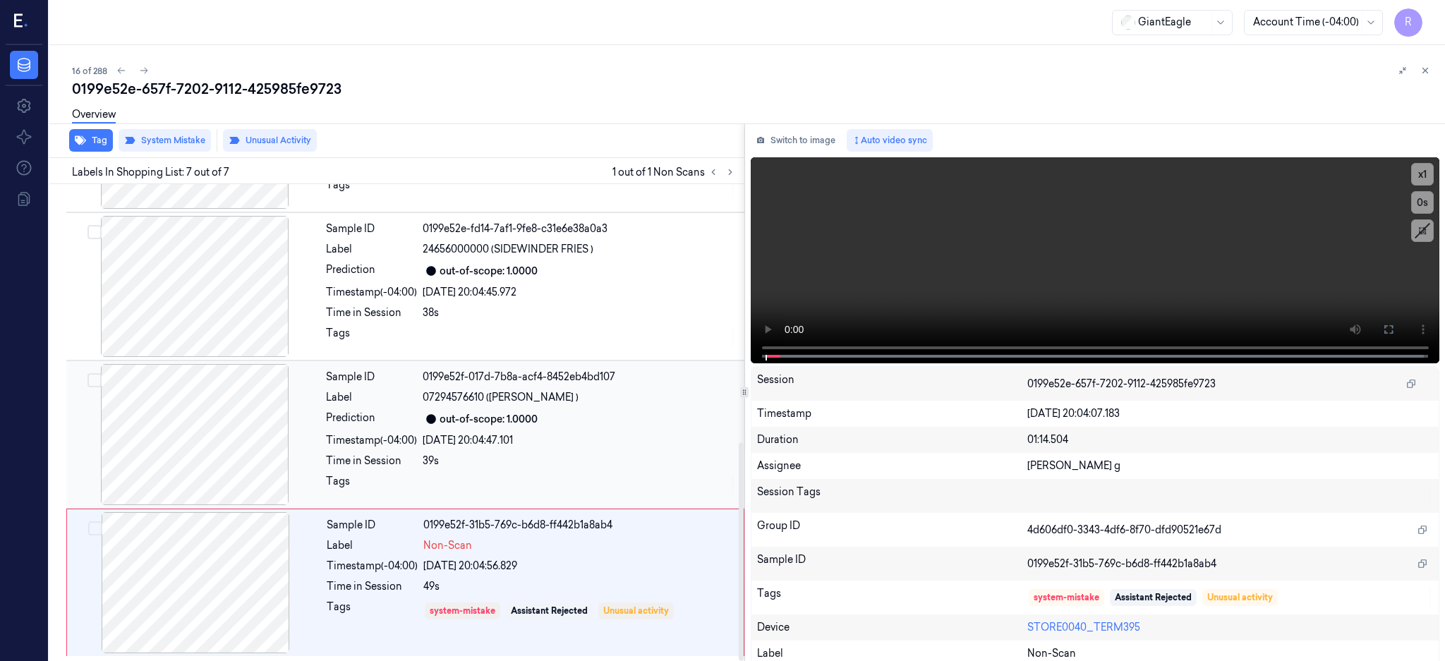
click at [209, 372] on div at bounding box center [194, 434] width 251 height 141
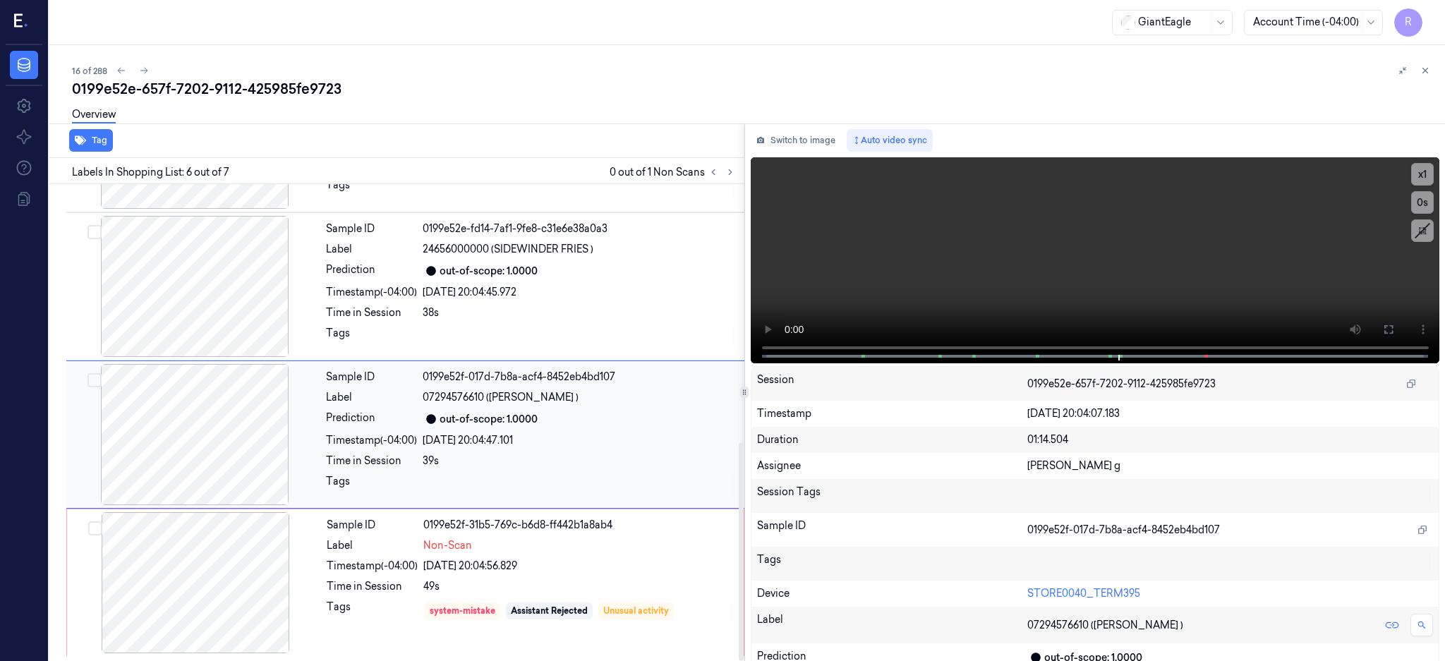
click at [195, 435] on div at bounding box center [194, 434] width 251 height 141
click at [1400, 337] on button at bounding box center [1389, 329] width 23 height 23
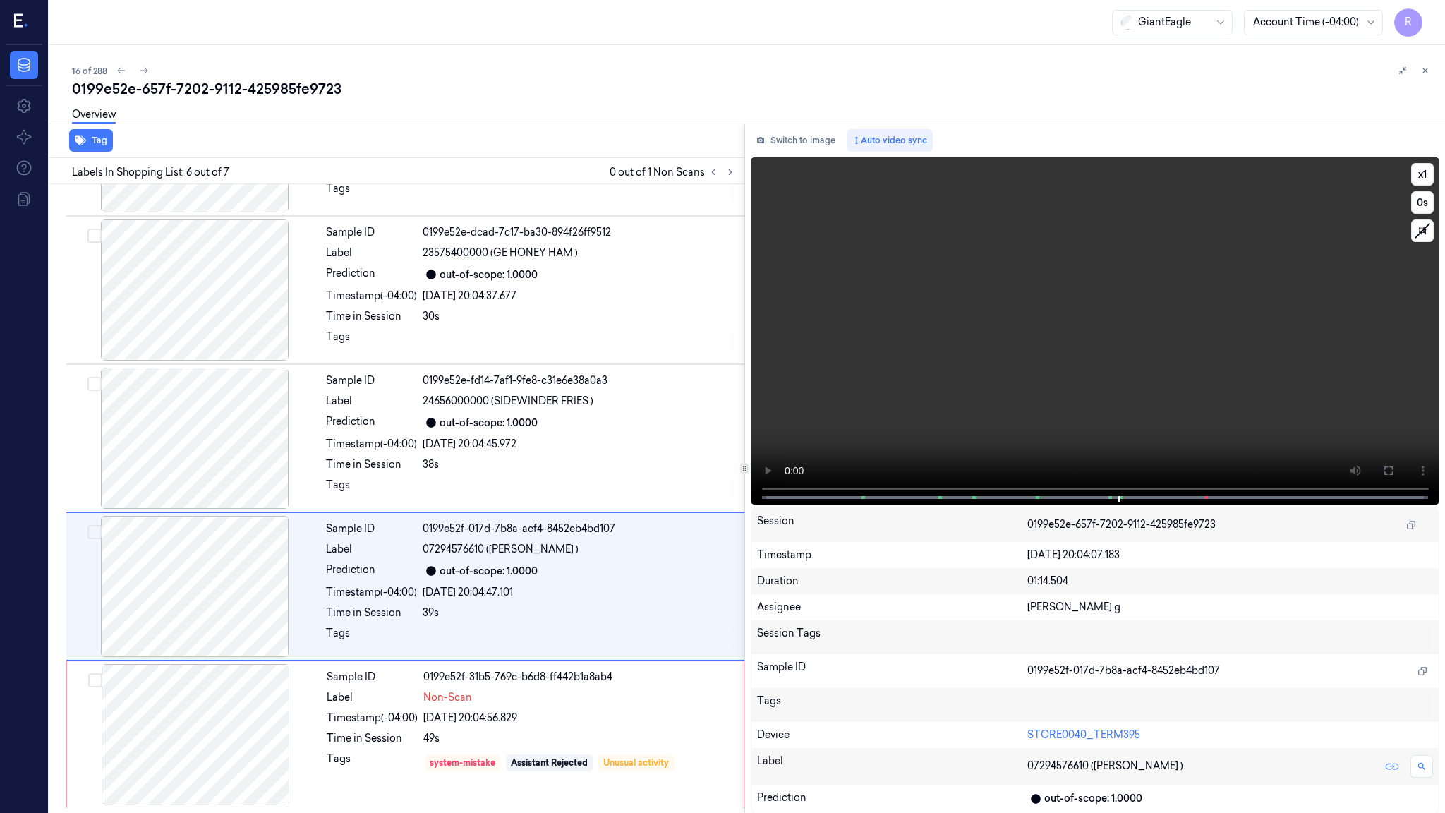
scroll to position [413, 0]
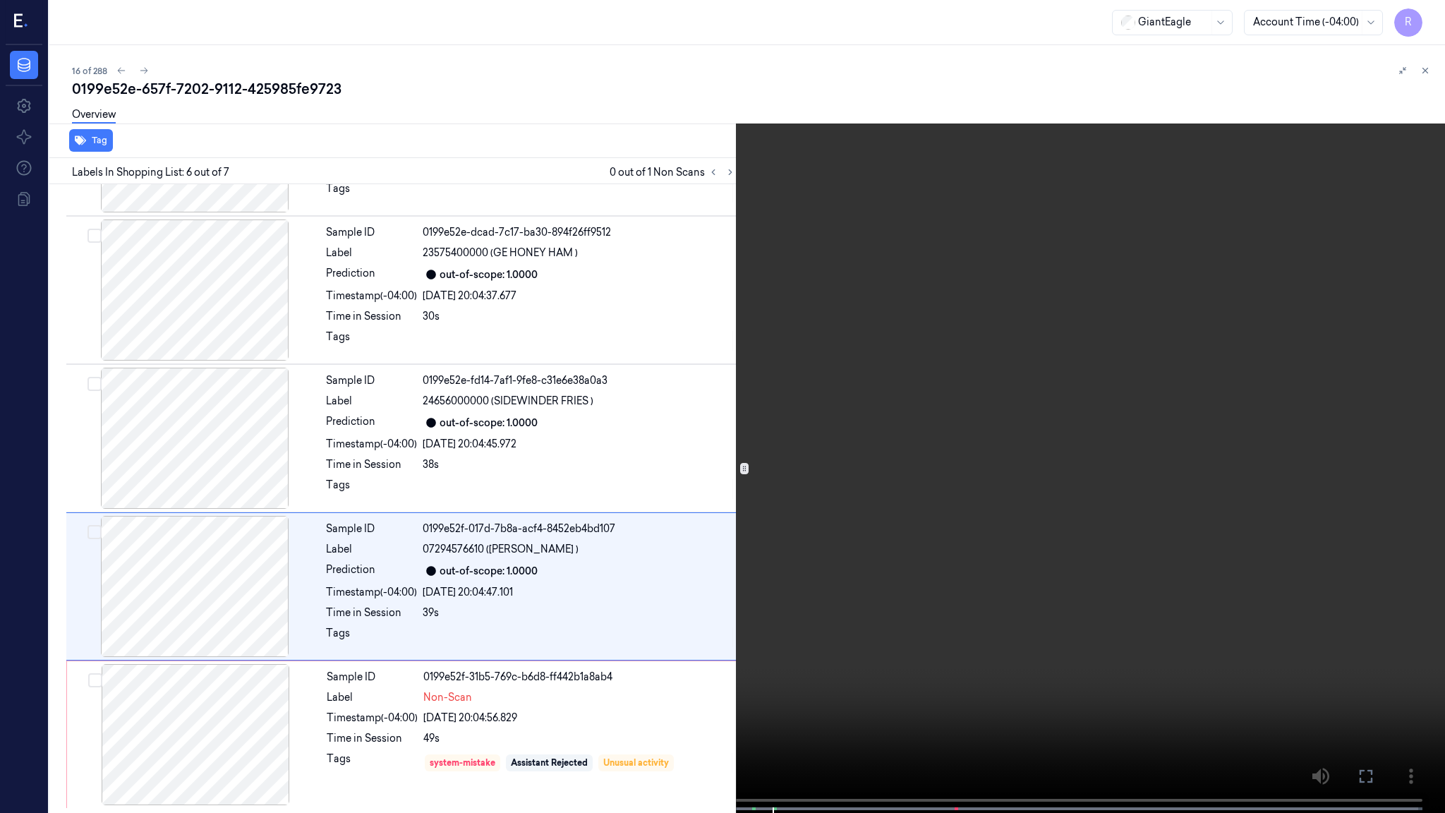
click at [802, 428] on video at bounding box center [722, 408] width 1445 height 816
click at [754, 661] on span at bounding box center [755, 808] width 2 height 7
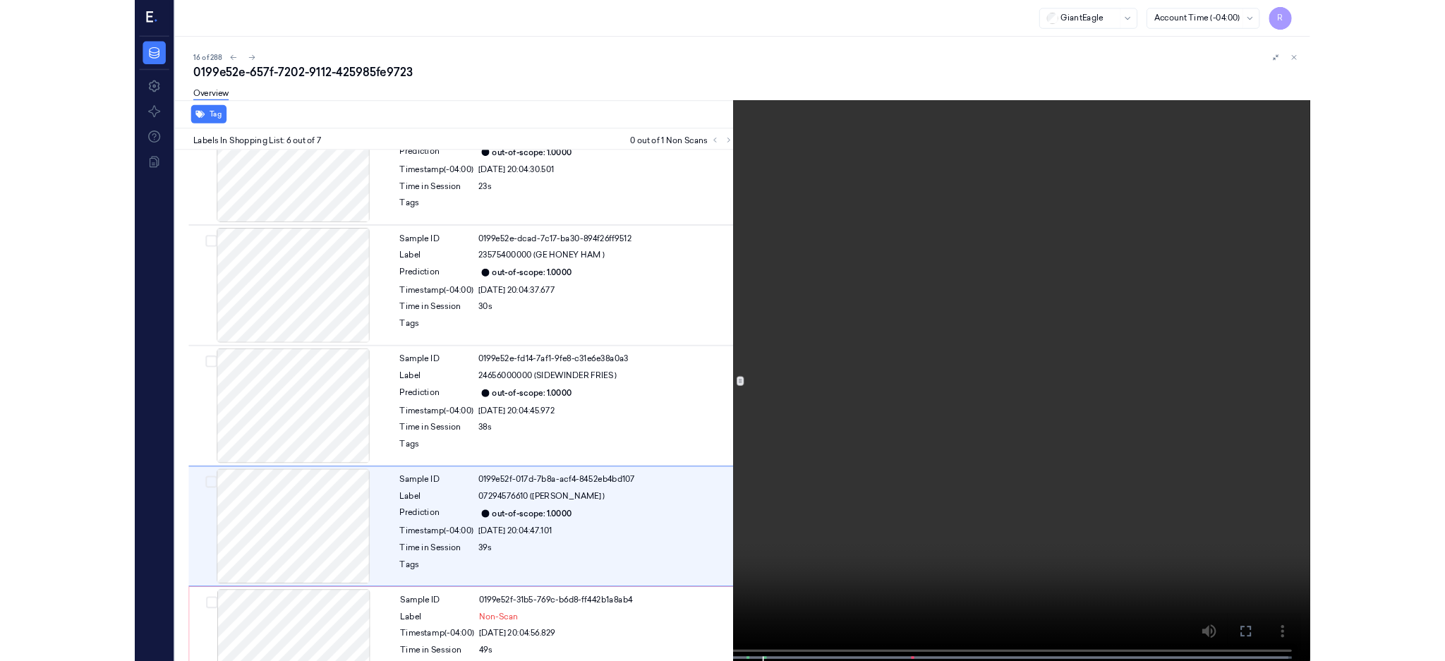
scroll to position [412, 0]
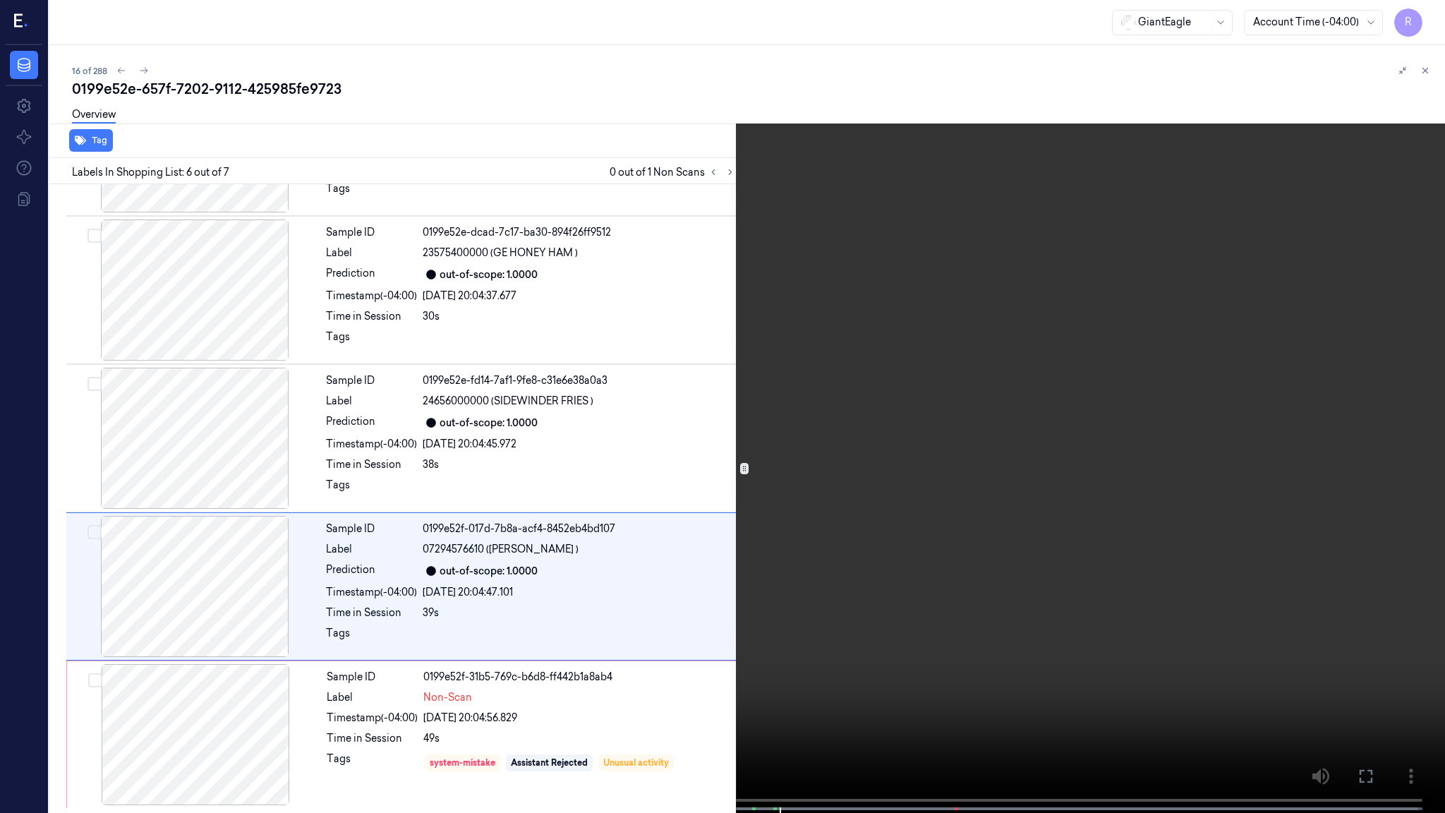
click at [814, 524] on video at bounding box center [722, 408] width 1445 height 816
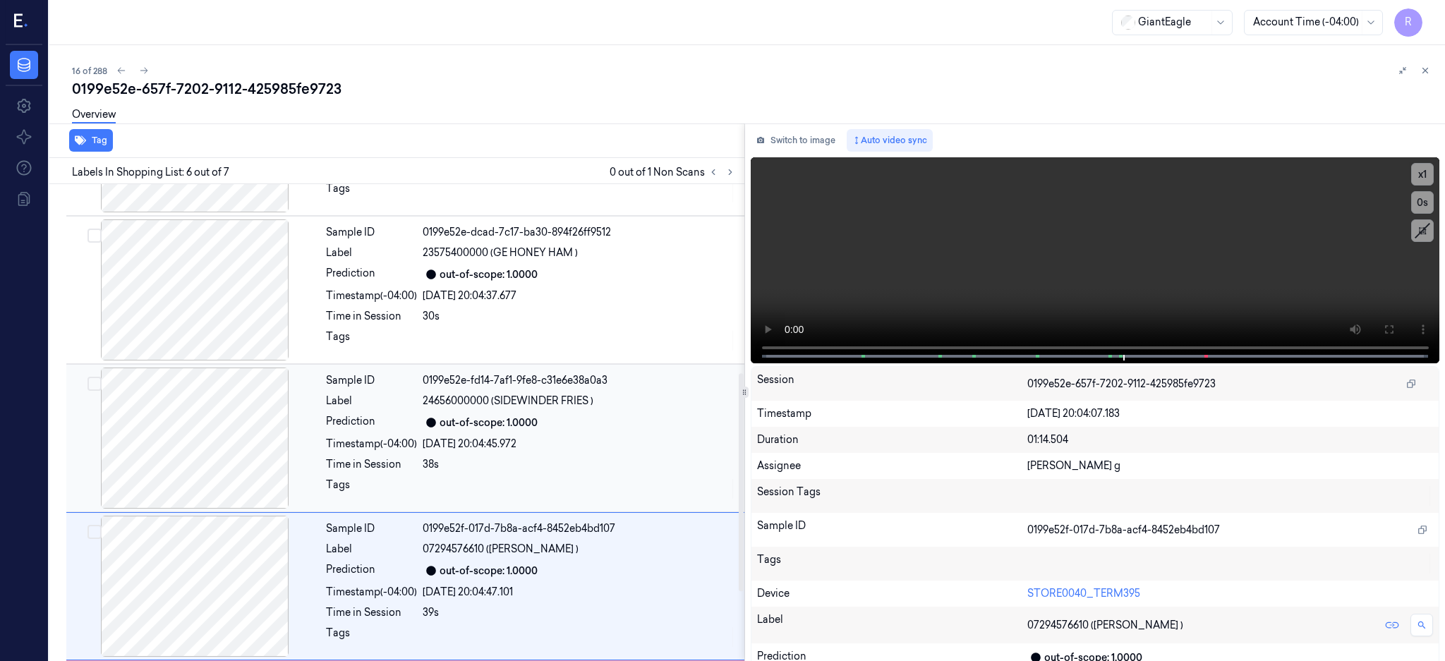
click at [219, 446] on div at bounding box center [194, 438] width 251 height 141
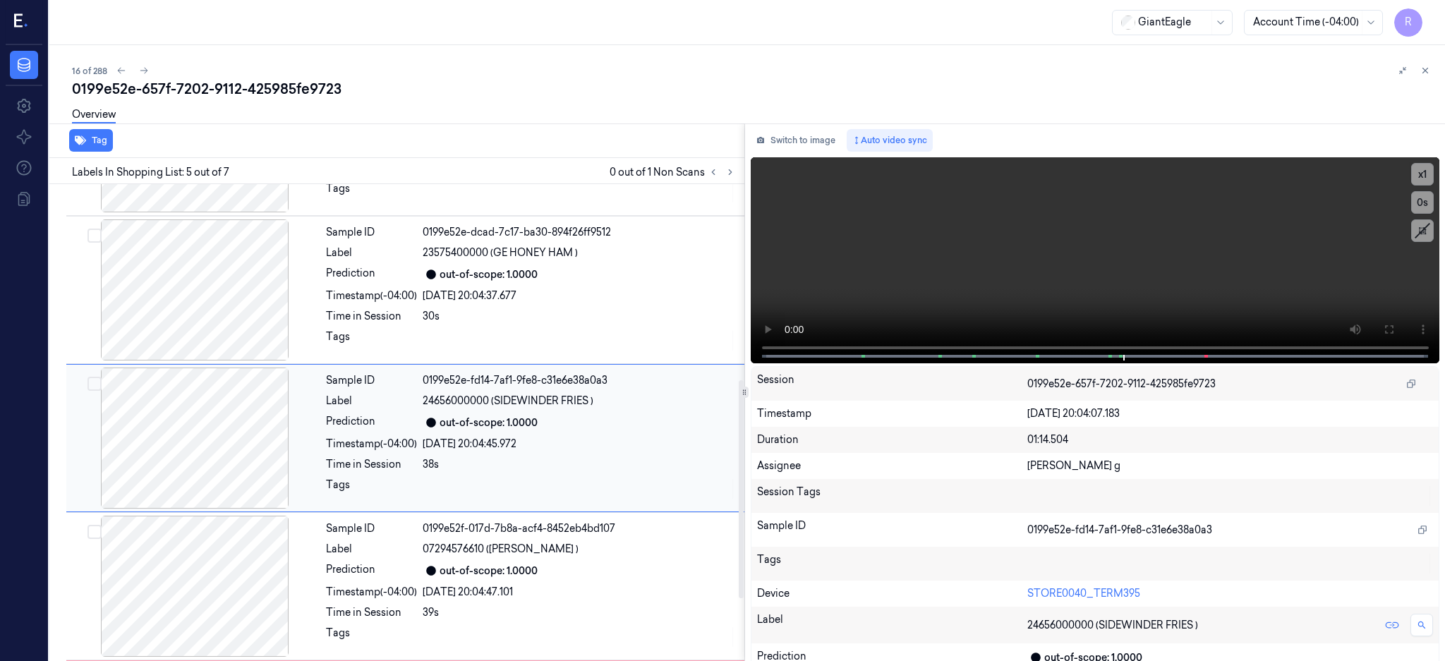
scroll to position [427, 0]
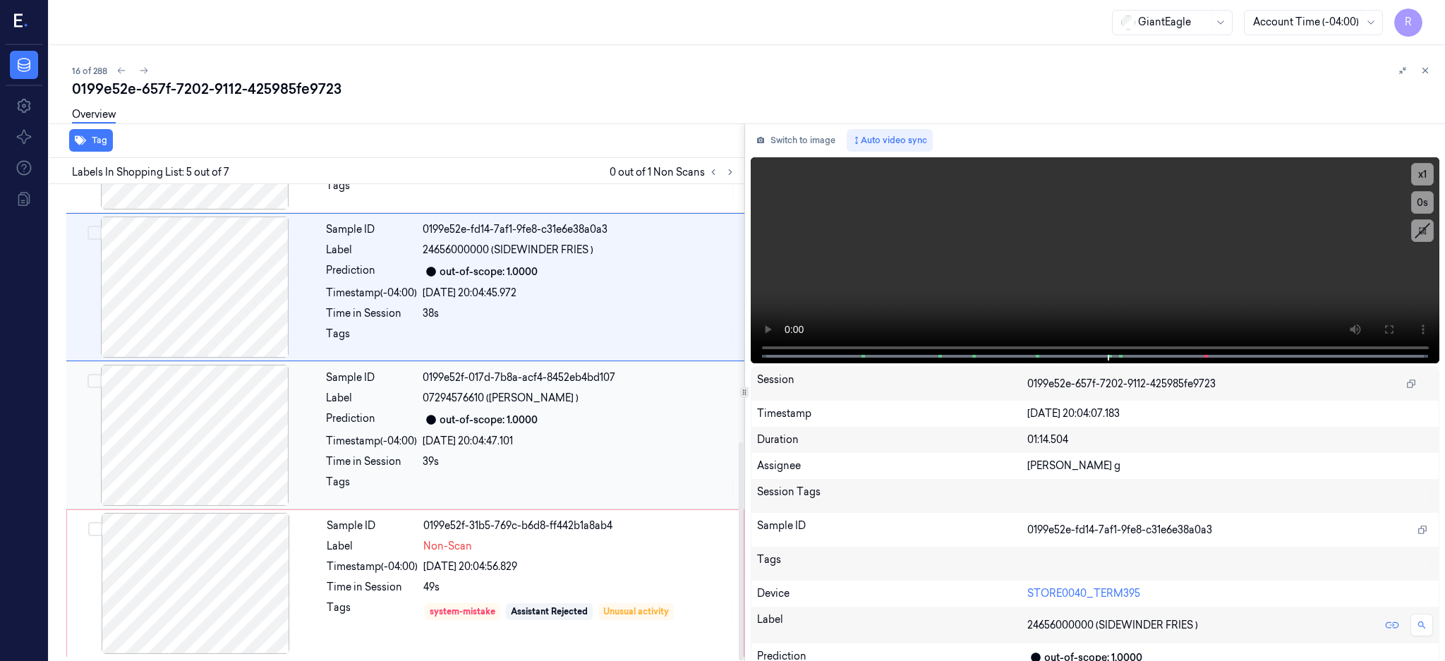
click at [339, 519] on div "Sample ID" at bounding box center [372, 526] width 91 height 15
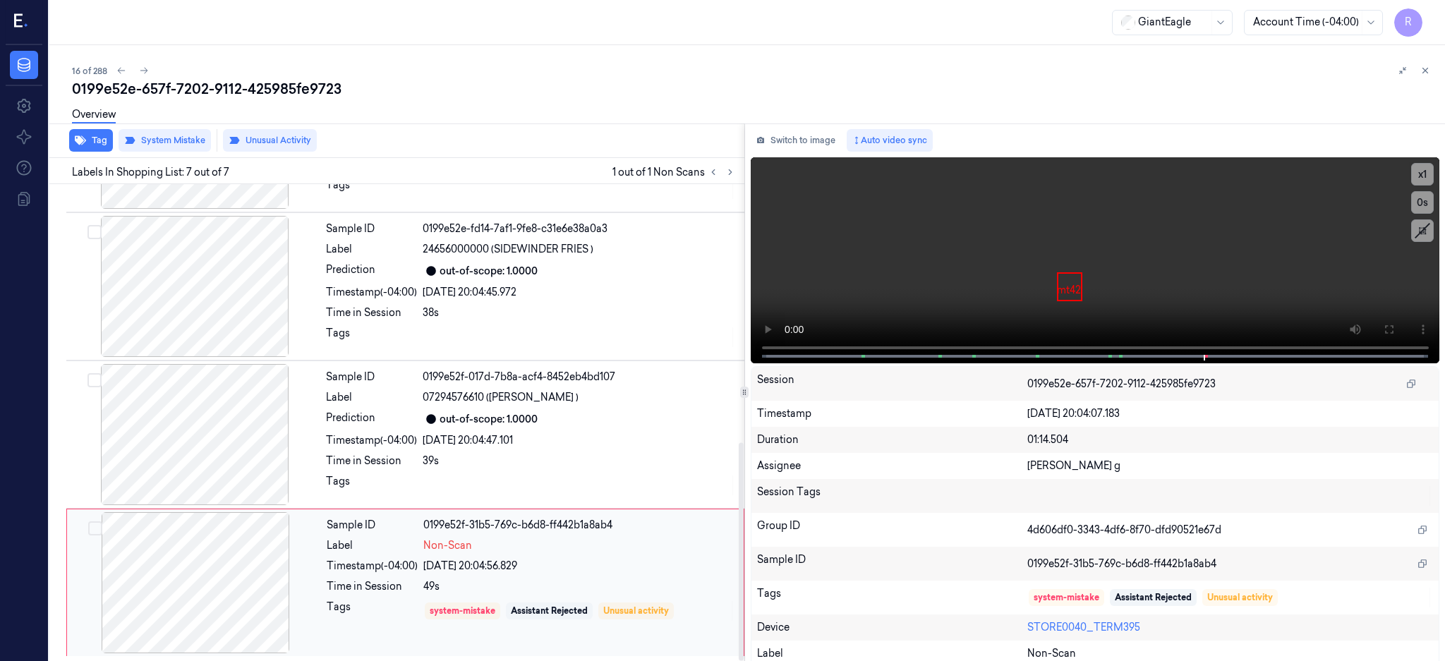
scroll to position [563, 0]
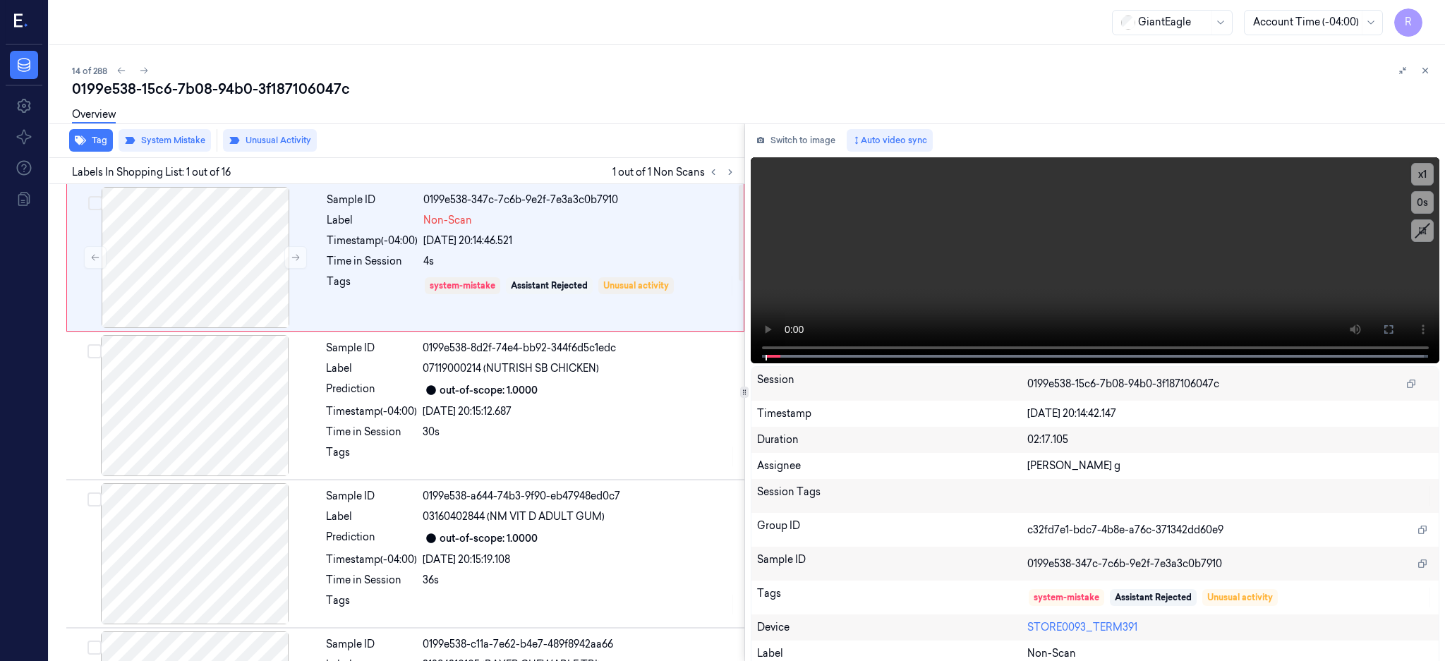
click at [745, 162] on div "Labels In Shopping List: 1 out of 16 1 out of 1 Non Scans" at bounding box center [394, 171] width 701 height 26
click at [745, 165] on div "Labels In Shopping List: 1 out of 16 1 out of 1 Non Scans" at bounding box center [394, 171] width 701 height 26
click at [735, 167] on icon at bounding box center [731, 172] width 10 height 10
click at [162, 233] on div at bounding box center [195, 257] width 251 height 141
click at [231, 274] on div at bounding box center [195, 257] width 251 height 141
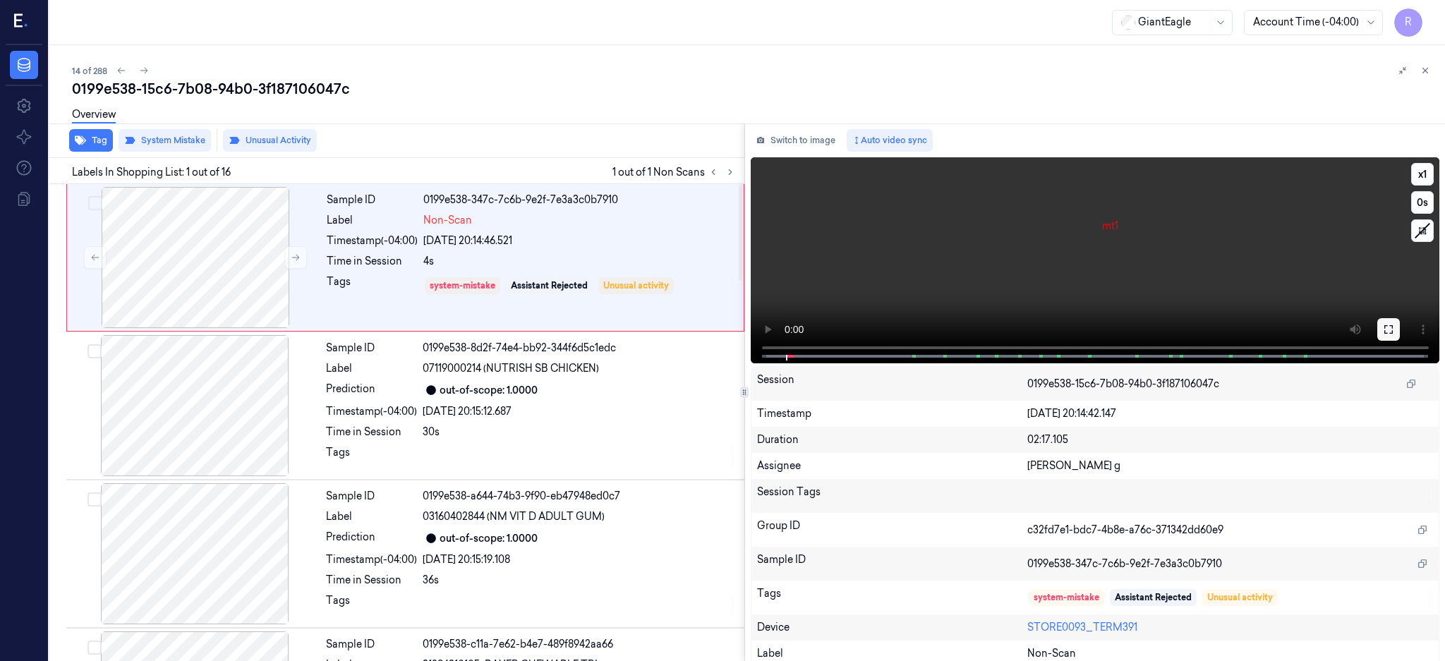
click at [1393, 325] on icon at bounding box center [1389, 329] width 8 height 8
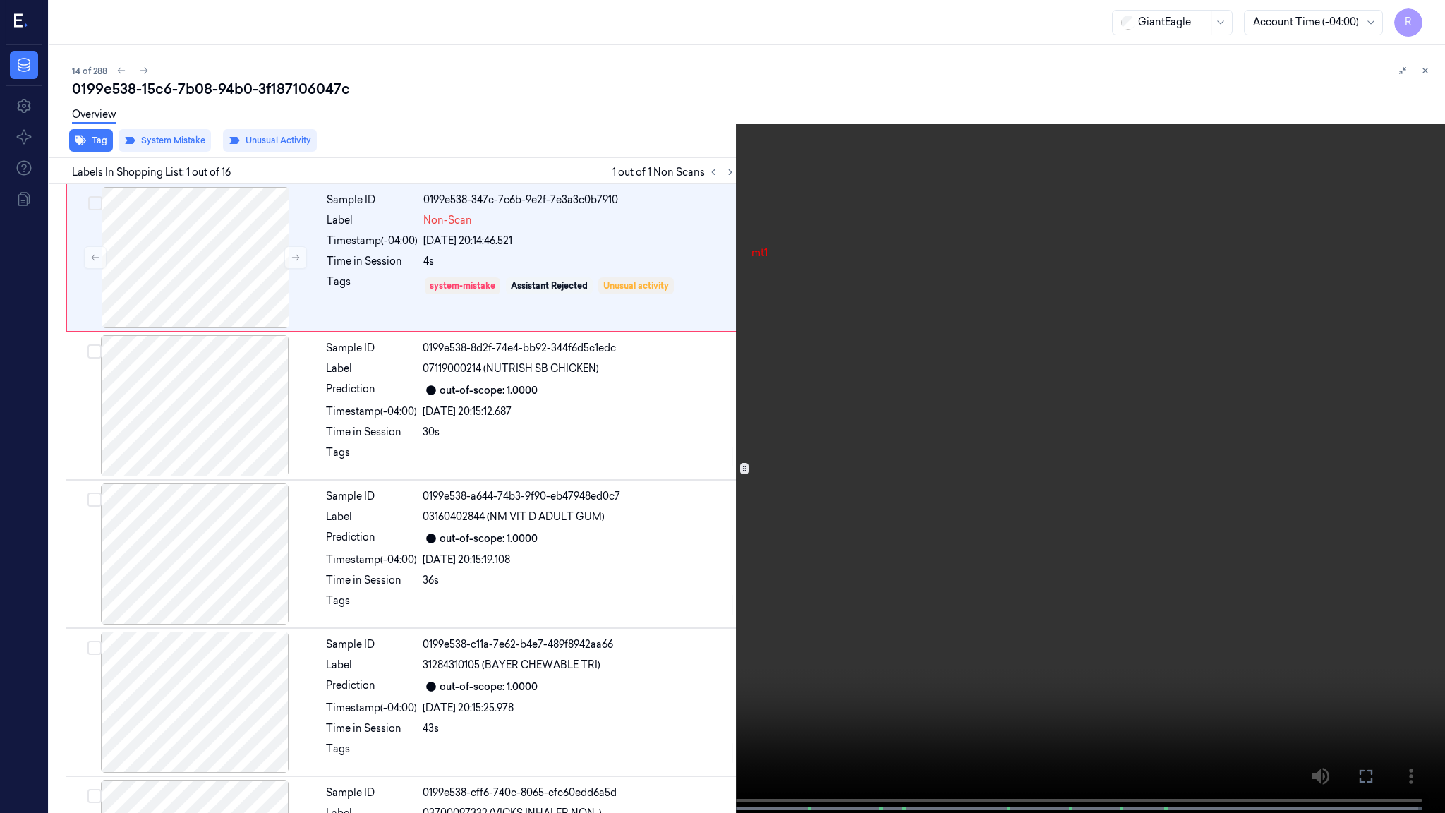
click at [927, 407] on video at bounding box center [722, 408] width 1445 height 816
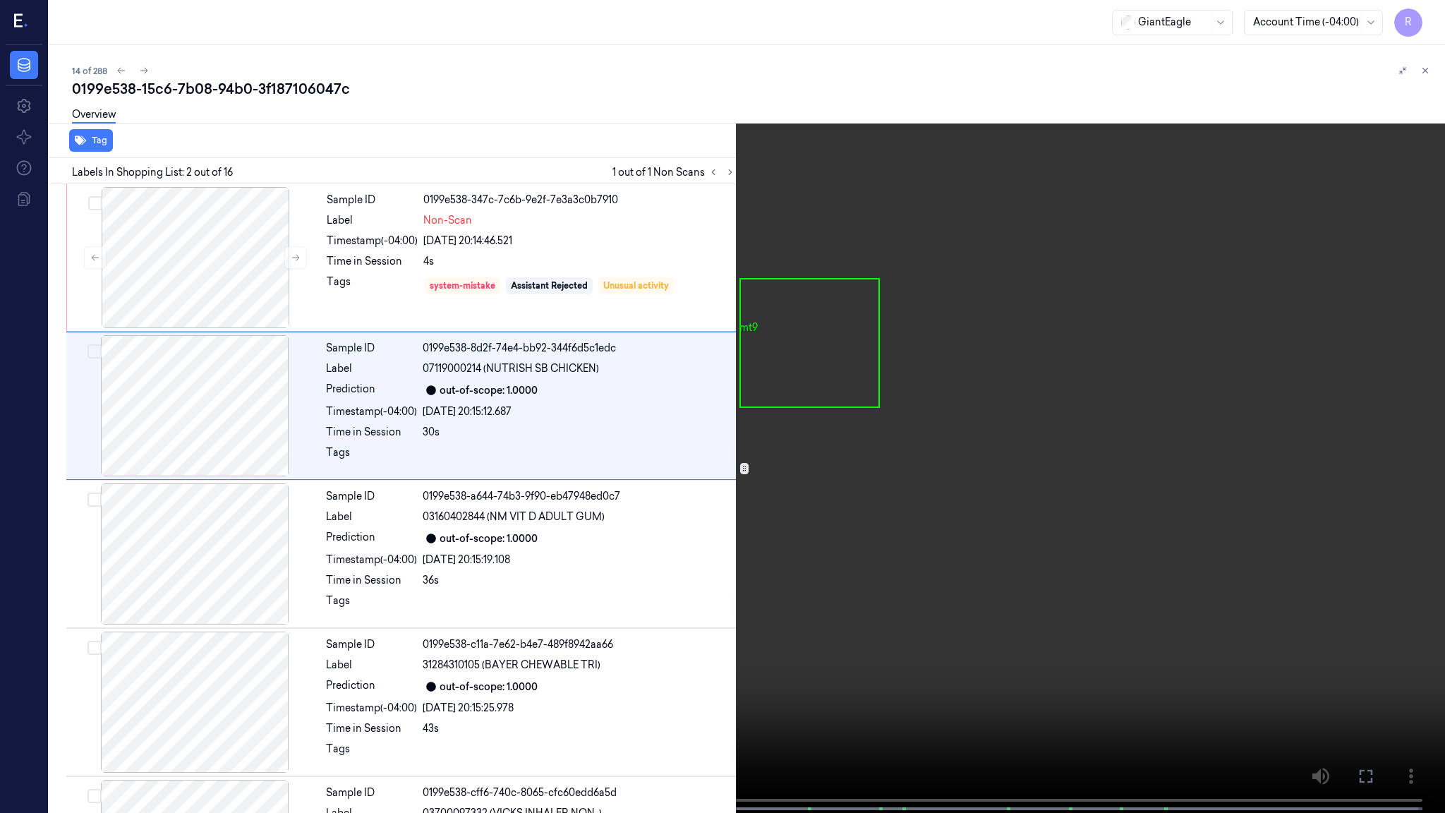
click at [956, 428] on video at bounding box center [722, 408] width 1445 height 816
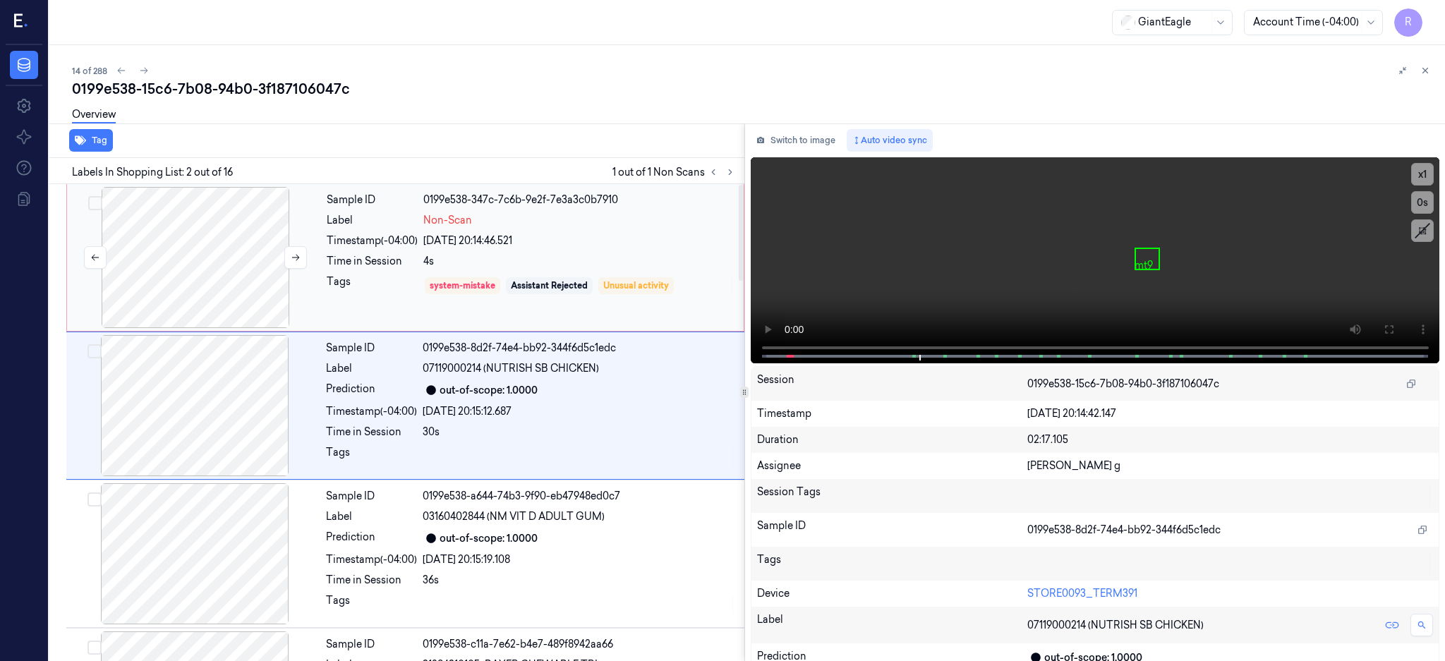
click at [216, 290] on div at bounding box center [195, 257] width 251 height 141
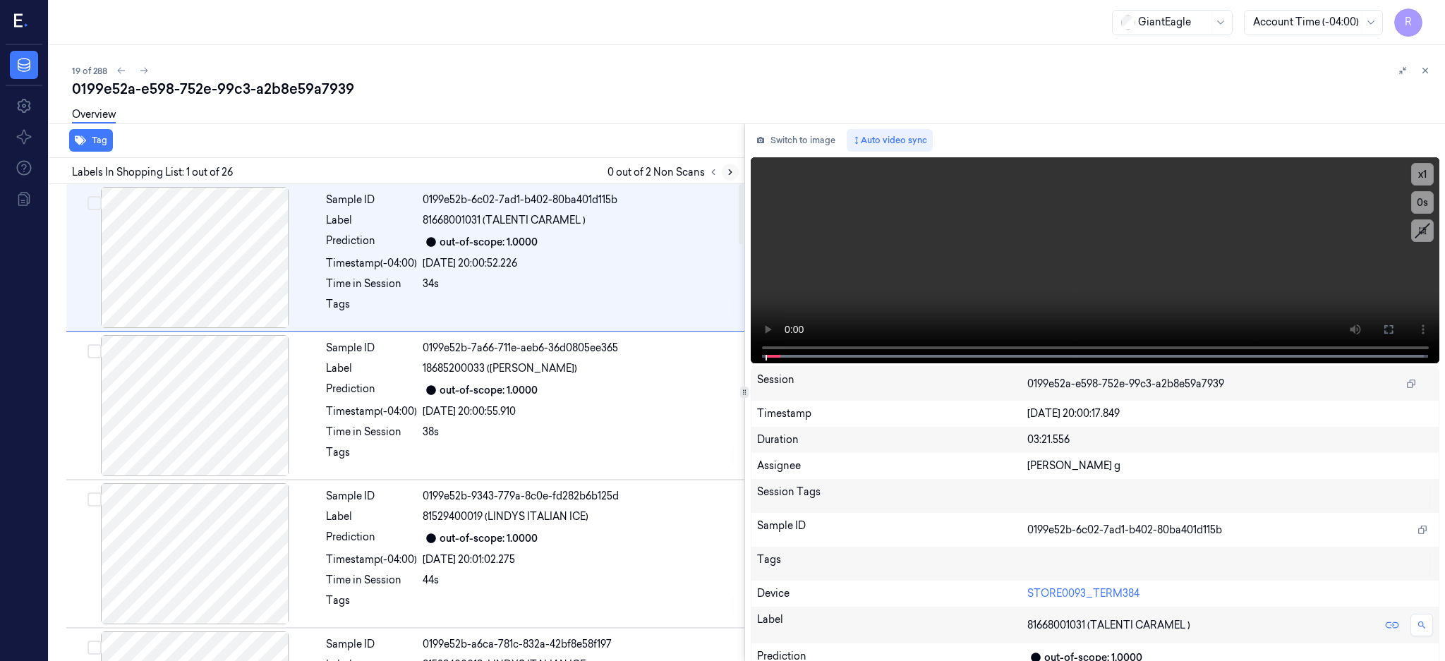
click at [735, 167] on icon at bounding box center [731, 172] width 10 height 10
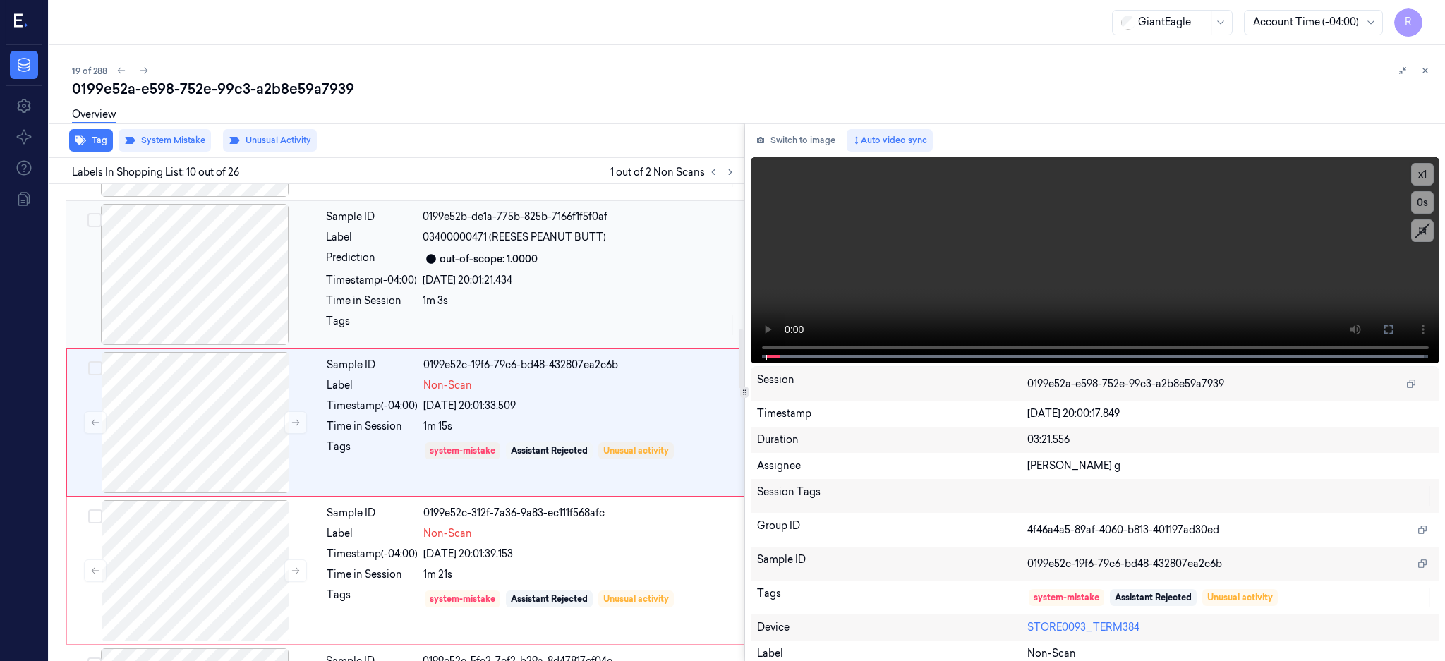
click at [183, 297] on div at bounding box center [194, 274] width 251 height 141
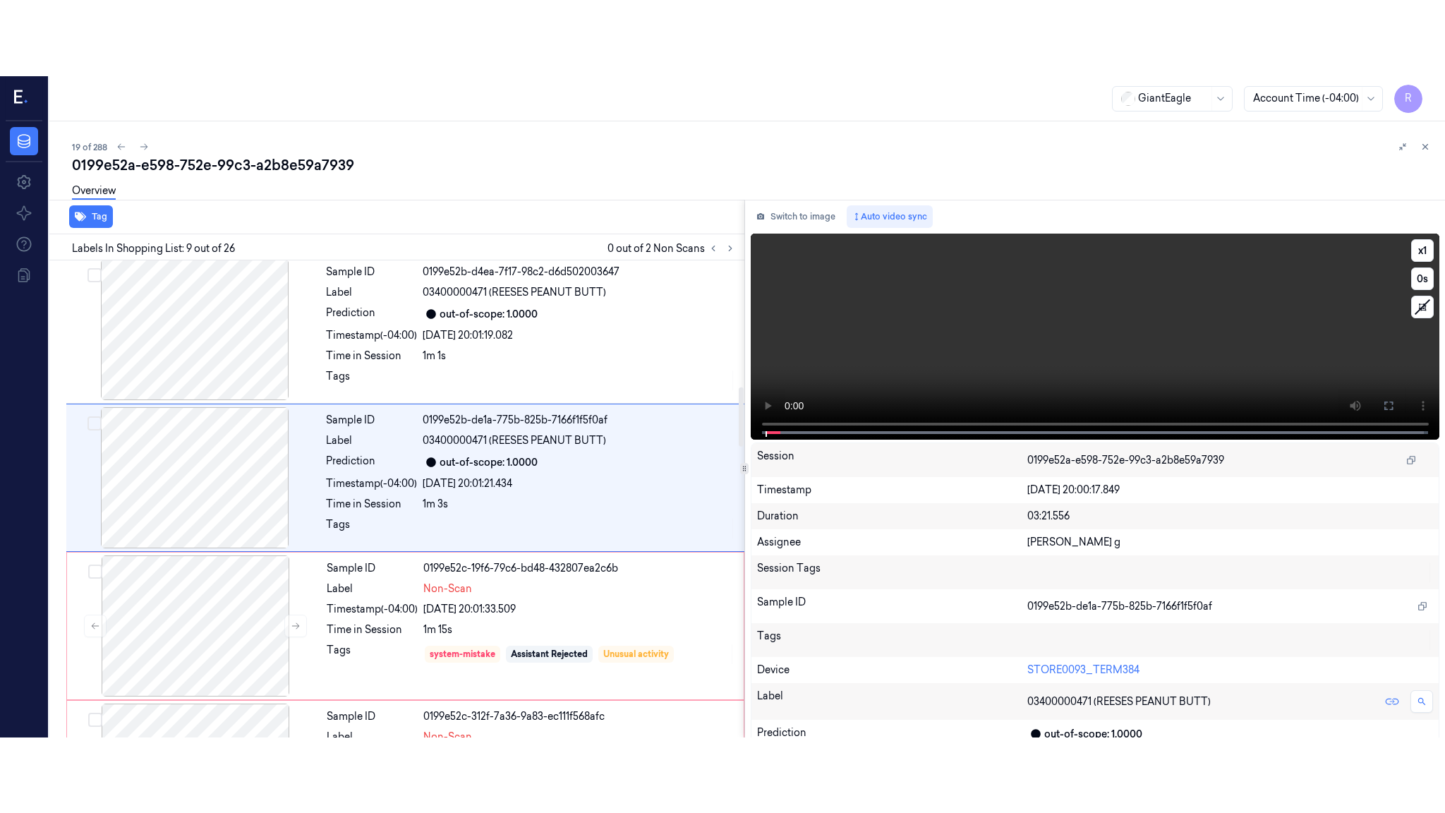
scroll to position [1021, 0]
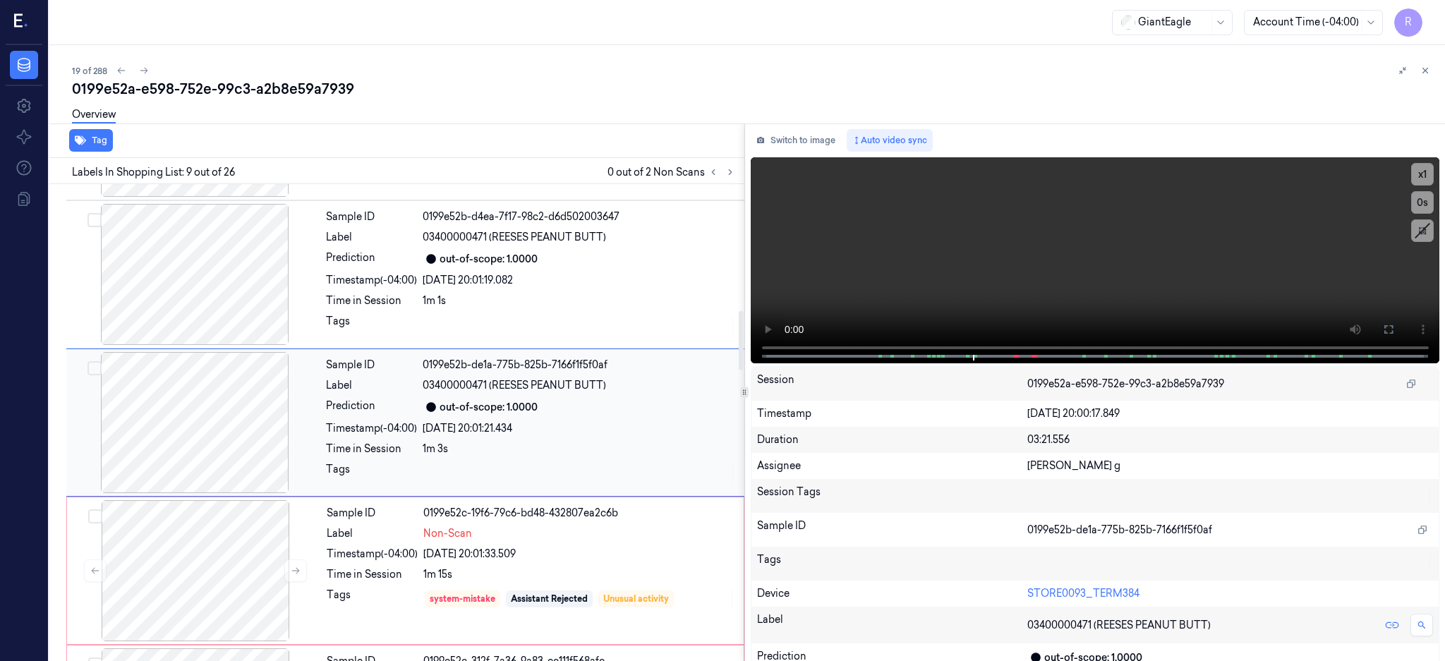
click at [275, 438] on div at bounding box center [194, 422] width 251 height 141
click at [1395, 329] on icon at bounding box center [1388, 329] width 11 height 11
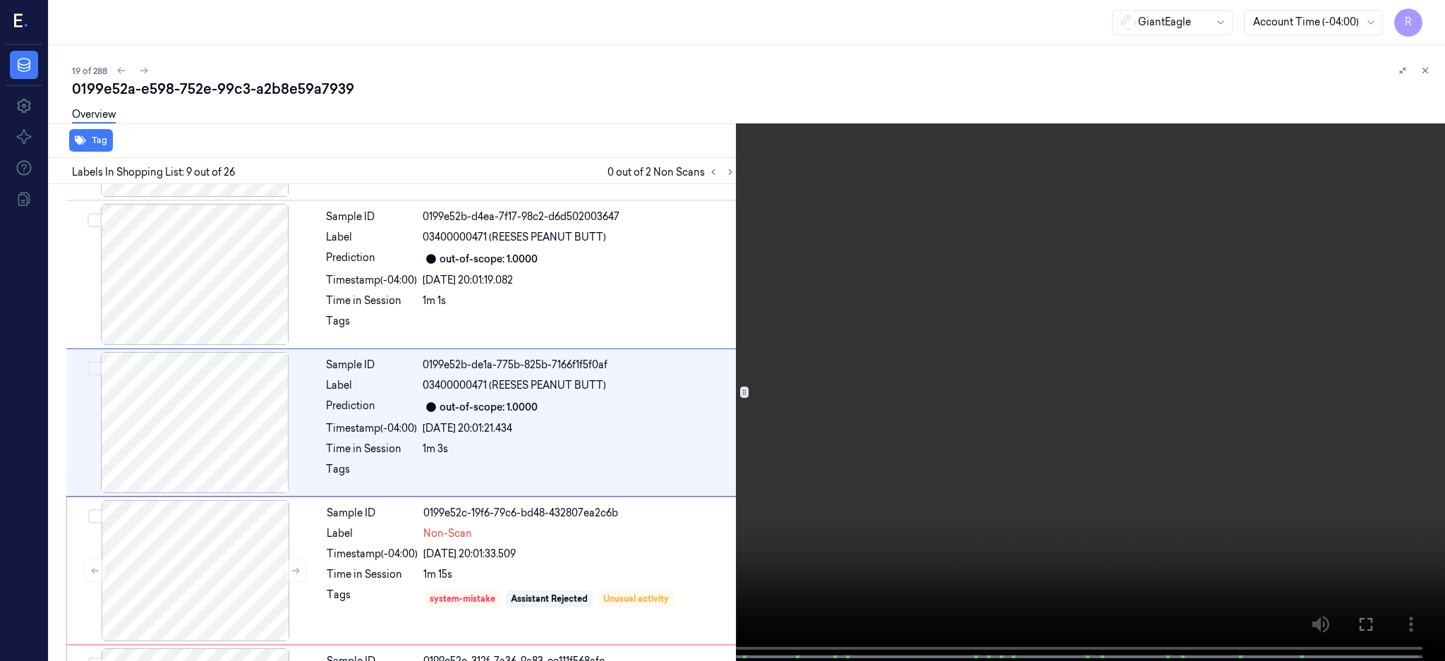
click at [944, 435] on video at bounding box center [722, 332] width 1445 height 664
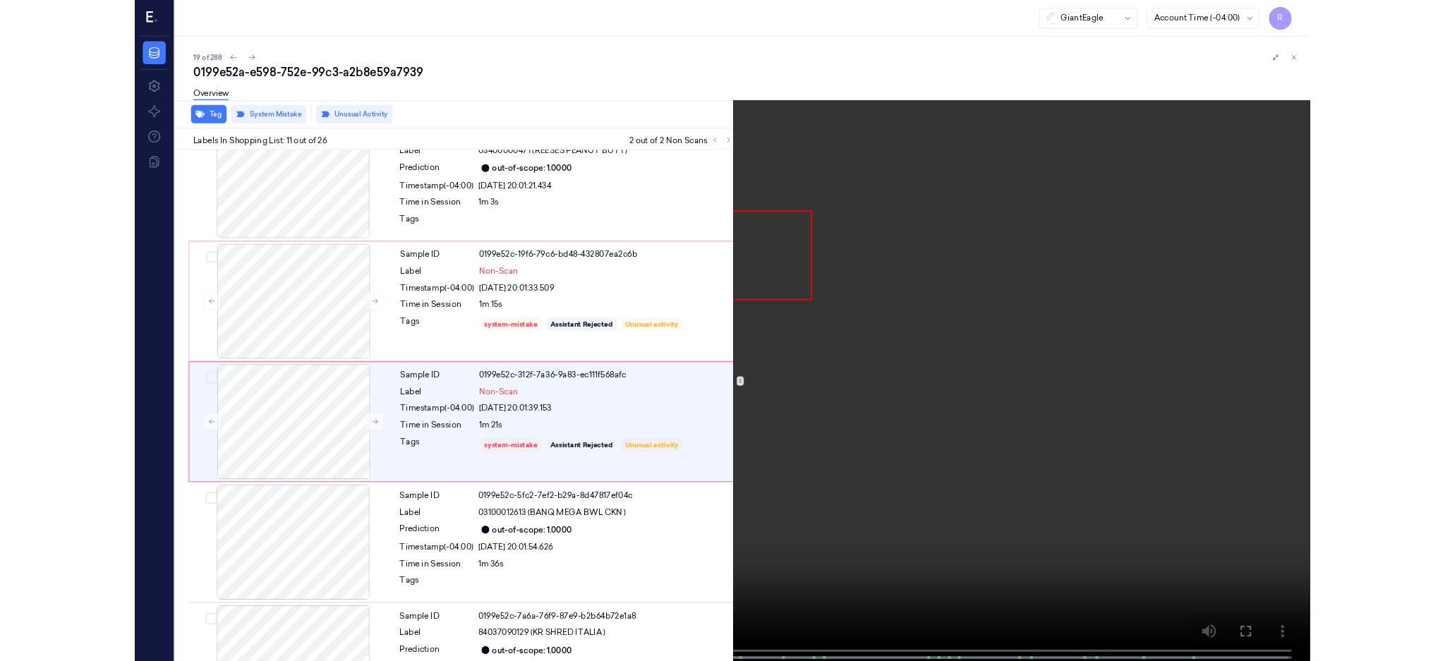
scroll to position [1241, 0]
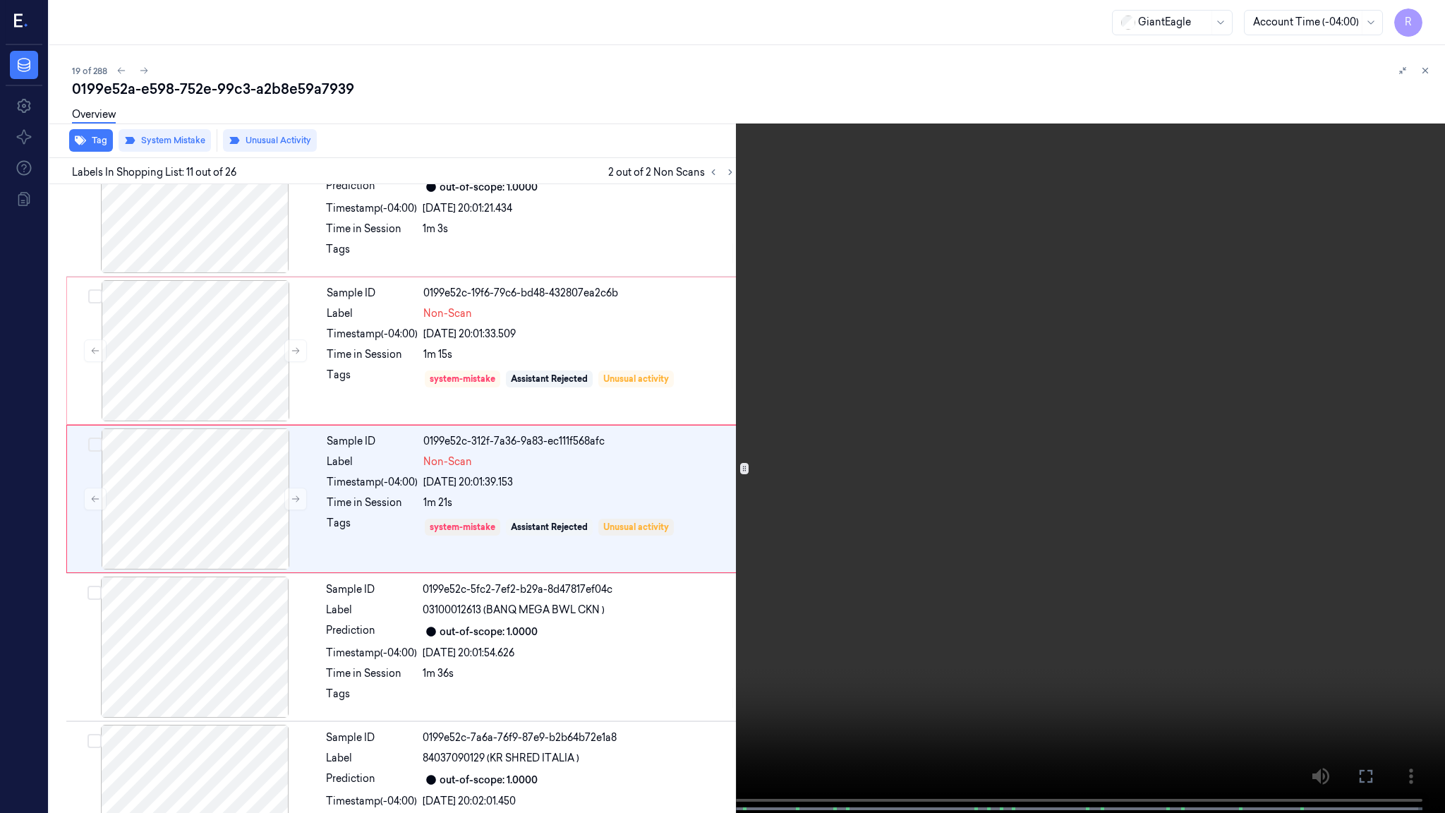
click at [1273, 611] on video at bounding box center [722, 408] width 1445 height 816
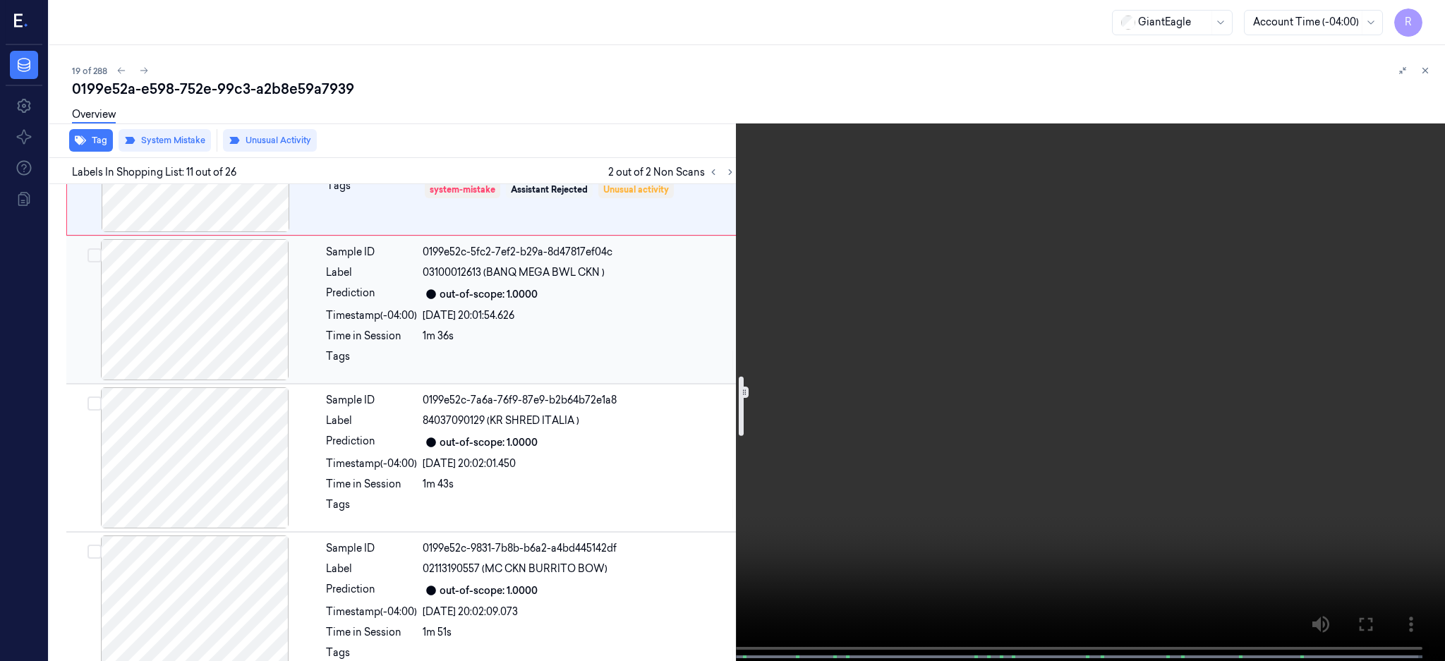
scroll to position [1523, 0]
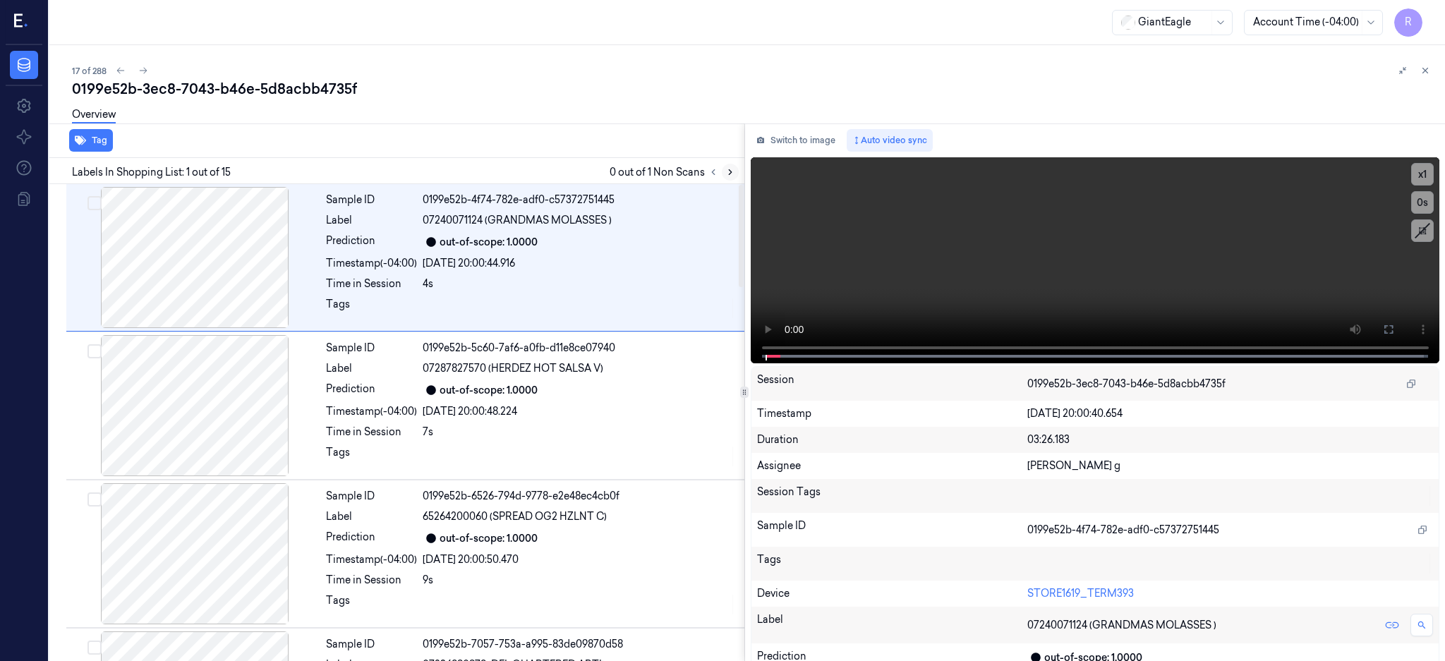
click at [735, 169] on icon at bounding box center [731, 172] width 10 height 10
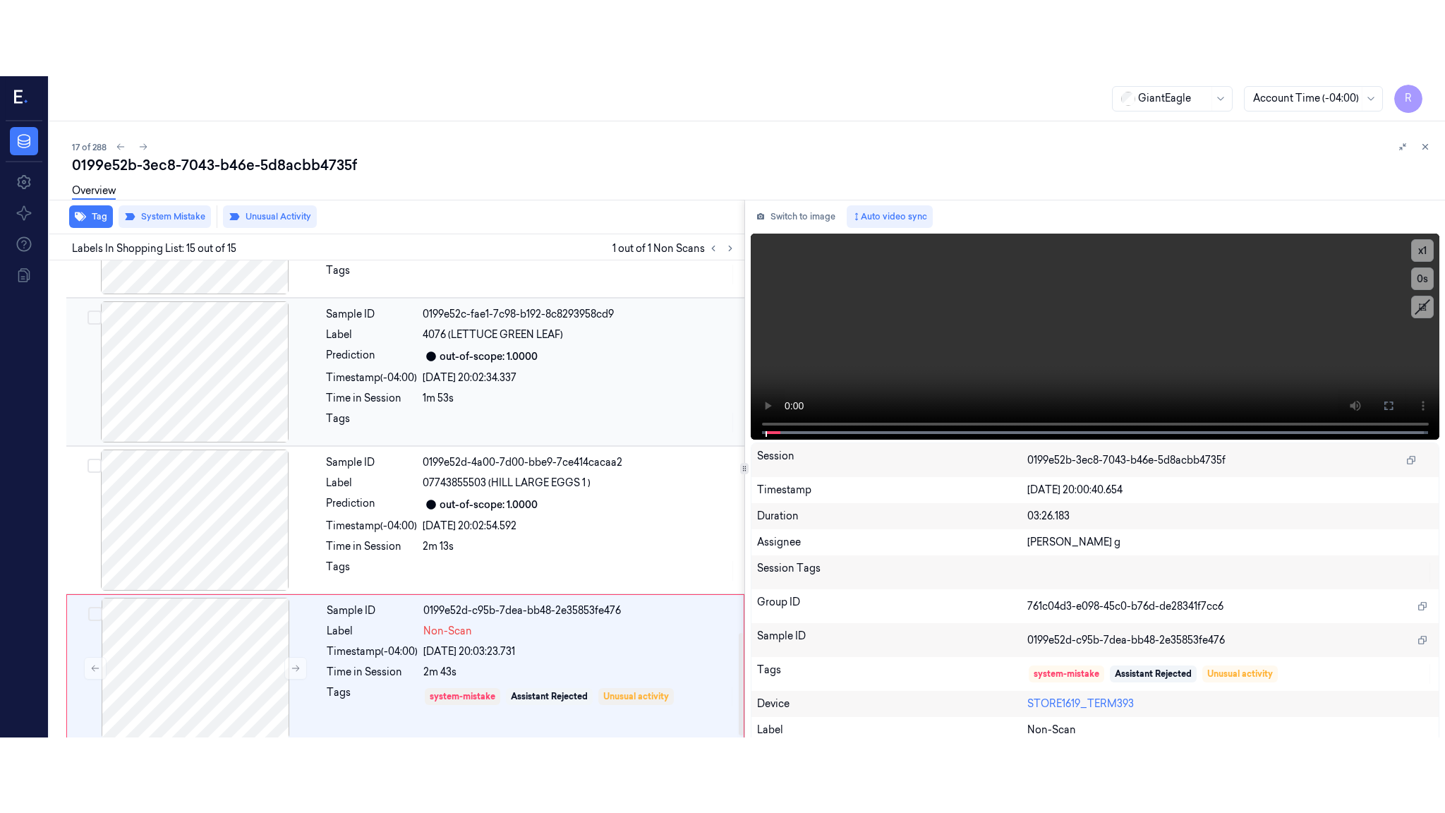
scroll to position [1751, 0]
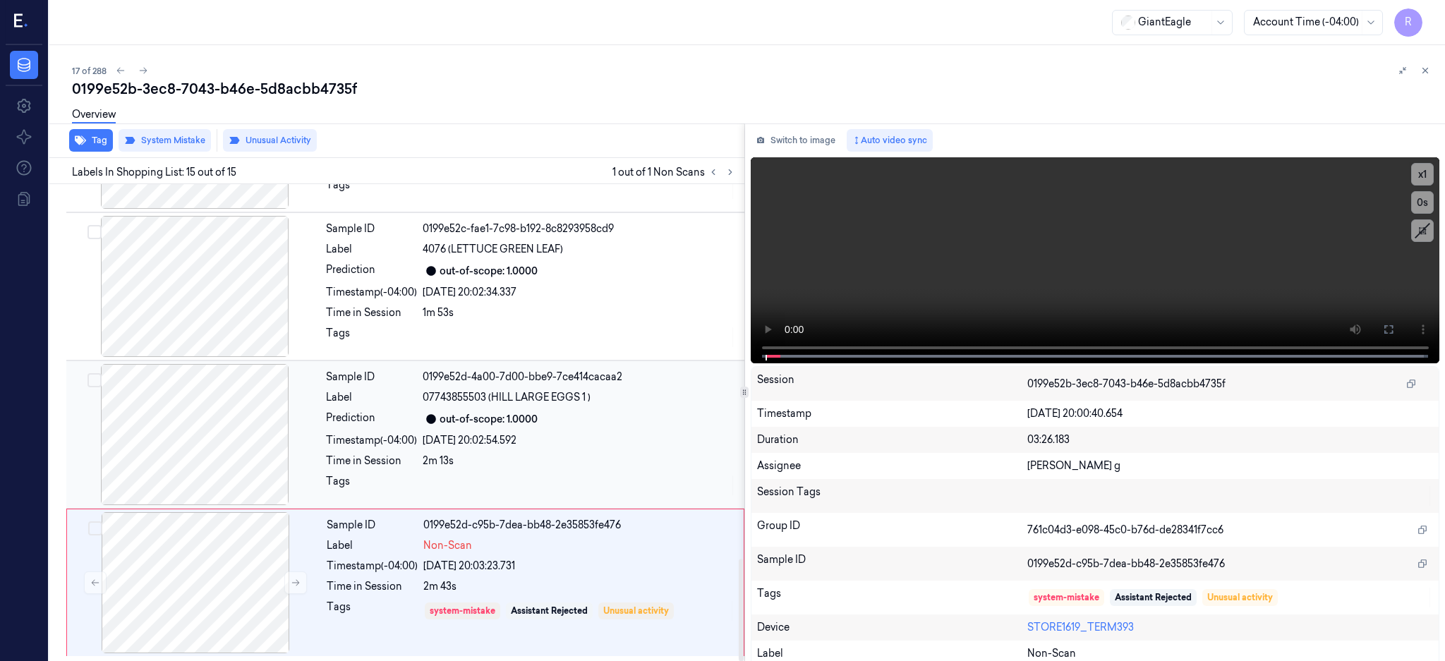
click at [211, 419] on div at bounding box center [194, 434] width 251 height 141
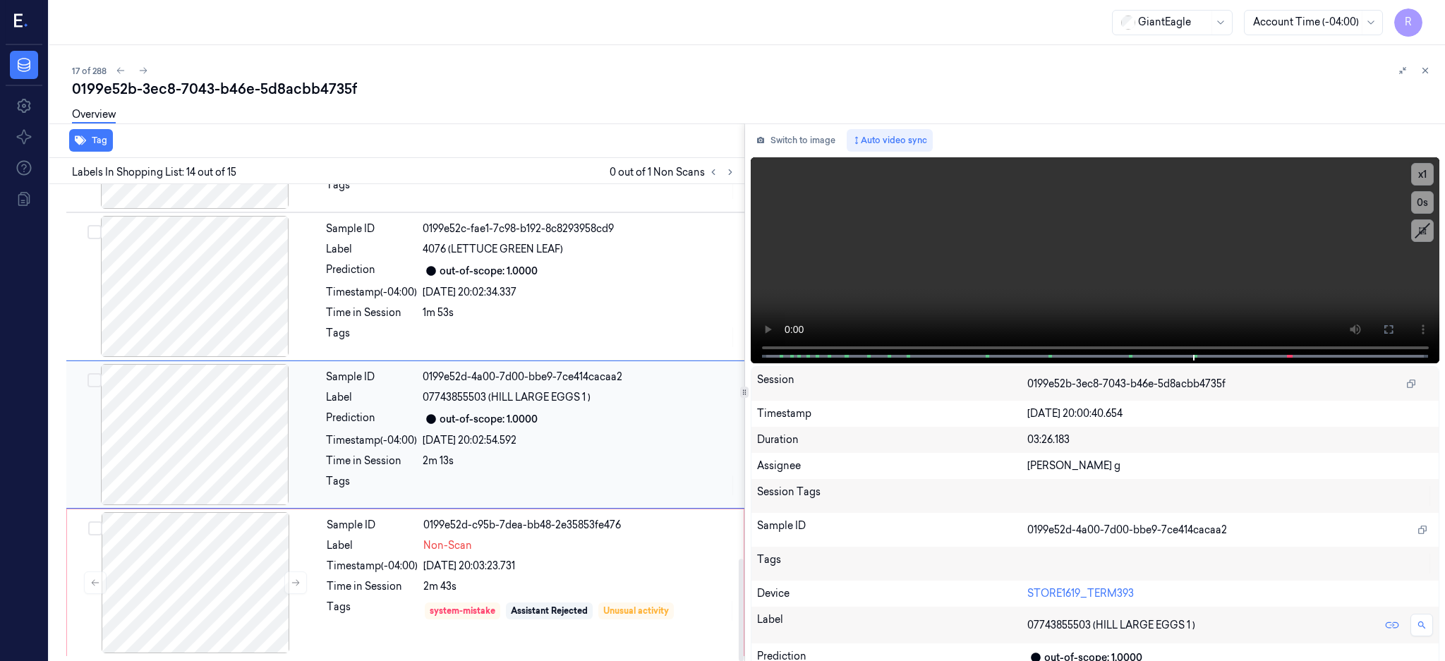
click at [246, 474] on div at bounding box center [194, 434] width 251 height 141
click at [1393, 332] on icon at bounding box center [1389, 329] width 8 height 8
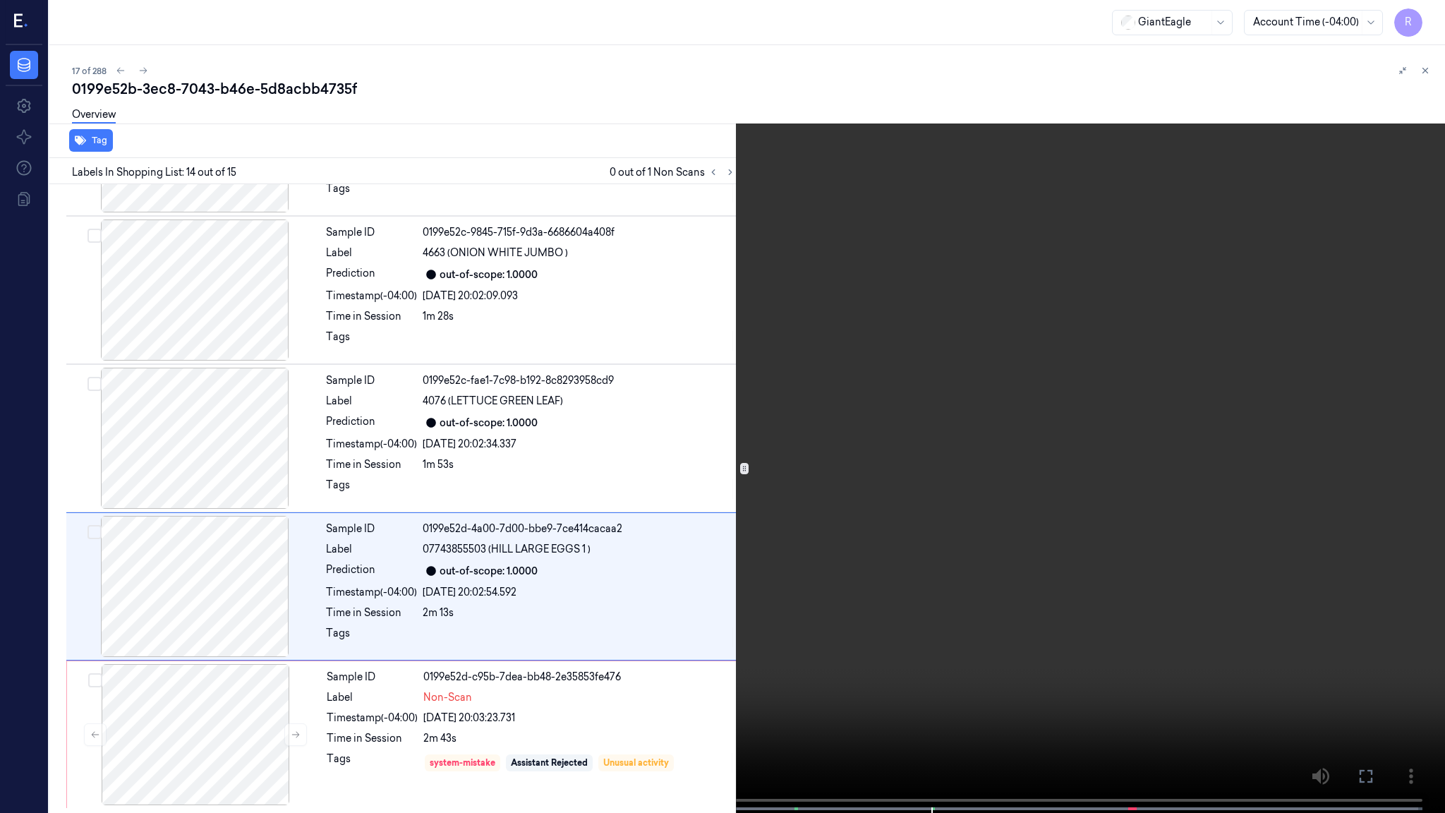
click at [854, 435] on video at bounding box center [722, 408] width 1445 height 816
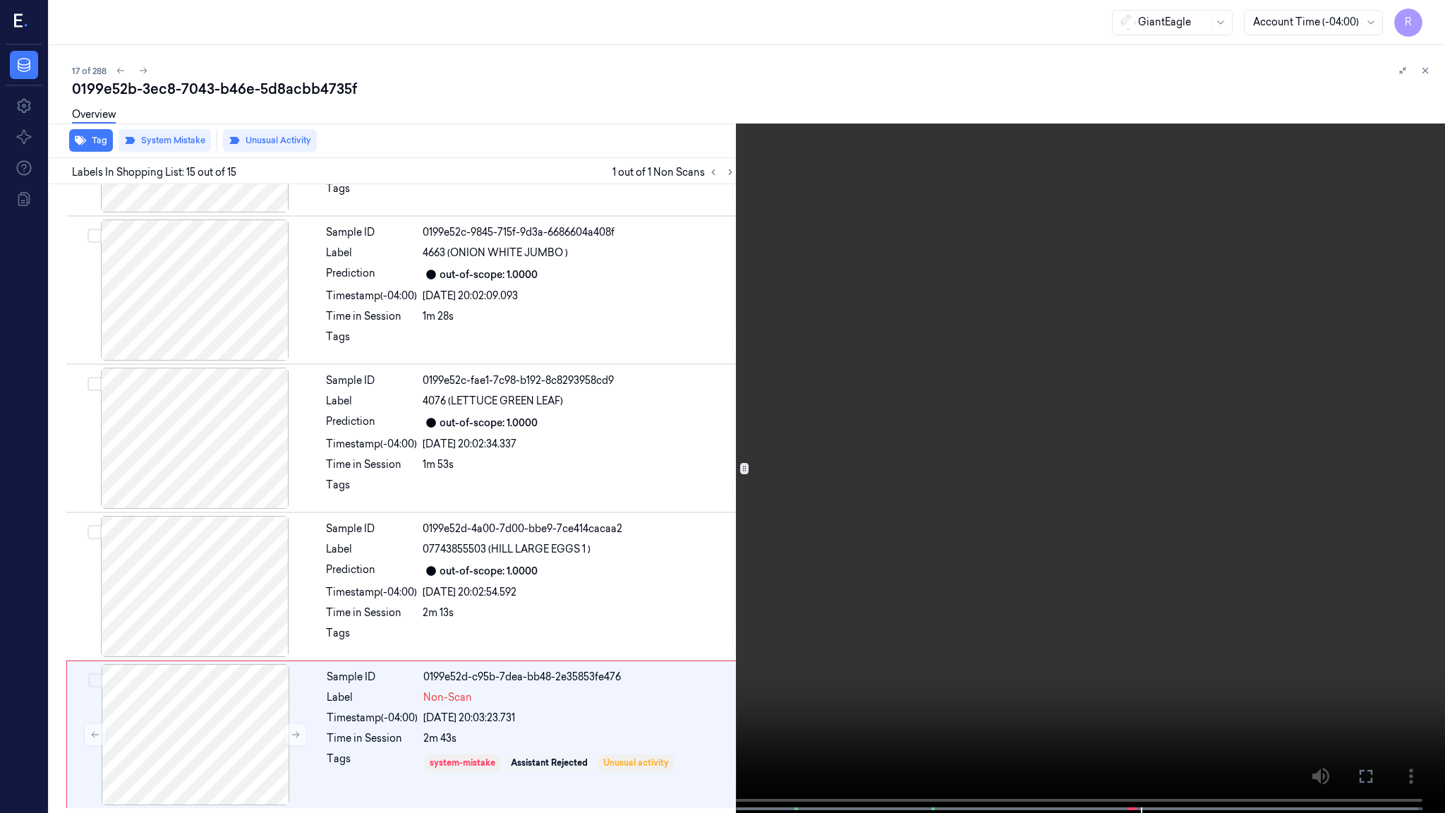
click at [1059, 581] on video at bounding box center [722, 408] width 1445 height 816
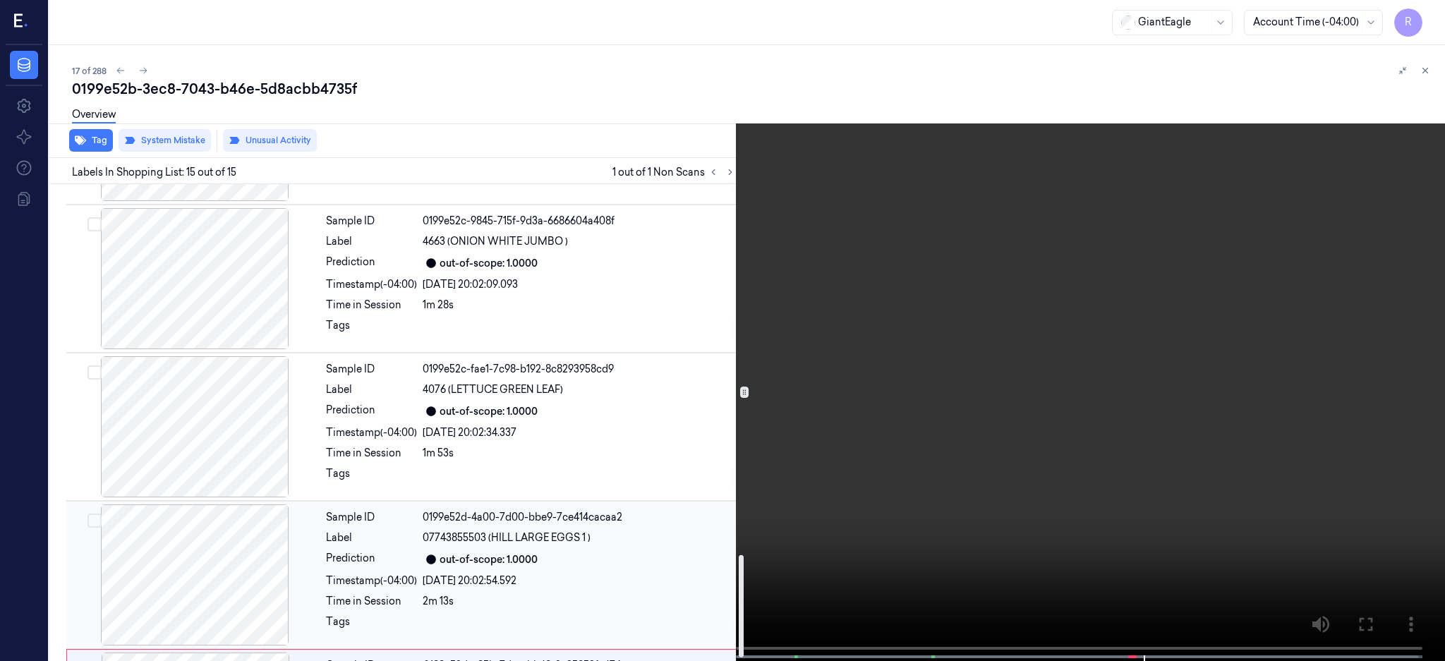
scroll to position [1750, 0]
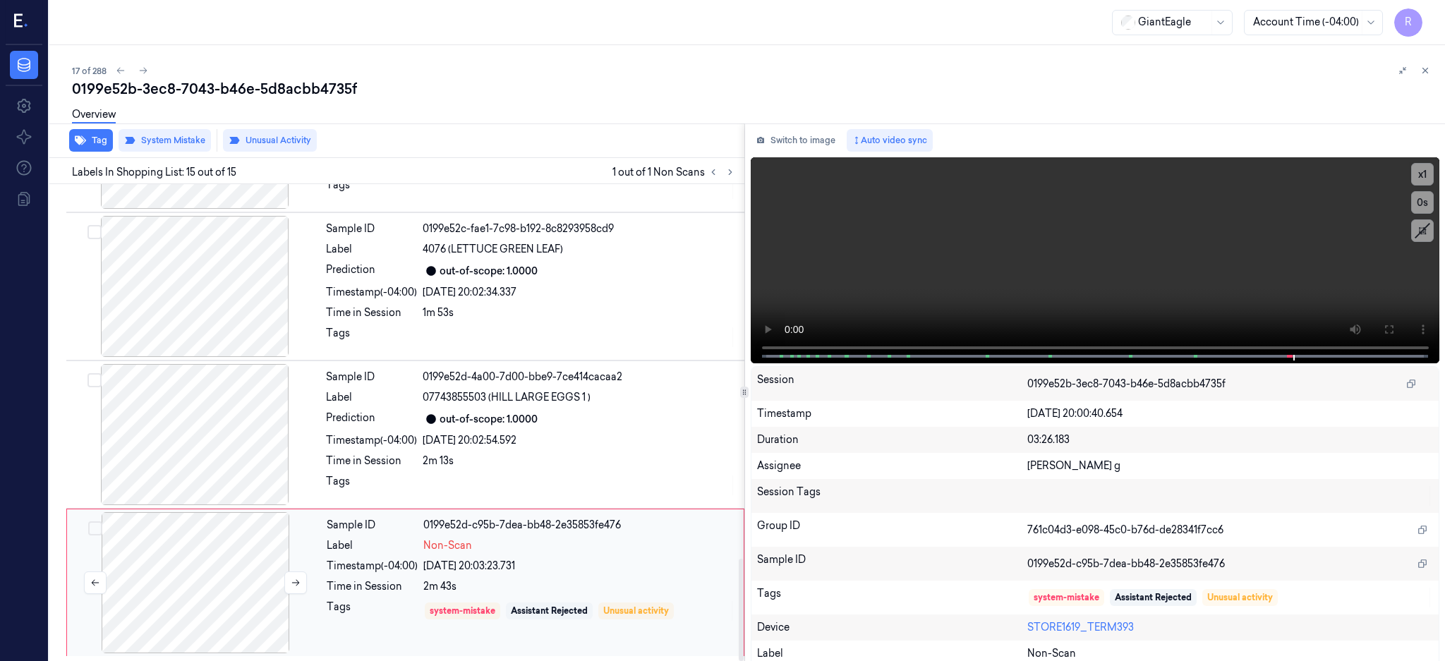
click at [189, 586] on div at bounding box center [195, 582] width 251 height 141
click at [289, 586] on button at bounding box center [295, 583] width 23 height 23
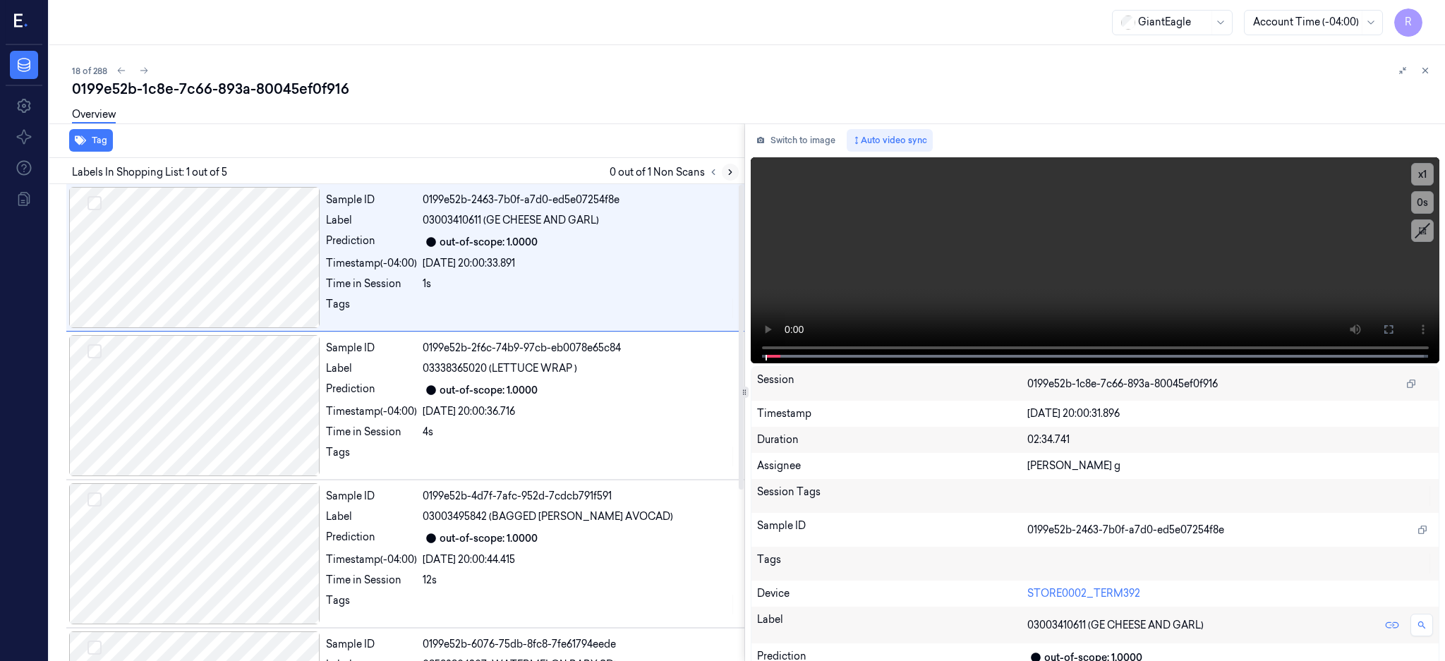
click at [735, 169] on icon at bounding box center [731, 172] width 10 height 10
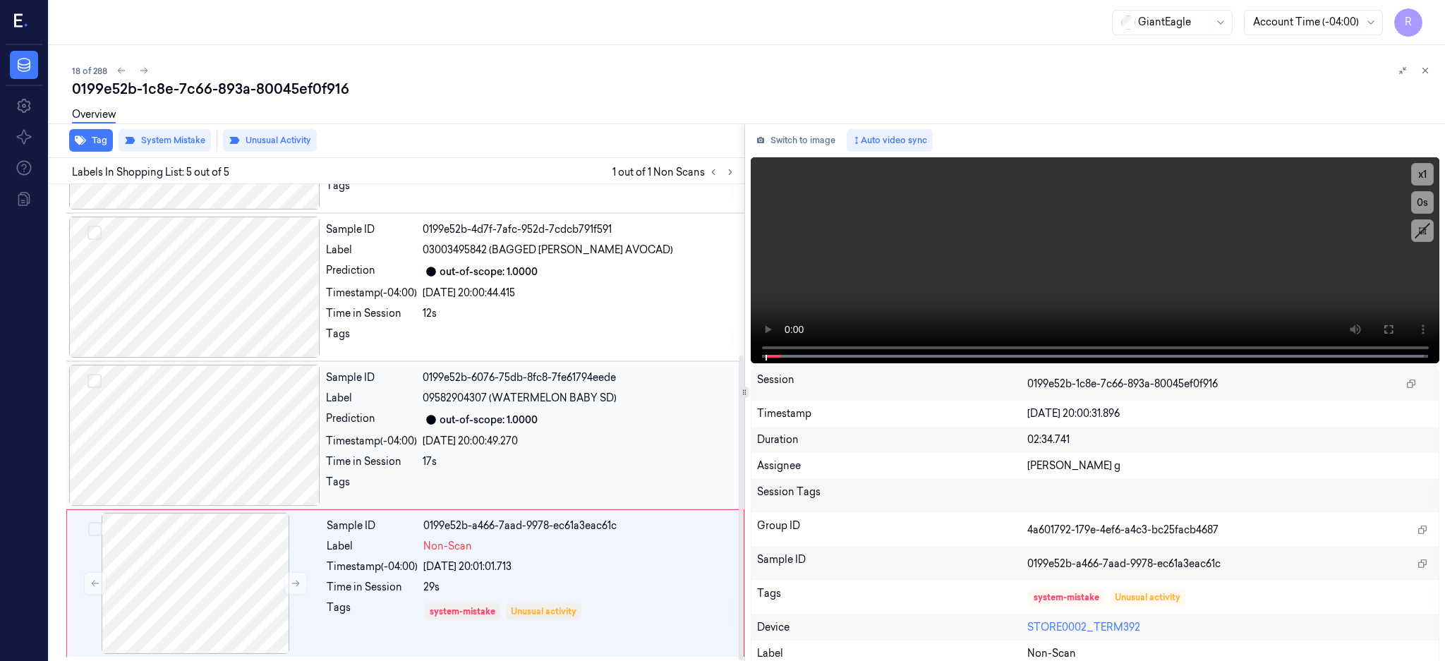
click at [185, 392] on div at bounding box center [194, 435] width 251 height 141
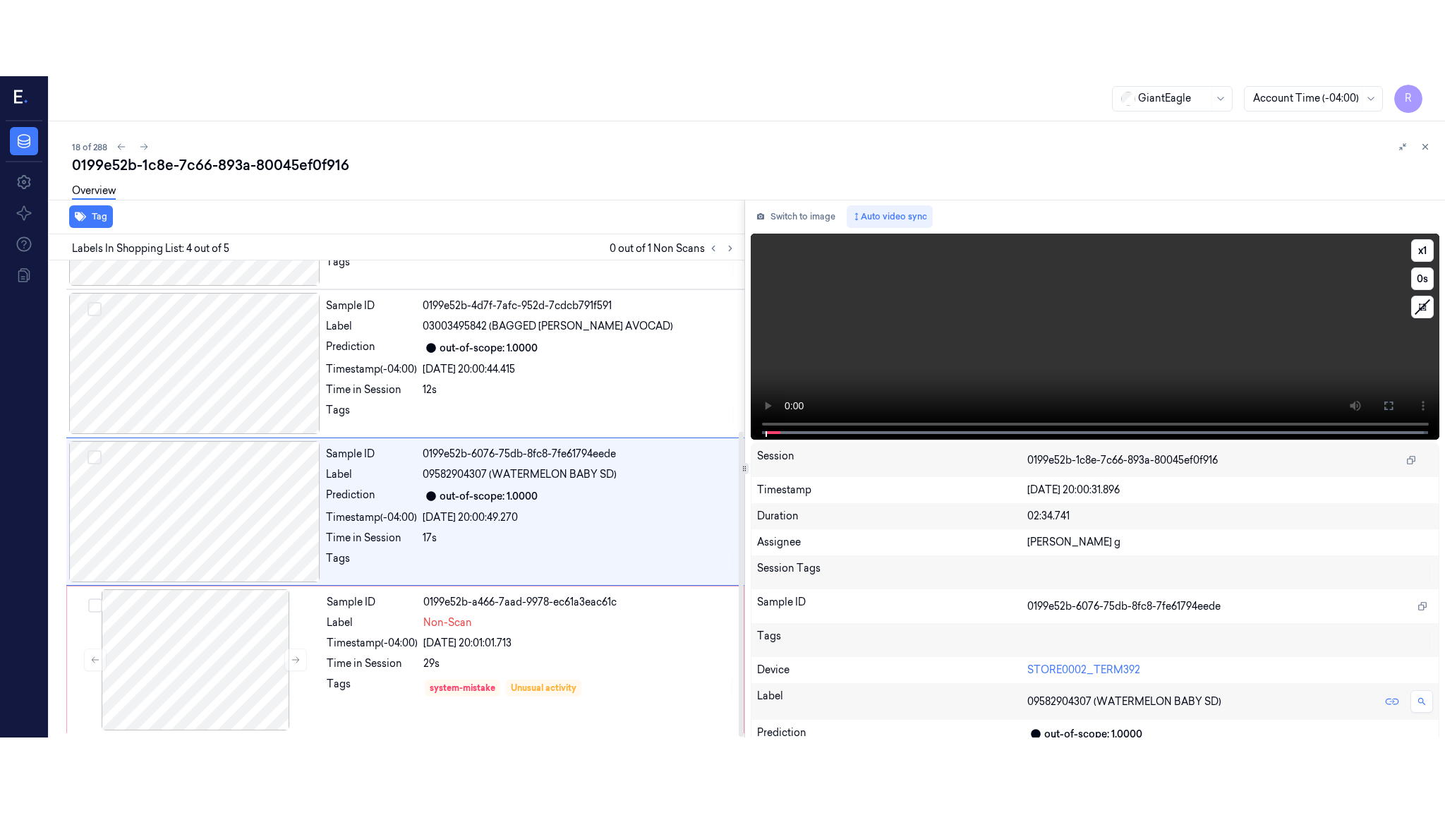
scroll to position [267, 0]
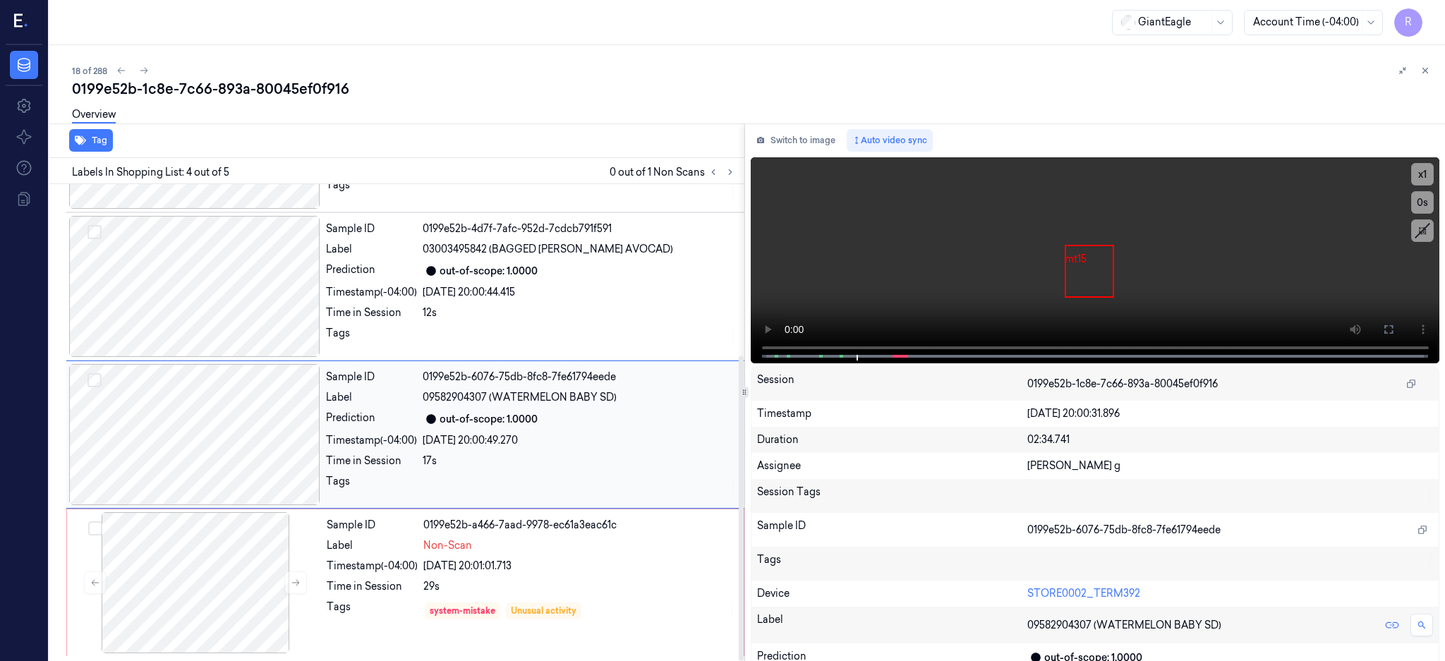
click at [215, 418] on div at bounding box center [194, 434] width 251 height 141
click at [1395, 326] on icon at bounding box center [1388, 329] width 11 height 11
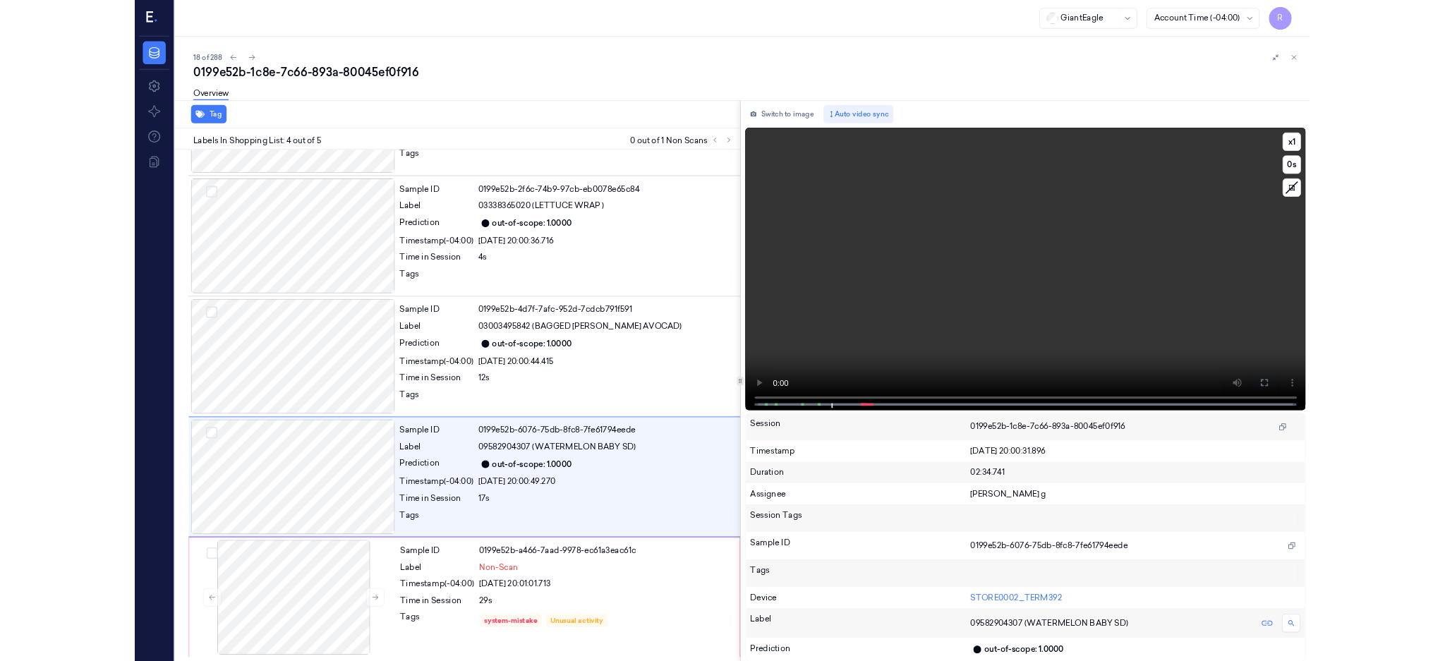
scroll to position [116, 0]
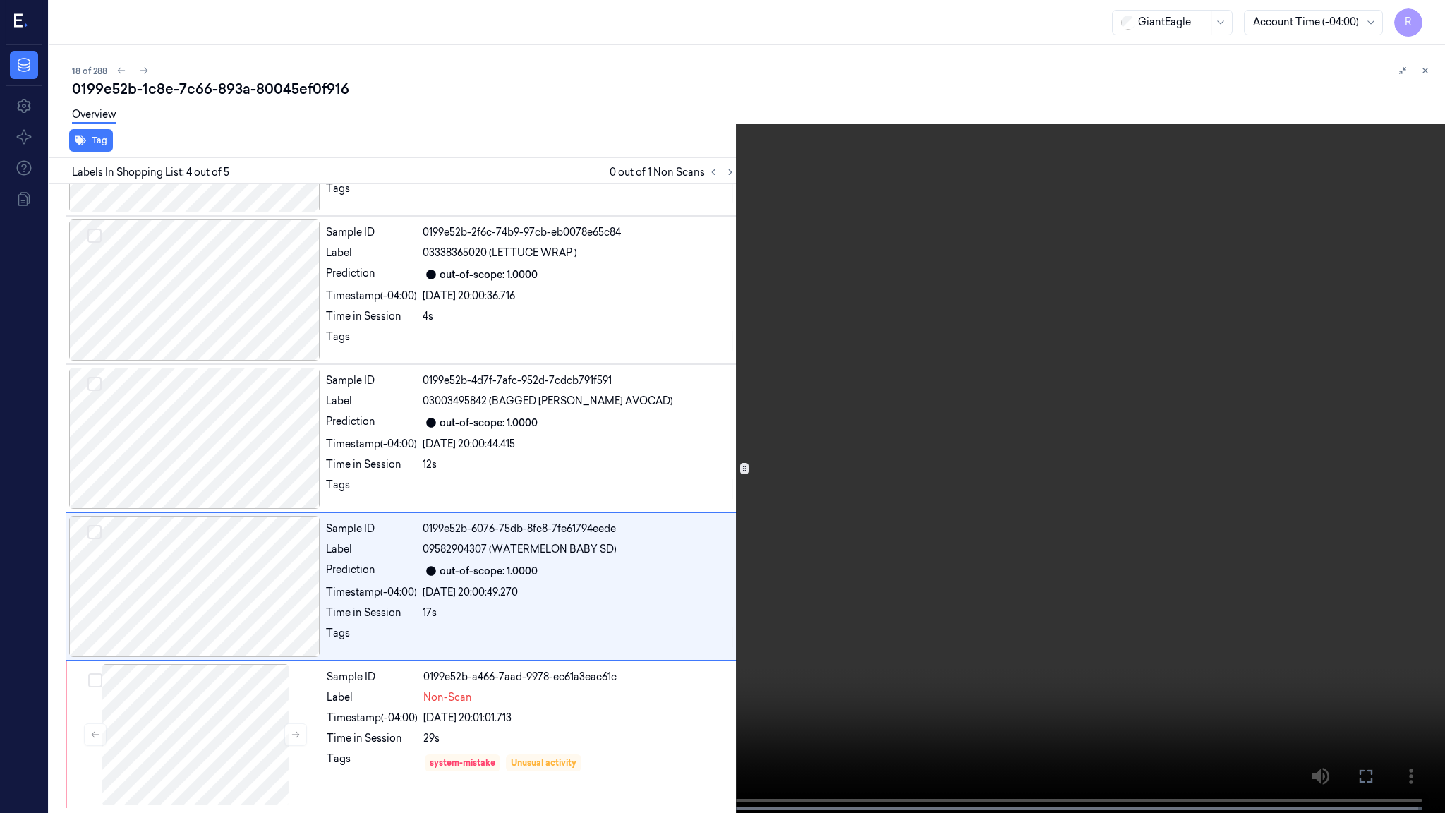
drag, startPoint x: 821, startPoint y: 431, endPoint x: 814, endPoint y: 425, distance: 9.0
click at [820, 431] on video at bounding box center [722, 408] width 1445 height 816
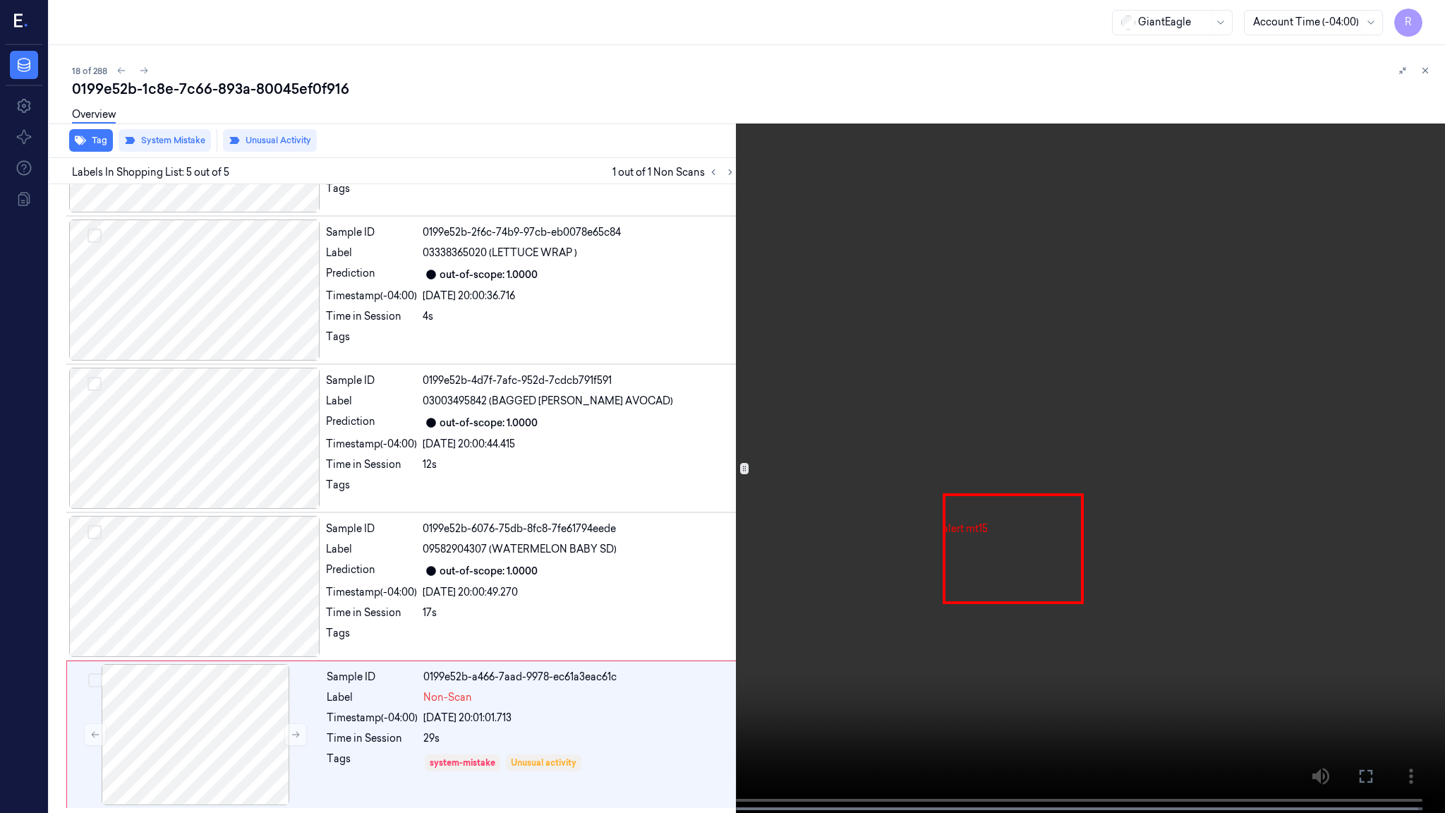
click at [804, 414] on video at bounding box center [722, 408] width 1445 height 816
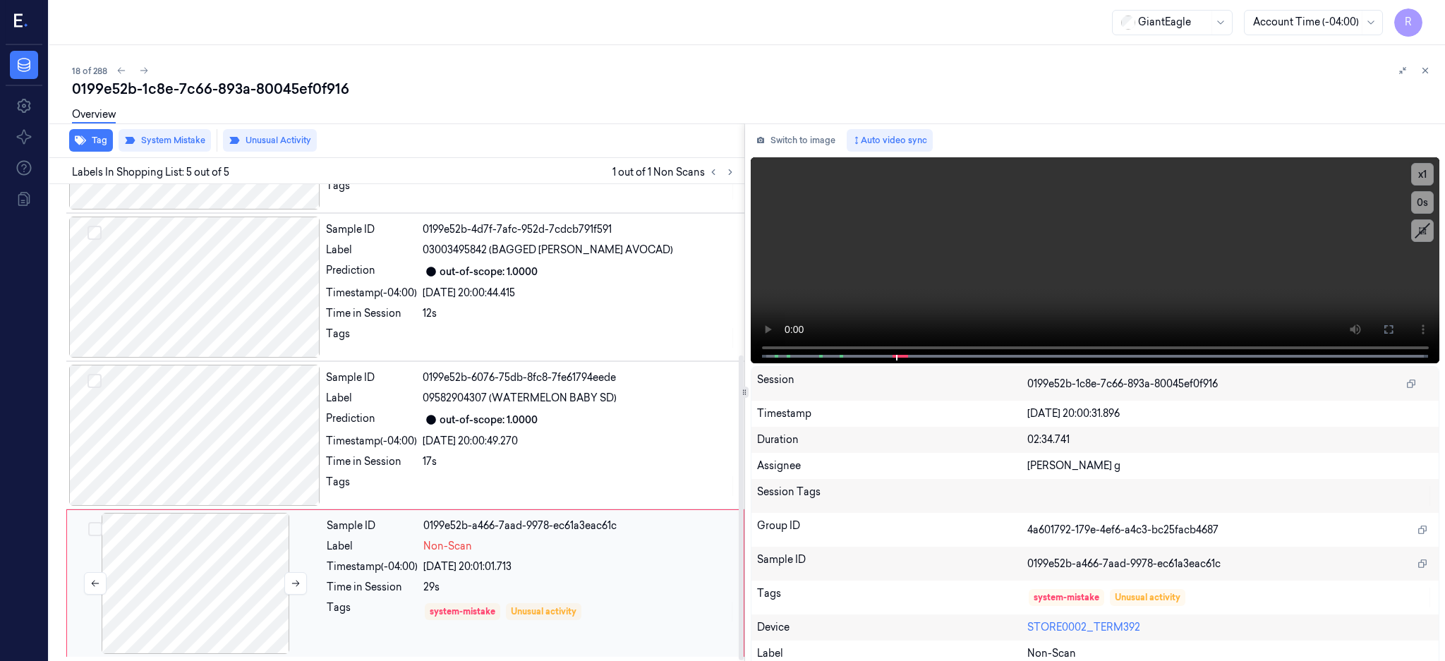
click at [223, 577] on div at bounding box center [195, 583] width 251 height 141
click at [301, 133] on div "Overview" at bounding box center [753, 117] width 1362 height 36
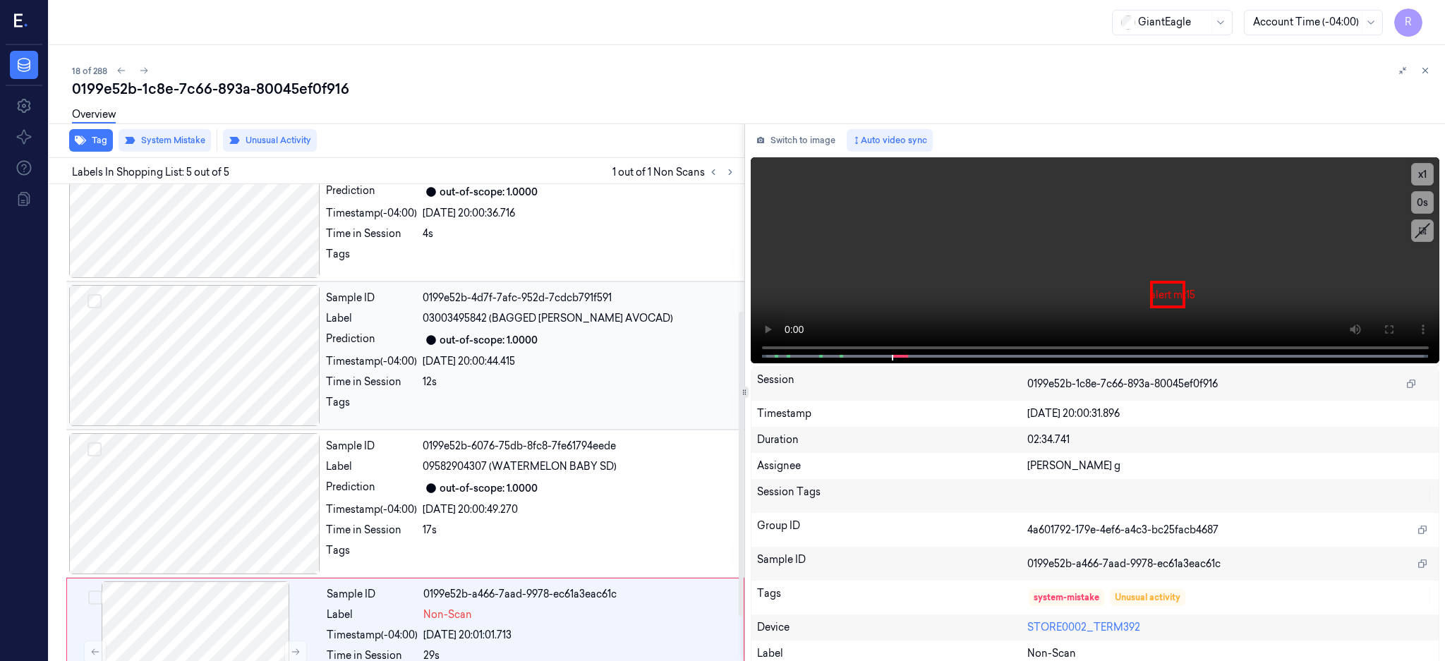
scroll to position [267, 0]
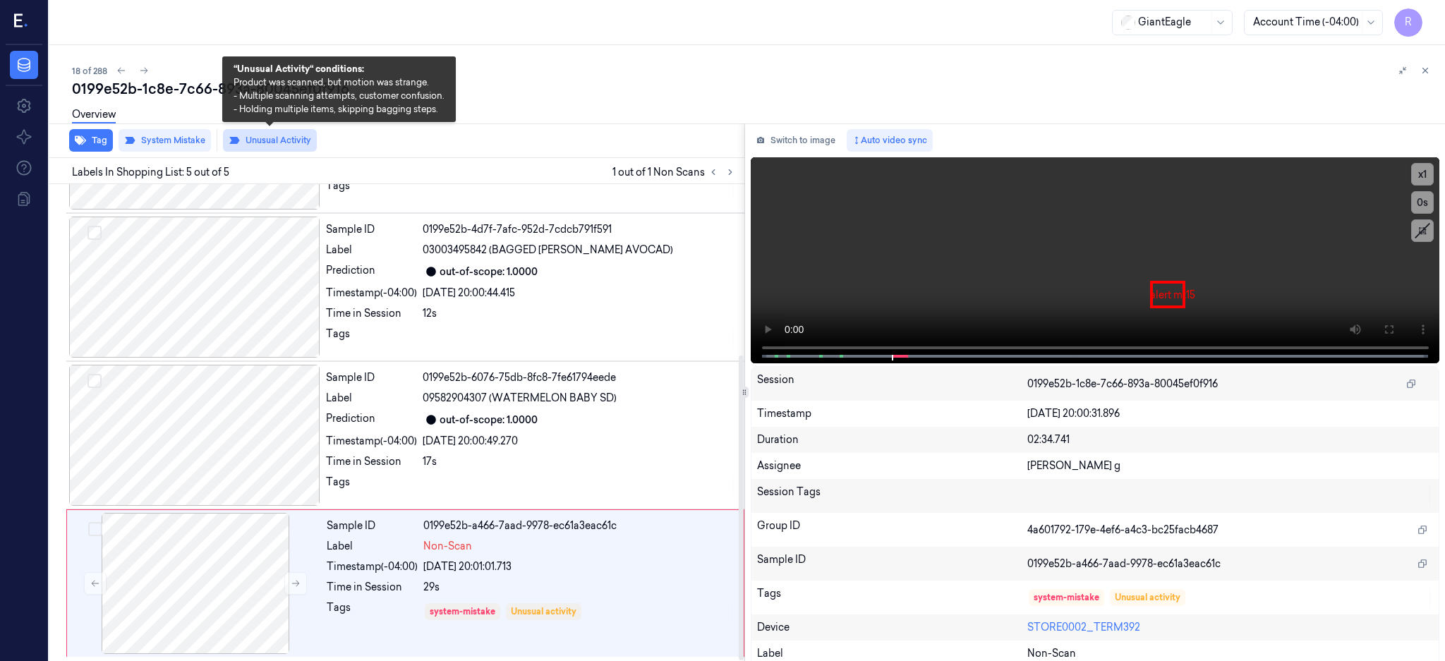
click at [267, 137] on button "Unusual Activity" at bounding box center [270, 140] width 94 height 23
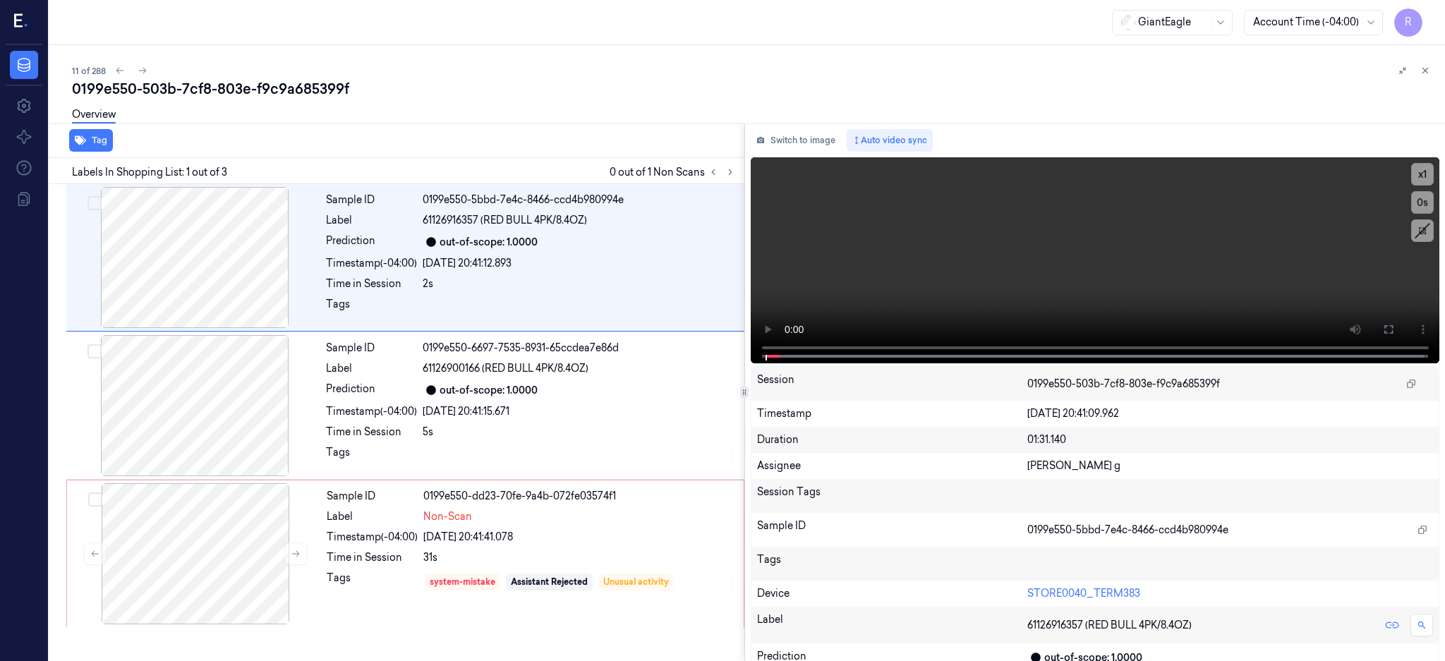
click at [765, 166] on div "Tag Labels In Shopping List: 1 out of 3 0 out of 1 Non Scans Sample ID 0199e550…" at bounding box center [745, 393] width 1402 height 538
click at [735, 171] on icon at bounding box center [731, 172] width 10 height 10
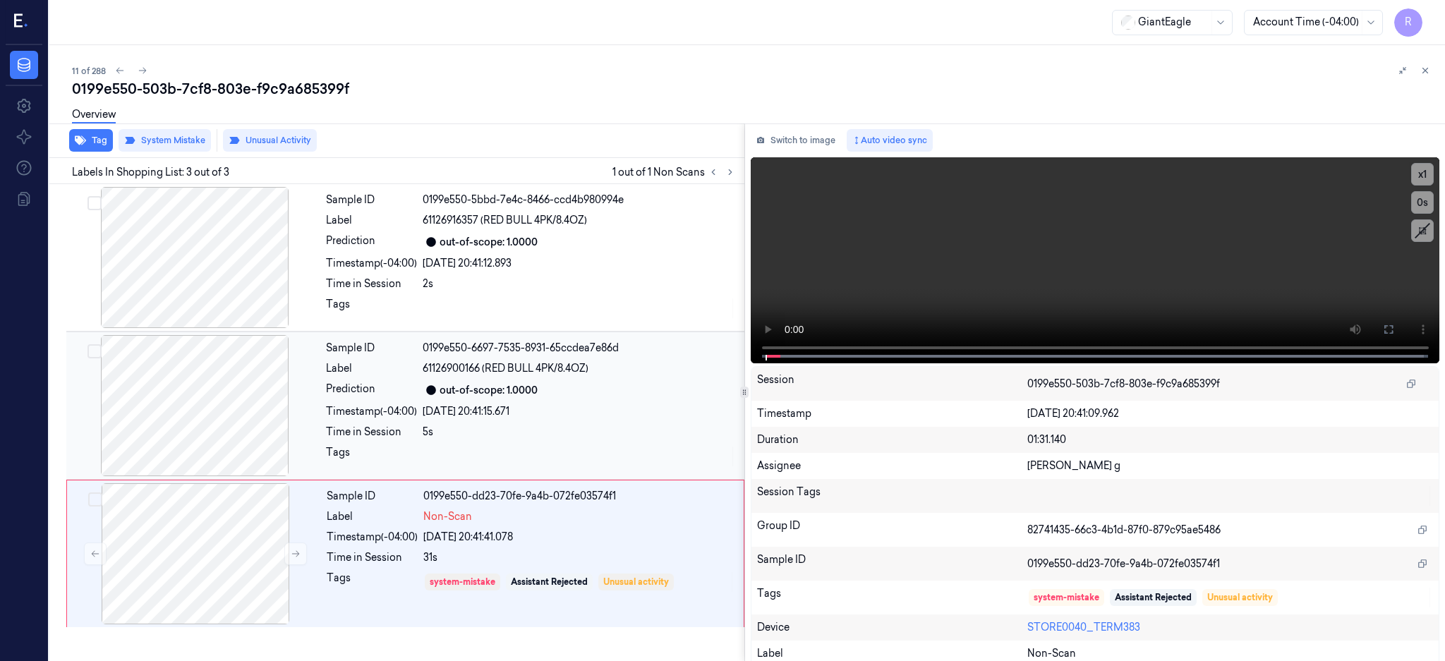
click at [196, 435] on div at bounding box center [194, 405] width 251 height 141
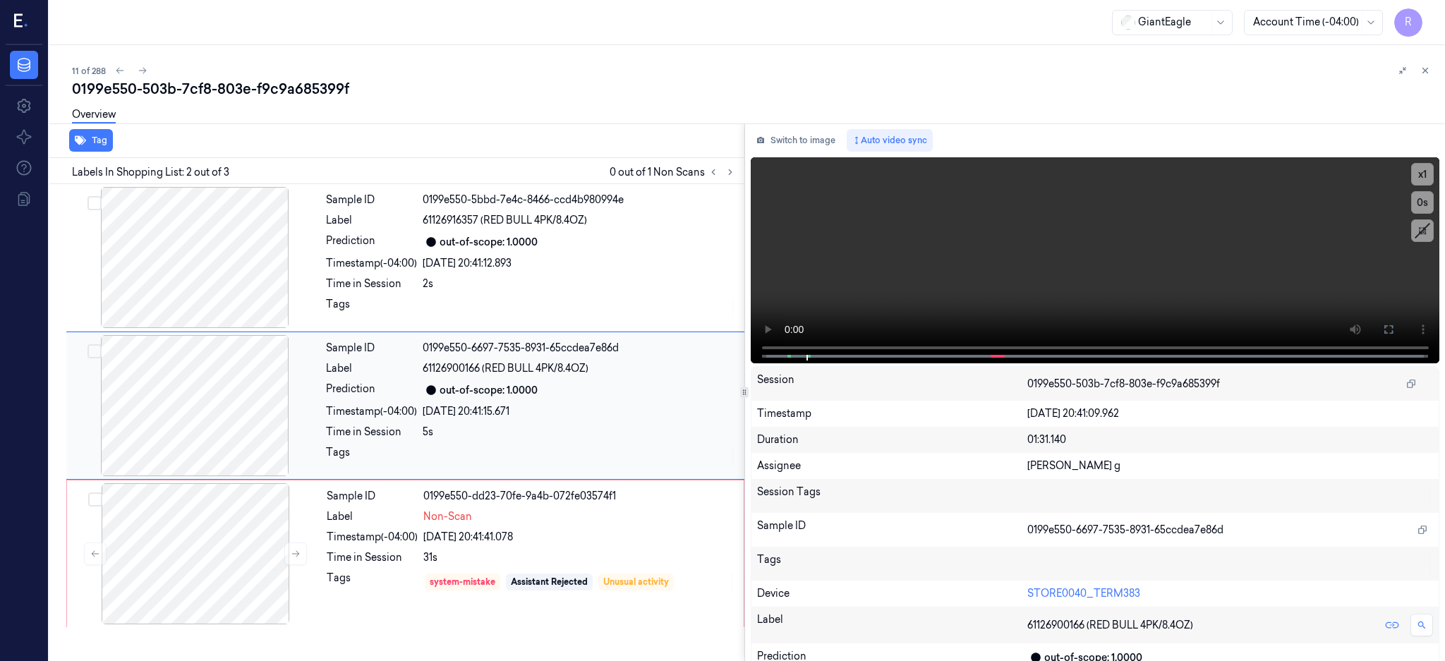
click at [177, 428] on div at bounding box center [194, 405] width 251 height 141
click at [1400, 329] on button at bounding box center [1389, 329] width 23 height 23
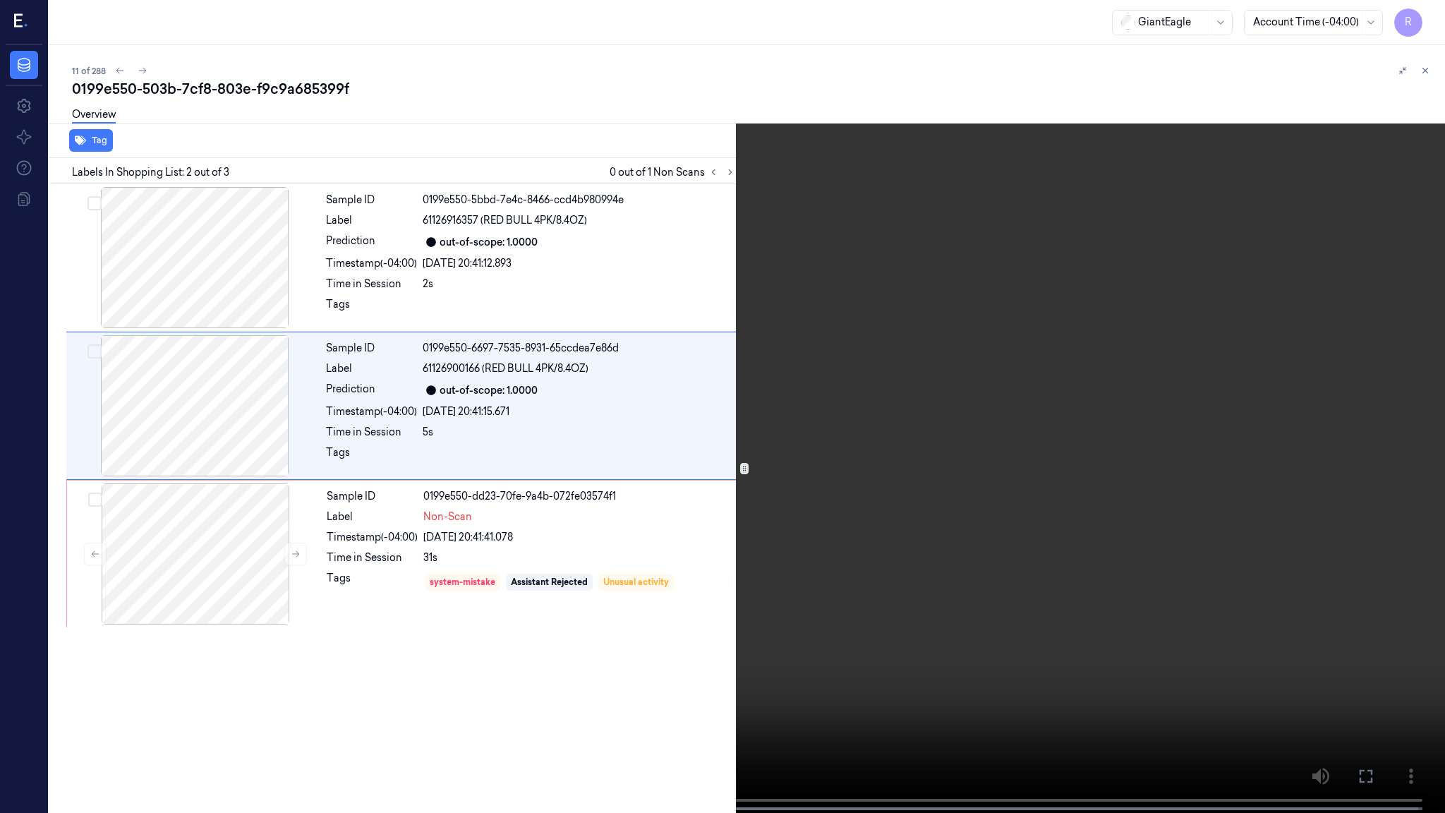
click at [927, 426] on video at bounding box center [722, 408] width 1445 height 816
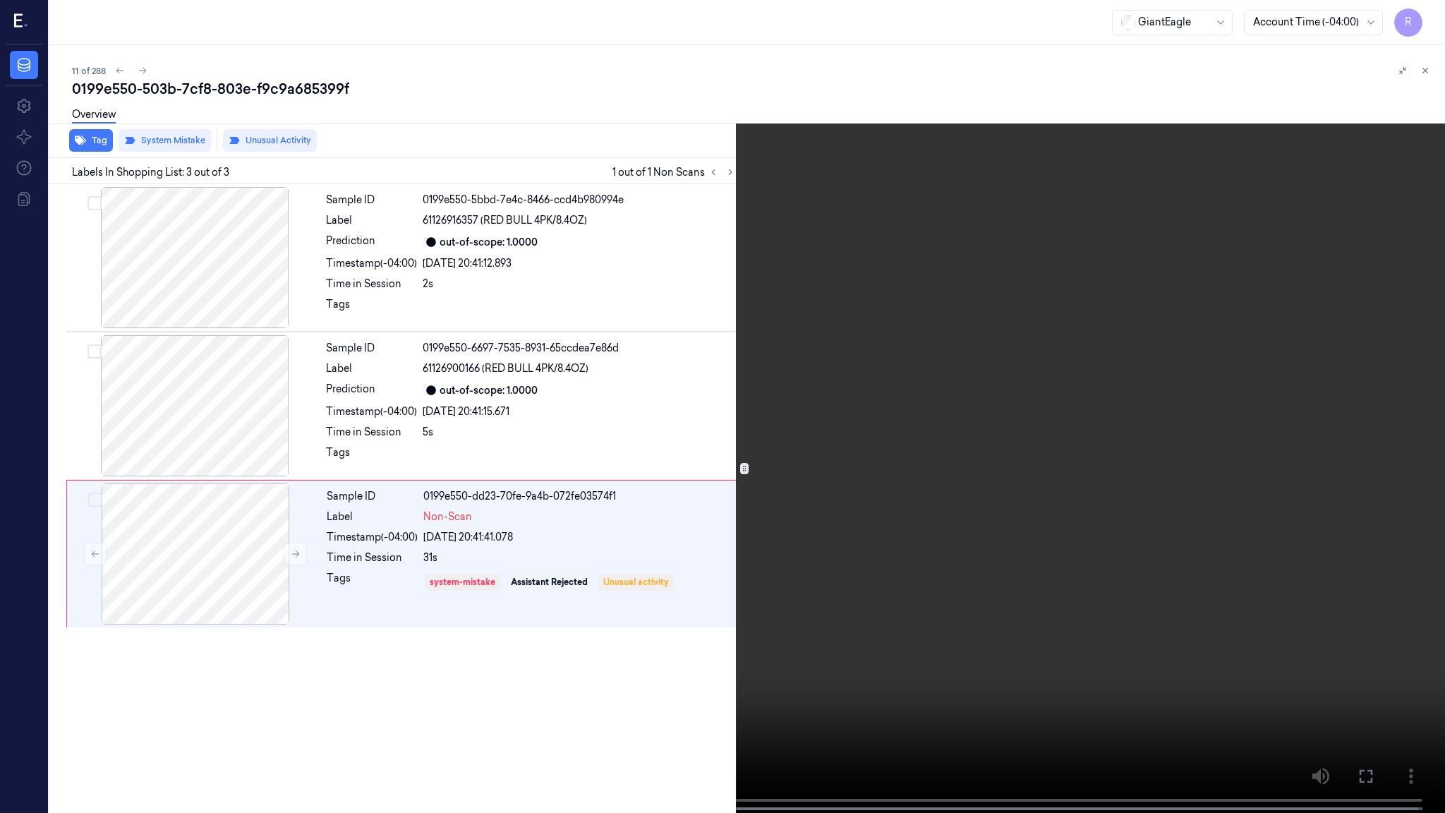
click at [891, 534] on video at bounding box center [722, 408] width 1445 height 816
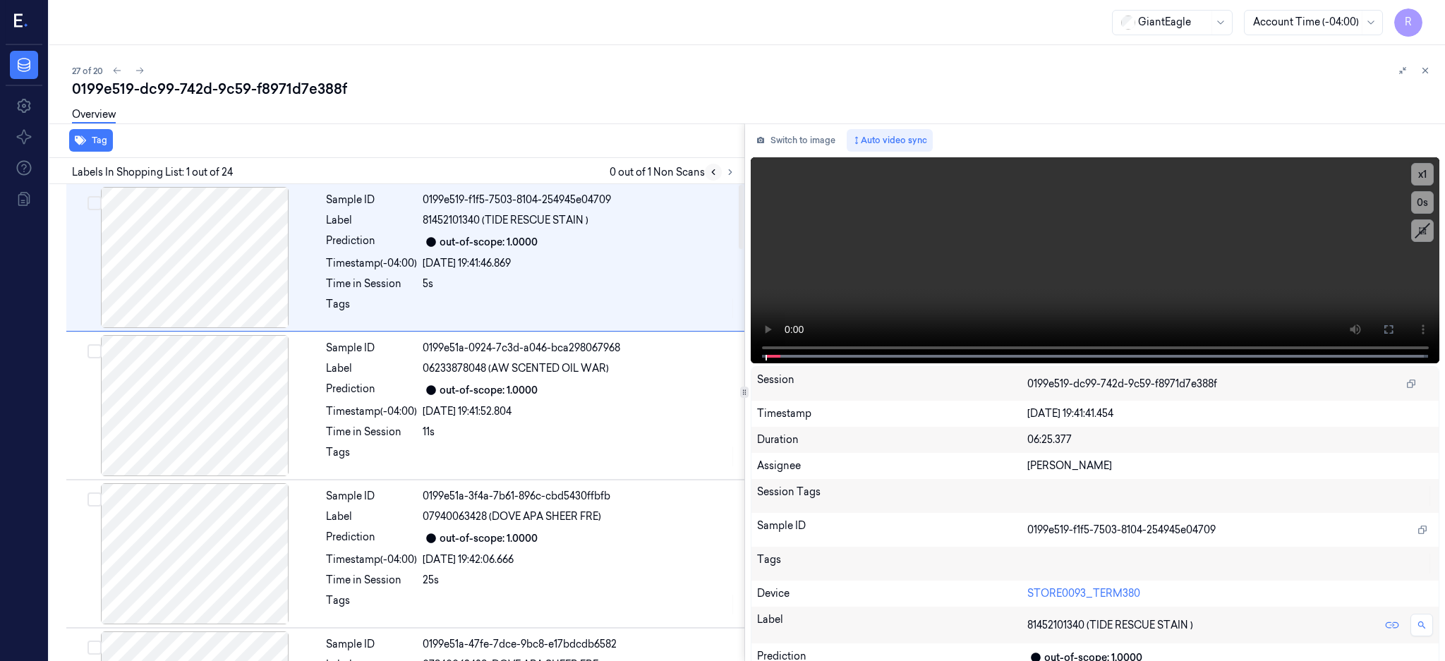
click at [735, 174] on icon at bounding box center [731, 172] width 10 height 10
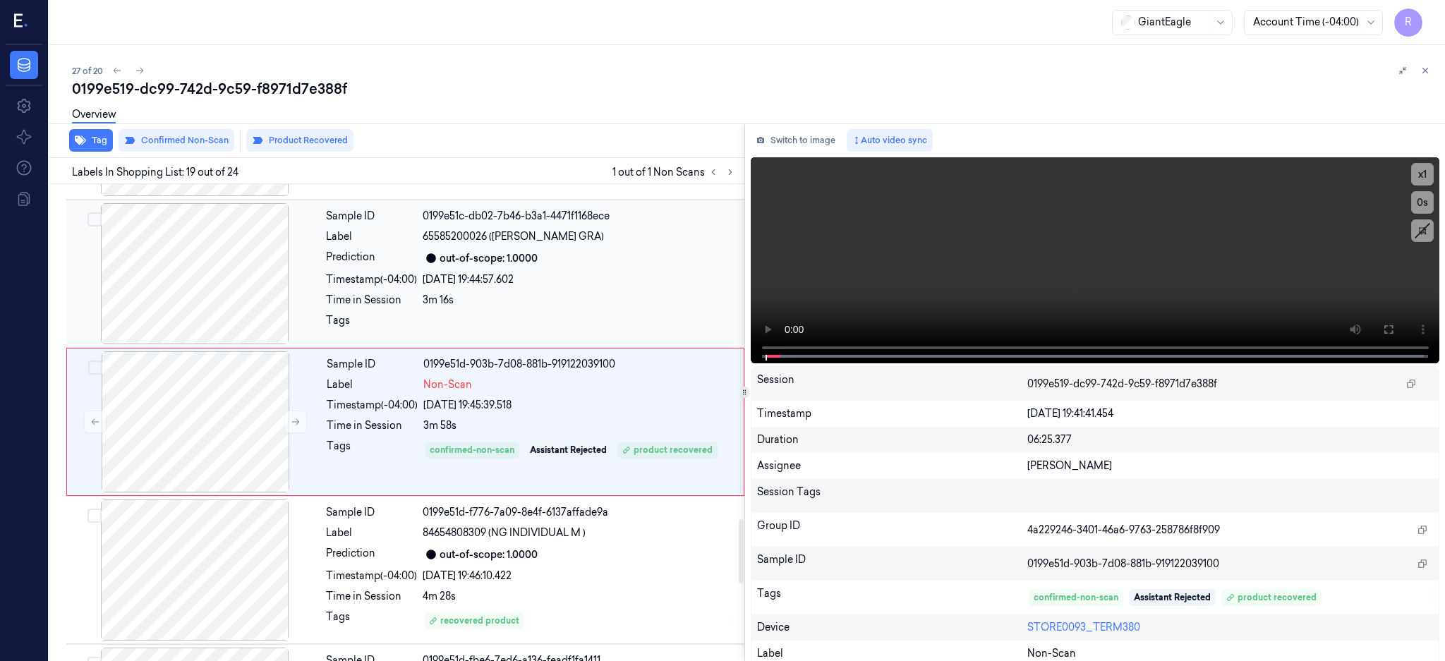
click at [190, 276] on div at bounding box center [194, 273] width 251 height 141
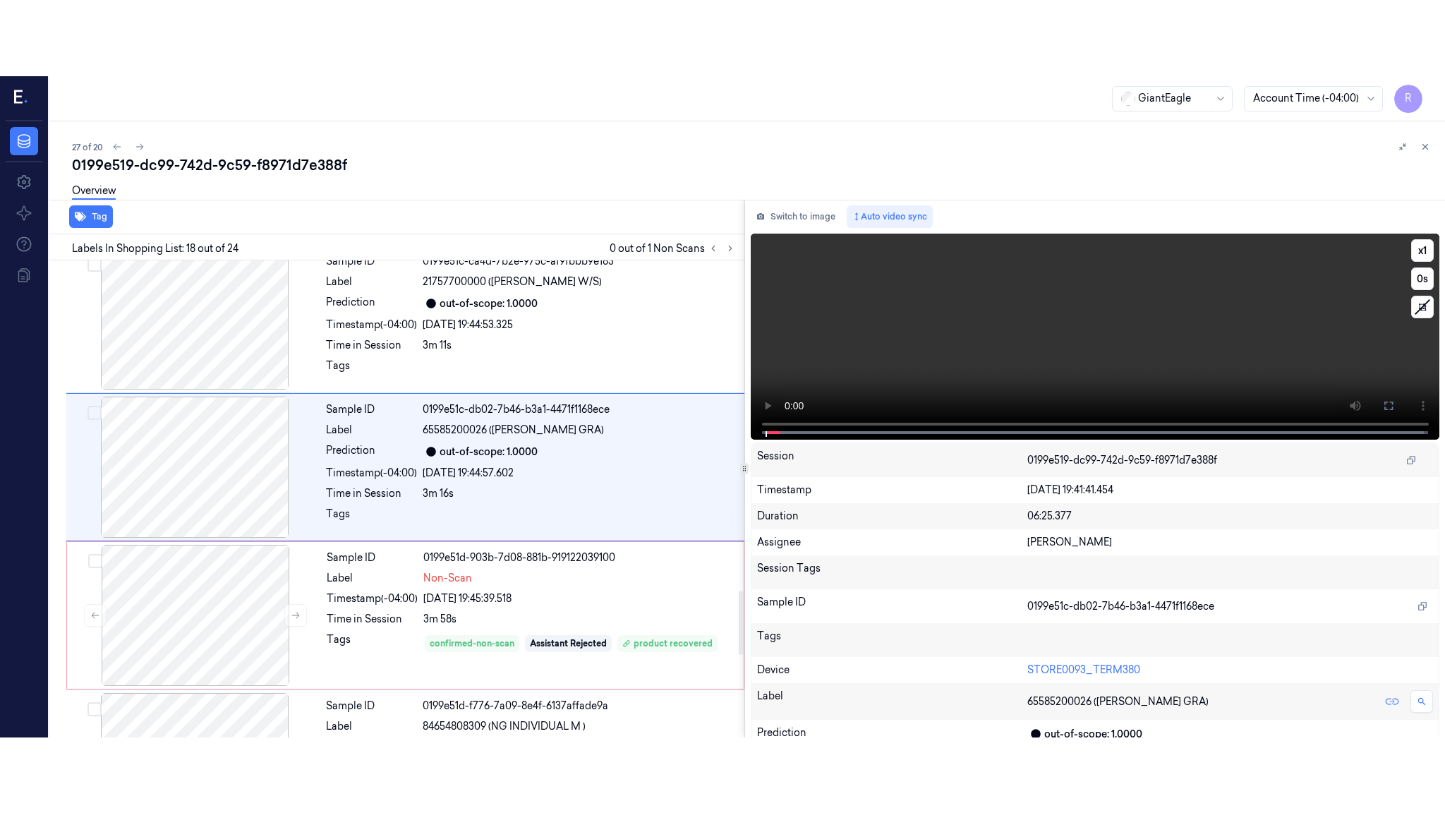
scroll to position [2355, 0]
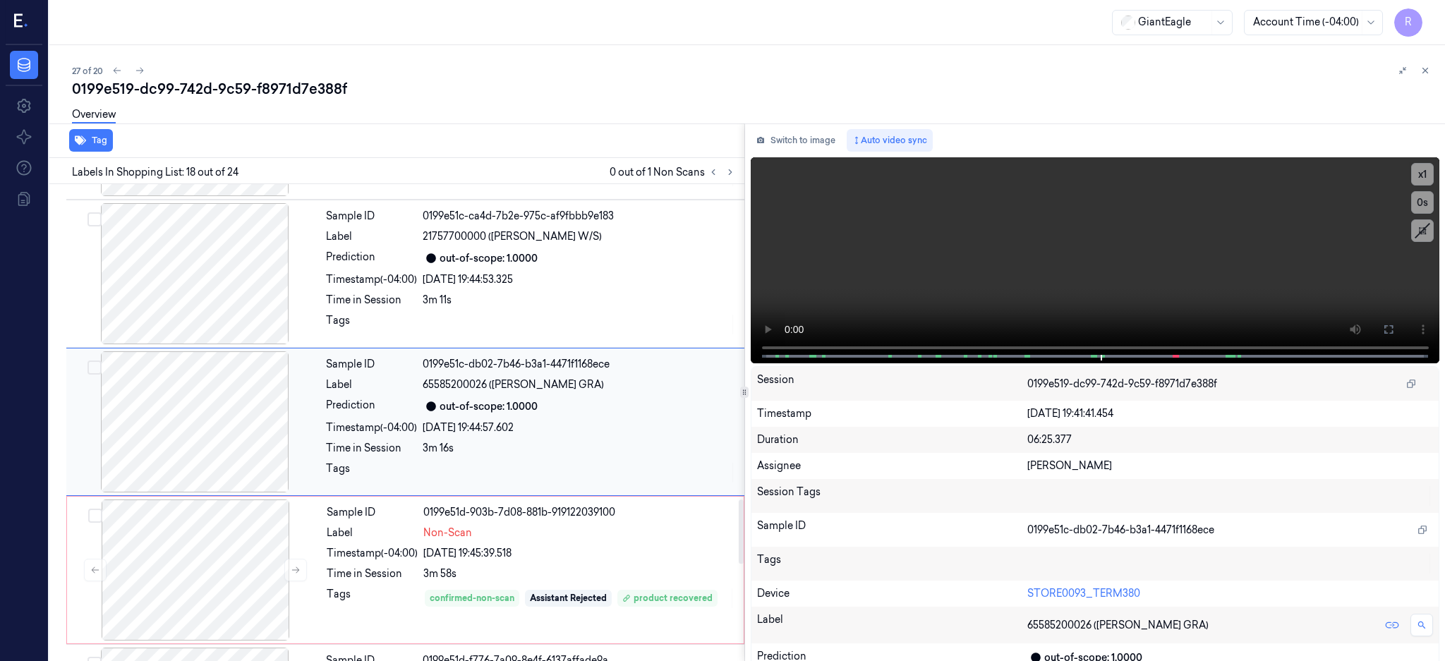
click at [224, 428] on div at bounding box center [194, 421] width 251 height 141
click at [1393, 332] on icon at bounding box center [1389, 329] width 8 height 8
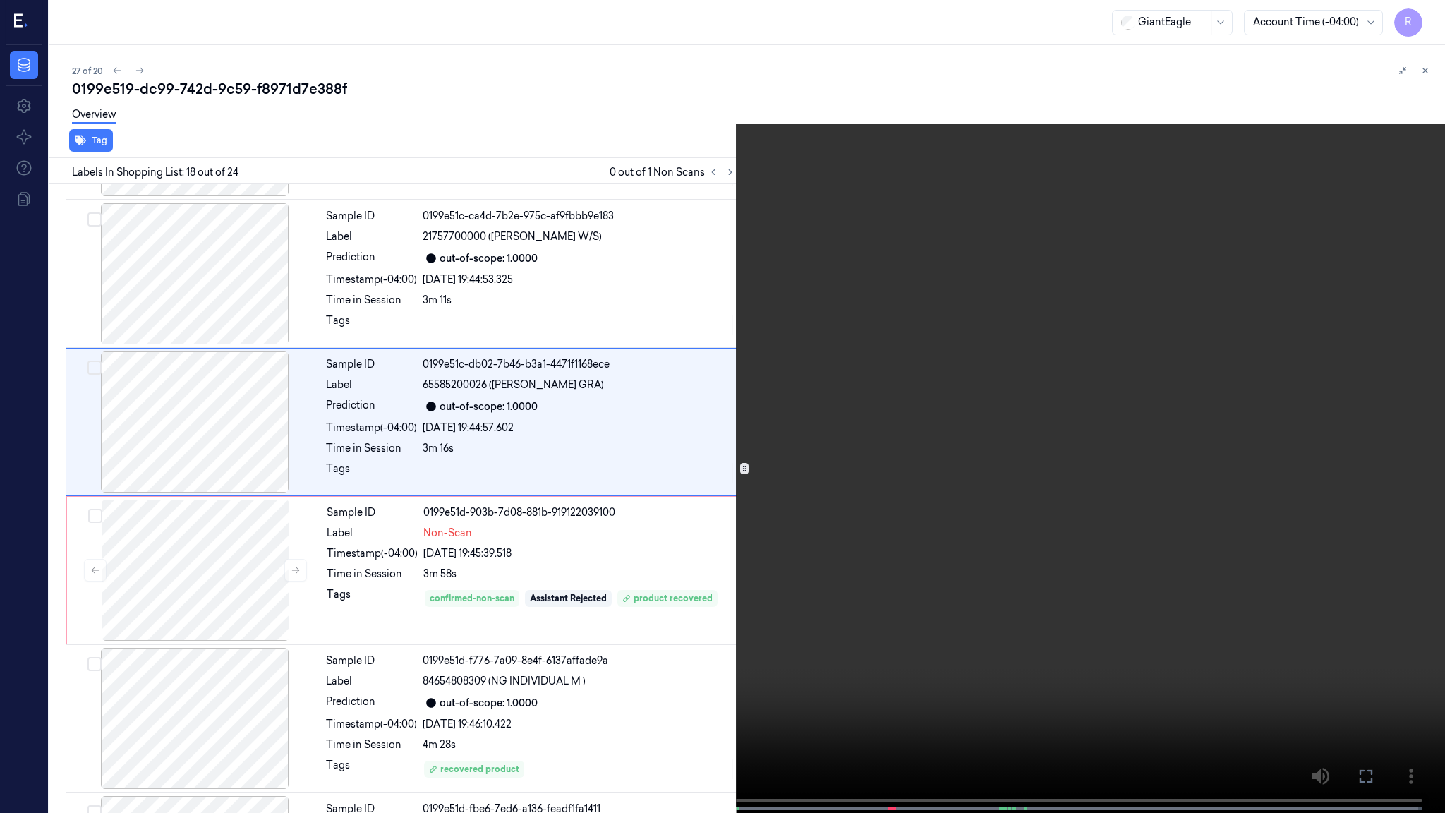
click at [836, 435] on video at bounding box center [722, 408] width 1445 height 816
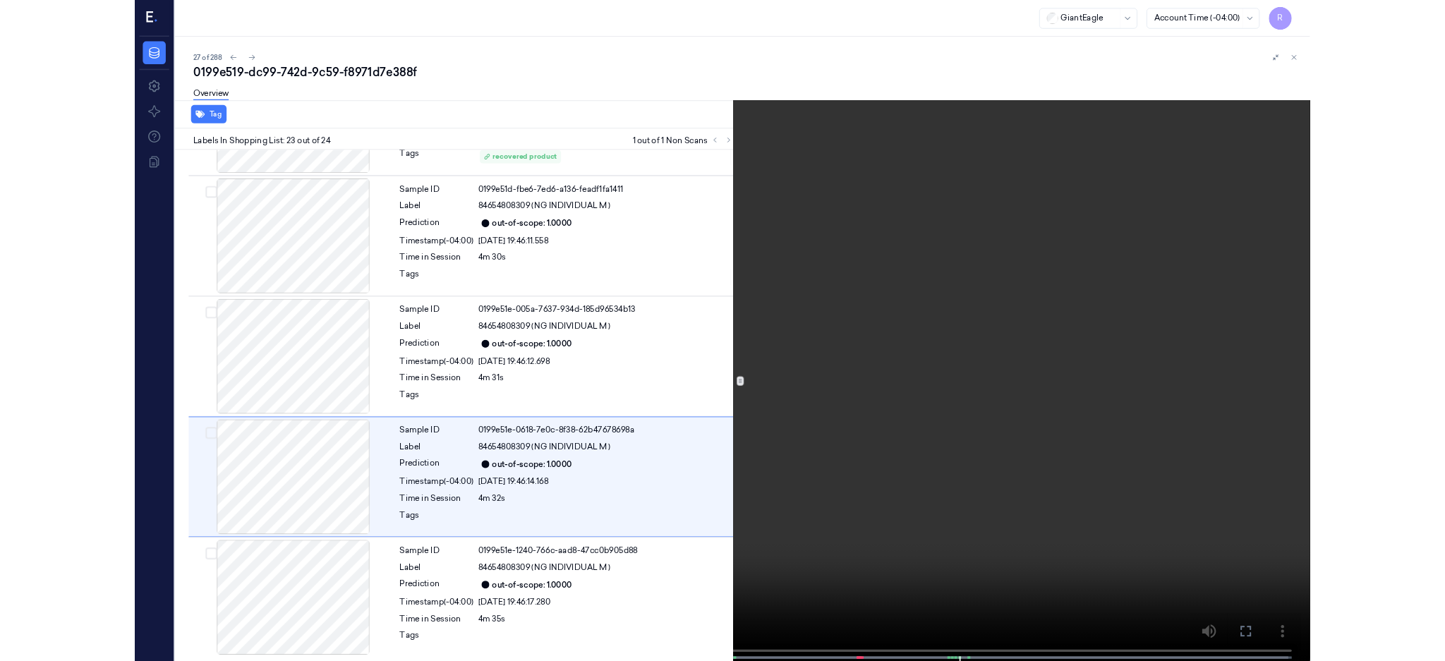
scroll to position [2933, 0]
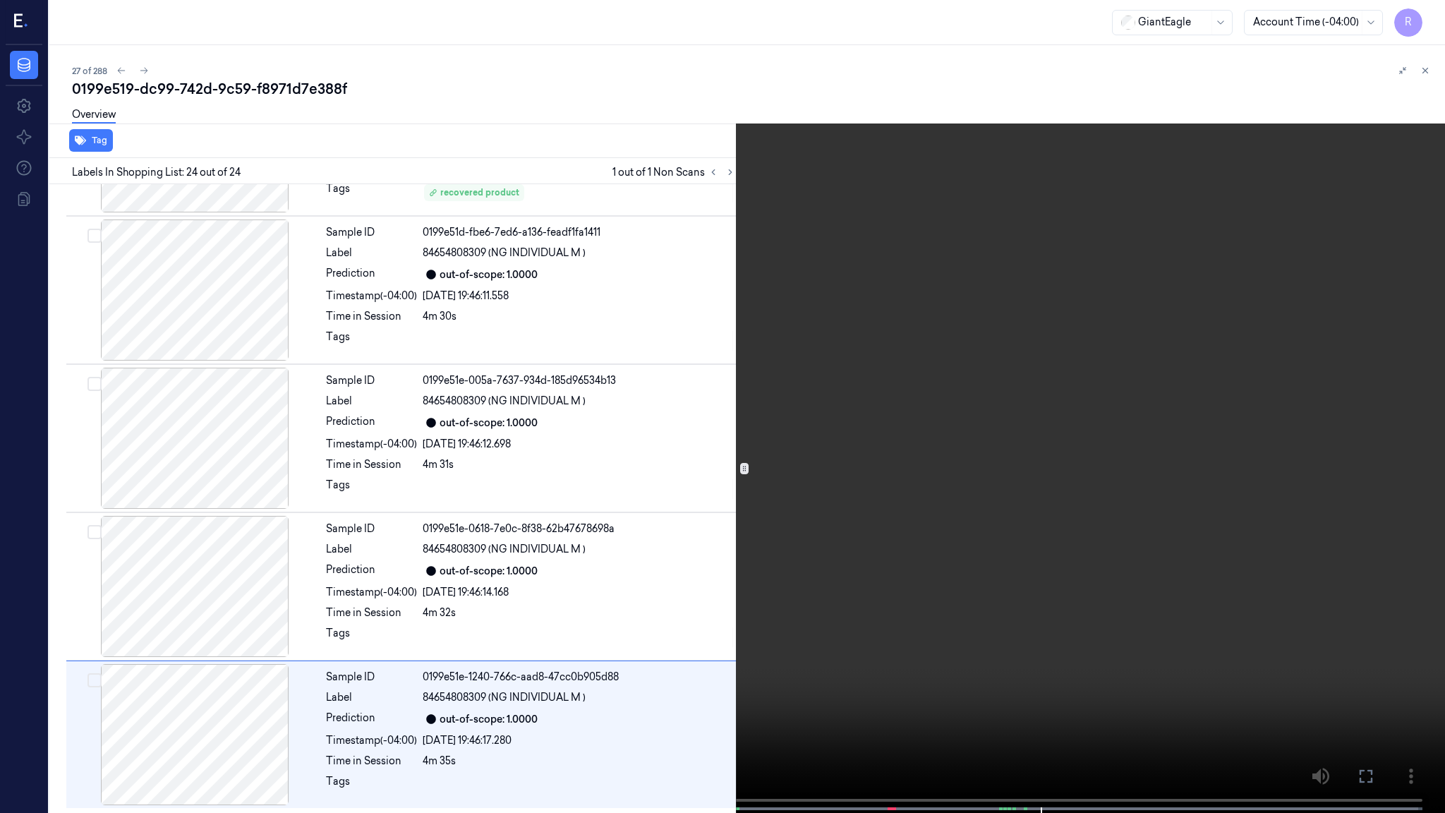
click at [803, 476] on video at bounding box center [722, 408] width 1445 height 816
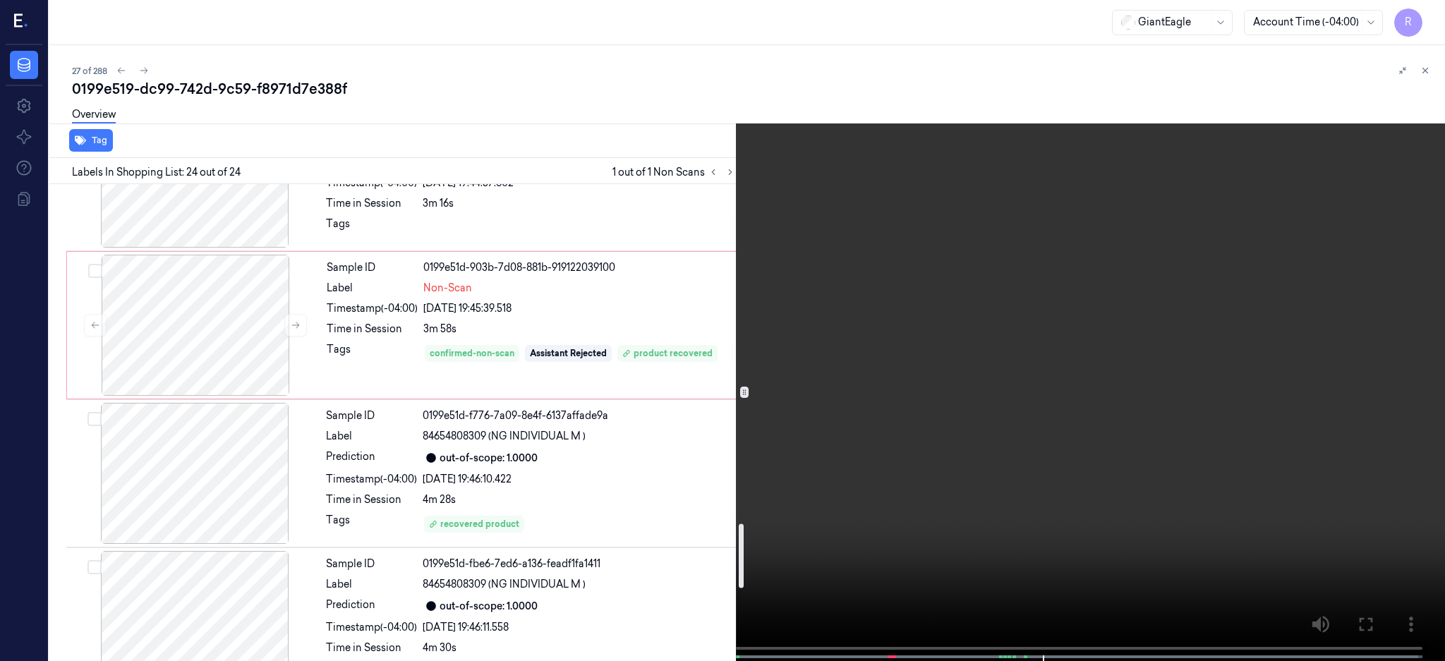
scroll to position [2520, 0]
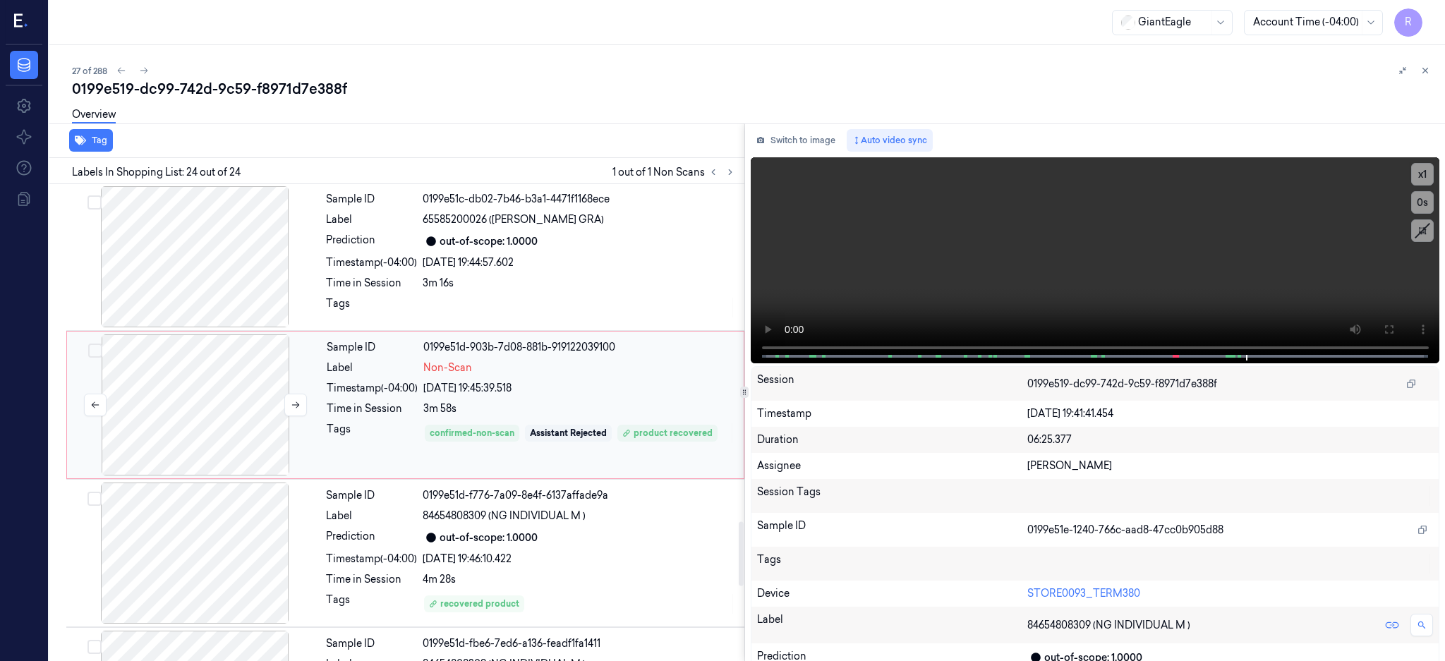
click at [198, 392] on div at bounding box center [195, 405] width 251 height 141
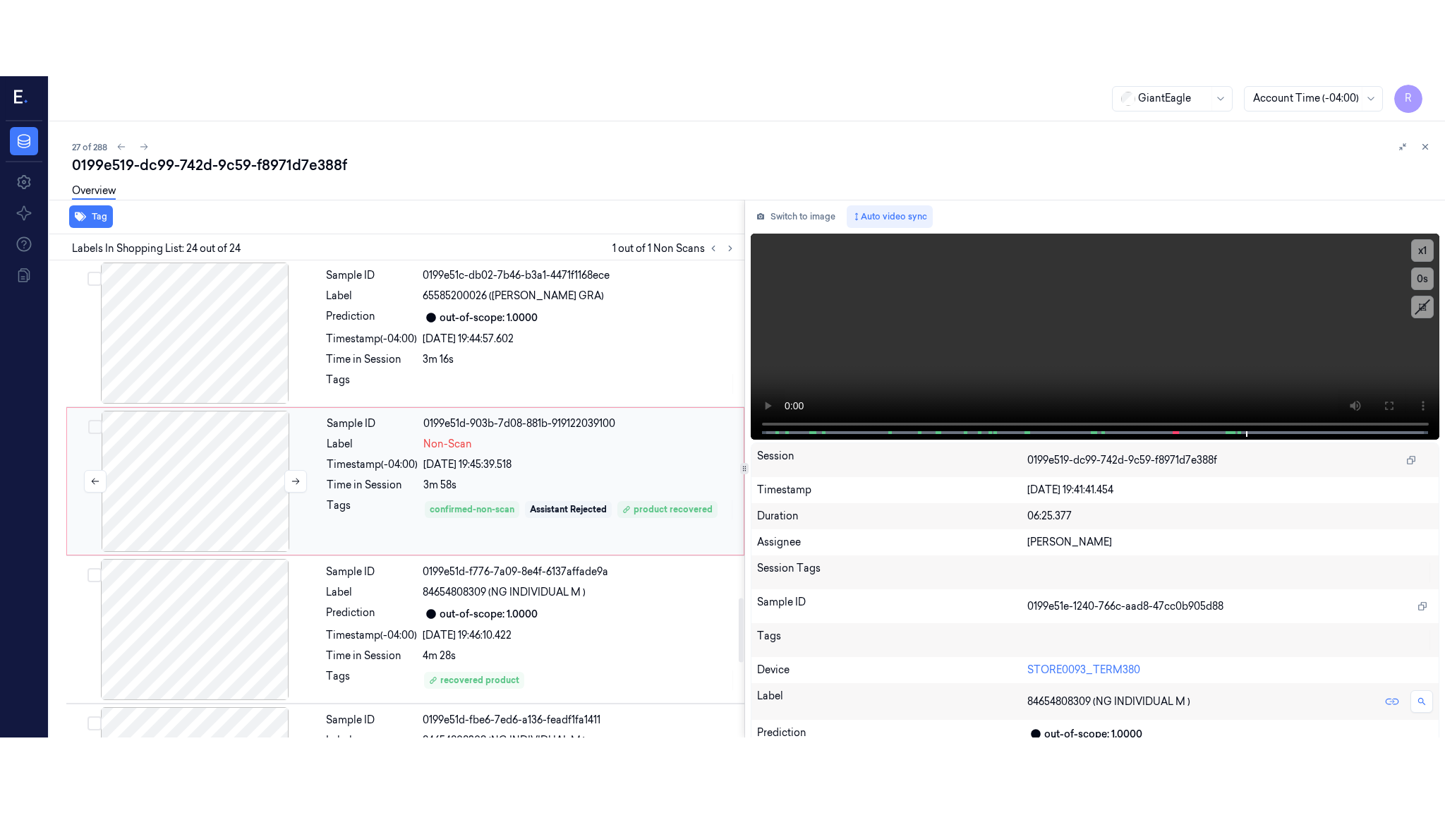
scroll to position [2503, 0]
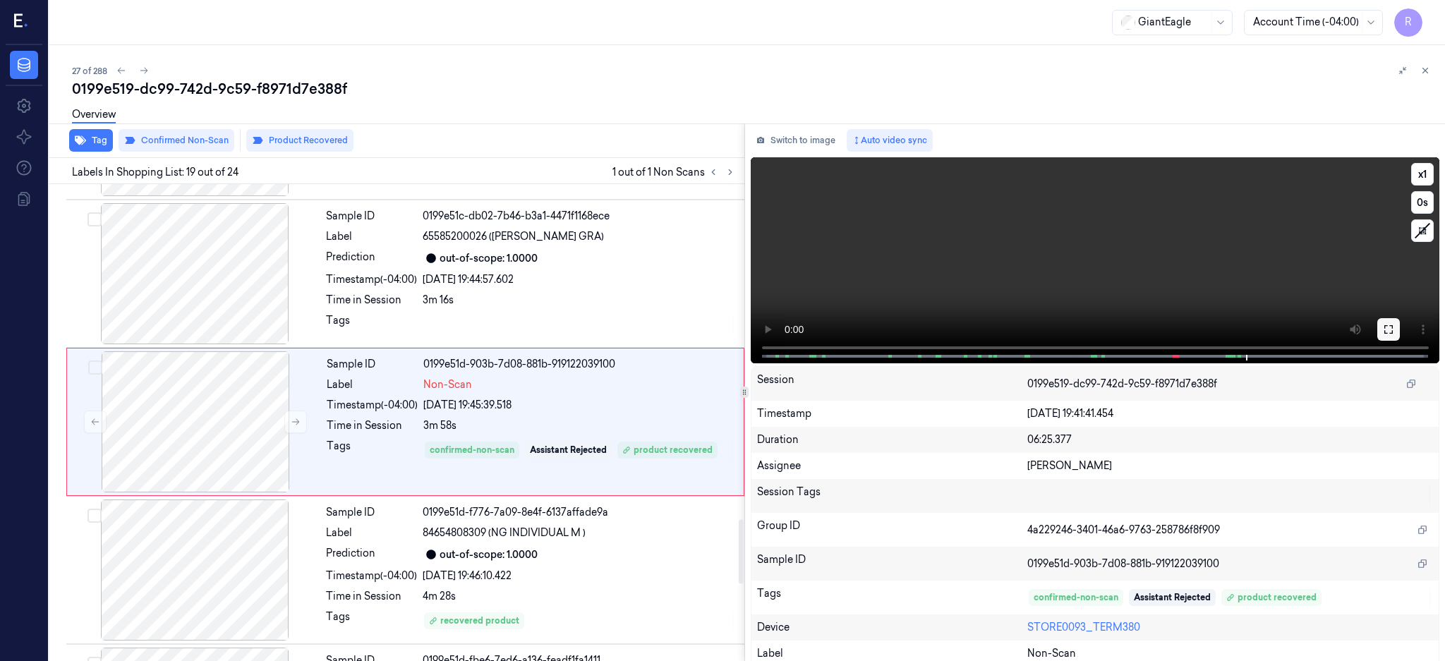
click at [1400, 320] on button at bounding box center [1389, 329] width 23 height 23
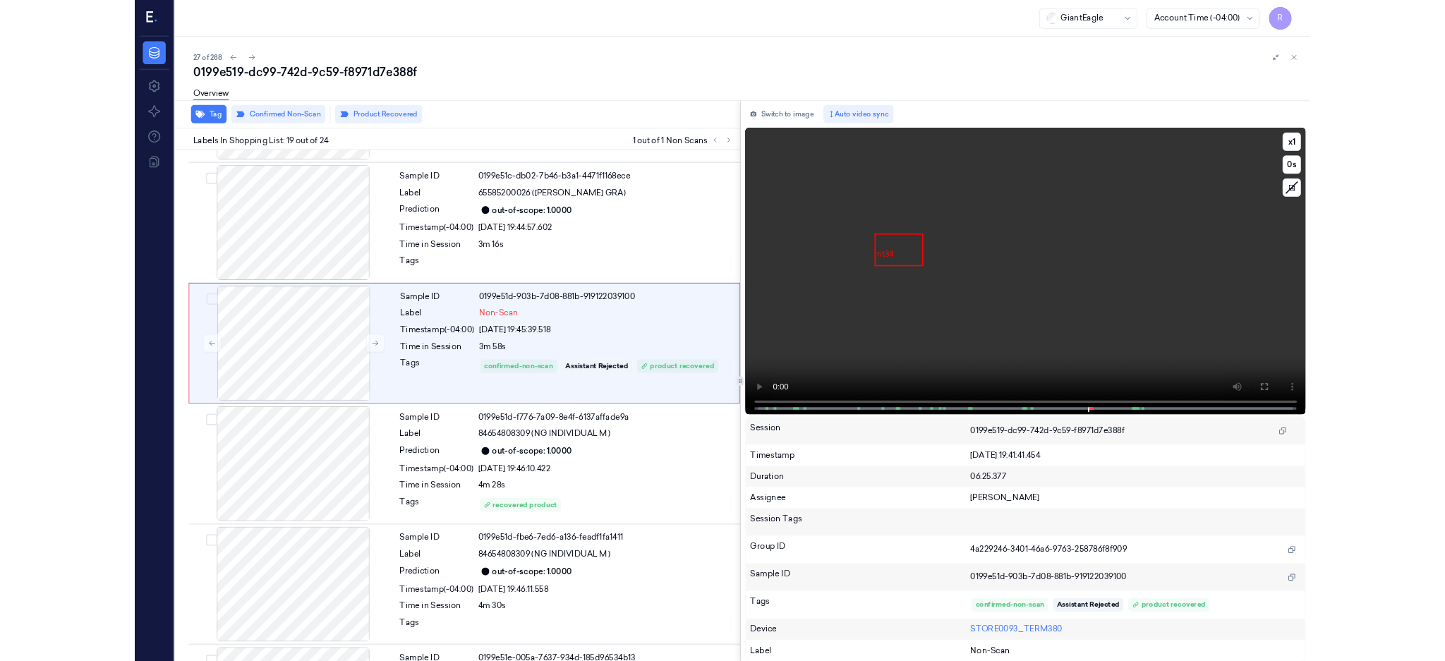
scroll to position [2428, 0]
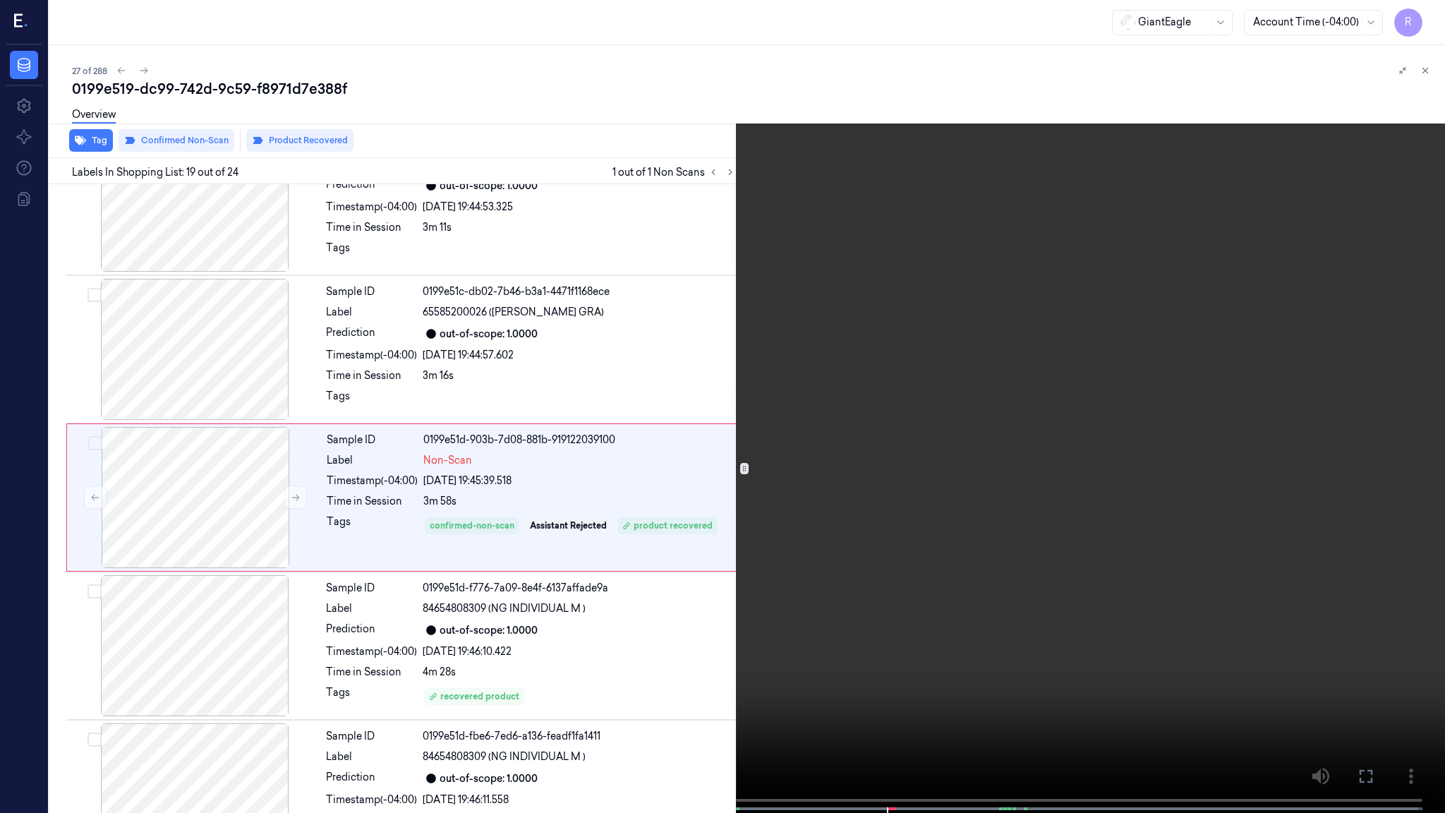
click at [610, 577] on video at bounding box center [722, 408] width 1445 height 816
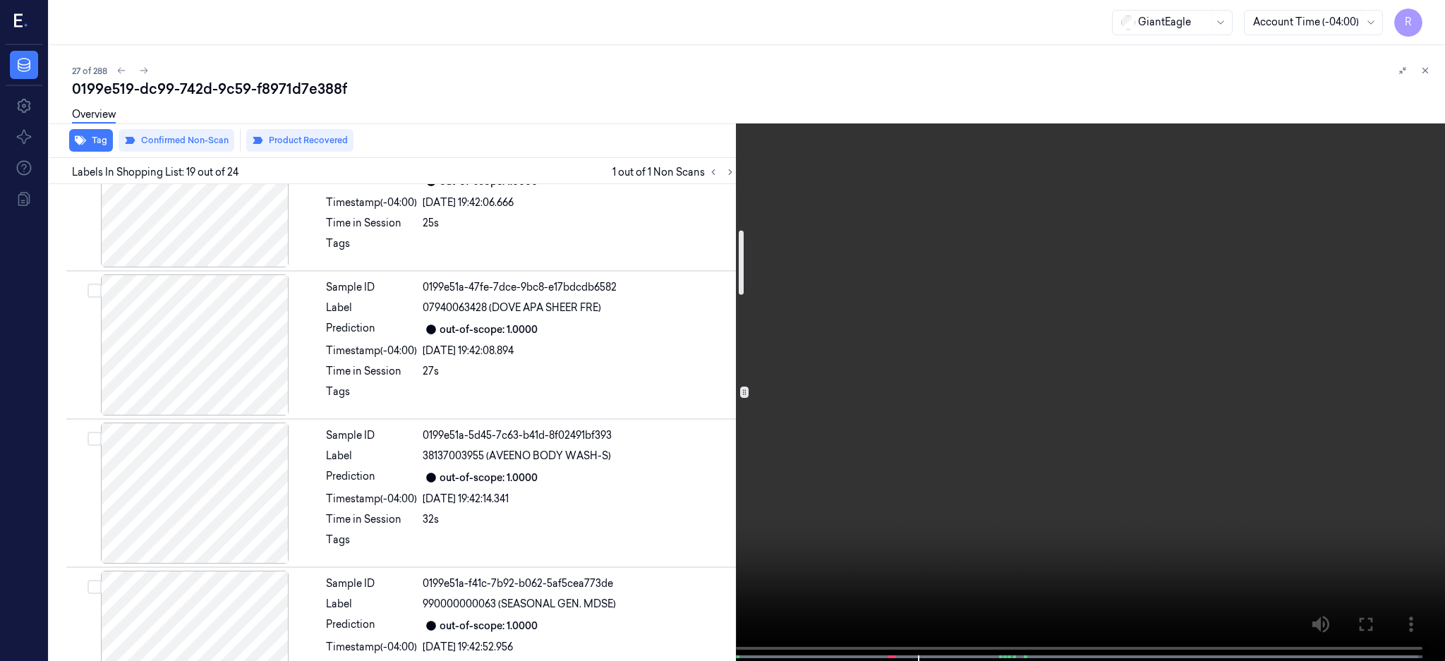
scroll to position [0, 0]
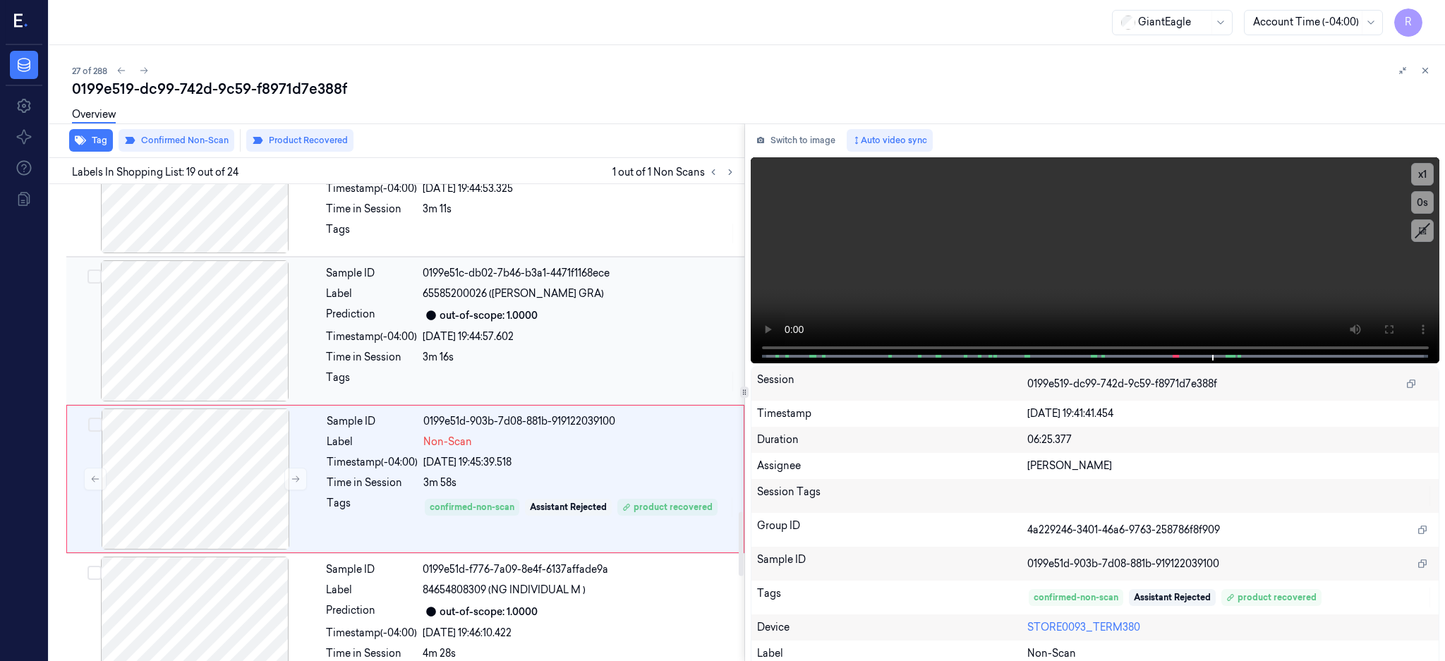
click at [141, 361] on div at bounding box center [194, 330] width 251 height 141
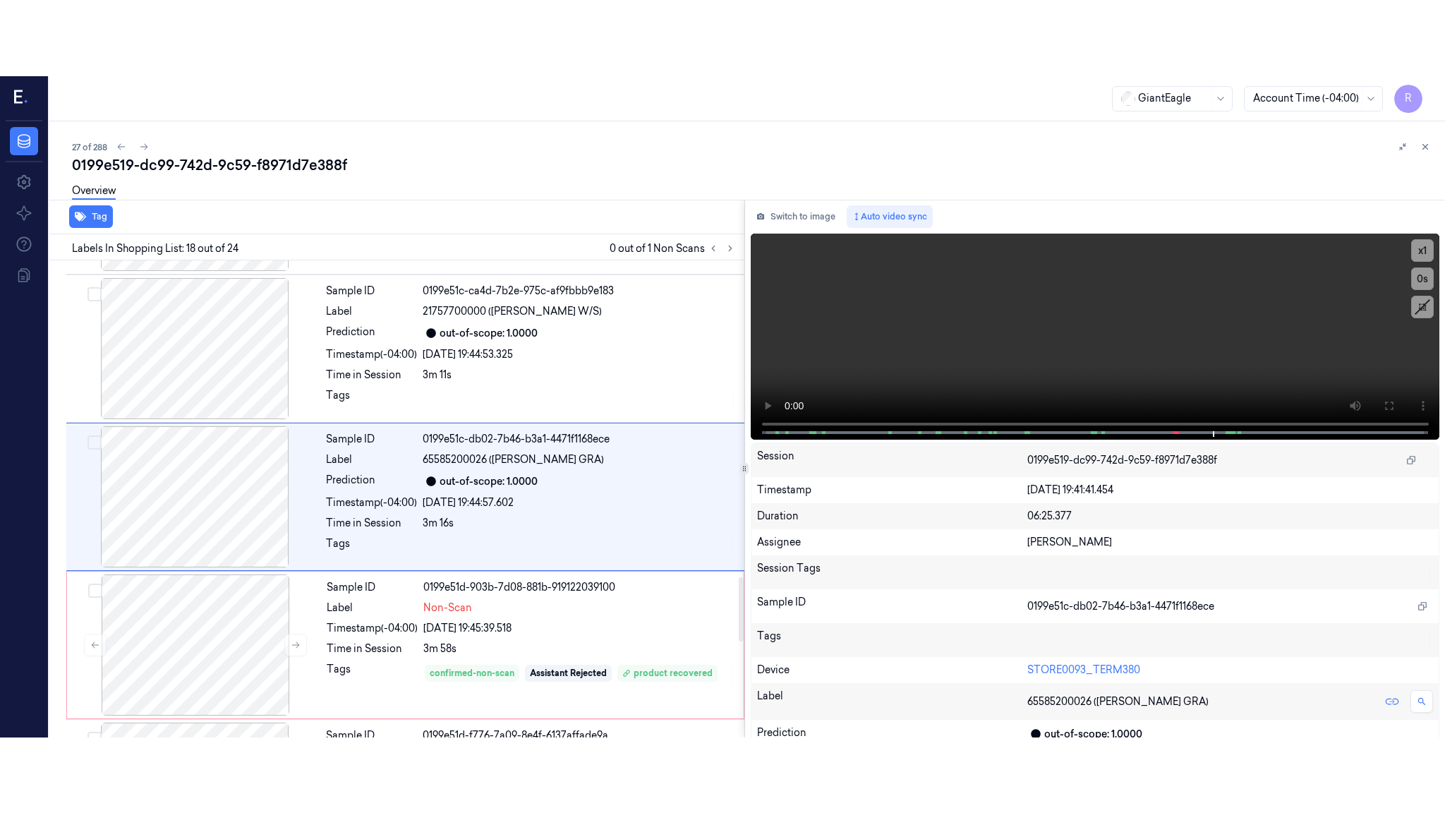
scroll to position [2355, 0]
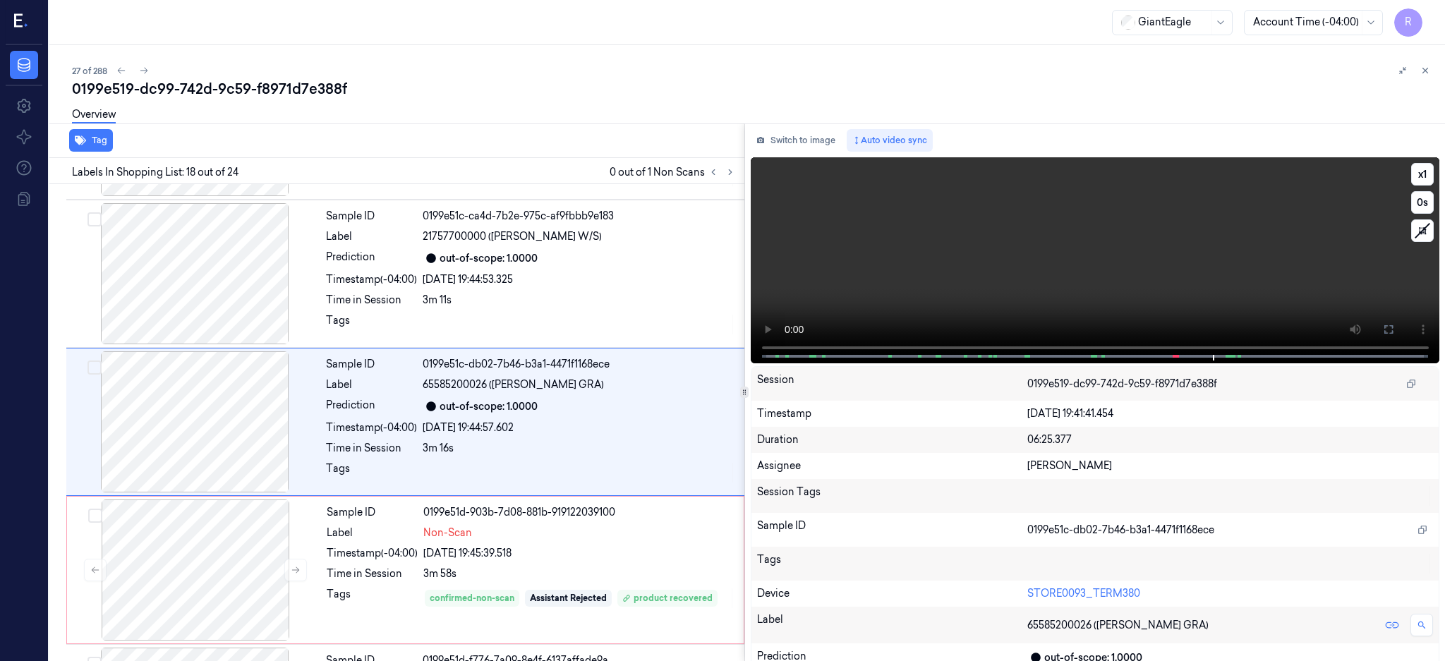
click at [1395, 324] on icon at bounding box center [1388, 329] width 11 height 11
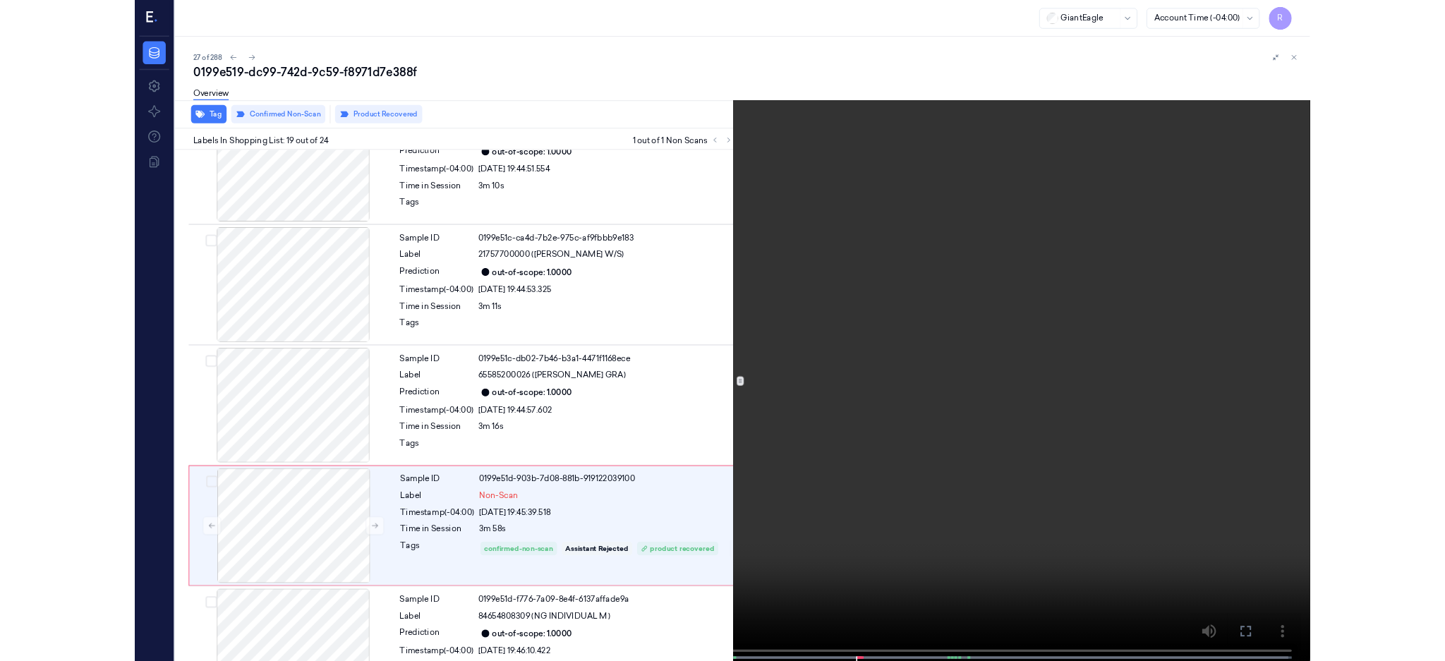
scroll to position [2428, 0]
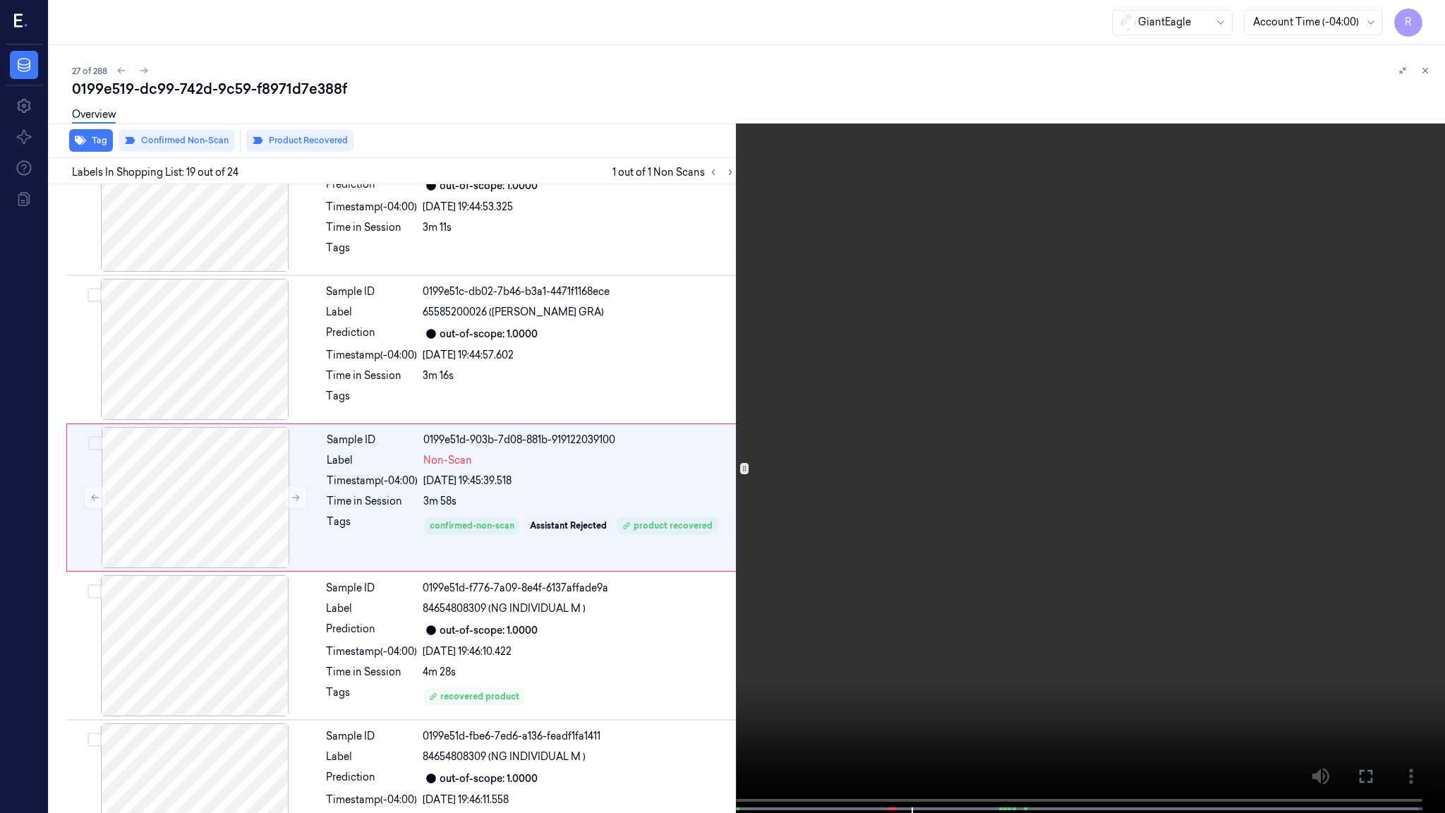
click at [753, 393] on video at bounding box center [722, 408] width 1445 height 816
click at [753, 392] on video at bounding box center [722, 408] width 1445 height 816
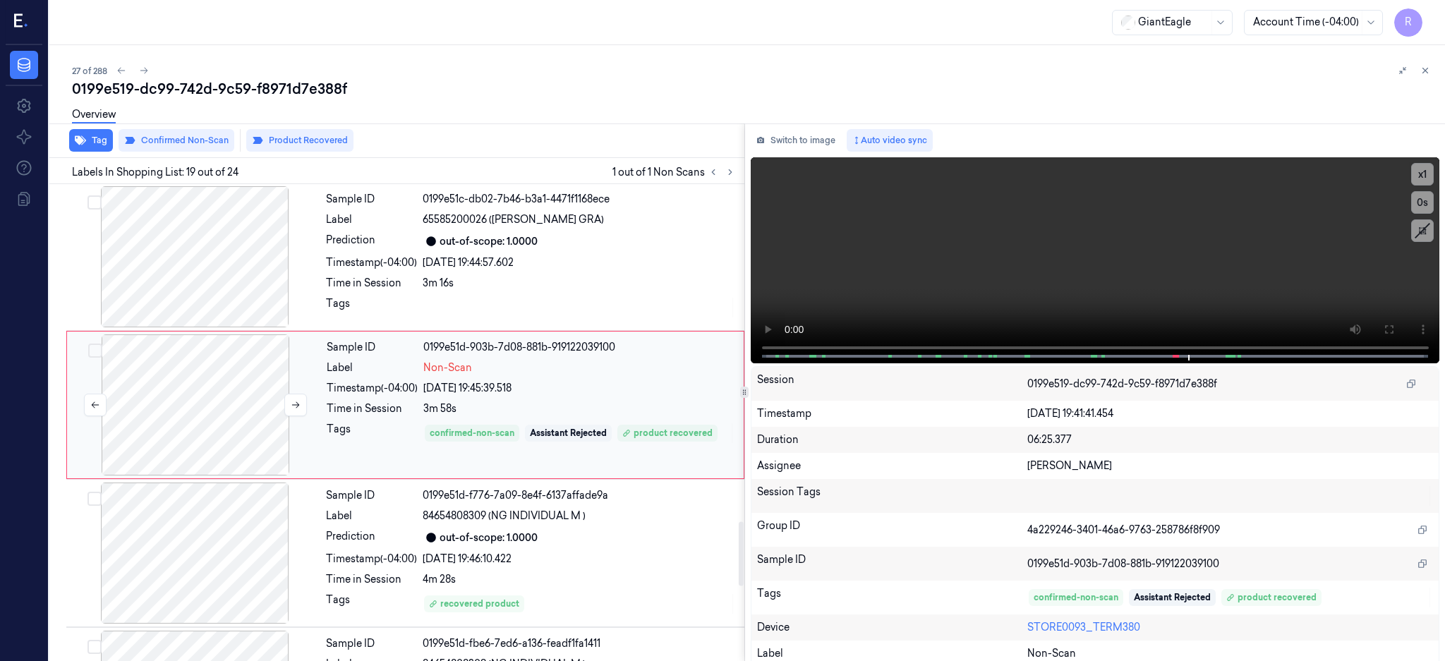
click at [179, 423] on div at bounding box center [195, 405] width 251 height 141
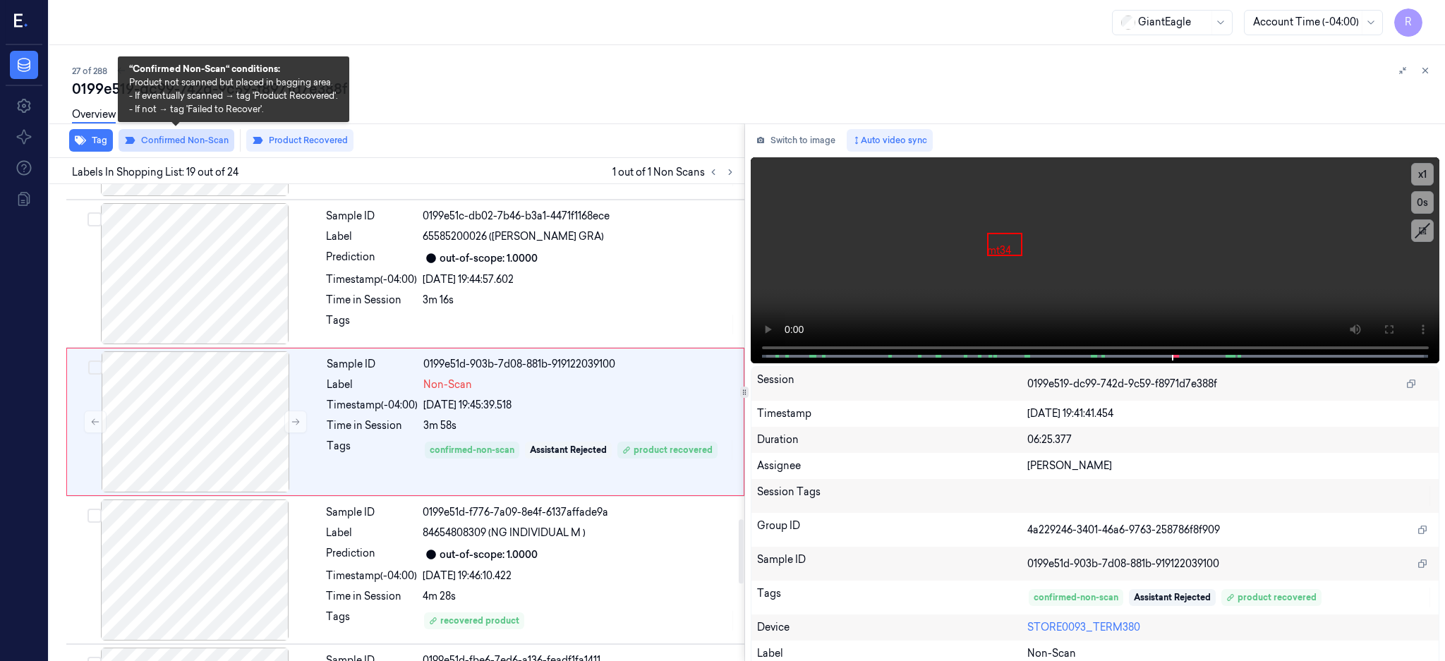
click at [198, 142] on button "Confirmed Non-Scan" at bounding box center [177, 140] width 116 height 23
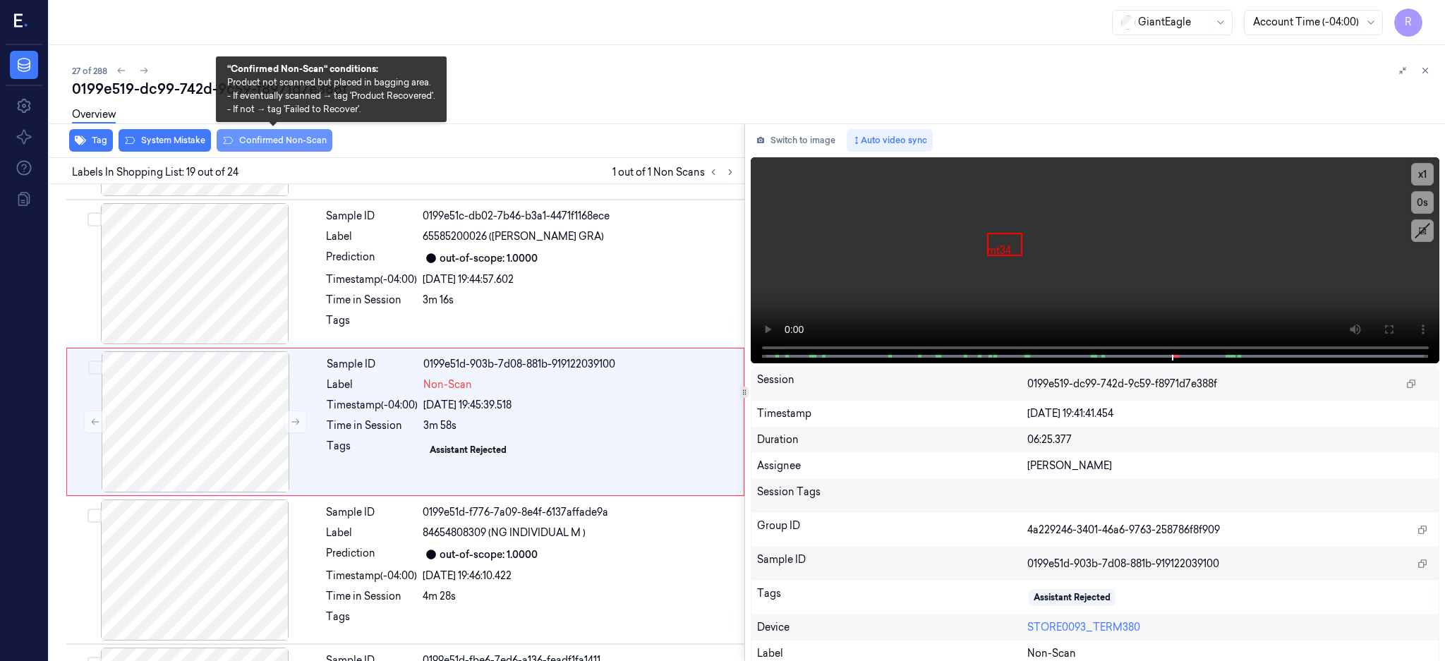
click at [264, 138] on button "Confirmed Non-Scan" at bounding box center [275, 140] width 116 height 23
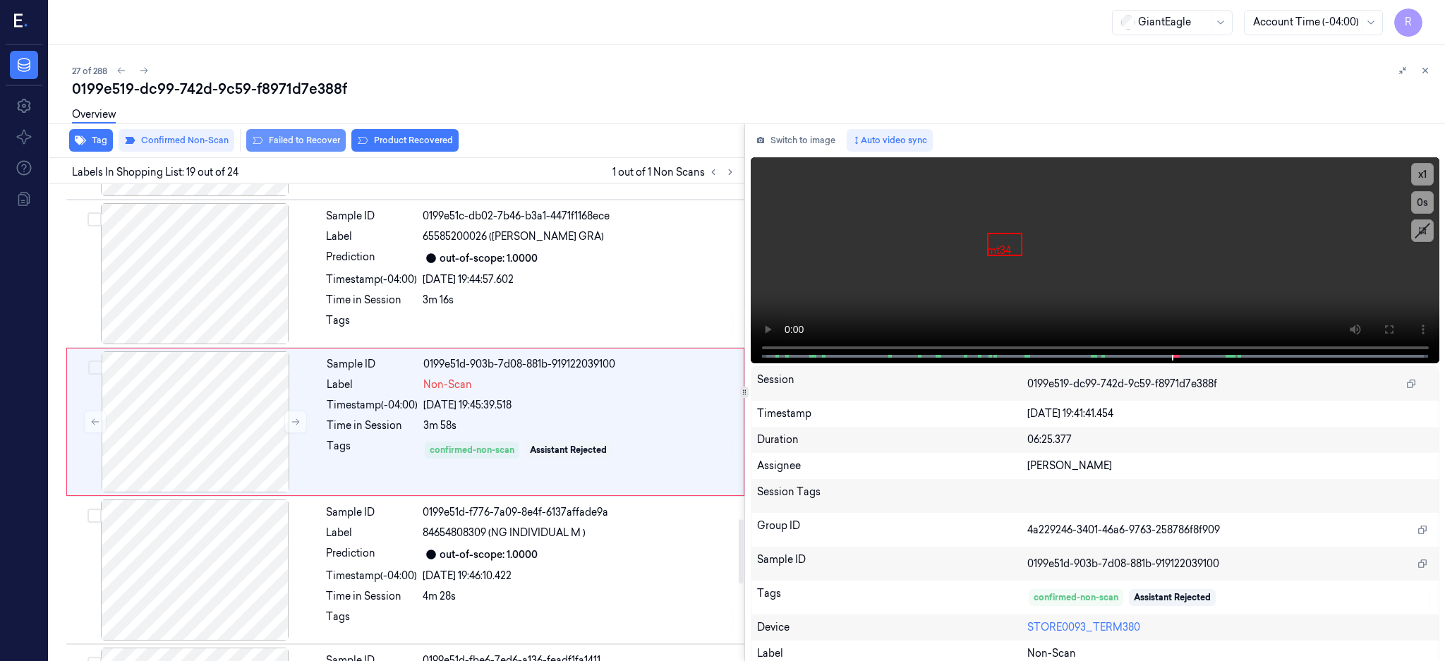
click at [320, 138] on button "Failed to Recover" at bounding box center [296, 140] width 100 height 23
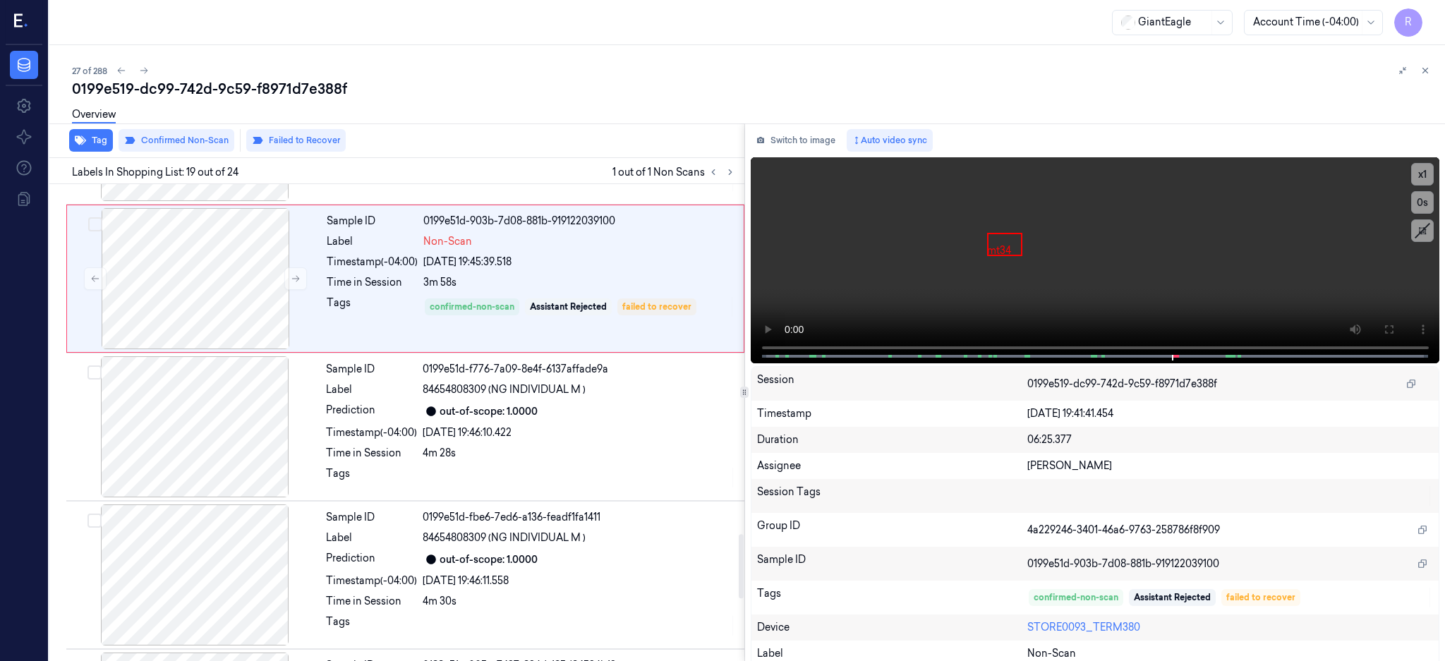
scroll to position [2614, 0]
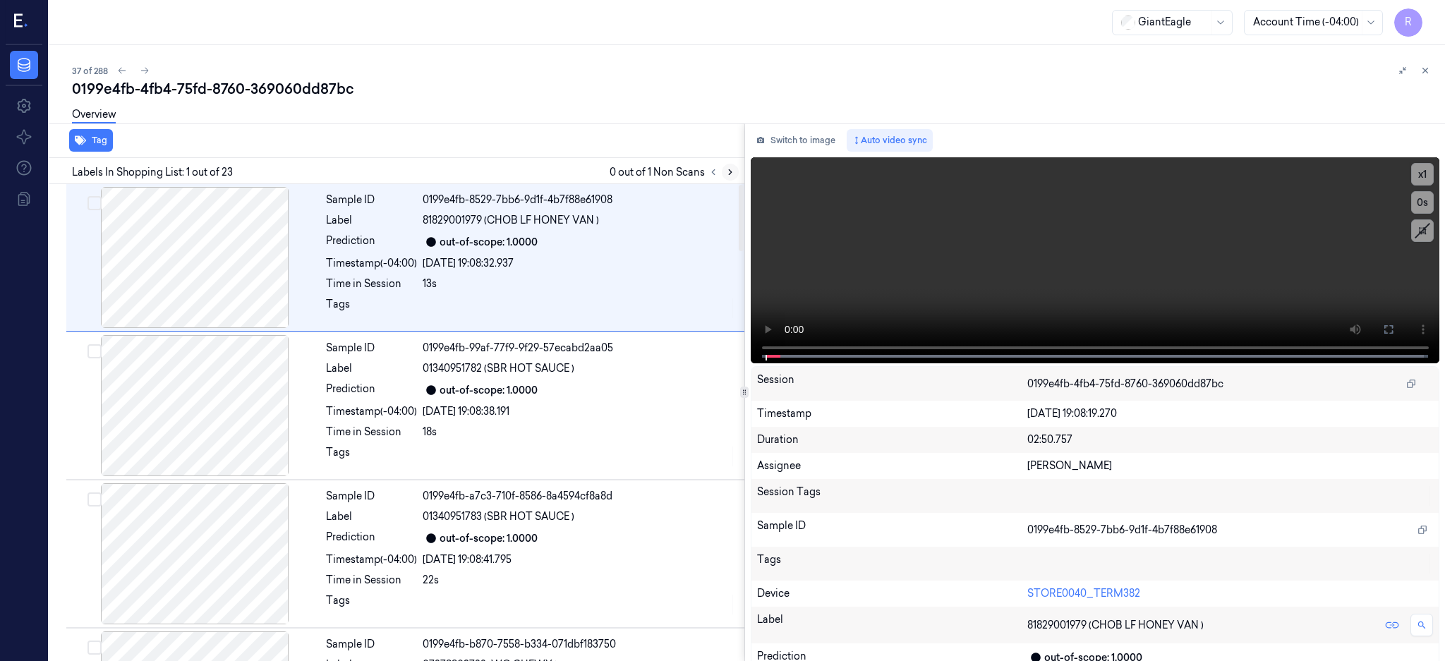
click at [735, 168] on icon at bounding box center [731, 172] width 10 height 10
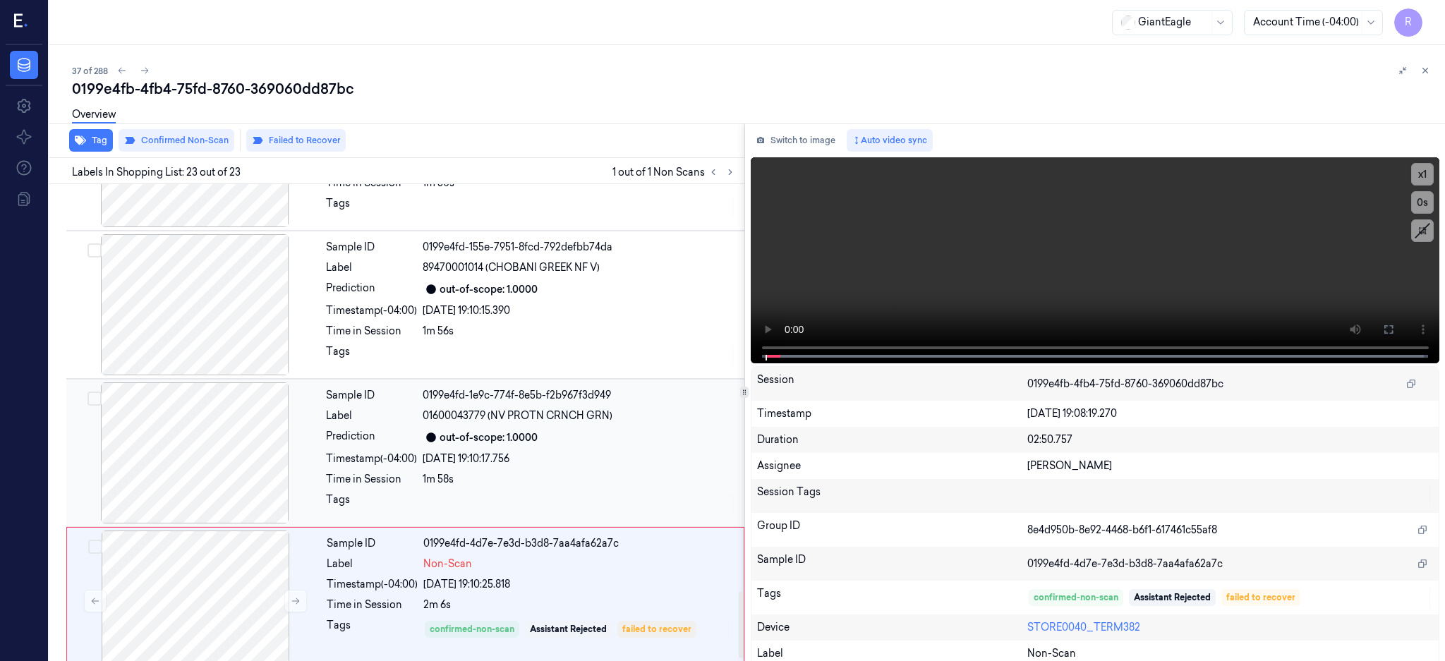
scroll to position [2937, 0]
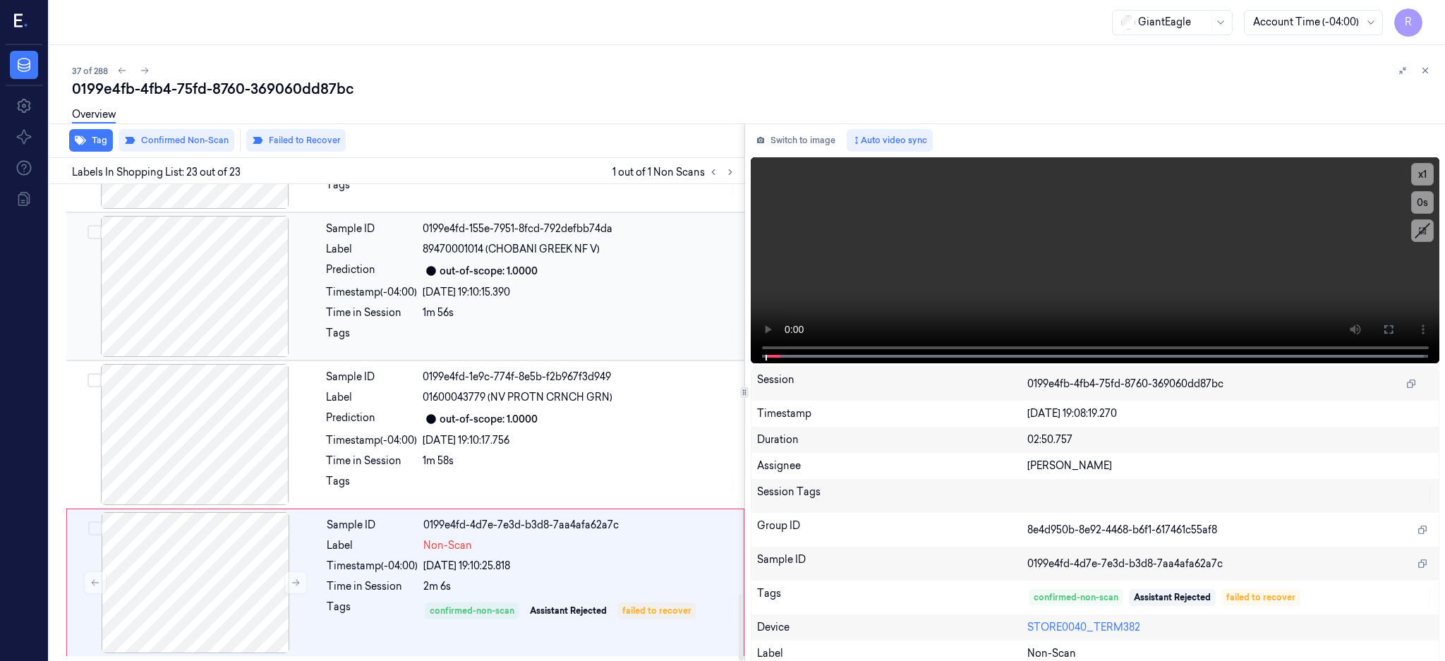
click at [229, 304] on div at bounding box center [194, 286] width 251 height 141
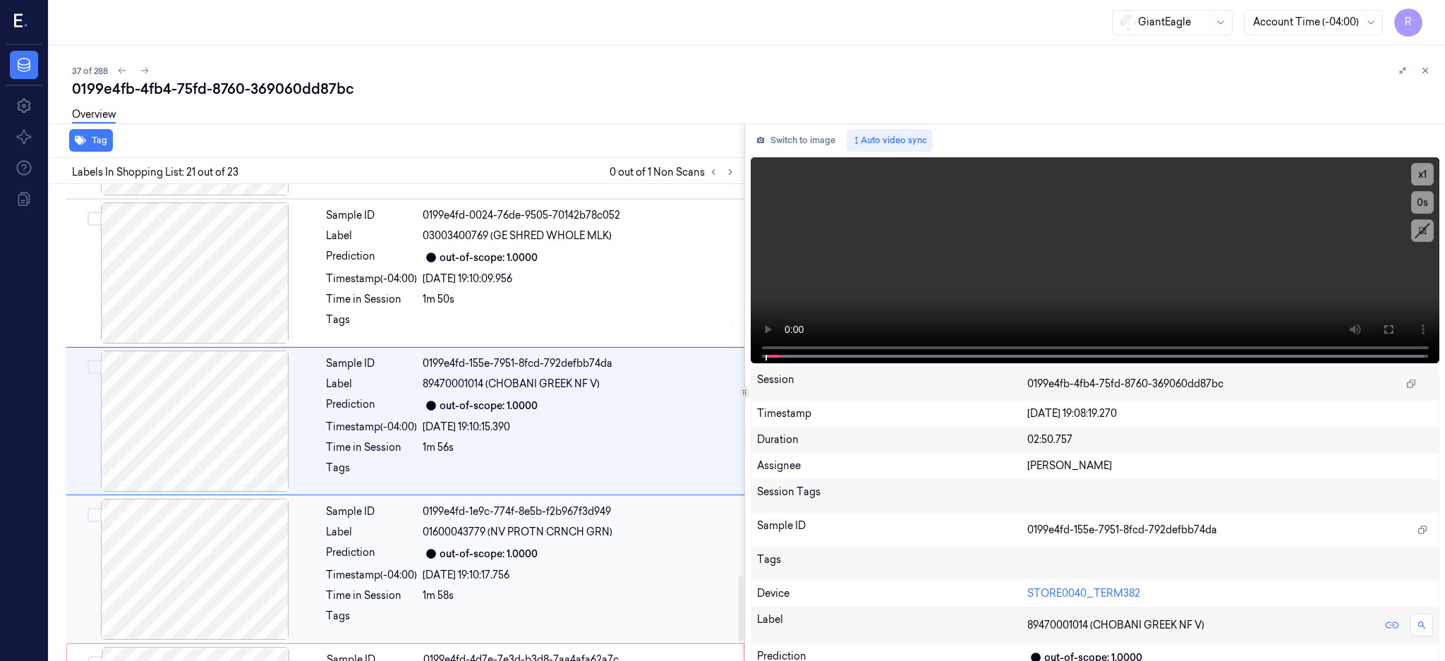
click at [233, 568] on div at bounding box center [194, 569] width 251 height 141
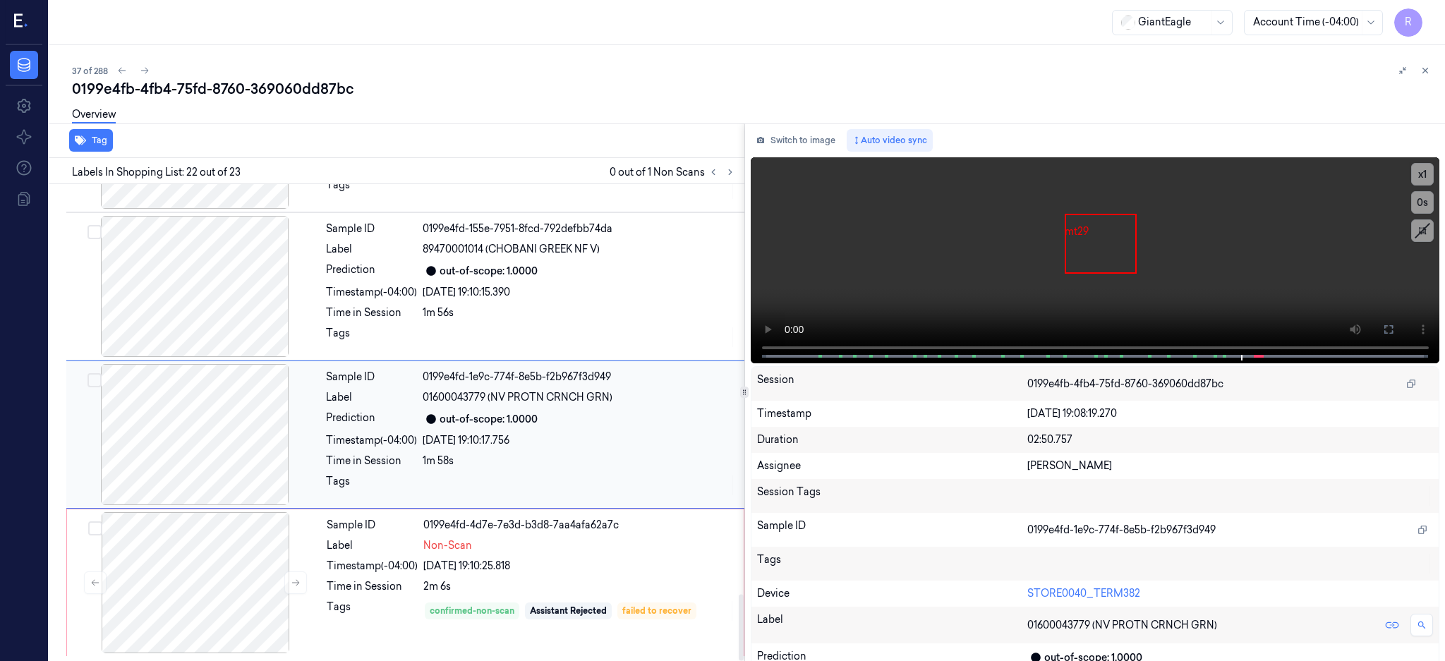
click at [201, 434] on div at bounding box center [194, 434] width 251 height 141
click at [1400, 325] on button at bounding box center [1389, 329] width 23 height 23
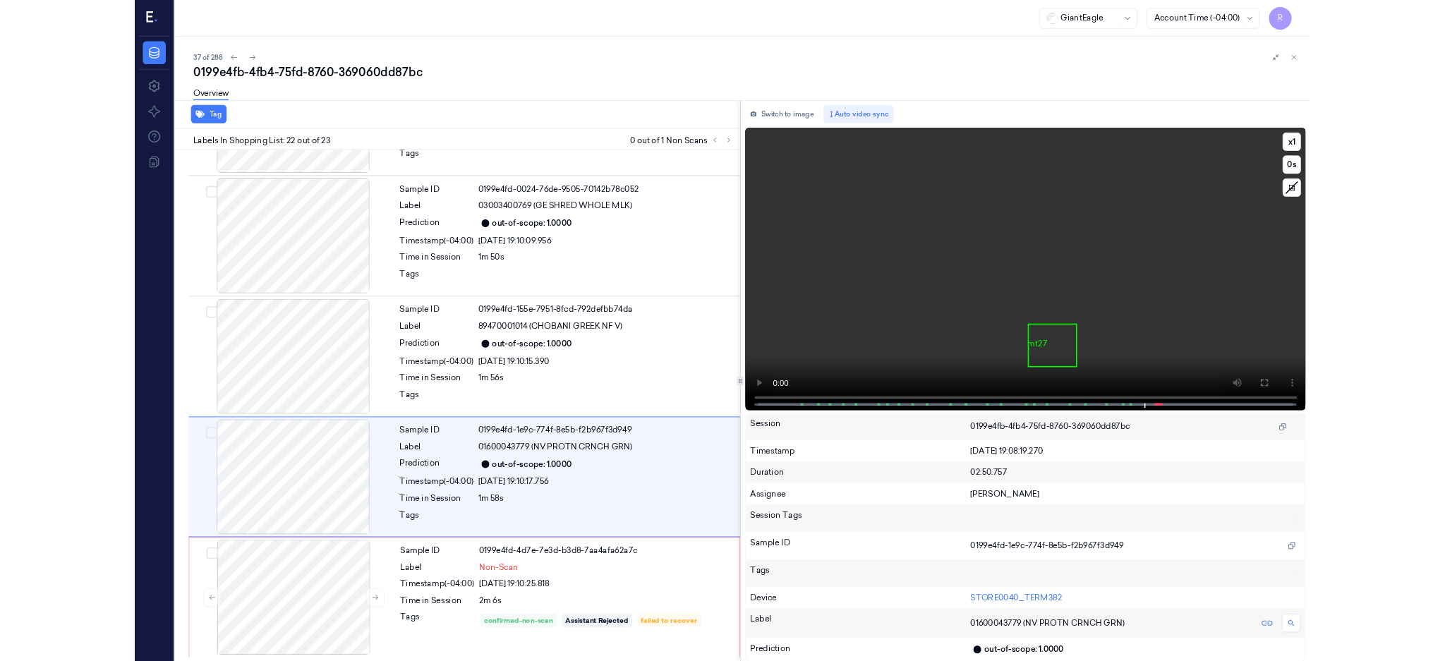
scroll to position [2786, 0]
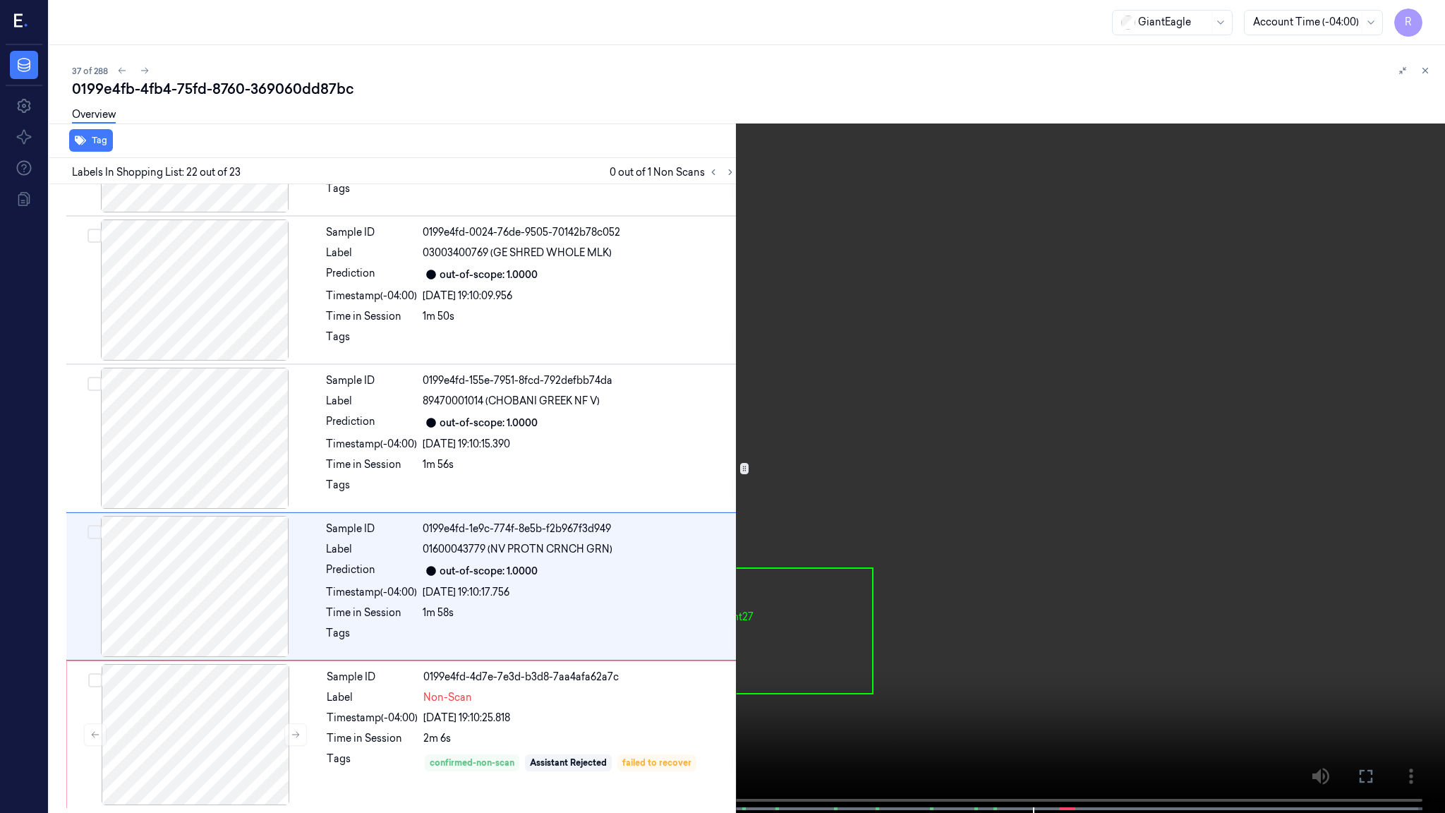
click at [1002, 394] on video at bounding box center [722, 408] width 1445 height 816
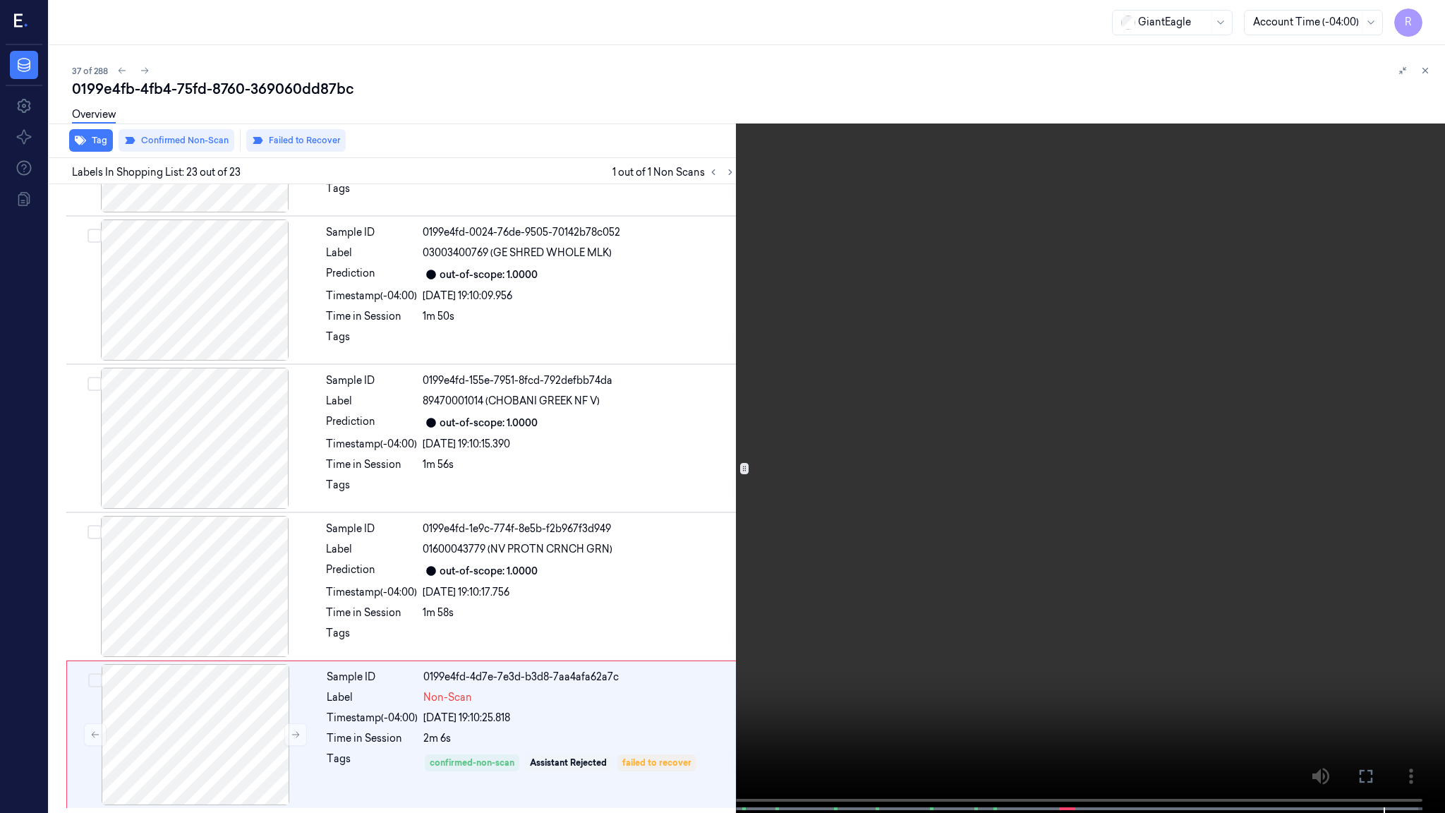
click at [862, 402] on video at bounding box center [722, 408] width 1445 height 816
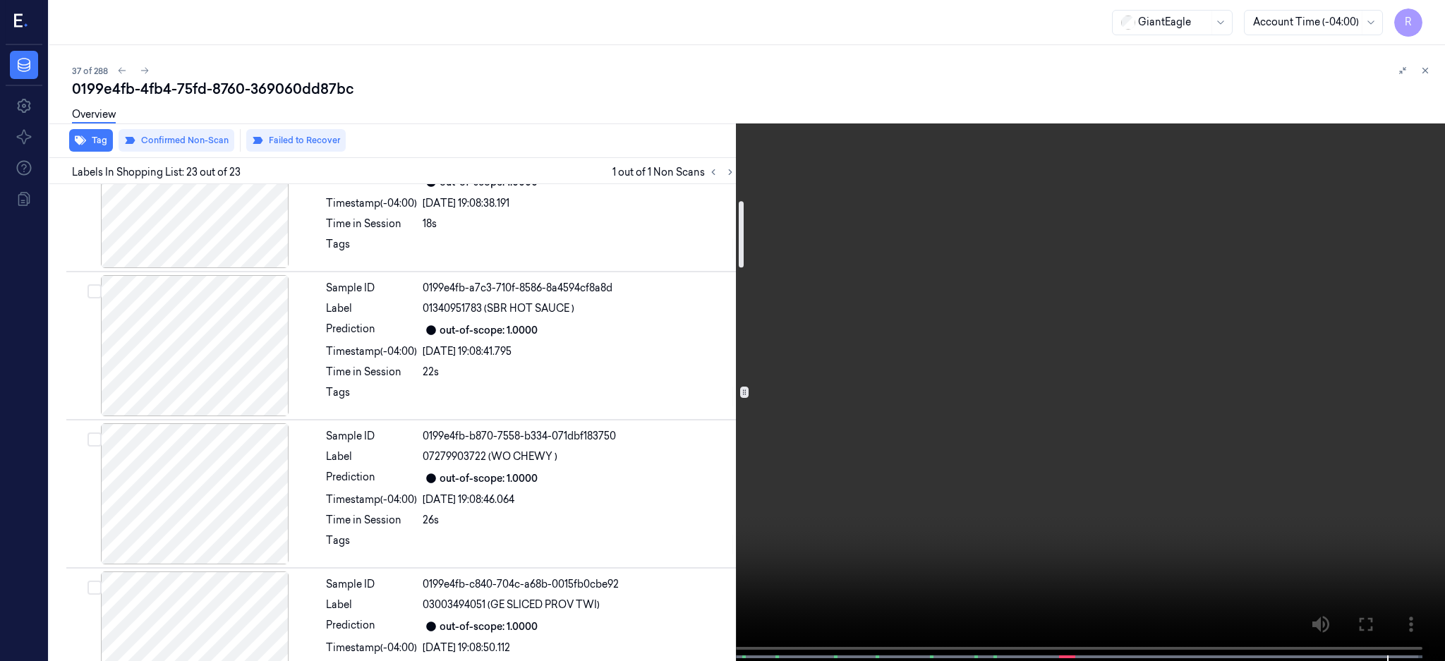
scroll to position [0, 0]
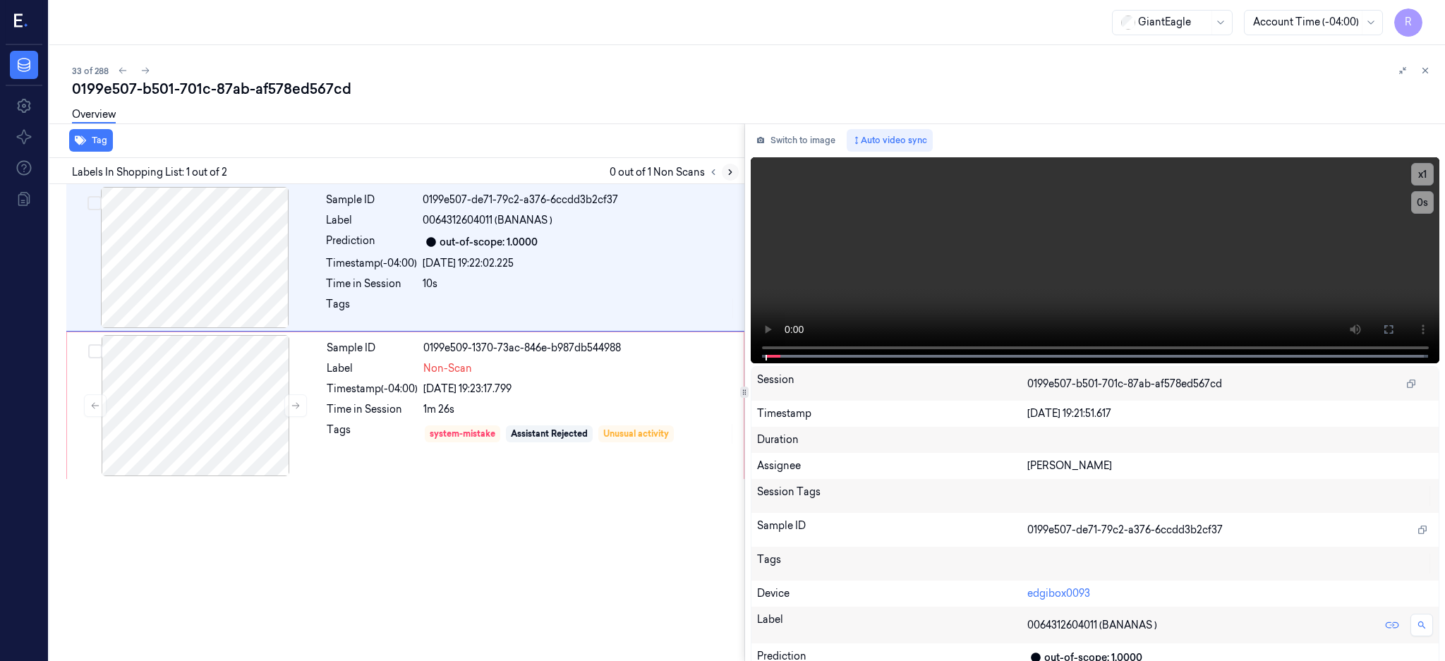
click at [735, 176] on icon at bounding box center [731, 172] width 10 height 10
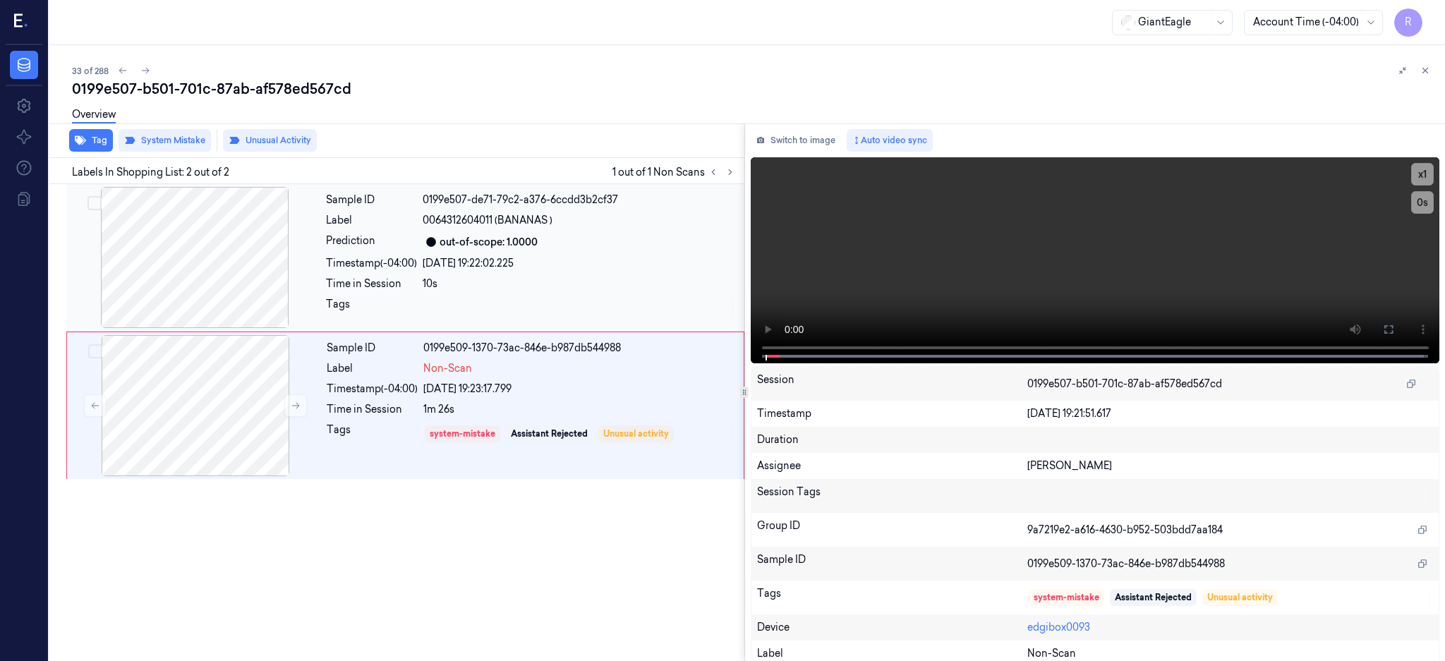
click at [198, 277] on div at bounding box center [194, 257] width 251 height 141
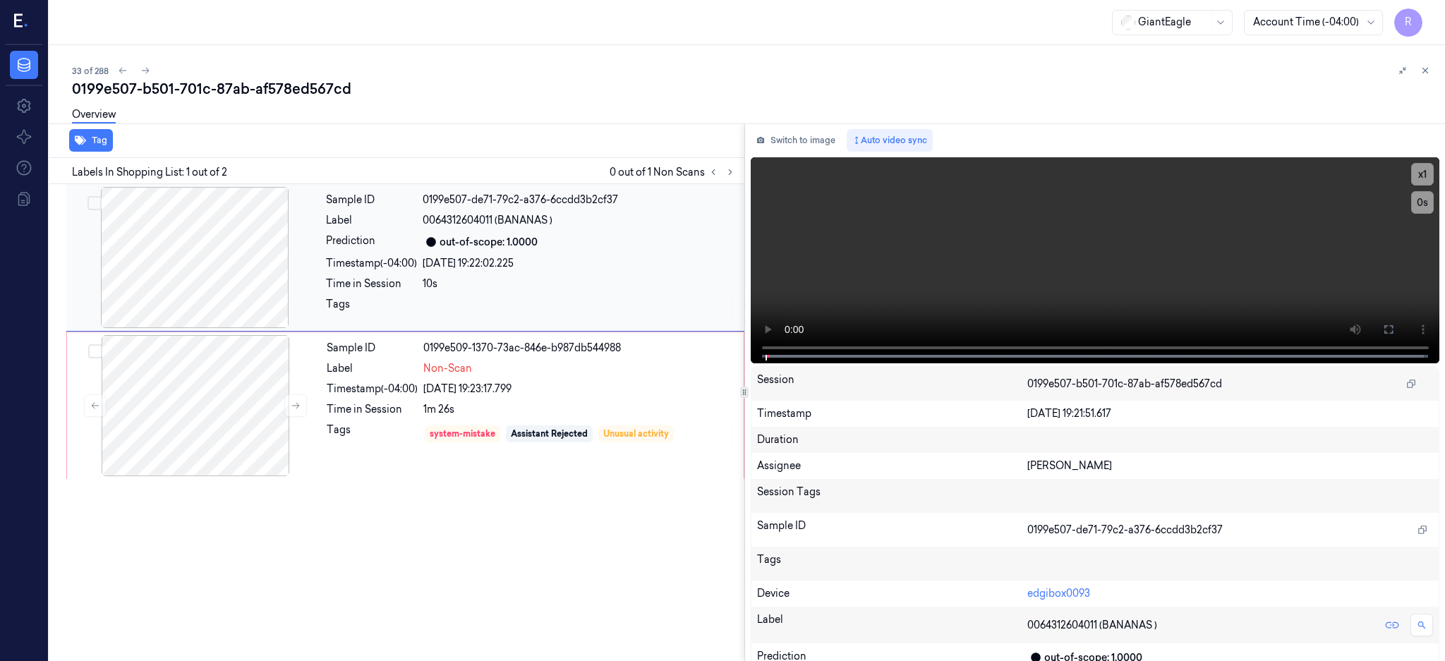
click at [212, 288] on div at bounding box center [194, 257] width 251 height 141
click at [1400, 338] on button at bounding box center [1389, 329] width 23 height 23
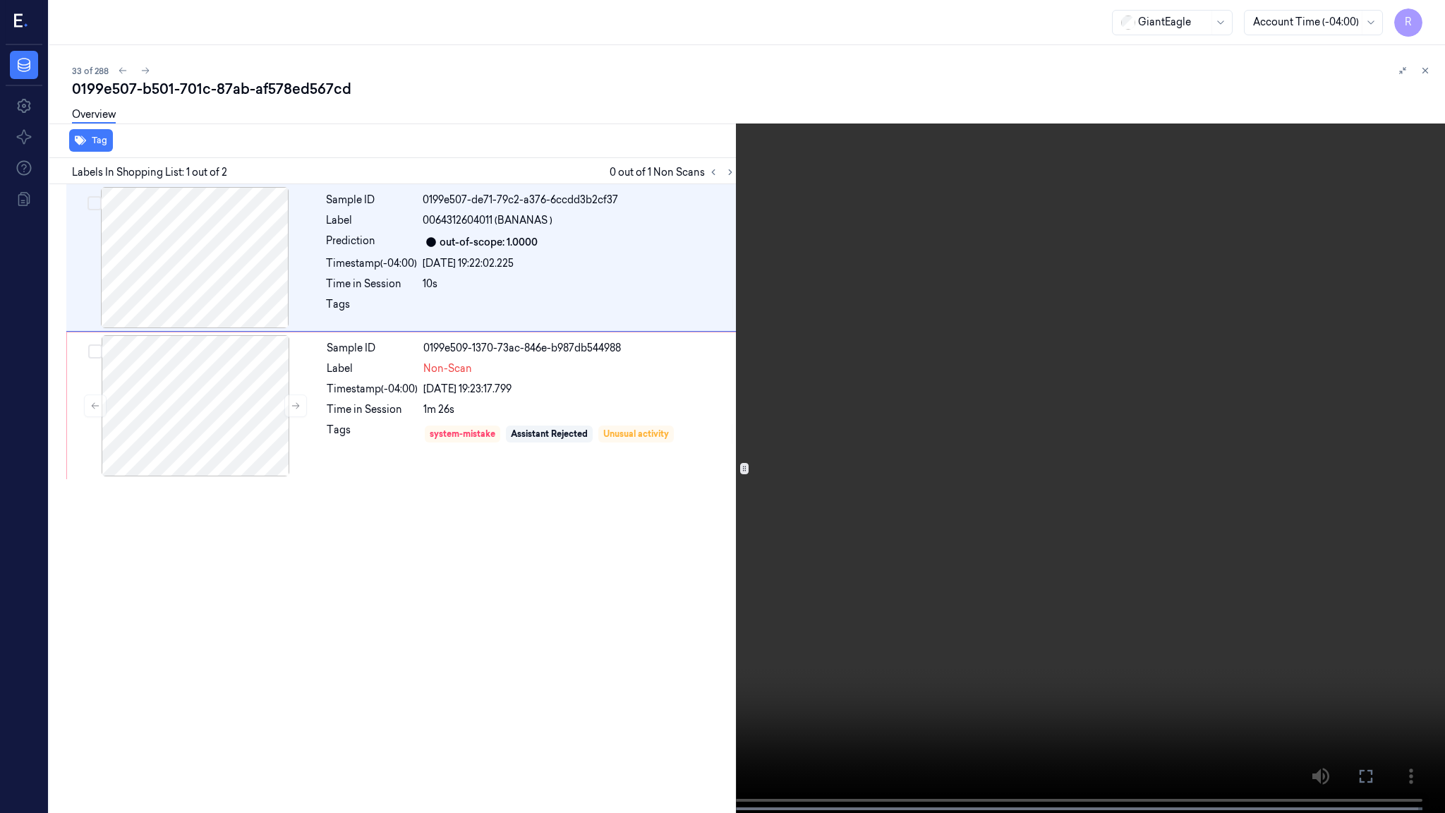
click at [921, 438] on video at bounding box center [722, 408] width 1445 height 816
click at [1429, 13] on button "x 1" at bounding box center [1428, 17] width 23 height 23
click at [1429, 13] on button "x 2" at bounding box center [1428, 17] width 23 height 23
click at [1427, 24] on button "x 4" at bounding box center [1428, 17] width 23 height 23
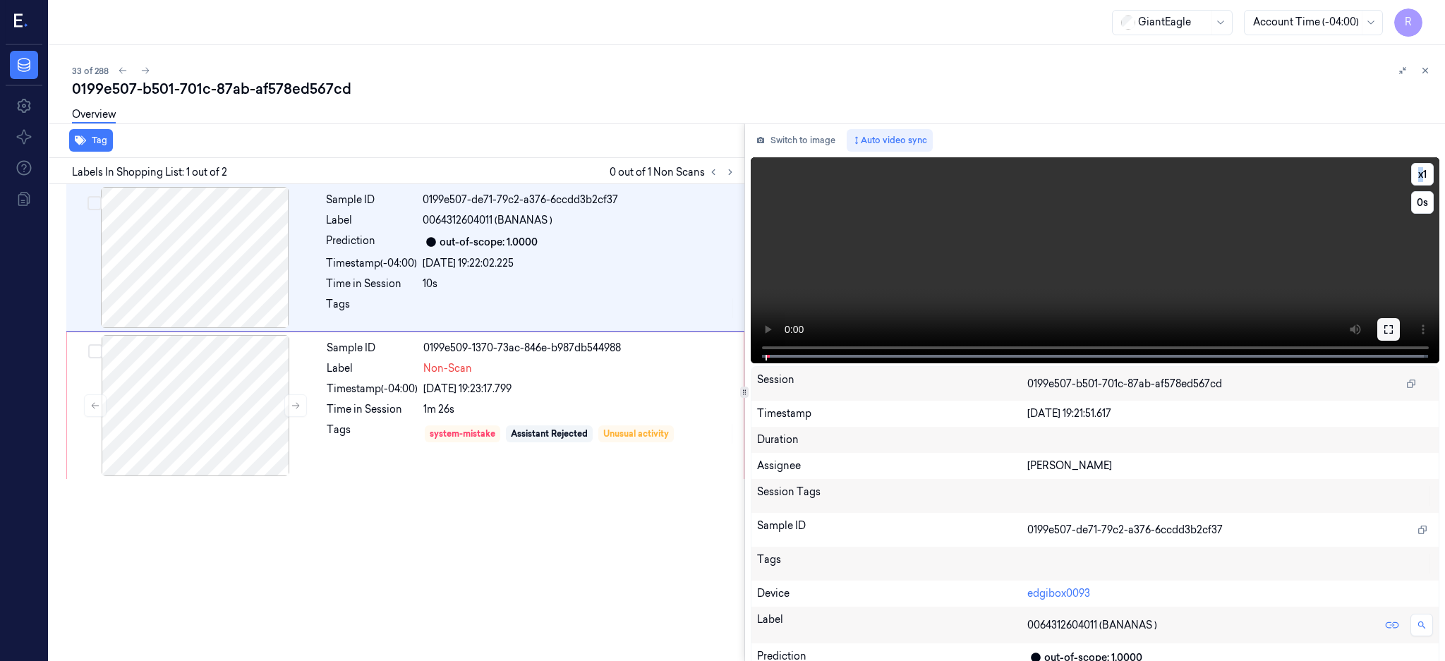
click at [1400, 322] on button at bounding box center [1389, 329] width 23 height 23
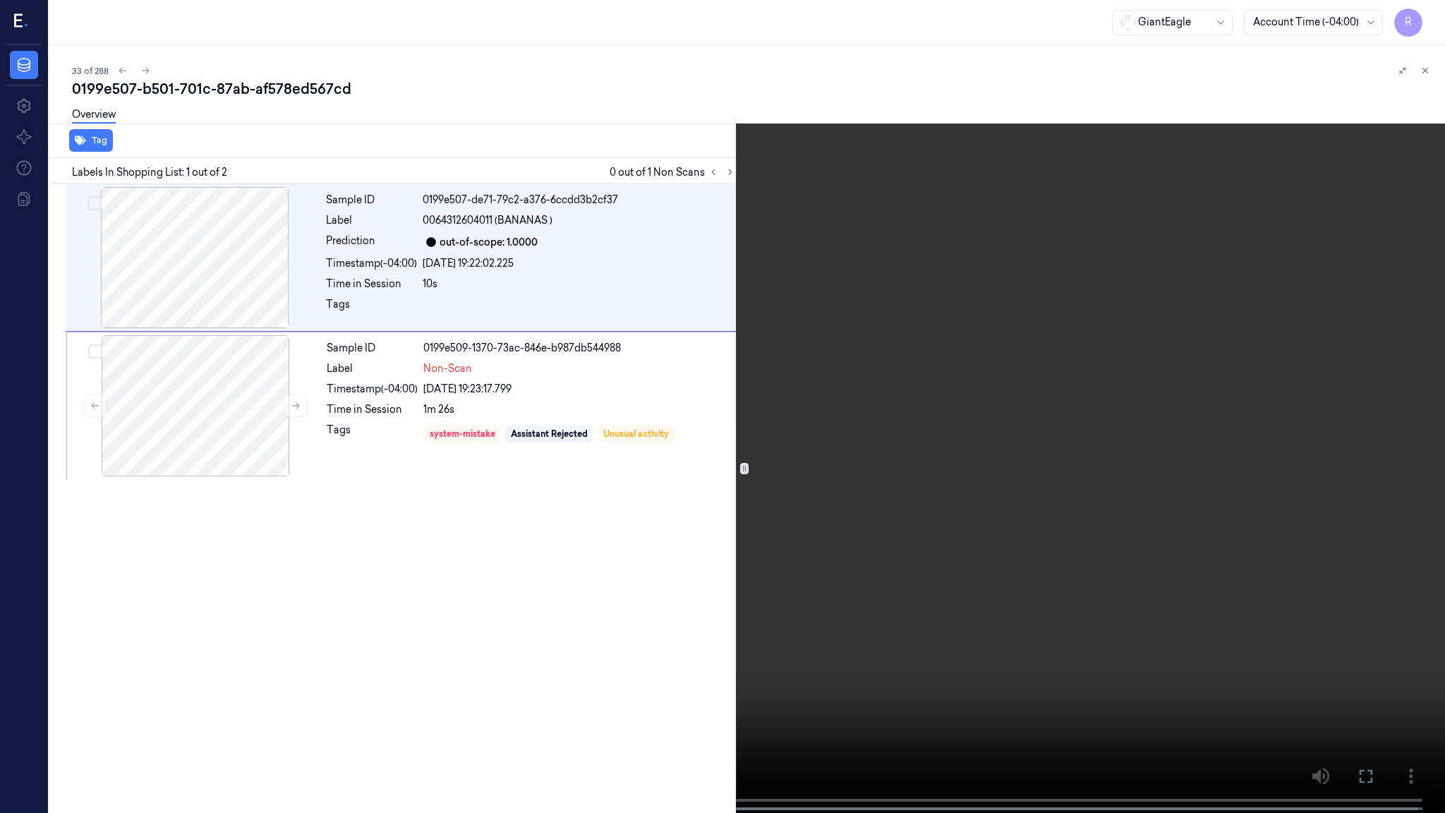
click at [1093, 350] on video at bounding box center [722, 408] width 1445 height 816
click at [1090, 347] on video at bounding box center [722, 408] width 1445 height 816
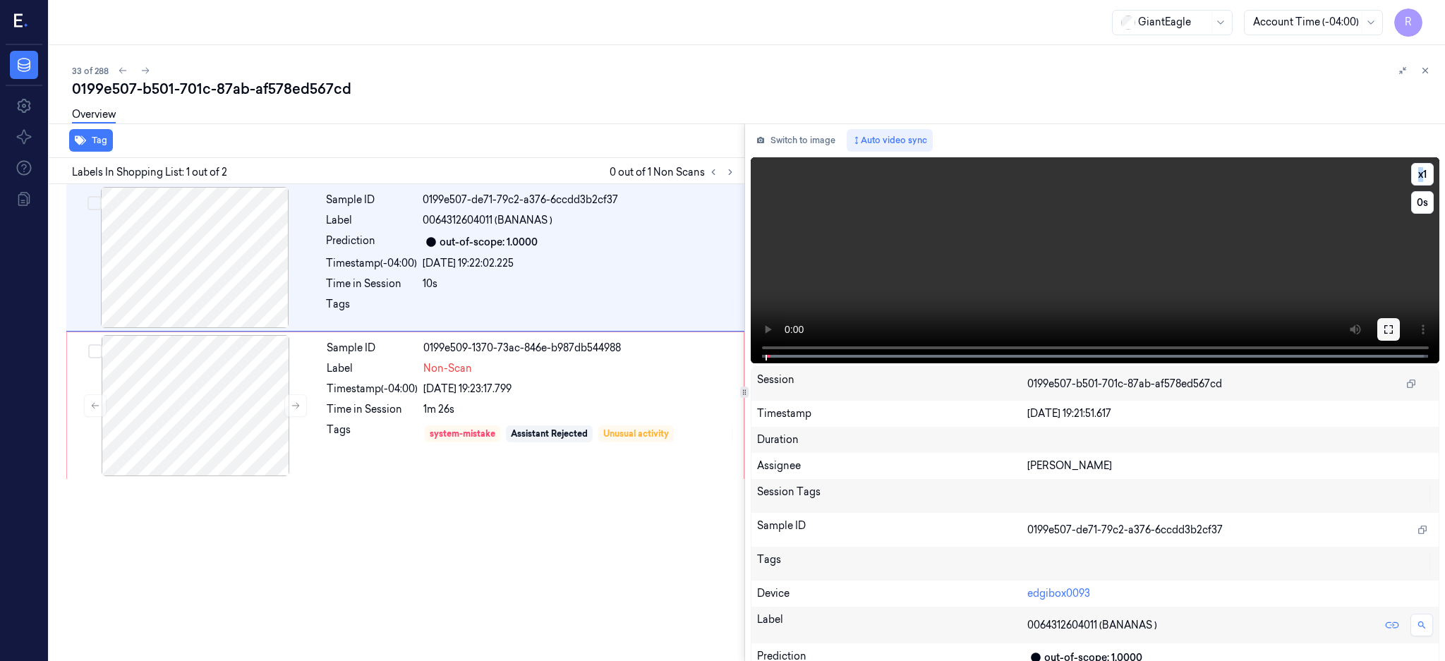
click at [1395, 325] on icon at bounding box center [1388, 329] width 11 height 11
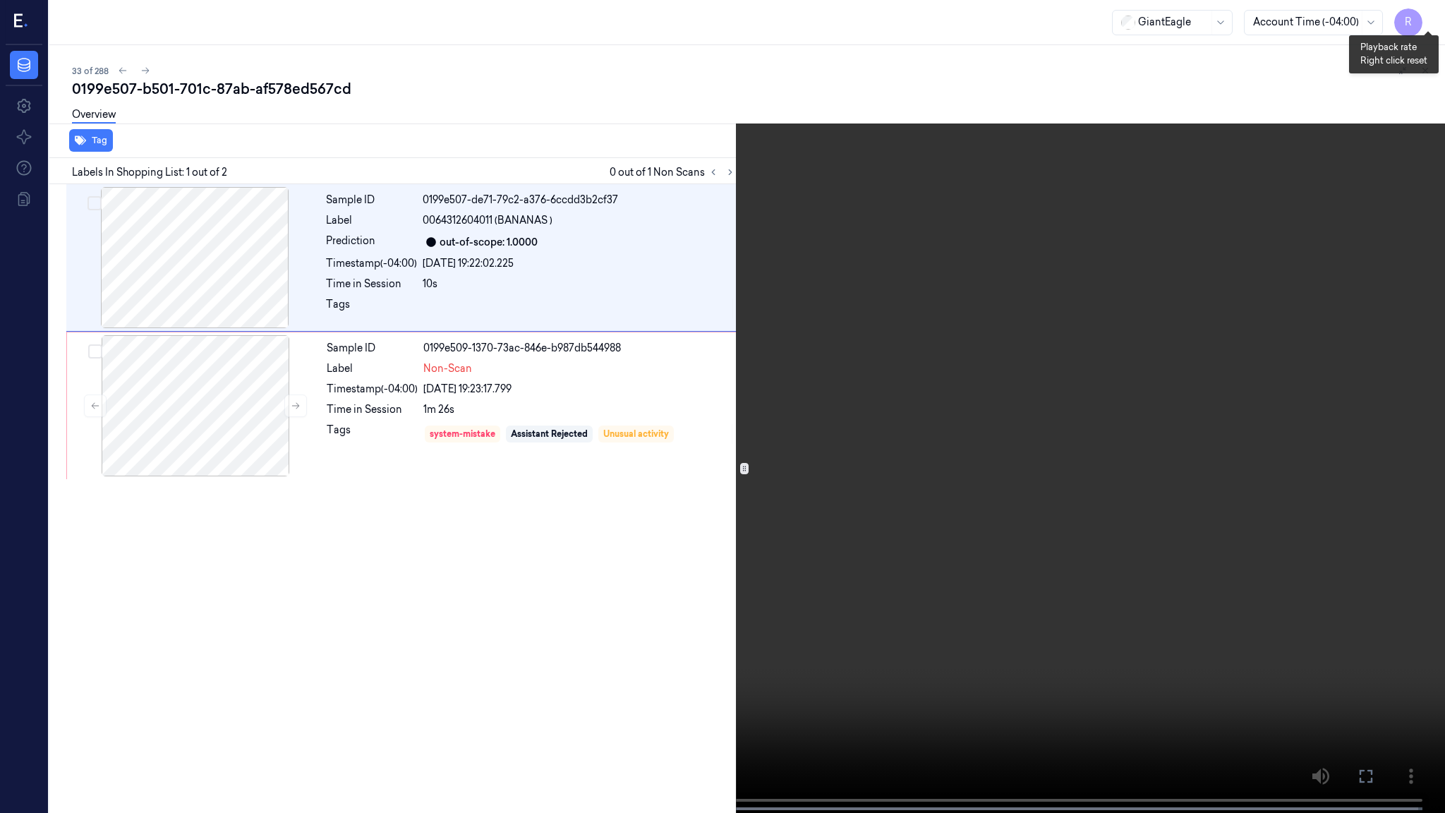
click at [1423, 18] on button "x 1" at bounding box center [1428, 17] width 23 height 23
click at [1426, 19] on button "x 4" at bounding box center [1428, 17] width 23 height 23
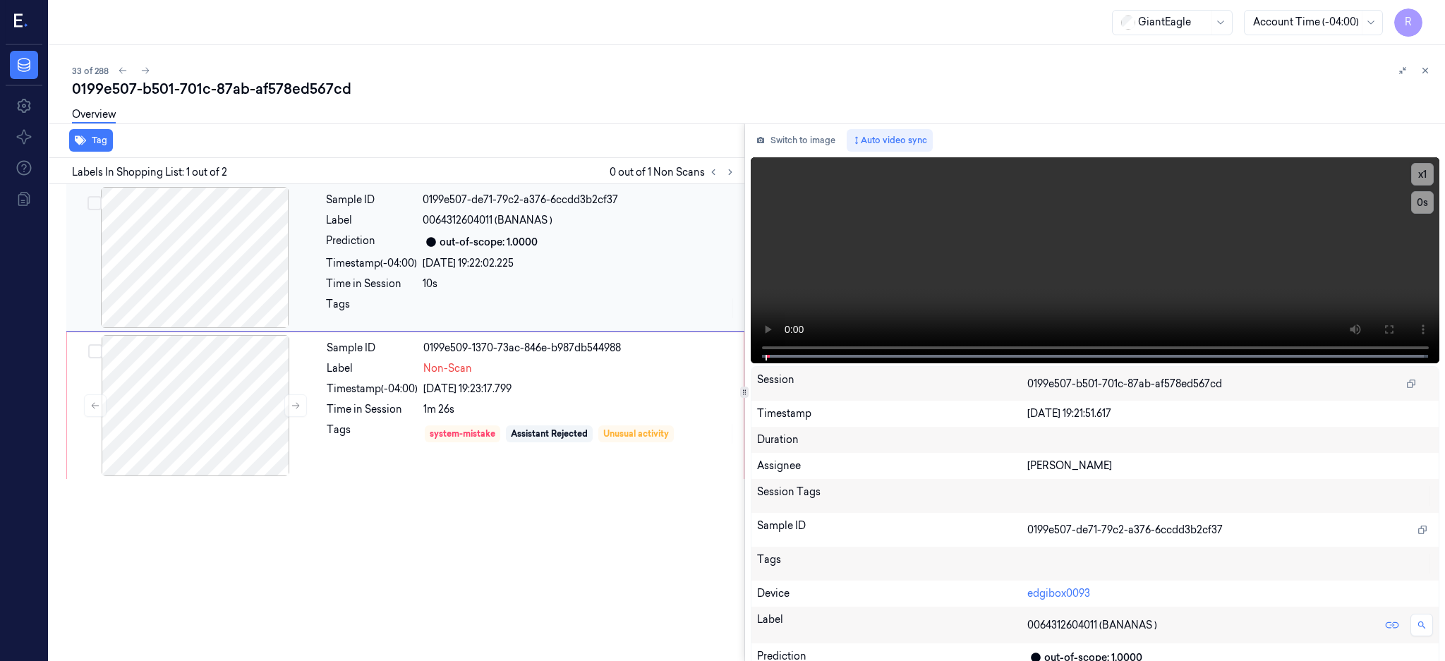
click at [207, 224] on div at bounding box center [194, 257] width 251 height 141
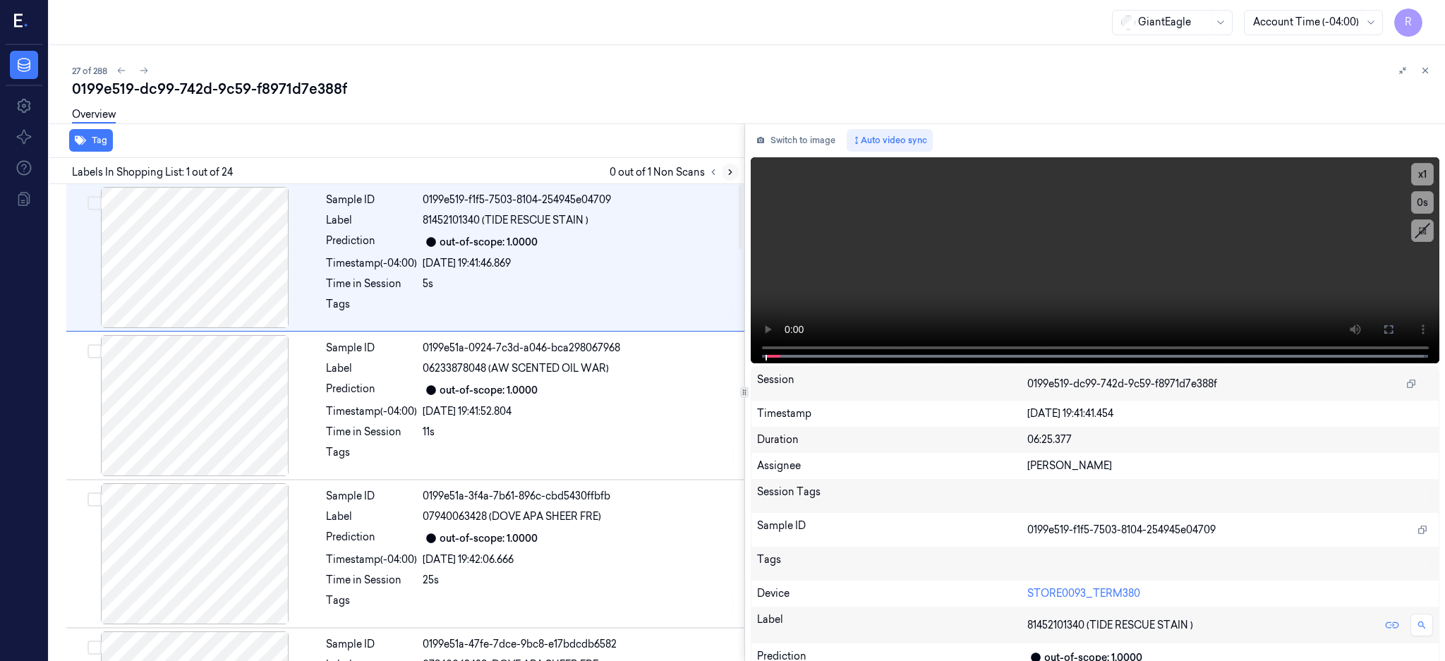
click at [735, 167] on icon at bounding box center [731, 172] width 10 height 10
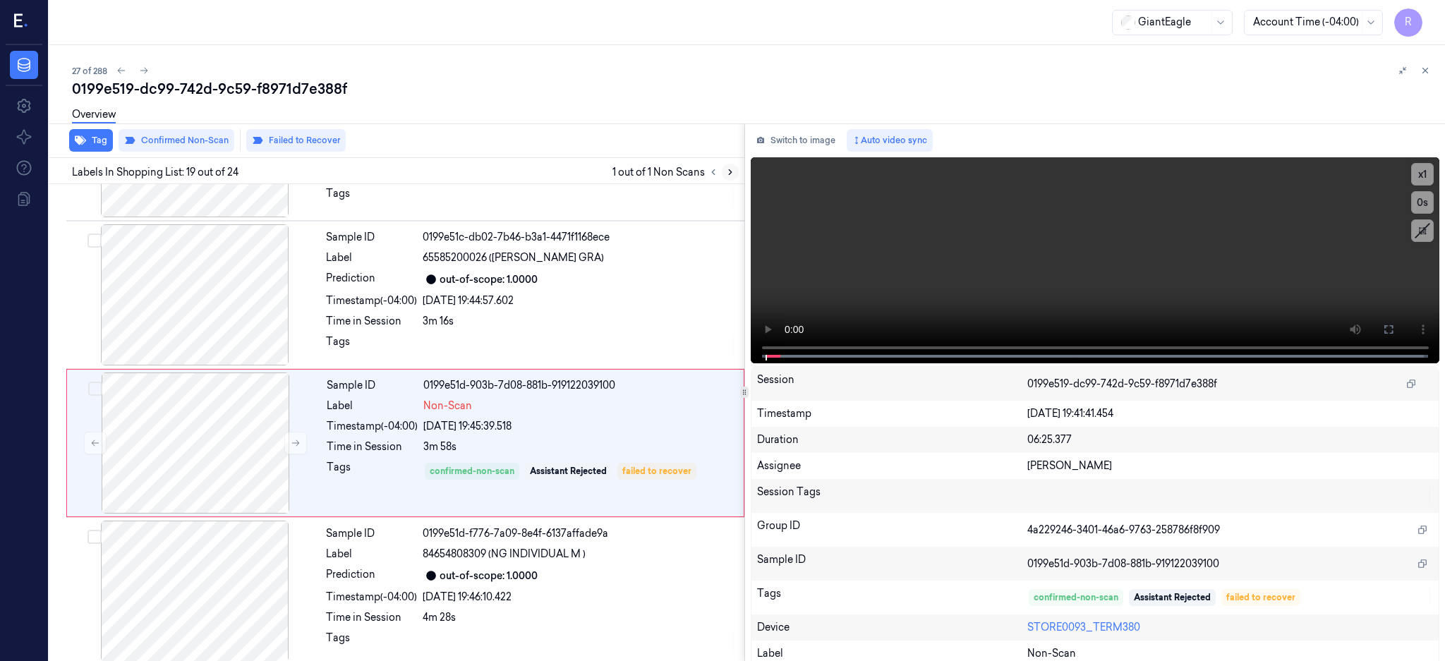
scroll to position [2503, 0]
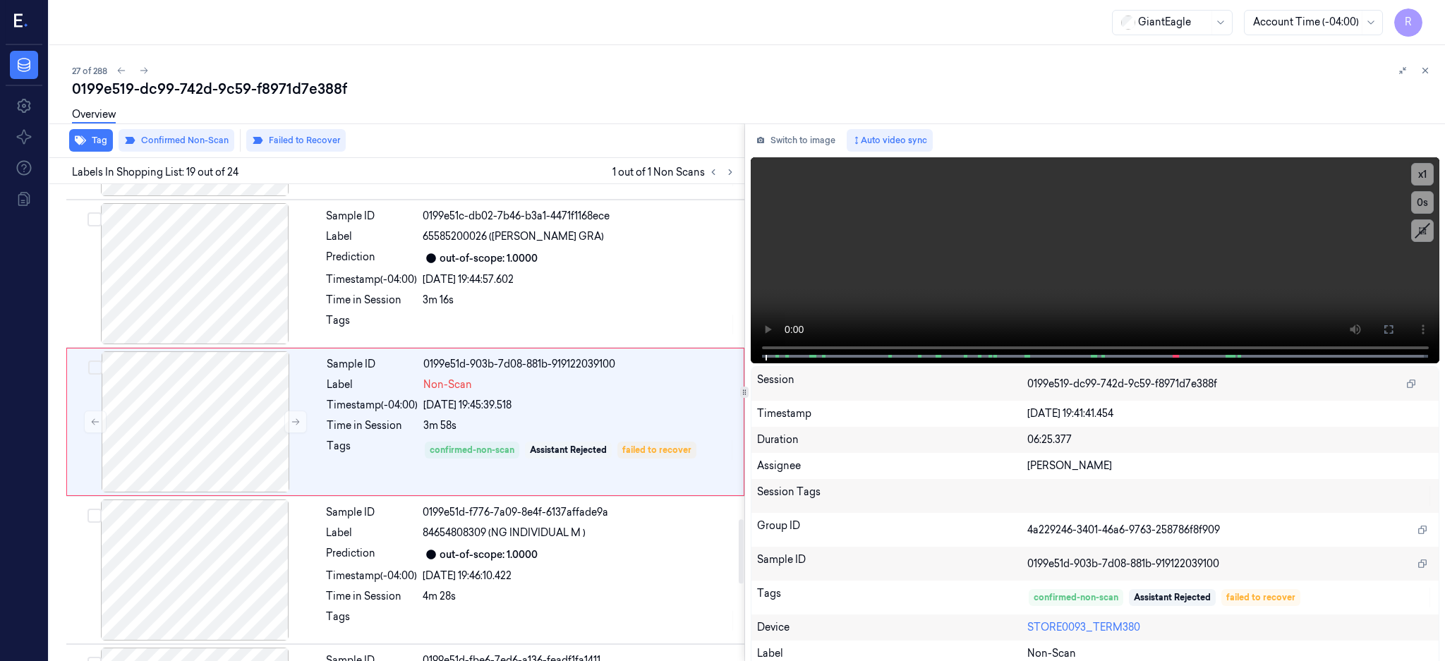
click at [278, 93] on div "0199e519-dc99-742d-9c59-f8971d7e388f" at bounding box center [753, 89] width 1362 height 20
